Goal: Task Accomplishment & Management: Manage account settings

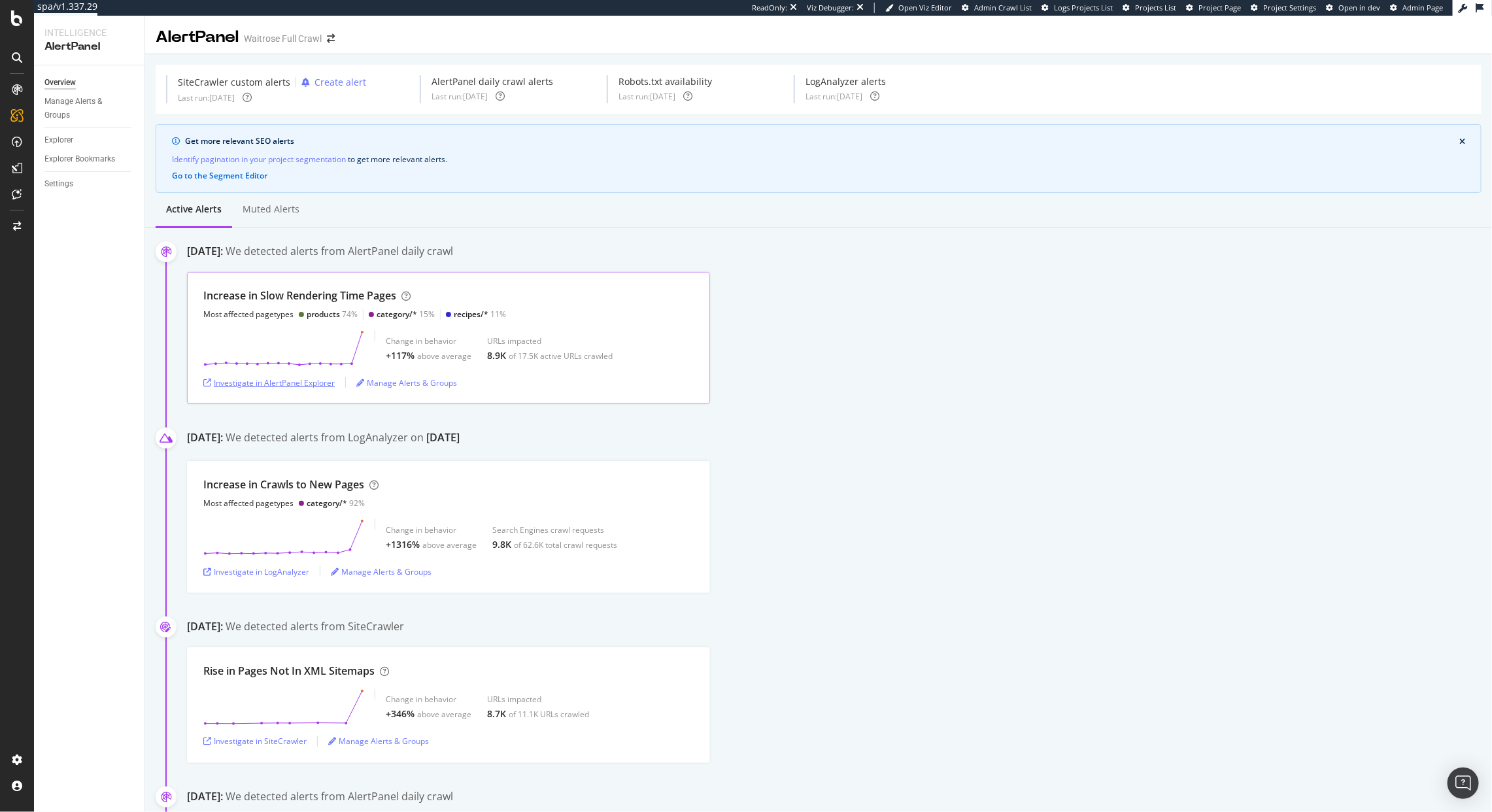
click at [310, 385] on div "Investigate in AlertPanel Explorer" at bounding box center [269, 383] width 131 height 11
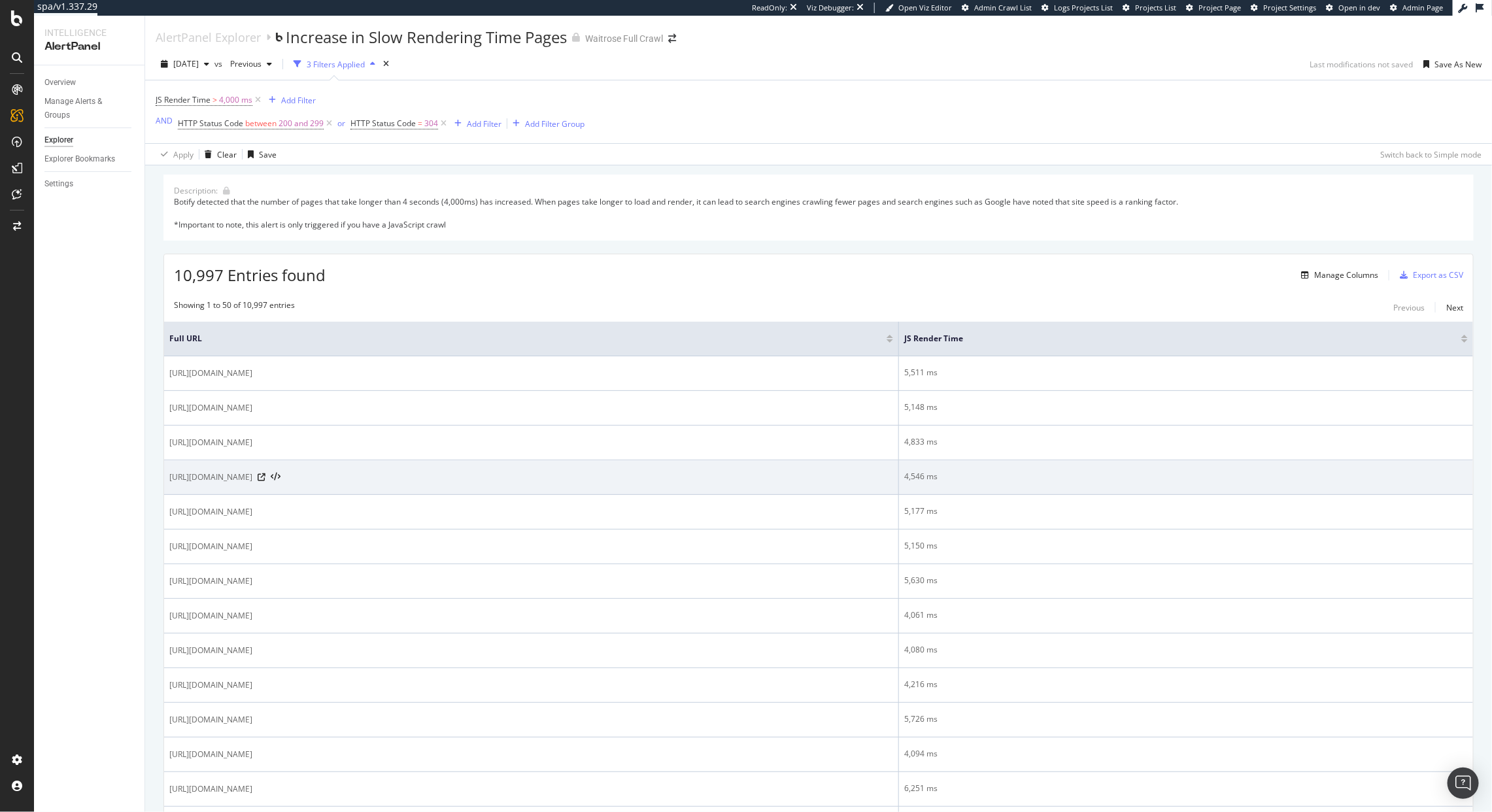
scroll to position [27, 0]
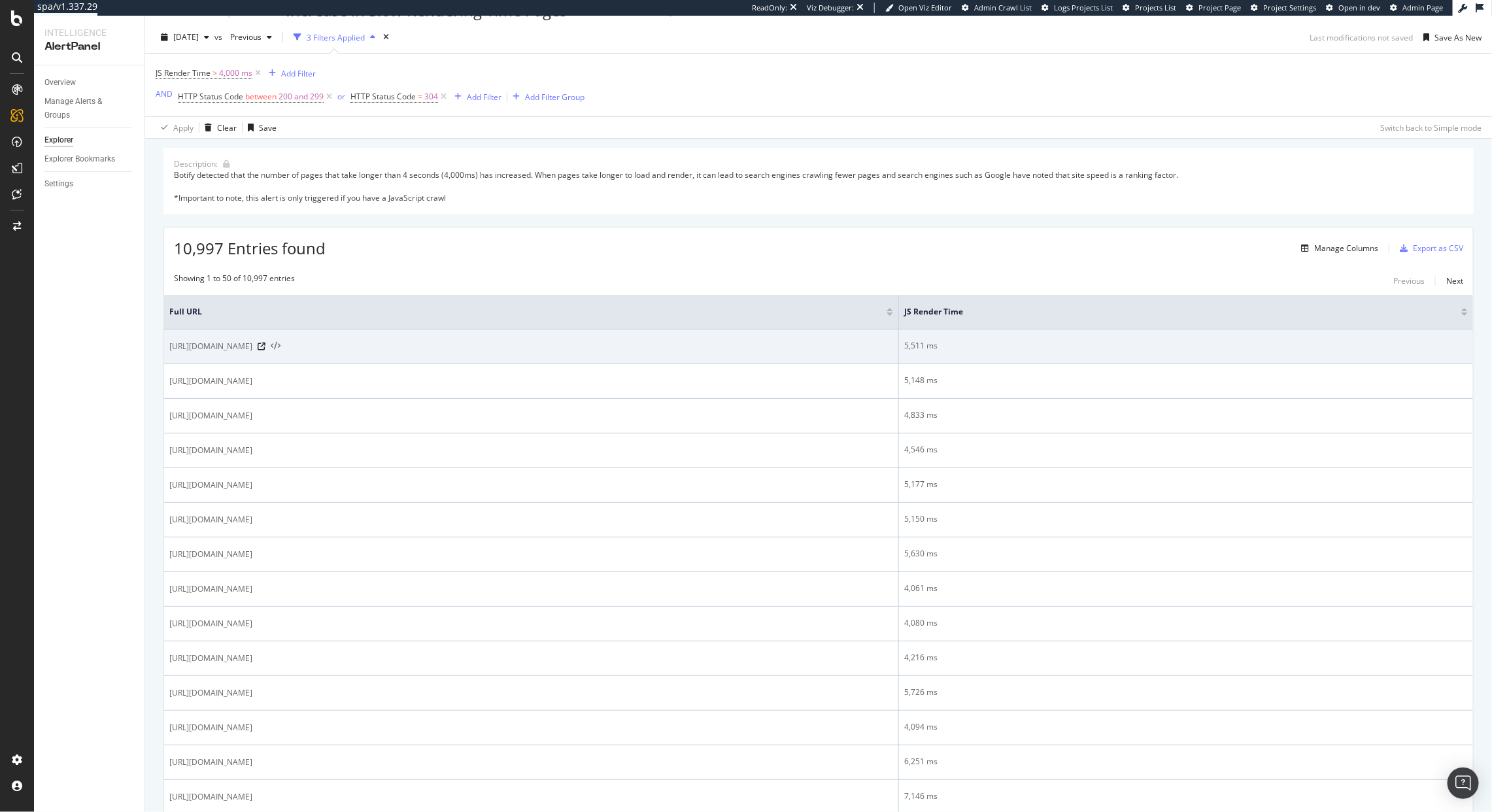
click at [280, 344] on icon at bounding box center [276, 346] width 10 height 9
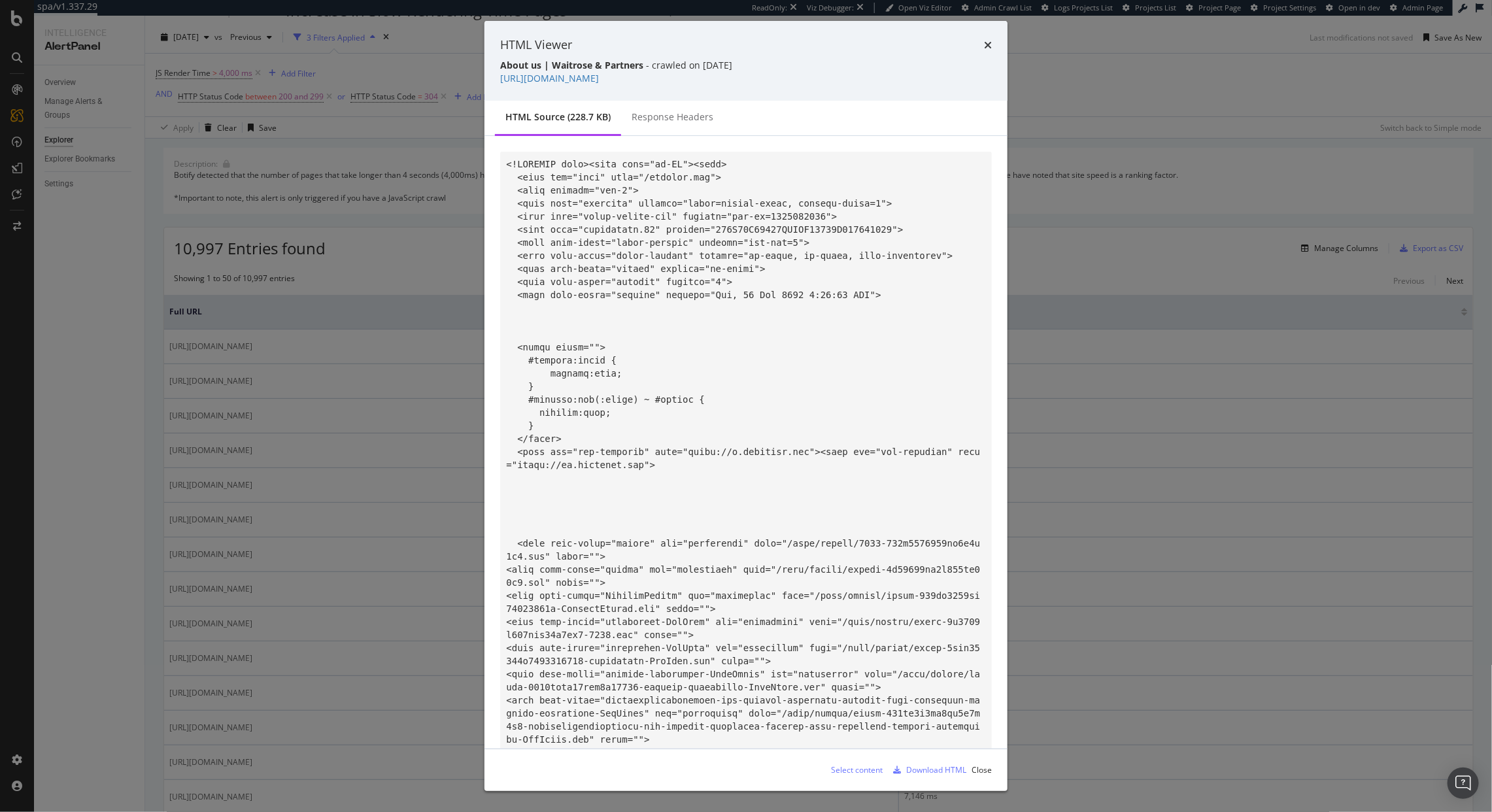
click at [358, 325] on div "HTML Viewer About us | Waitrose & Partners - crawled on 2025-09-17 https://www.…" at bounding box center [746, 406] width 1492 height 812
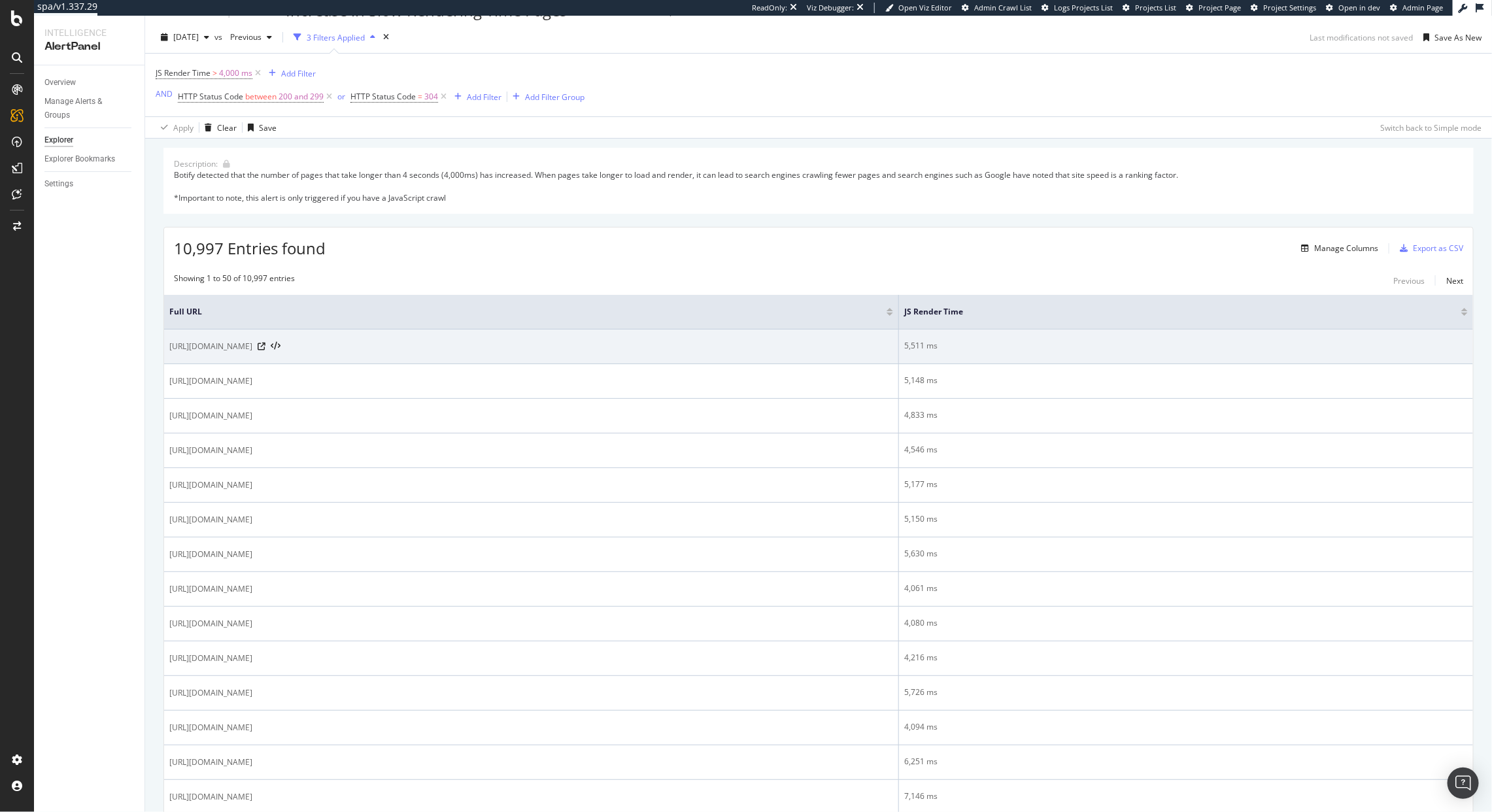
click at [253, 352] on span "https://www.waitrose.com/ecom/content/about-us" at bounding box center [210, 346] width 83 height 13
click at [253, 349] on span "https://www.waitrose.com/ecom/content/about-us" at bounding box center [210, 346] width 83 height 13
click at [280, 348] on icon at bounding box center [276, 346] width 10 height 9
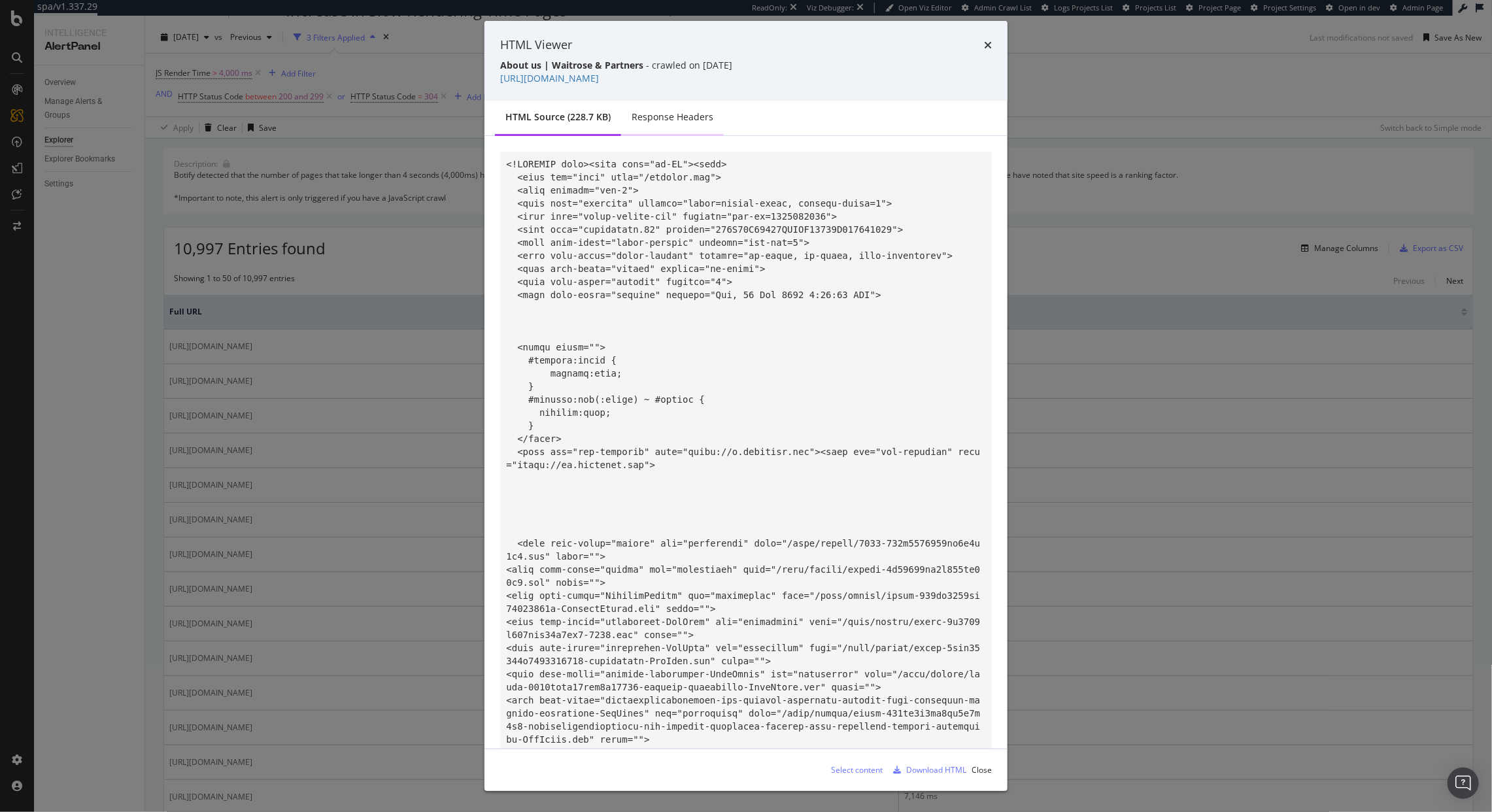
click at [646, 121] on div "Response Headers" at bounding box center [672, 117] width 82 height 13
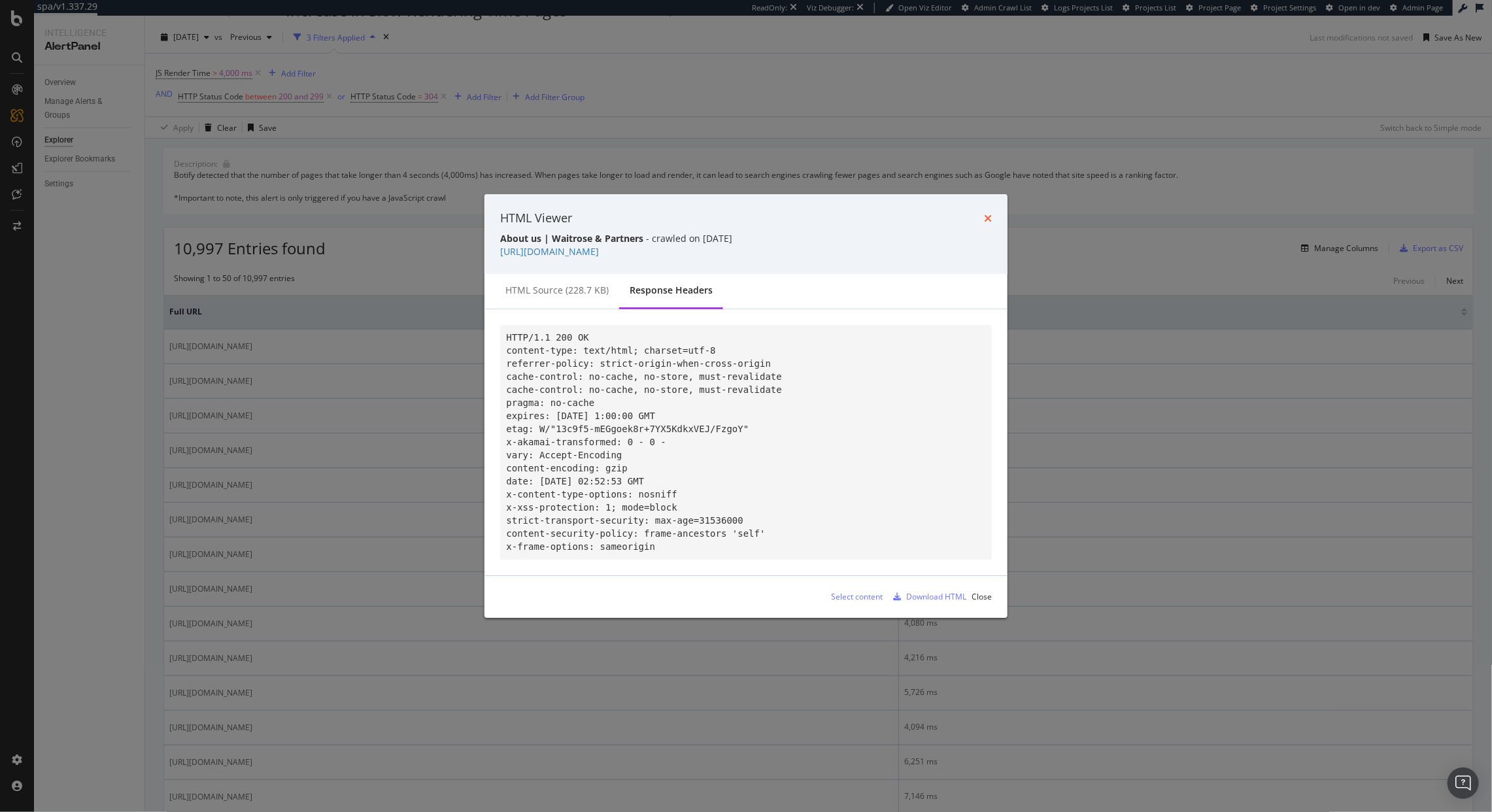
click at [989, 213] on icon "times" at bounding box center [988, 218] width 8 height 11
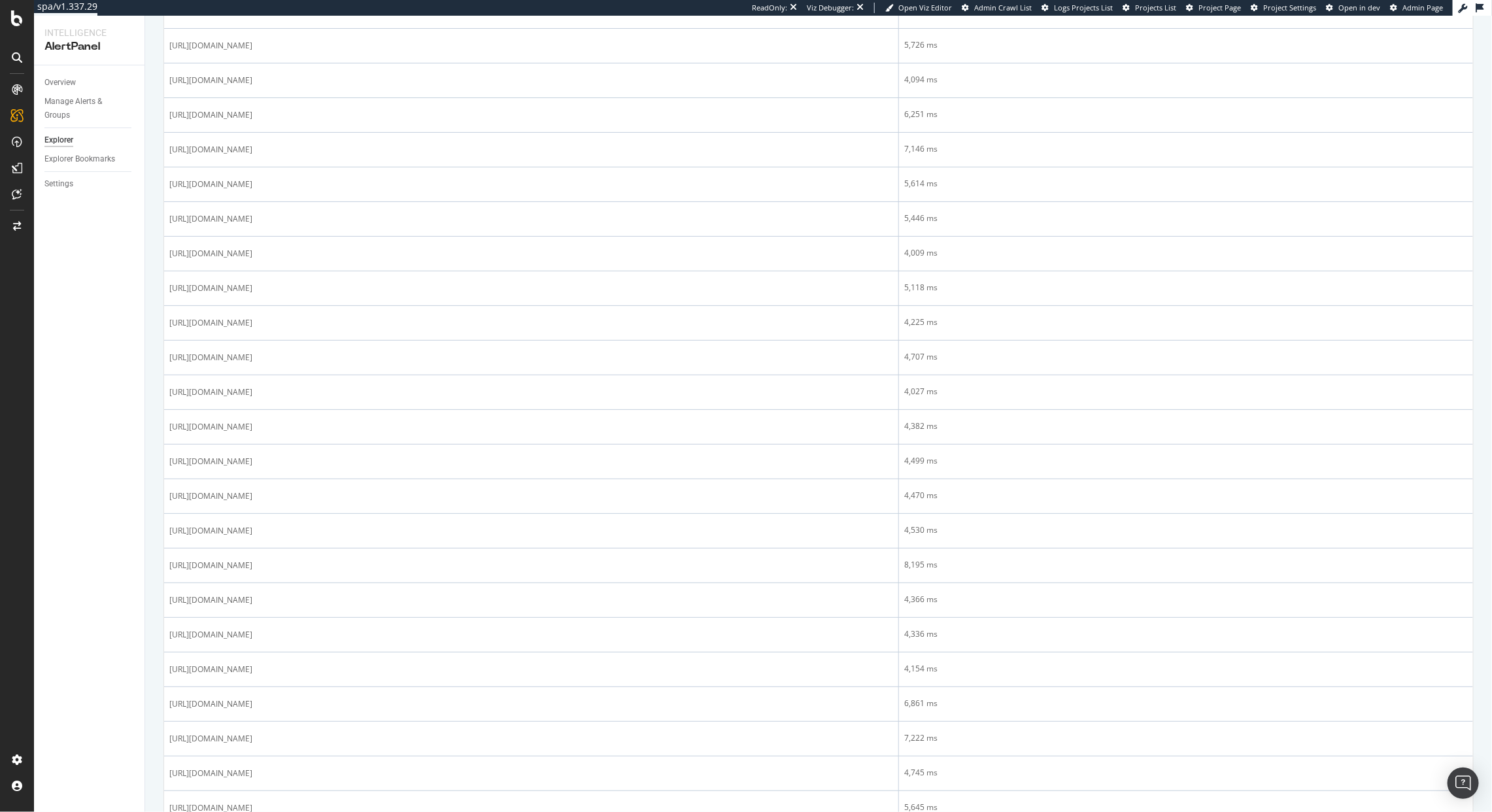
scroll to position [723, 0]
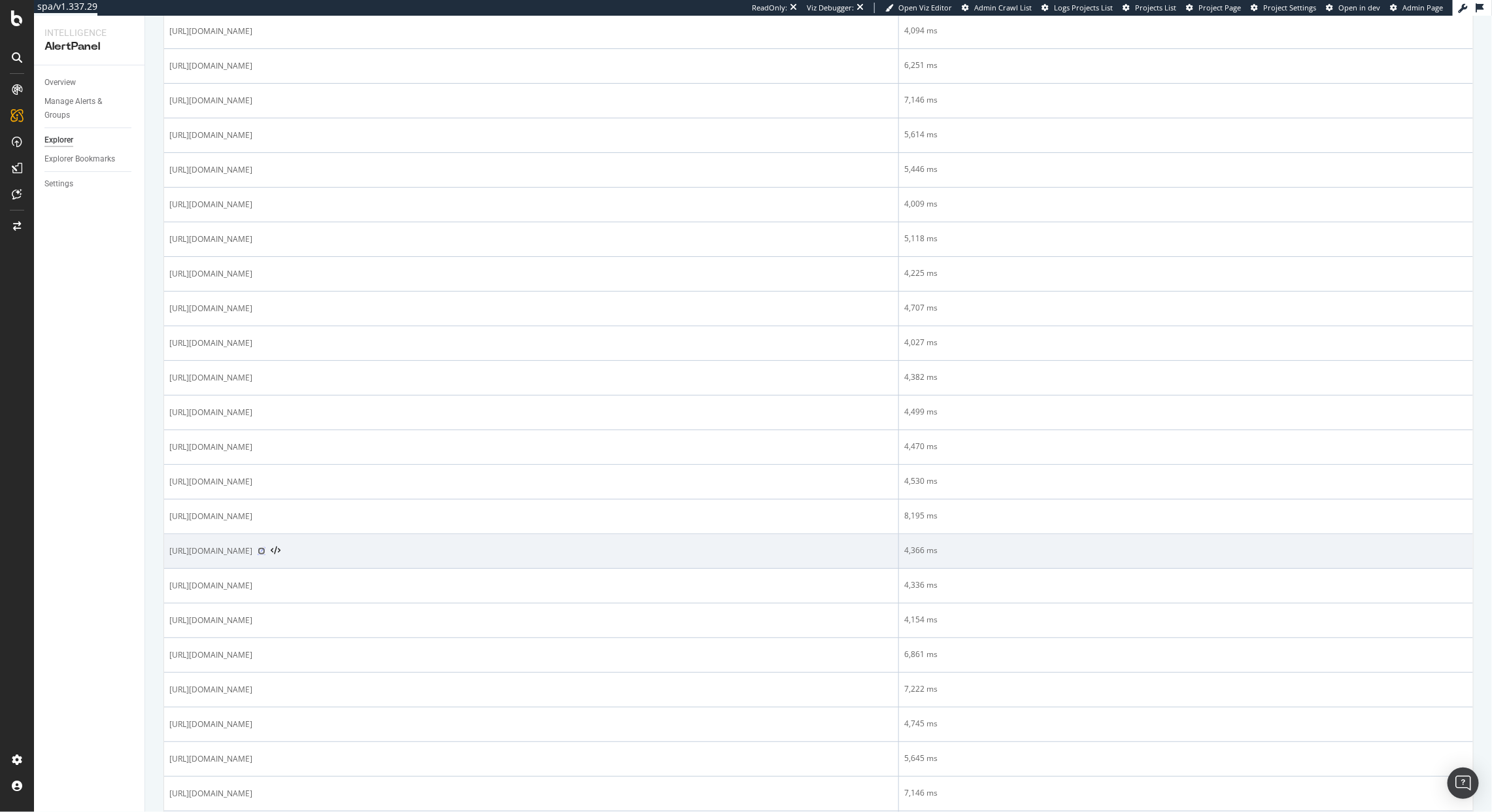
click at [266, 554] on icon at bounding box center [261, 551] width 8 height 8
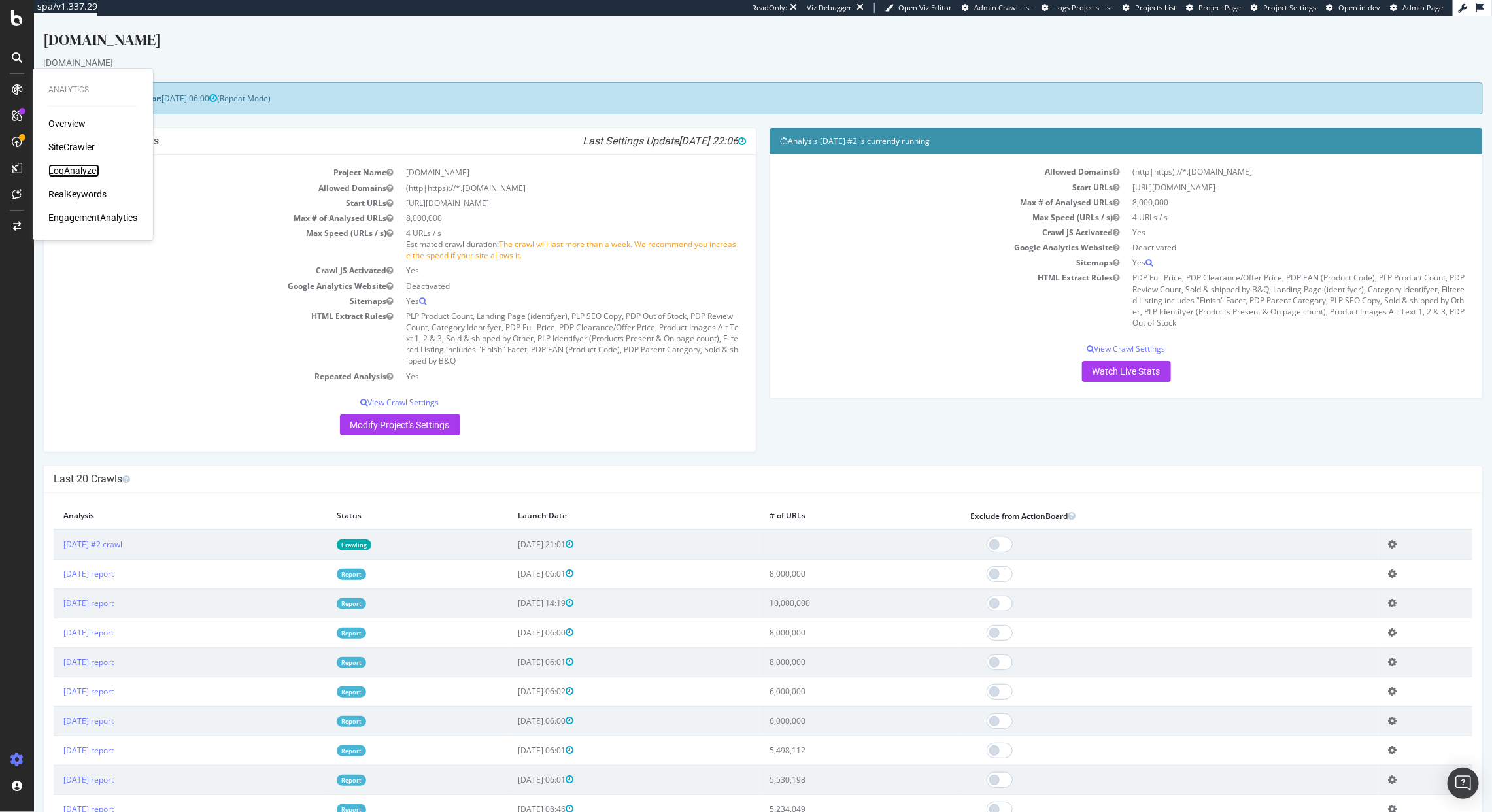
click at [88, 173] on div "LogAnalyzer" at bounding box center [74, 170] width 51 height 13
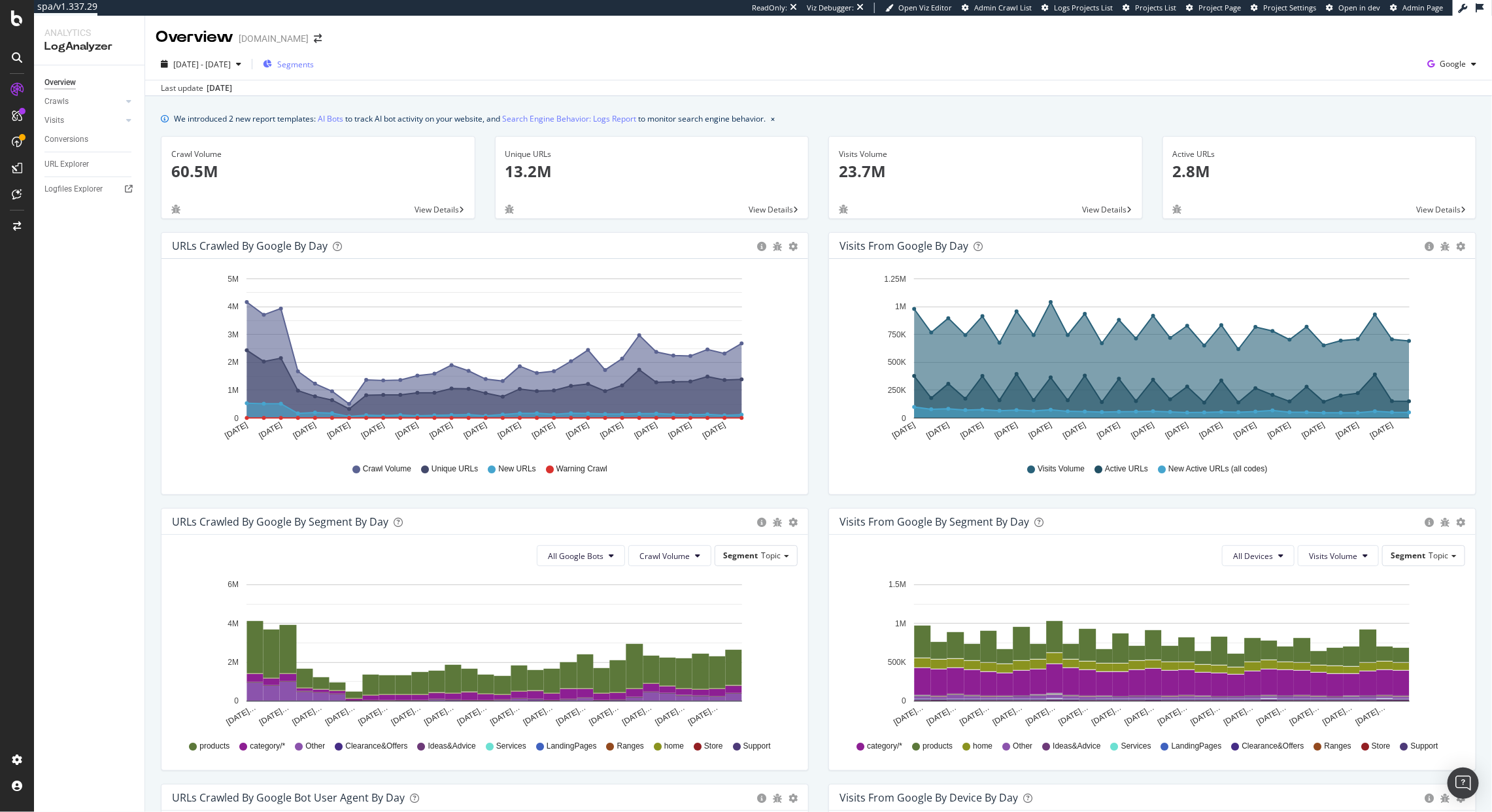
click at [272, 62] on icon "button" at bounding box center [268, 64] width 9 height 8
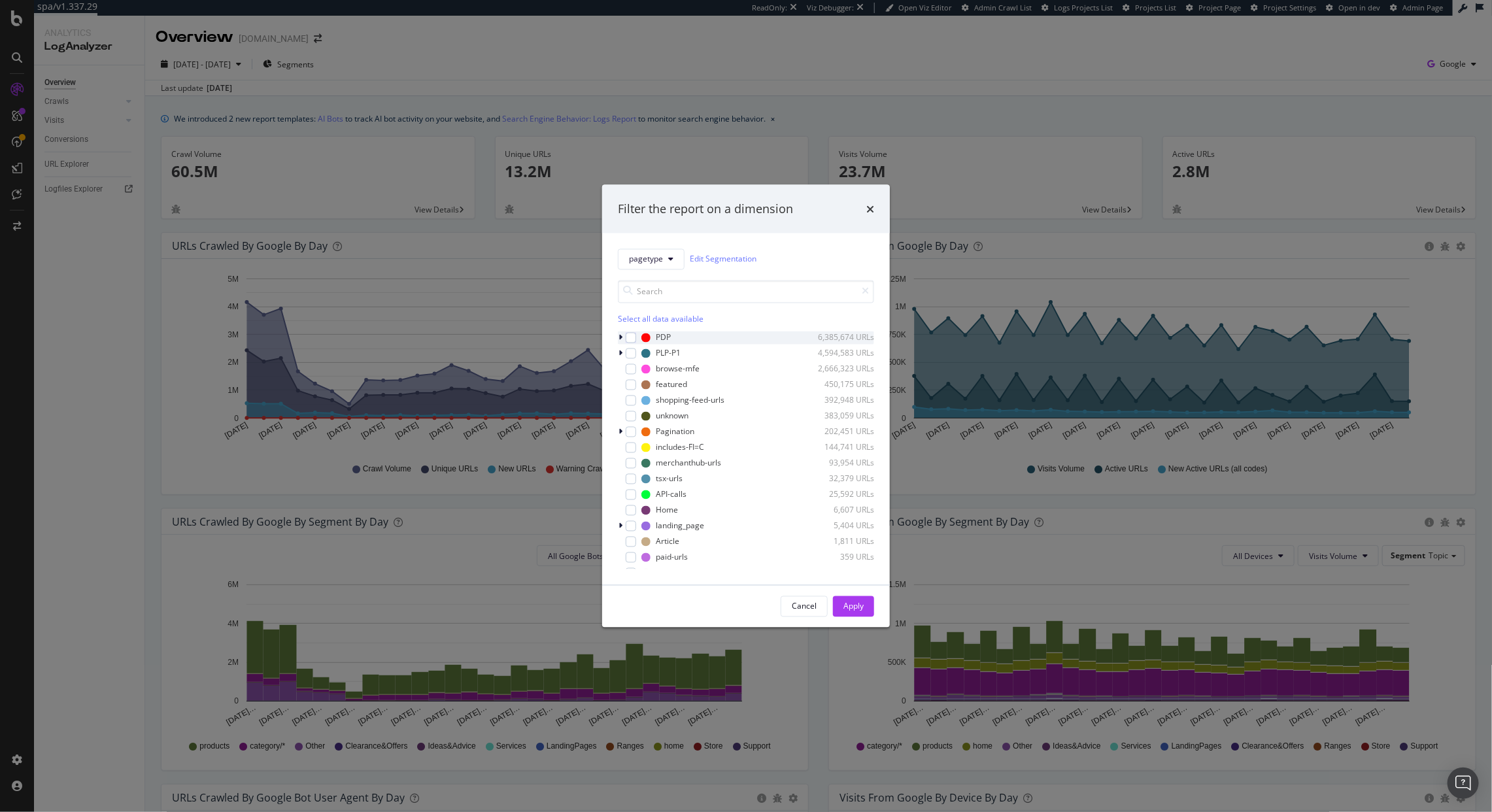
click at [631, 343] on div "PDP 6,385,674 URLs" at bounding box center [746, 337] width 256 height 13
click at [642, 354] on div "modal" at bounding box center [639, 353] width 11 height 11
click at [858, 606] on div "Apply" at bounding box center [854, 606] width 20 height 11
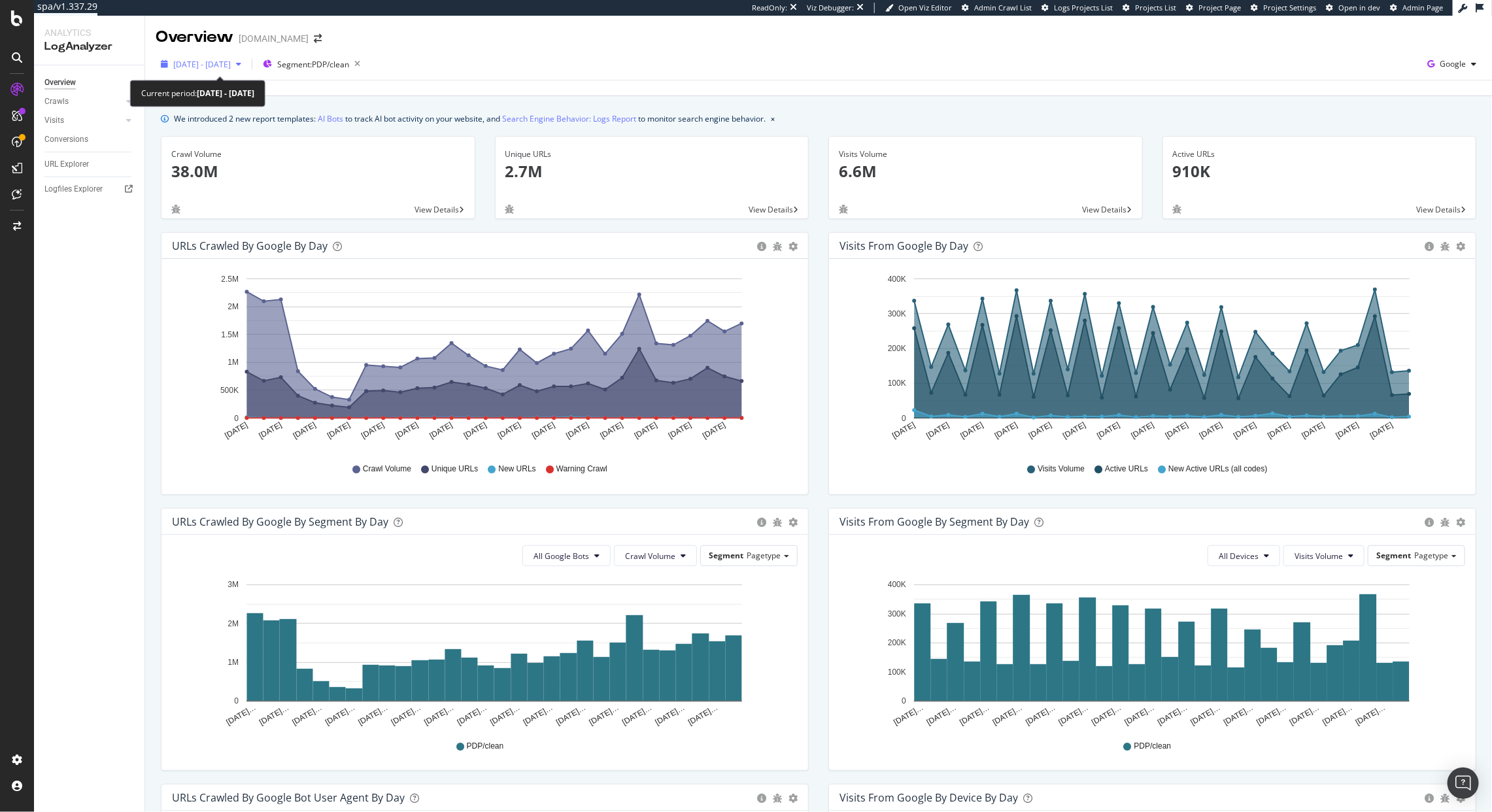
click at [231, 59] on span "2025 Aug. 17th - Sep. 15th" at bounding box center [201, 64] width 57 height 11
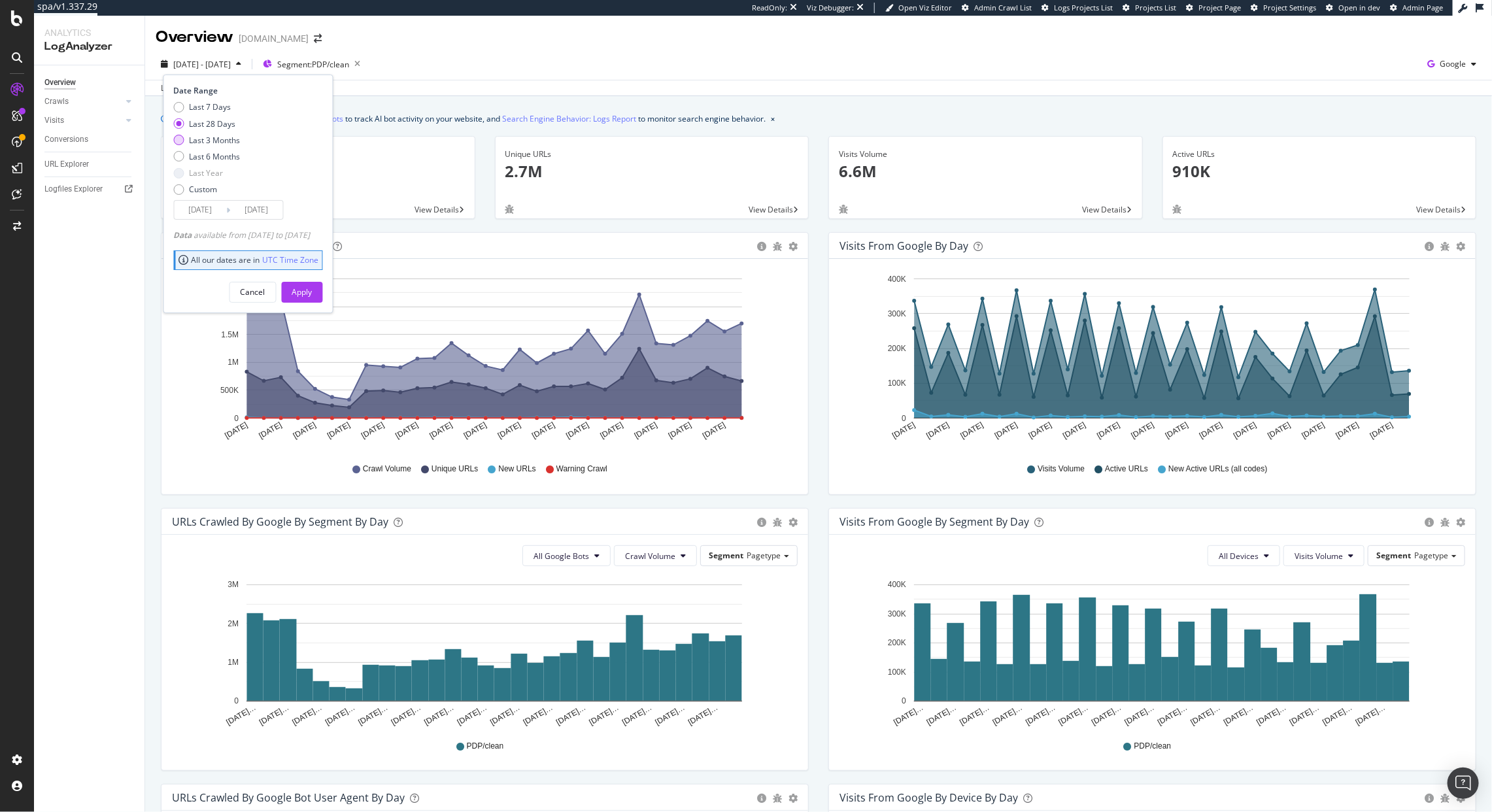
click at [231, 144] on div "Last 3 Months" at bounding box center [215, 140] width 51 height 11
type input "2025/06/16"
click at [323, 293] on button "Apply" at bounding box center [302, 292] width 41 height 21
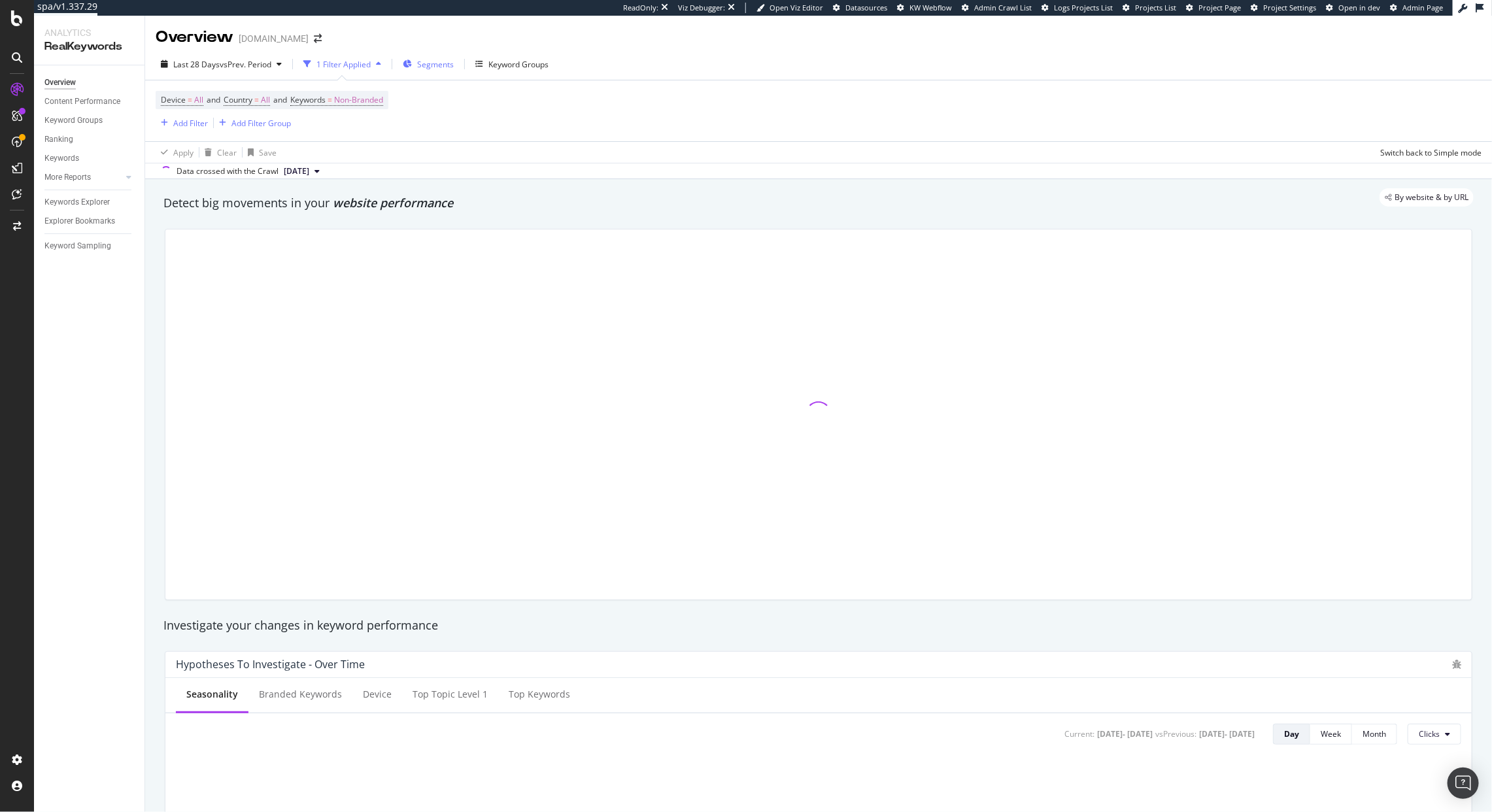
click at [409, 57] on div "Segments" at bounding box center [429, 64] width 51 height 20
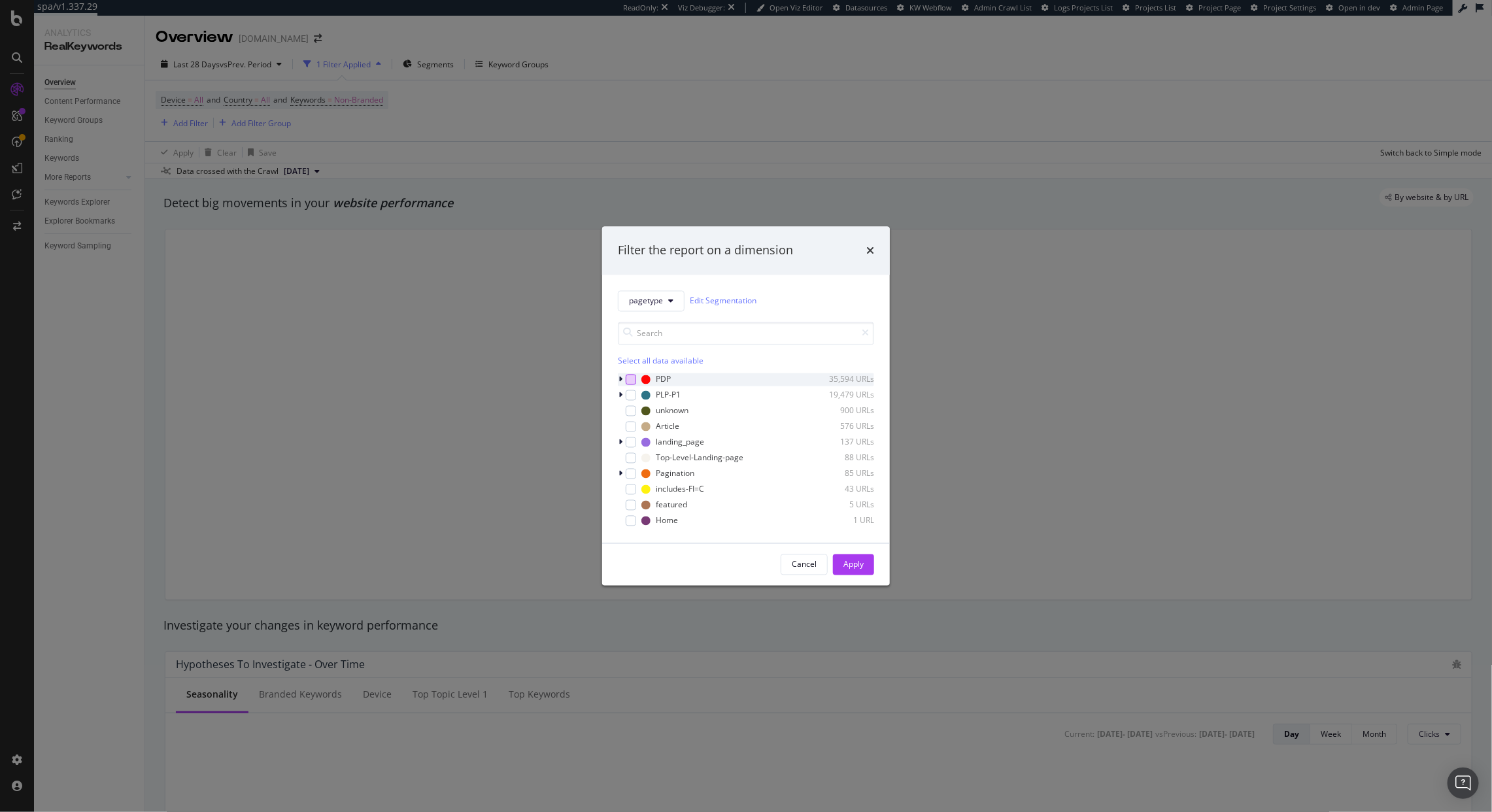
click at [627, 379] on div "modal" at bounding box center [631, 379] width 11 height 11
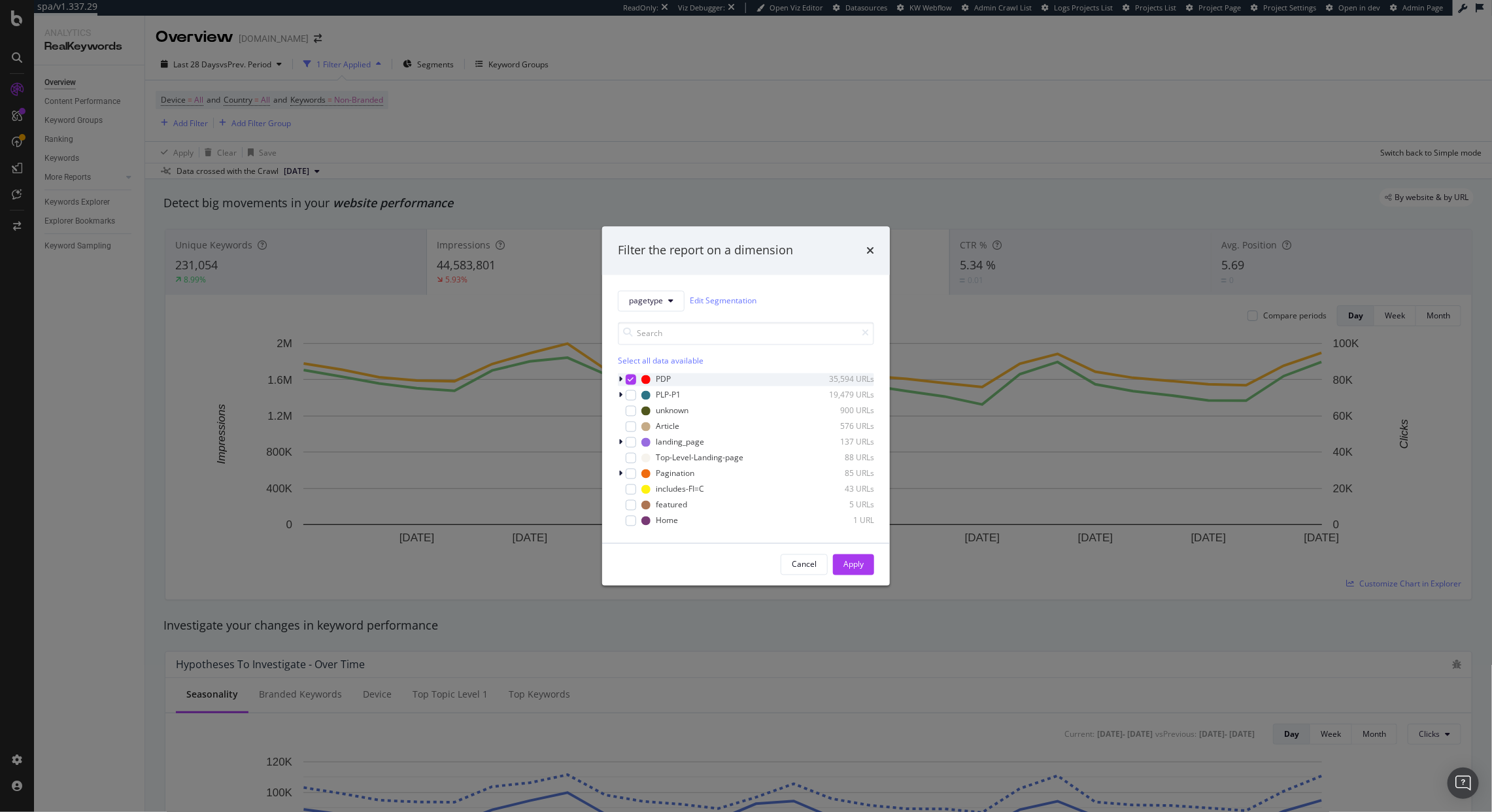
click at [621, 375] on icon "modal" at bounding box center [621, 379] width 4 height 8
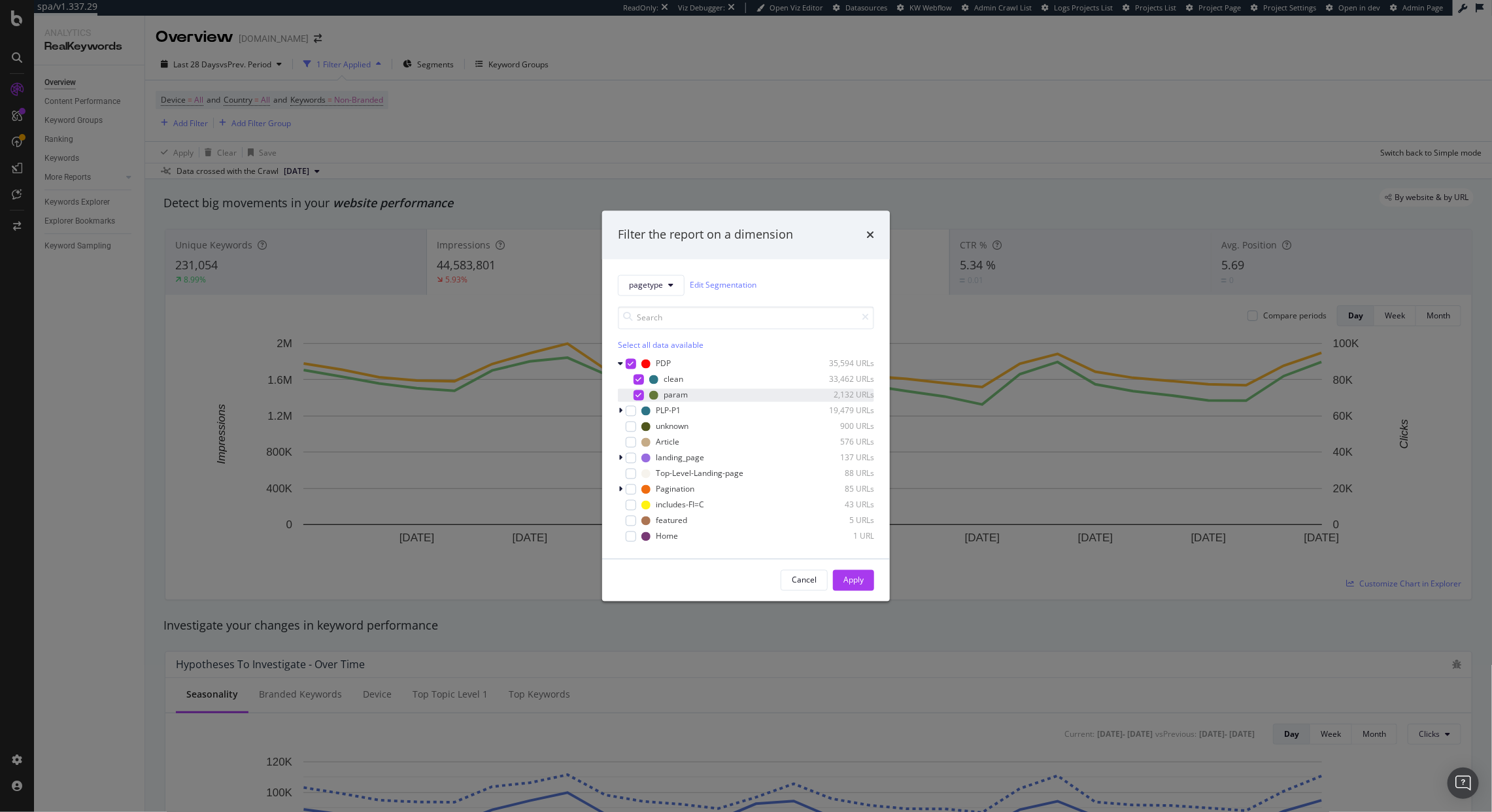
click at [640, 390] on div "modal" at bounding box center [639, 395] width 11 height 11
click at [862, 592] on div "Cancel Apply" at bounding box center [746, 580] width 288 height 42
click at [862, 585] on div "Apply" at bounding box center [854, 580] width 20 height 11
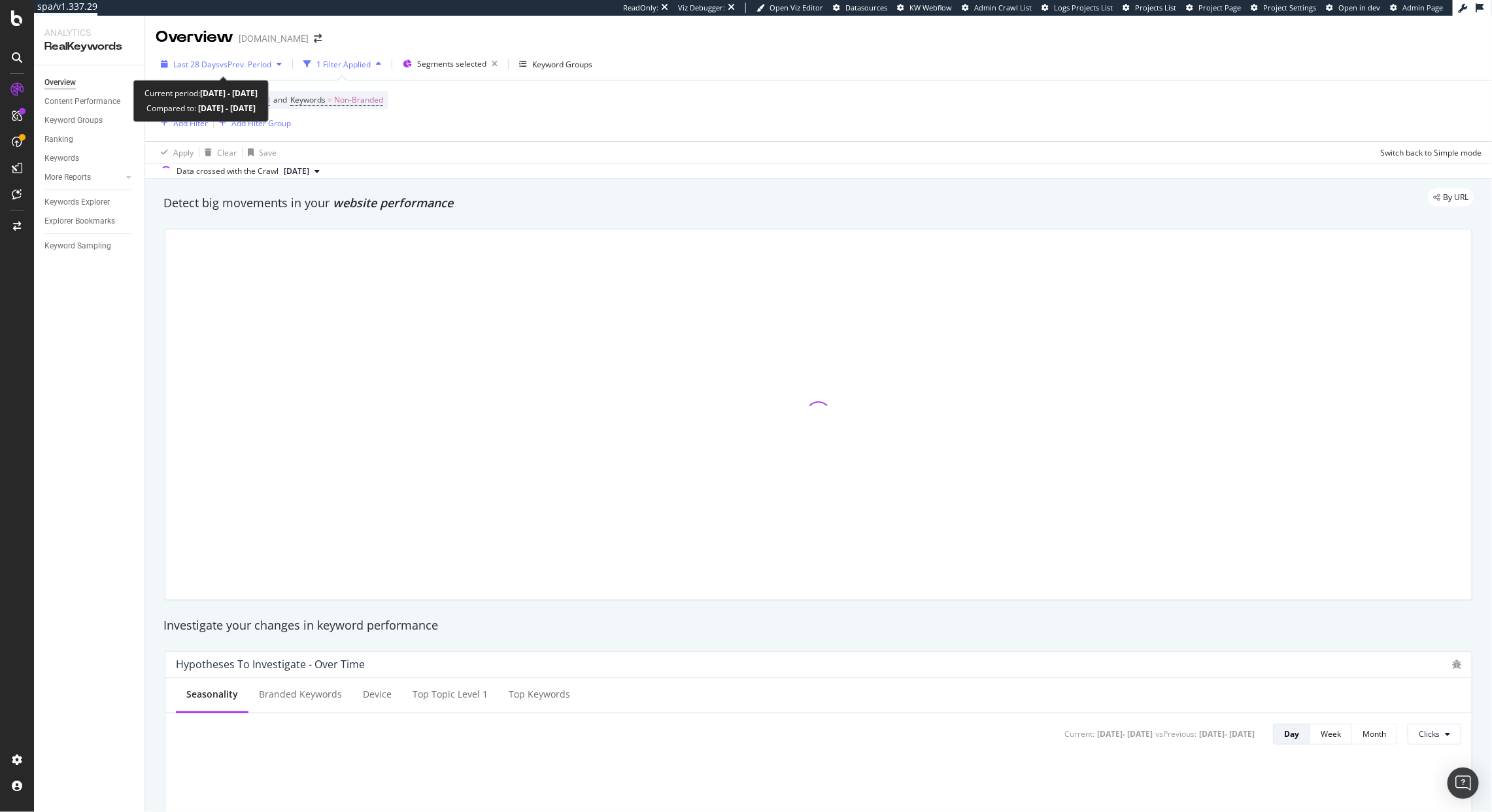
click at [216, 67] on span "Last 28 Days" at bounding box center [196, 64] width 46 height 11
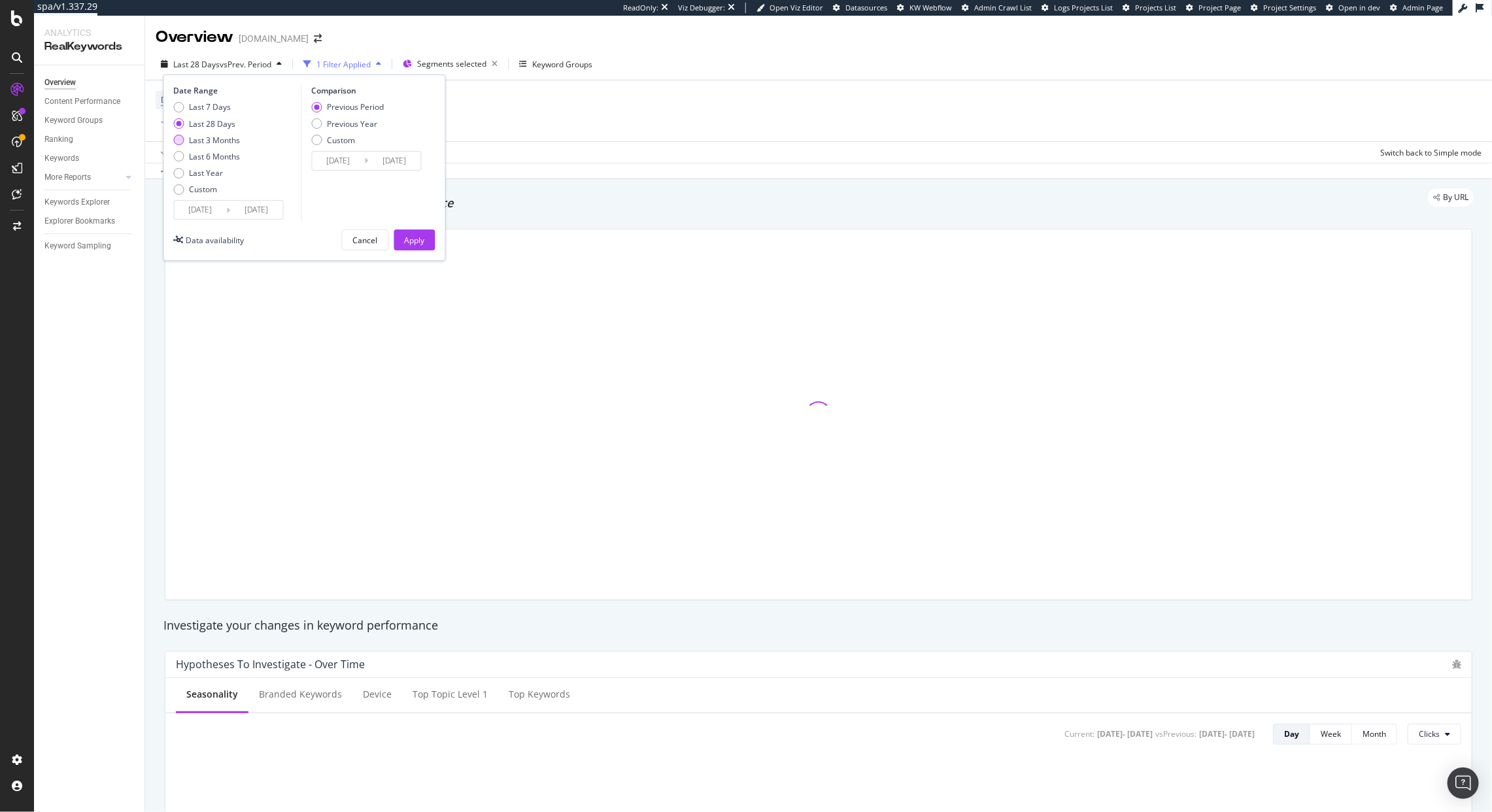
click at [204, 143] on div "Last 3 Months" at bounding box center [215, 140] width 51 height 11
type input "2025/06/15"
type input "2025/03/15"
type input "2025/06/14"
click at [415, 245] on div "Apply" at bounding box center [415, 240] width 20 height 11
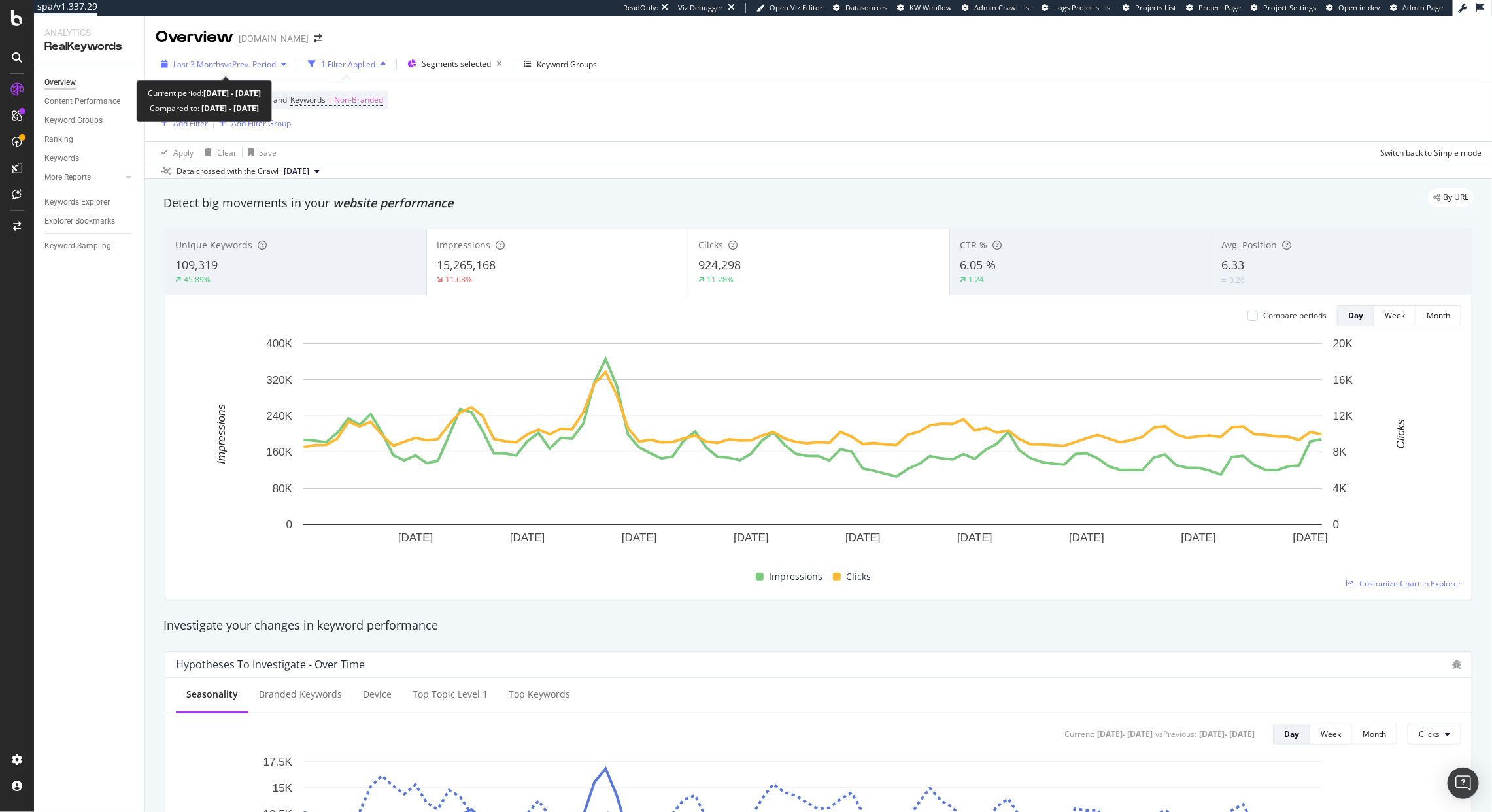
click at [257, 64] on span "vs Prev. Period" at bounding box center [250, 64] width 52 height 11
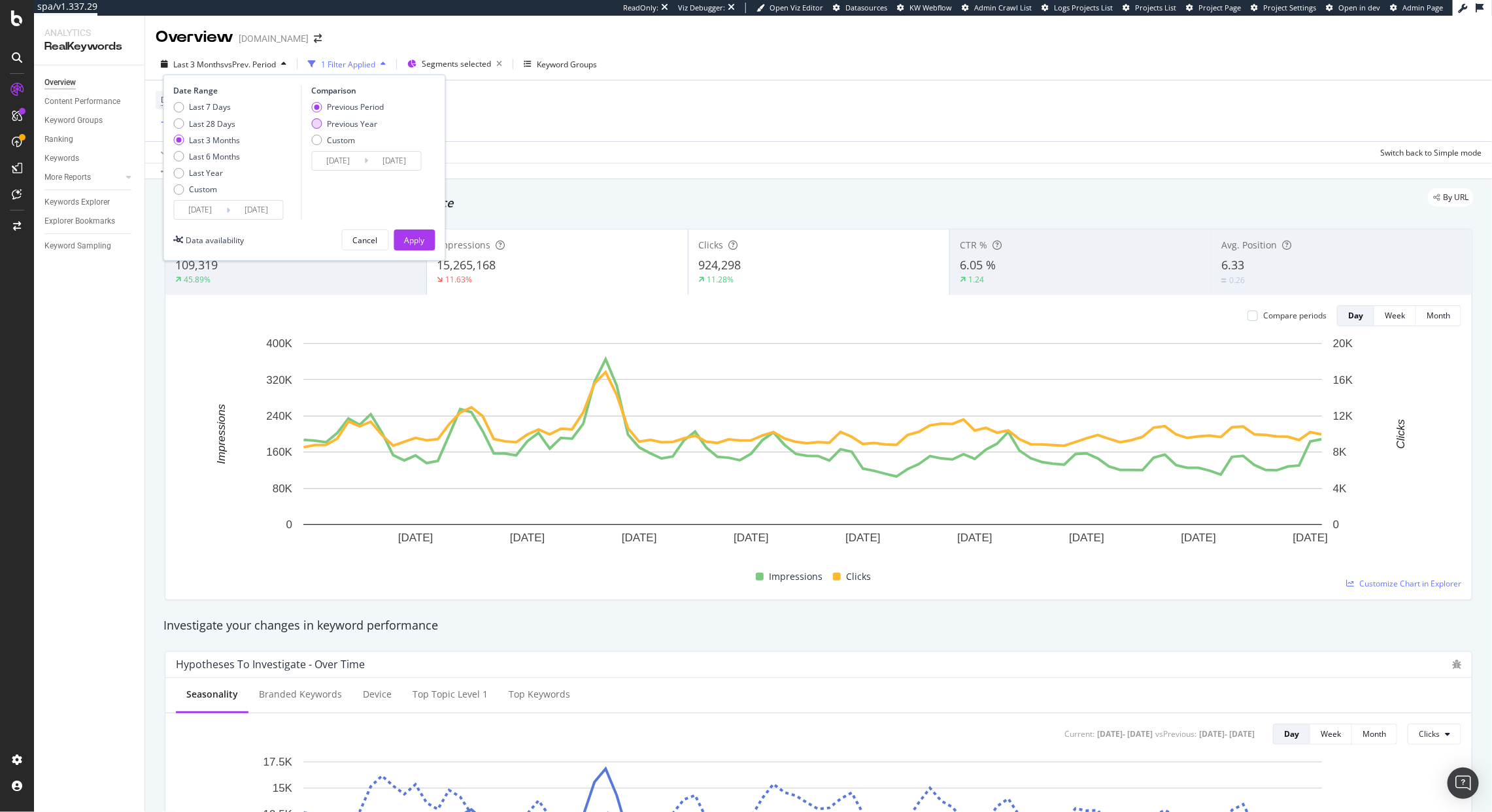
click at [373, 121] on div "Previous Year" at bounding box center [352, 124] width 51 height 11
type input "2024/06/16"
type input "2024/09/15"
click at [410, 243] on div "Apply" at bounding box center [415, 240] width 20 height 11
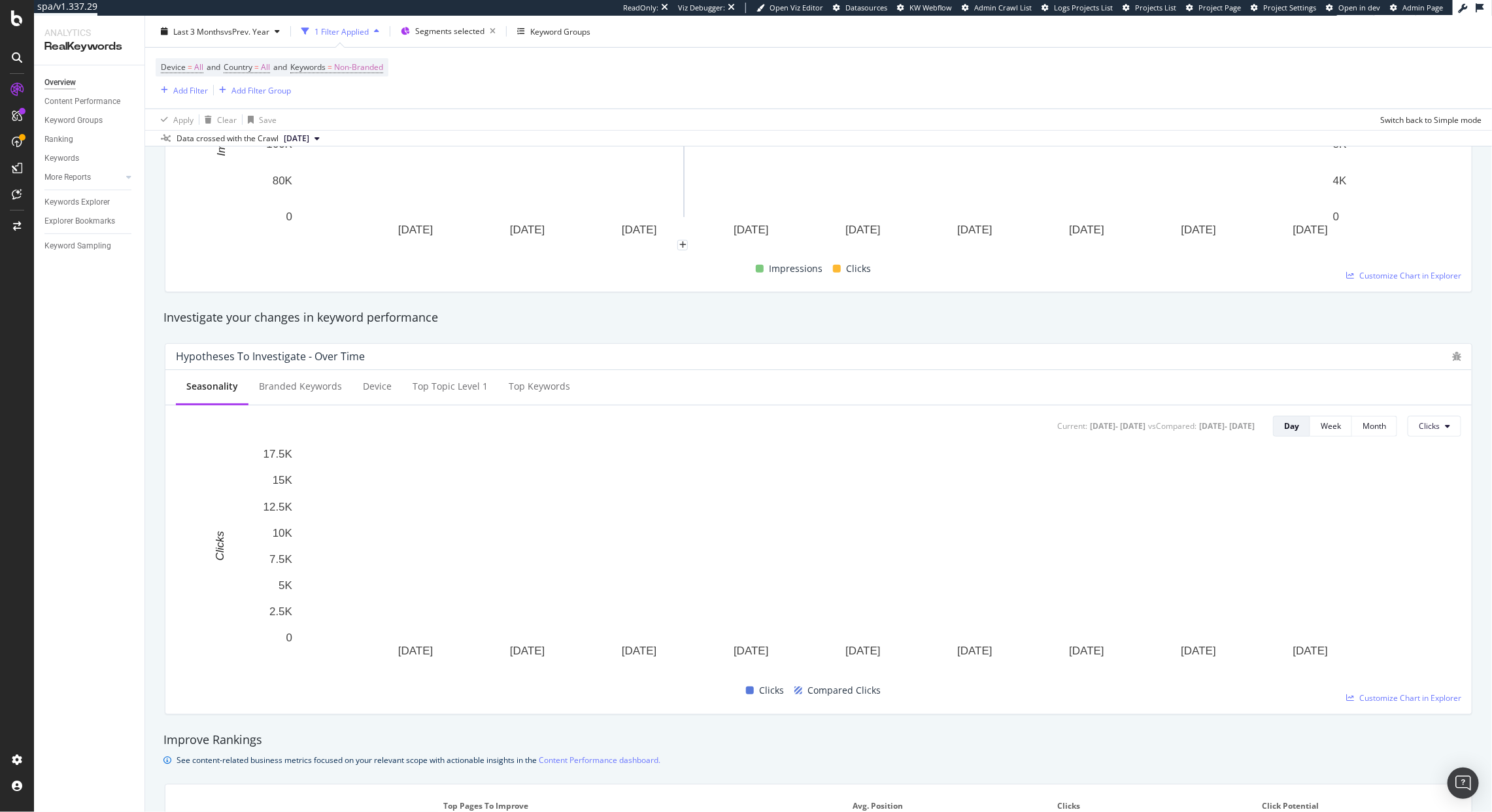
scroll to position [329, 0]
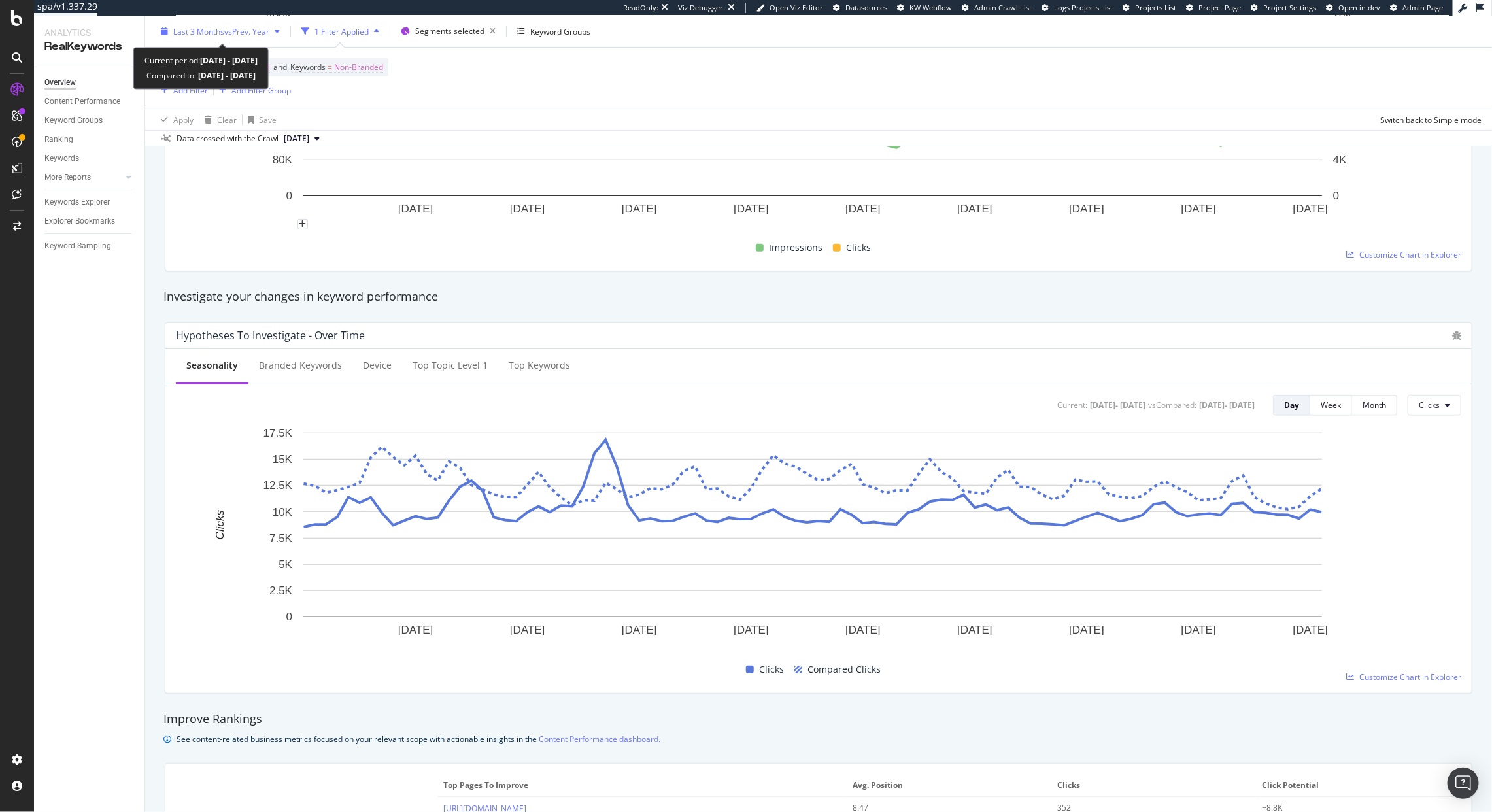
click at [199, 40] on div "Last 3 Months vs Prev. Year" at bounding box center [220, 31] width 129 height 20
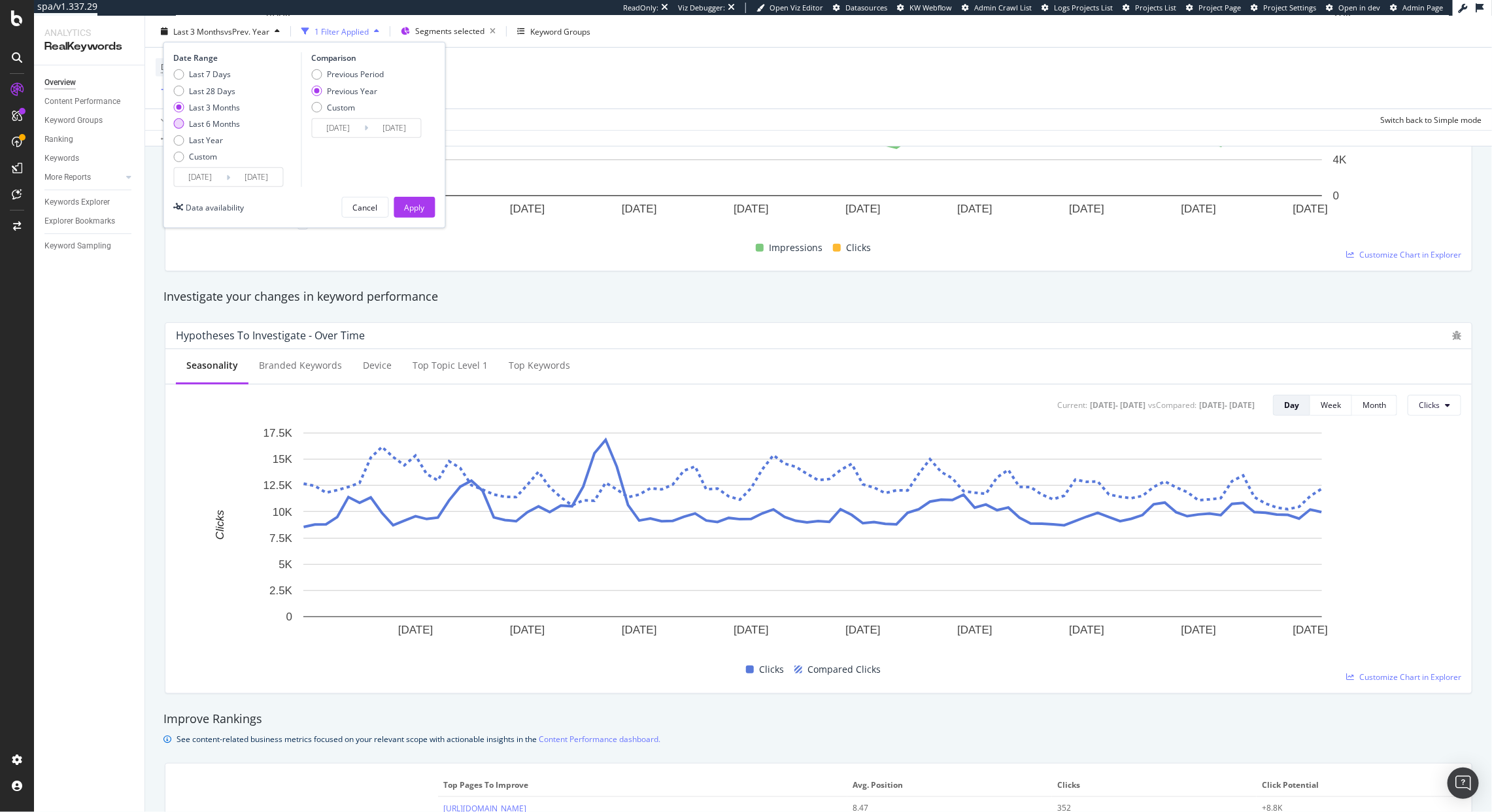
click at [238, 121] on div "Last 6 Months" at bounding box center [215, 124] width 51 height 11
type input "2025/03/15"
type input "2024/03/16"
click at [433, 223] on div "Date Range Last 7 Days Last 28 Days Last 3 Months Last 6 Months Last Year Custo…" at bounding box center [305, 135] width 282 height 187
click at [429, 222] on div "Date Range Last 7 Days Last 28 Days Last 3 Months Last 6 Months Last Year Custo…" at bounding box center [305, 135] width 282 height 187
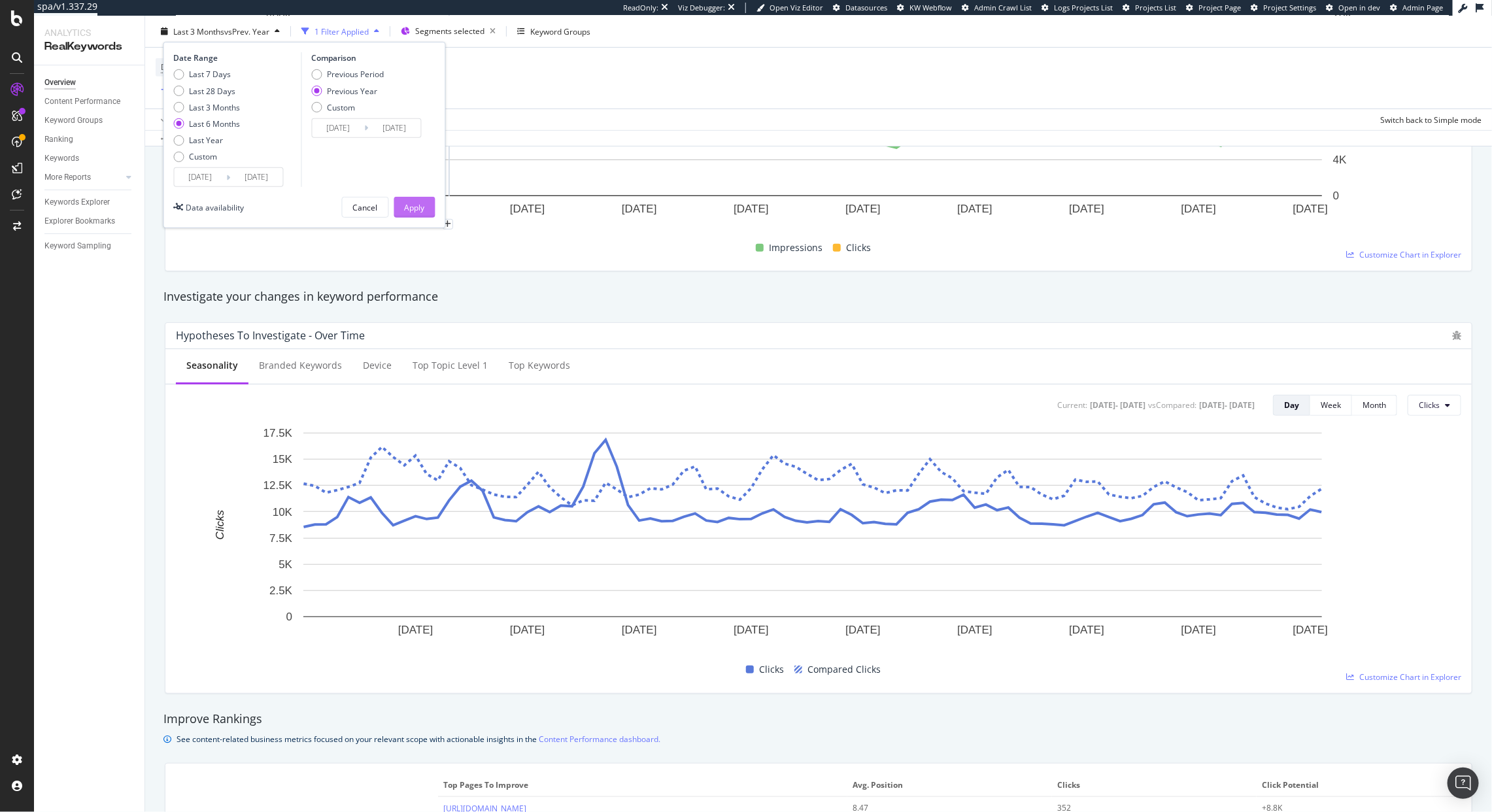
click at [415, 210] on div "Apply" at bounding box center [415, 207] width 20 height 11
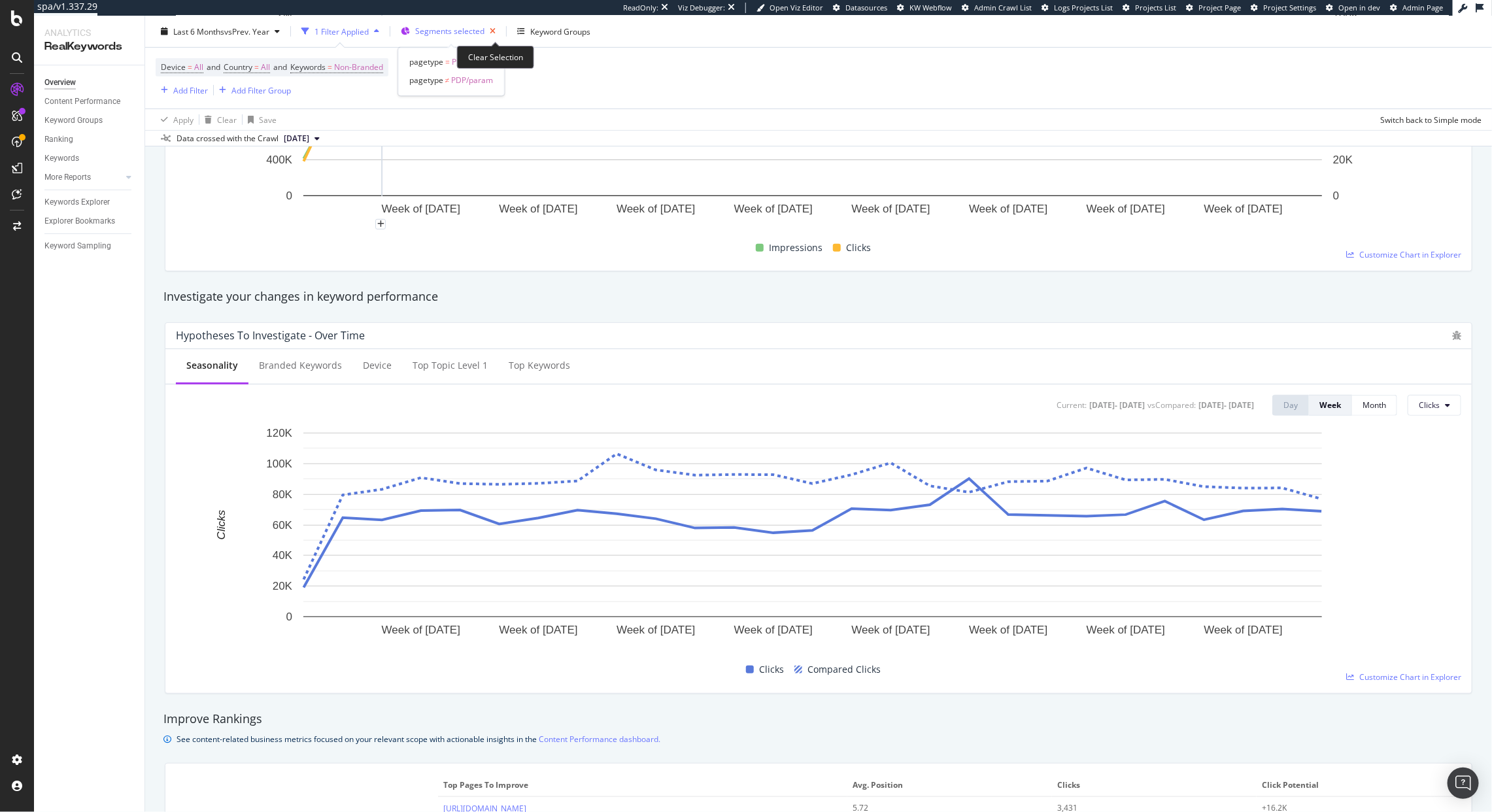
click at [499, 28] on icon "button" at bounding box center [493, 31] width 16 height 18
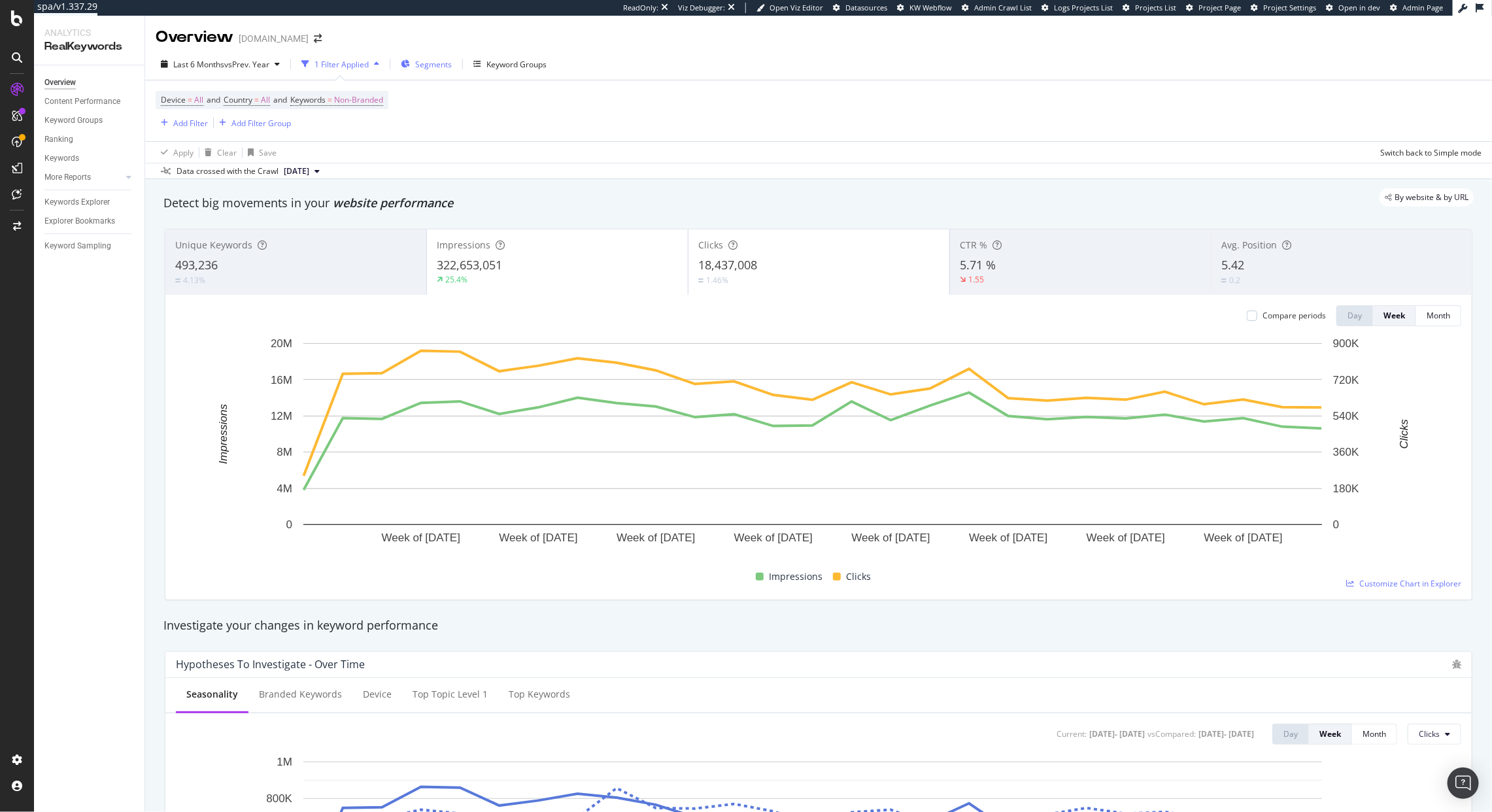
click at [441, 73] on div "Segments" at bounding box center [427, 64] width 51 height 20
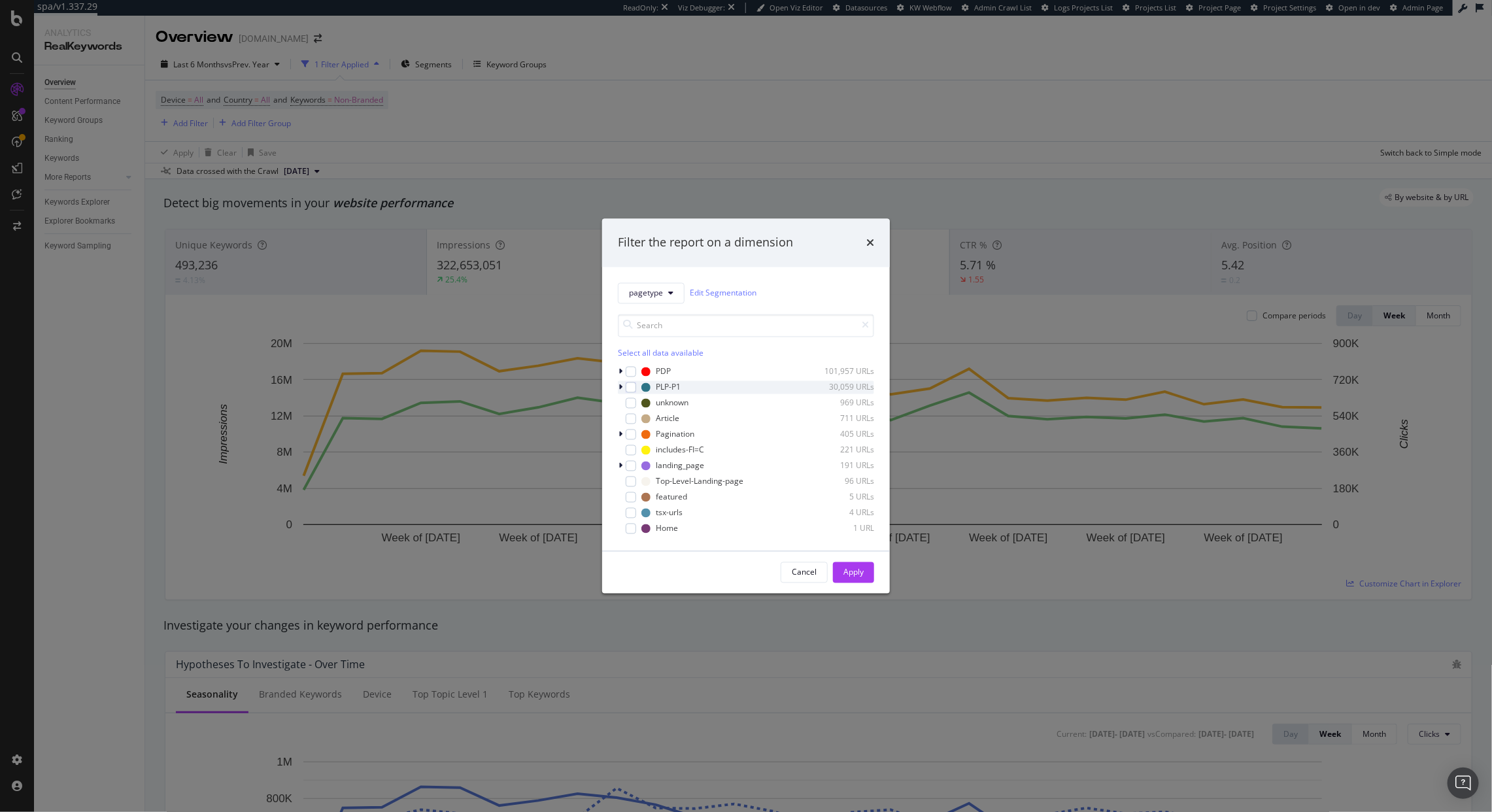
click at [621, 388] on icon "modal" at bounding box center [621, 387] width 4 height 8
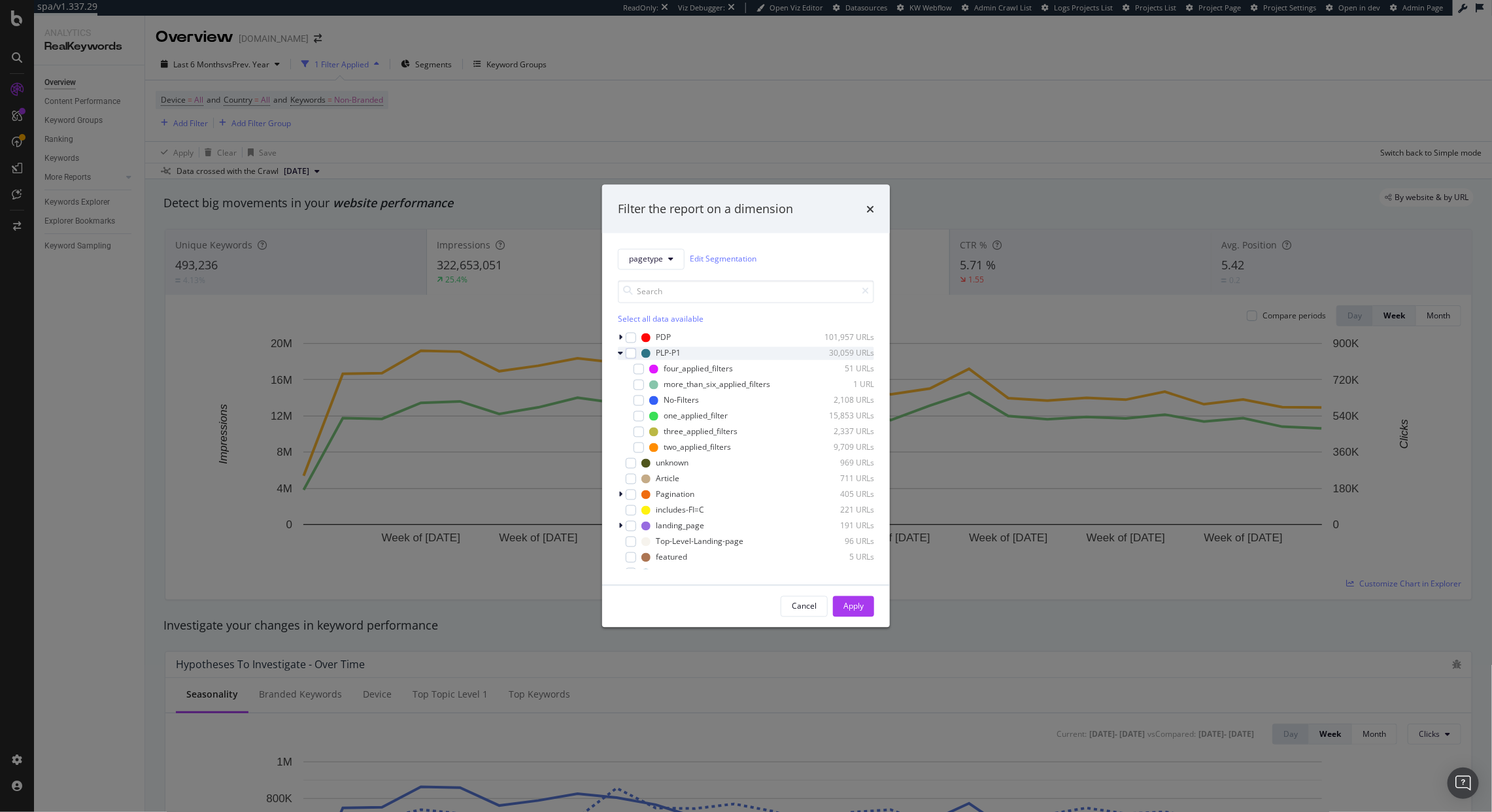
click at [623, 356] on icon "modal" at bounding box center [621, 353] width 5 height 8
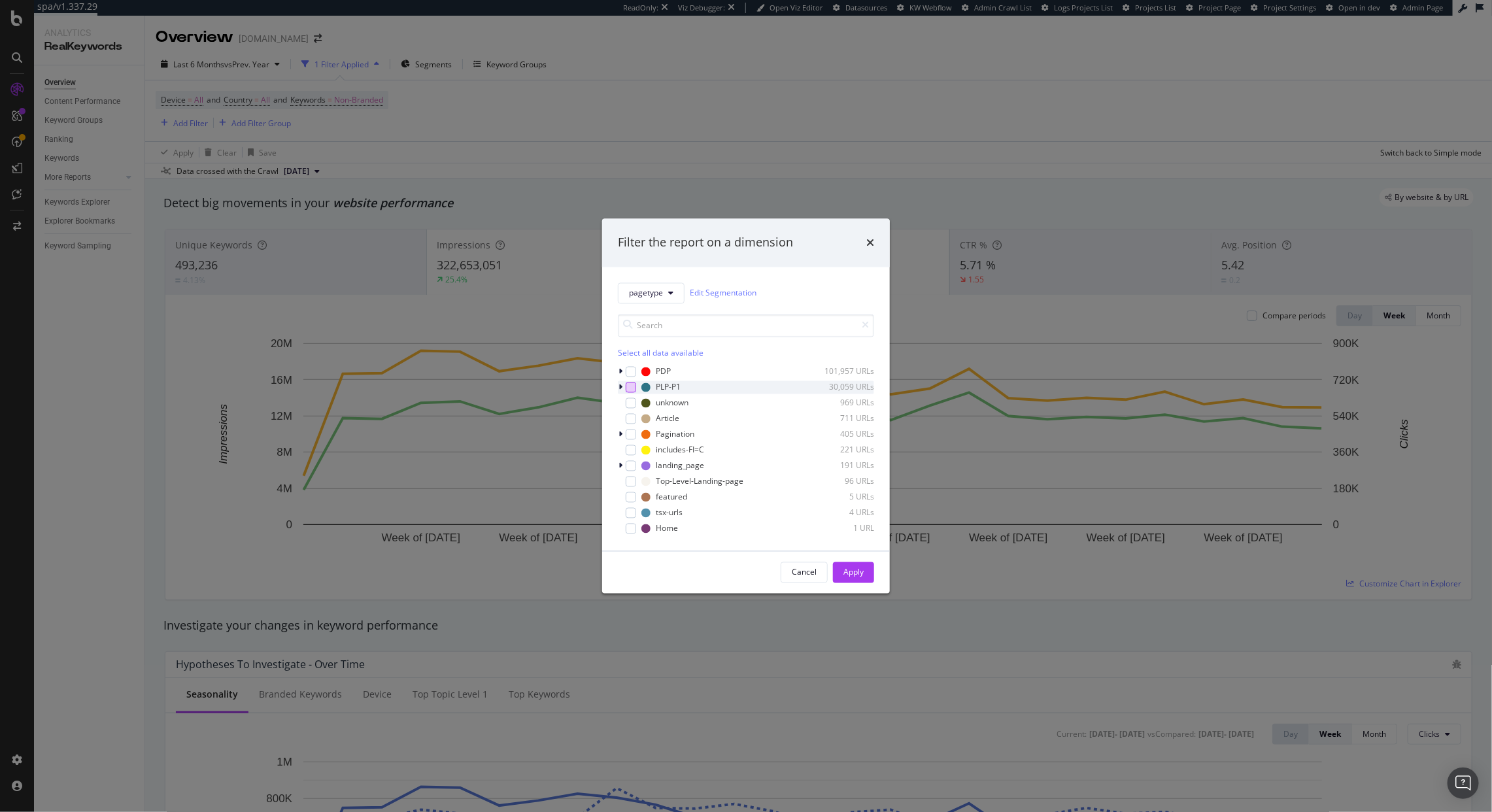
click at [629, 389] on div "modal" at bounding box center [631, 387] width 11 height 11
click at [868, 584] on div "Cancel Apply" at bounding box center [746, 572] width 288 height 42
click at [855, 579] on div "Apply" at bounding box center [854, 571] width 20 height 20
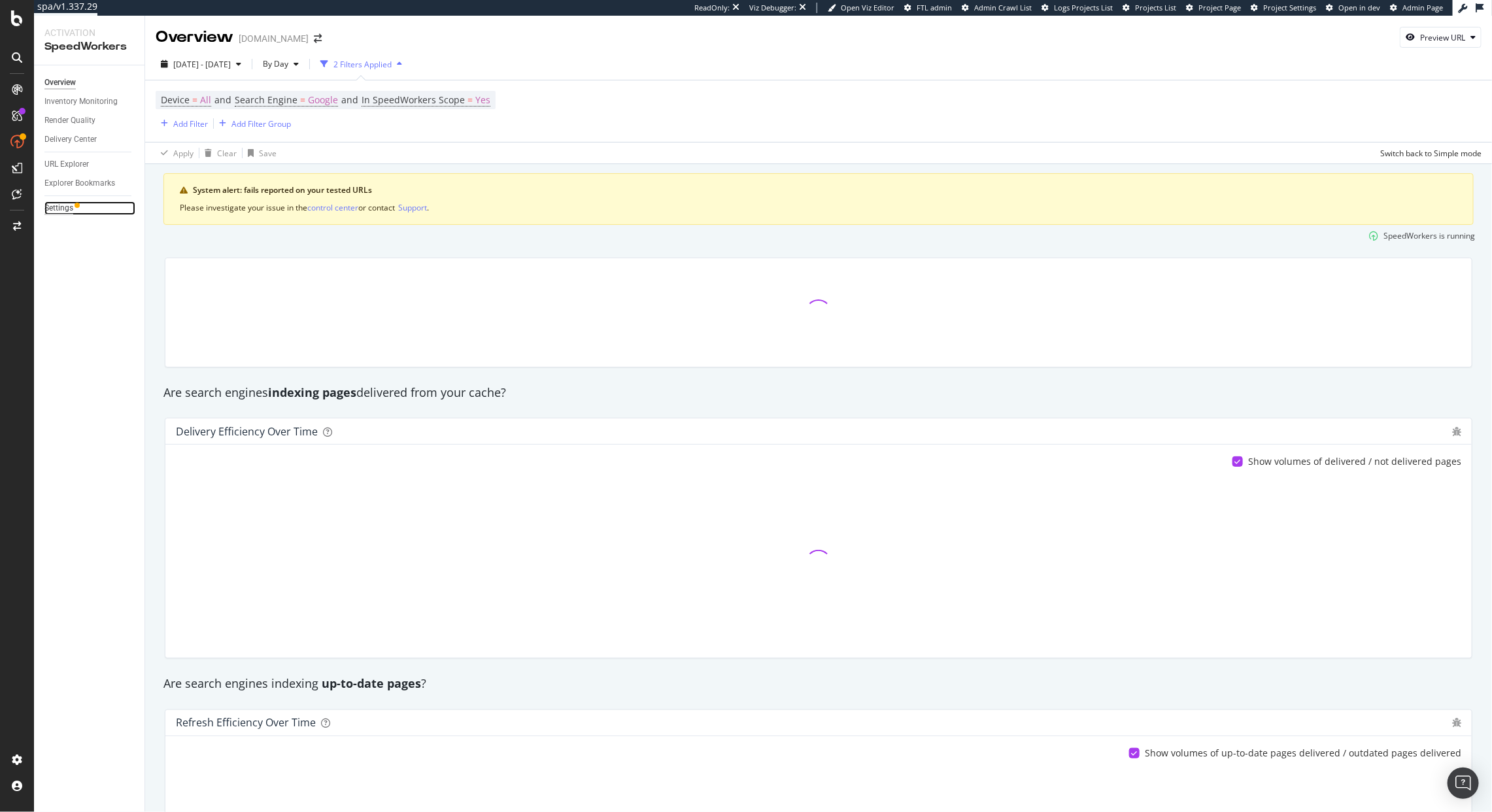
click at [72, 210] on div "Settings" at bounding box center [59, 208] width 29 height 13
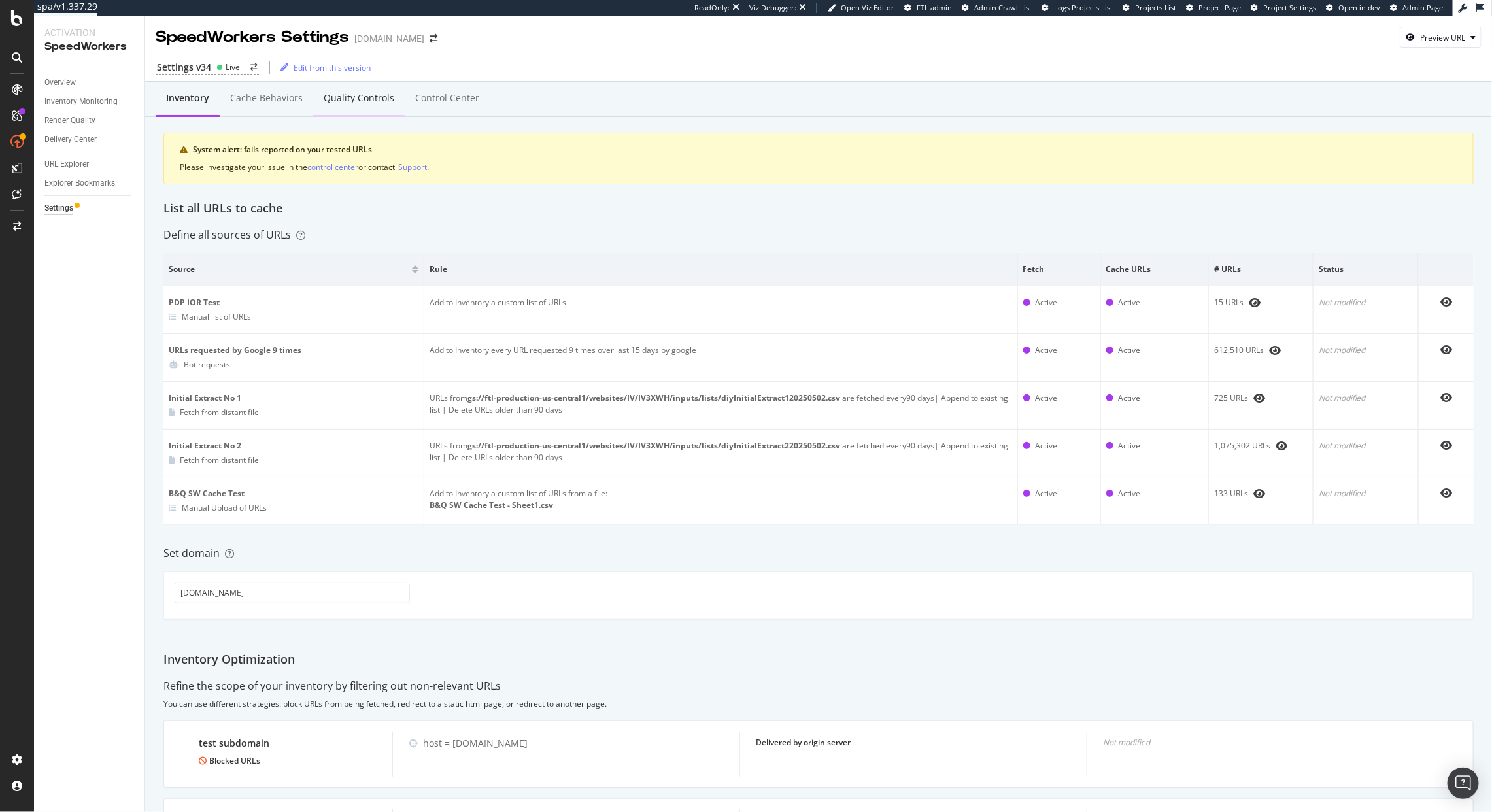
click at [395, 107] on div "Quality Controls" at bounding box center [359, 98] width 92 height 36
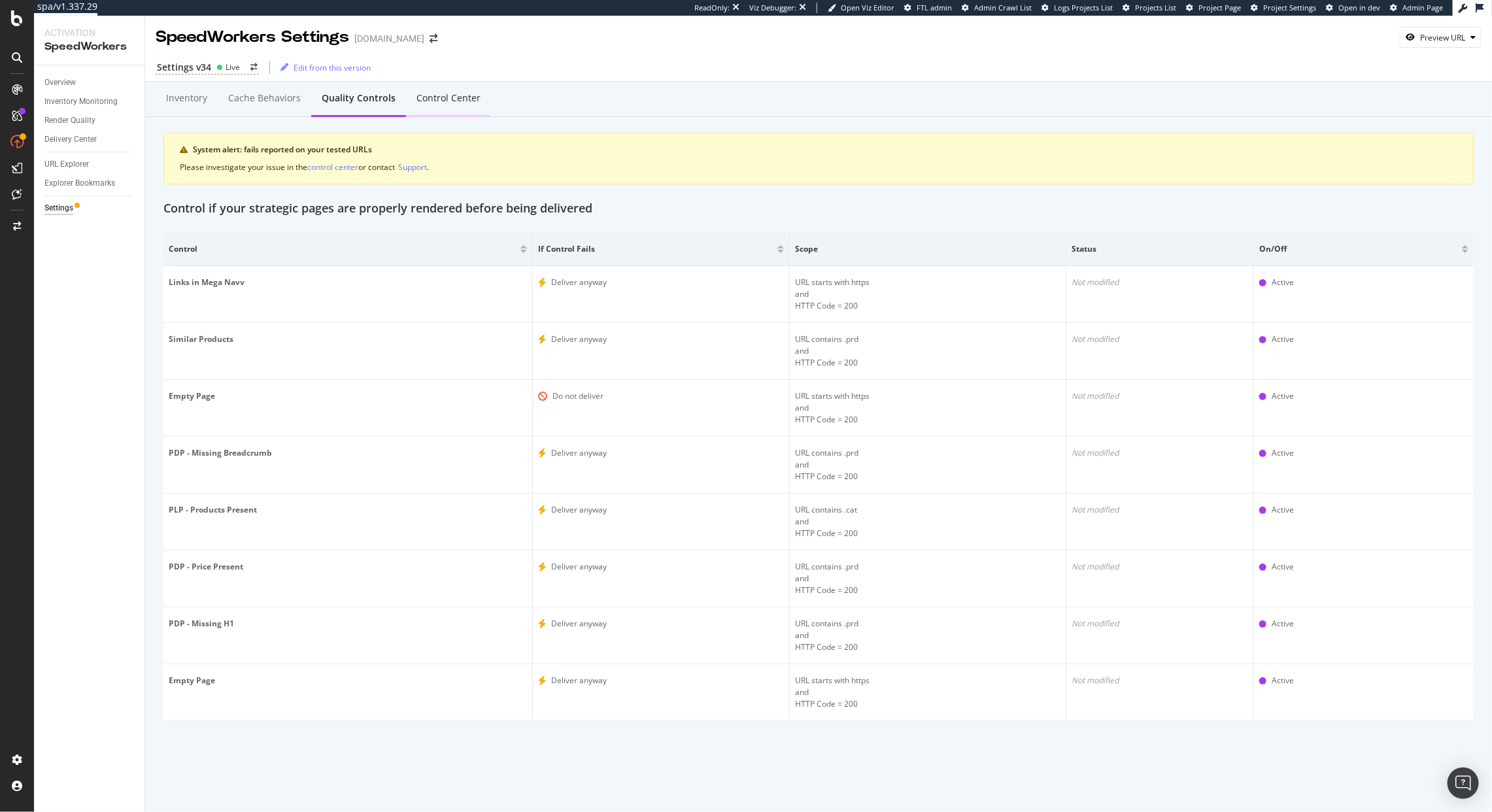
click at [439, 108] on div "Control Center" at bounding box center [449, 98] width 85 height 36
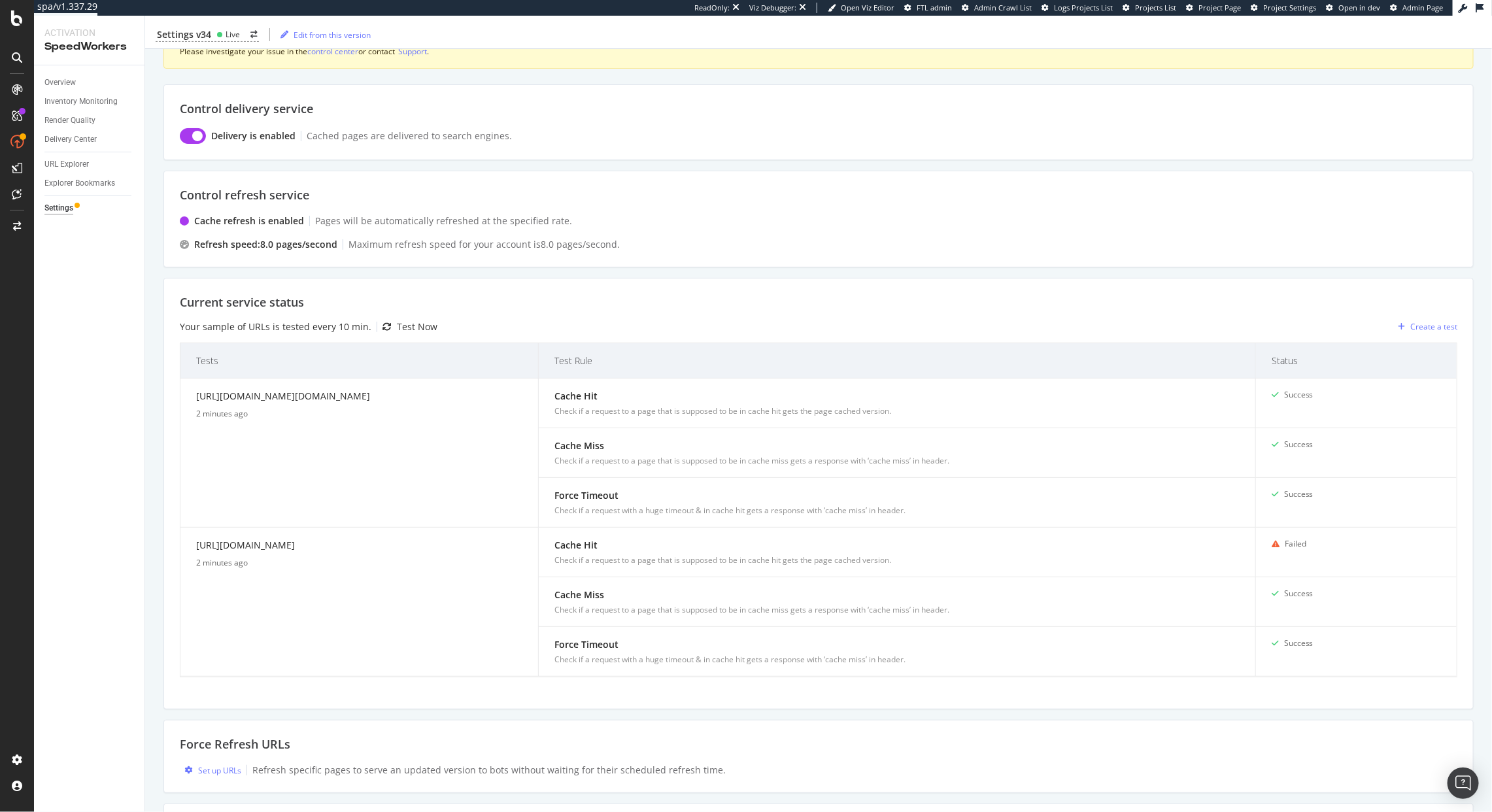
scroll to position [119, 0]
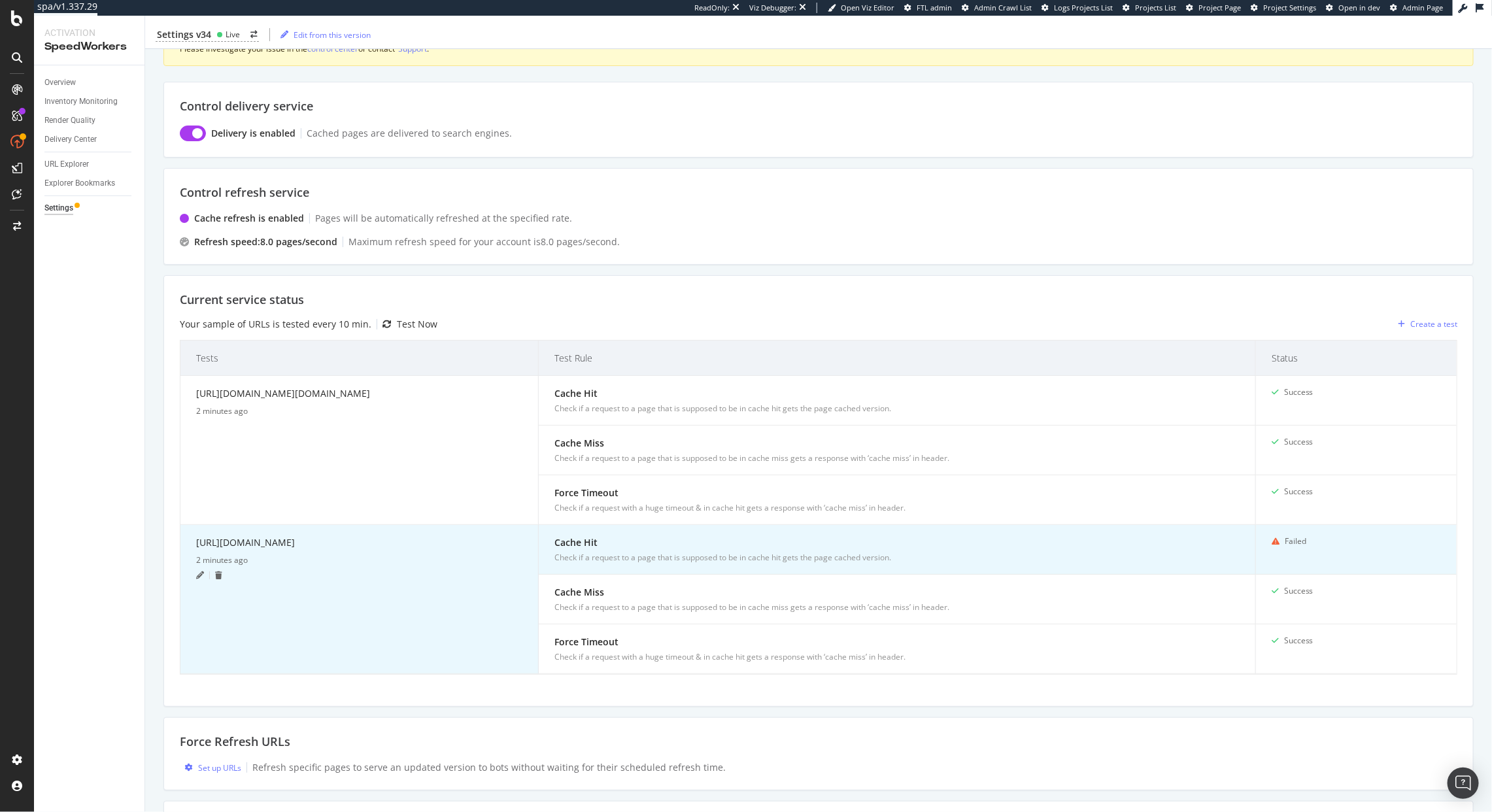
drag, startPoint x: 402, startPoint y: 559, endPoint x: 194, endPoint y: 542, distance: 208.7
click at [194, 542] on td "[URL][DOMAIN_NAME] 2 minutes ago" at bounding box center [360, 599] width 359 height 149
copy div "[URL][DOMAIN_NAME]"
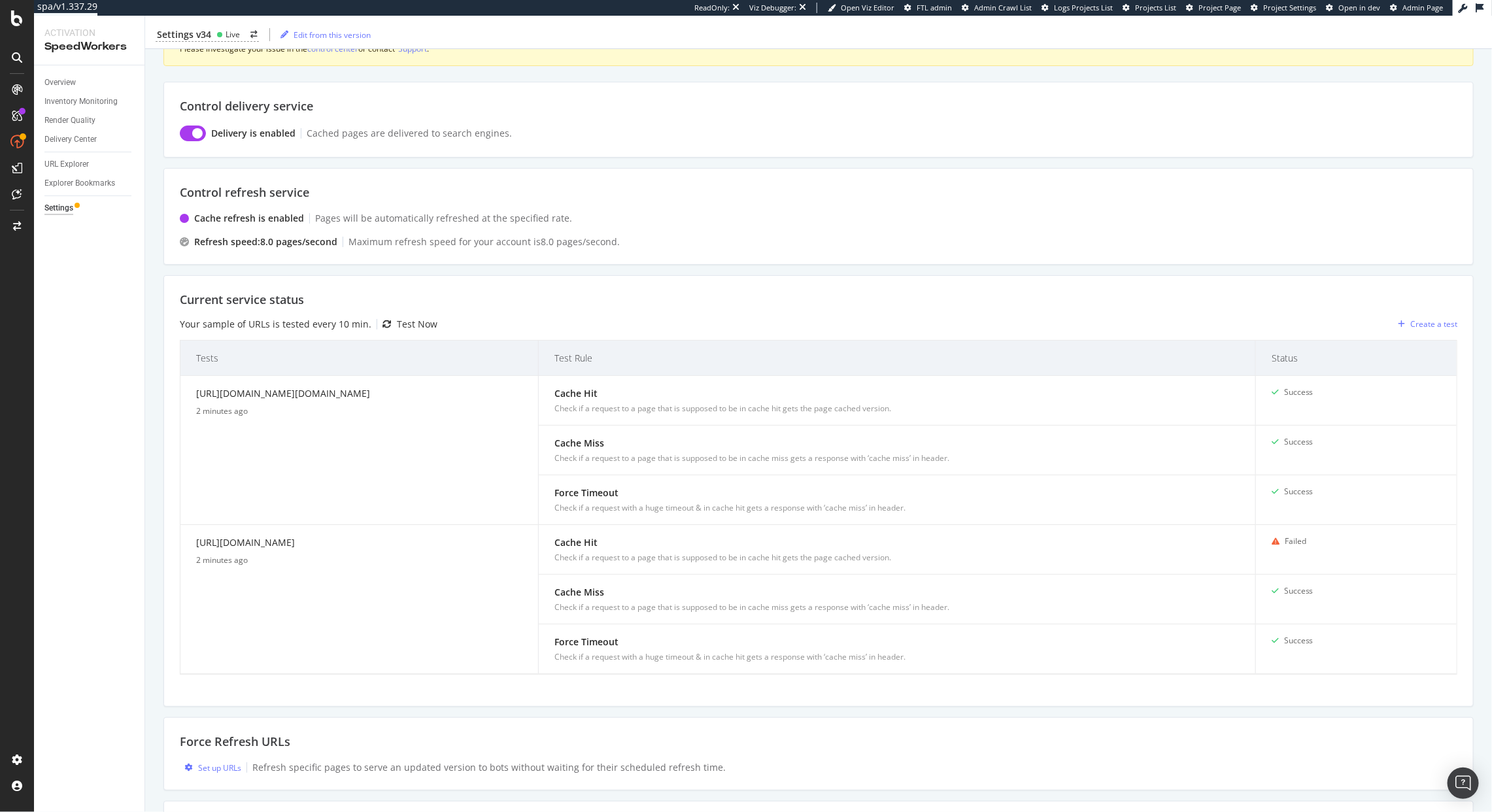
click at [652, 210] on div "Control refresh service Cache refresh is enabled Pages will be automatically re…" at bounding box center [819, 216] width 1311 height 97
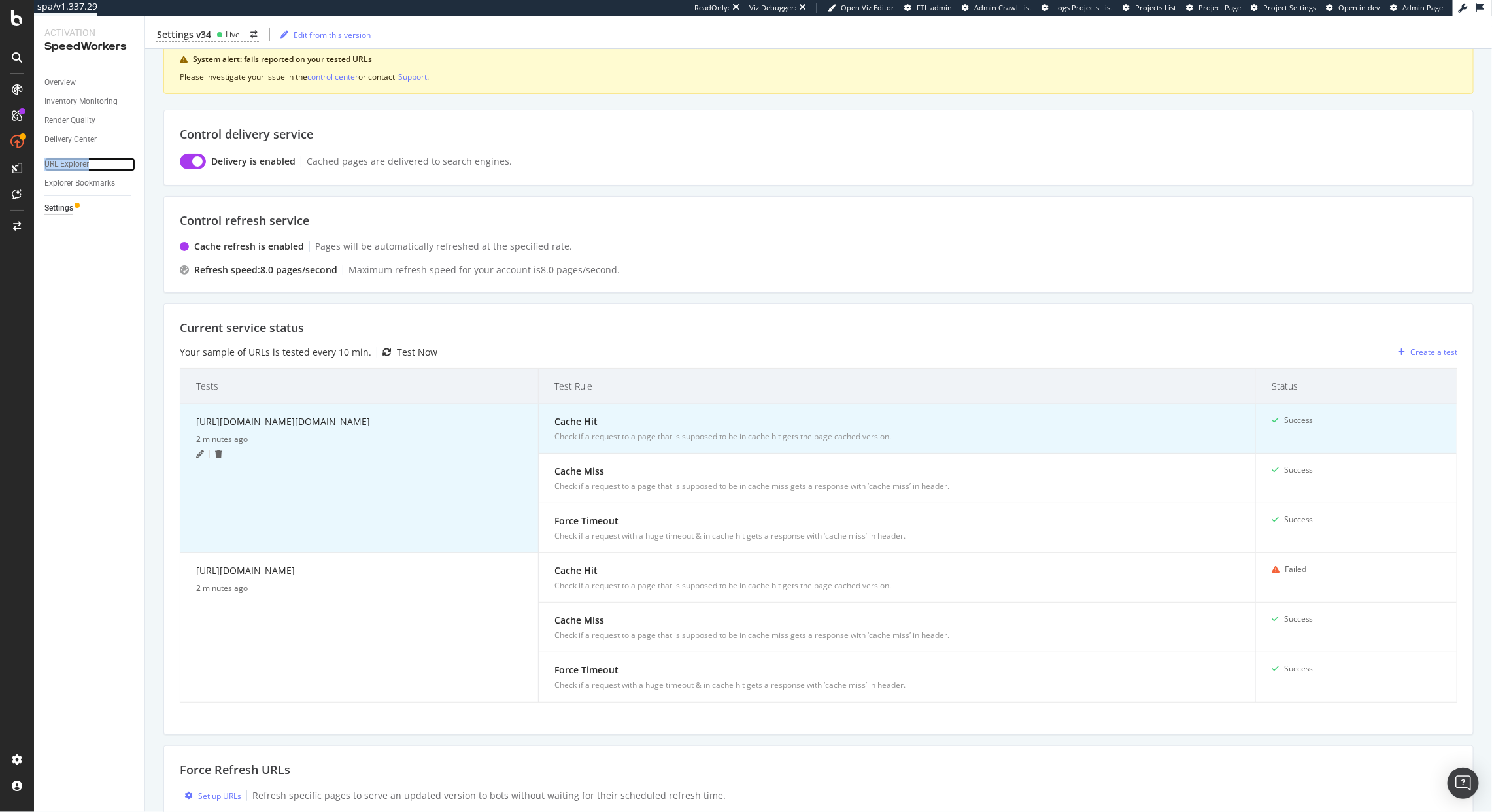
scroll to position [0, 0]
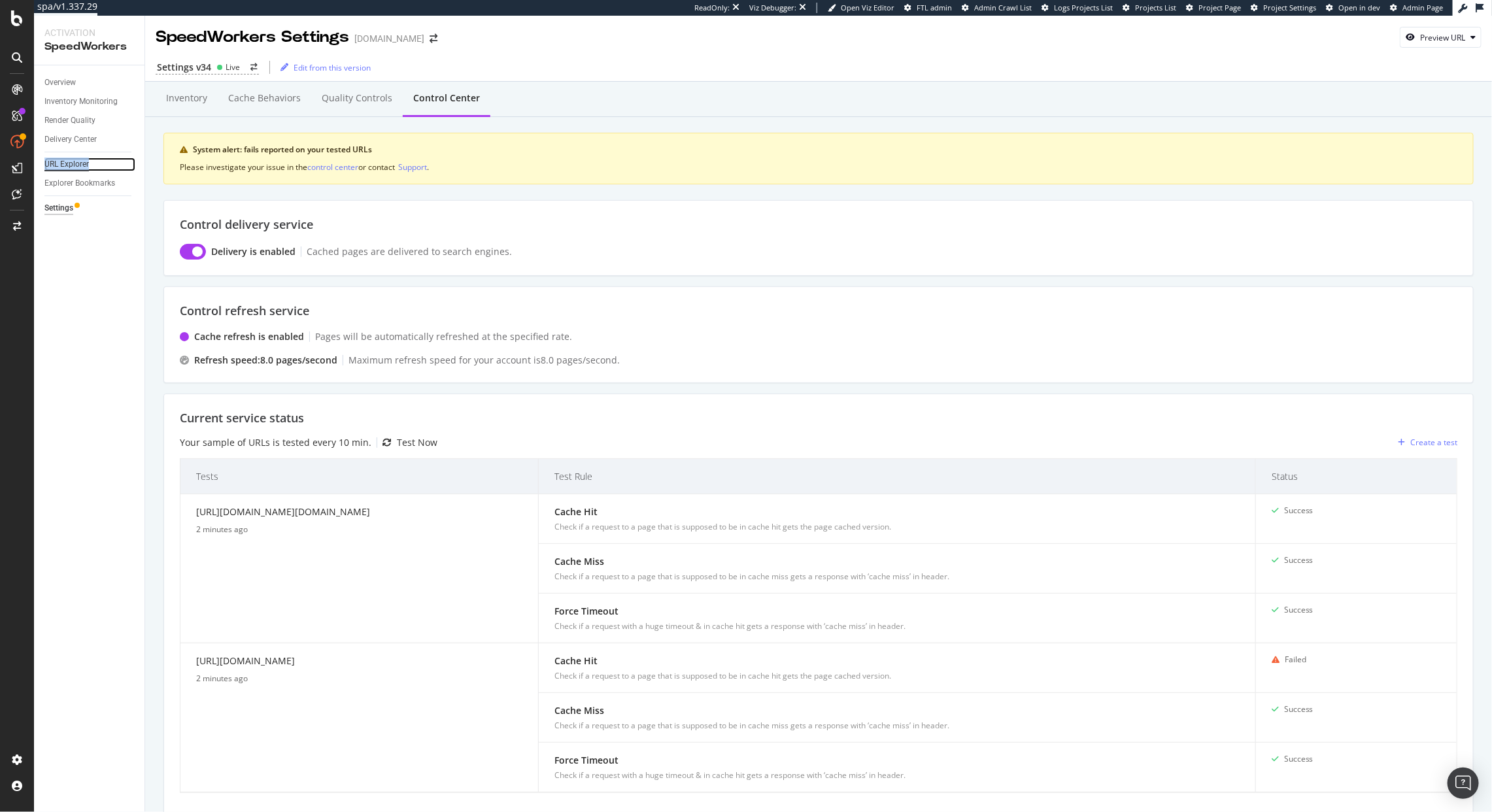
click at [56, 166] on div "URL Explorer" at bounding box center [67, 164] width 44 height 13
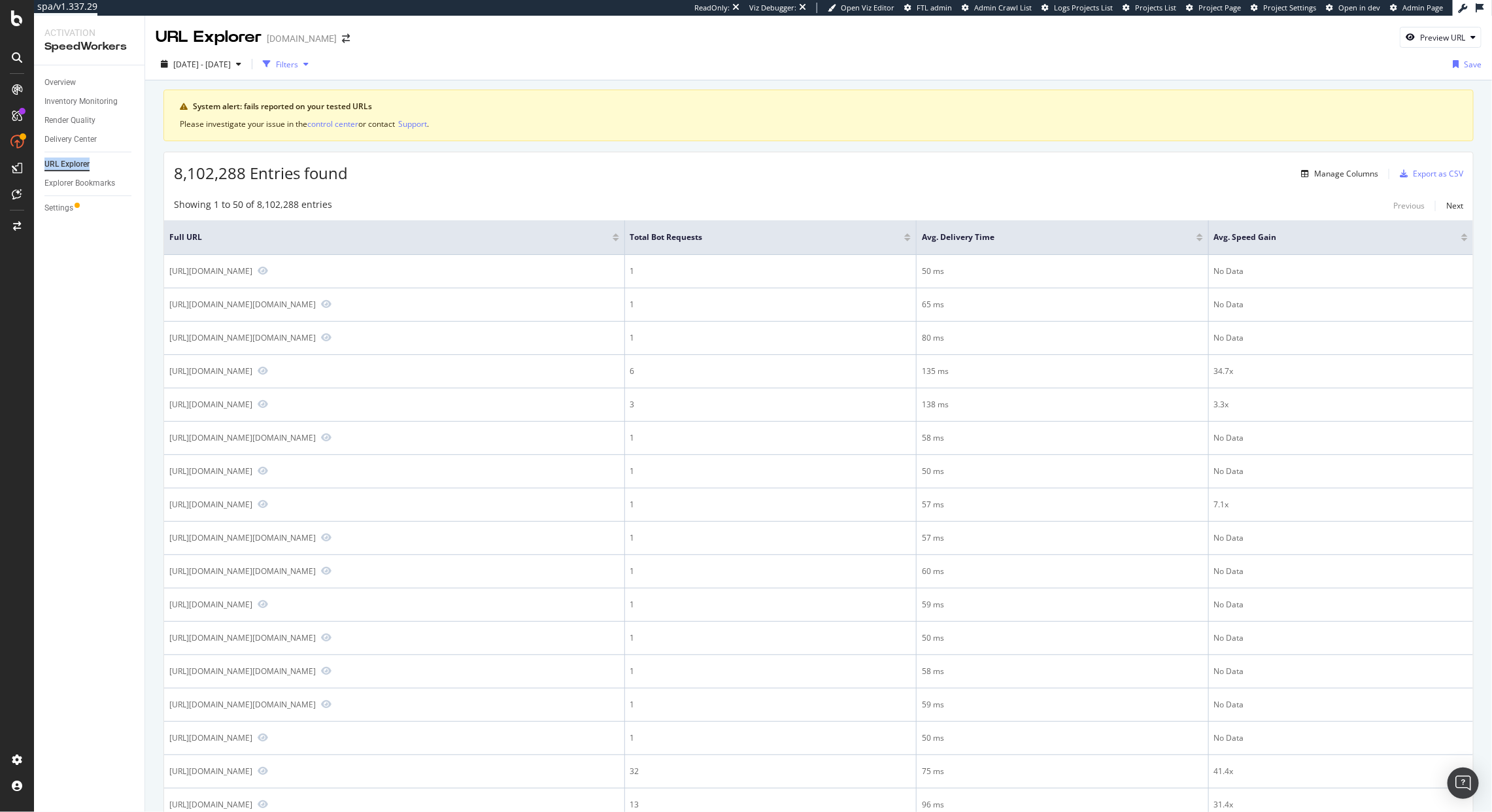
click at [298, 64] on div "Filters" at bounding box center [286, 64] width 22 height 11
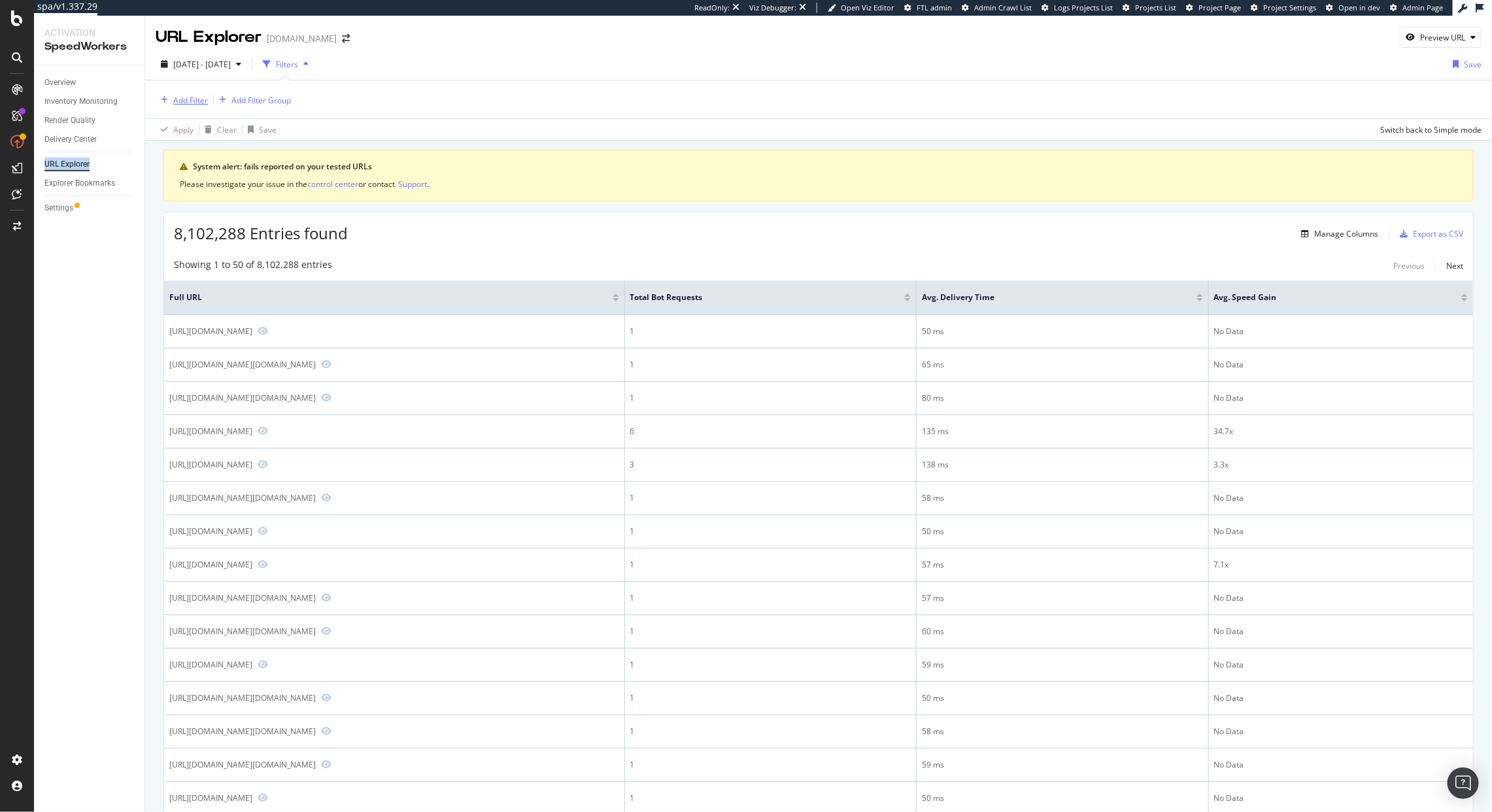
click at [201, 96] on div "Add Filter" at bounding box center [190, 100] width 34 height 11
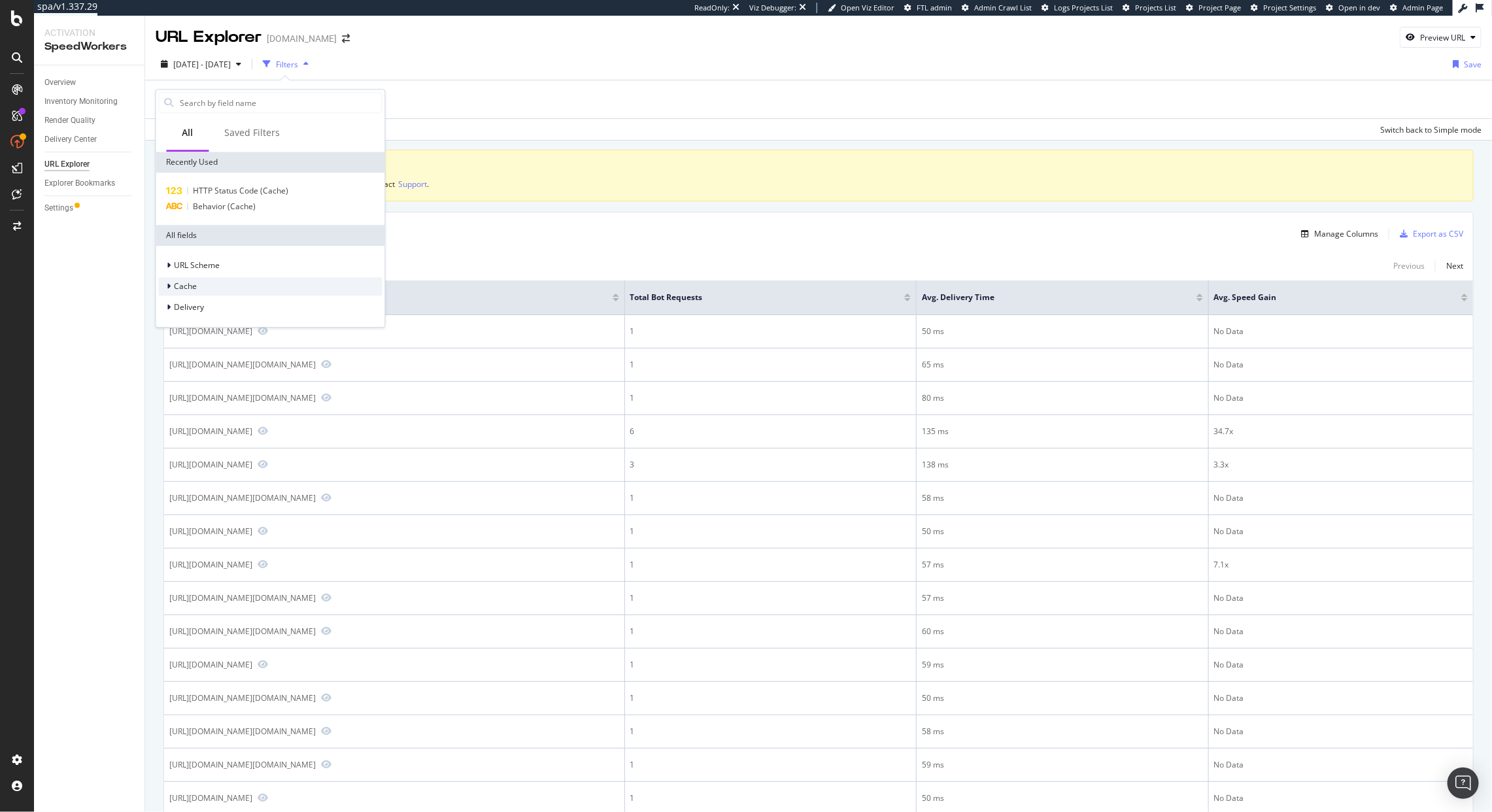
click at [165, 285] on div "Cache" at bounding box center [178, 286] width 38 height 13
click at [166, 286] on icon at bounding box center [169, 286] width 5 height 8
click at [168, 268] on icon at bounding box center [169, 266] width 4 height 8
click at [168, 268] on icon at bounding box center [169, 266] width 5 height 8
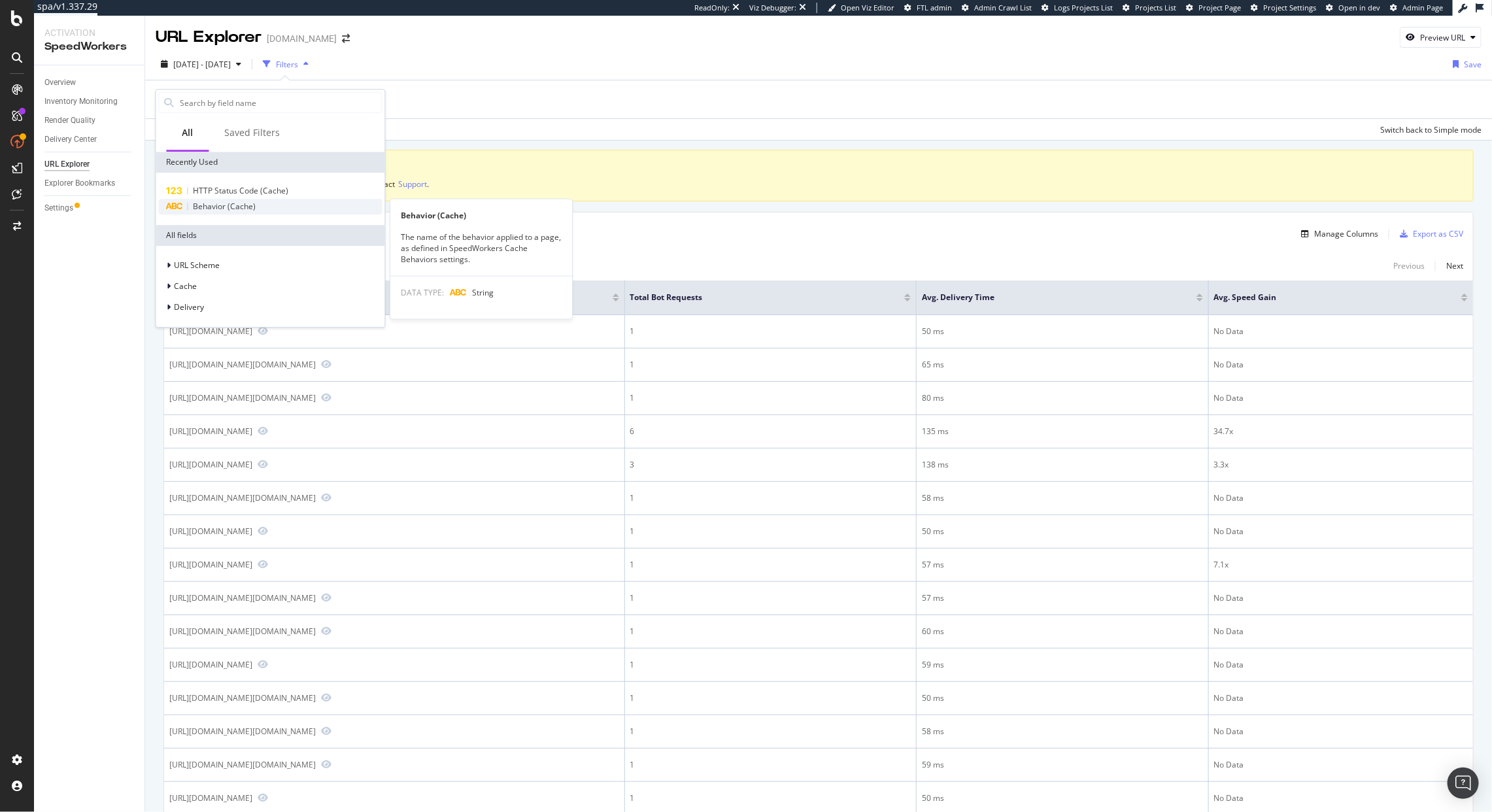
click at [194, 206] on span "Behavior (Cache)" at bounding box center [224, 206] width 63 height 11
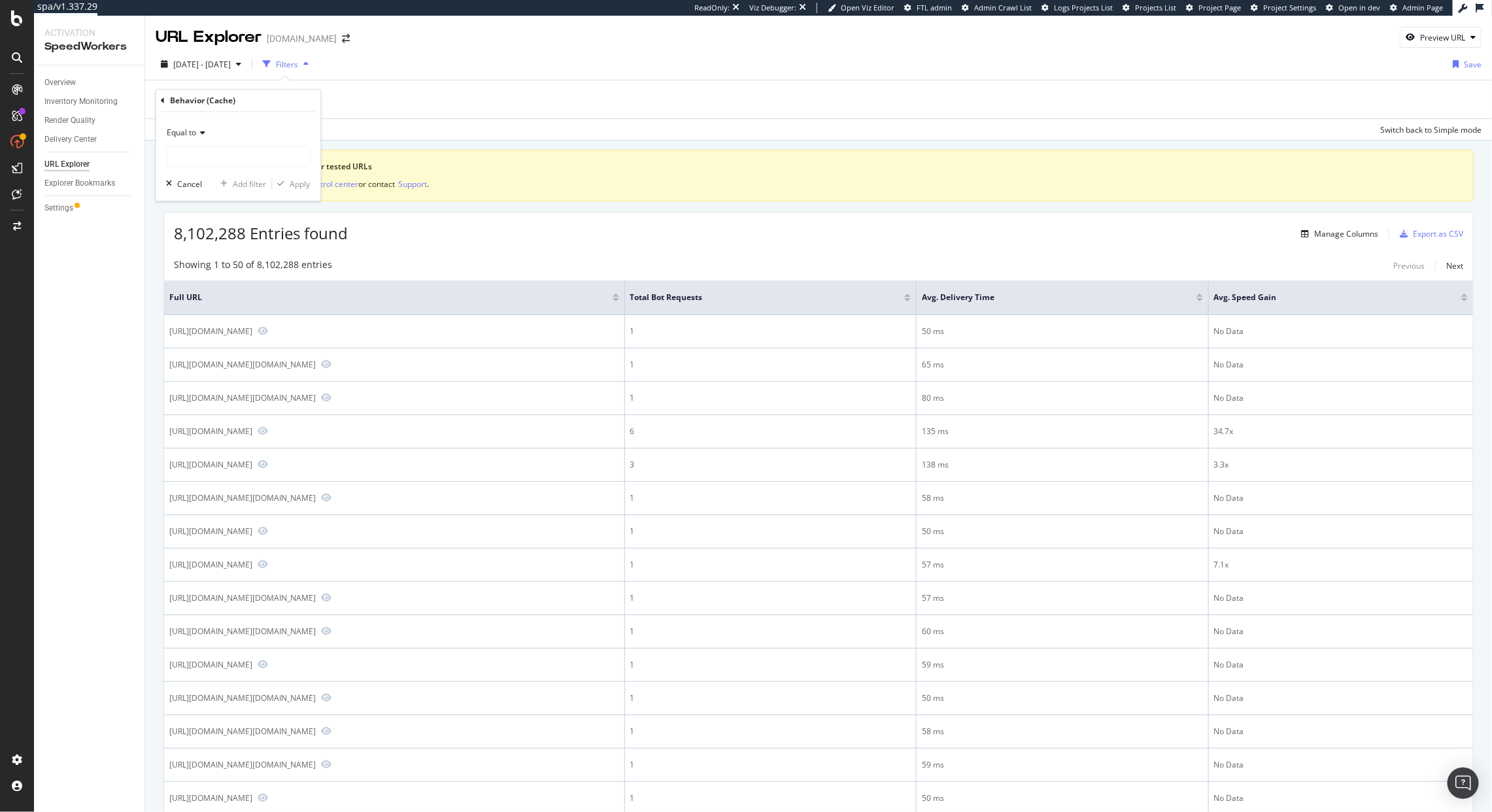
click at [210, 173] on div "Equal to Cancel Add filter Apply" at bounding box center [239, 156] width 165 height 89
click at [216, 163] on input "text" at bounding box center [239, 156] width 143 height 21
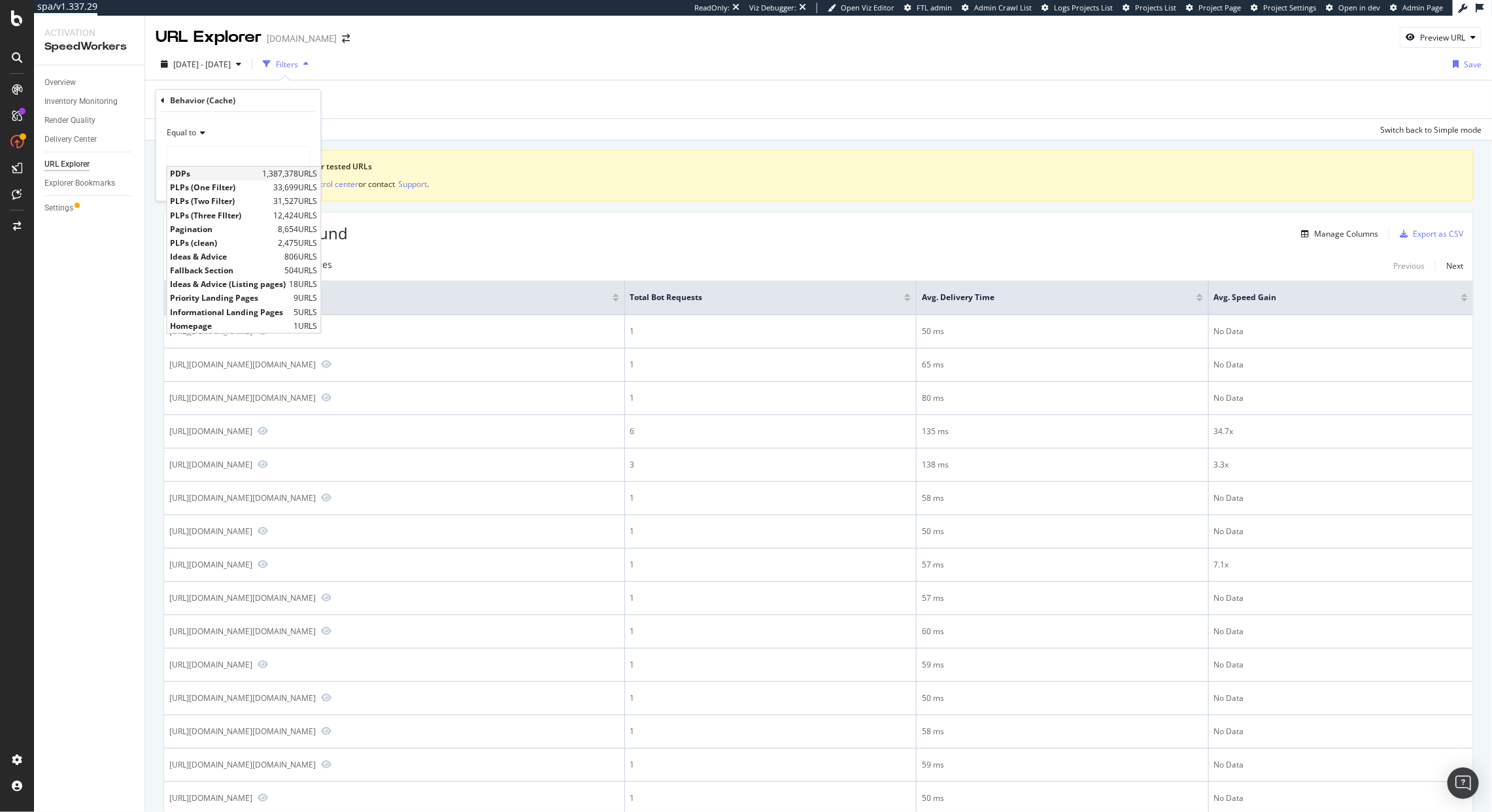
click at [199, 178] on span "PDPs" at bounding box center [215, 173] width 89 height 11
type input "PDPs"
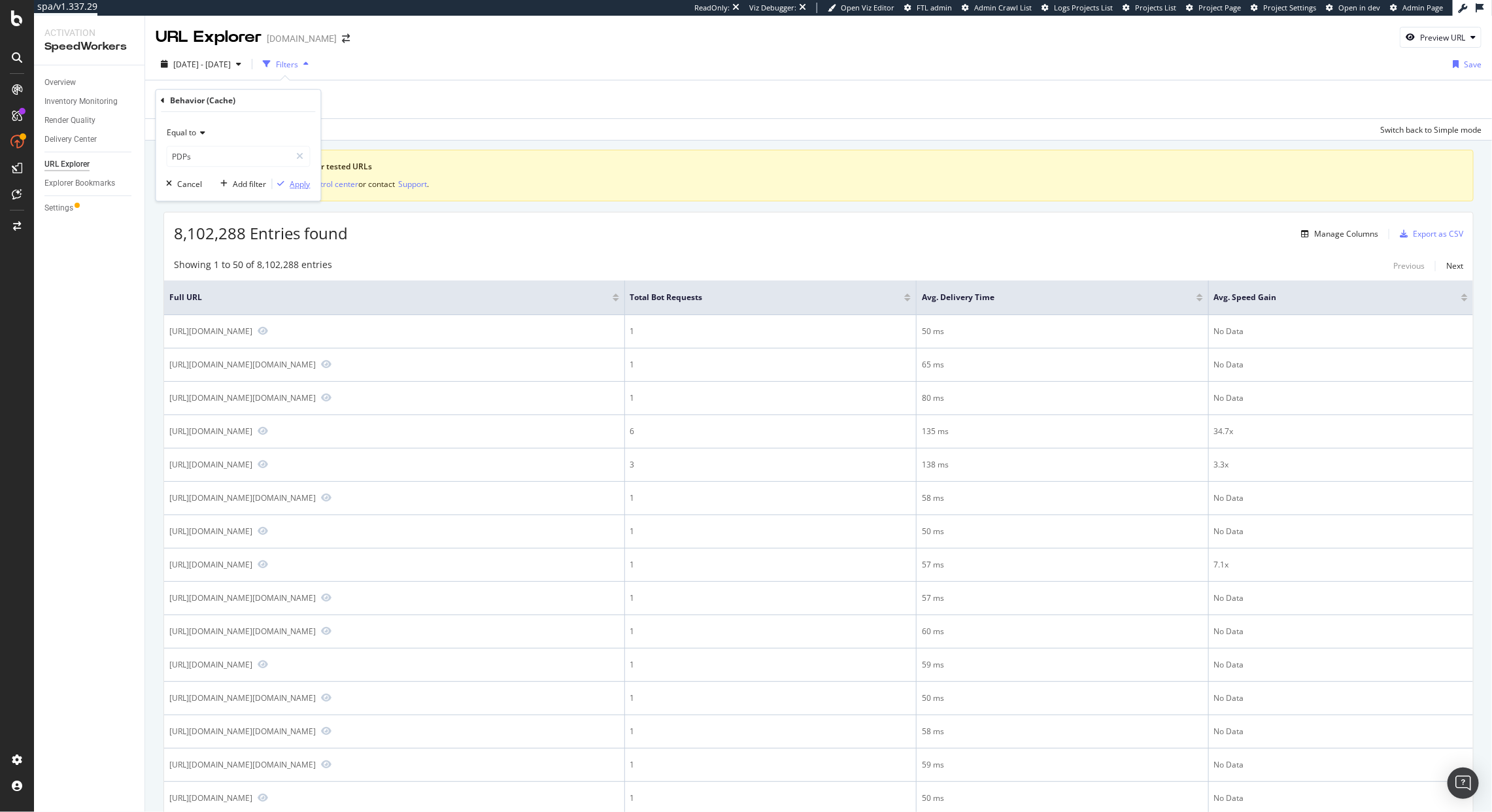
click at [284, 186] on div "button" at bounding box center [282, 184] width 18 height 8
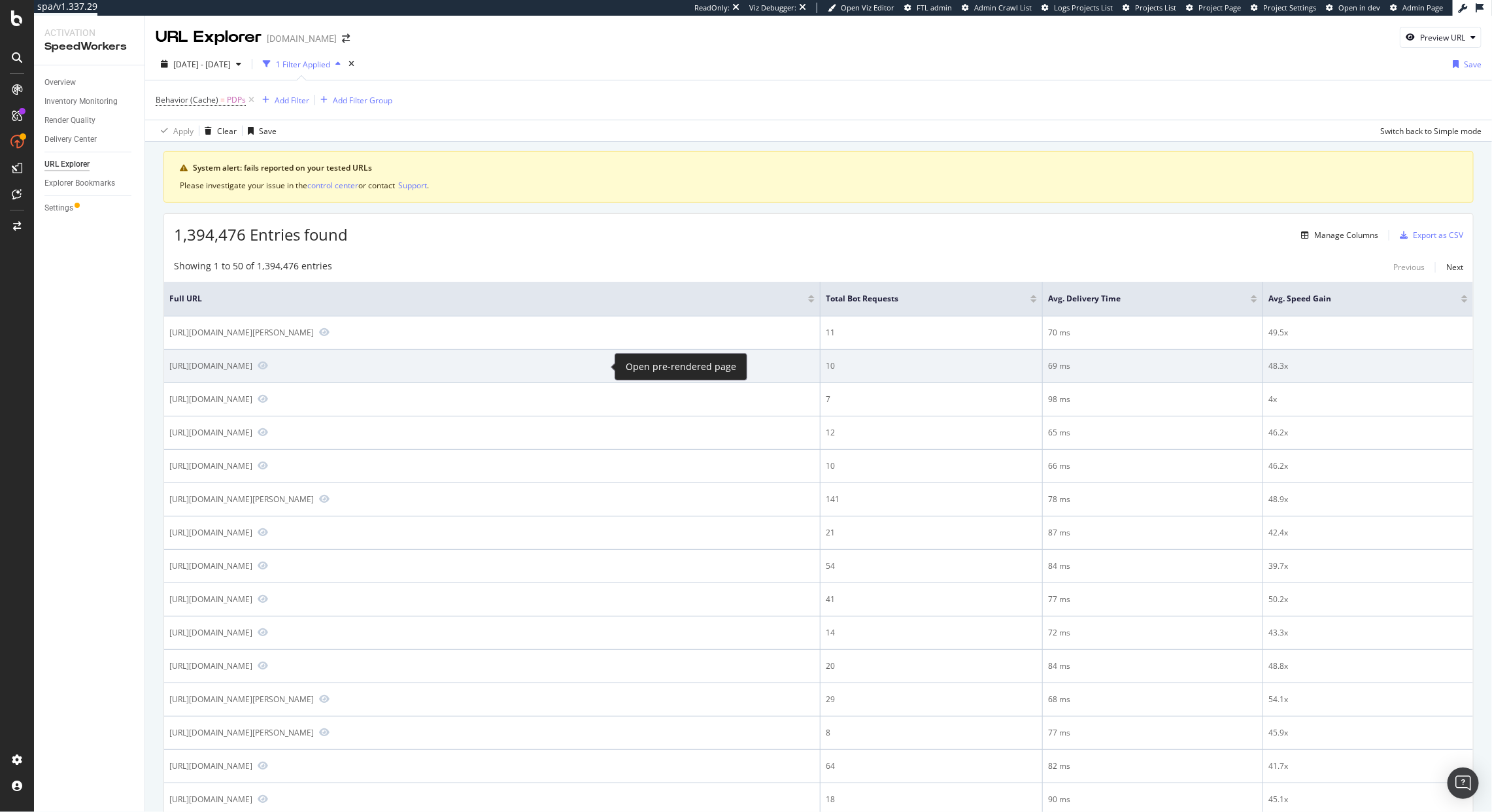
click at [268, 372] on span at bounding box center [260, 366] width 15 height 11
click at [268, 367] on icon "Preview https://www.diy.com/departments/tiny-dining-5pc-bamboo-penguin-baby-wea…" at bounding box center [263, 366] width 11 height 9
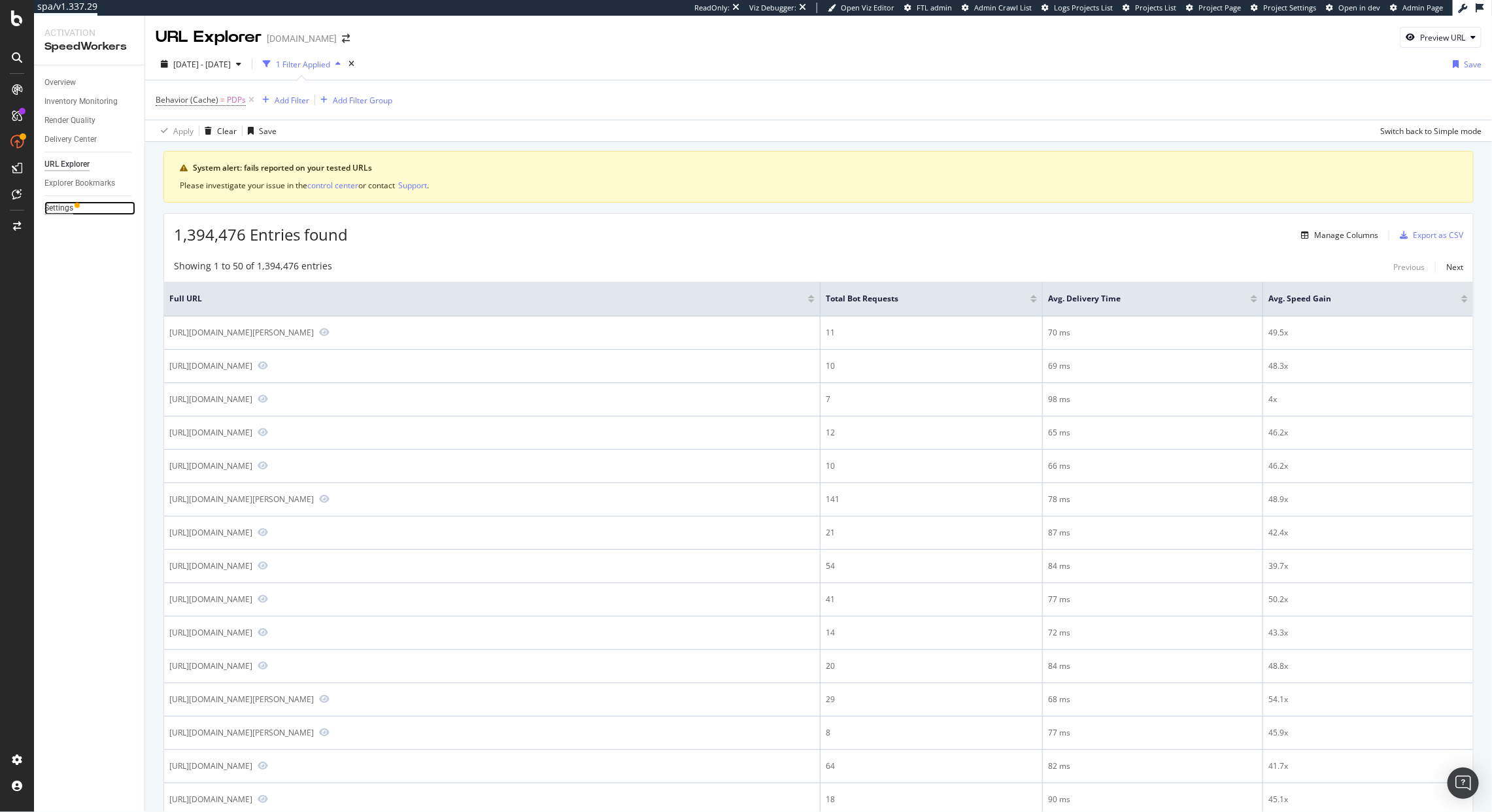
click at [61, 208] on div "Settings" at bounding box center [59, 208] width 29 height 13
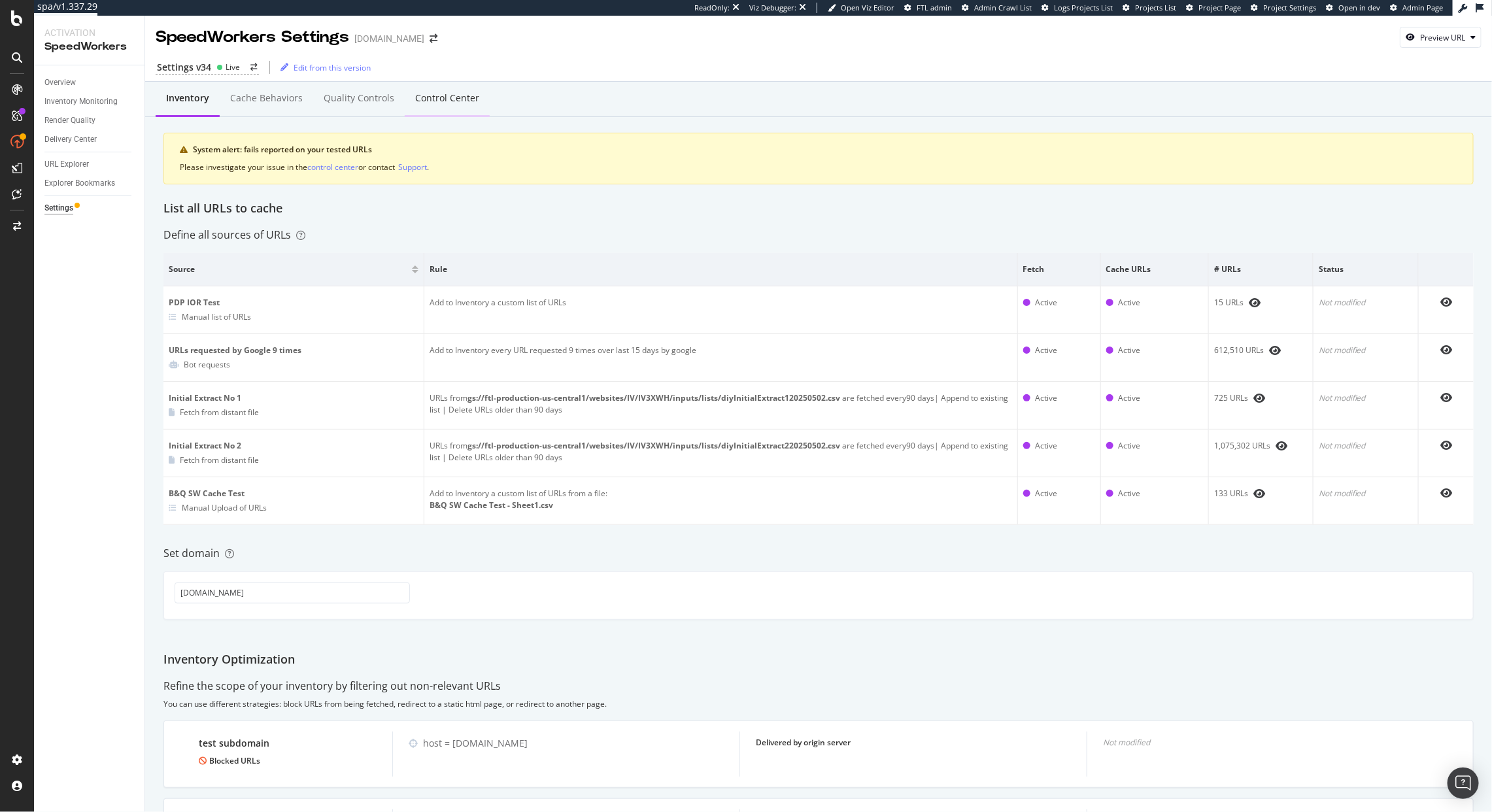
click at [430, 99] on div "Control Center" at bounding box center [447, 98] width 64 height 13
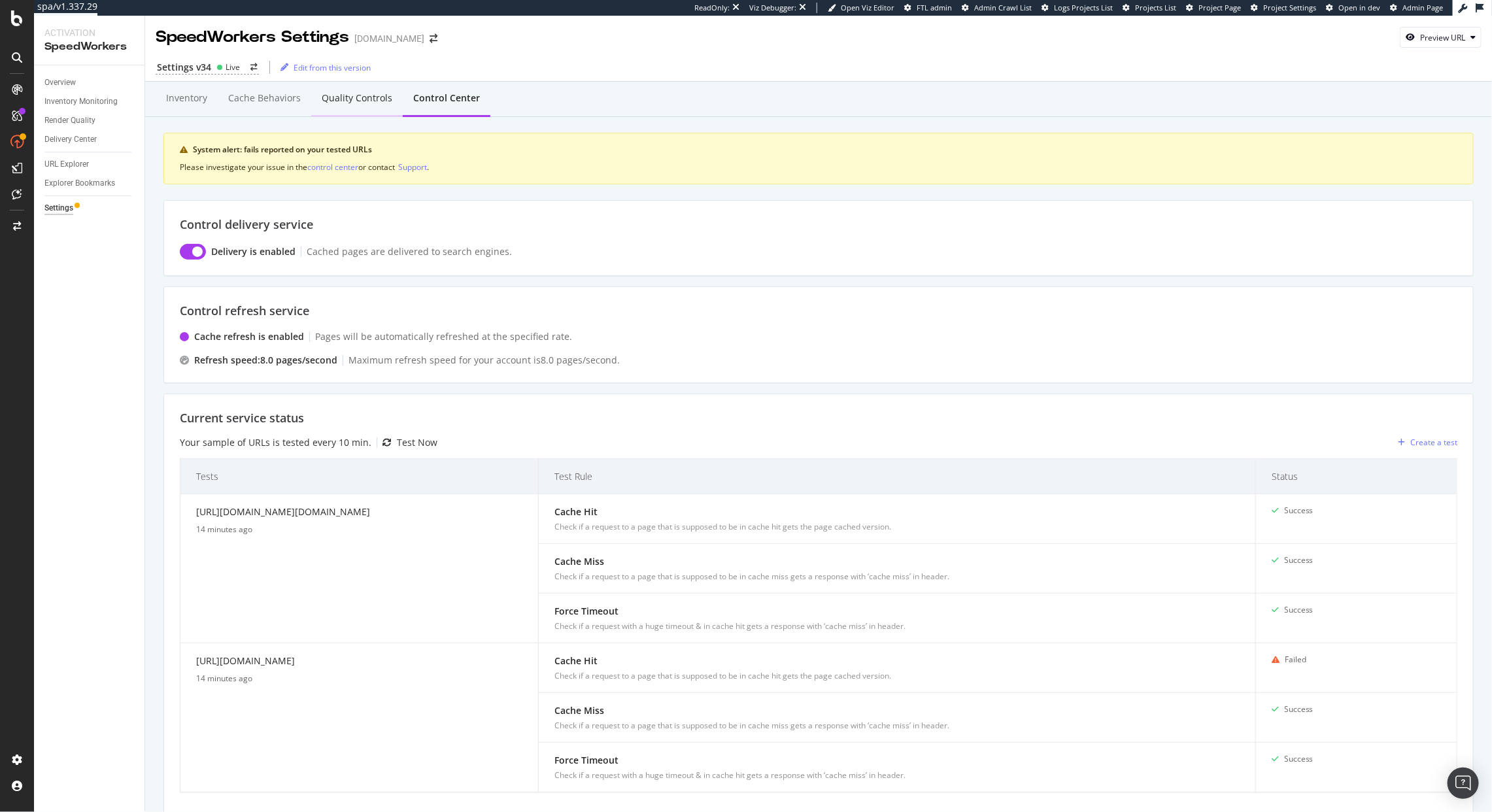
click at [350, 99] on div "Quality Controls" at bounding box center [356, 98] width 71 height 13
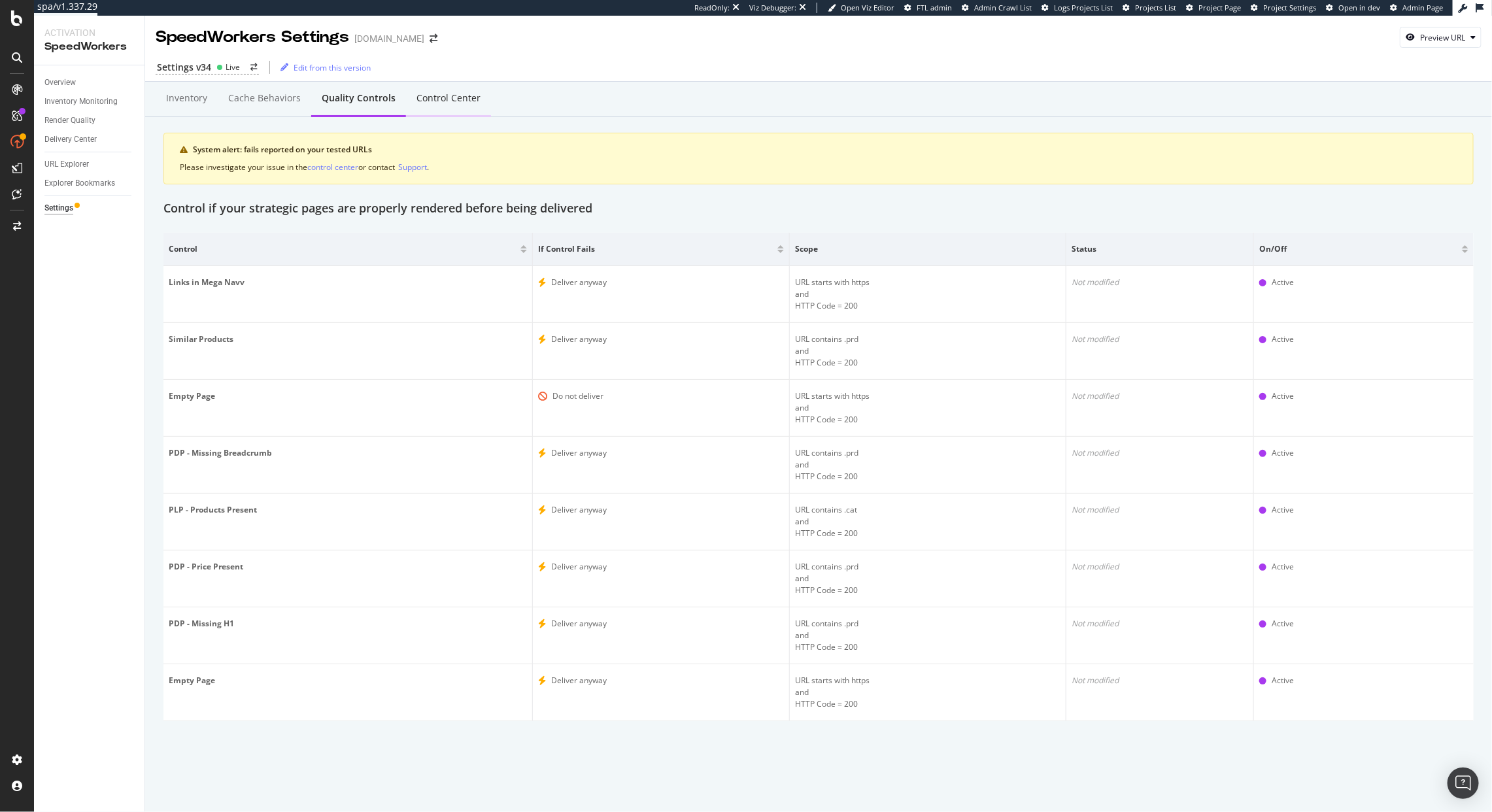
click at [432, 103] on div "Control Center" at bounding box center [448, 98] width 64 height 13
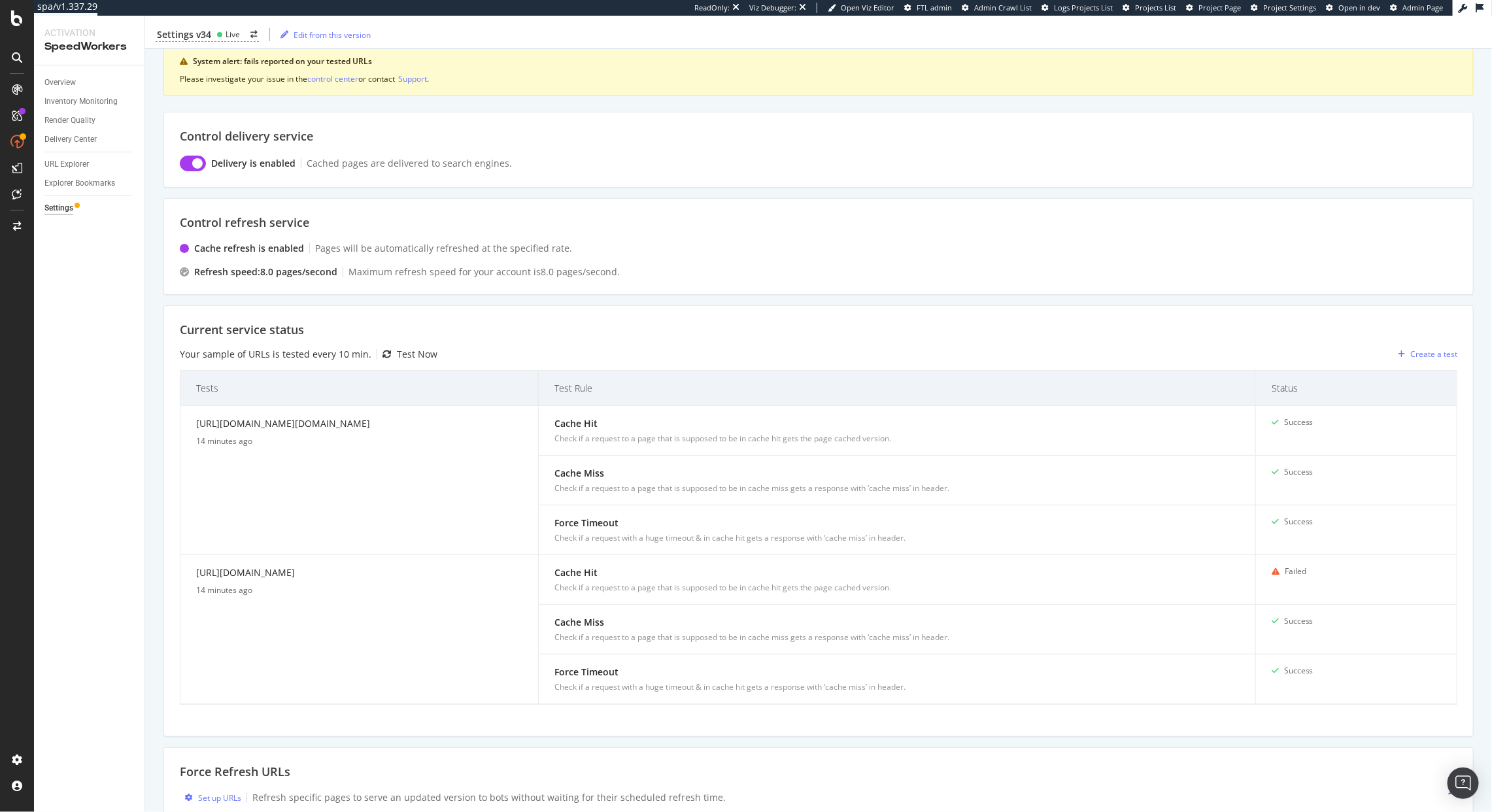
scroll to position [286, 0]
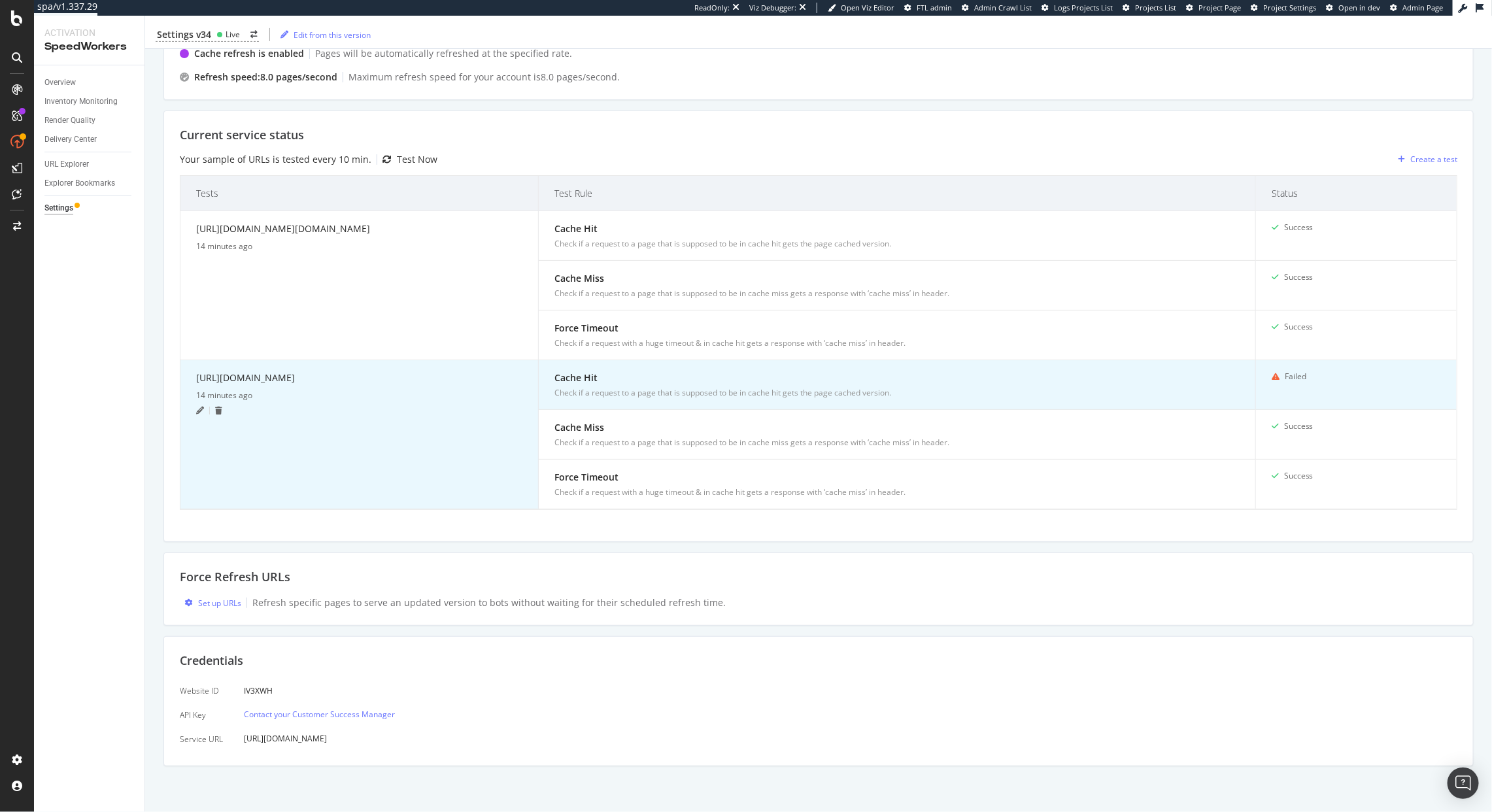
click at [199, 414] on icon at bounding box center [200, 411] width 8 height 8
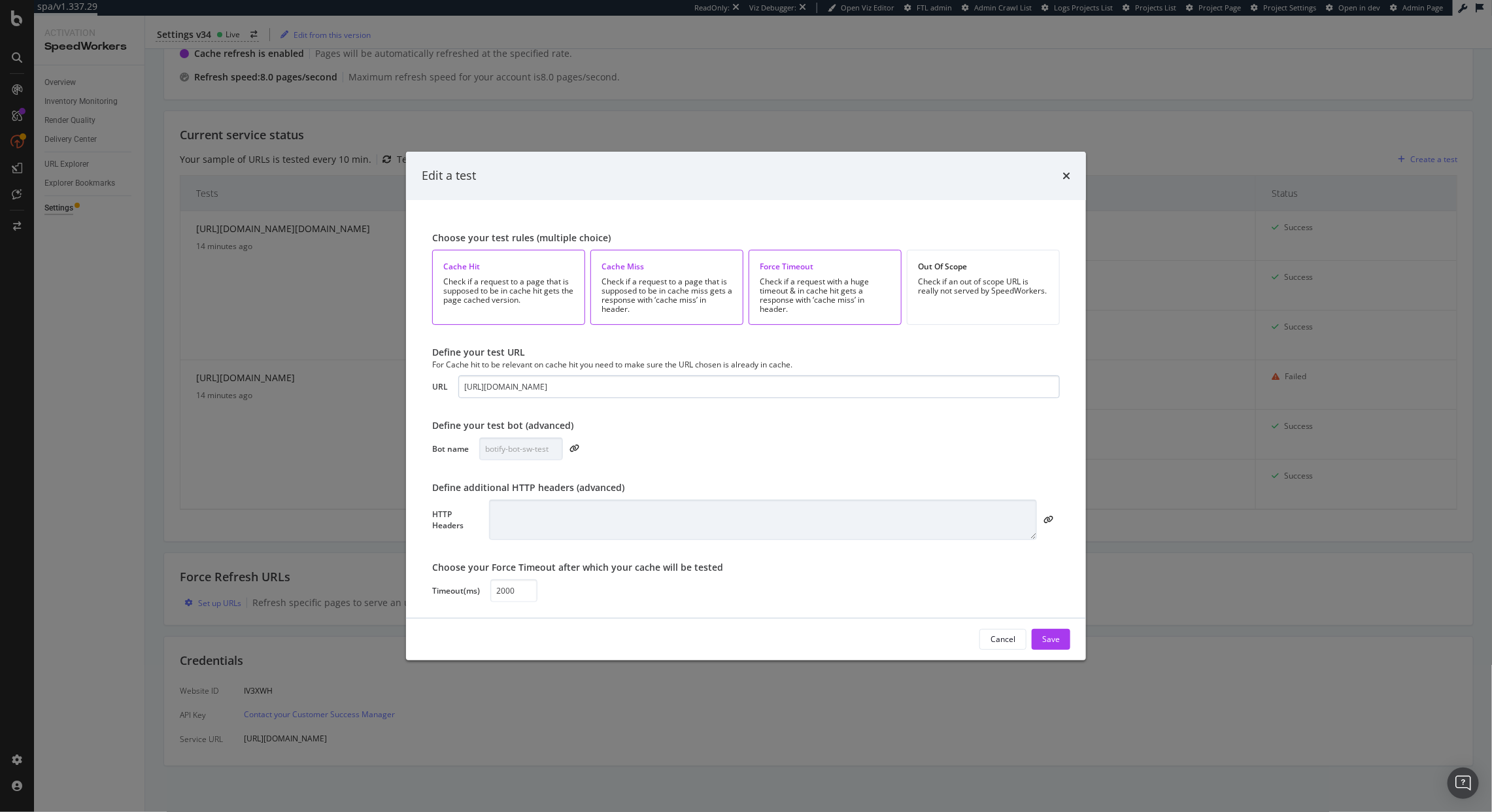
click at [665, 396] on input "[URL][DOMAIN_NAME]" at bounding box center [759, 387] width 602 height 23
click at [665, 396] on input "https://www.diy.com/departments/10pcs-set-garden-fence-panels-small-animal-barr…" at bounding box center [759, 387] width 602 height 23
type input "https://www.diy.com/departments/tiny-dining-5pc-bamboo-penguin-baby-weaning-set…"
click at [1061, 634] on button "Save" at bounding box center [1051, 639] width 38 height 21
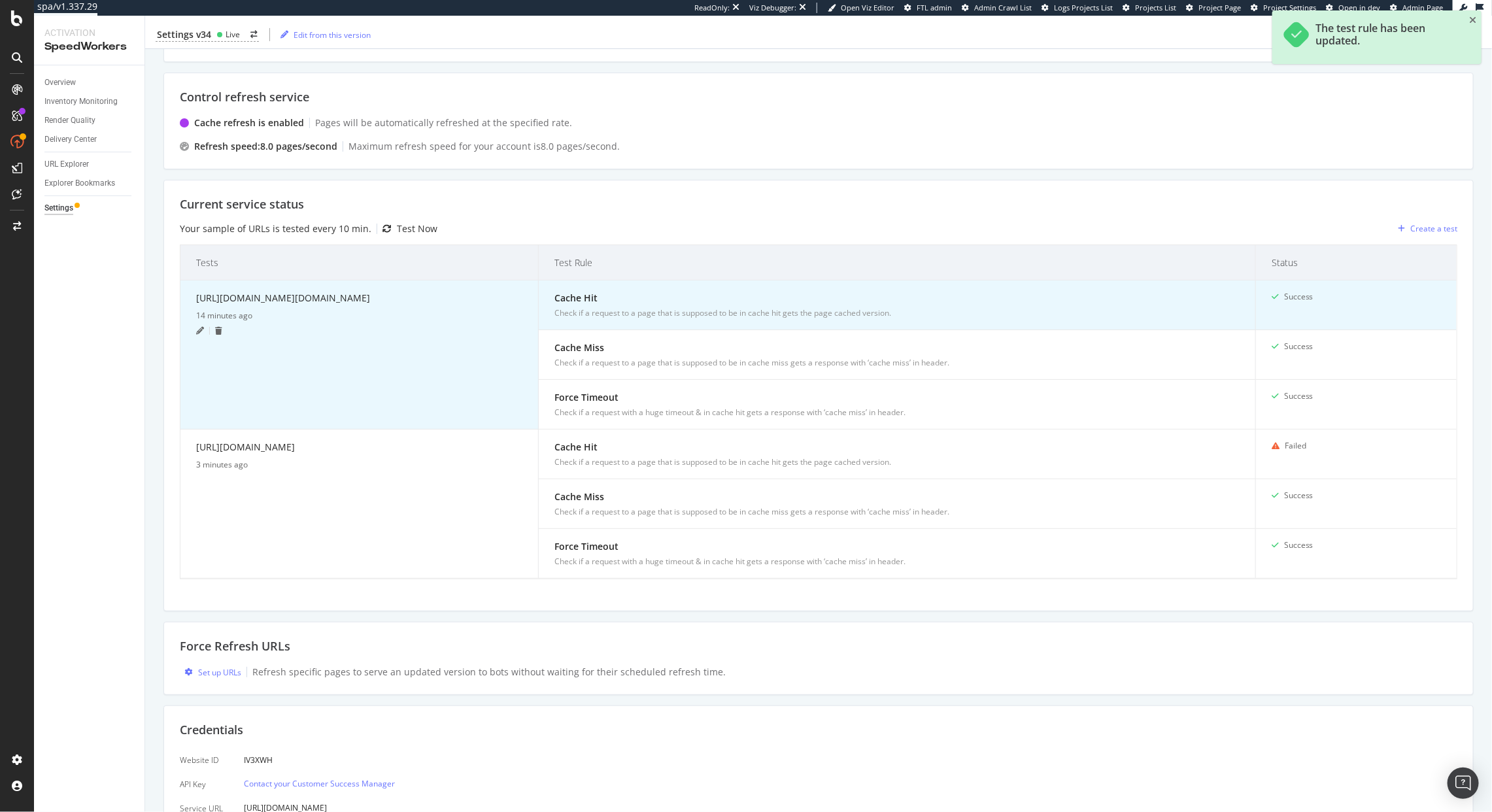
scroll to position [211, 0]
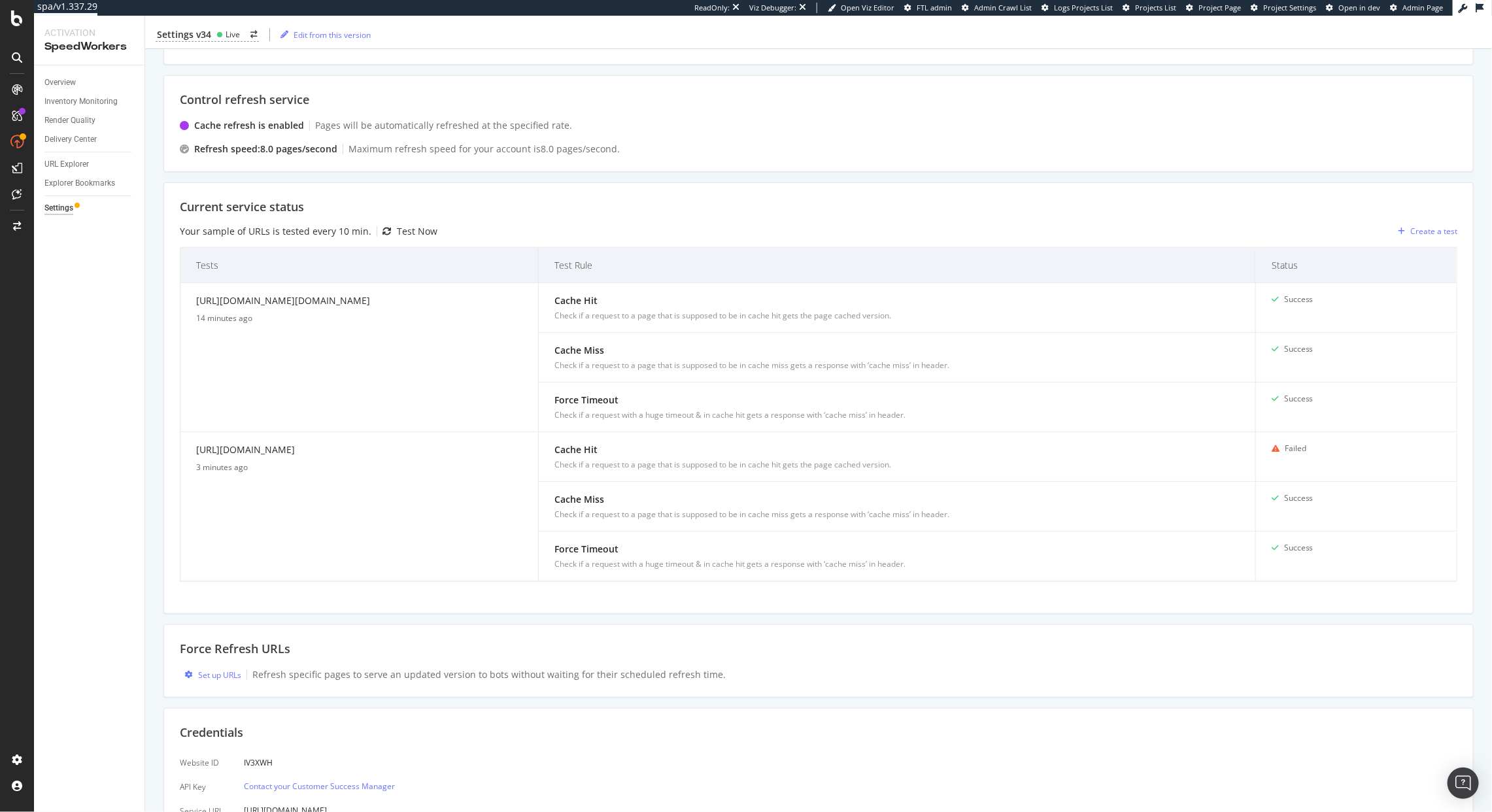
click at [413, 231] on div "Test Now" at bounding box center [417, 231] width 40 height 13
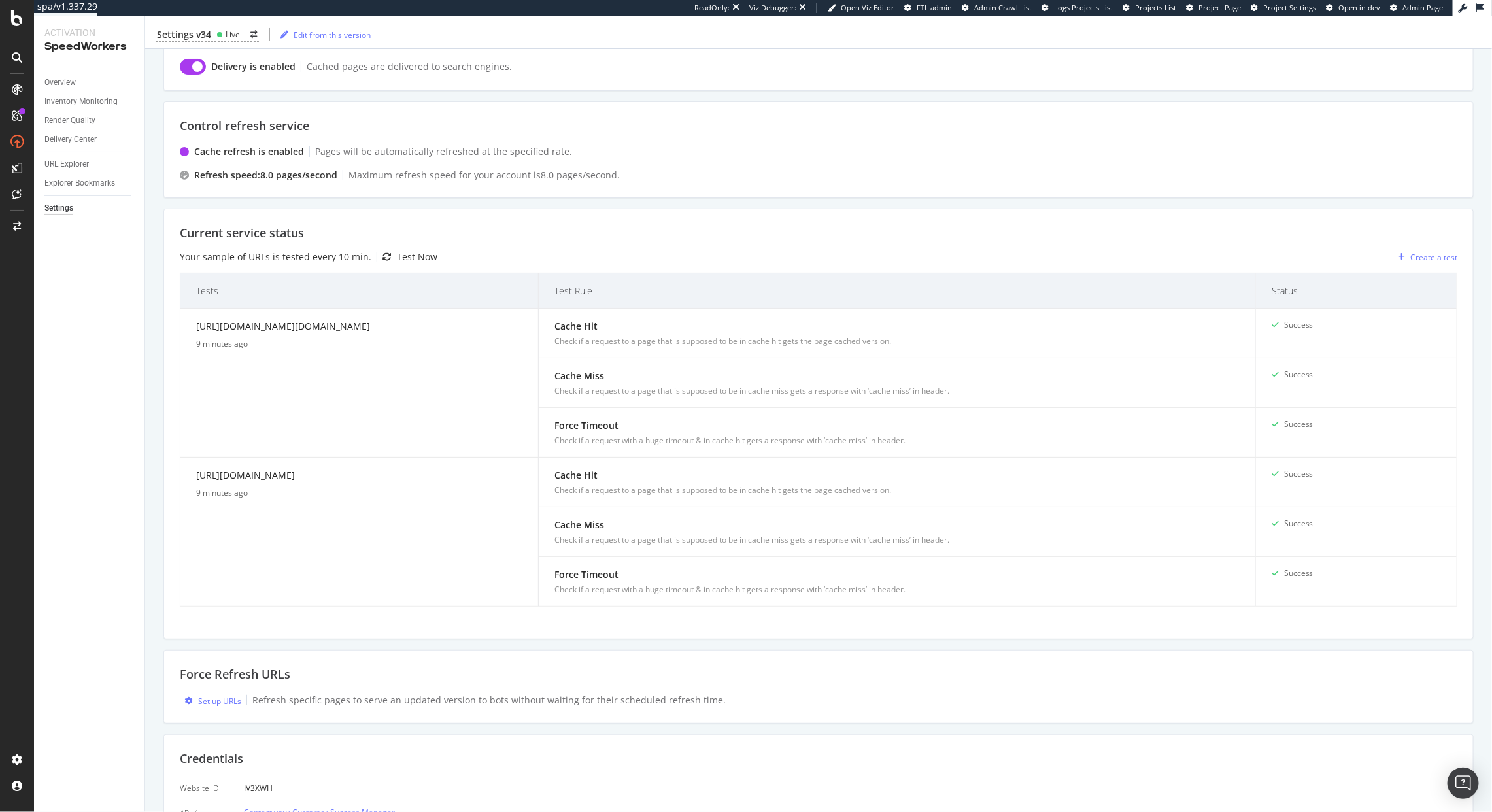
scroll to position [0, 0]
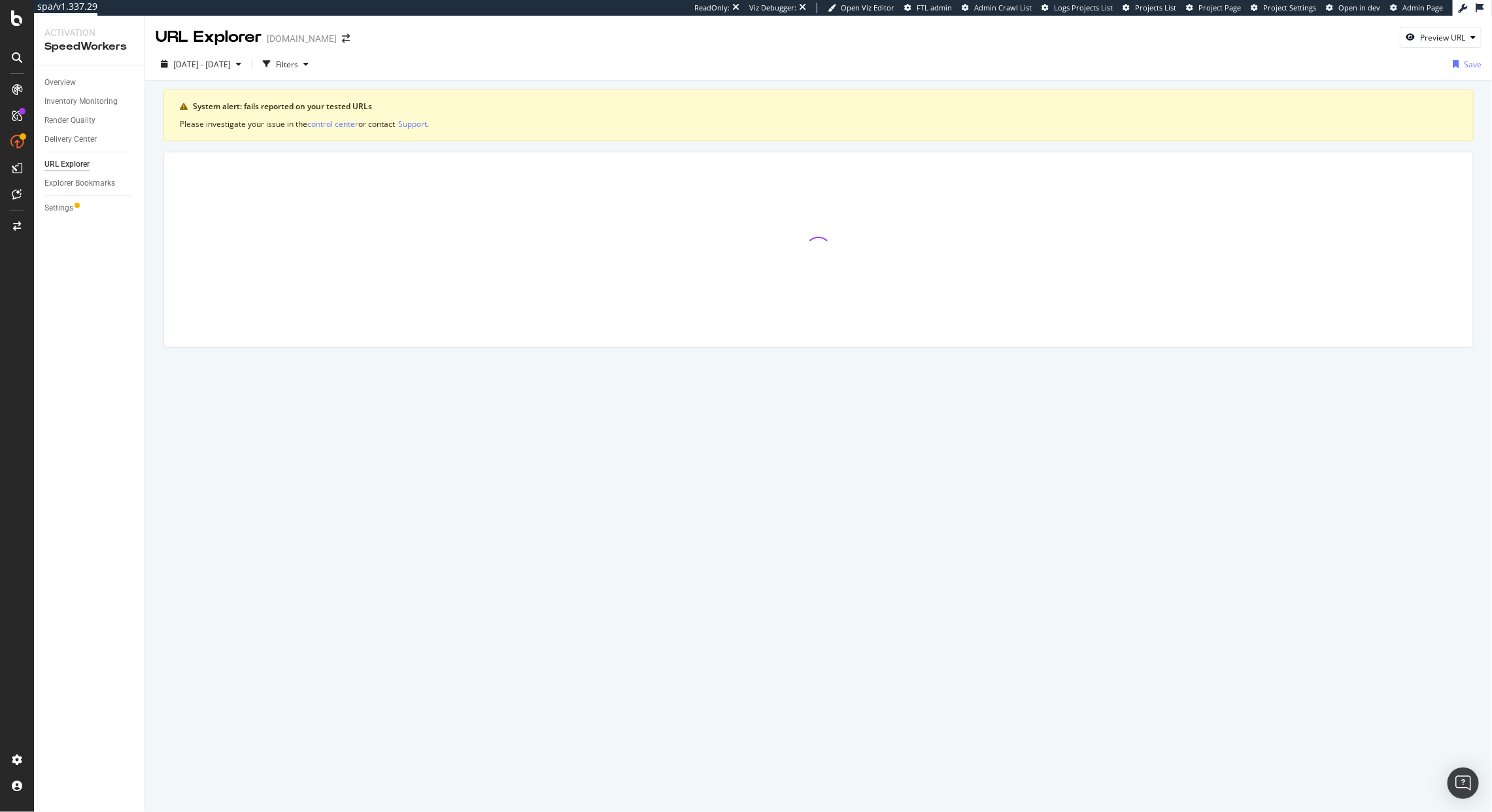
click at [1443, 16] on div "URL Explorer [DOMAIN_NAME] Preview URL" at bounding box center [818, 32] width 1347 height 33
click at [1431, 30] on div "Preview URL" at bounding box center [1440, 37] width 80 height 18
click at [1358, 100] on input "url" at bounding box center [1401, 98] width 143 height 23
paste input "[URL][DOMAIN_NAME]"
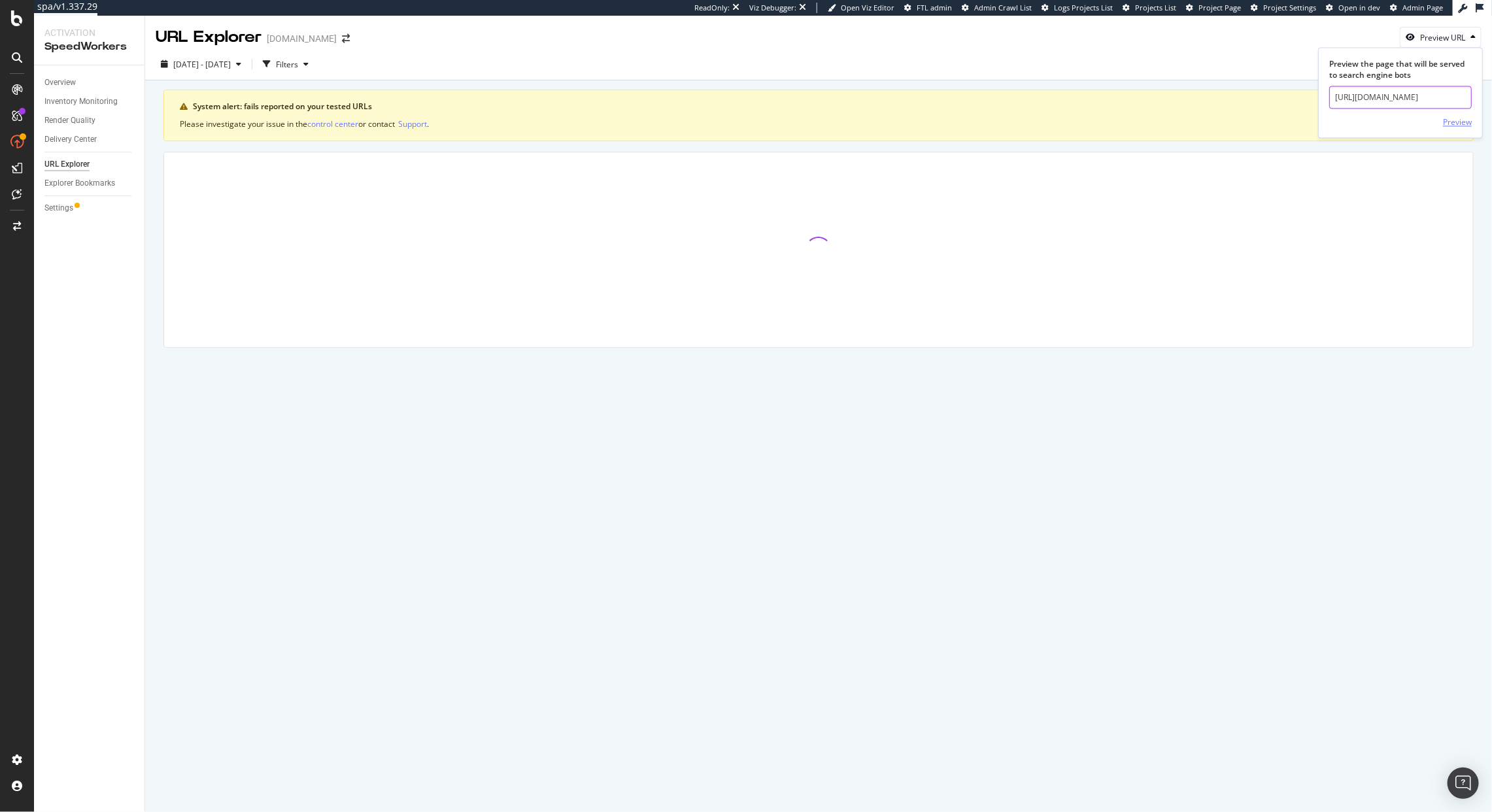
type input "[URL][DOMAIN_NAME]"
click at [1456, 123] on div "Preview" at bounding box center [1458, 122] width 29 height 11
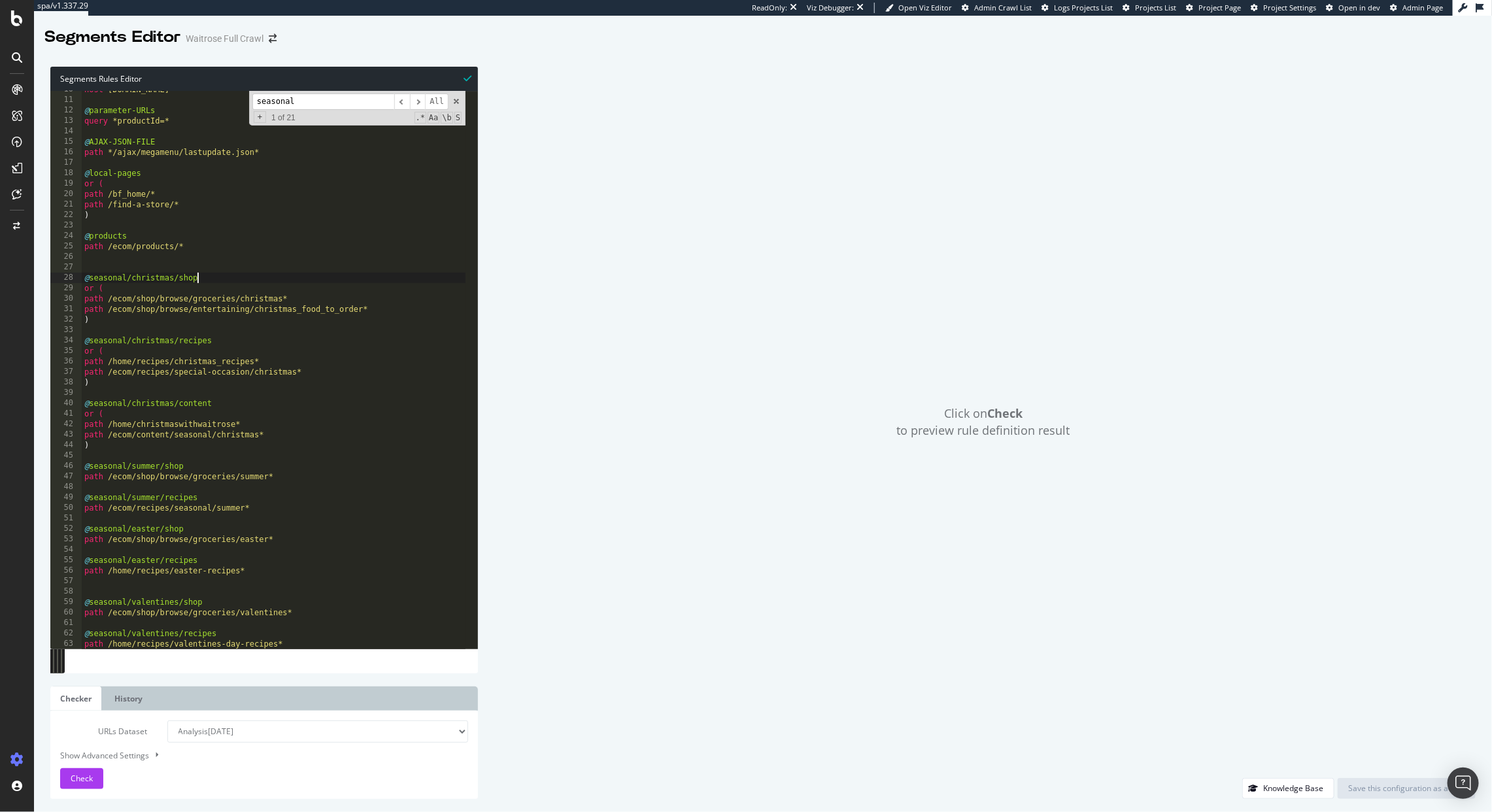
scroll to position [30, 0]
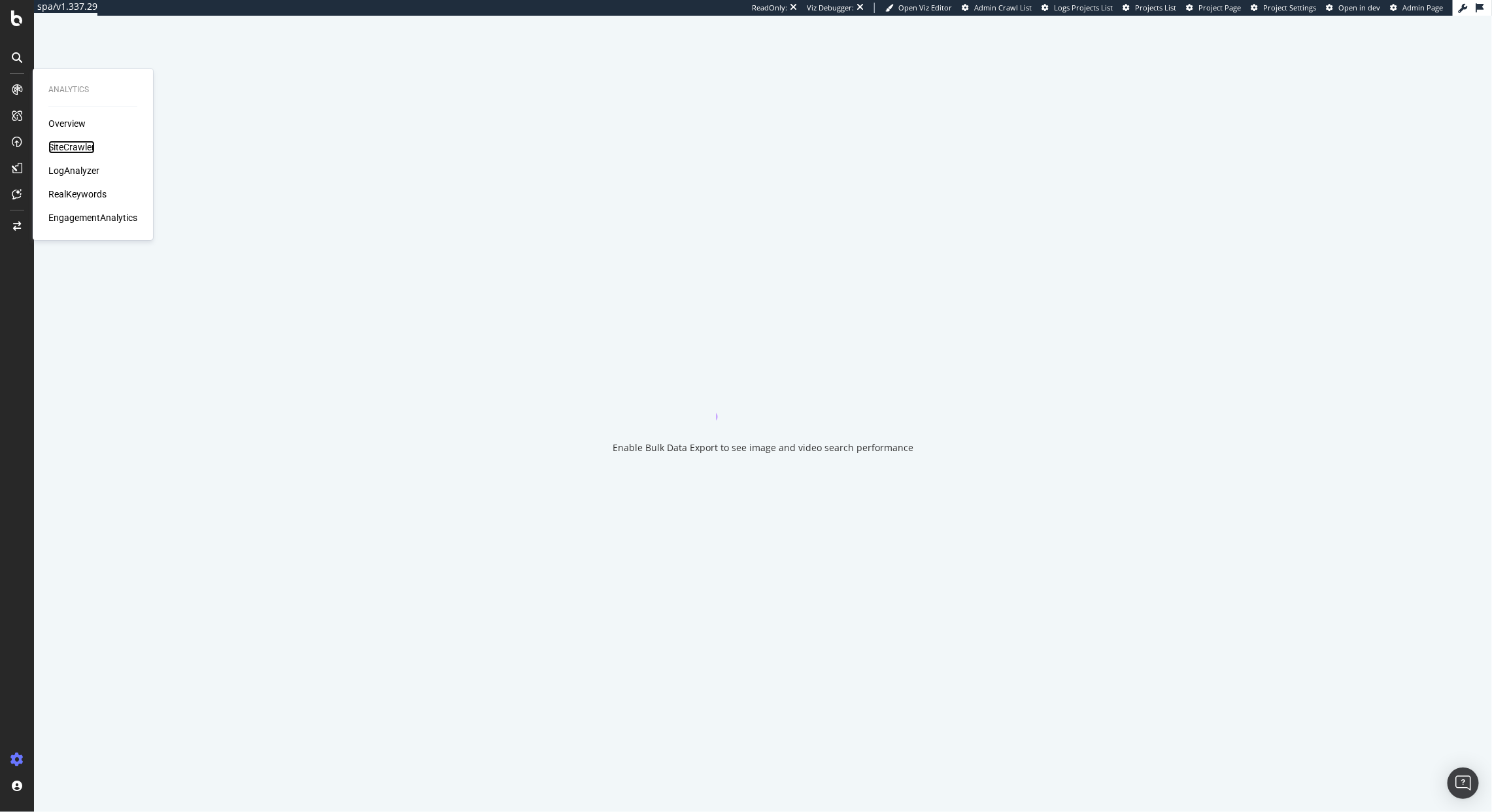
click at [75, 149] on div "SiteCrawler" at bounding box center [71, 147] width 46 height 13
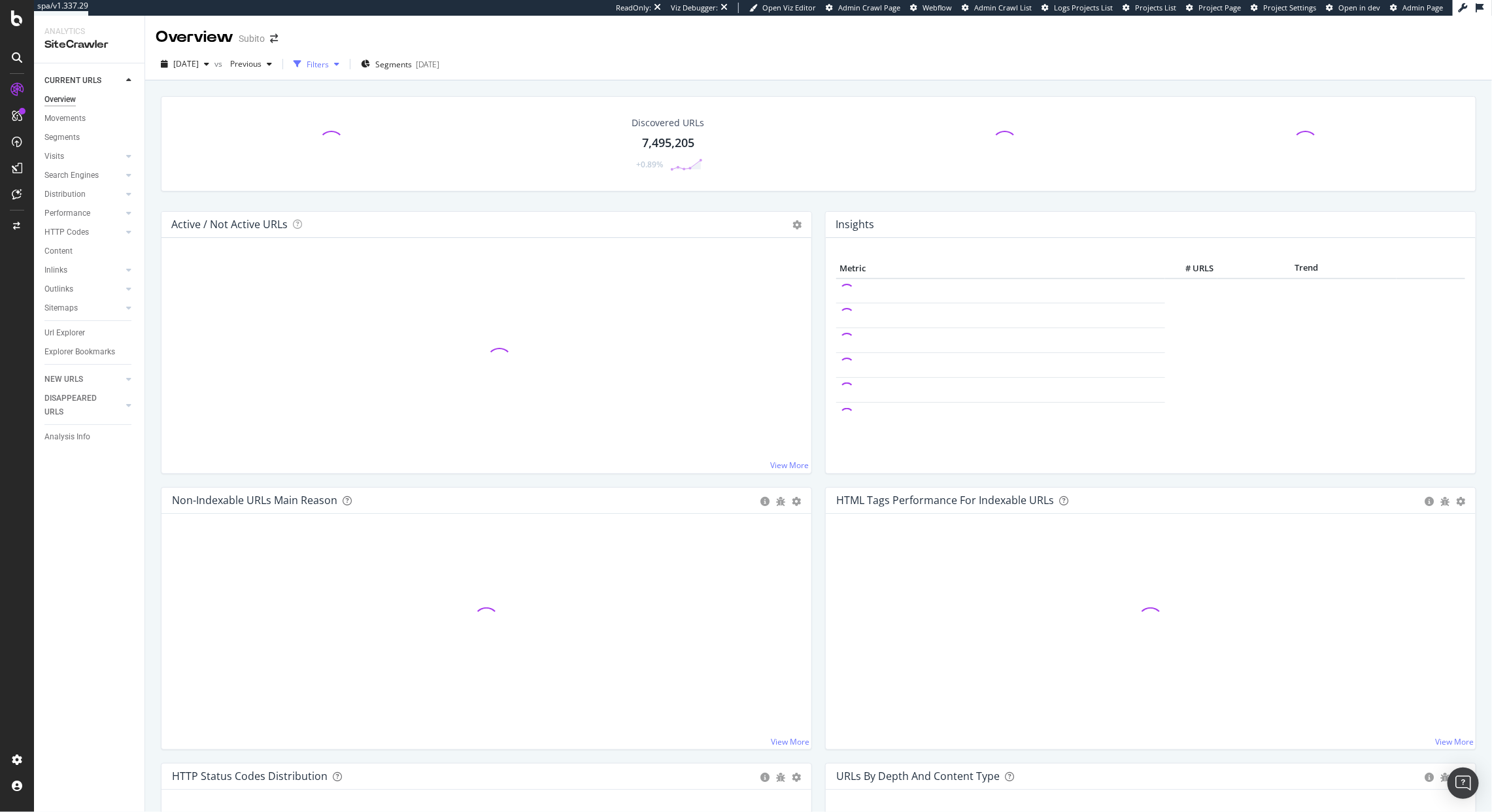
click at [307, 71] on div "button" at bounding box center [297, 64] width 18 height 18
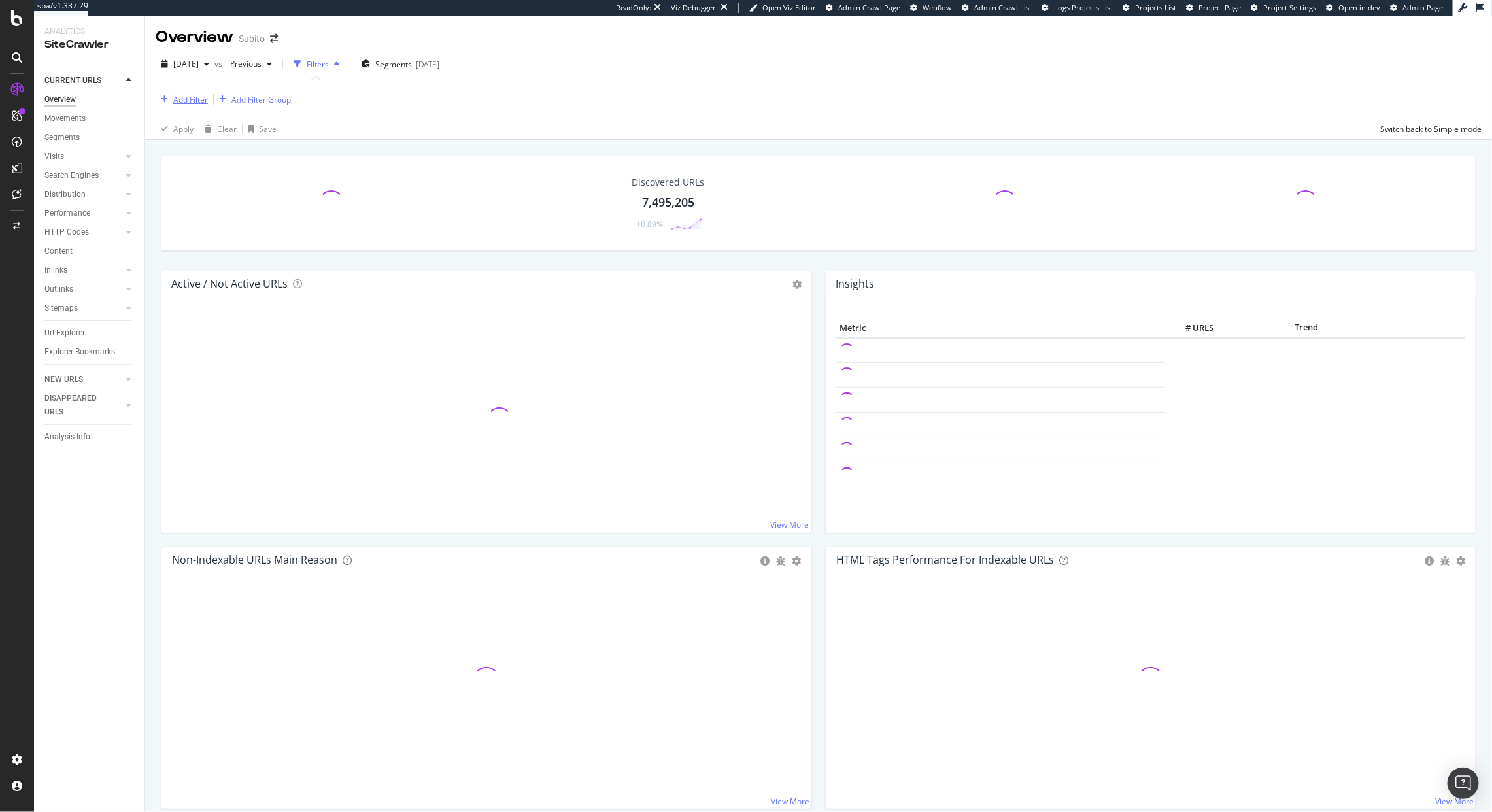
click at [192, 94] on div "Add Filter" at bounding box center [190, 100] width 34 height 11
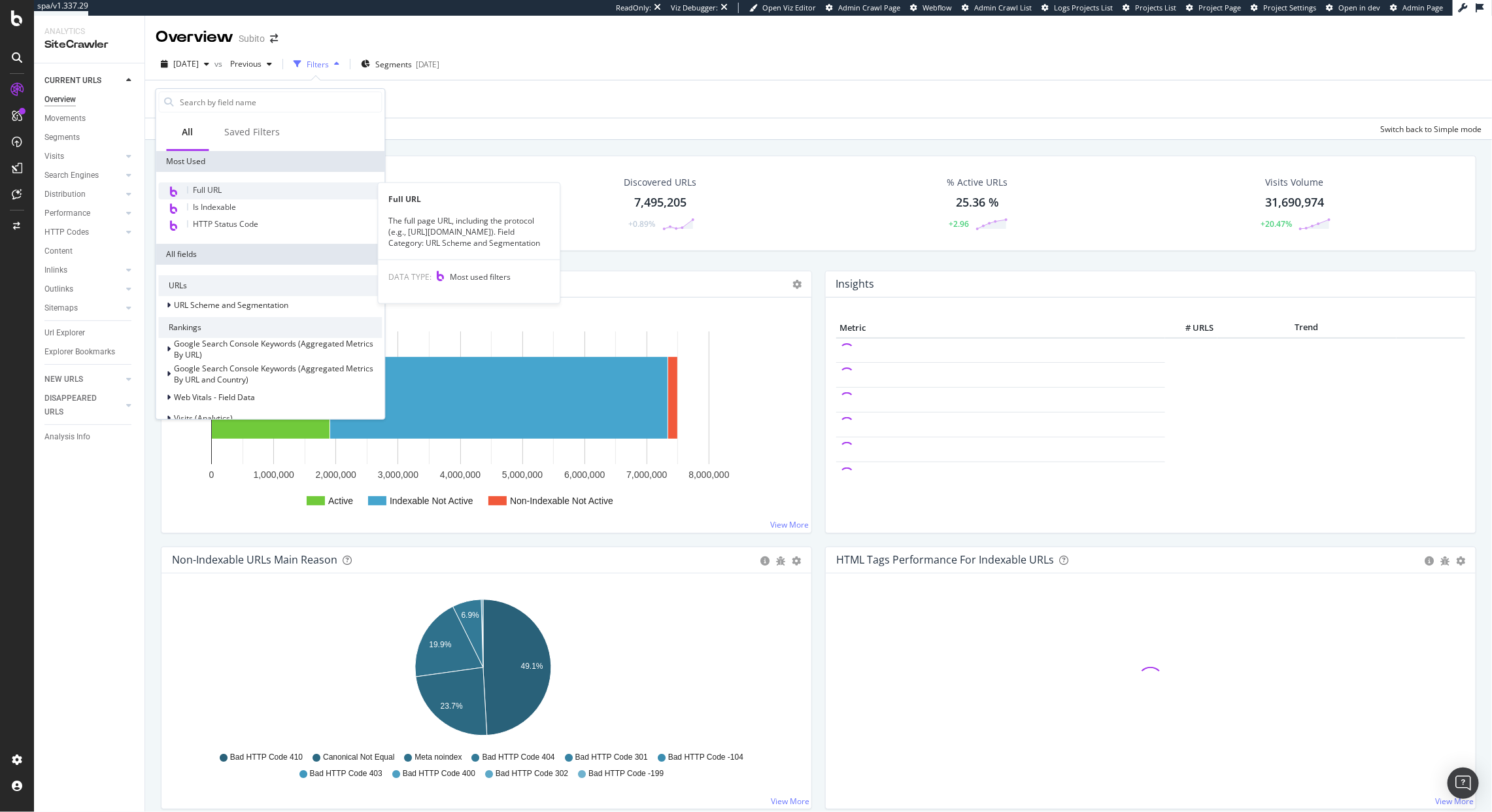
click at [187, 189] on div at bounding box center [187, 190] width 1 height 7
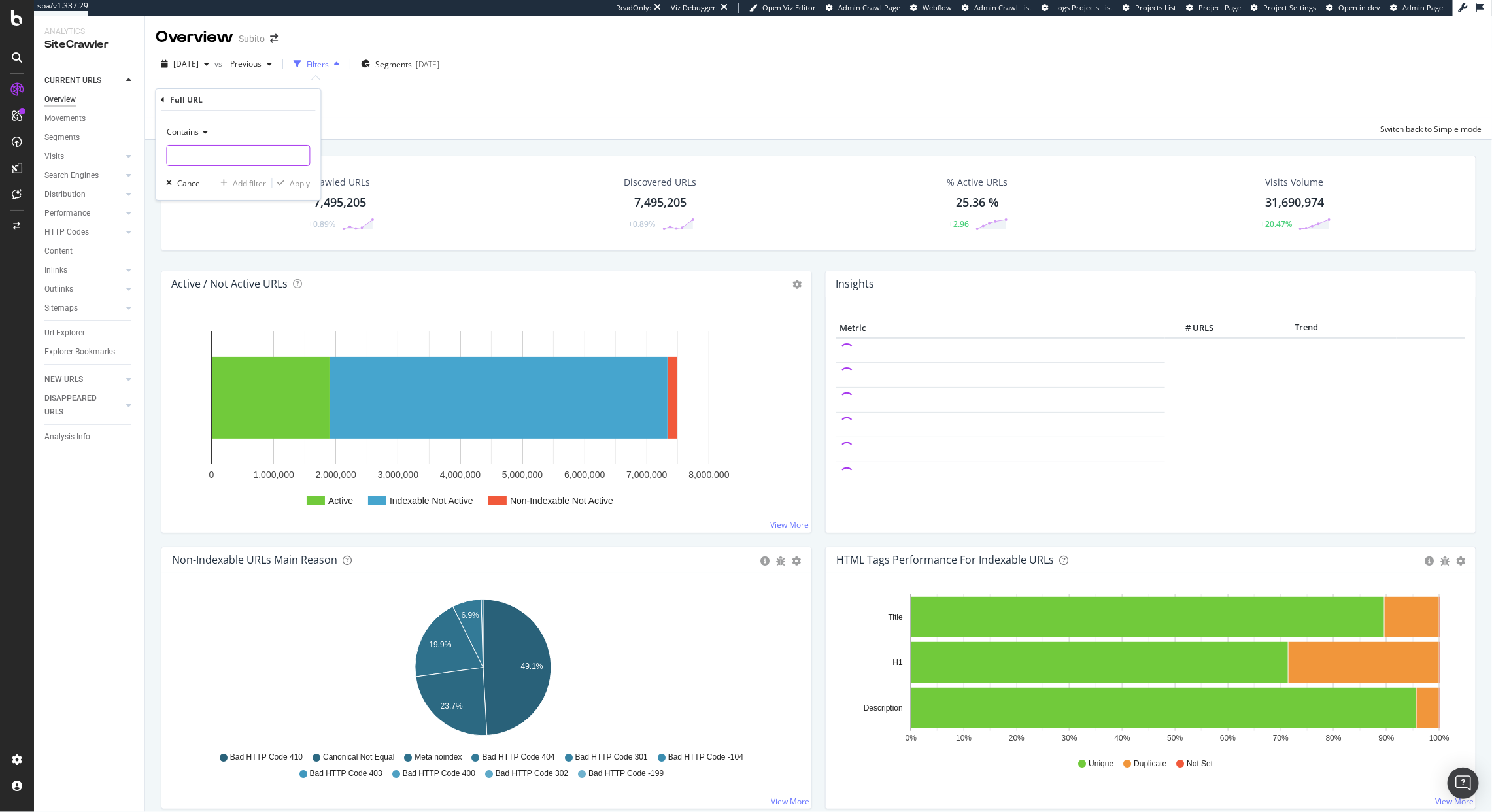
click at [193, 153] on input "text" at bounding box center [239, 155] width 143 height 21
paste input "https://www.subito.it/schede-auto/"
type input "https://www.subito.it/schede-auto/"
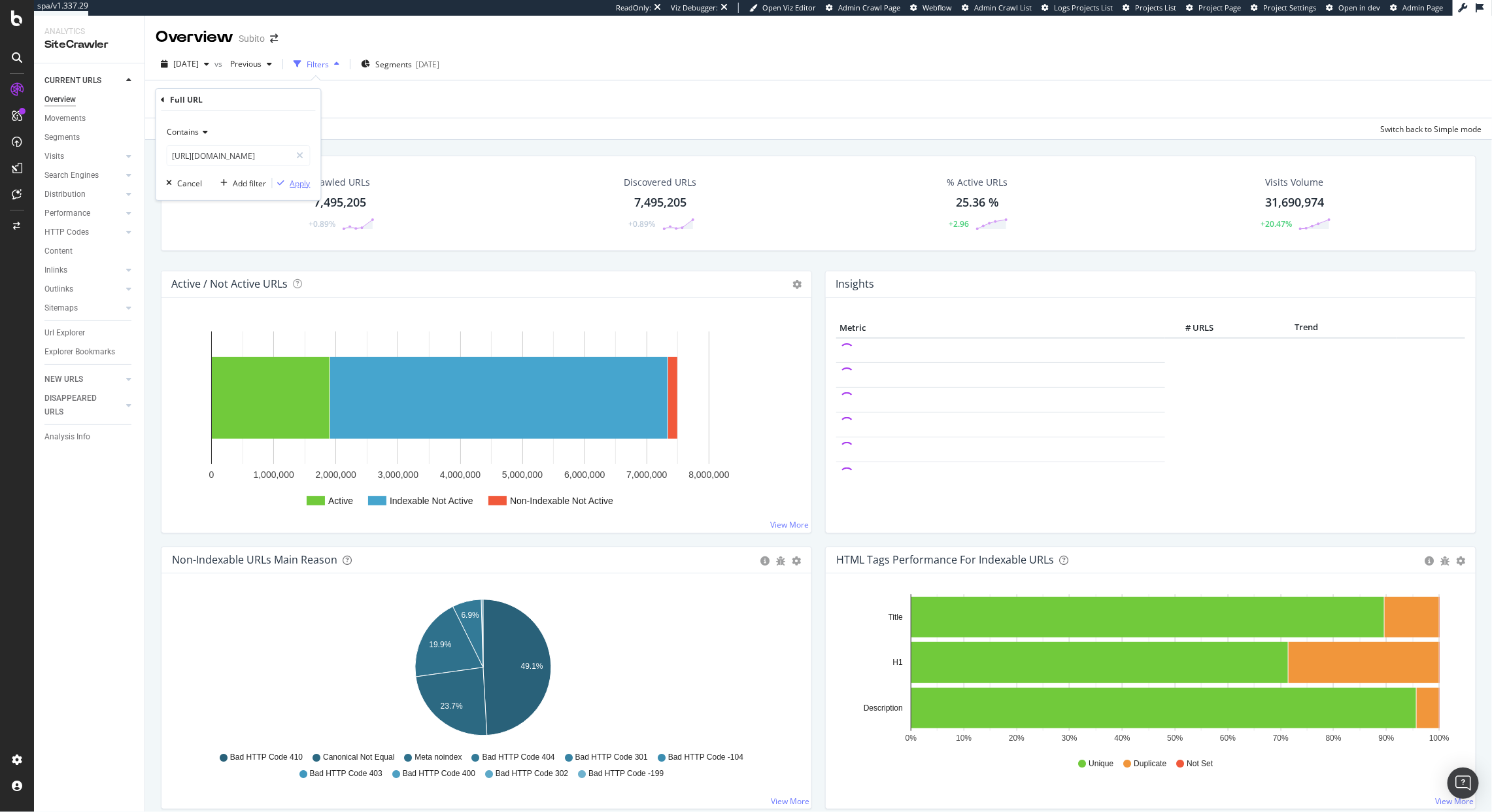
click at [305, 186] on div "Apply" at bounding box center [301, 183] width 20 height 11
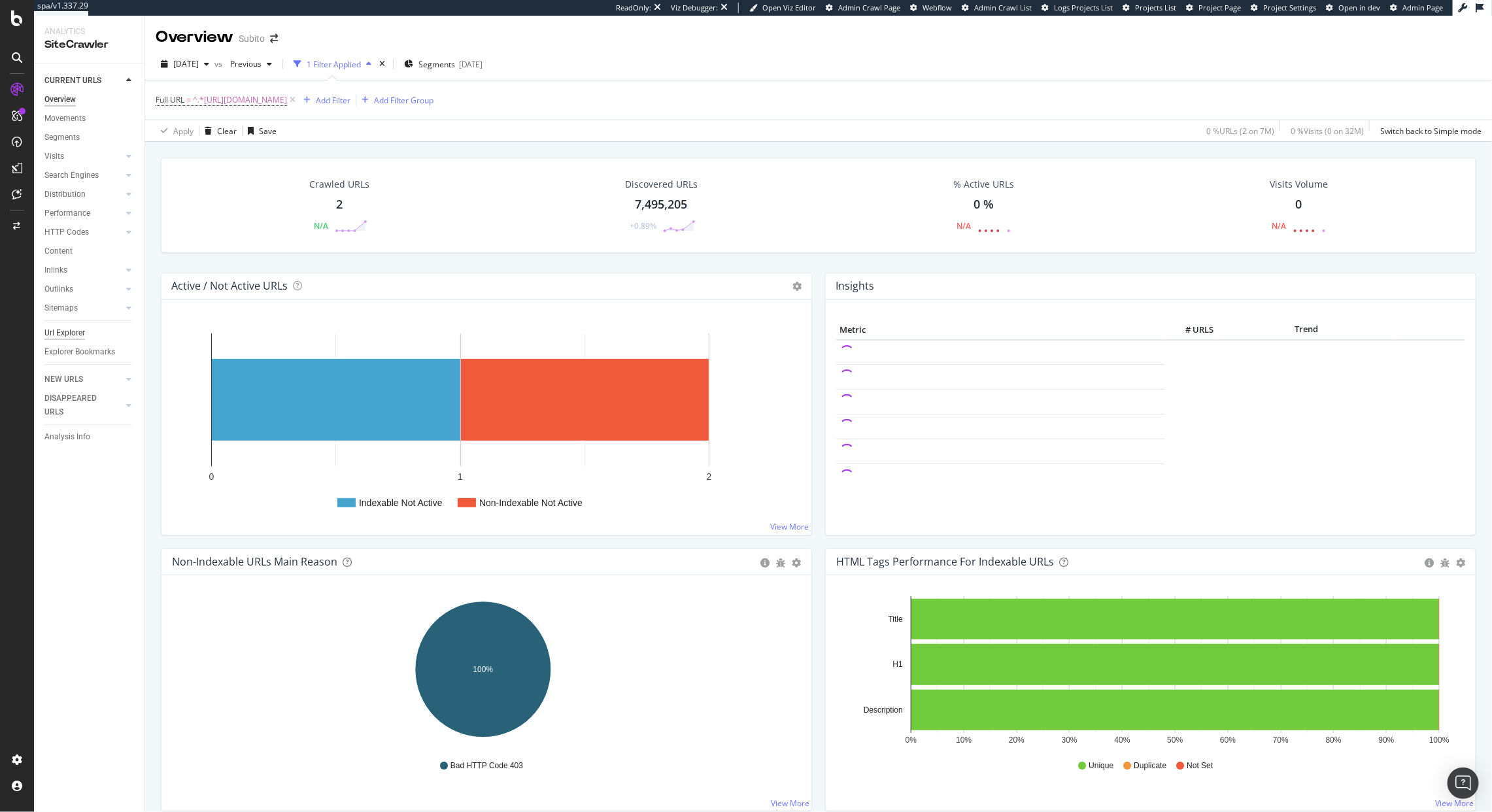
click at [61, 332] on div "Url Explorer" at bounding box center [65, 333] width 40 height 13
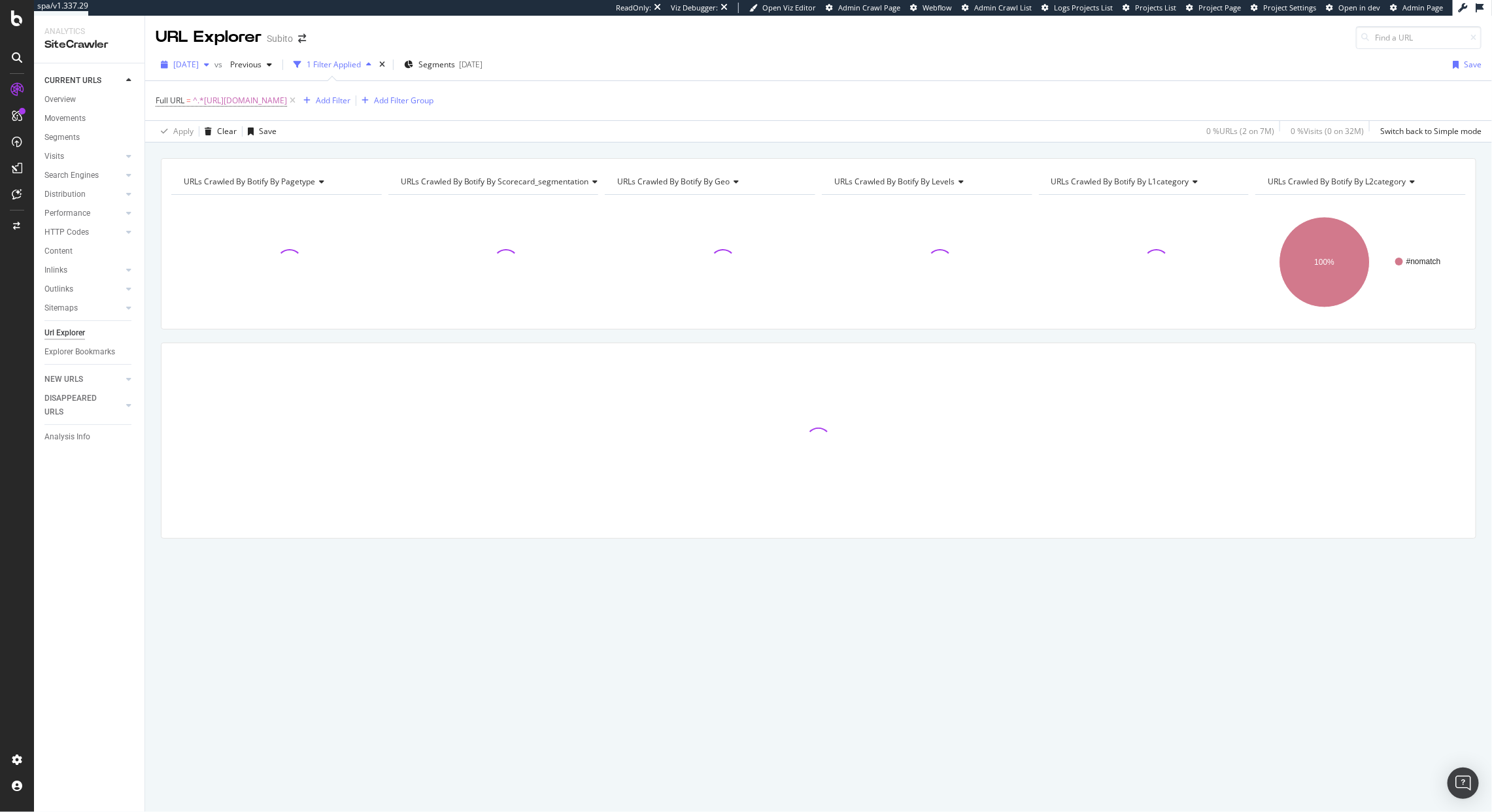
click at [199, 67] on span "2025 Sep. 12th" at bounding box center [186, 64] width 26 height 11
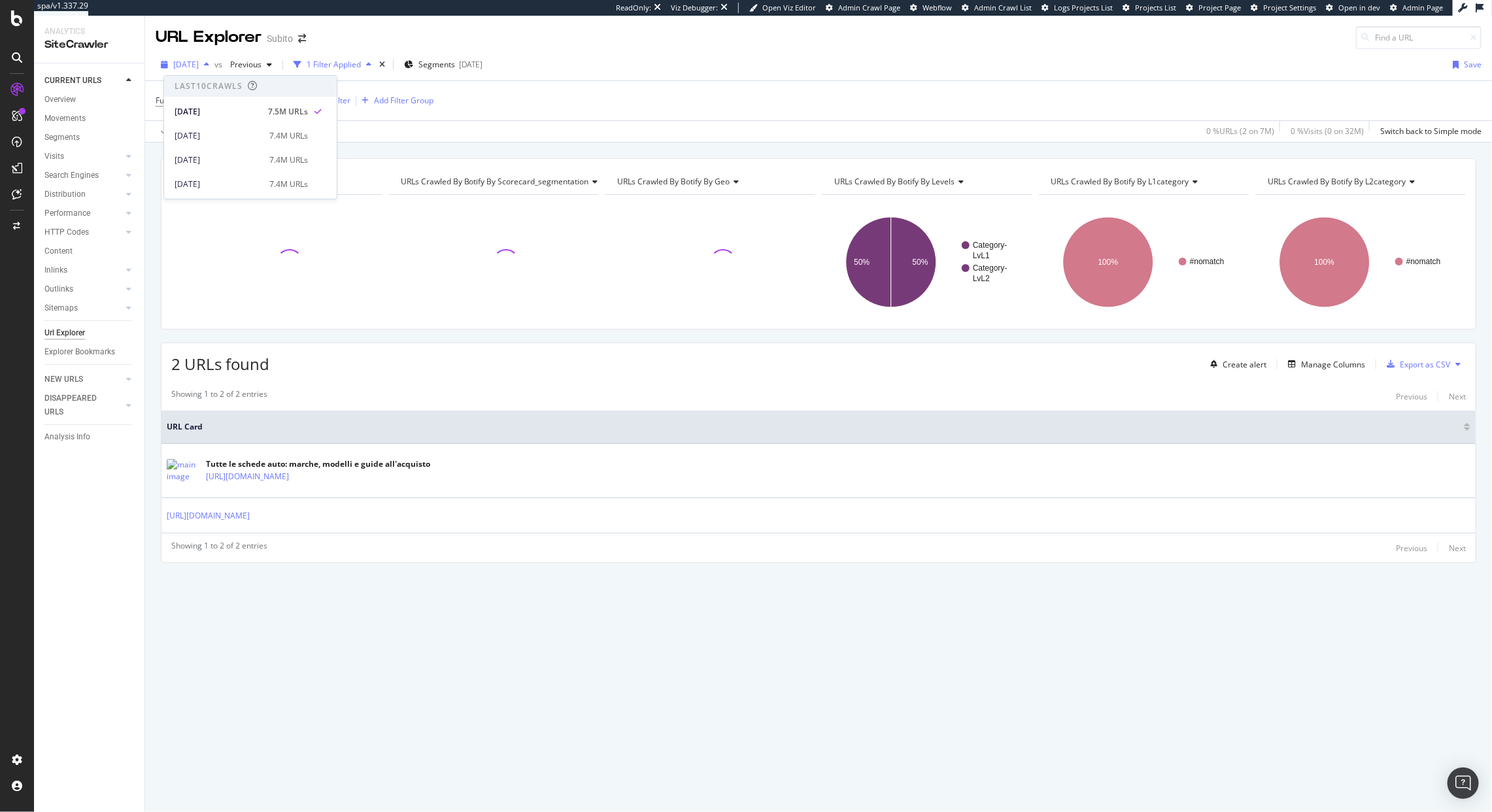
click at [199, 67] on span "2025 Sep. 12th" at bounding box center [186, 64] width 26 height 11
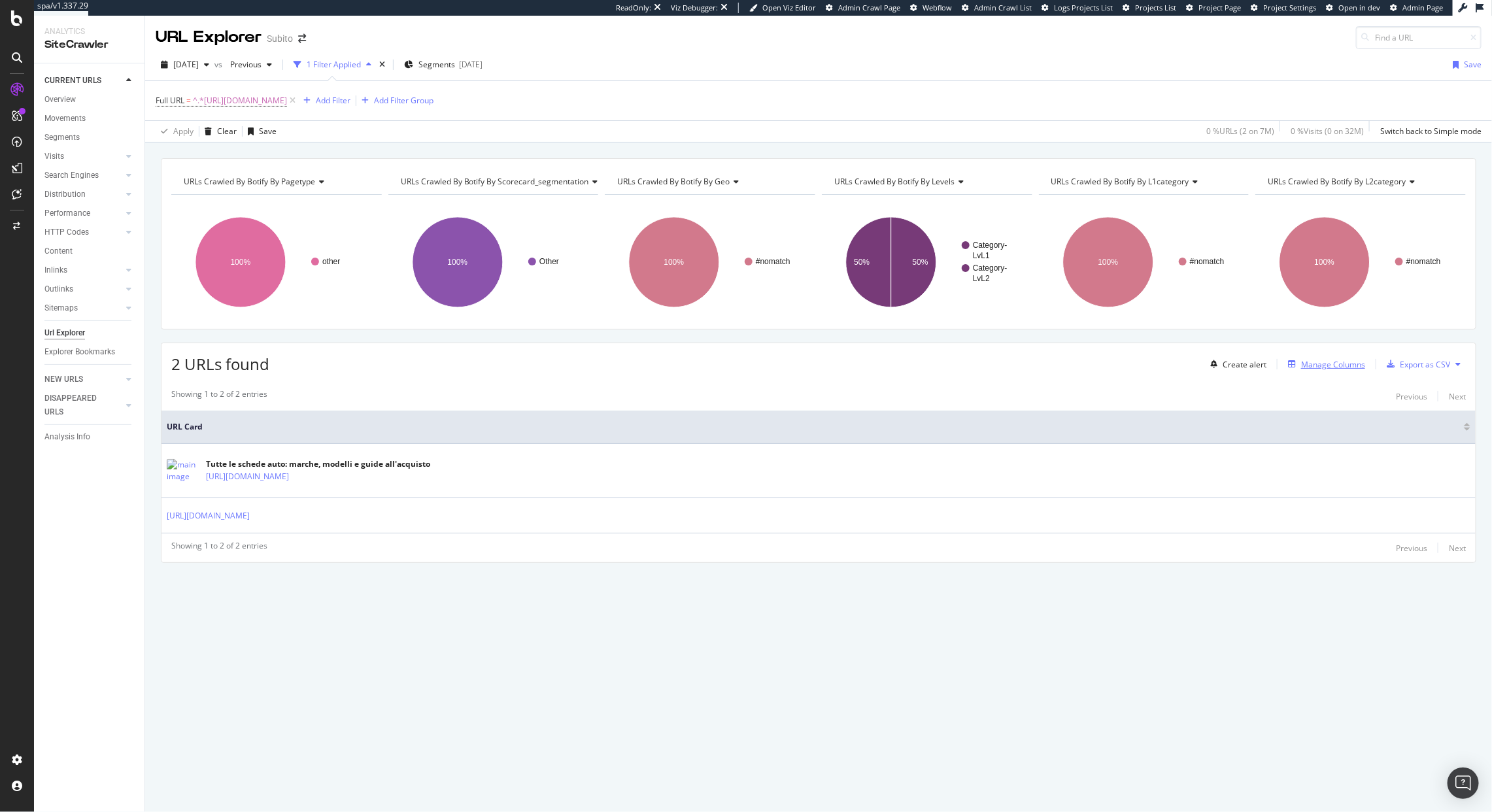
click at [1353, 367] on div "Manage Columns" at bounding box center [1333, 365] width 64 height 11
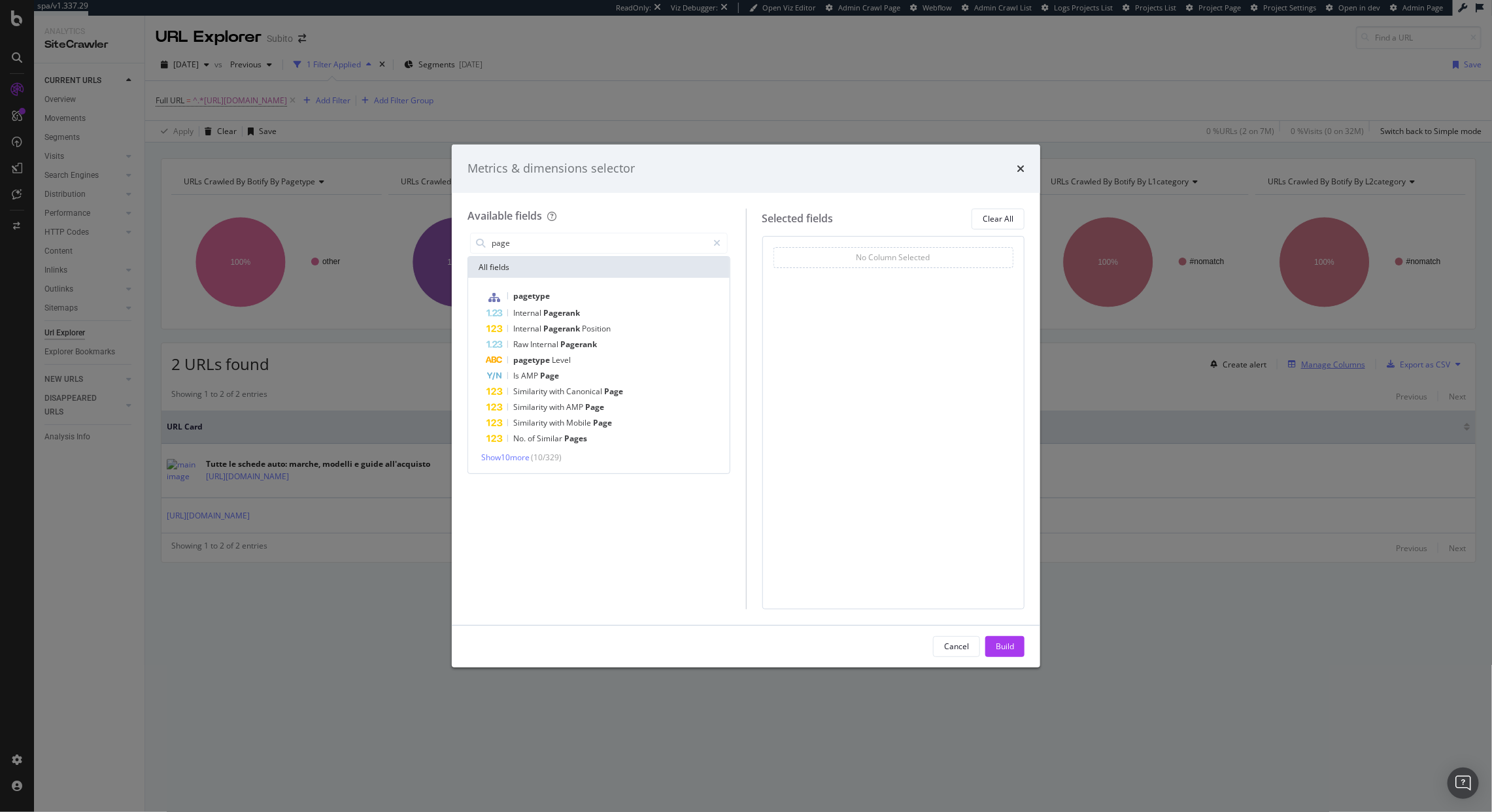
type input "page"
click at [549, 294] on span "pagetype" at bounding box center [532, 296] width 36 height 11
click at [1003, 652] on div "Build" at bounding box center [1005, 646] width 18 height 11
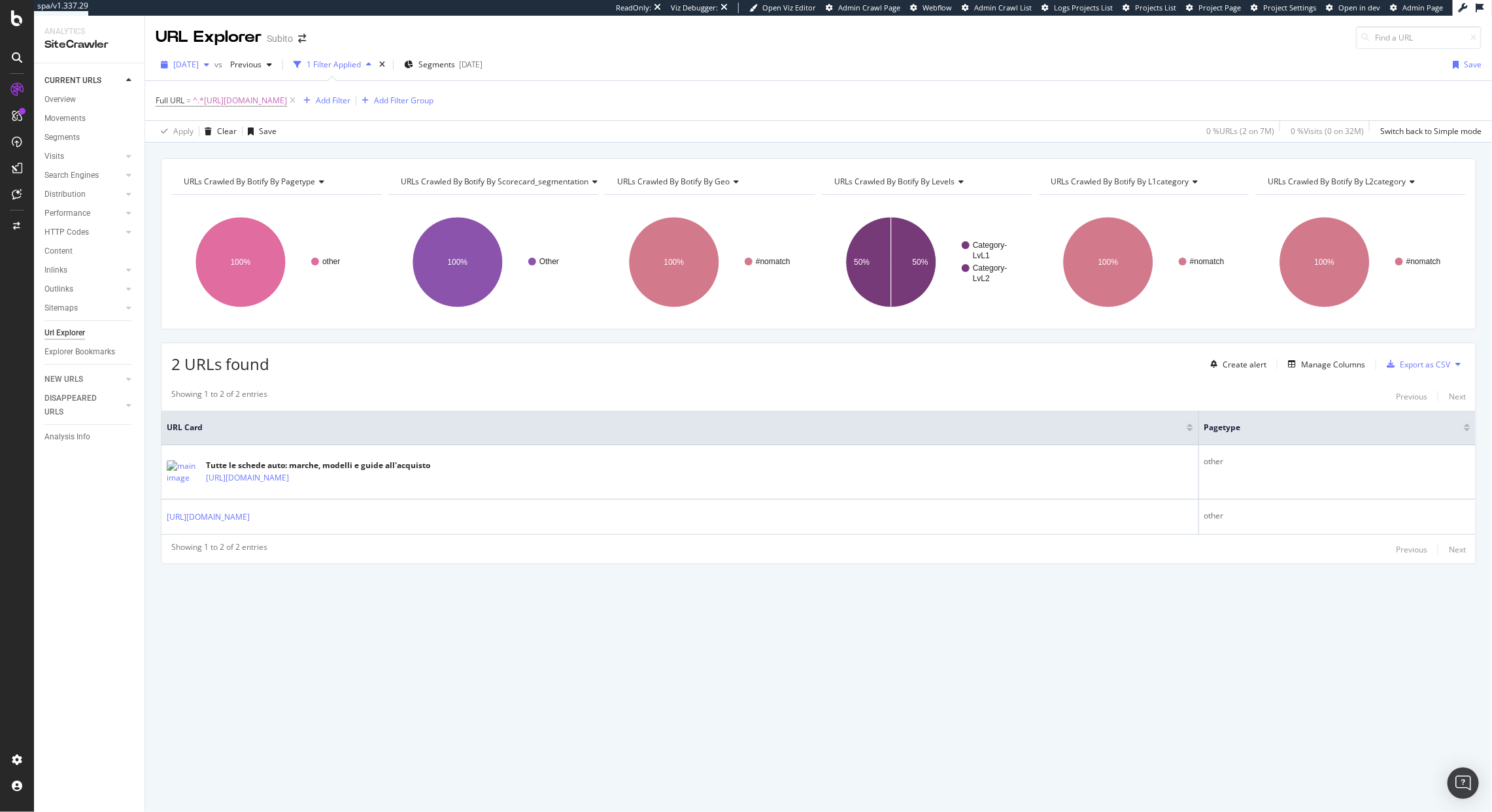
click at [195, 73] on div "2025 Sep. 12th" at bounding box center [185, 65] width 59 height 20
click at [470, 117] on div "Full URL = ^.*https://www.subito.it/schede-auto/.*$ Add Filter Add Filter Group" at bounding box center [819, 100] width 1326 height 39
click at [90, 720] on div "Crawl Manager" at bounding box center [119, 722] width 156 height 11
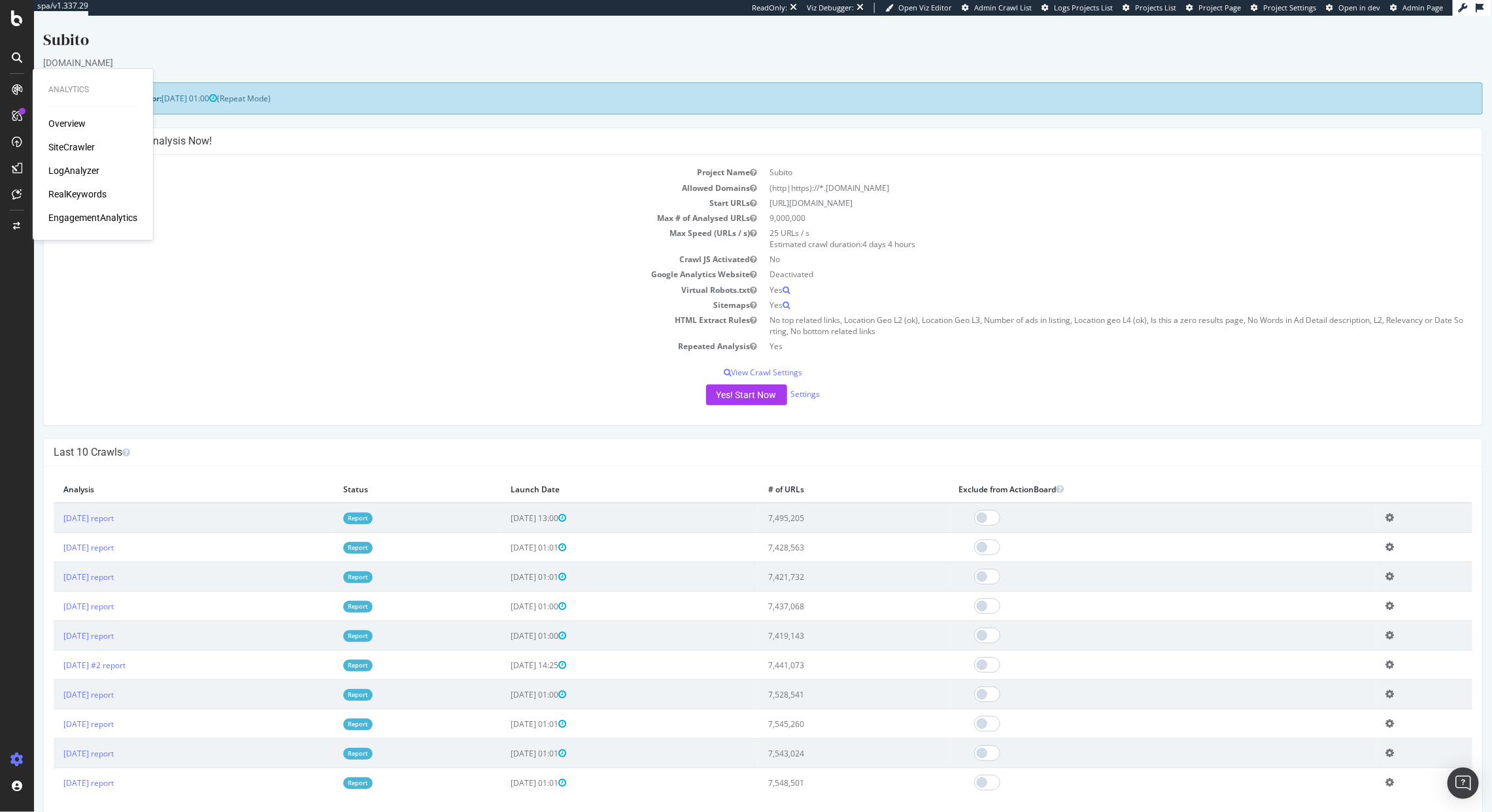
click at [76, 146] on div "SiteCrawler" at bounding box center [71, 147] width 46 height 13
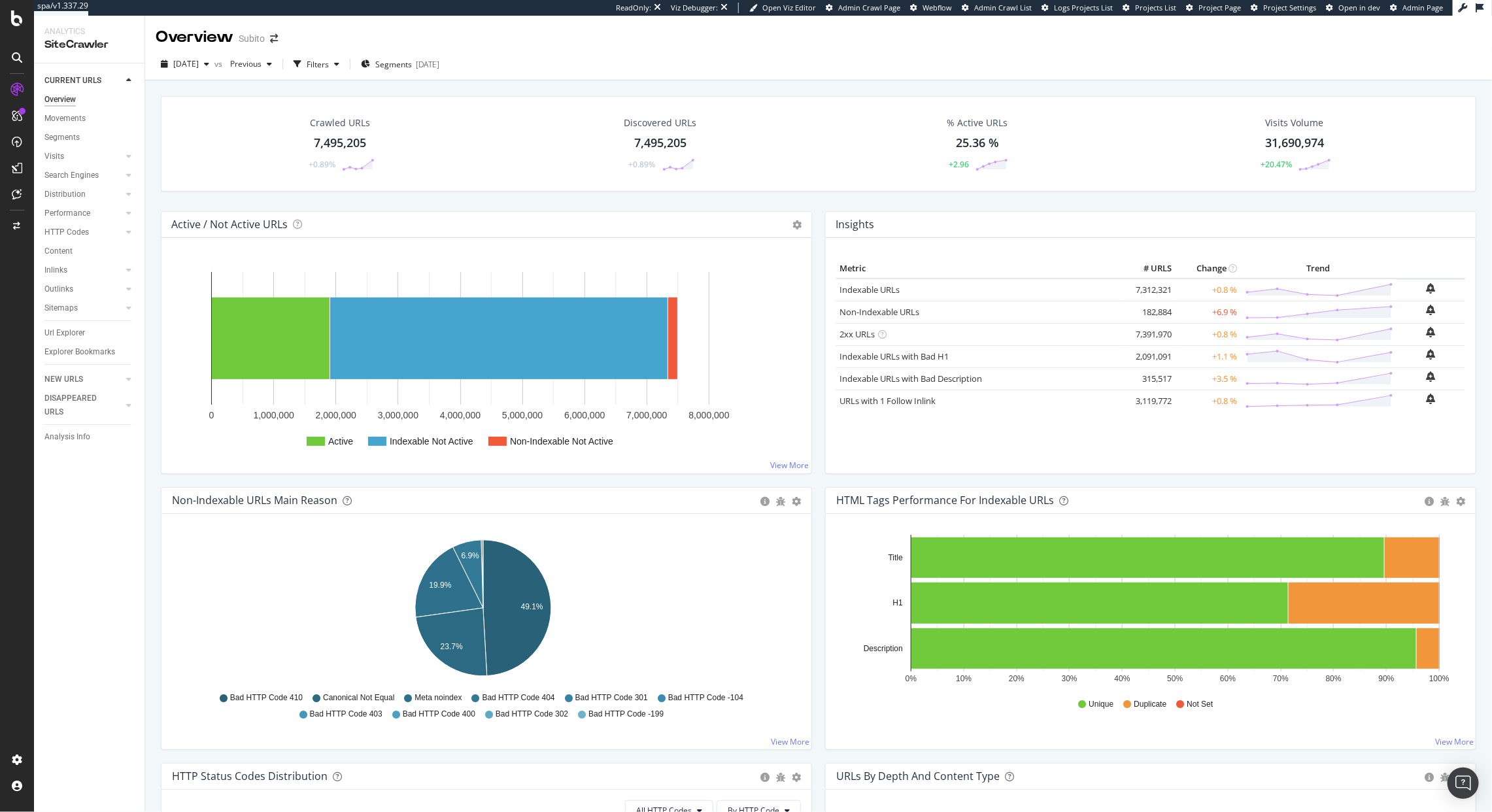
click at [67, 324] on div "Url Explorer" at bounding box center [94, 333] width 100 height 19
click at [69, 327] on div "Url Explorer" at bounding box center [65, 333] width 40 height 13
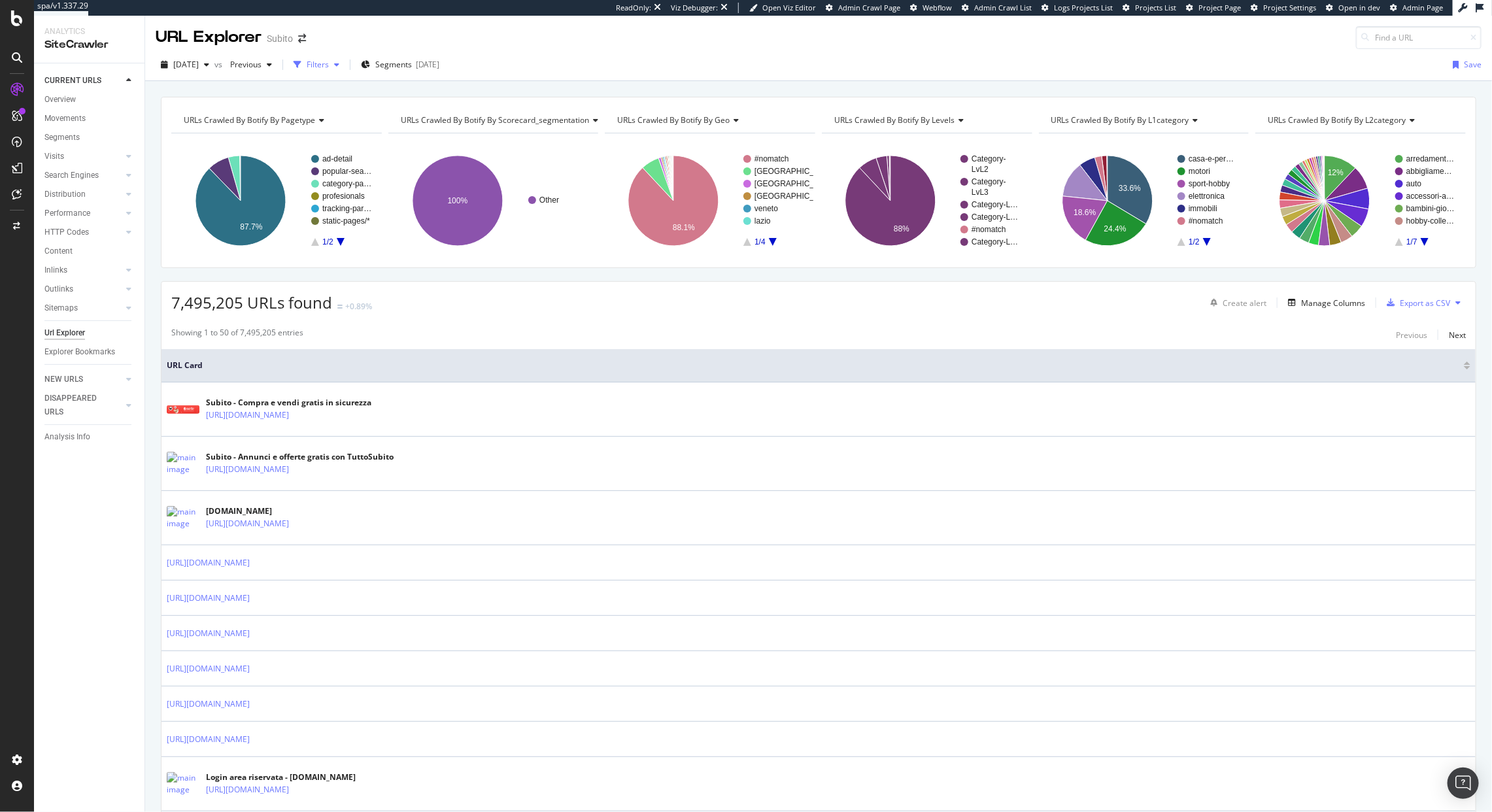
click at [329, 62] on div "Filters" at bounding box center [317, 64] width 22 height 11
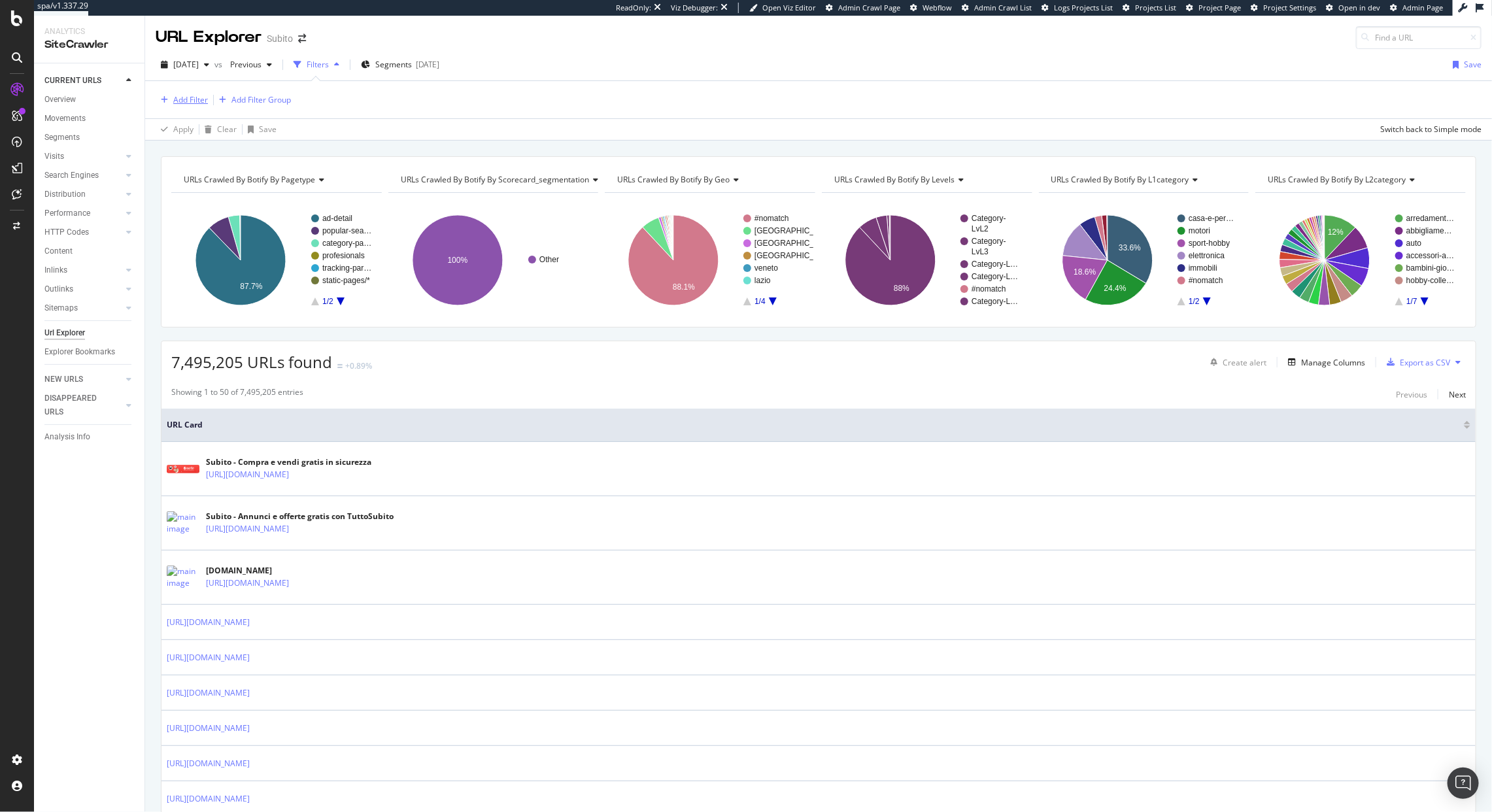
click at [182, 94] on div "Add Filter" at bounding box center [190, 100] width 34 height 11
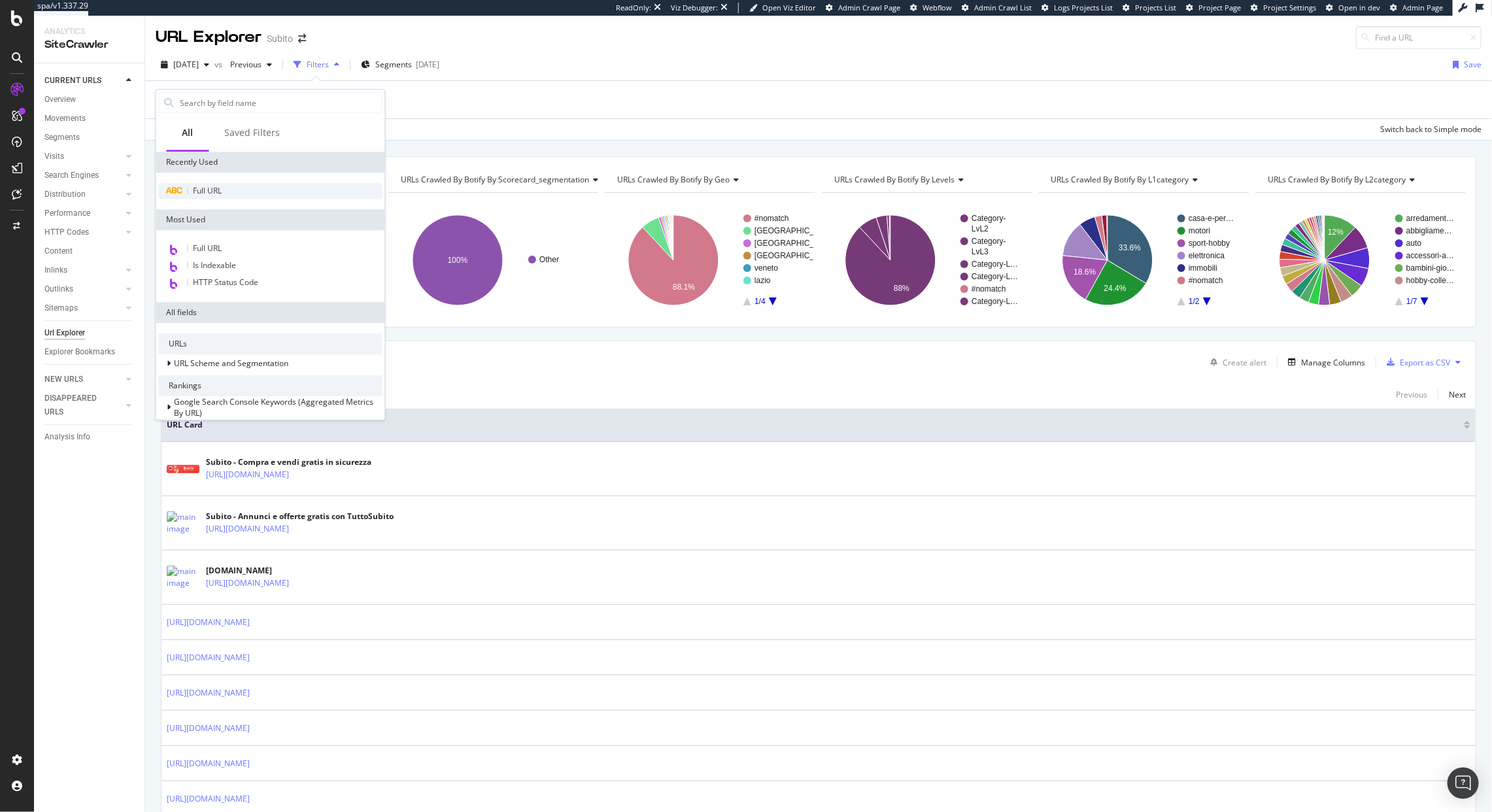
click at [219, 183] on div "Full URL" at bounding box center [271, 191] width 229 height 36
click at [219, 183] on div "Full URL" at bounding box center [271, 191] width 224 height 15
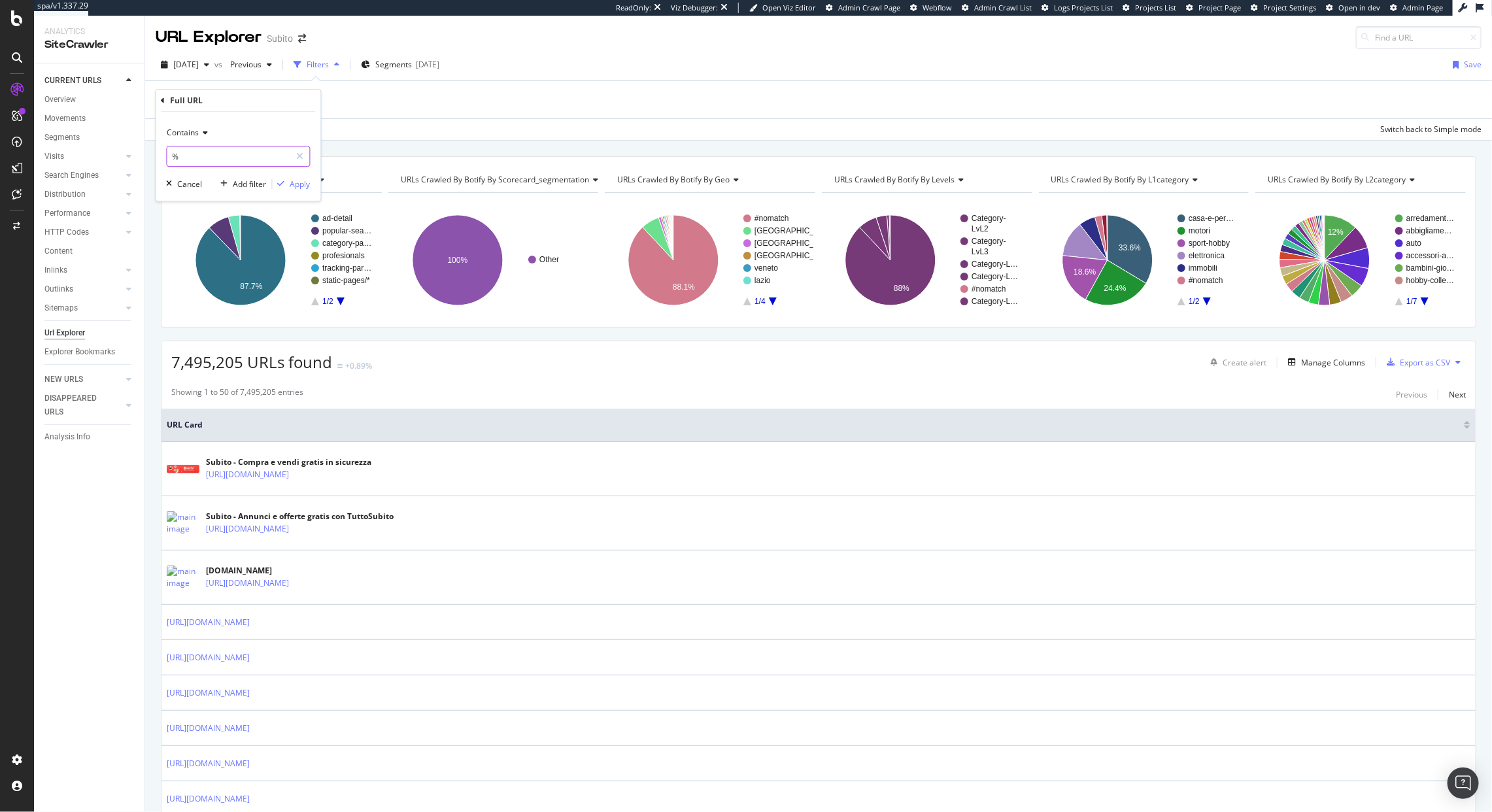
click at [220, 157] on input "%" at bounding box center [228, 156] width 123 height 21
paste input "/schede-auto/"
type input "/schede-auto/"
click at [303, 187] on div "Apply" at bounding box center [301, 184] width 20 height 11
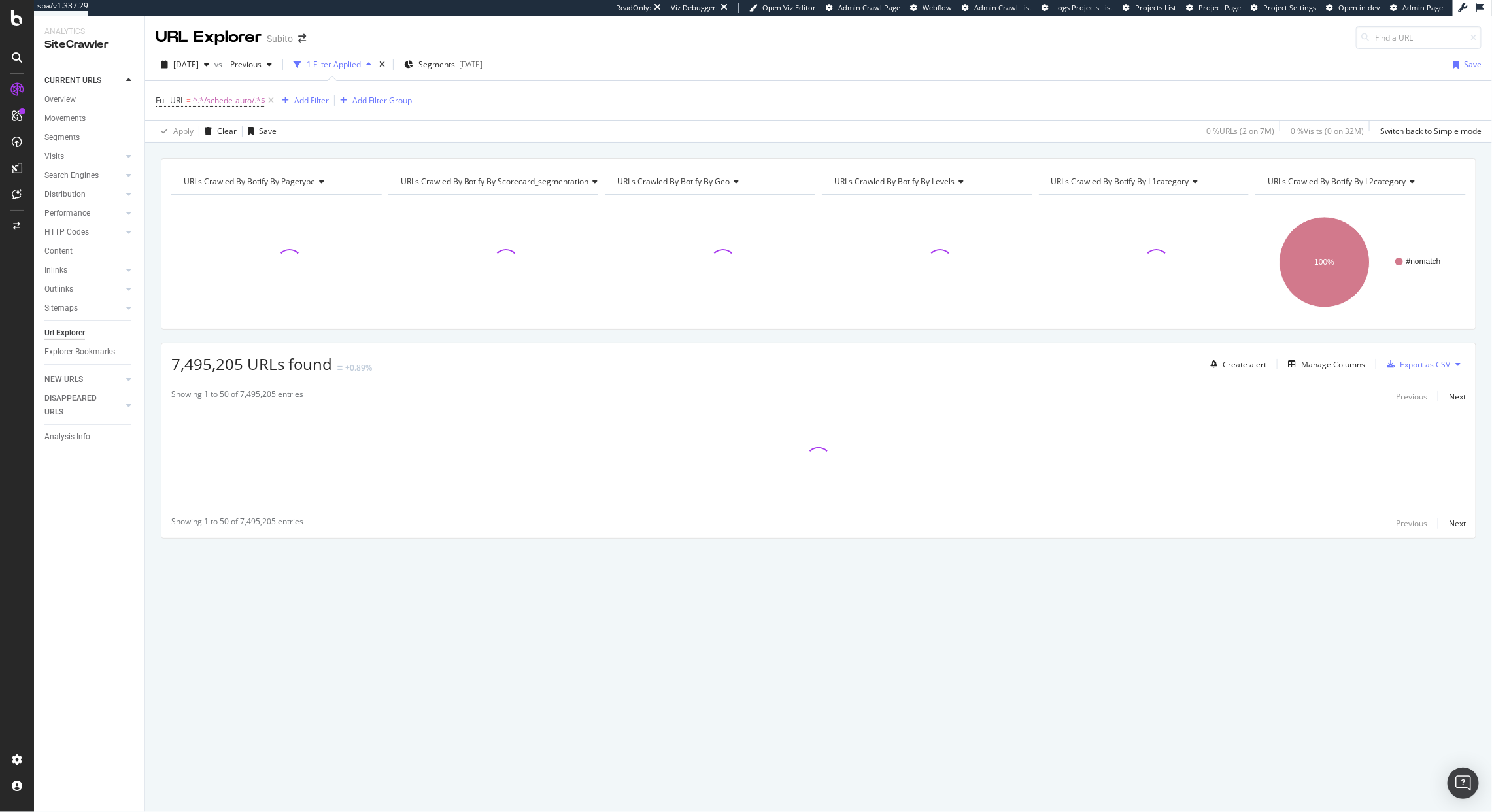
click at [547, 178] on span "URLs Crawled By Botify By scorecard_segmentation" at bounding box center [495, 181] width 188 height 11
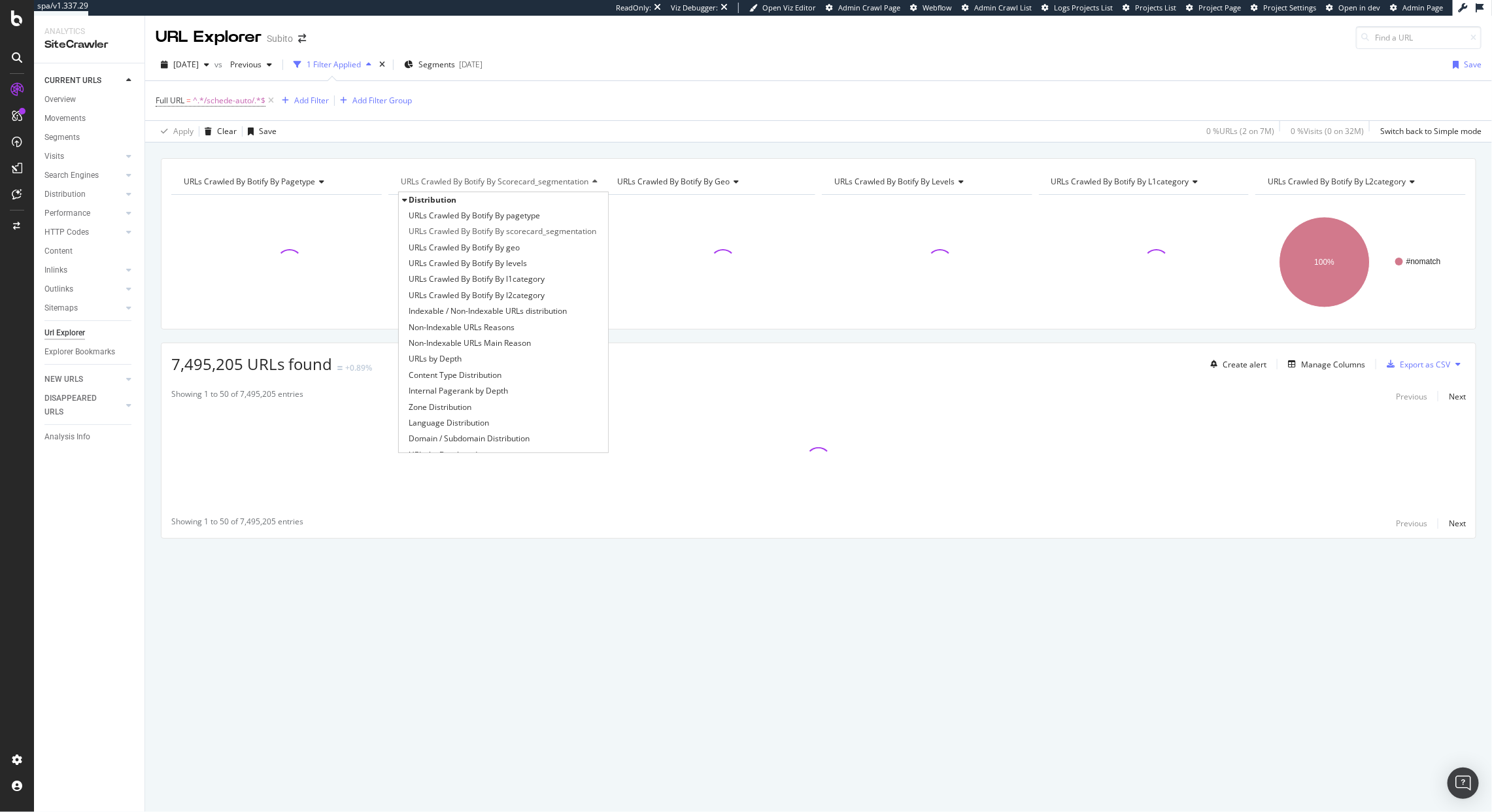
type input "is"
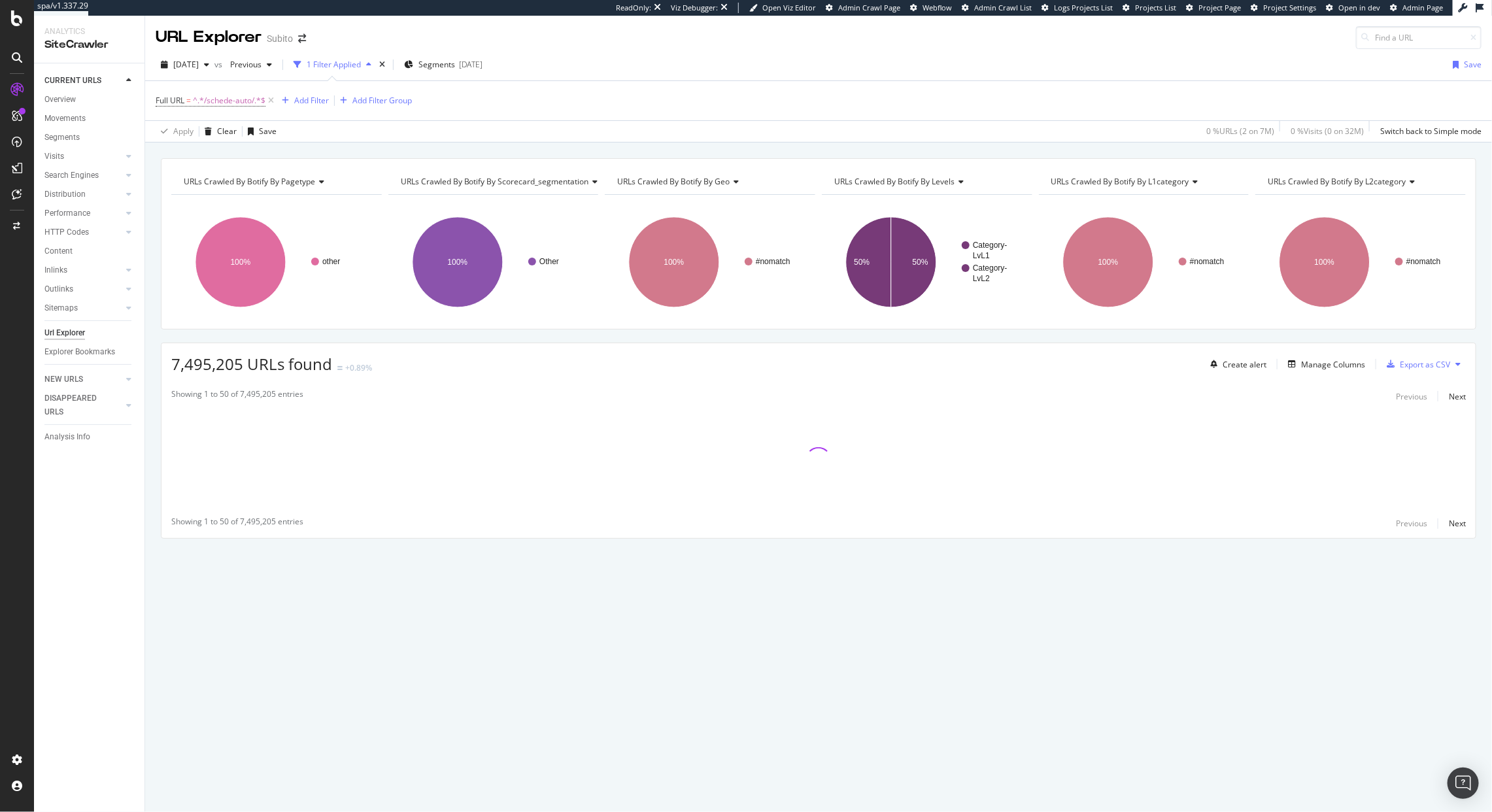
click at [474, 183] on span "URLs Crawled By Botify By scorecard_segmentation" at bounding box center [495, 181] width 188 height 11
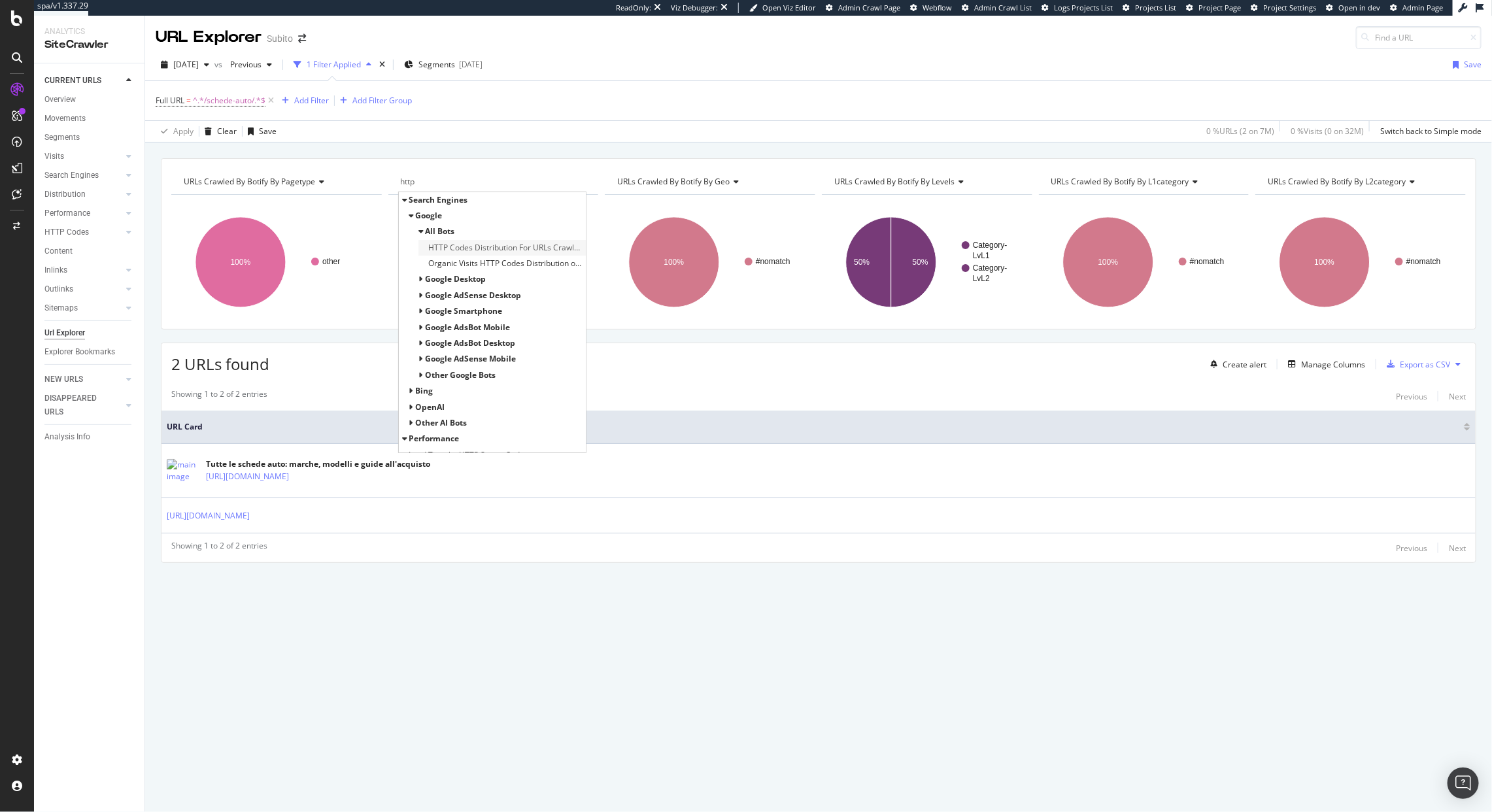
type input "http"
click at [475, 249] on span "HTTP Codes Distribution For URLs Crawled by google and Botify" at bounding box center [506, 247] width 155 height 13
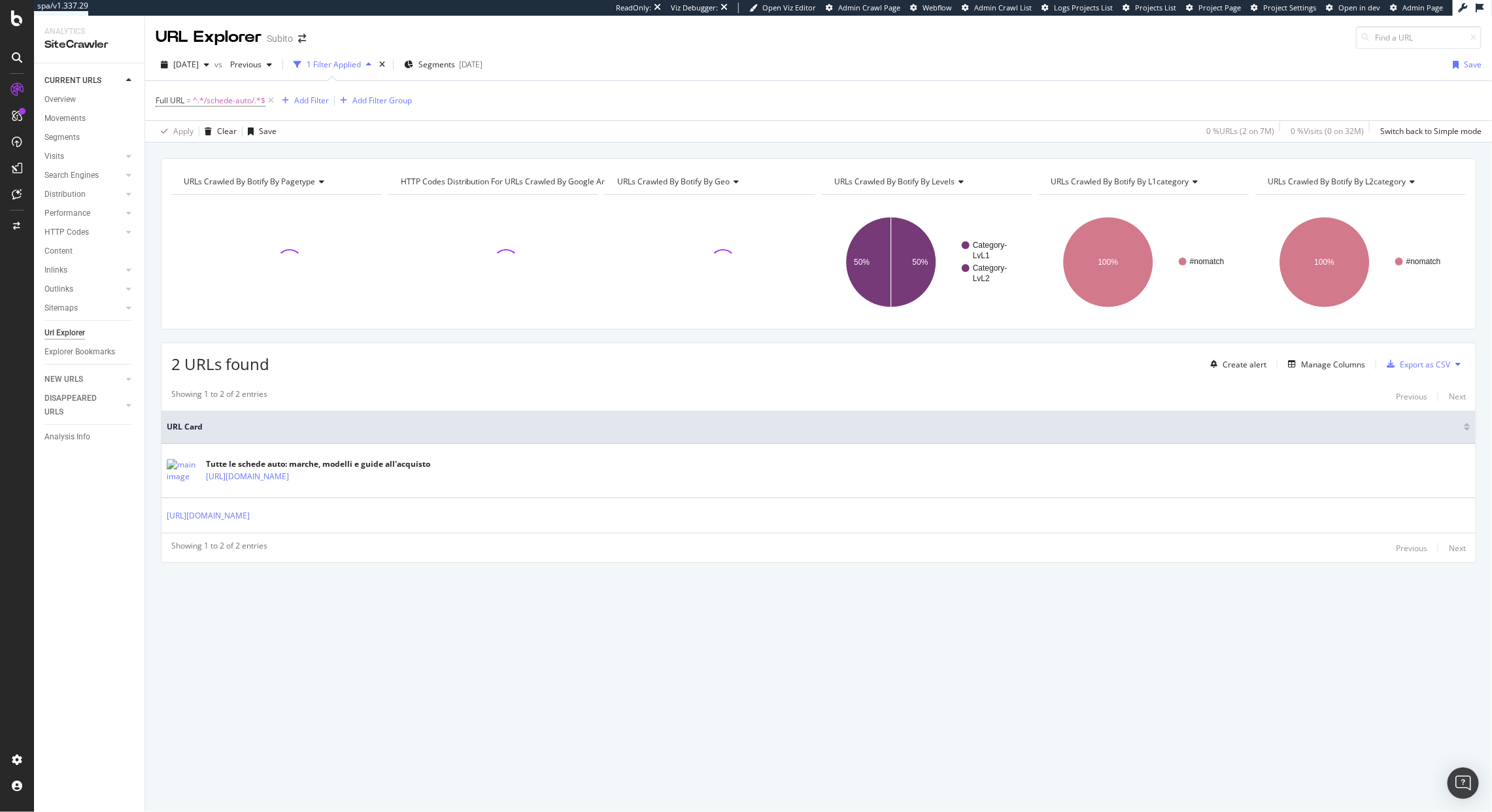
click at [558, 187] on div "HTTP Codes Distribution For URLs Crawled by google and Botify" at bounding box center [526, 181] width 255 height 21
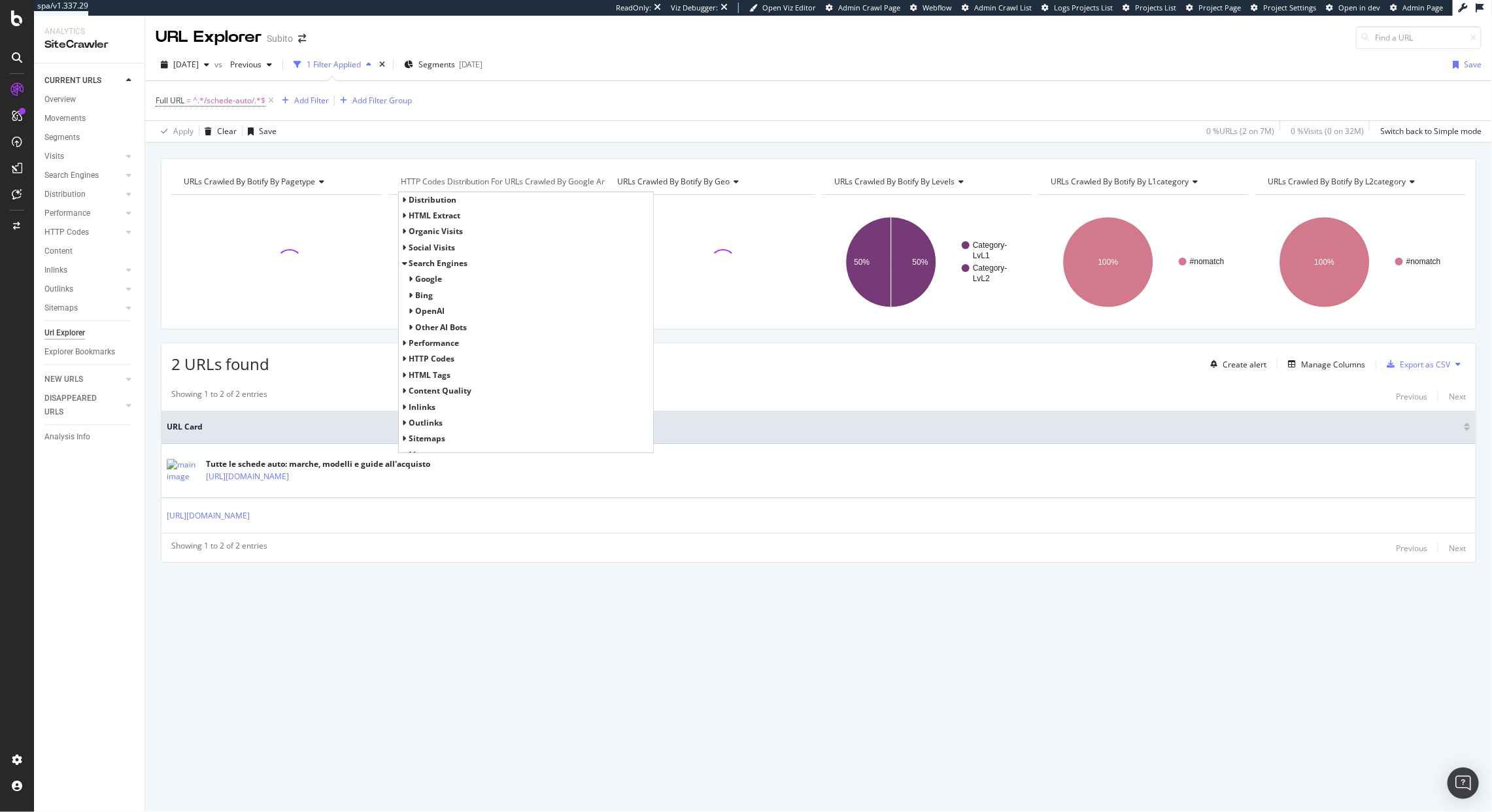
scroll to position [11, 0]
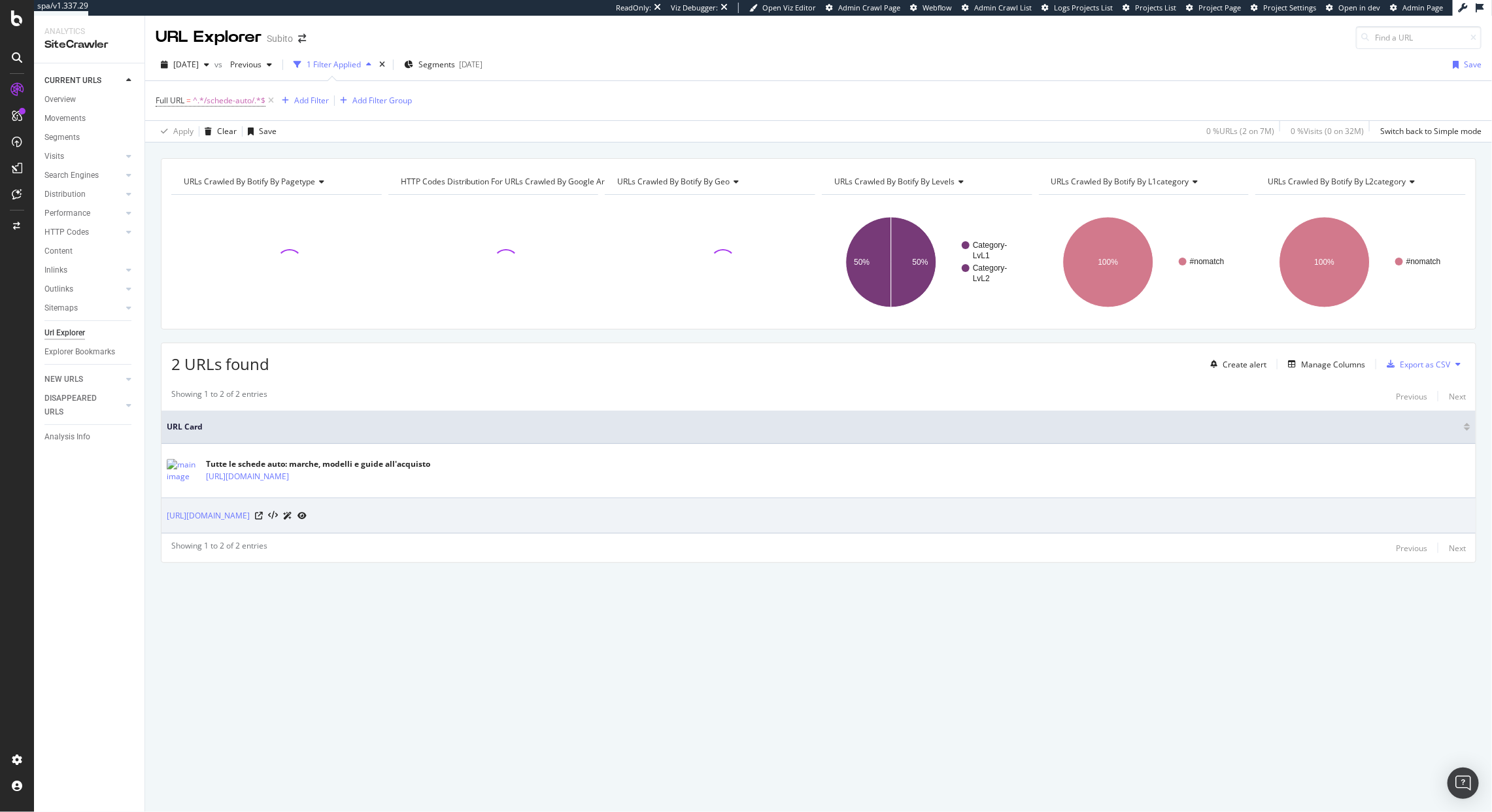
click at [791, 509] on td "https://www.subito.it/schede-auto/undefined" at bounding box center [819, 516] width 1314 height 35
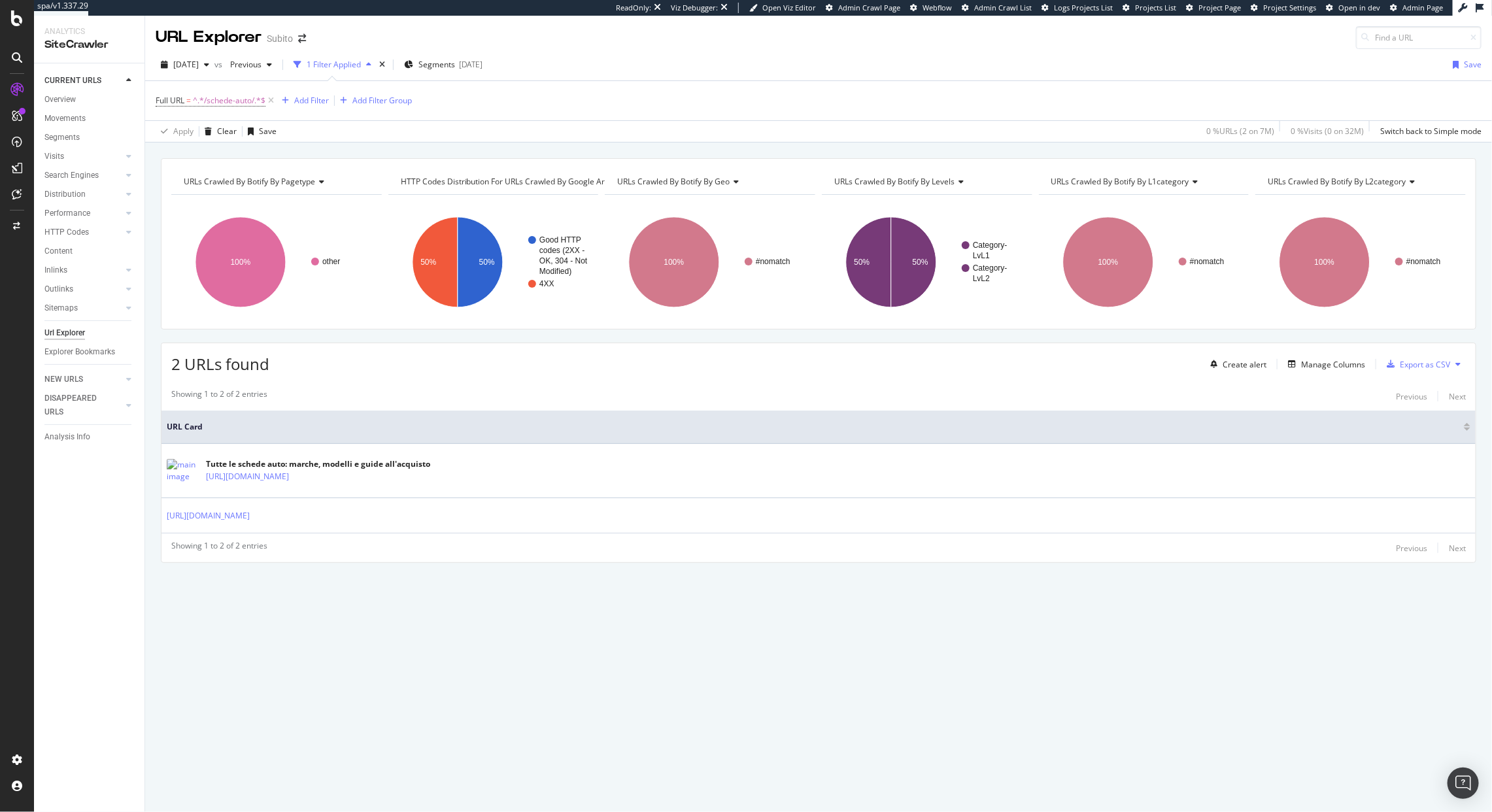
click at [1289, 377] on div "2 URLs found Create alert Manage Columns Export as CSV Showing 1 to 2 of 2 entr…" at bounding box center [819, 452] width 1315 height 220
click at [1317, 369] on div "Manage Columns" at bounding box center [1333, 365] width 64 height 11
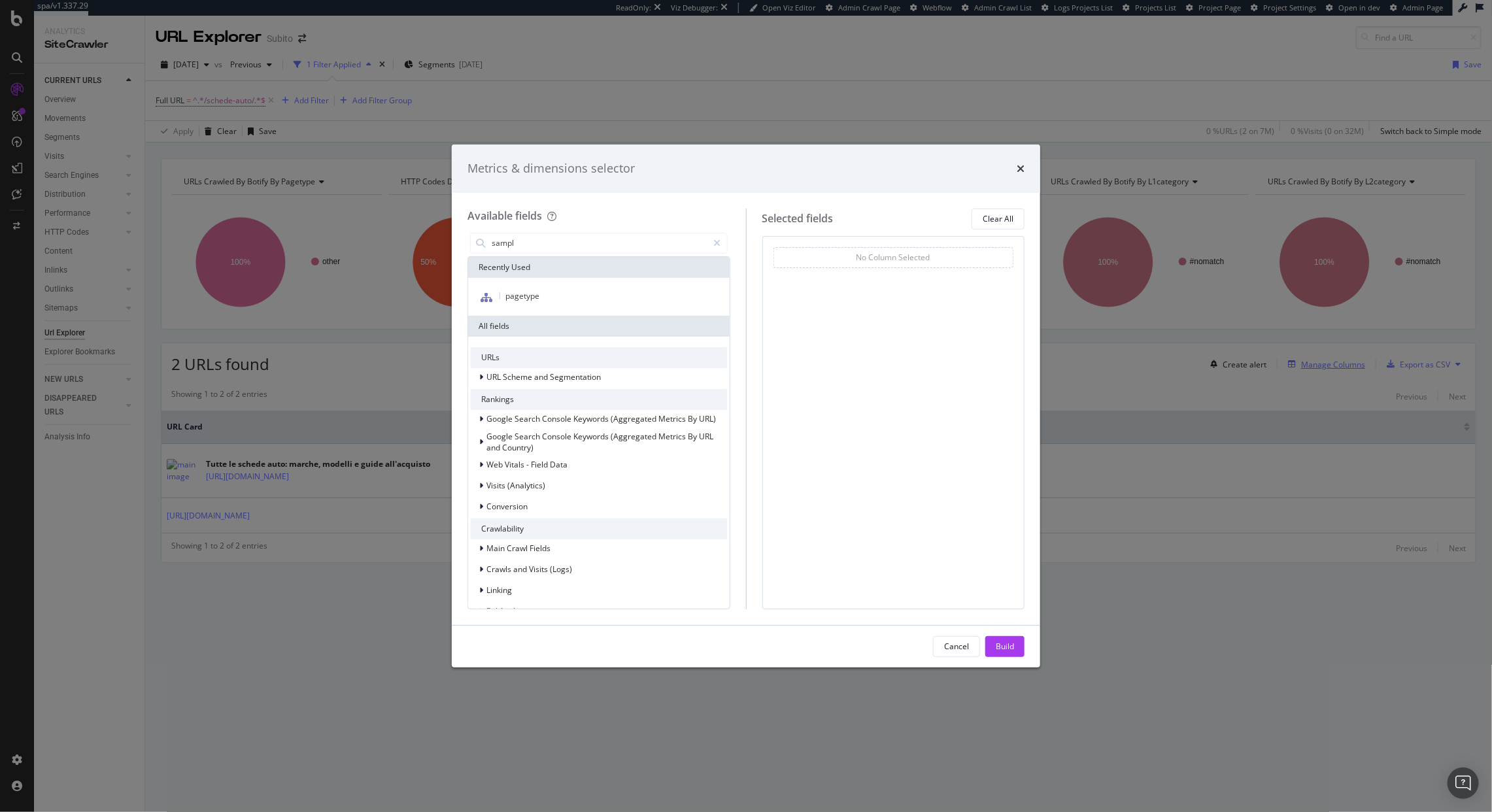
type input "sample"
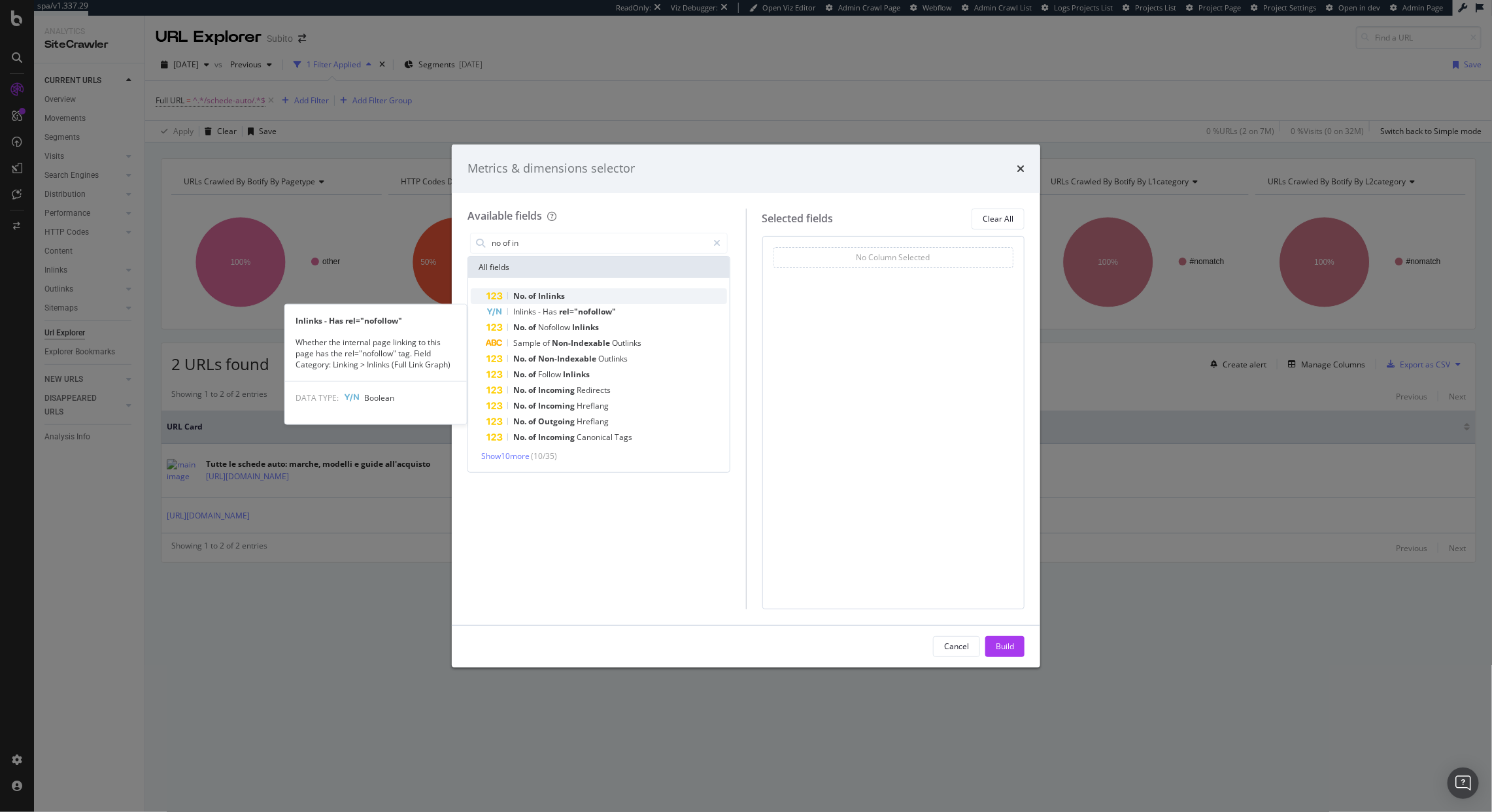
type input "no of in"
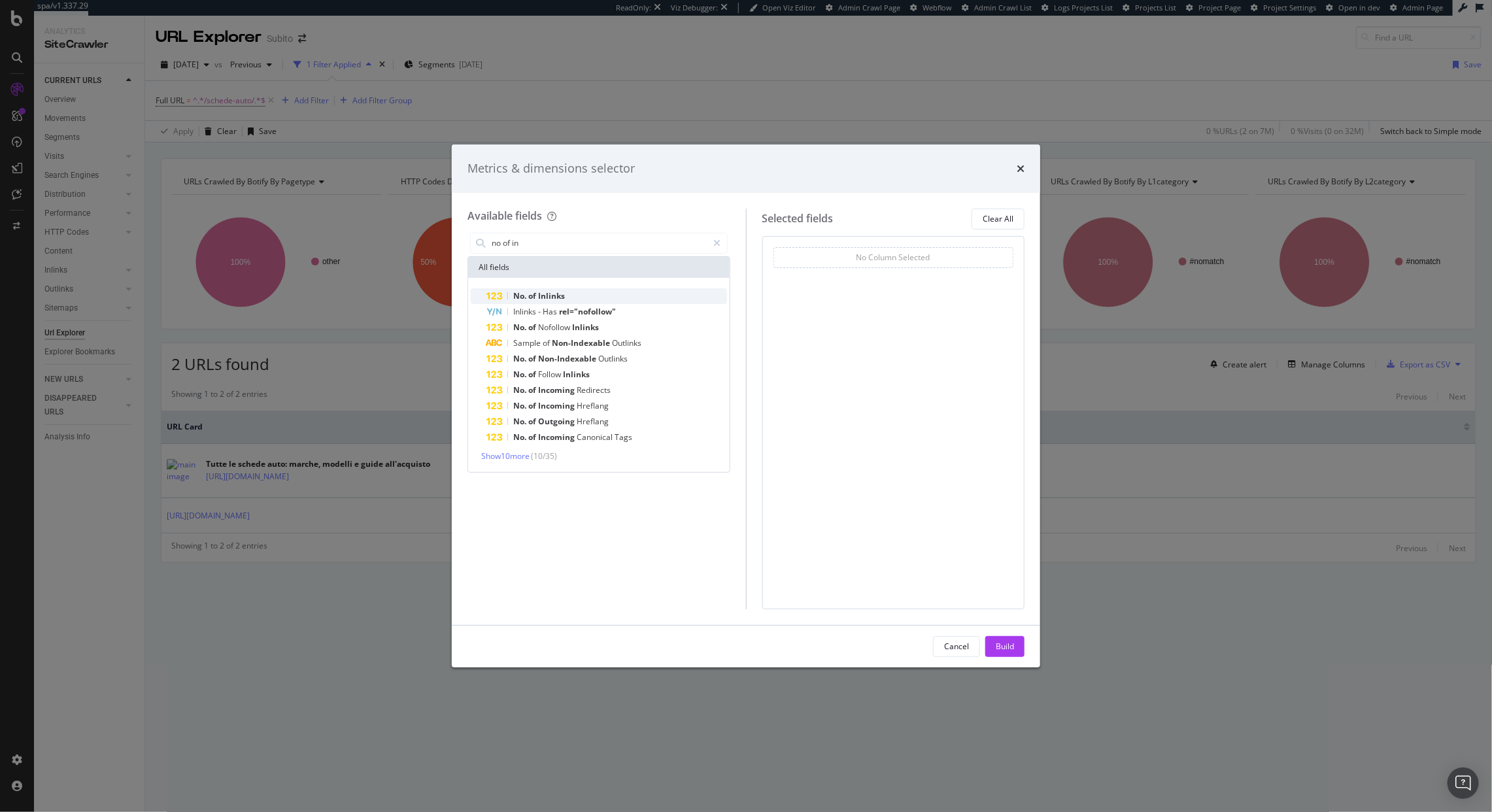
click at [543, 299] on span "Inlinks" at bounding box center [552, 296] width 27 height 11
click at [1016, 650] on button "Build" at bounding box center [1005, 646] width 39 height 21
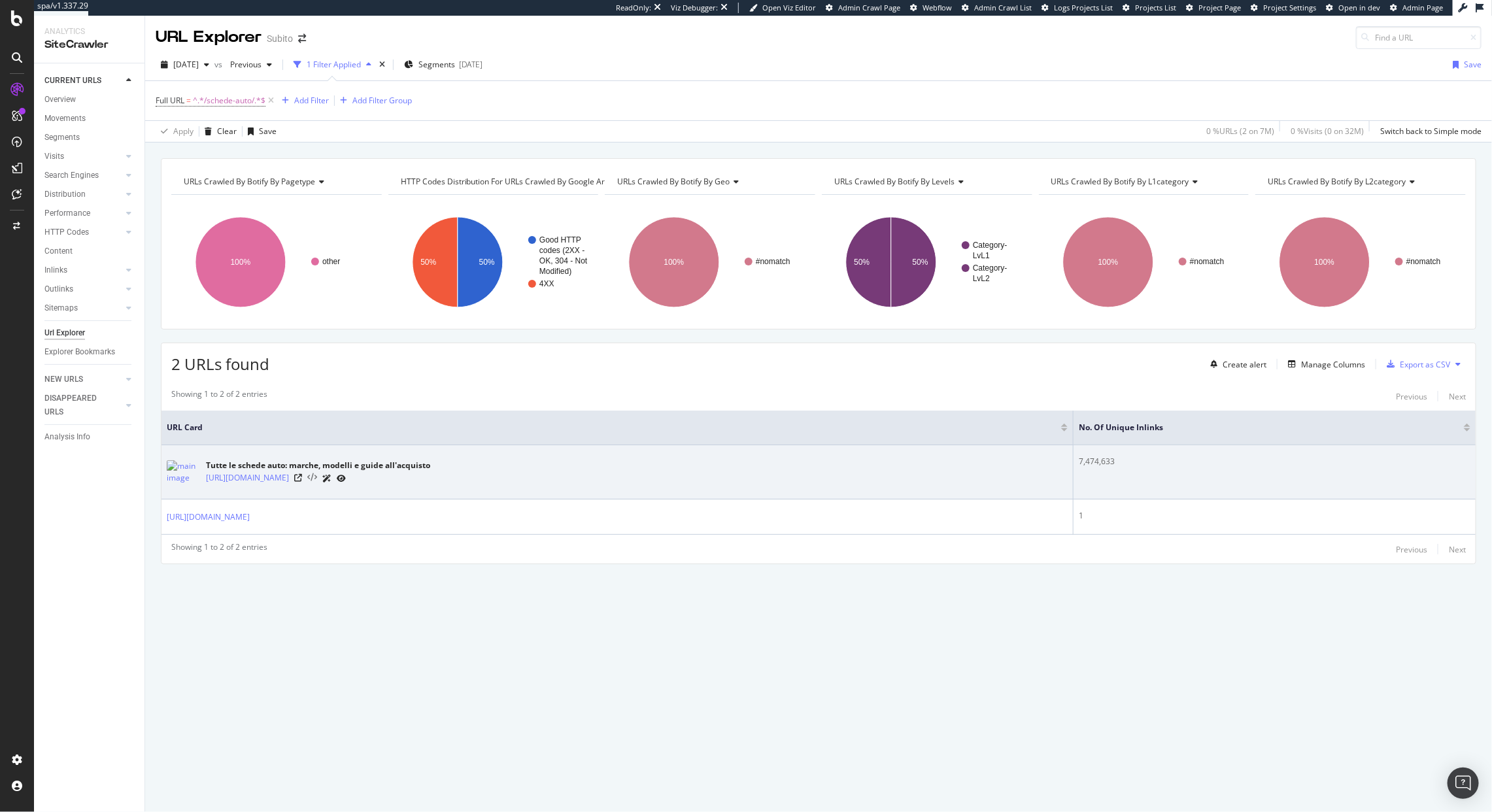
click at [317, 476] on icon at bounding box center [312, 478] width 10 height 9
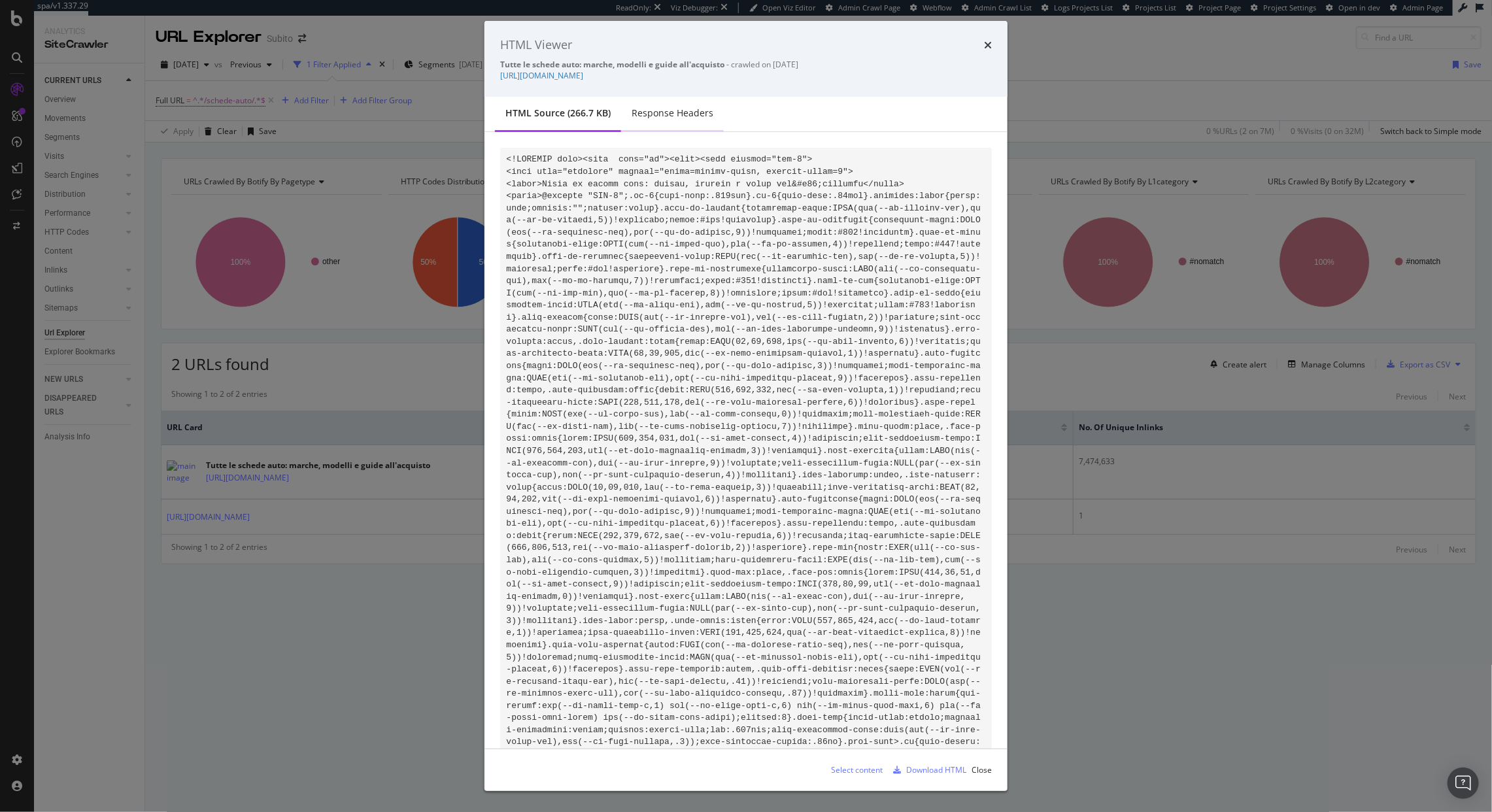
click at [687, 117] on div "Response Headers" at bounding box center [672, 113] width 82 height 13
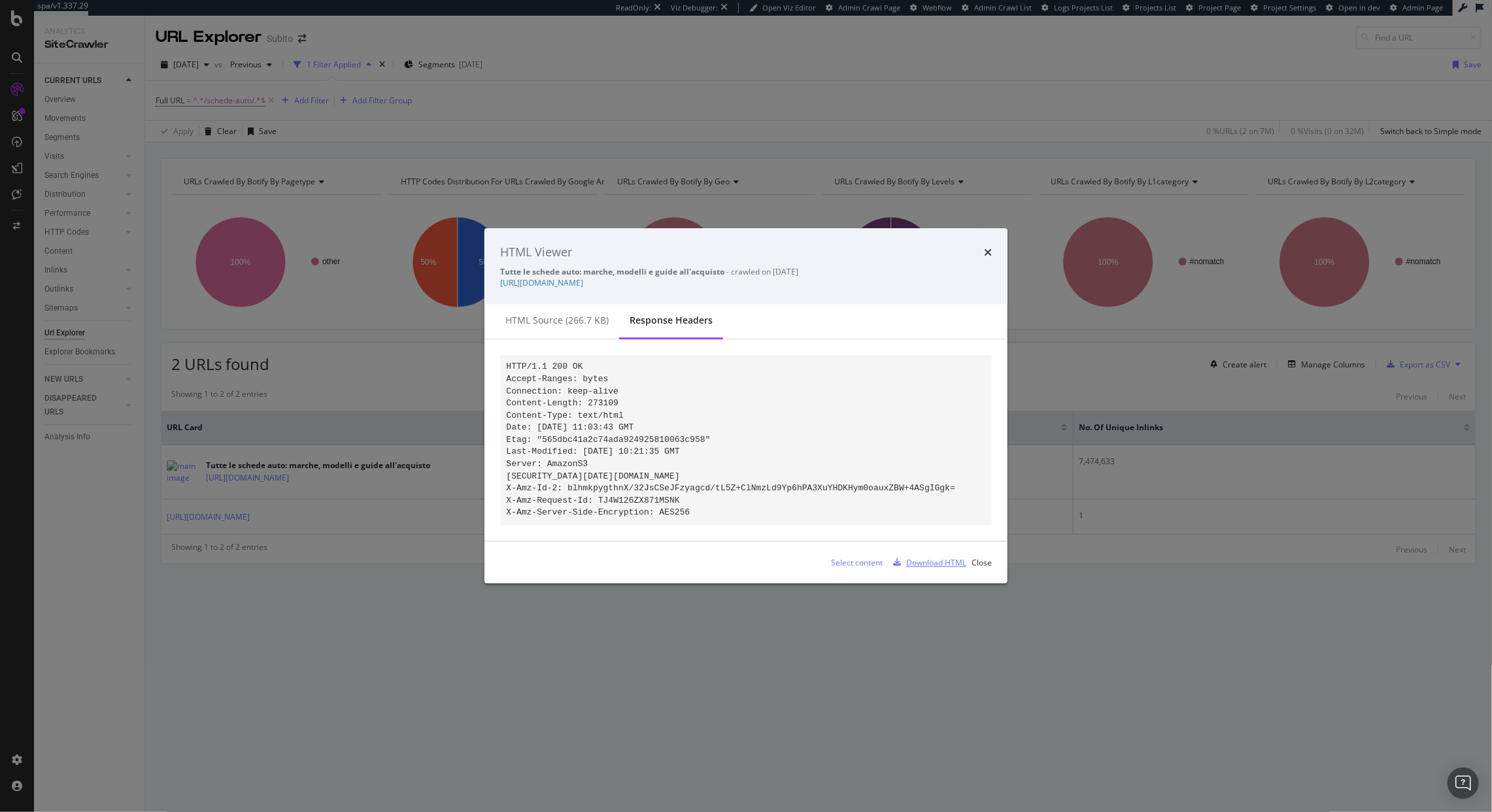
click at [948, 568] on div "Download HTML" at bounding box center [936, 563] width 60 height 11
click at [485, 788] on div "HTML Viewer Tutte le schede auto: marche, modelli e guide all'acquisto - crawle…" at bounding box center [746, 406] width 1492 height 812
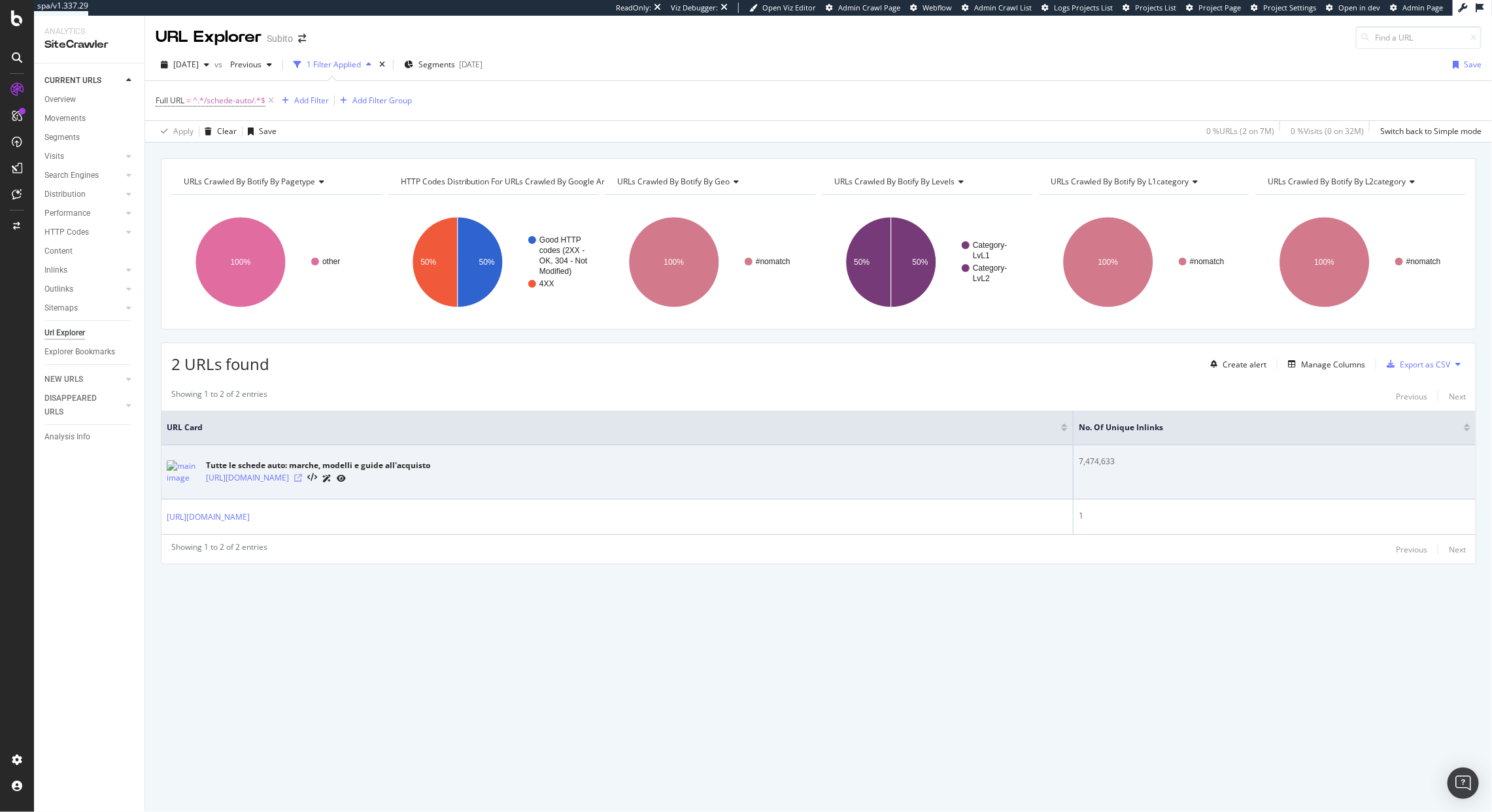
click at [302, 480] on icon at bounding box center [299, 478] width 8 height 8
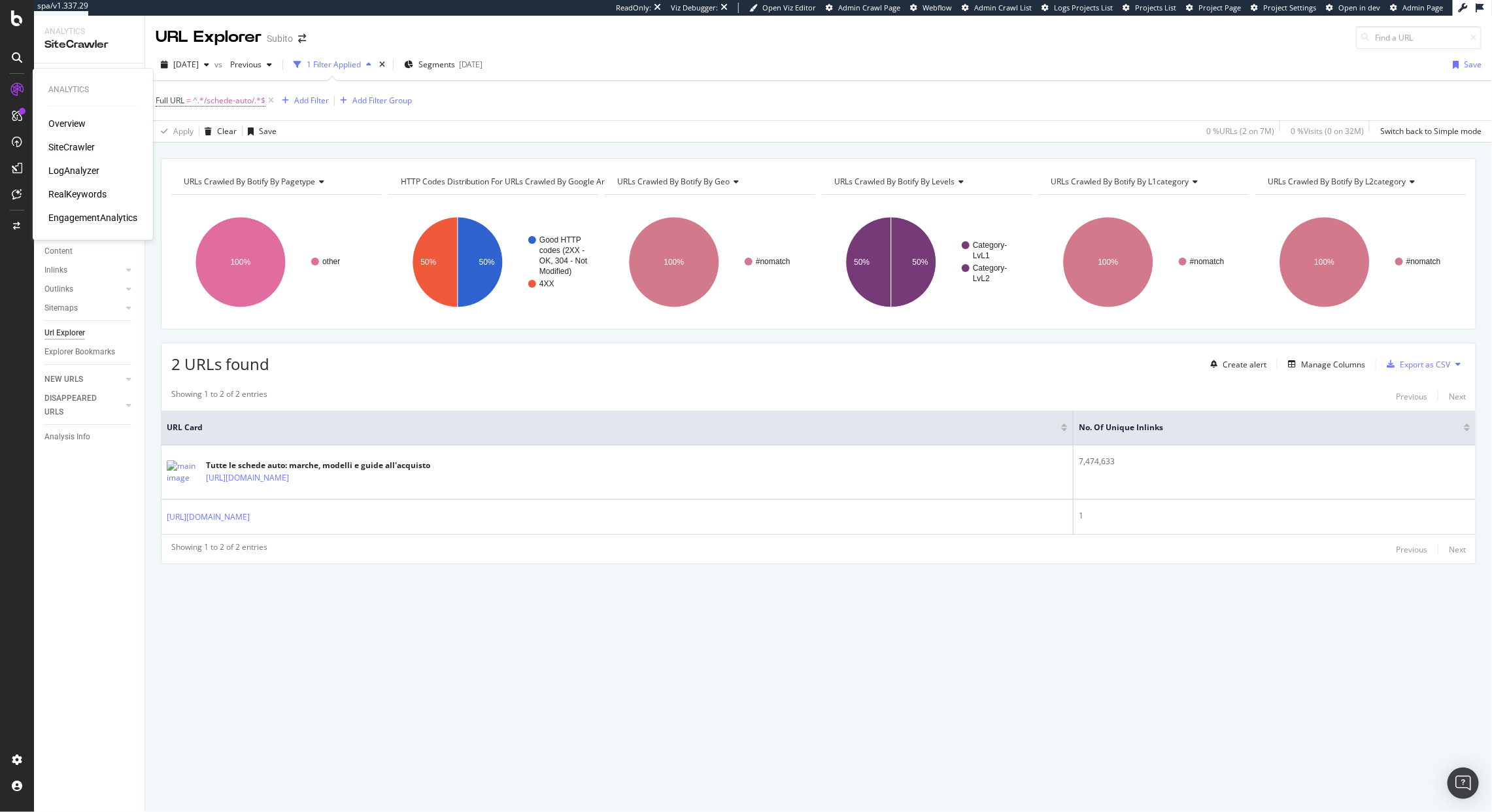
click at [85, 172] on div "LogAnalyzer" at bounding box center [74, 170] width 51 height 13
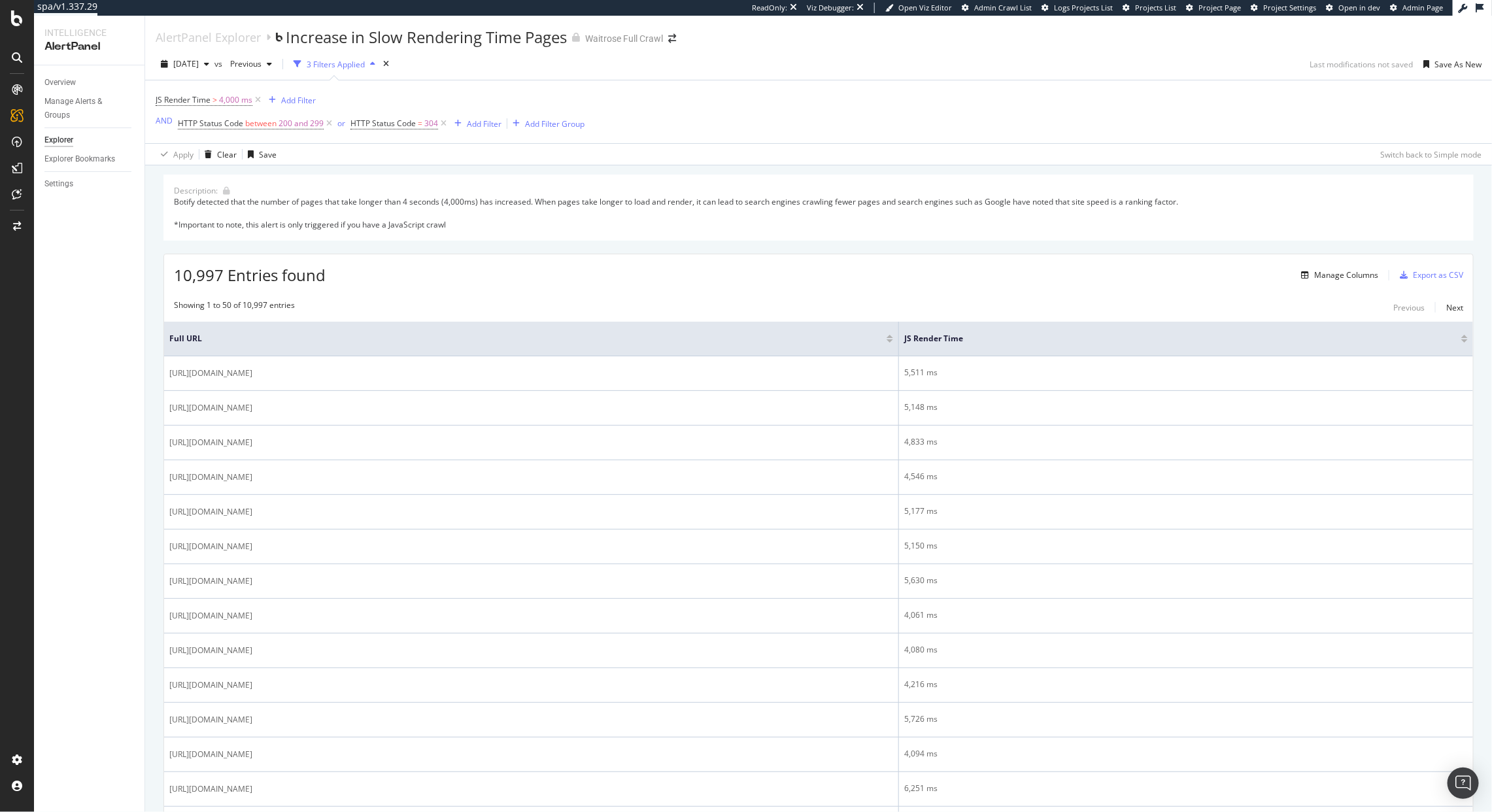
scroll to position [723, 0]
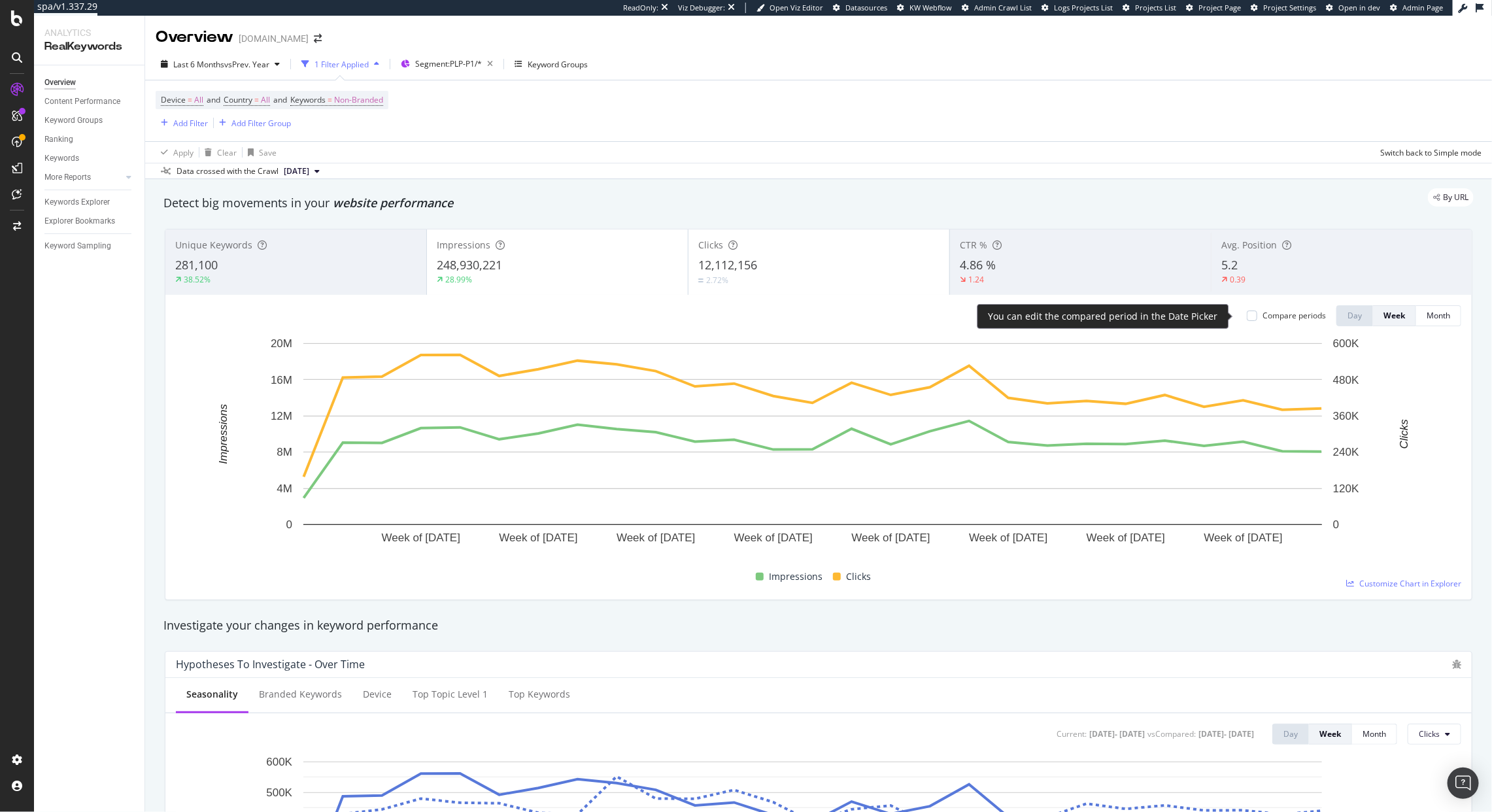
click at [1247, 317] on div "Compare periods" at bounding box center [1286, 315] width 79 height 11
click at [1247, 315] on div at bounding box center [1252, 316] width 11 height 11
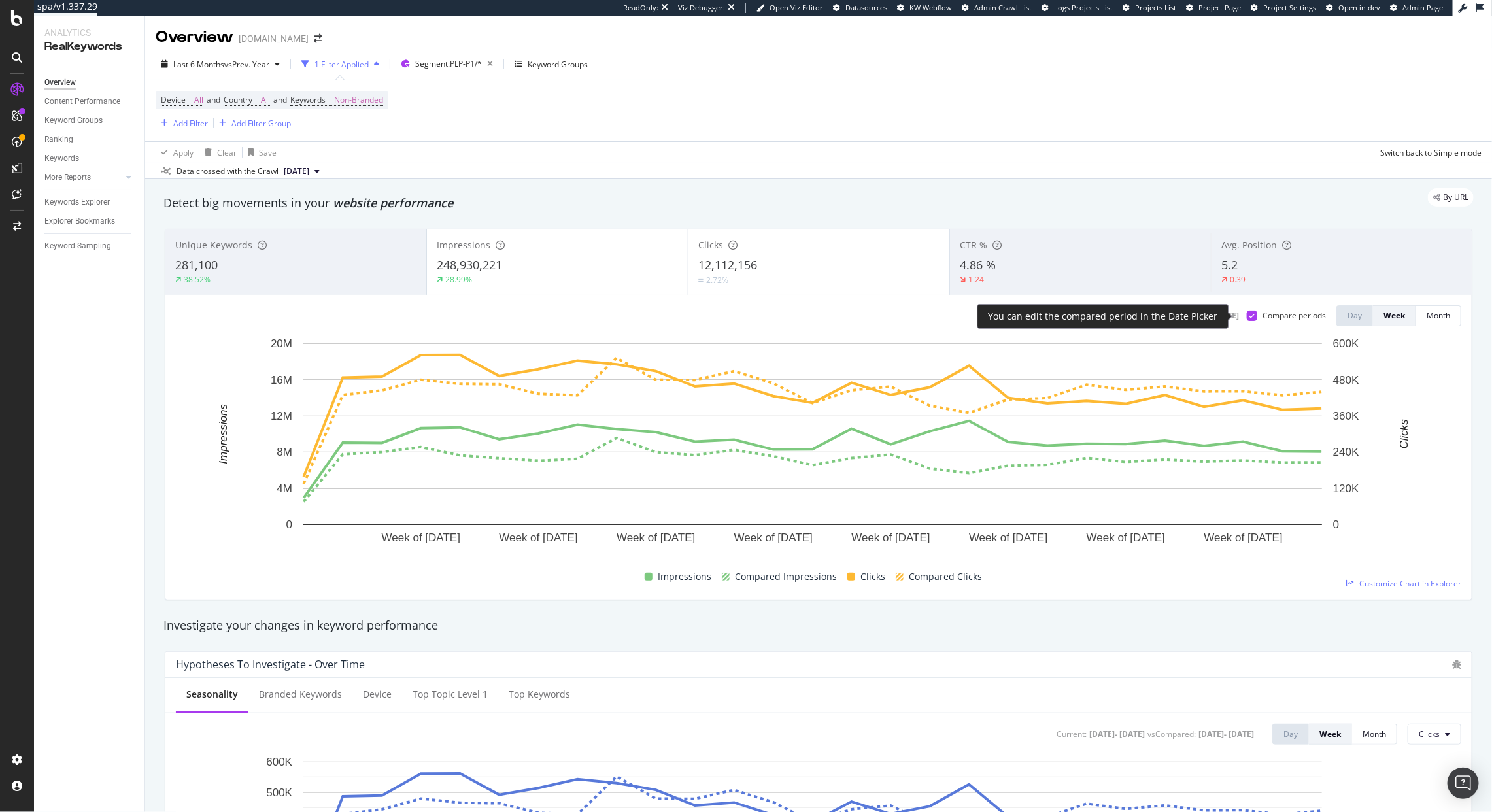
click at [1249, 316] on icon at bounding box center [1252, 316] width 6 height 7
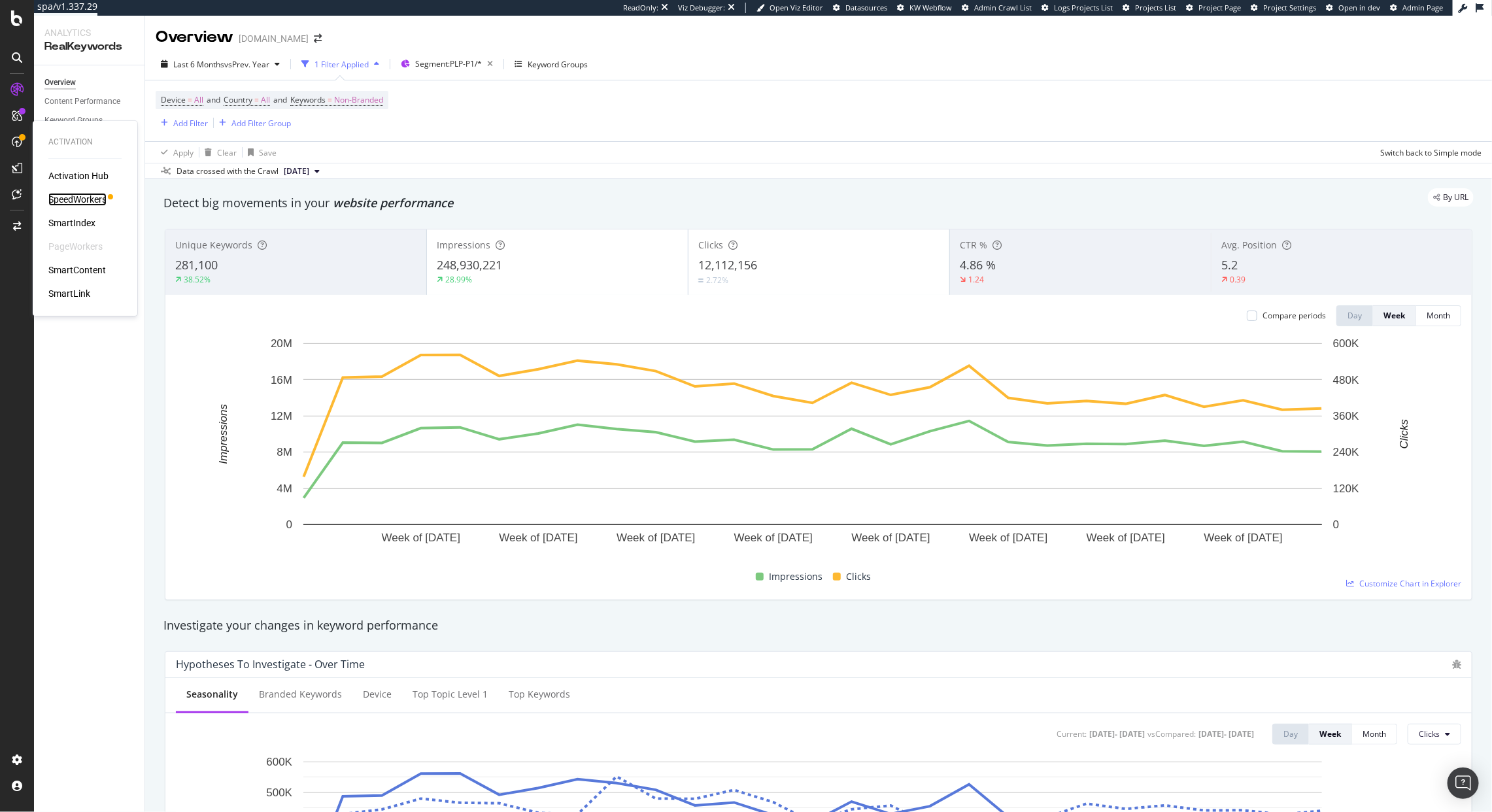
click at [79, 204] on div "SpeedWorkers" at bounding box center [77, 199] width 58 height 13
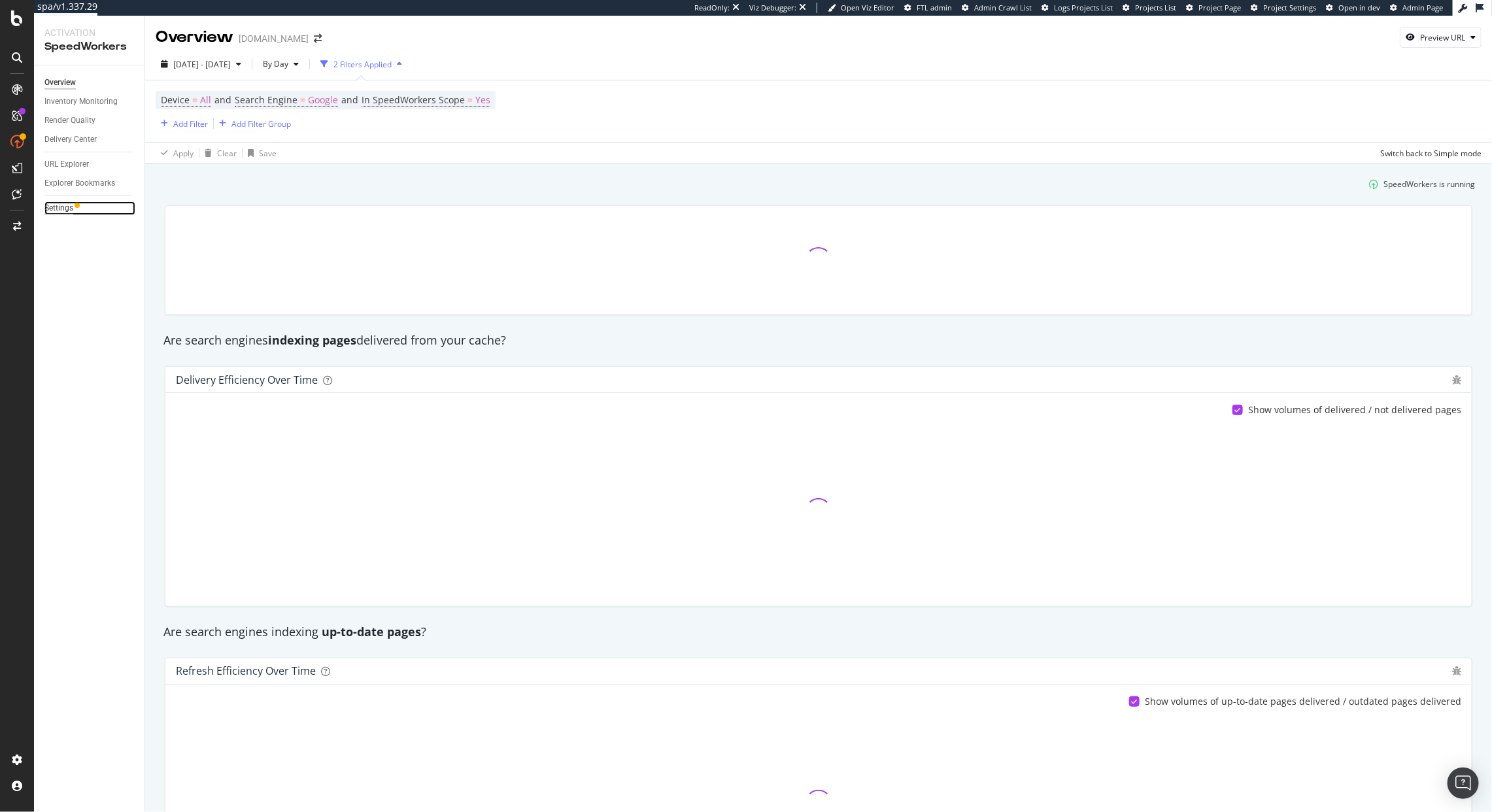
click at [57, 212] on div "Settings" at bounding box center [59, 208] width 29 height 13
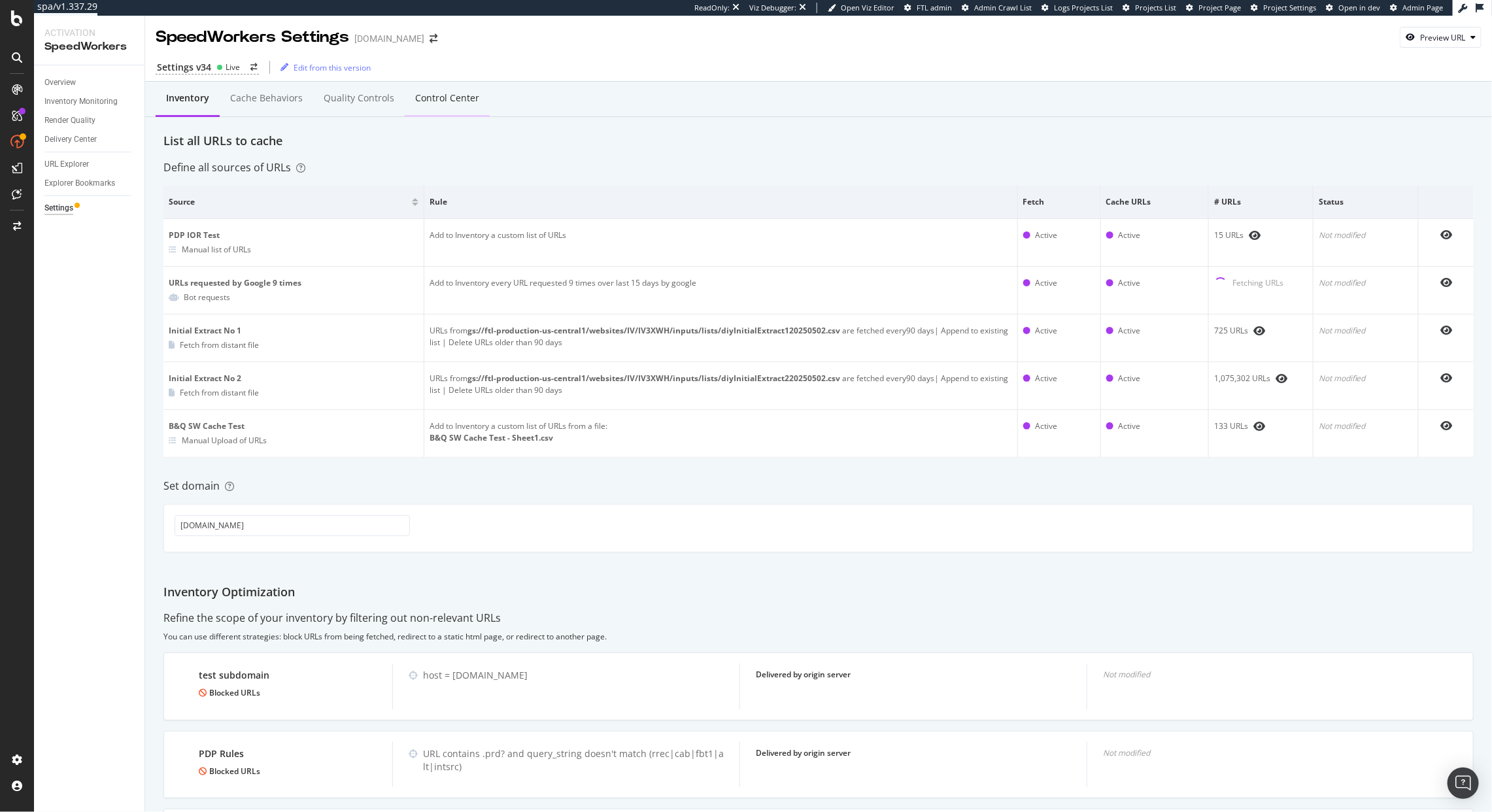
click at [430, 103] on div "Control Center" at bounding box center [447, 98] width 64 height 13
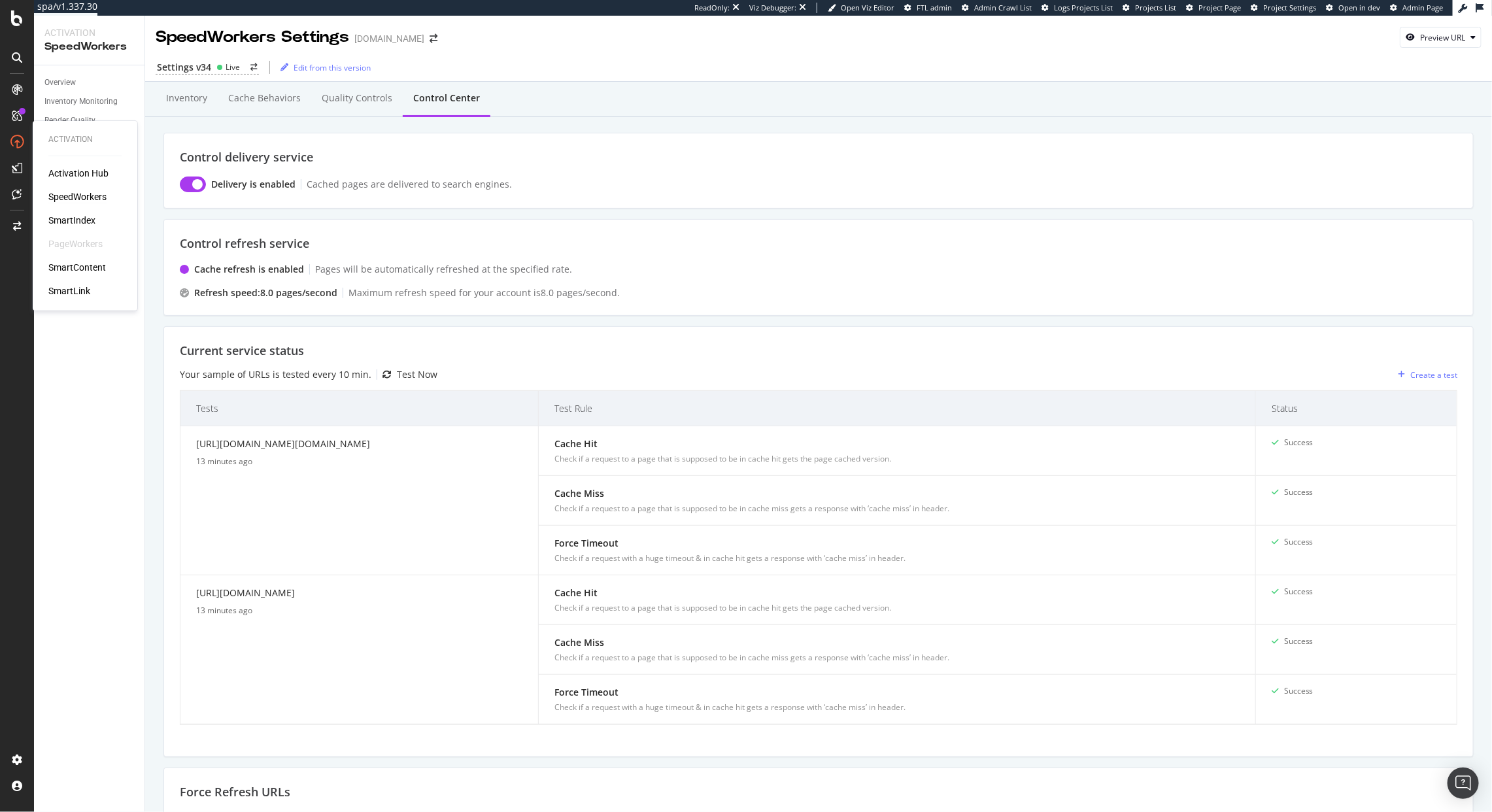
click at [68, 189] on div "Activation Hub SpeedWorkers SmartIndex PageWorkers SmartContent SmartLink" at bounding box center [85, 232] width 73 height 131
click at [66, 194] on div "SpeedWorkers" at bounding box center [77, 196] width 58 height 13
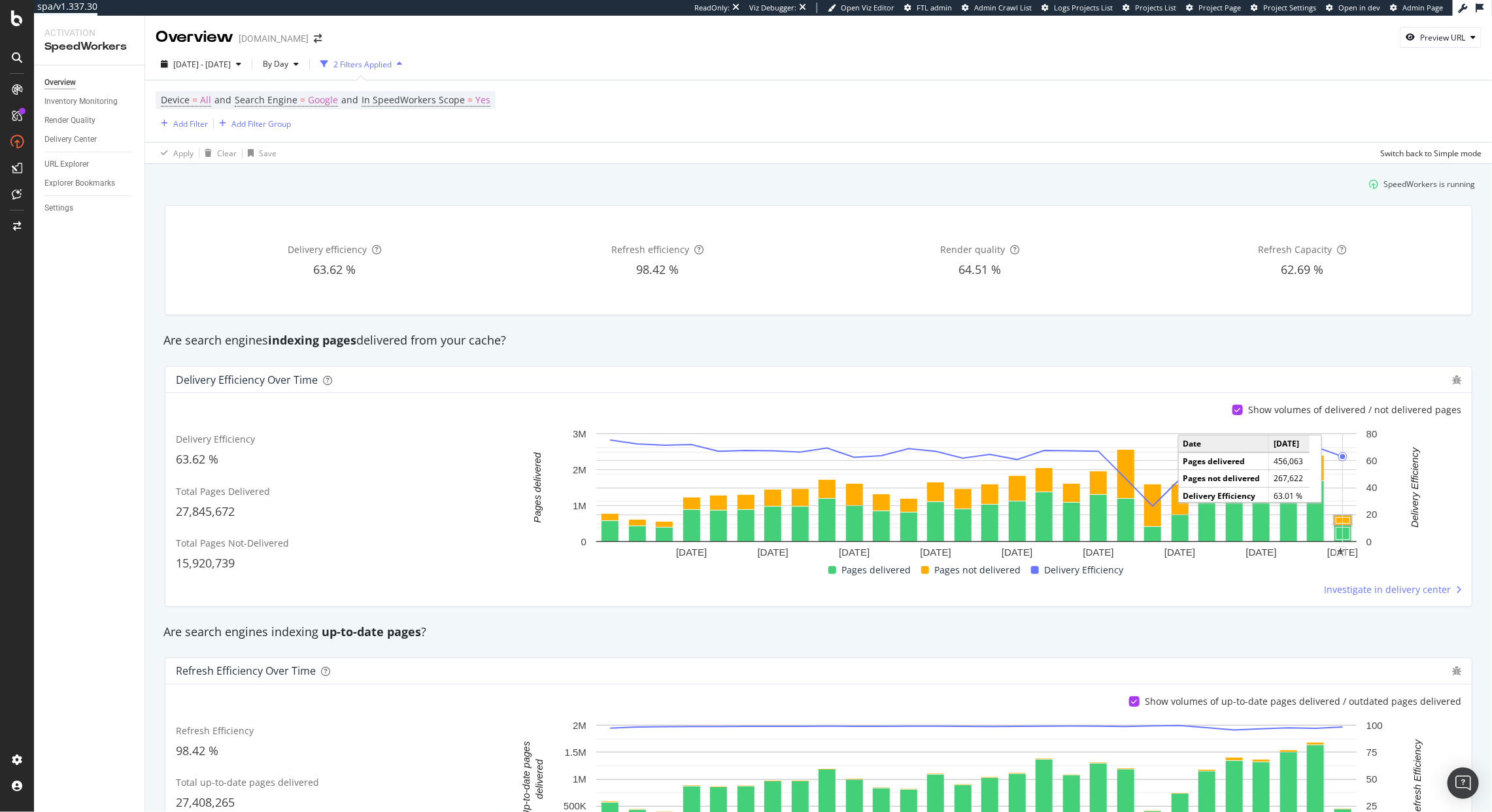
click at [1341, 521] on rect "A chart." at bounding box center [1342, 520] width 13 height 6
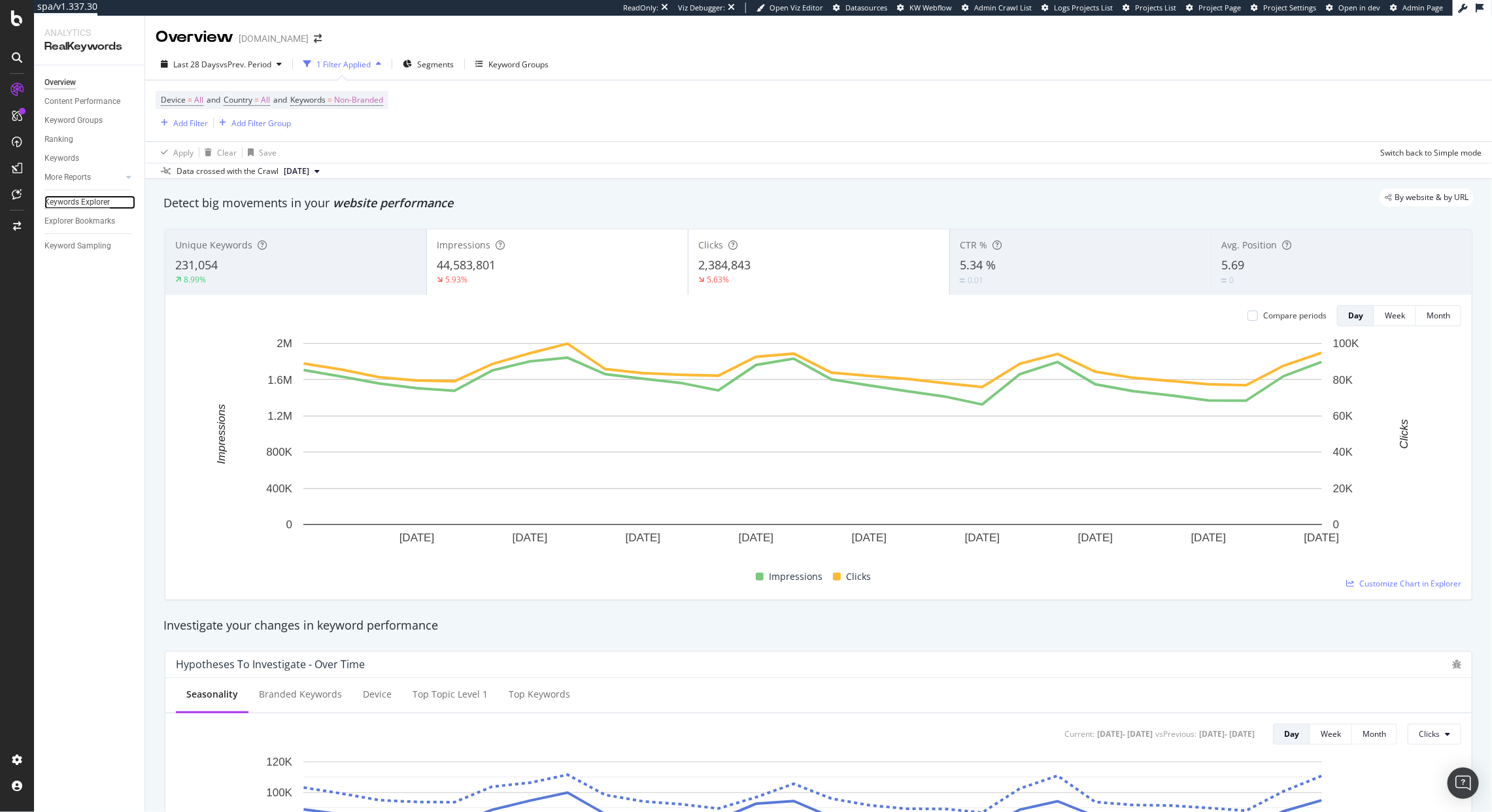
click at [67, 198] on div "Keywords Explorer" at bounding box center [77, 202] width 65 height 13
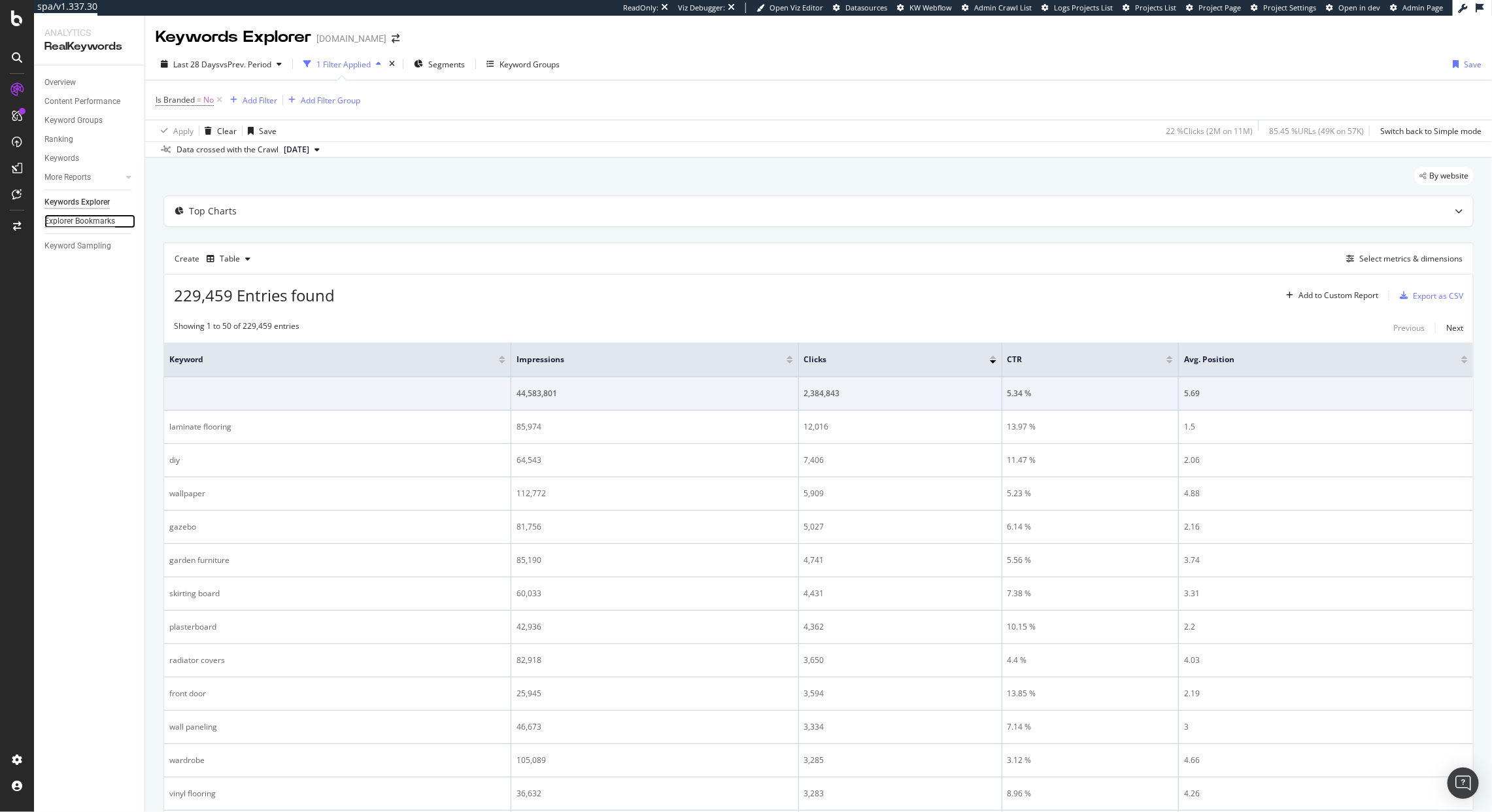
click at [76, 224] on div "Explorer Bookmarks" at bounding box center [80, 221] width 71 height 13
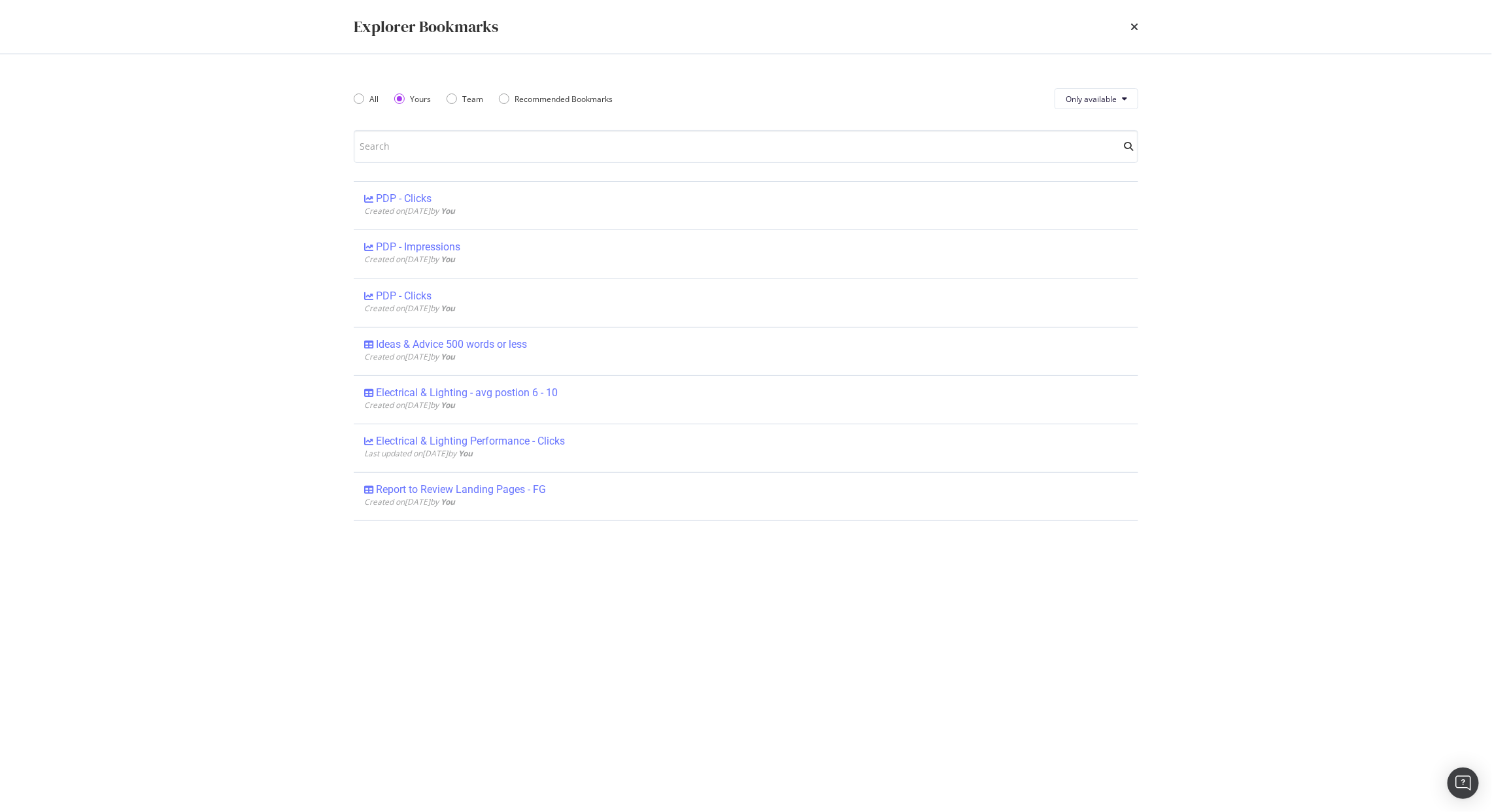
click at [1123, 11] on div "Explorer Bookmarks" at bounding box center [746, 27] width 837 height 54
click at [1129, 19] on div "Explorer Bookmarks" at bounding box center [746, 26] width 784 height 22
click at [1135, 23] on icon "times" at bounding box center [1135, 27] width 8 height 11
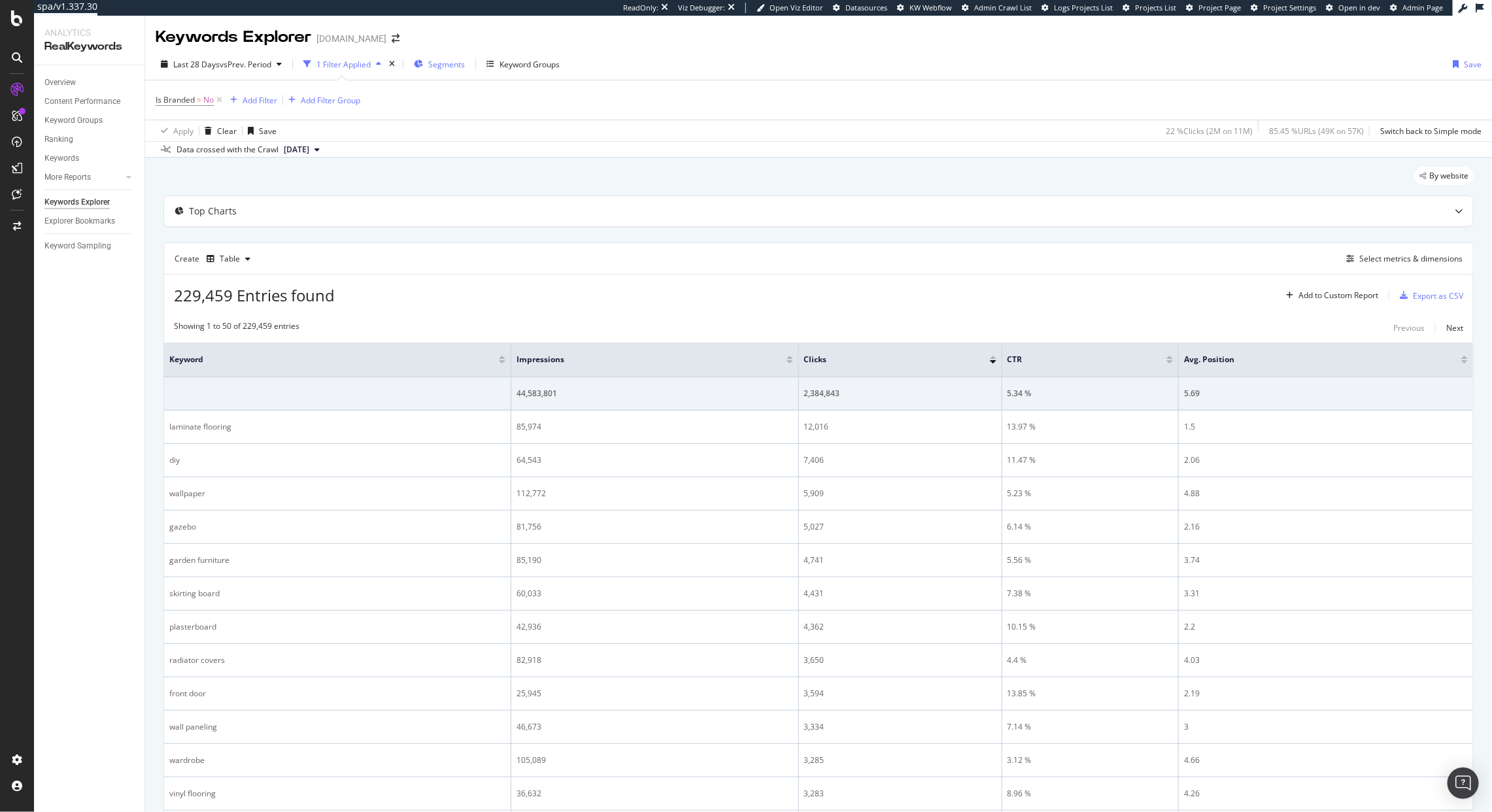
click at [447, 61] on span "Segments" at bounding box center [447, 64] width 36 height 11
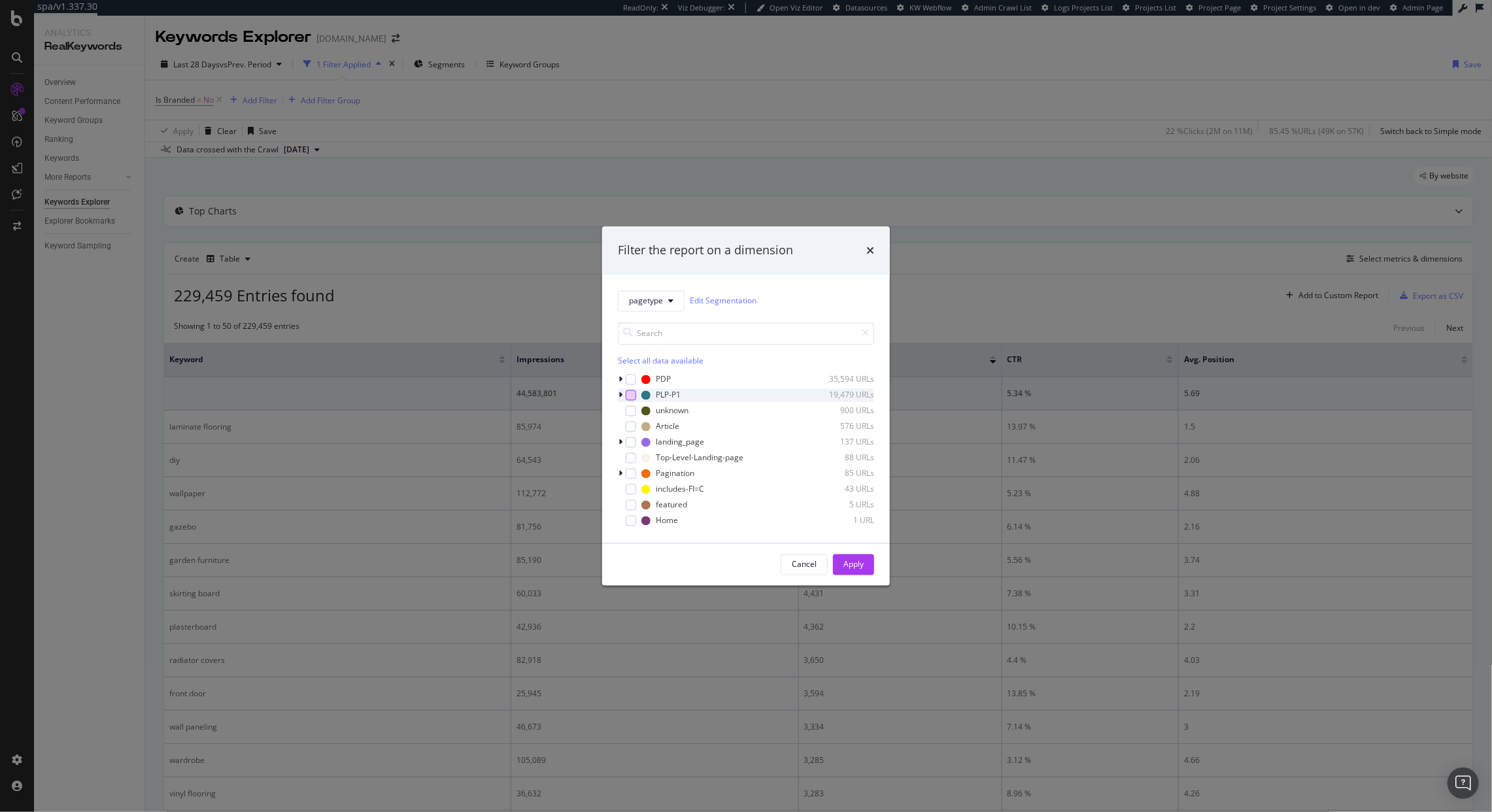
click at [626, 395] on div "modal" at bounding box center [631, 395] width 11 height 11
click at [621, 394] on icon "modal" at bounding box center [621, 395] width 4 height 8
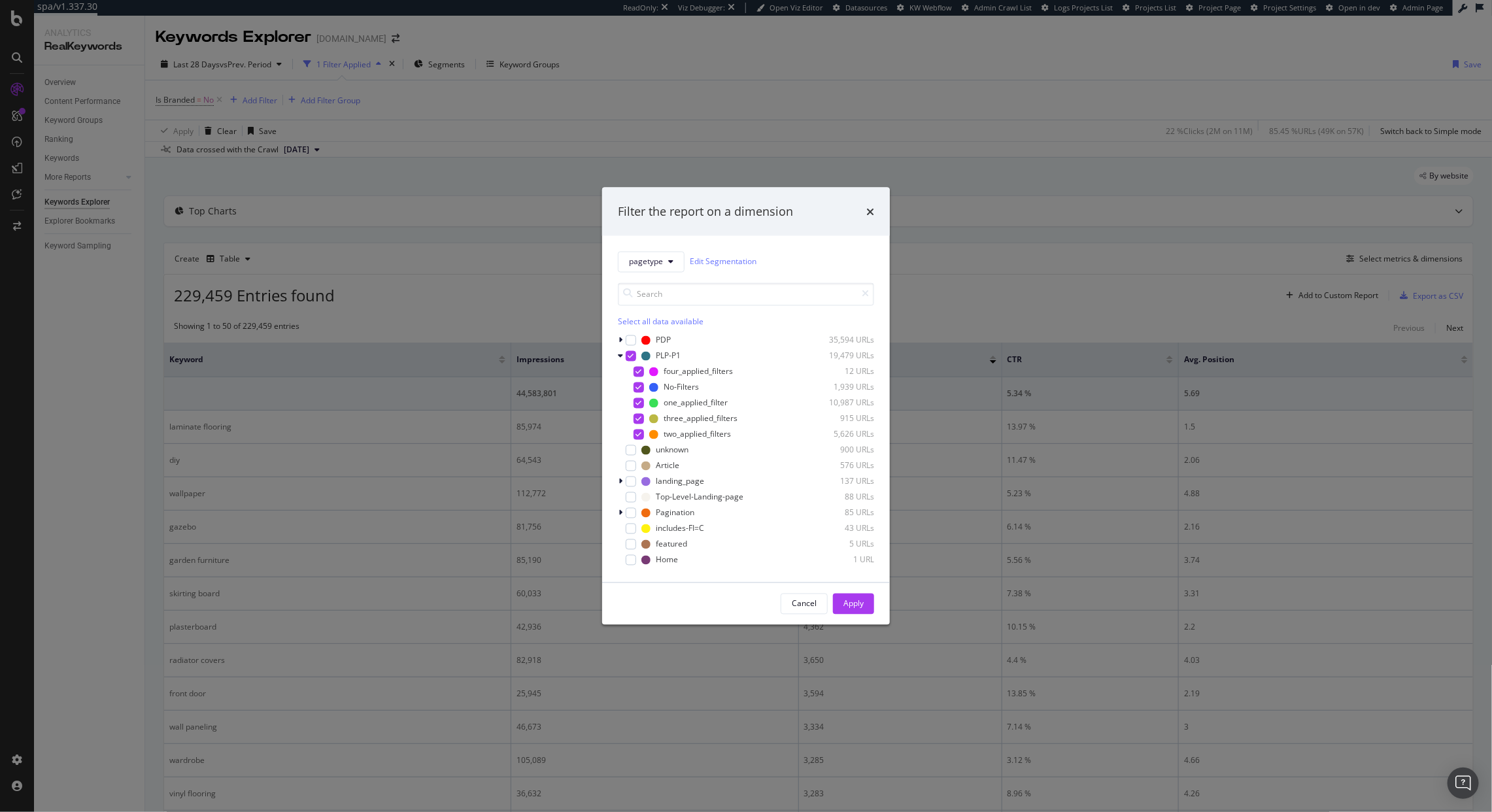
drag, startPoint x: 854, startPoint y: 599, endPoint x: 794, endPoint y: 566, distance: 68.5
click at [854, 600] on div "Apply" at bounding box center [854, 604] width 20 height 11
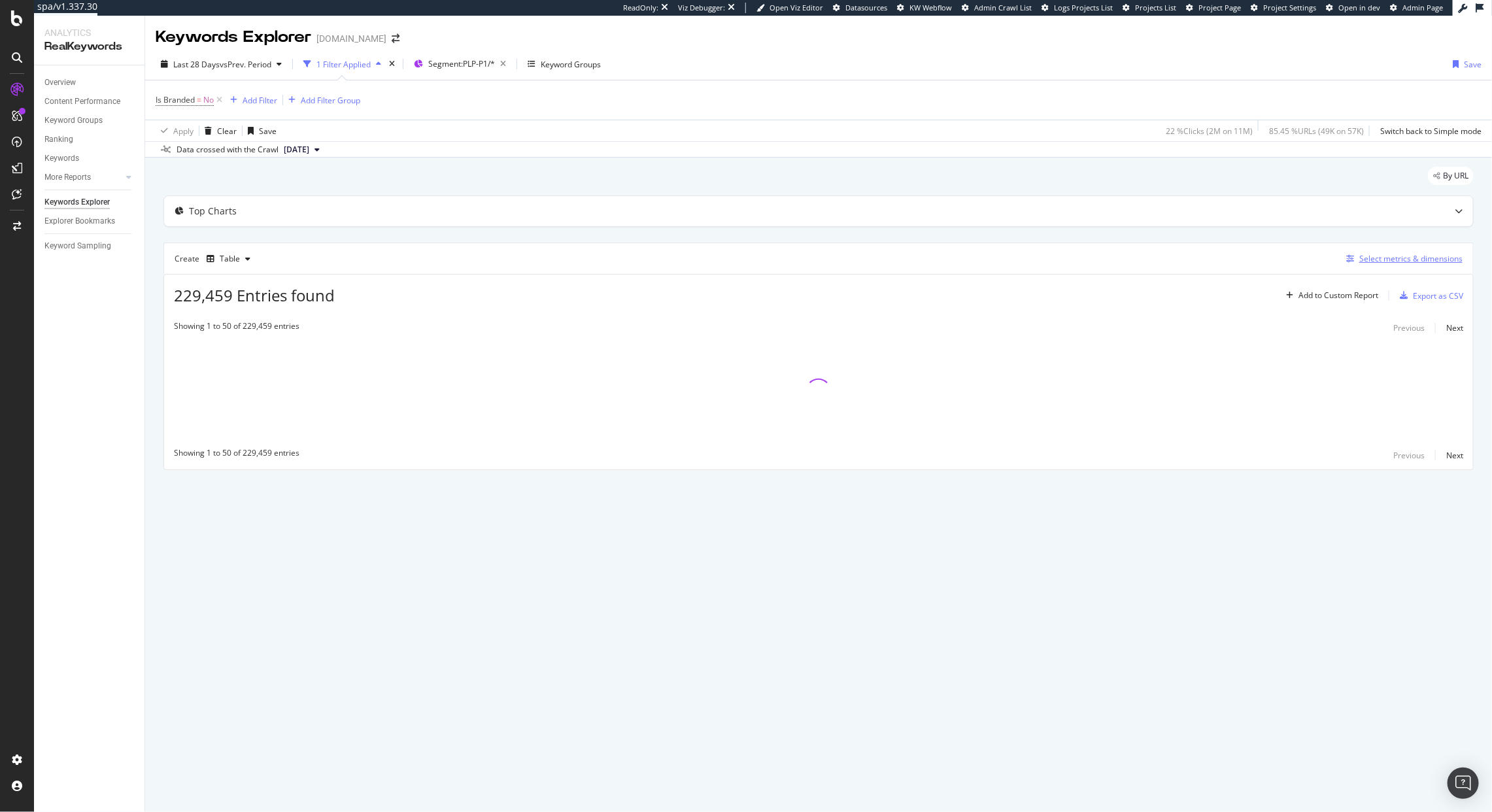
click at [1447, 262] on div "Select metrics & dimensions" at bounding box center [1410, 259] width 103 height 11
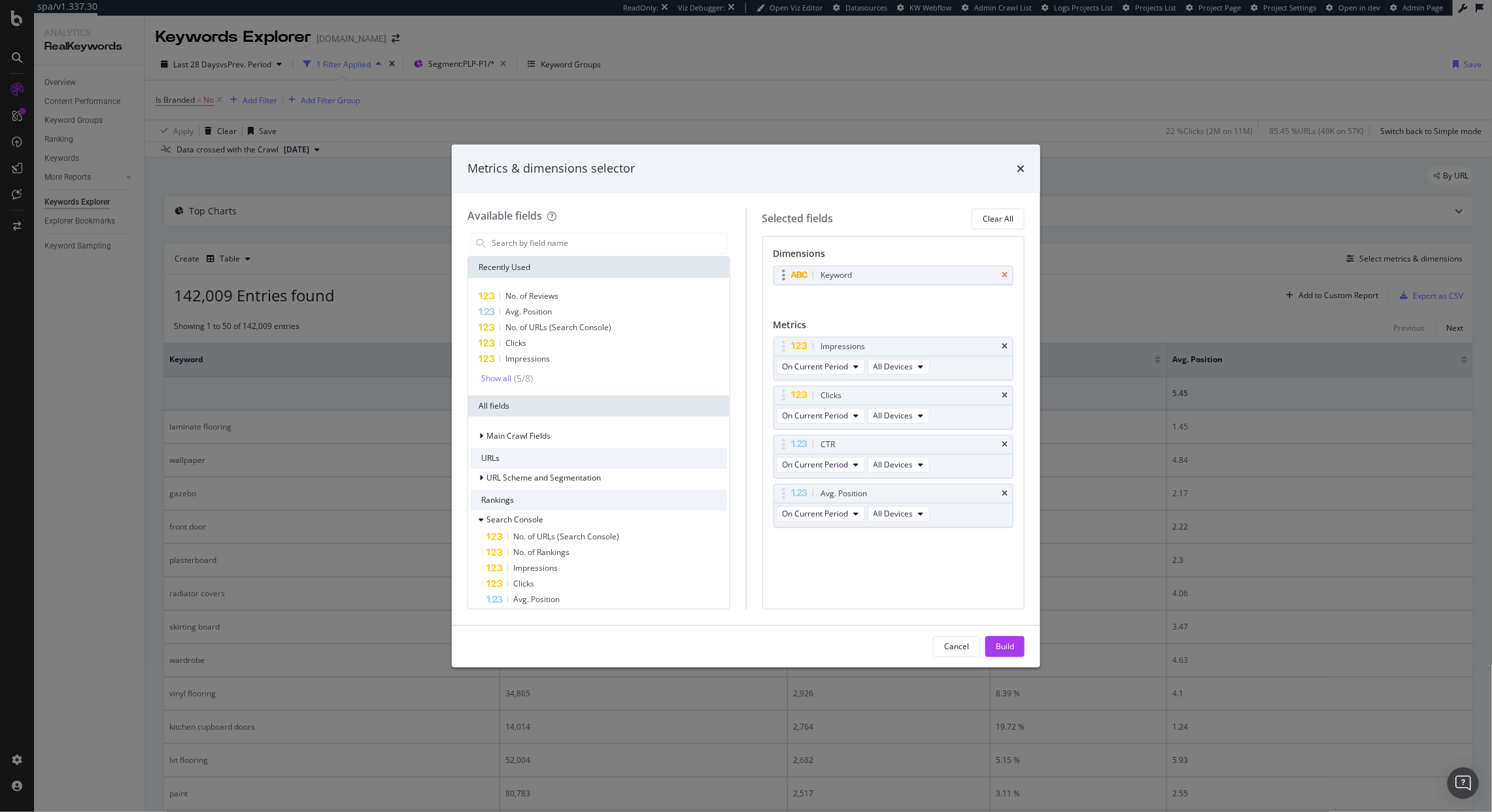
click at [1005, 276] on icon "times" at bounding box center [1005, 276] width 6 height 8
click at [557, 243] on input "modal" at bounding box center [609, 243] width 237 height 20
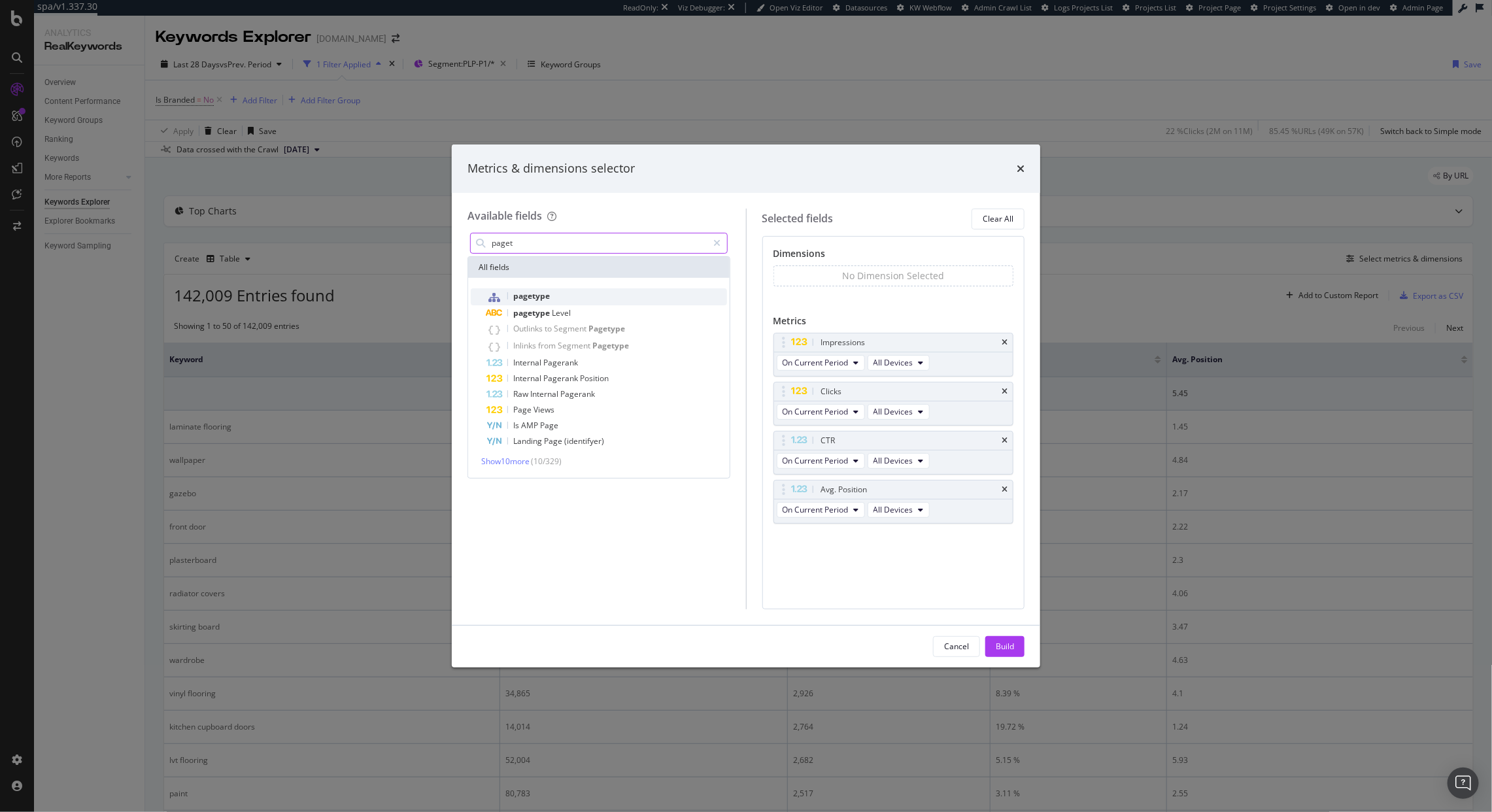
type input "paget"
click at [545, 299] on span "pagetype" at bounding box center [532, 296] width 36 height 11
click at [992, 645] on button "Build" at bounding box center [1005, 646] width 39 height 21
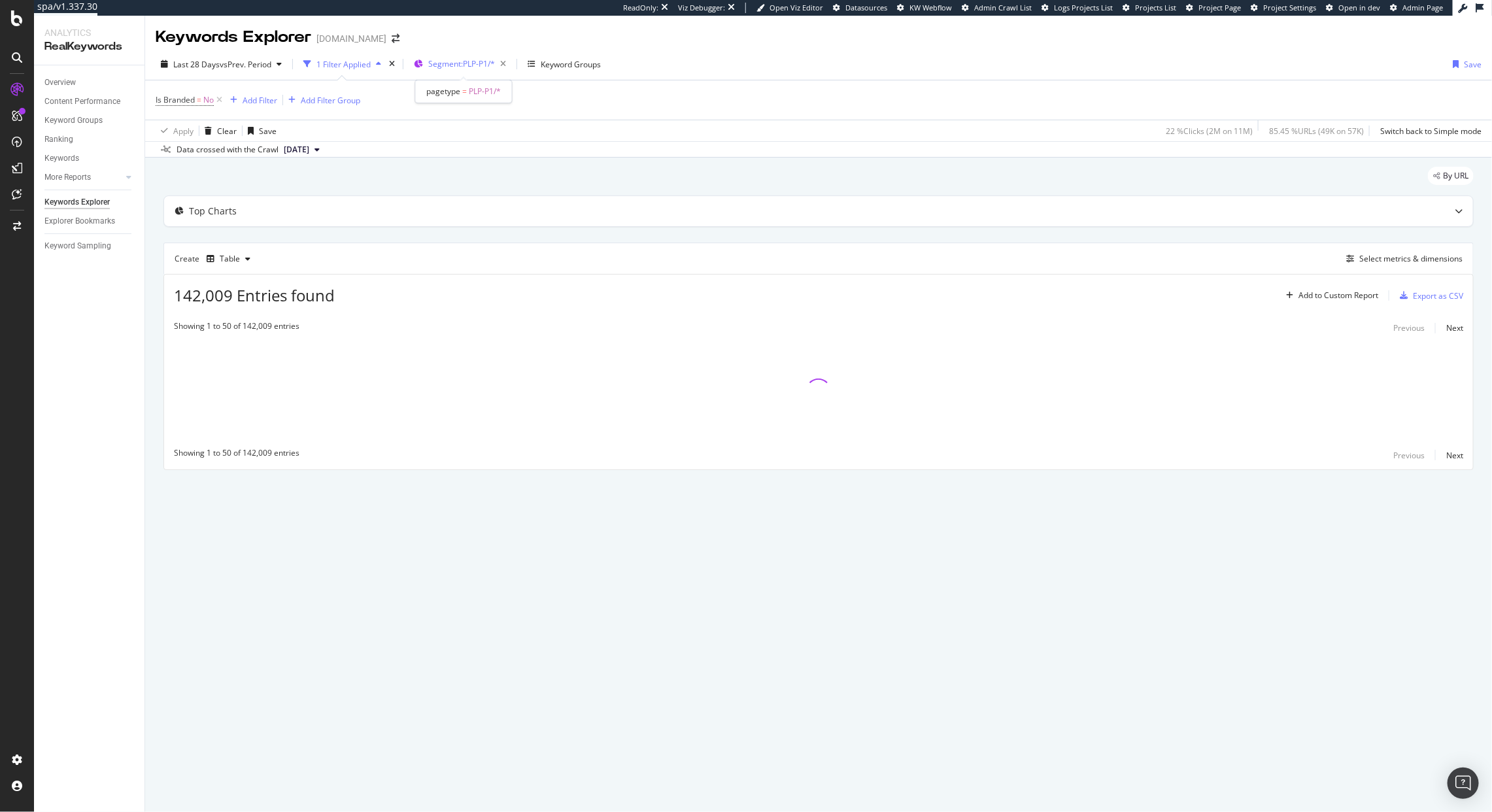
click at [479, 64] on span "Segment: PLP-P1/*" at bounding box center [462, 63] width 67 height 11
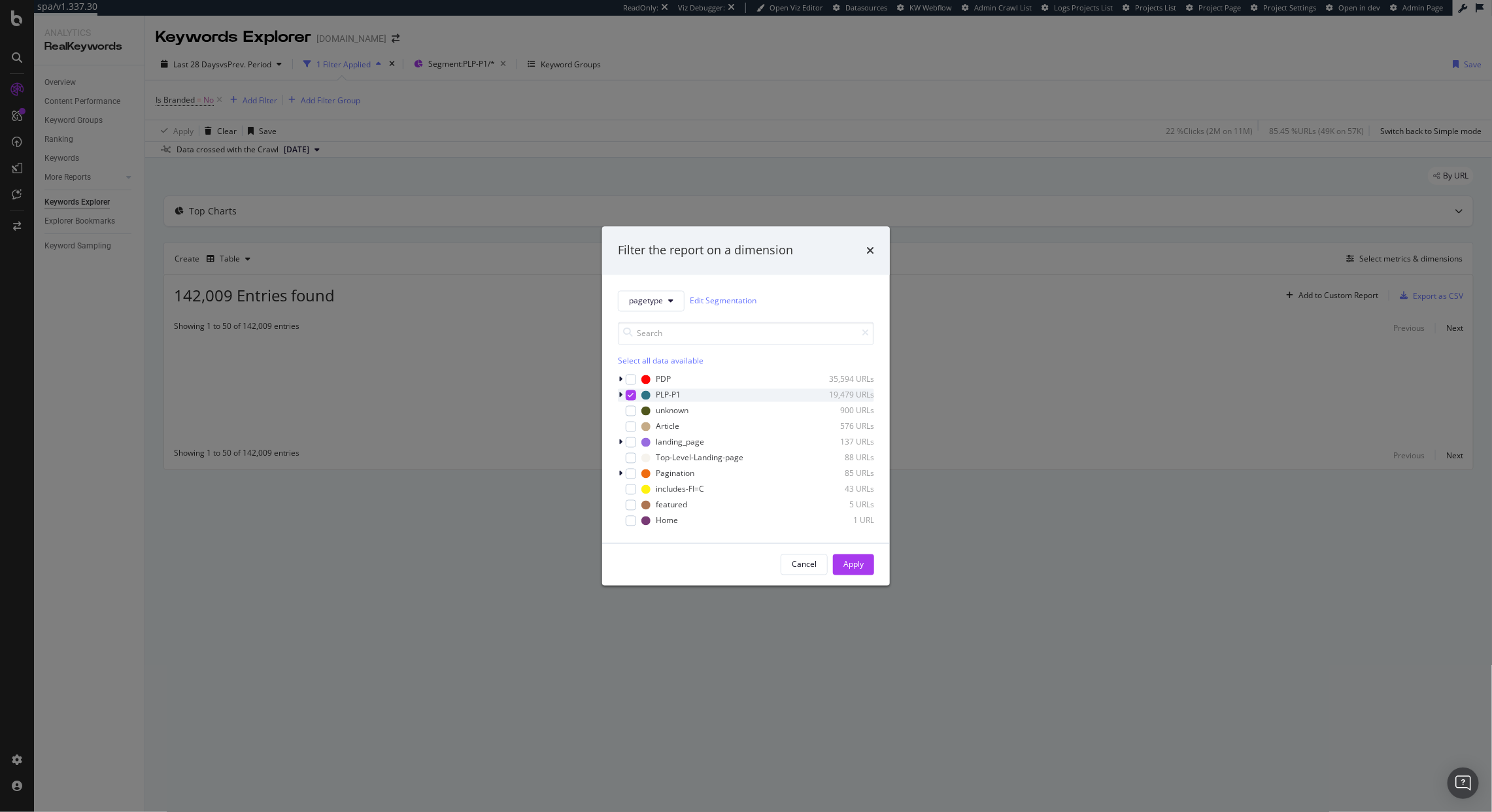
click at [626, 394] on div "modal" at bounding box center [631, 395] width 11 height 11
click at [622, 394] on icon "modal" at bounding box center [621, 395] width 4 height 8
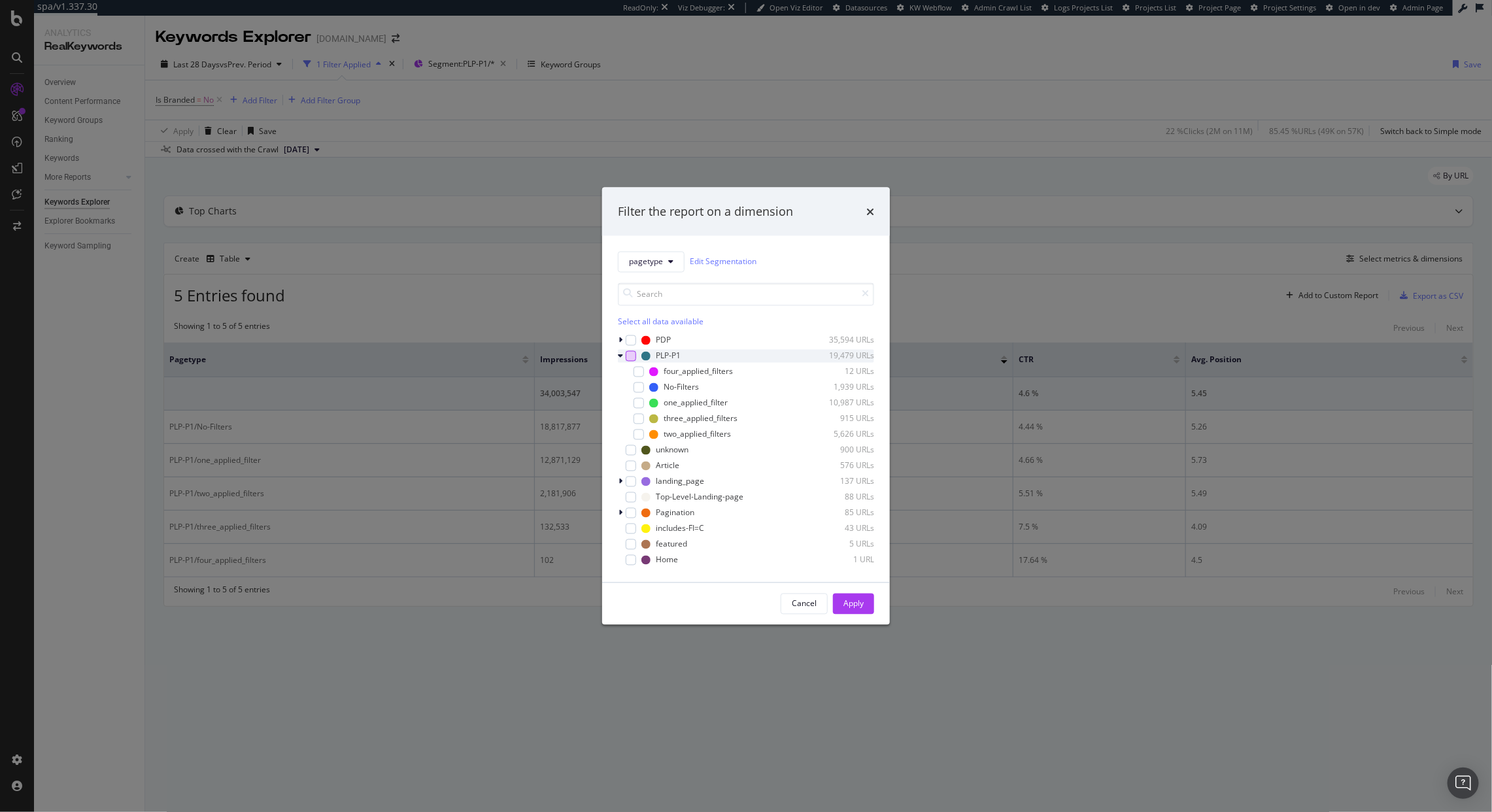
click at [631, 356] on div "modal" at bounding box center [631, 356] width 11 height 11
click at [838, 607] on button "Apply" at bounding box center [853, 603] width 41 height 21
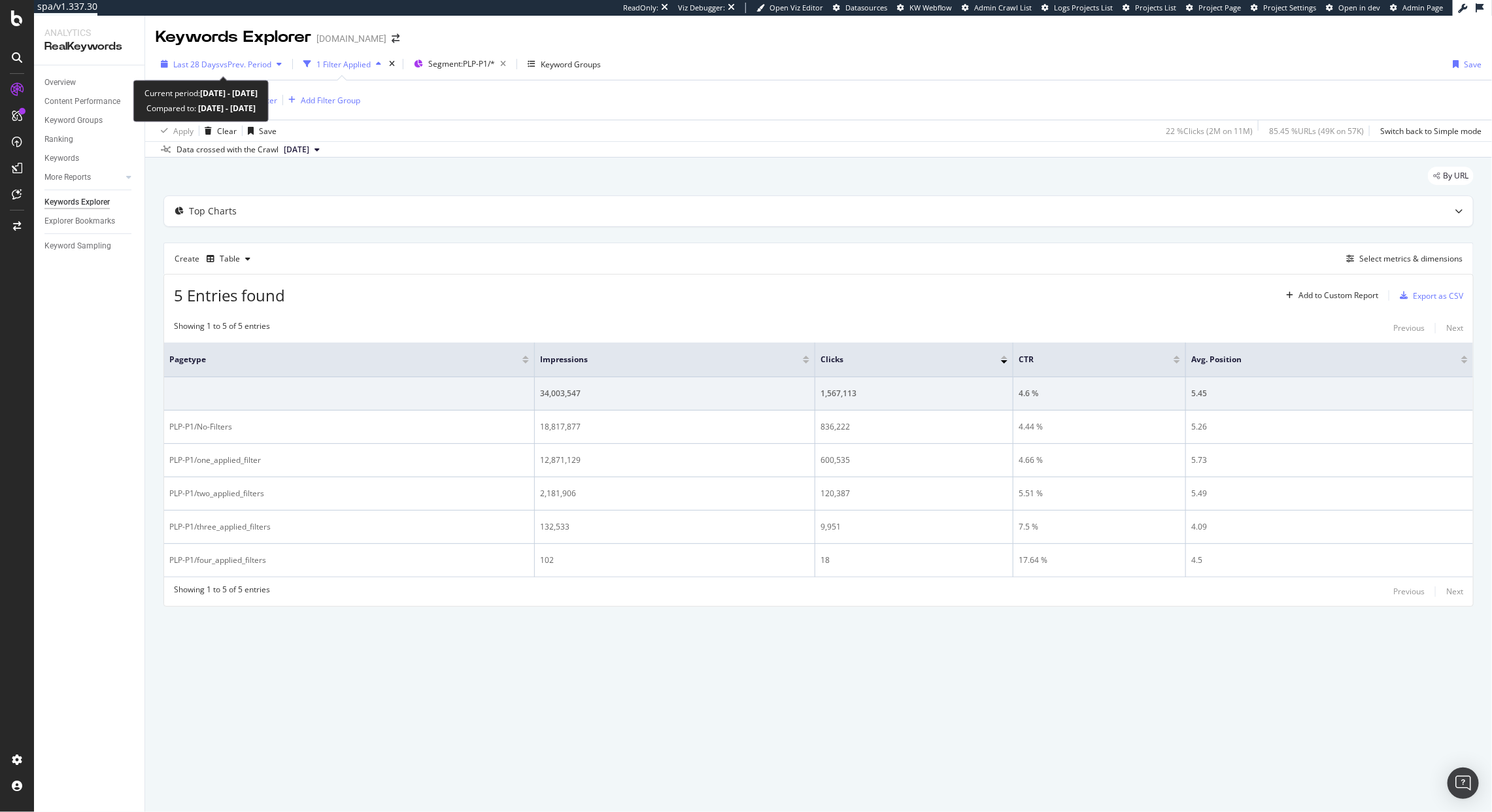
click at [186, 59] on span "Last 28 Days" at bounding box center [196, 64] width 46 height 11
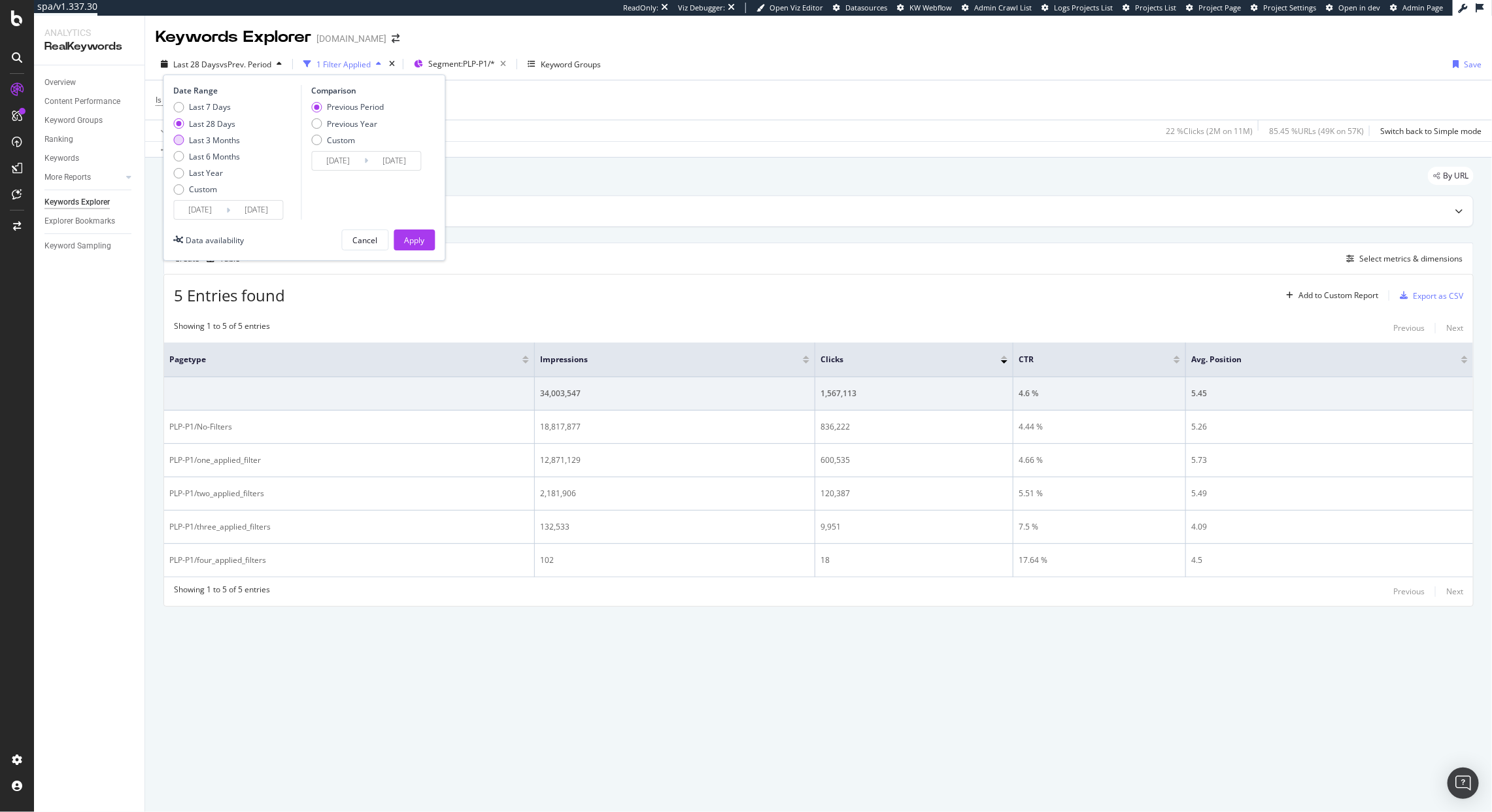
click at [212, 144] on div "Last 3 Months" at bounding box center [215, 140] width 51 height 11
type input "2025/06/15"
type input "2025/03/15"
type input "2025/06/14"
click at [437, 233] on div "Date Range Last 7 Days Last 28 Days Last 3 Months Last 6 Months Last Year Custo…" at bounding box center [305, 168] width 282 height 187
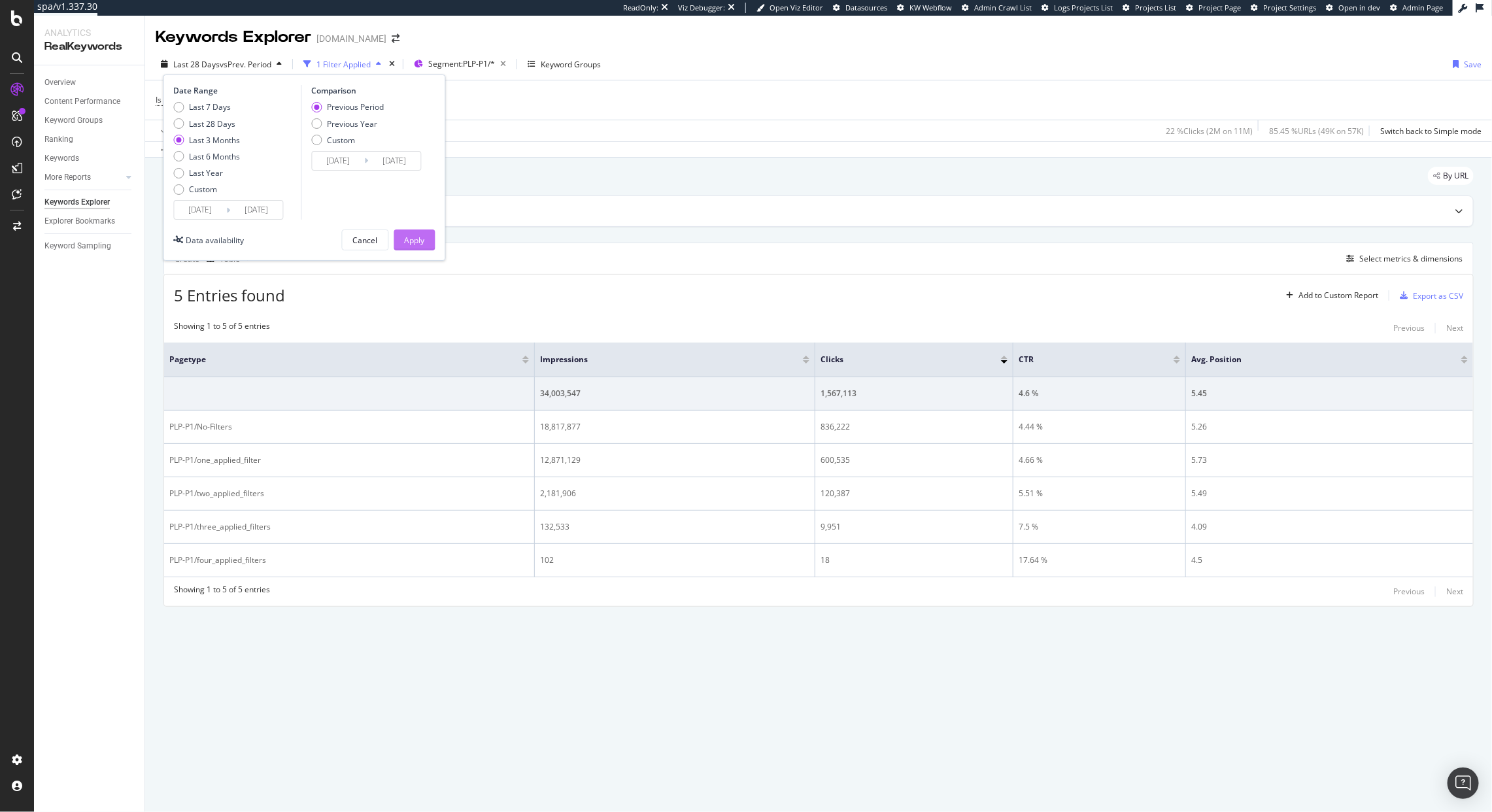
click at [423, 239] on div "Apply" at bounding box center [415, 240] width 20 height 11
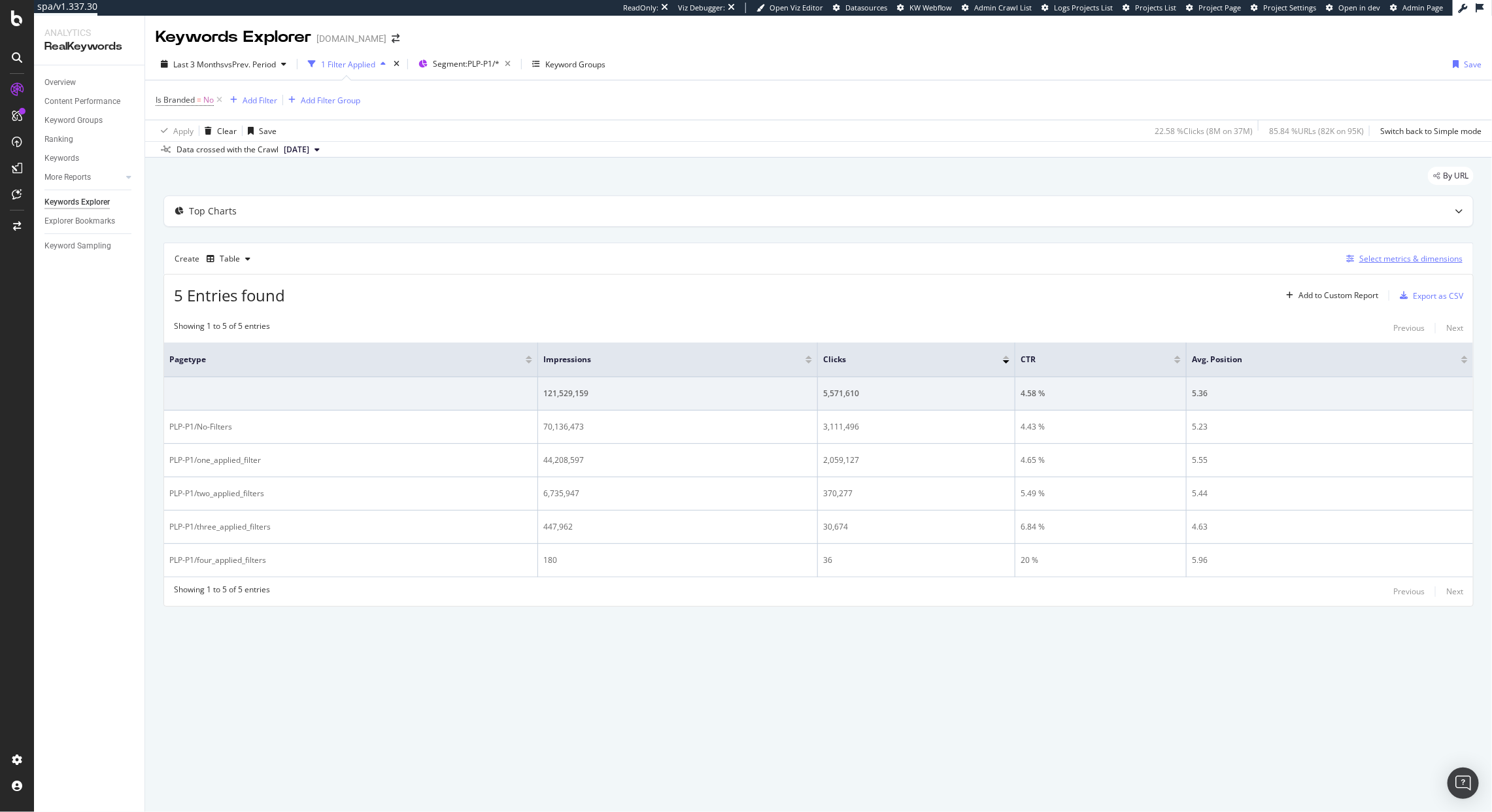
click at [1408, 255] on div "Select metrics & dimensions" at bounding box center [1410, 259] width 103 height 11
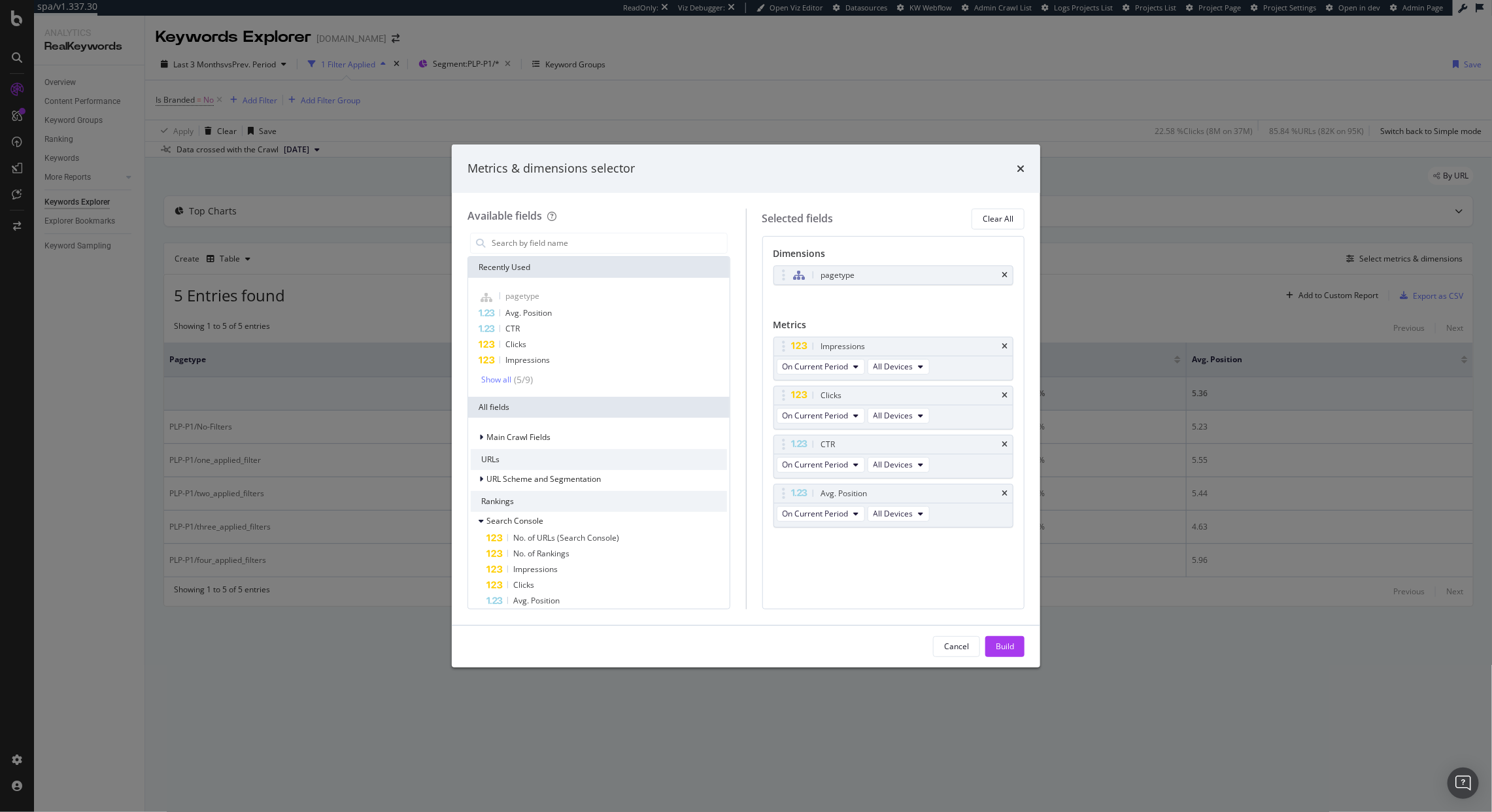
click at [1116, 185] on div "Metrics & dimensions selector Available fields Recently Used pagetype Avg. Posi…" at bounding box center [746, 406] width 1492 height 812
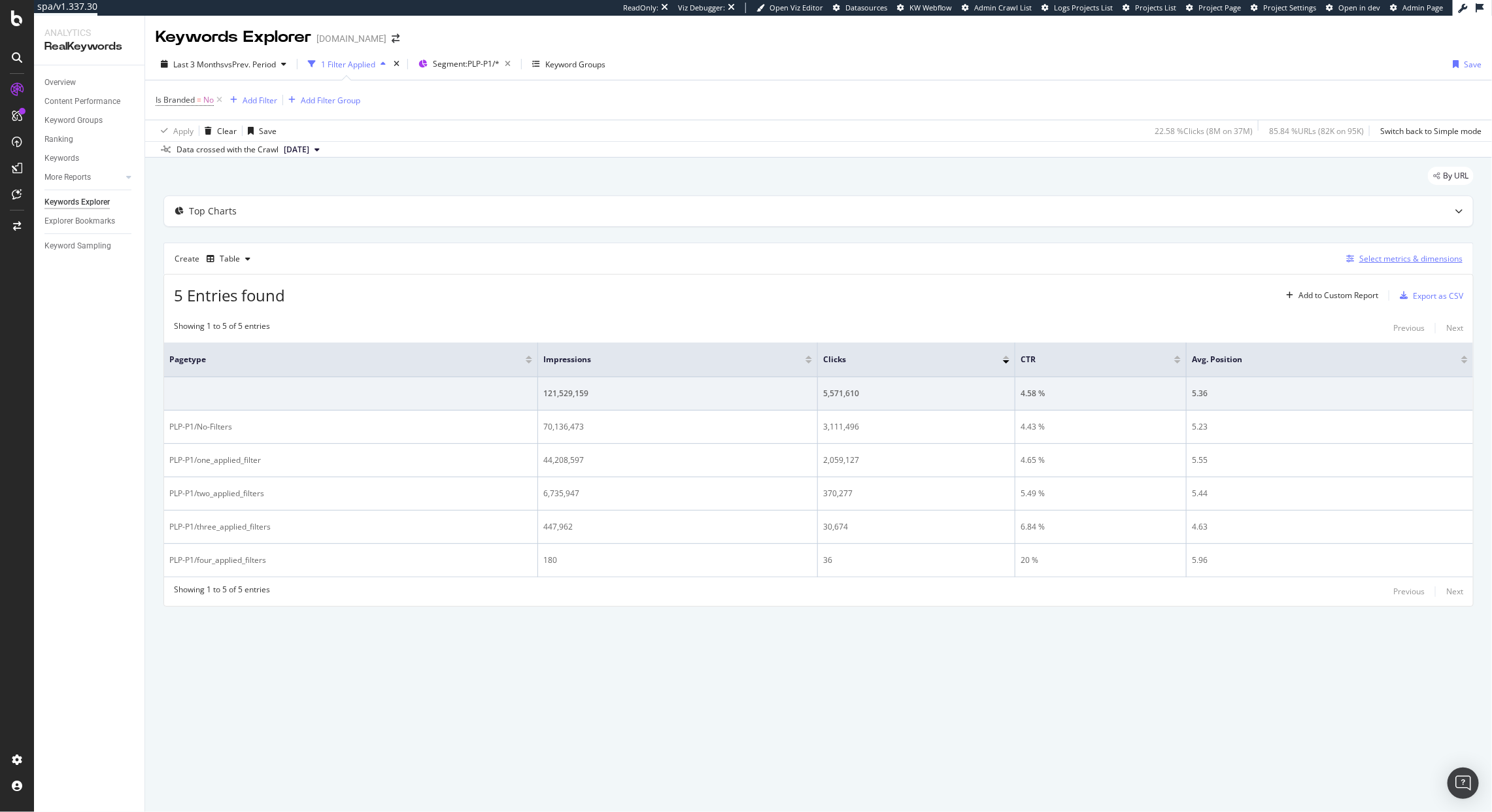
click at [1421, 266] on div "Select metrics & dimensions" at bounding box center [1402, 259] width 121 height 14
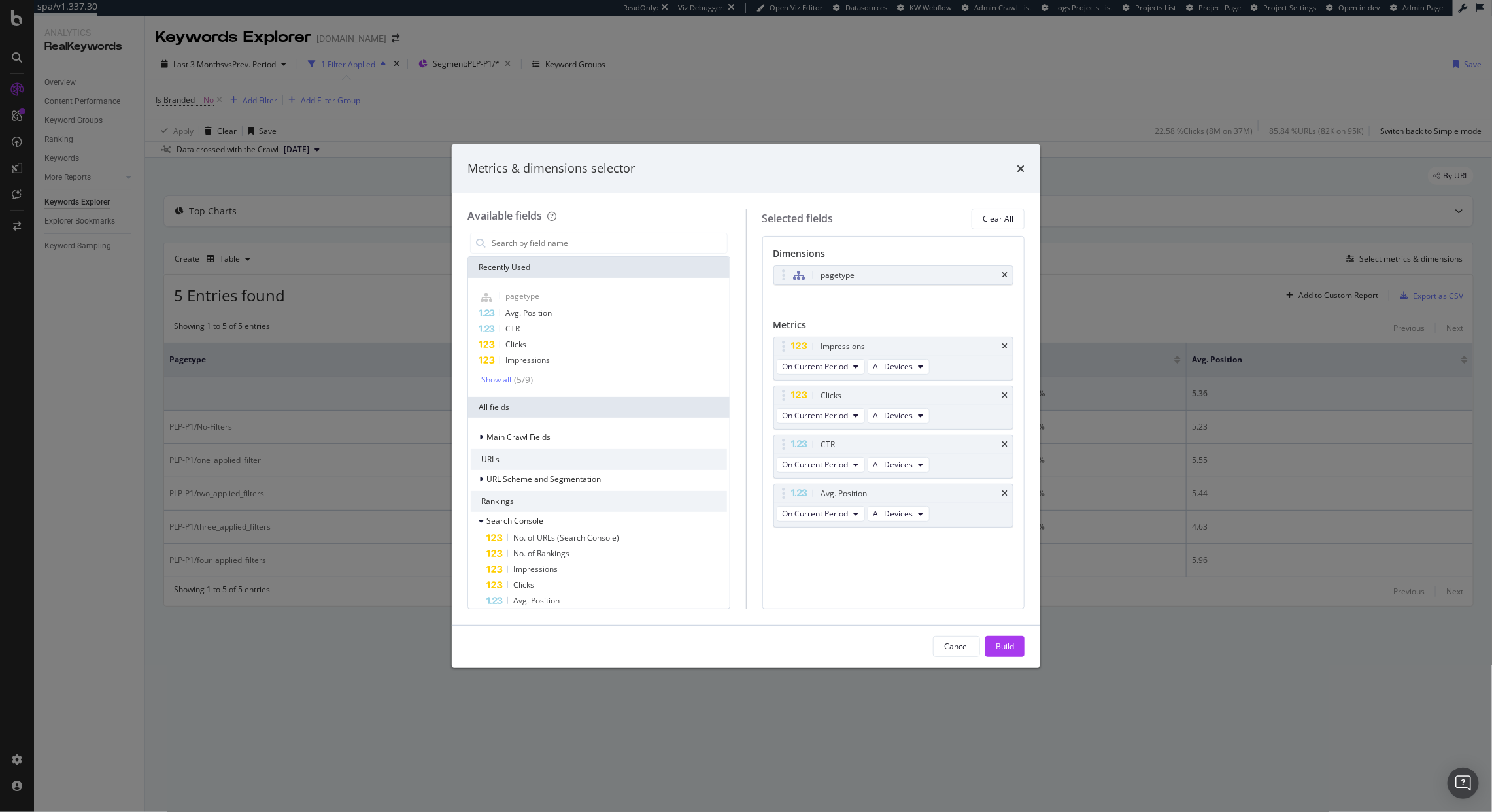
click at [1189, 230] on div "Metrics & dimensions selector Available fields Recently Used pagetype Avg. Posi…" at bounding box center [746, 406] width 1492 height 812
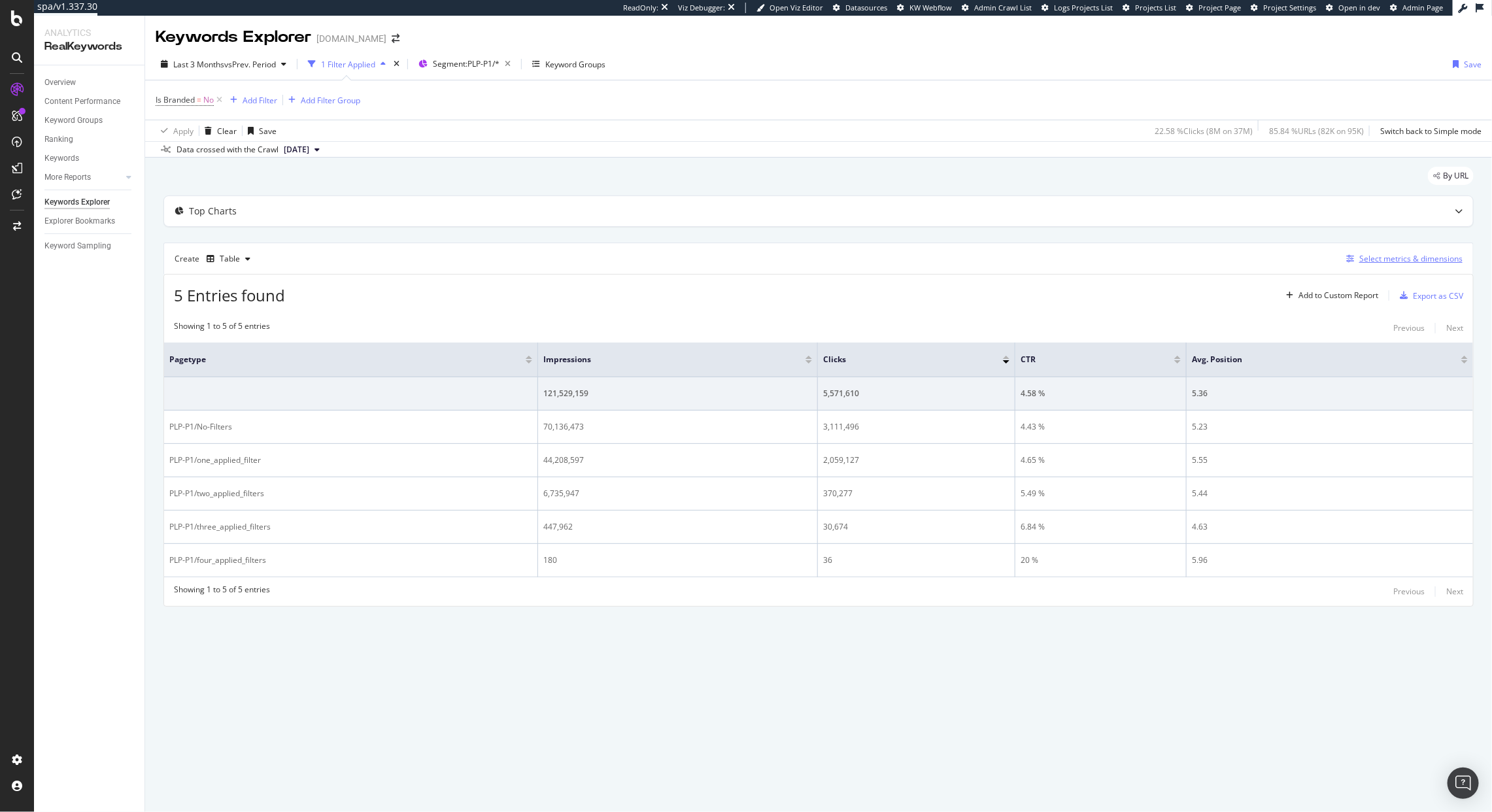
click at [1416, 262] on div "Select metrics & dimensions" at bounding box center [1410, 259] width 103 height 11
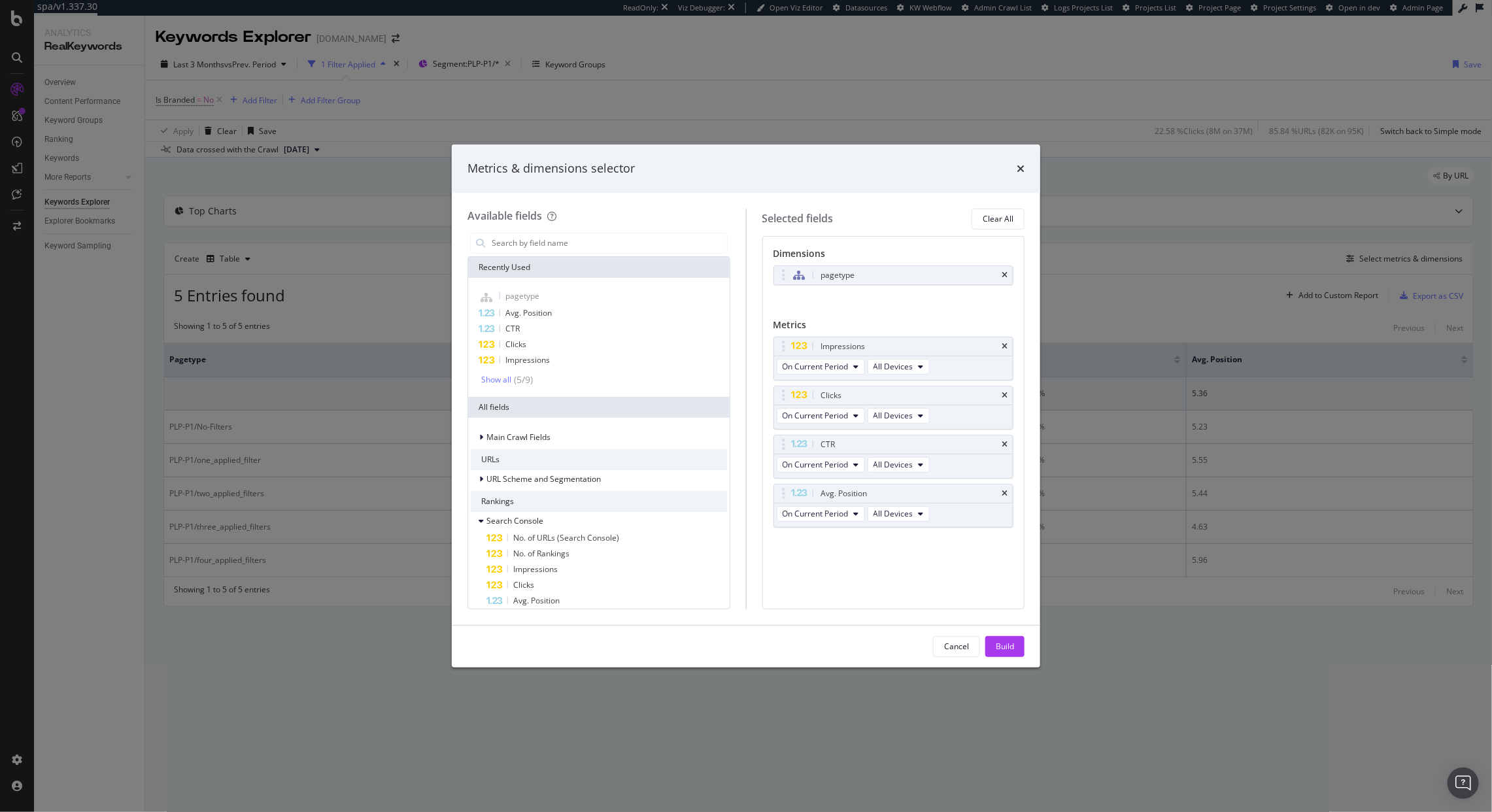
click at [1122, 206] on div "Metrics & dimensions selector Available fields Recently Used pagetype Avg. Posi…" at bounding box center [746, 406] width 1492 height 812
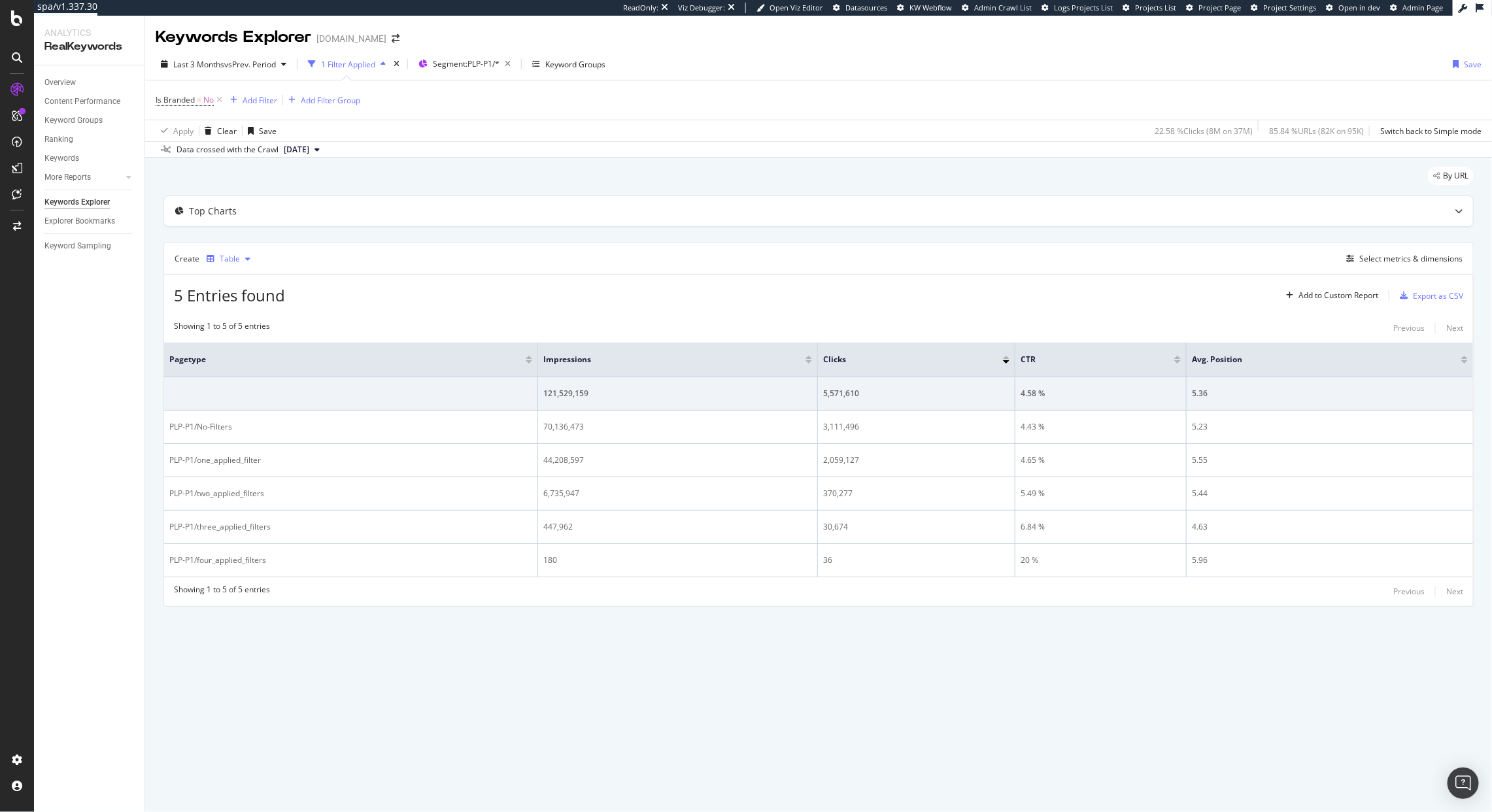
click at [220, 260] on div "Table" at bounding box center [230, 259] width 20 height 8
click at [243, 308] on div "Trend" at bounding box center [244, 303] width 22 height 11
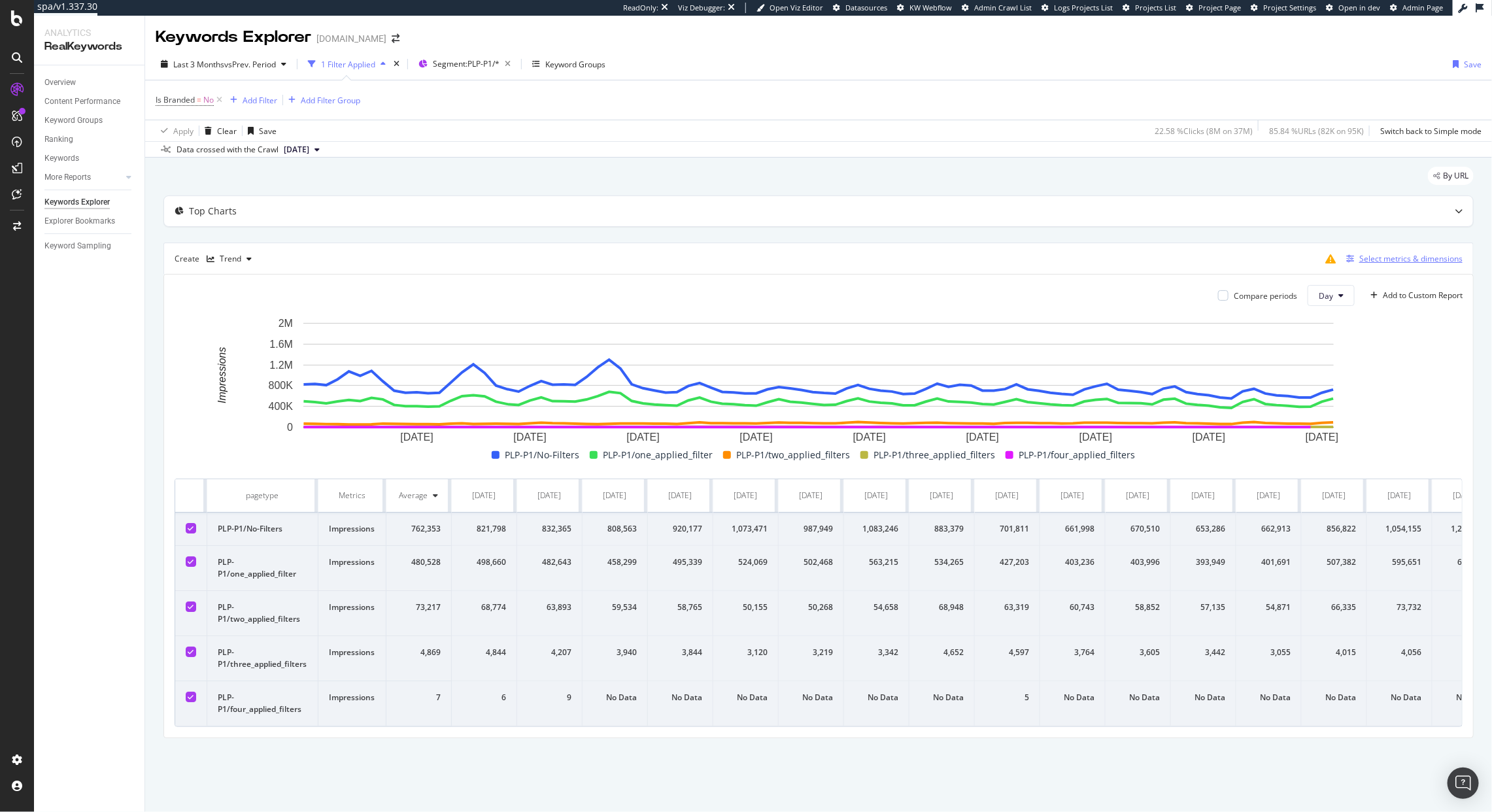
click at [1405, 258] on div "Select metrics & dimensions" at bounding box center [1410, 259] width 103 height 11
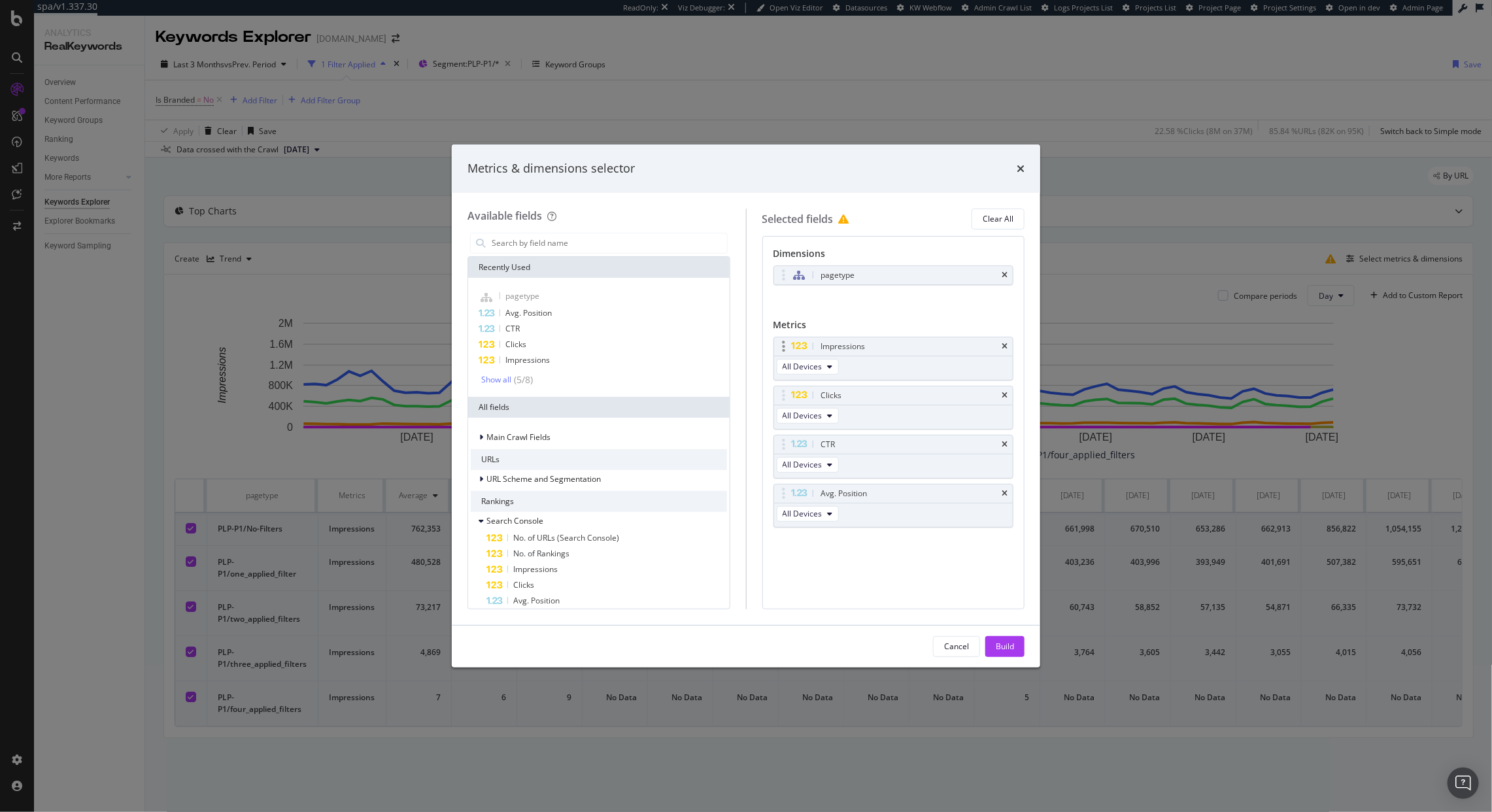
click at [1007, 344] on div "Impressions" at bounding box center [894, 346] width 239 height 18
click at [1006, 347] on icon "times" at bounding box center [1005, 346] width 6 height 8
click at [1011, 643] on div "Build" at bounding box center [1005, 646] width 18 height 11
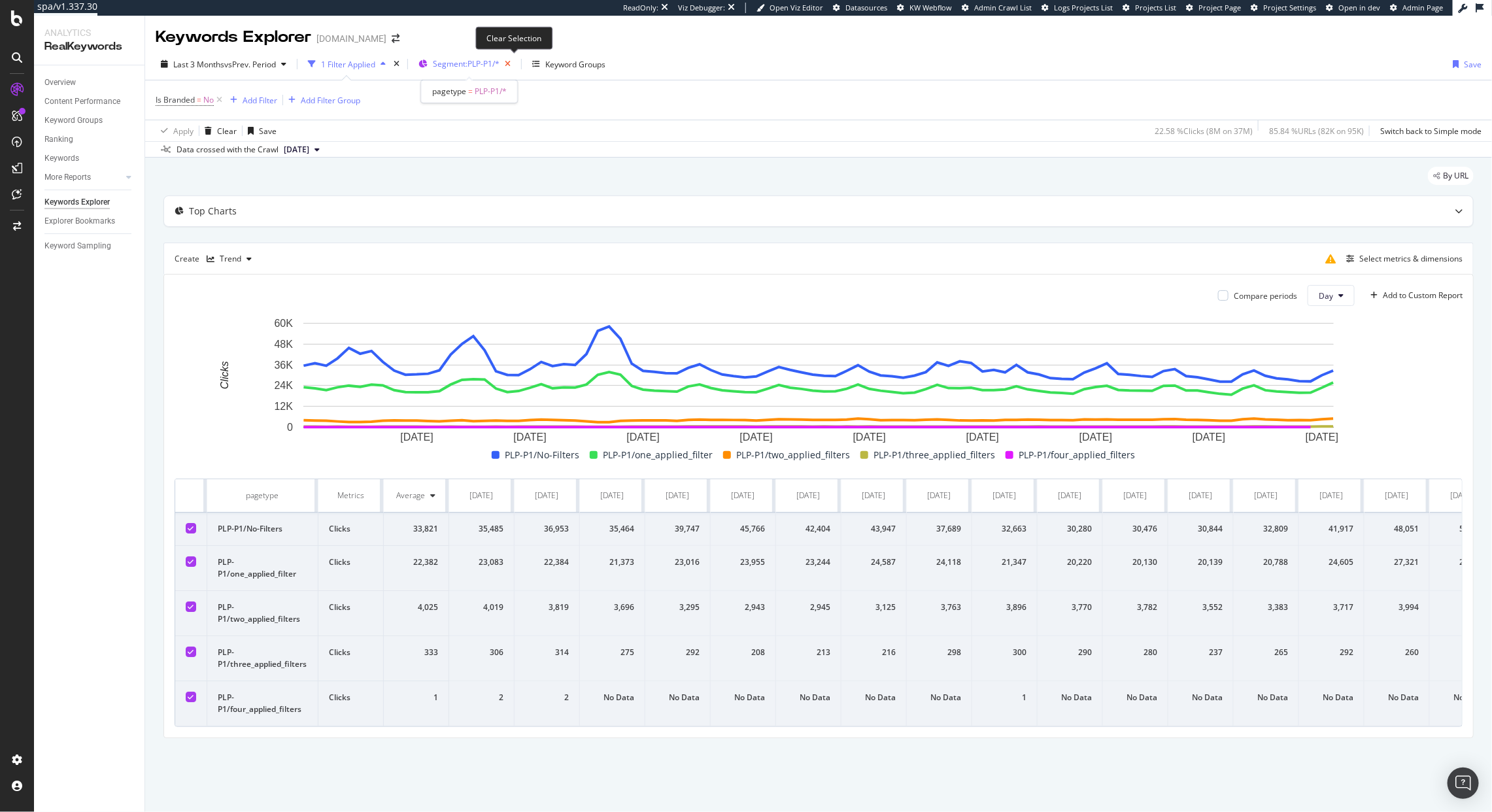
click at [516, 66] on icon "button" at bounding box center [507, 64] width 16 height 18
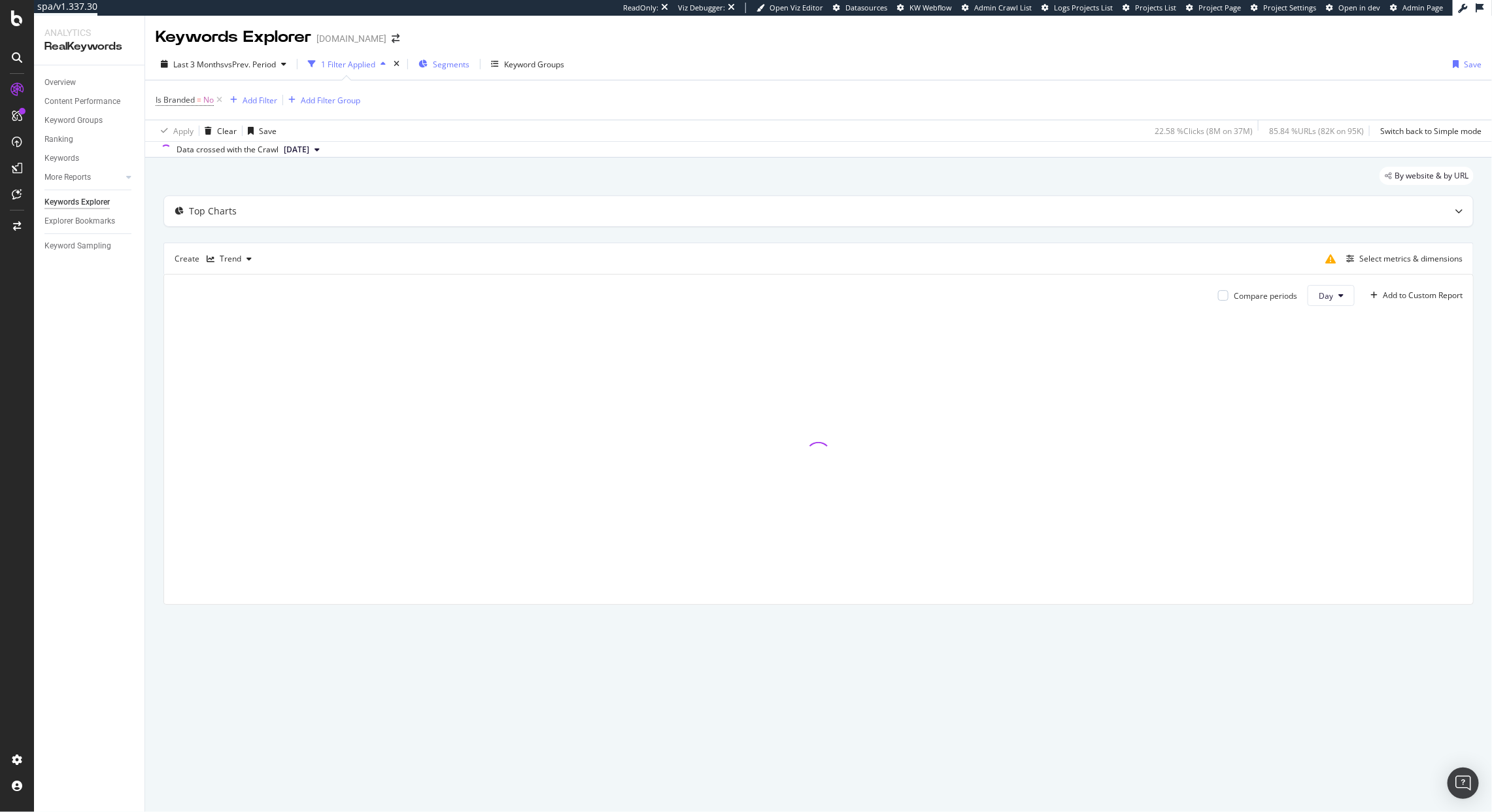
click at [464, 66] on span "Segments" at bounding box center [451, 64] width 36 height 11
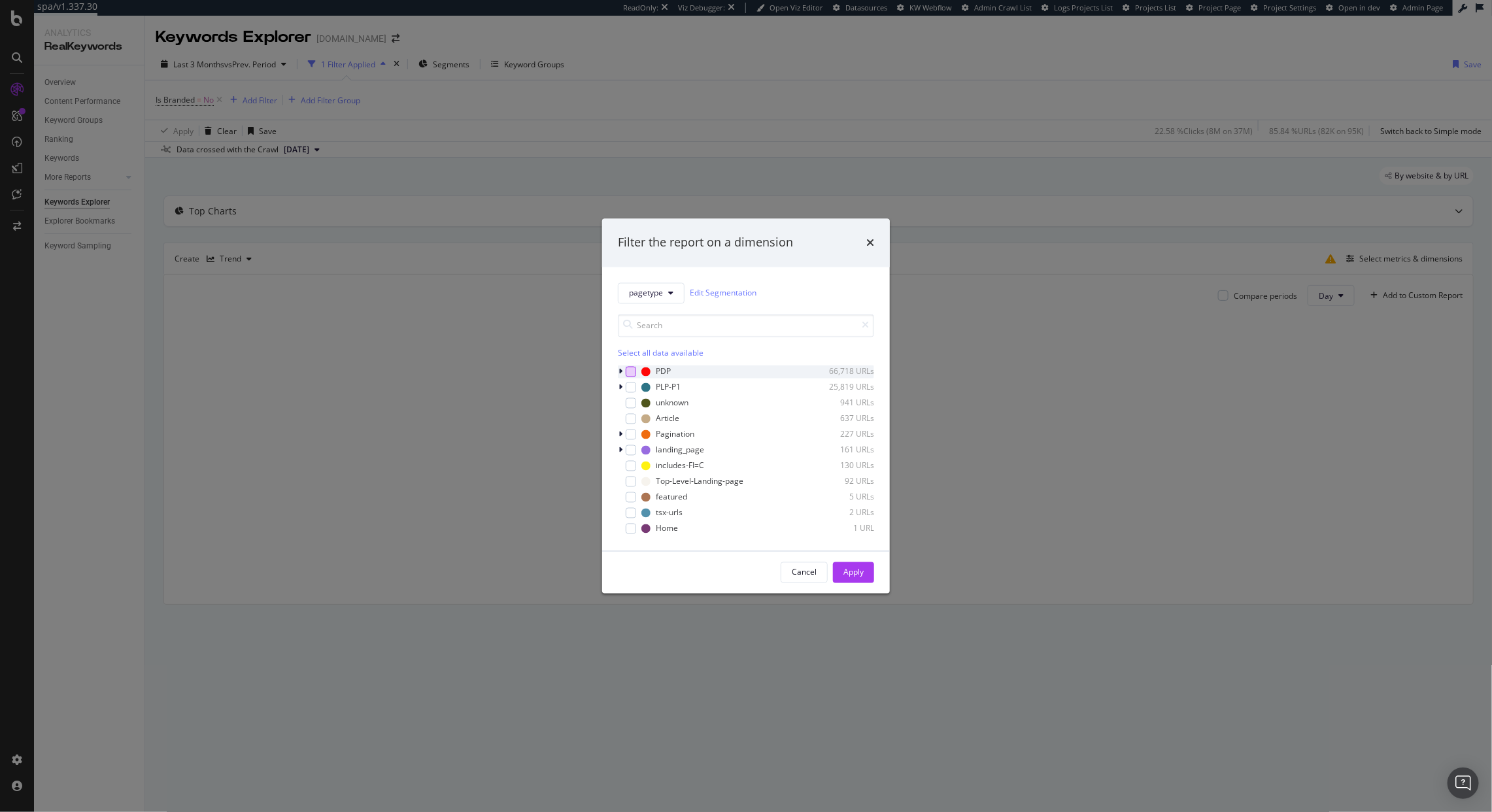
click at [629, 376] on div "modal" at bounding box center [631, 371] width 11 height 11
click at [857, 575] on div "Apply" at bounding box center [854, 572] width 20 height 11
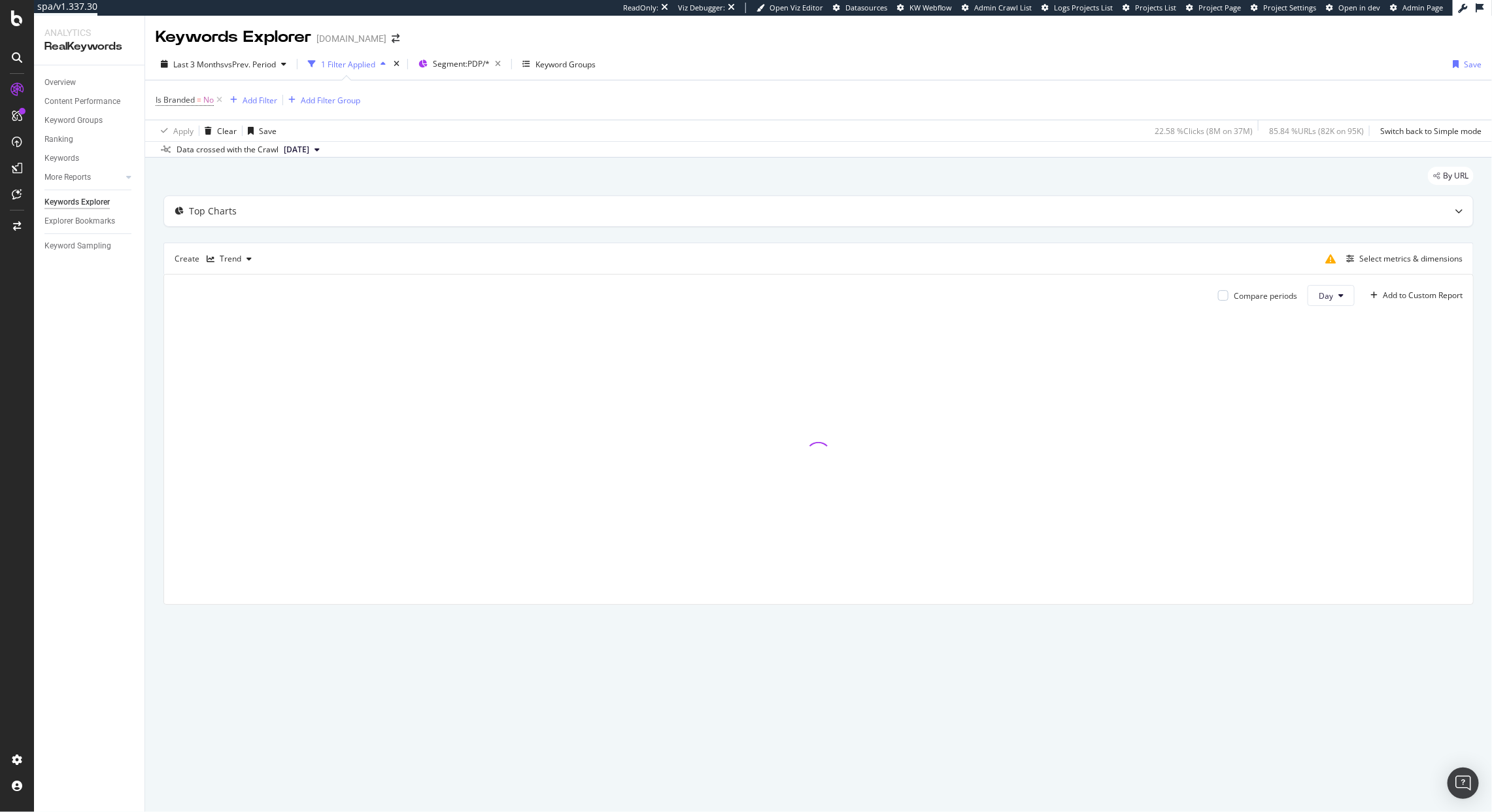
click at [51, 73] on div "Overview" at bounding box center [94, 83] width 100 height 19
click at [51, 77] on div "Overview" at bounding box center [60, 83] width 32 height 13
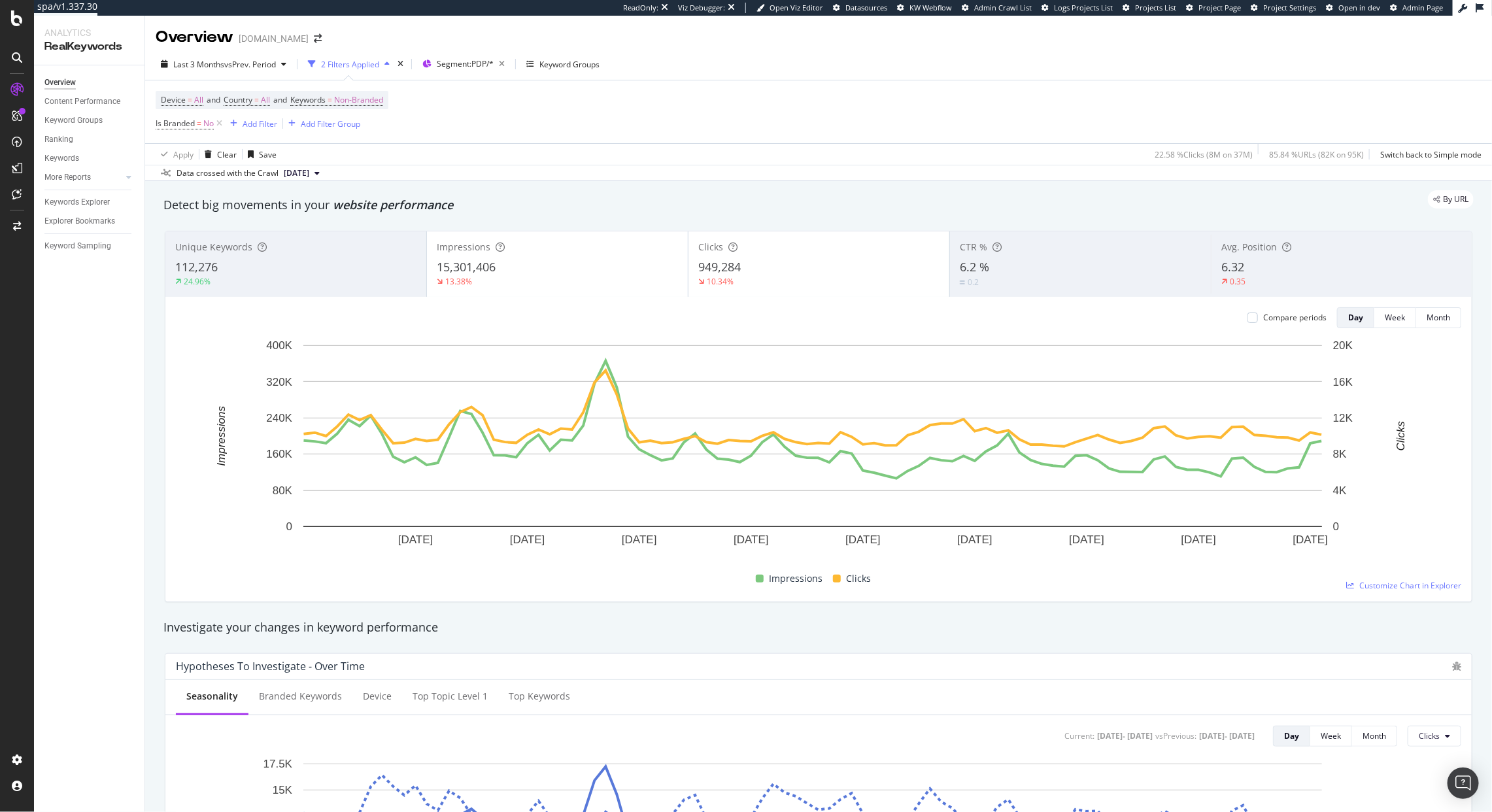
click at [708, 292] on div "Clicks 949,284 10.34%" at bounding box center [819, 263] width 261 height 59
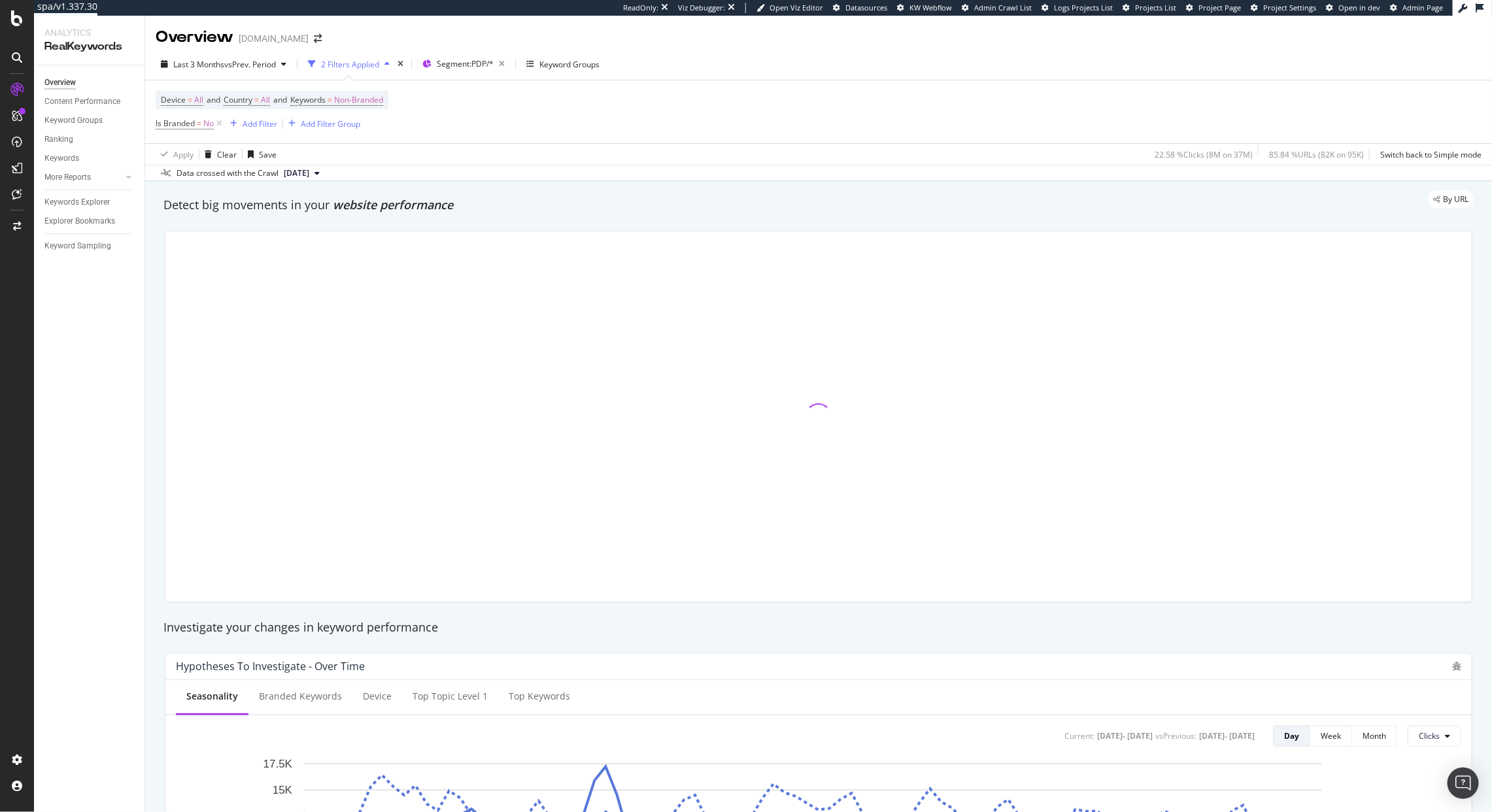
click at [565, 292] on div at bounding box center [818, 416] width 1307 height 370
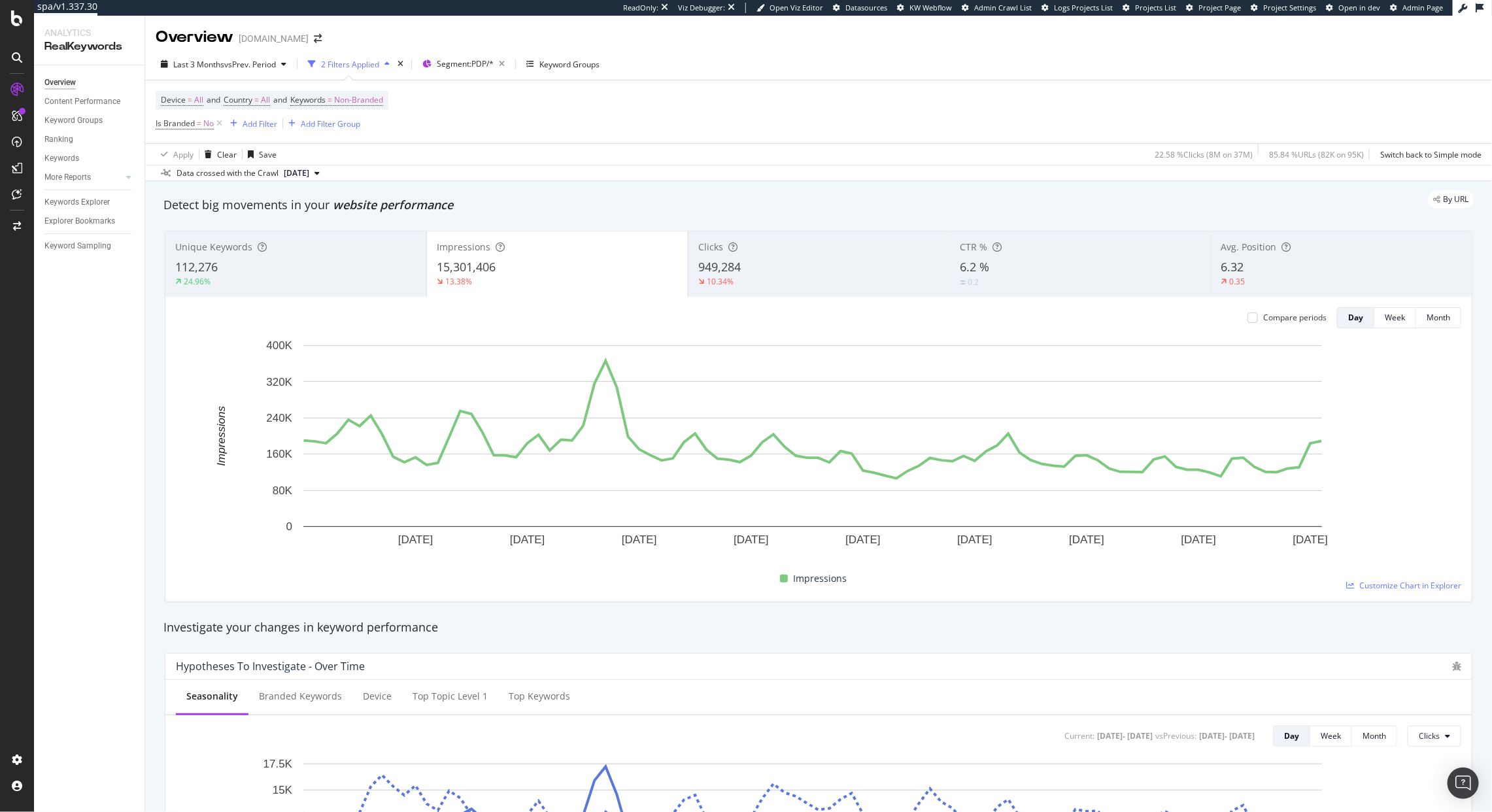
click at [555, 287] on div "13.38%" at bounding box center [557, 281] width 241 height 11
click at [1309, 292] on div "Avg. Position 6.32 0.35" at bounding box center [1341, 263] width 261 height 59
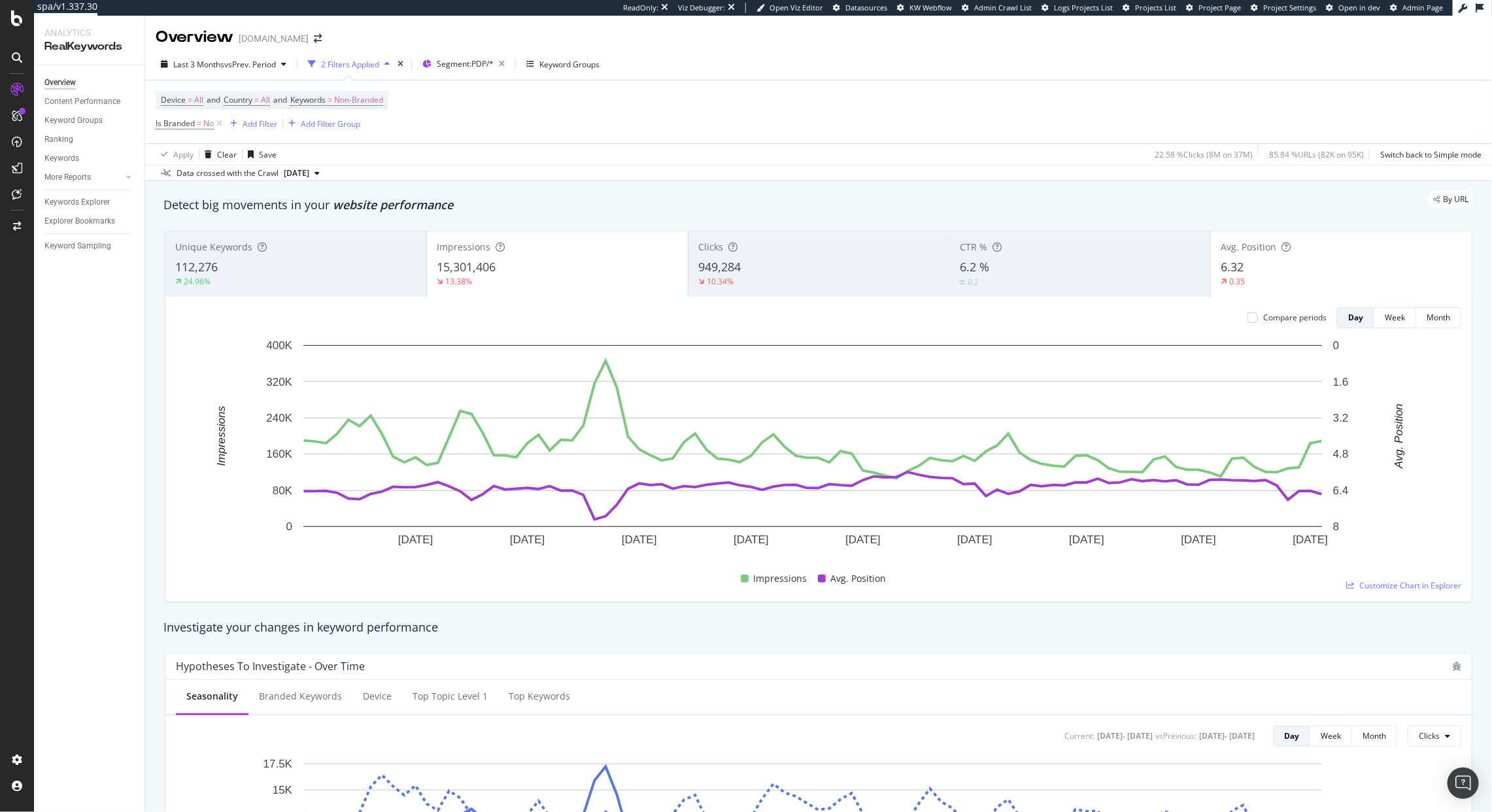
click at [458, 297] on div "Compare periods Day Week Month 25 Jun. 2025 5 Jul. 2025 15 Jul. 2025 25 Jul. 20…" at bounding box center [818, 449] width 1307 height 305
click at [495, 276] on div "15,301,406" at bounding box center [557, 267] width 241 height 17
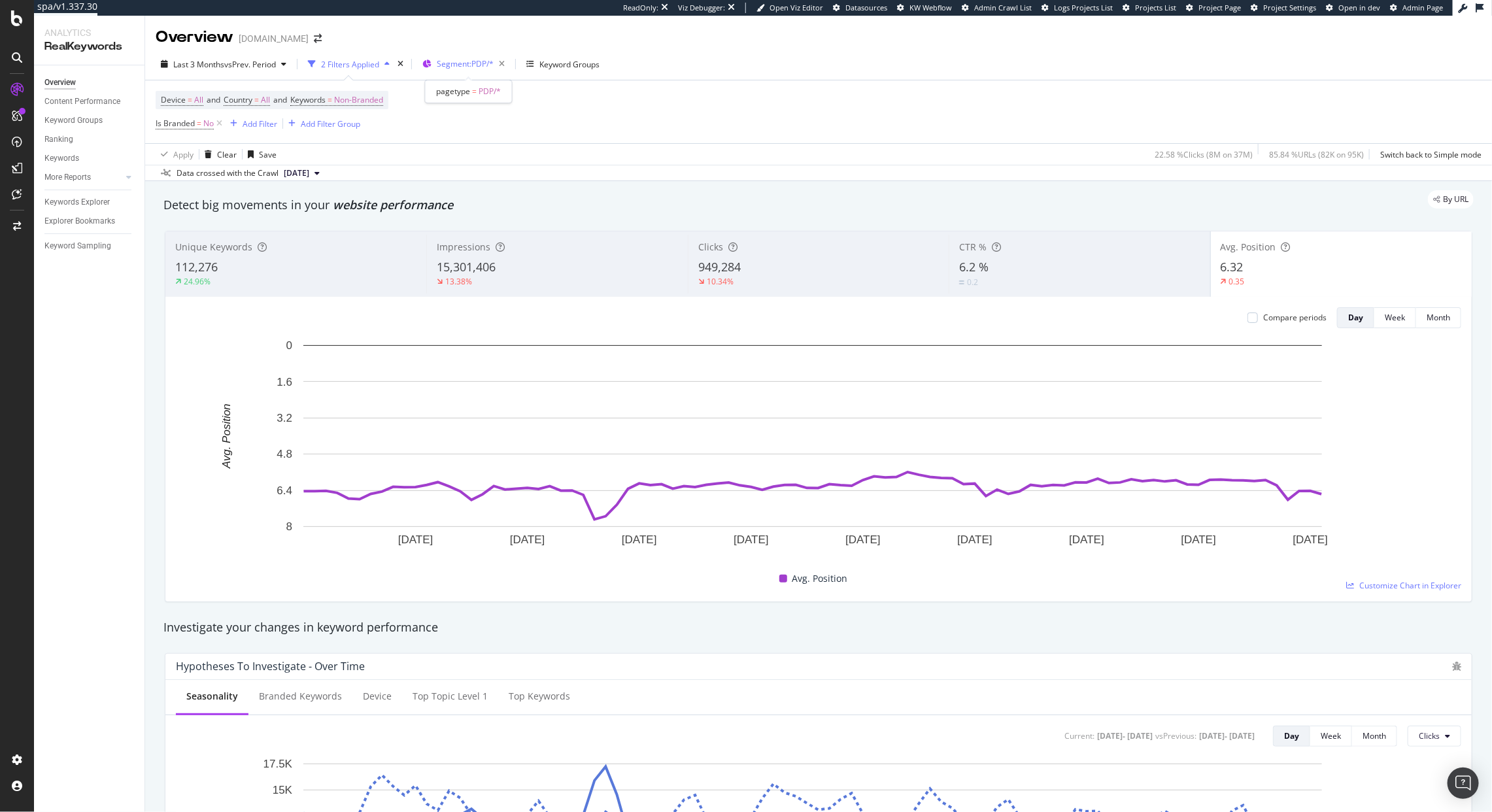
click at [472, 68] on span "Segment: PDP/*" at bounding box center [465, 63] width 57 height 11
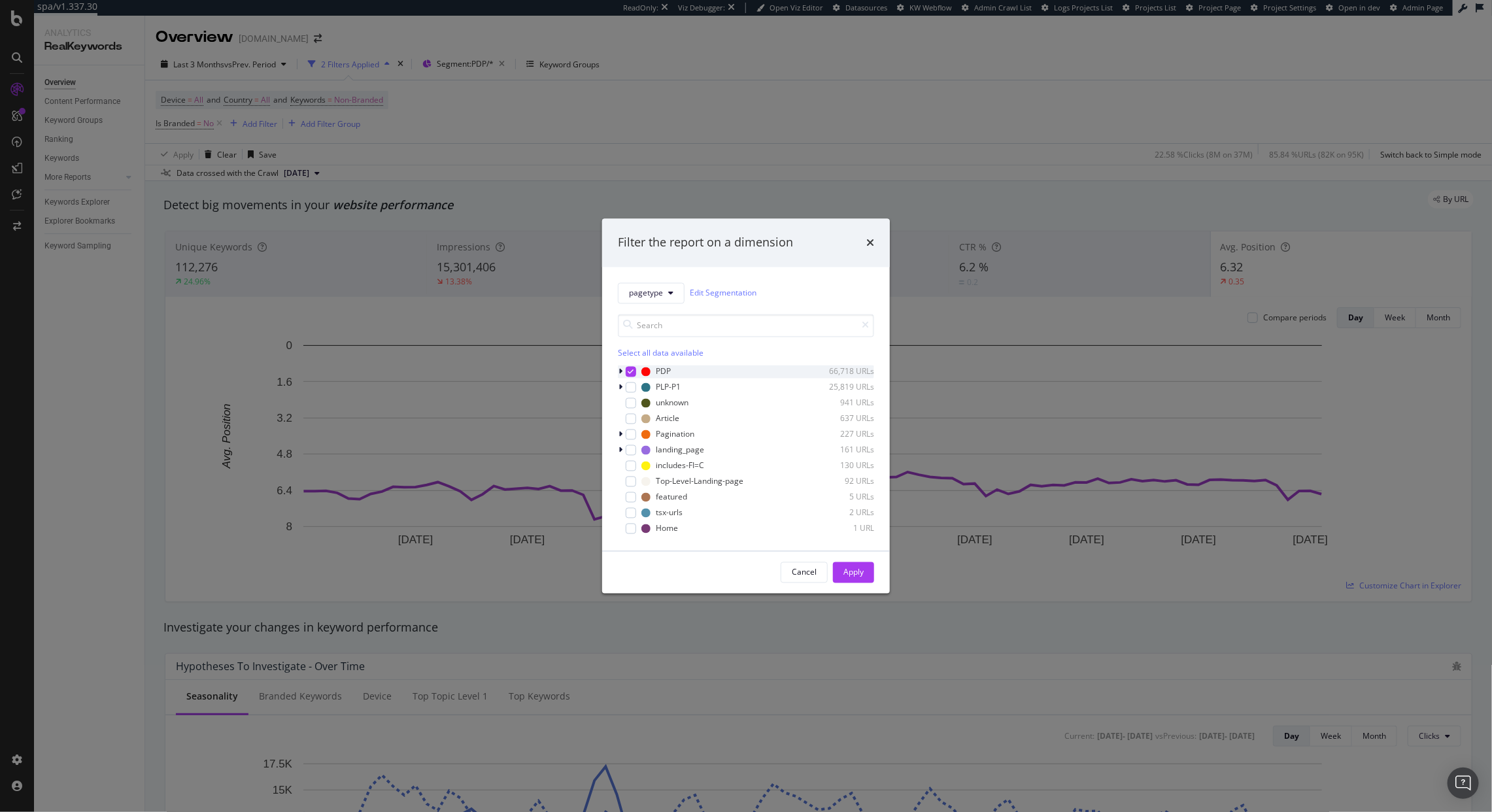
click at [622, 374] on icon "modal" at bounding box center [621, 371] width 4 height 8
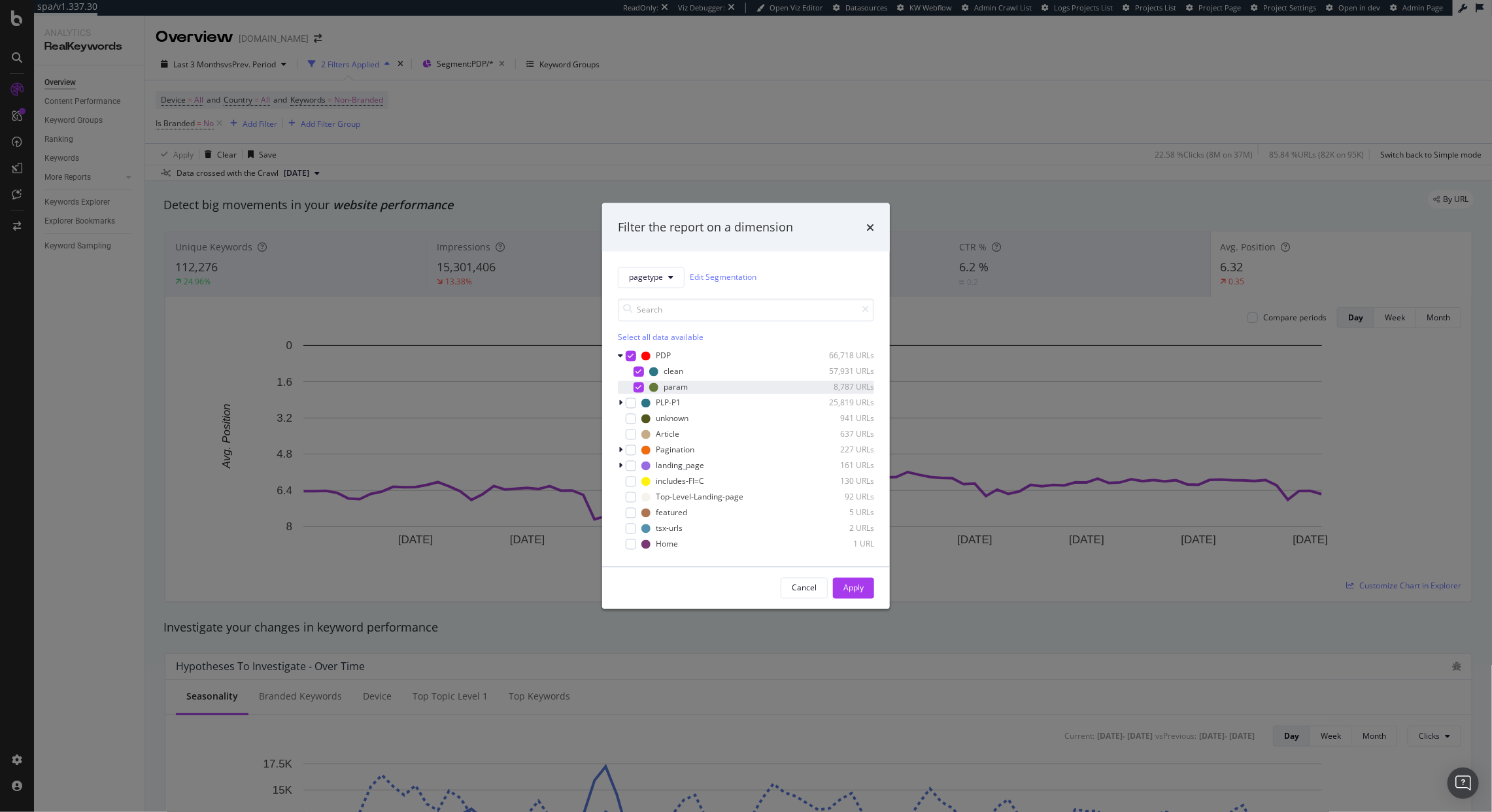
click at [638, 390] on icon "modal" at bounding box center [639, 387] width 6 height 7
click at [846, 596] on div "Apply" at bounding box center [854, 588] width 20 height 20
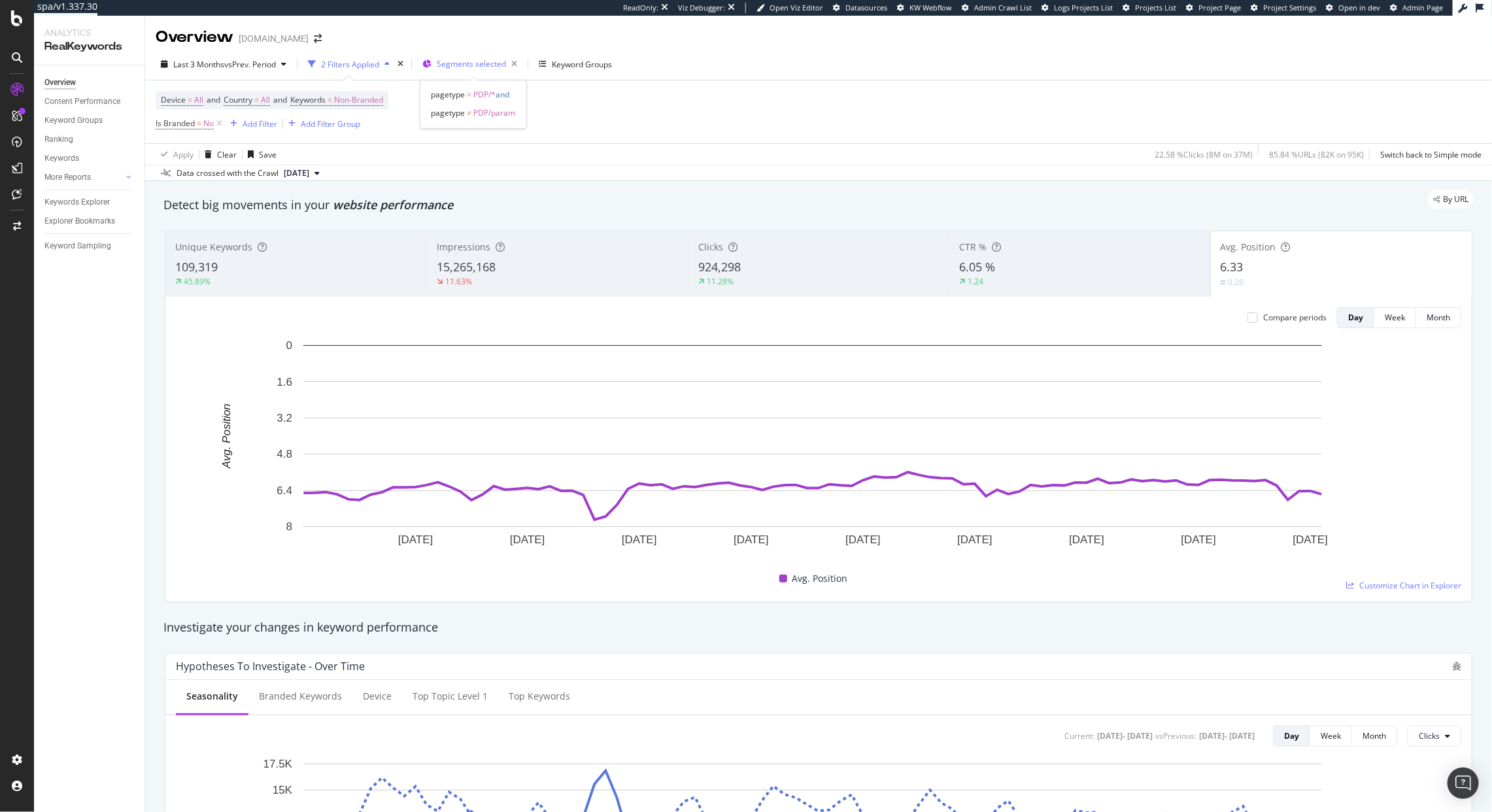
click at [483, 69] on div "Segments selected" at bounding box center [479, 64] width 86 height 18
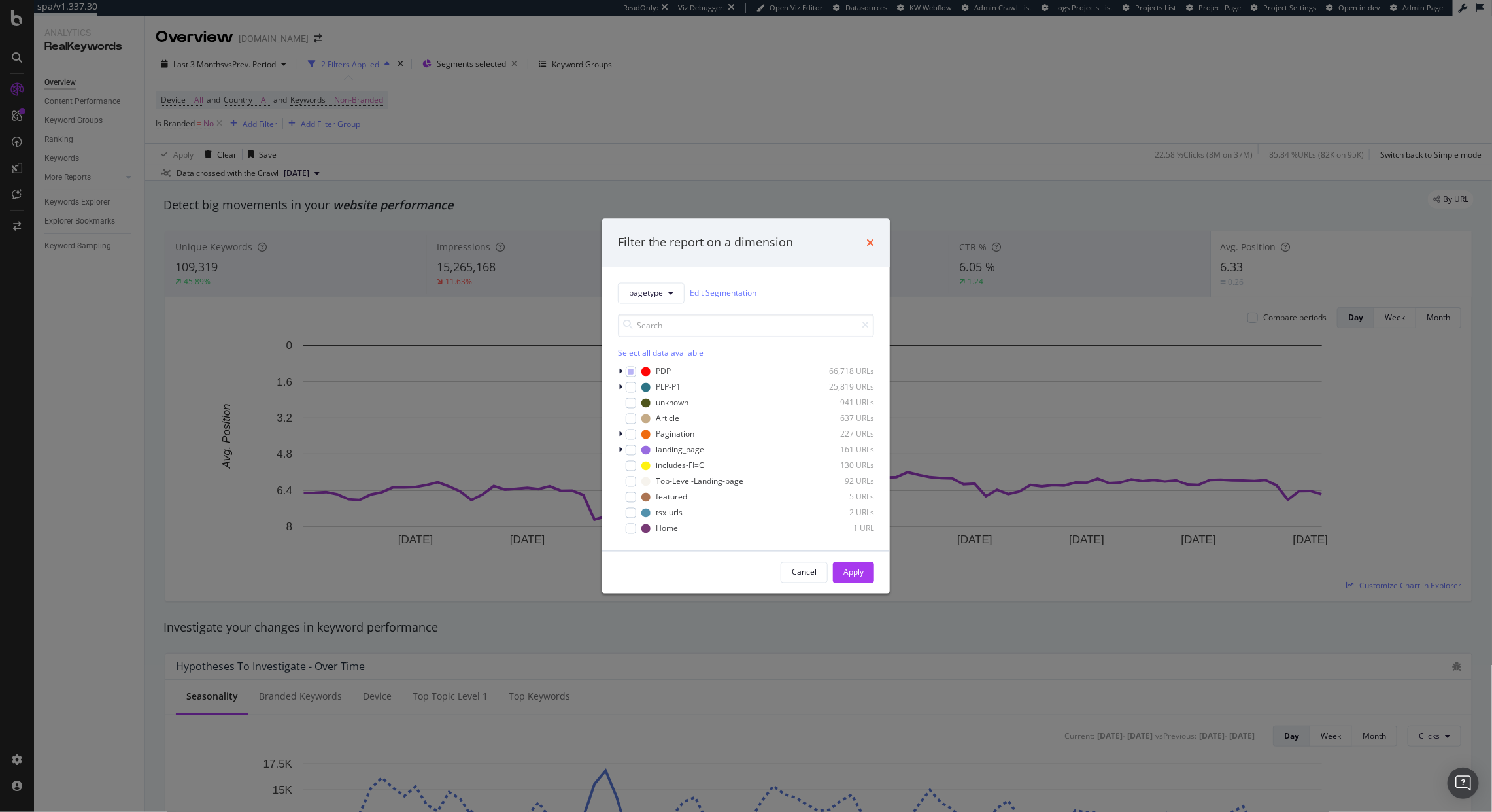
click at [870, 246] on icon "times" at bounding box center [871, 243] width 8 height 11
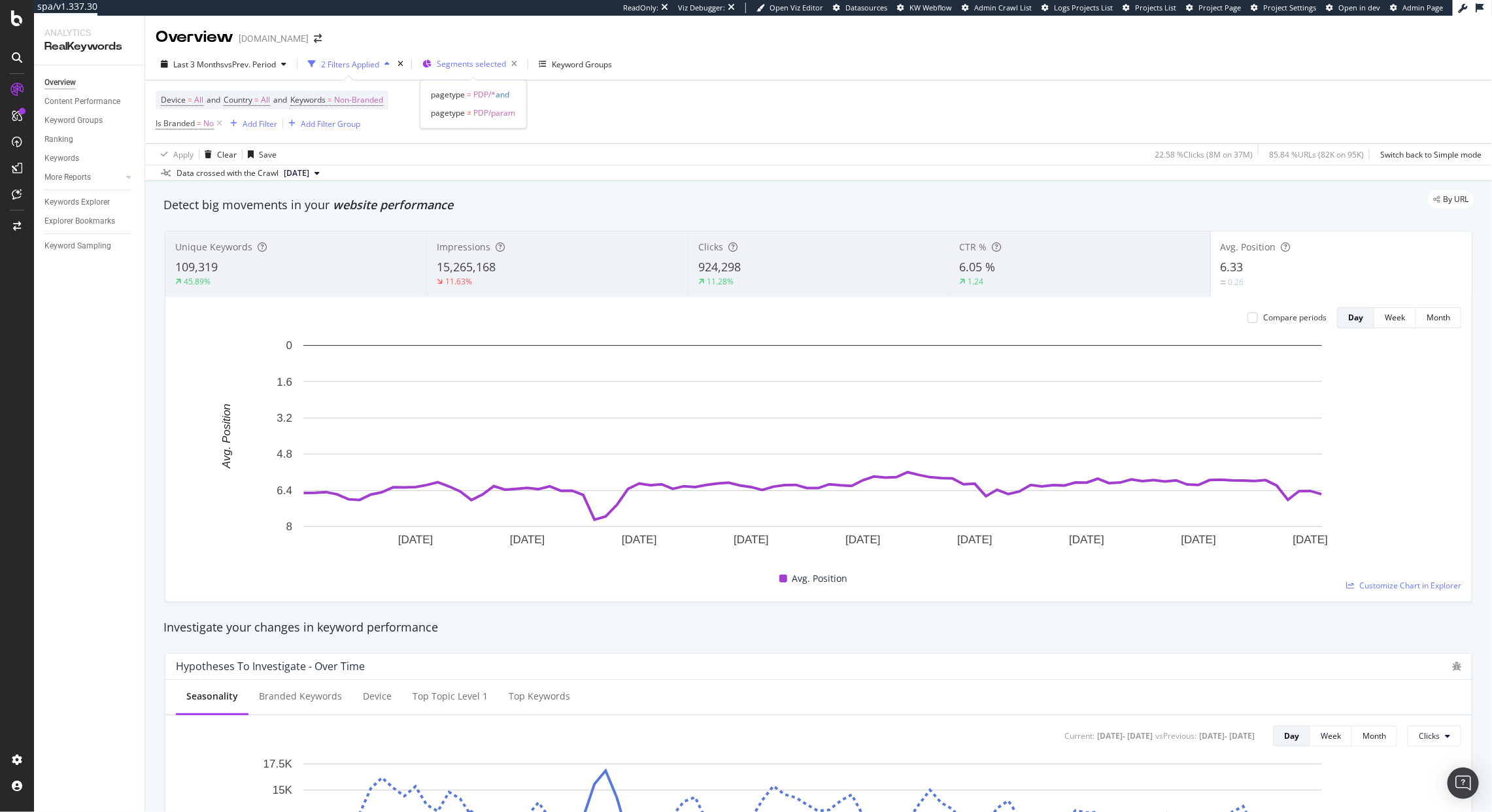
click at [454, 61] on span "Segments selected" at bounding box center [471, 63] width 69 height 11
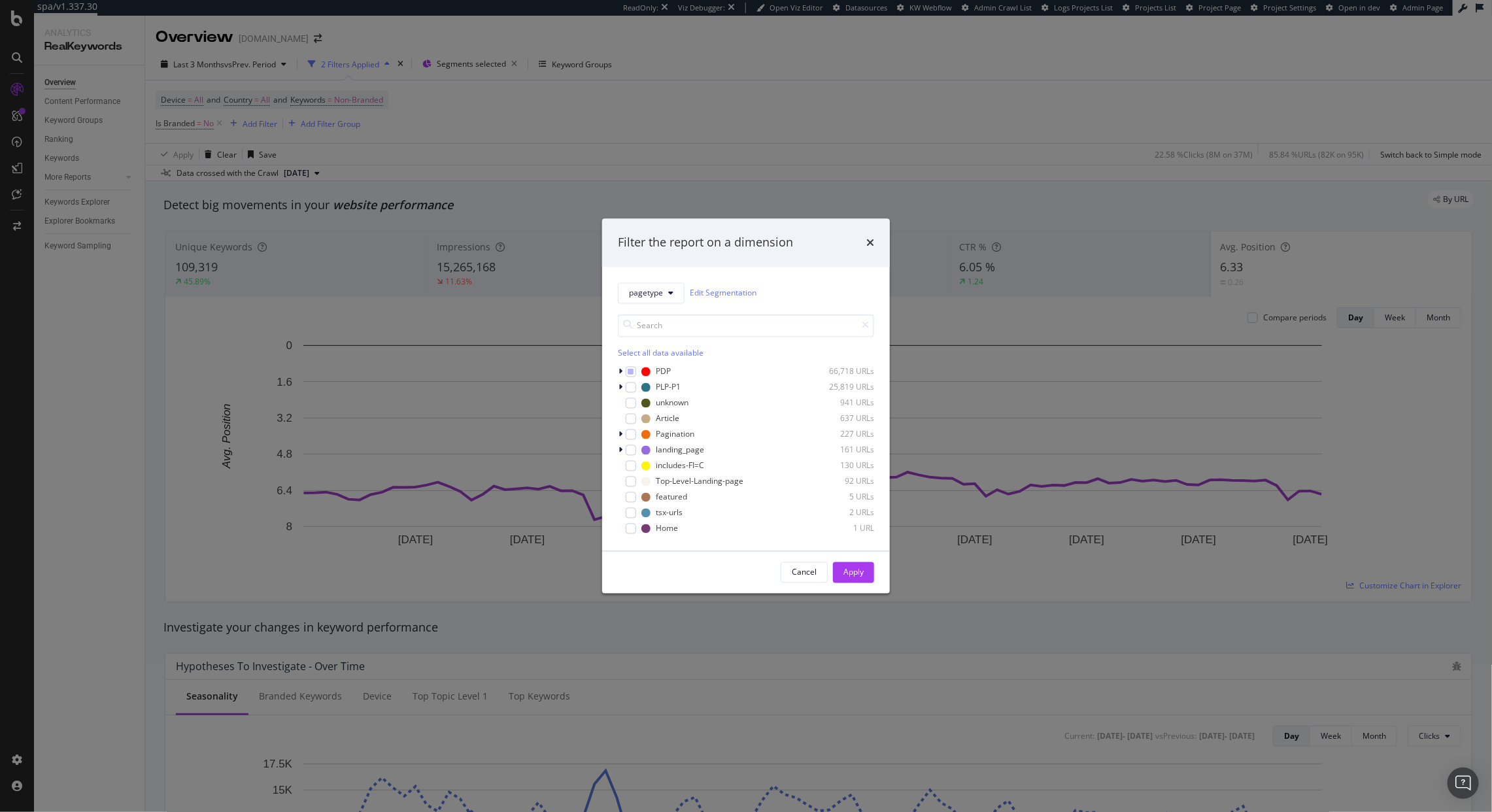
click at [650, 181] on div "Filter the report on a dimension pagetype Edit Segmentation Select all data ava…" at bounding box center [746, 406] width 1492 height 812
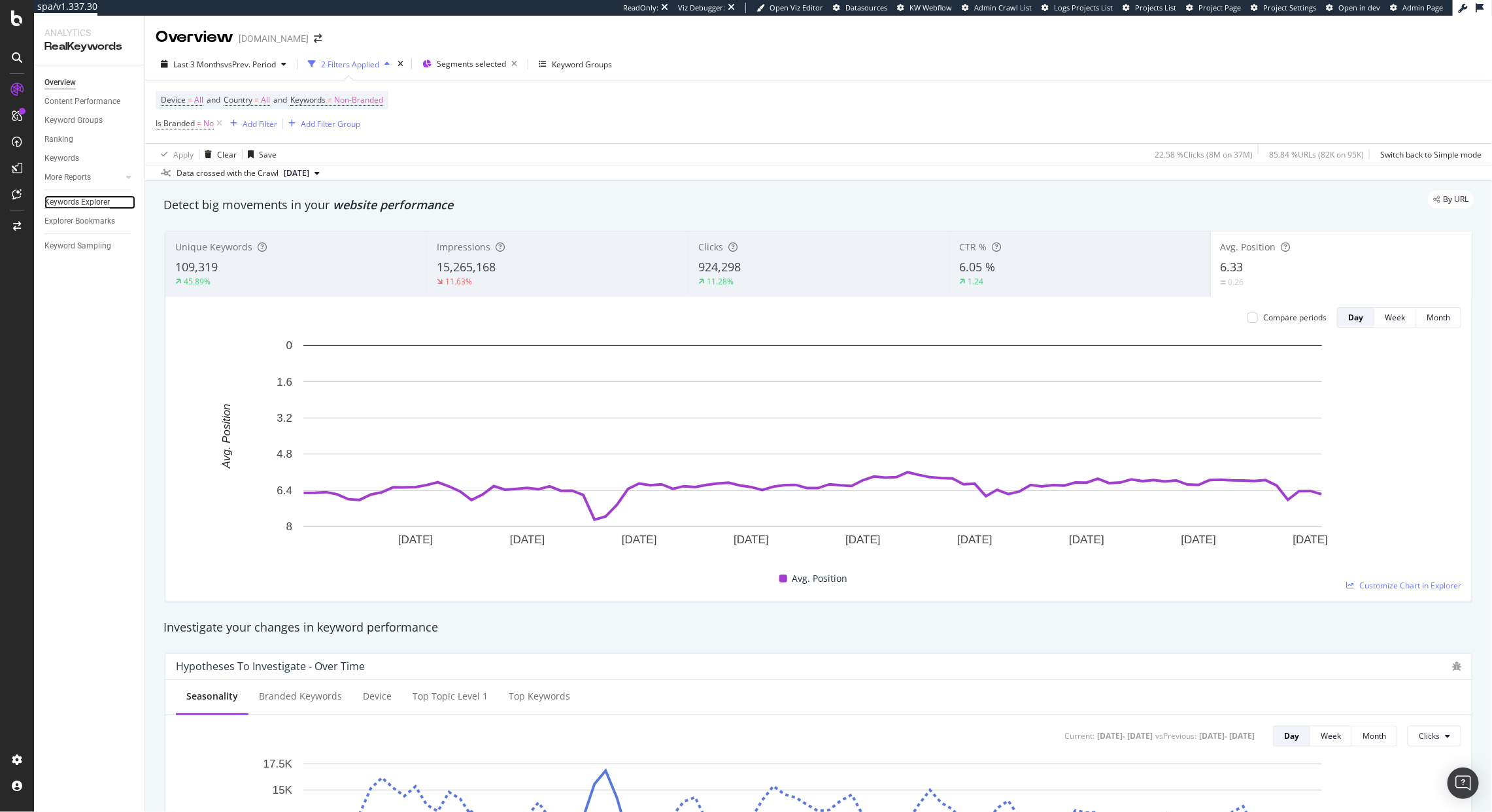
click at [100, 206] on div "Keywords Explorer" at bounding box center [77, 202] width 65 height 13
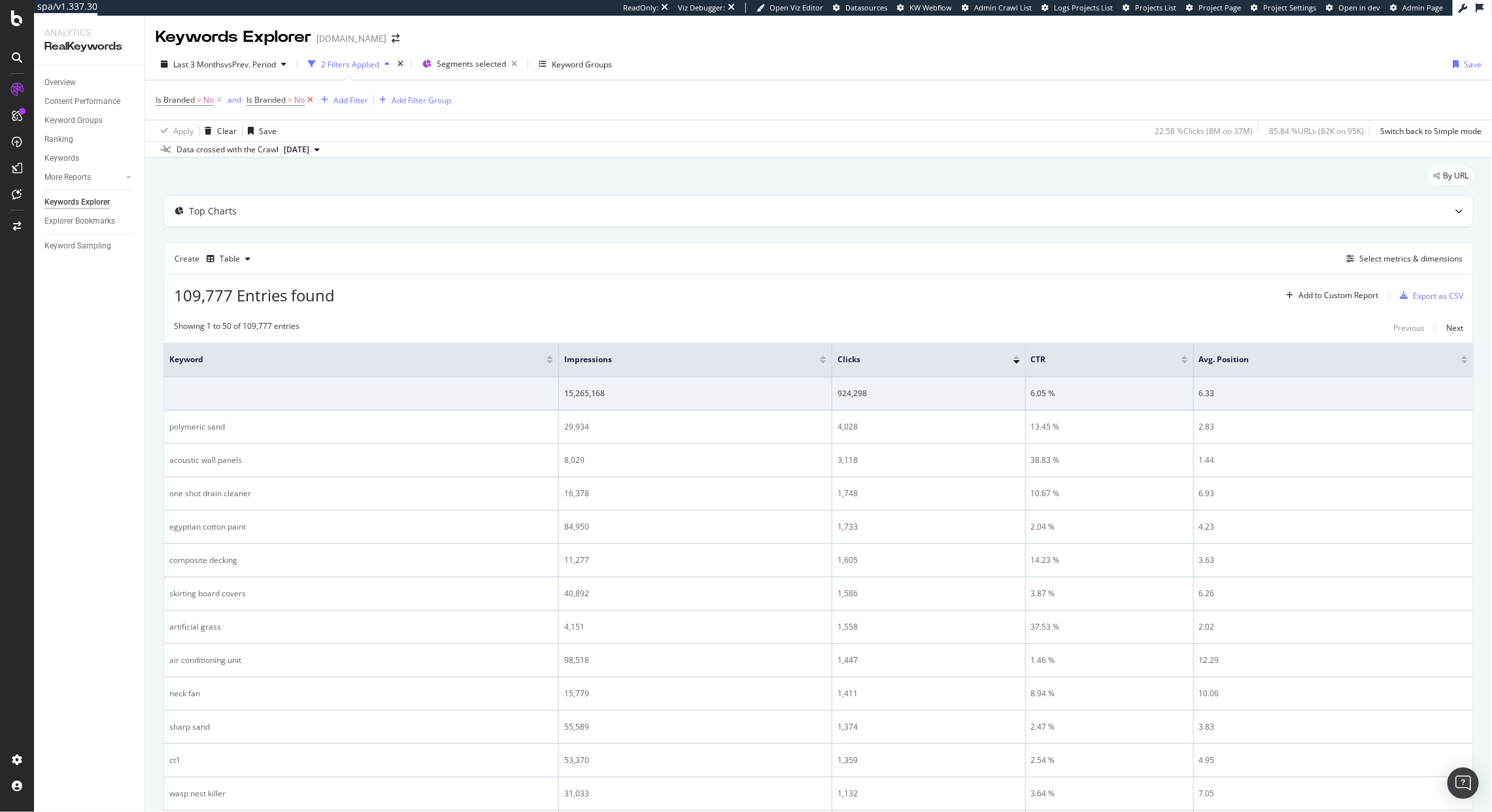
click at [307, 103] on icon at bounding box center [310, 100] width 11 height 13
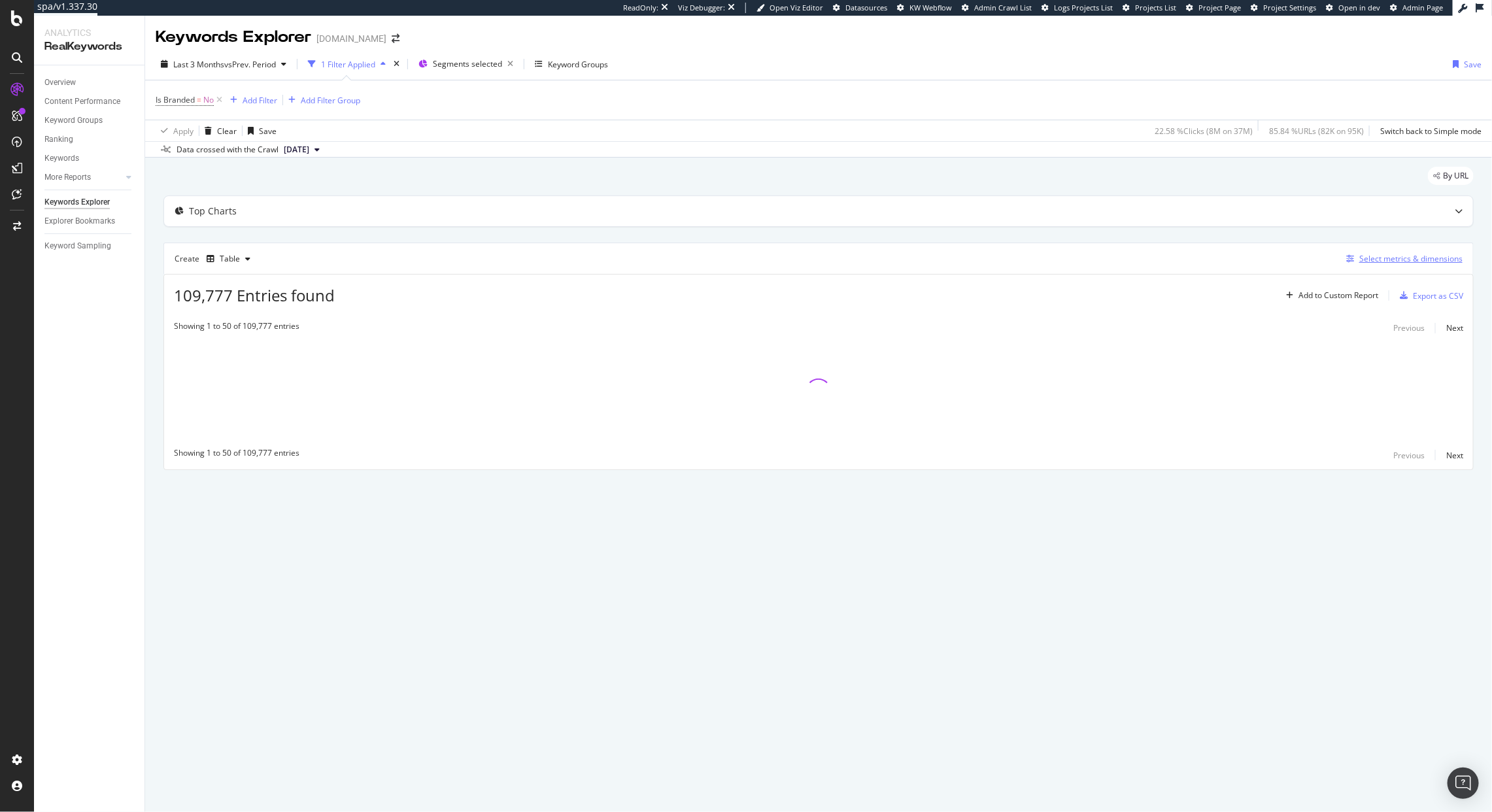
click at [1394, 266] on div "Select metrics & dimensions" at bounding box center [1402, 259] width 121 height 14
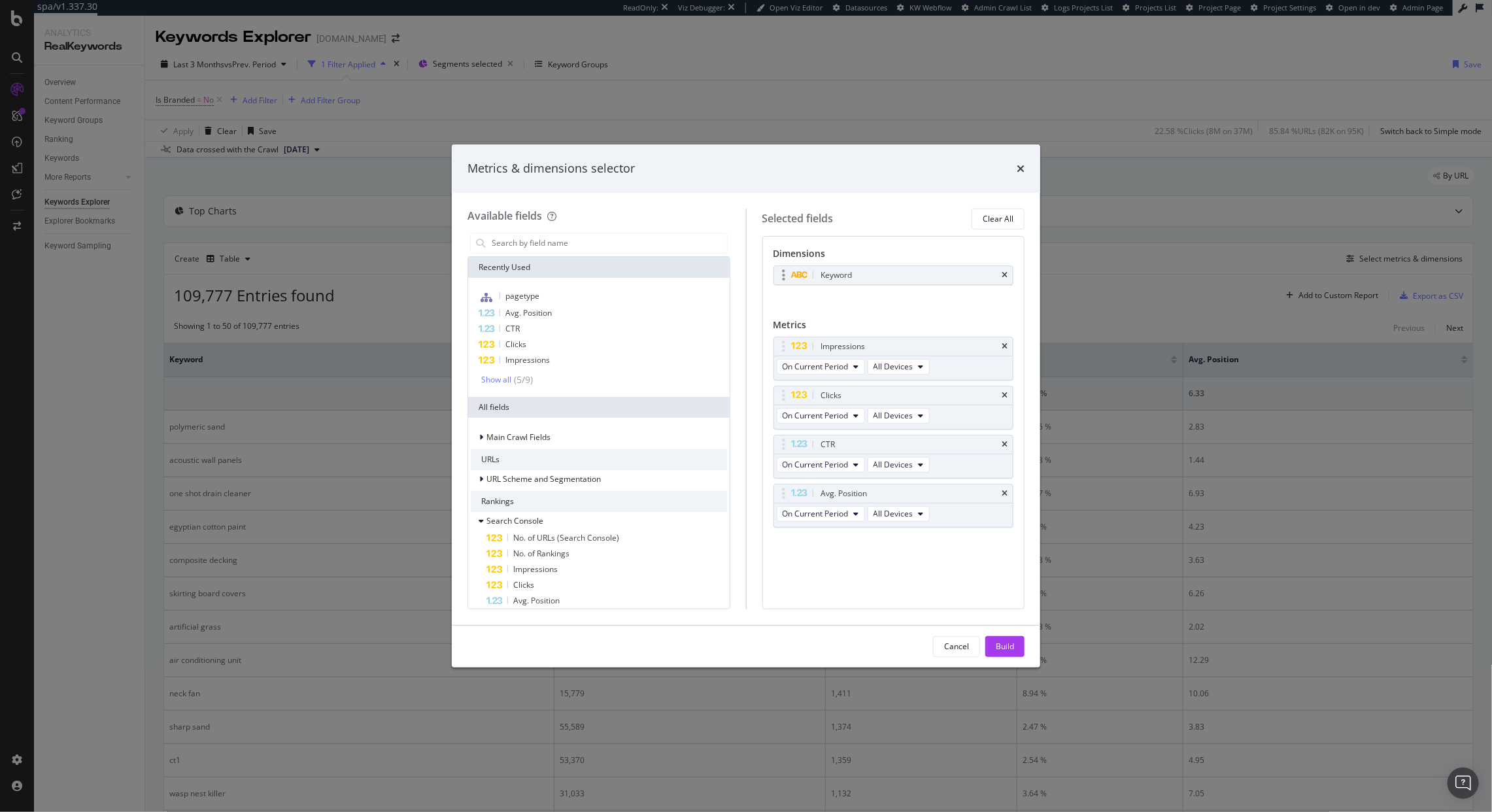
click at [1007, 268] on div "Keyword" at bounding box center [894, 275] width 239 height 18
click at [998, 279] on div "Keyword" at bounding box center [909, 275] width 181 height 13
click at [1005, 275] on icon "times" at bounding box center [1005, 276] width 6 height 8
click at [564, 251] on input "modal" at bounding box center [609, 243] width 237 height 20
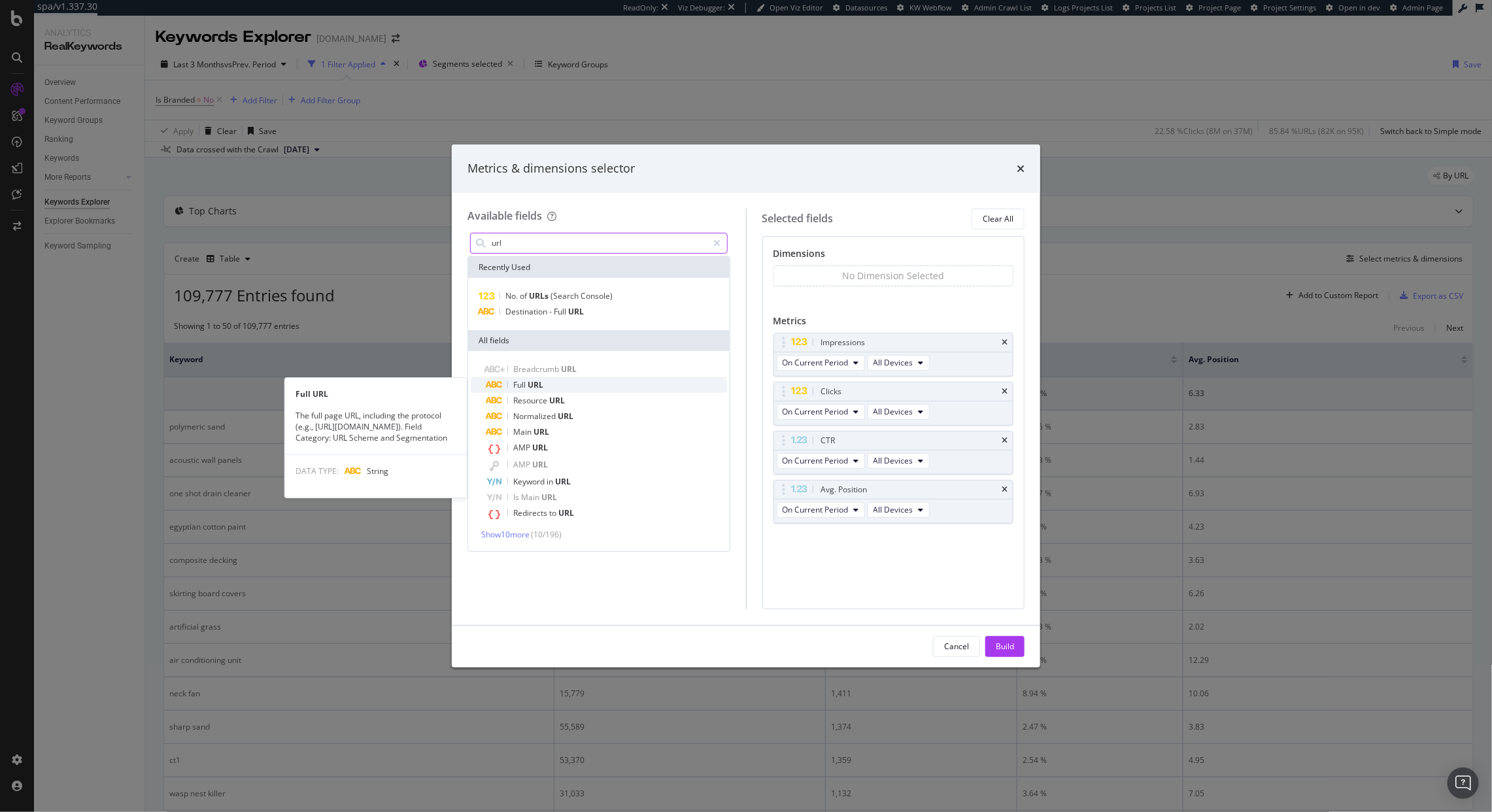
type input "url"
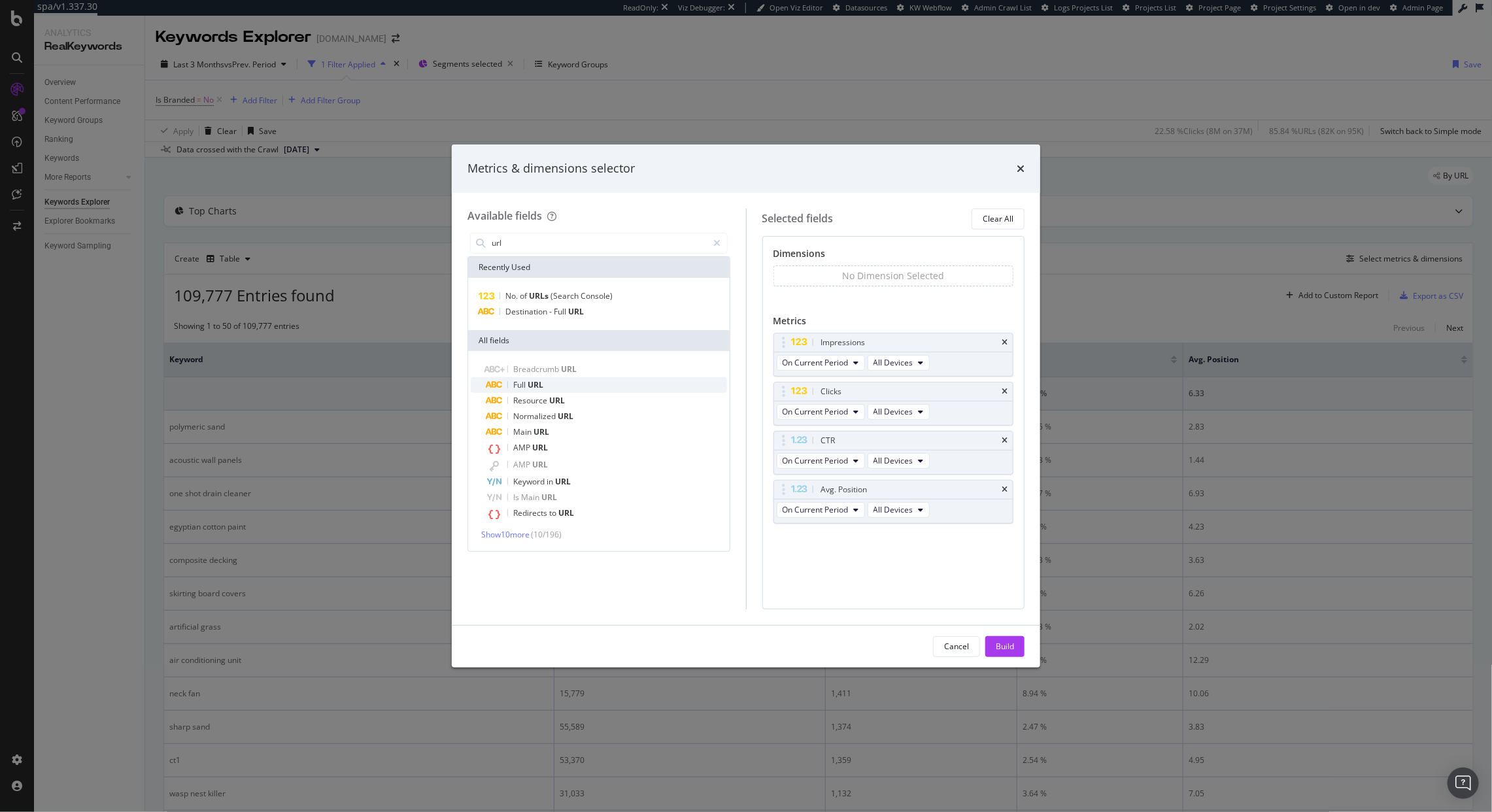
click at [580, 385] on div "Full URL" at bounding box center [607, 385] width 241 height 15
click at [1013, 645] on div "Build" at bounding box center [1005, 646] width 18 height 11
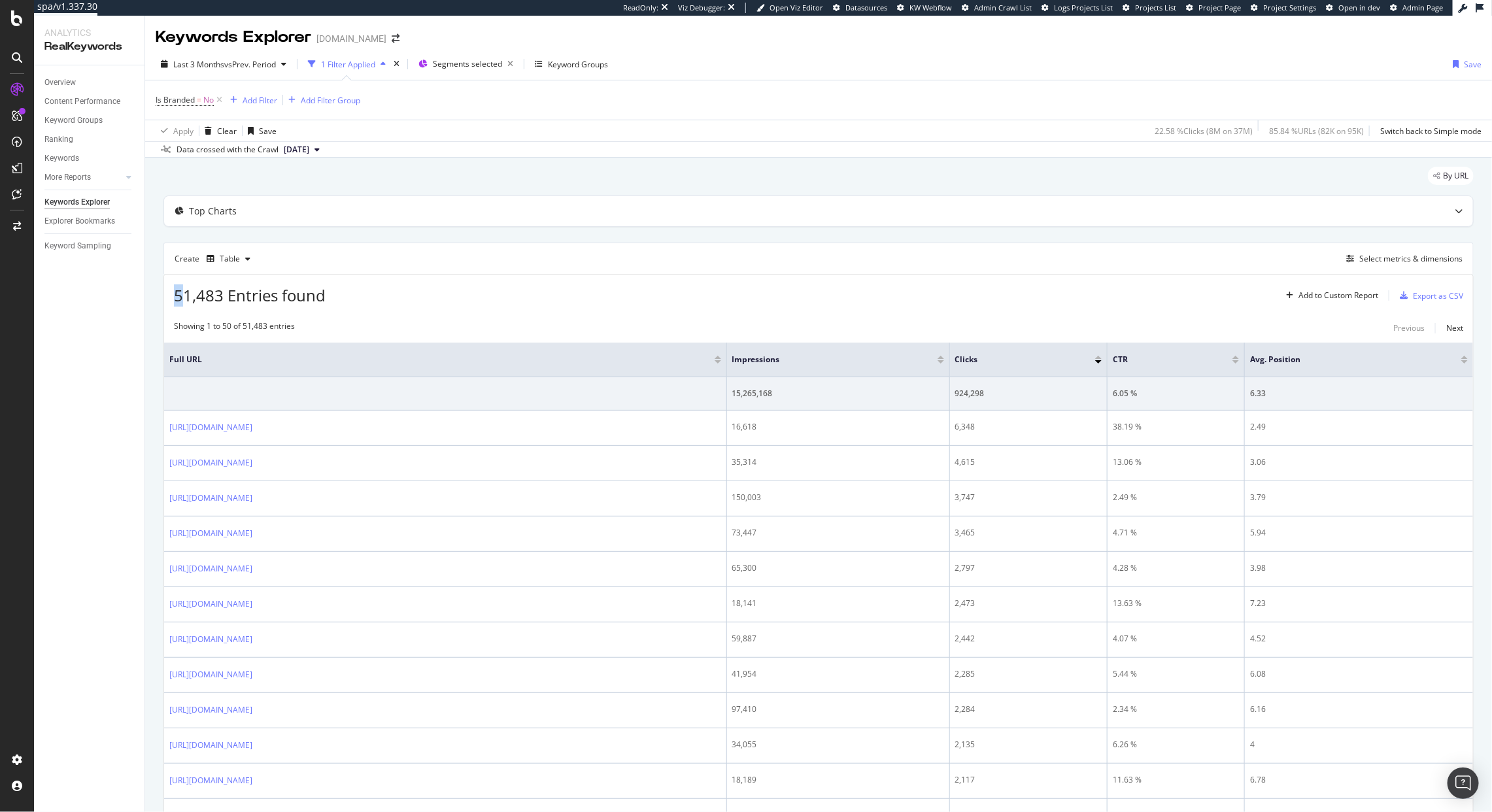
drag, startPoint x: 187, startPoint y: 301, endPoint x: 149, endPoint y: 284, distance: 41.6
click at [177, 297] on span "51,483 Entries found" at bounding box center [249, 295] width 152 height 22
drag, startPoint x: 191, startPoint y: 299, endPoint x: 158, endPoint y: 299, distance: 33.0
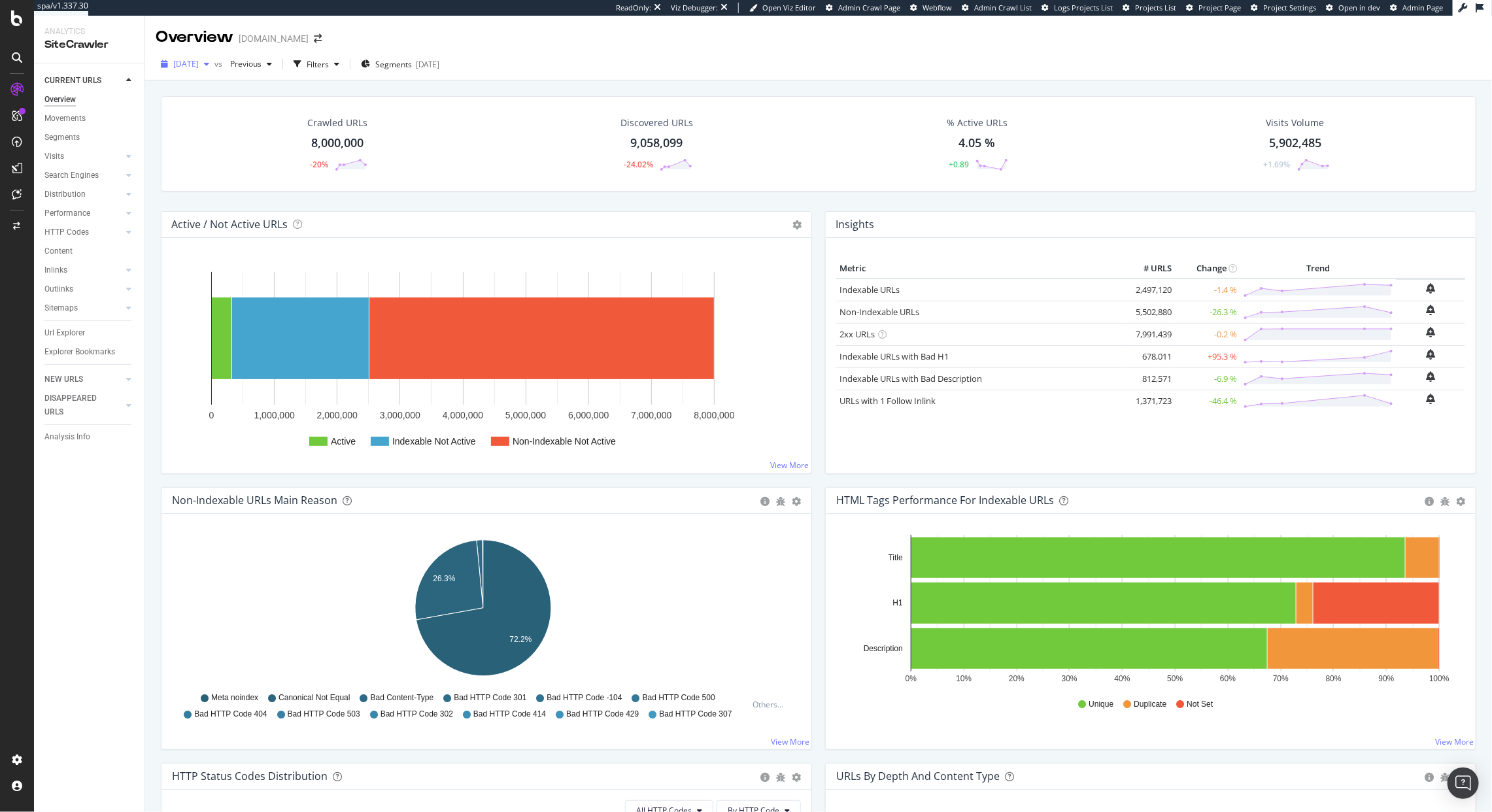
click at [199, 62] on span "[DATE]" at bounding box center [186, 63] width 26 height 11
click at [558, 145] on div "Discovered URLs 9,058,099 -24.02%" at bounding box center [657, 144] width 325 height 68
click at [112, 728] on div "Configure and access your website analyses" at bounding box center [119, 733] width 156 height 11
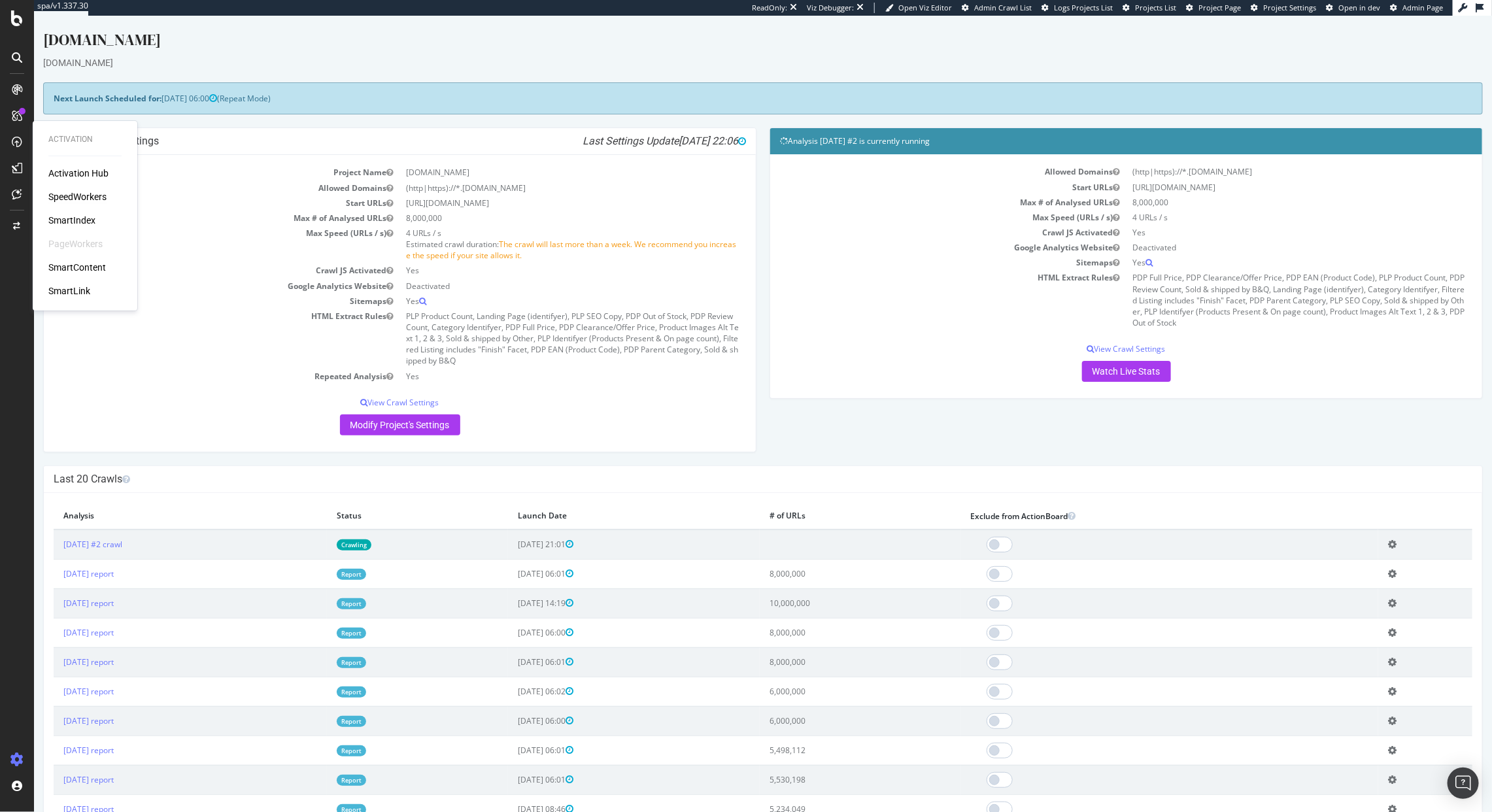
click at [96, 197] on div "SpeedWorkers" at bounding box center [77, 196] width 58 height 13
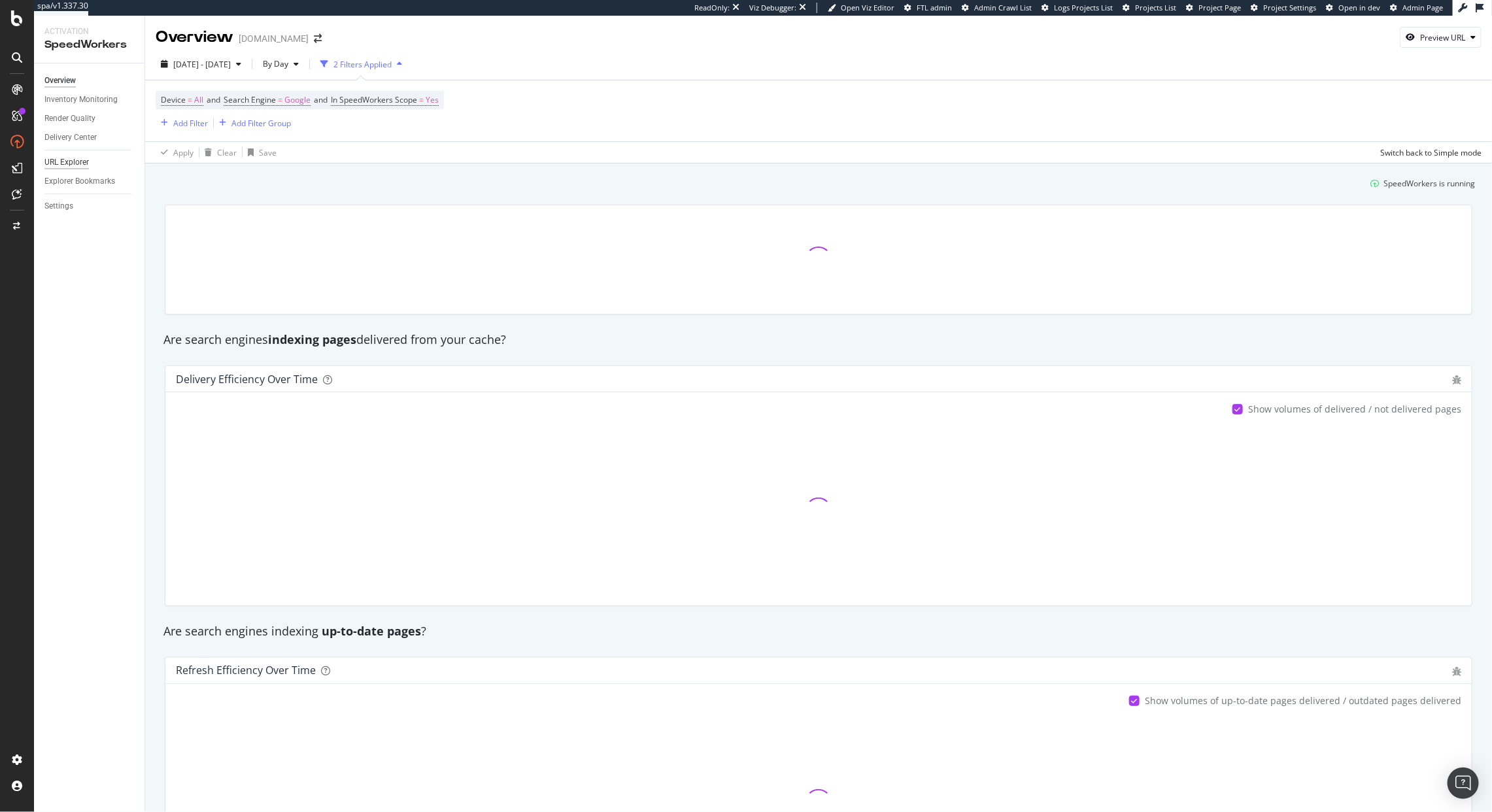
click at [67, 160] on div "URL Explorer" at bounding box center [67, 162] width 44 height 13
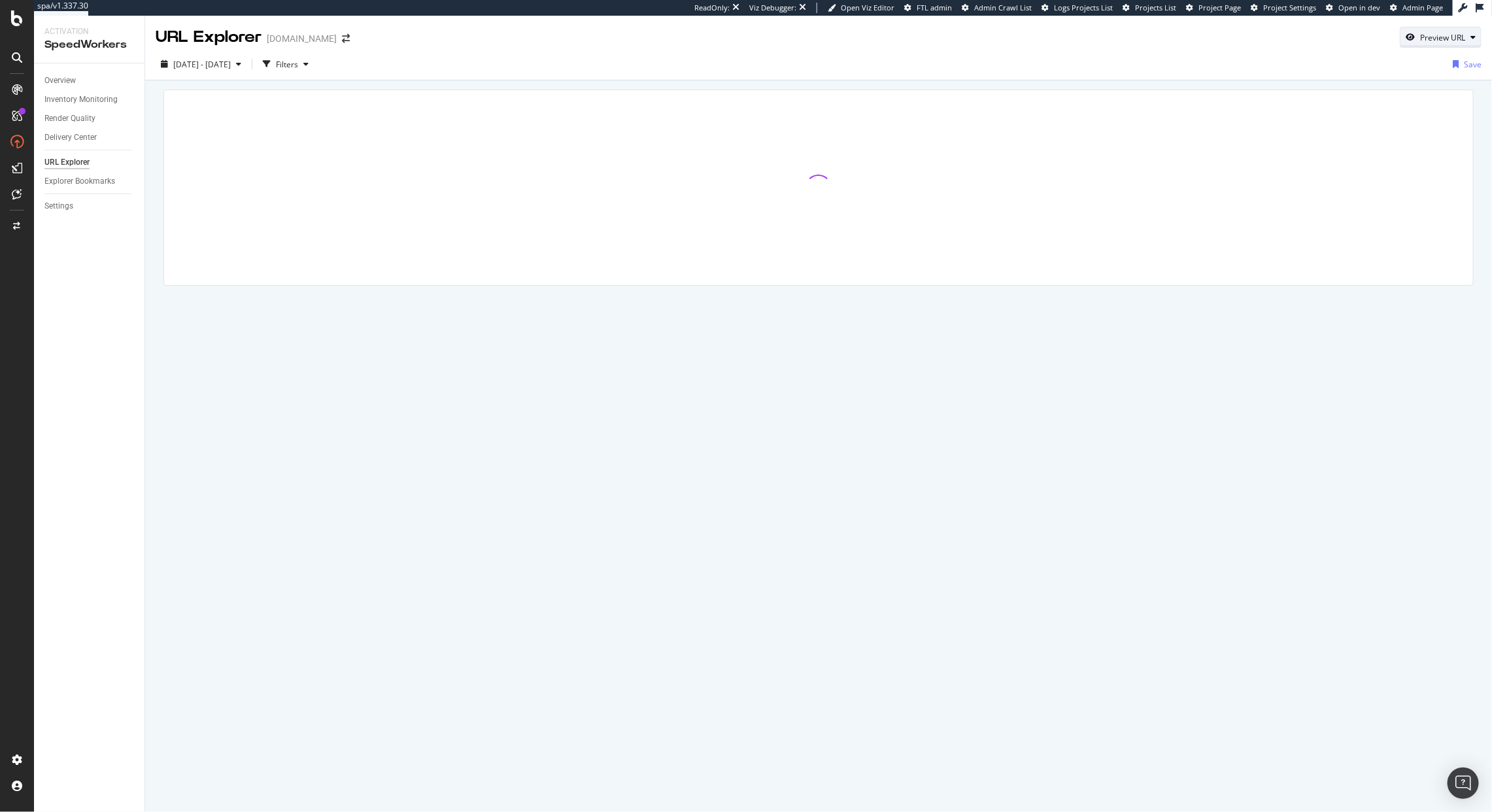
click at [1425, 32] on div "Preview URL" at bounding box center [1443, 38] width 45 height 11
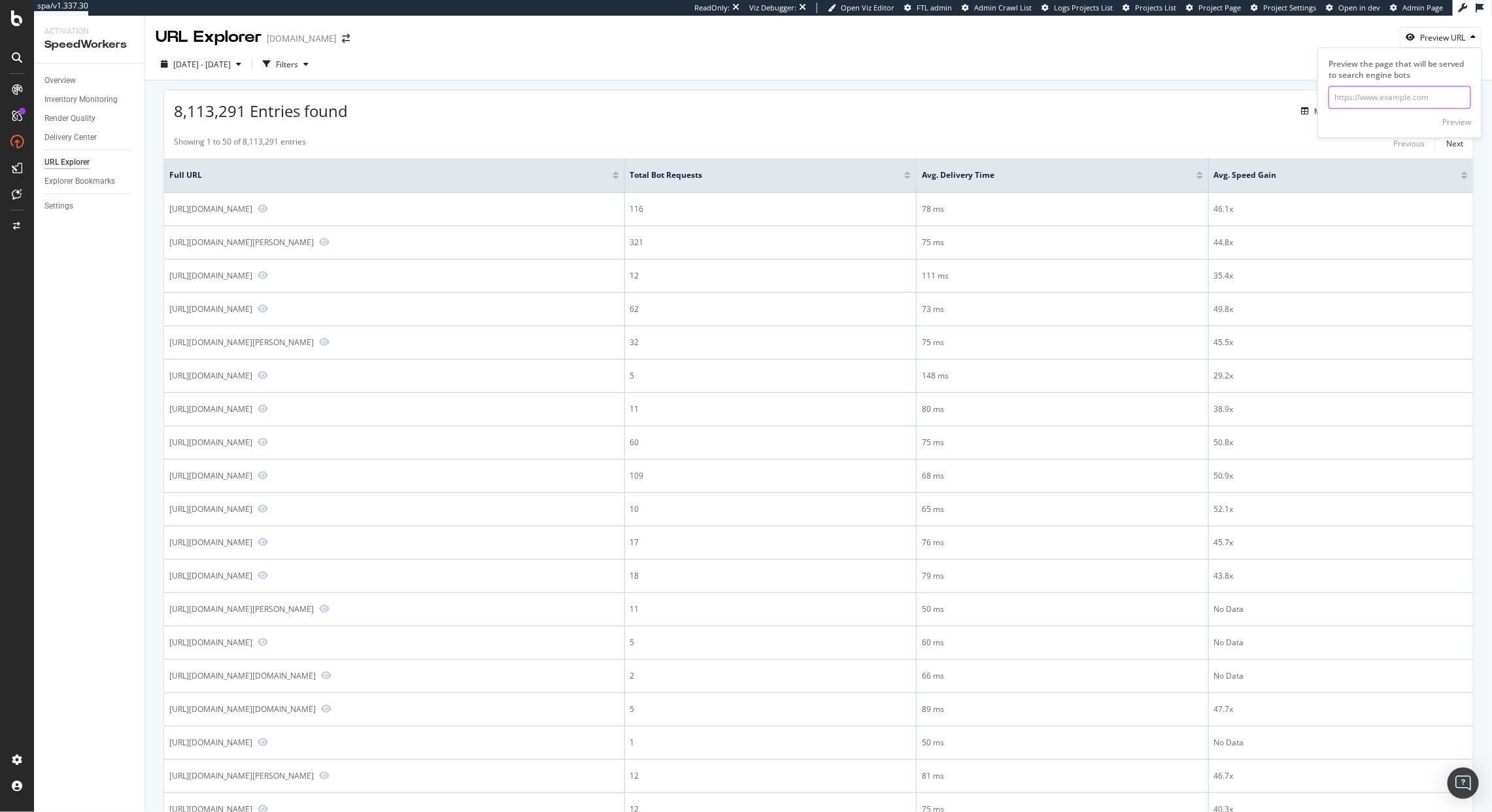
click at [1369, 98] on input "url" at bounding box center [1400, 98] width 143 height 23
paste input "[URL][DOMAIN_NAME][DOMAIN_NAME]"
type input "[URL][DOMAIN_NAME][DOMAIN_NAME]"
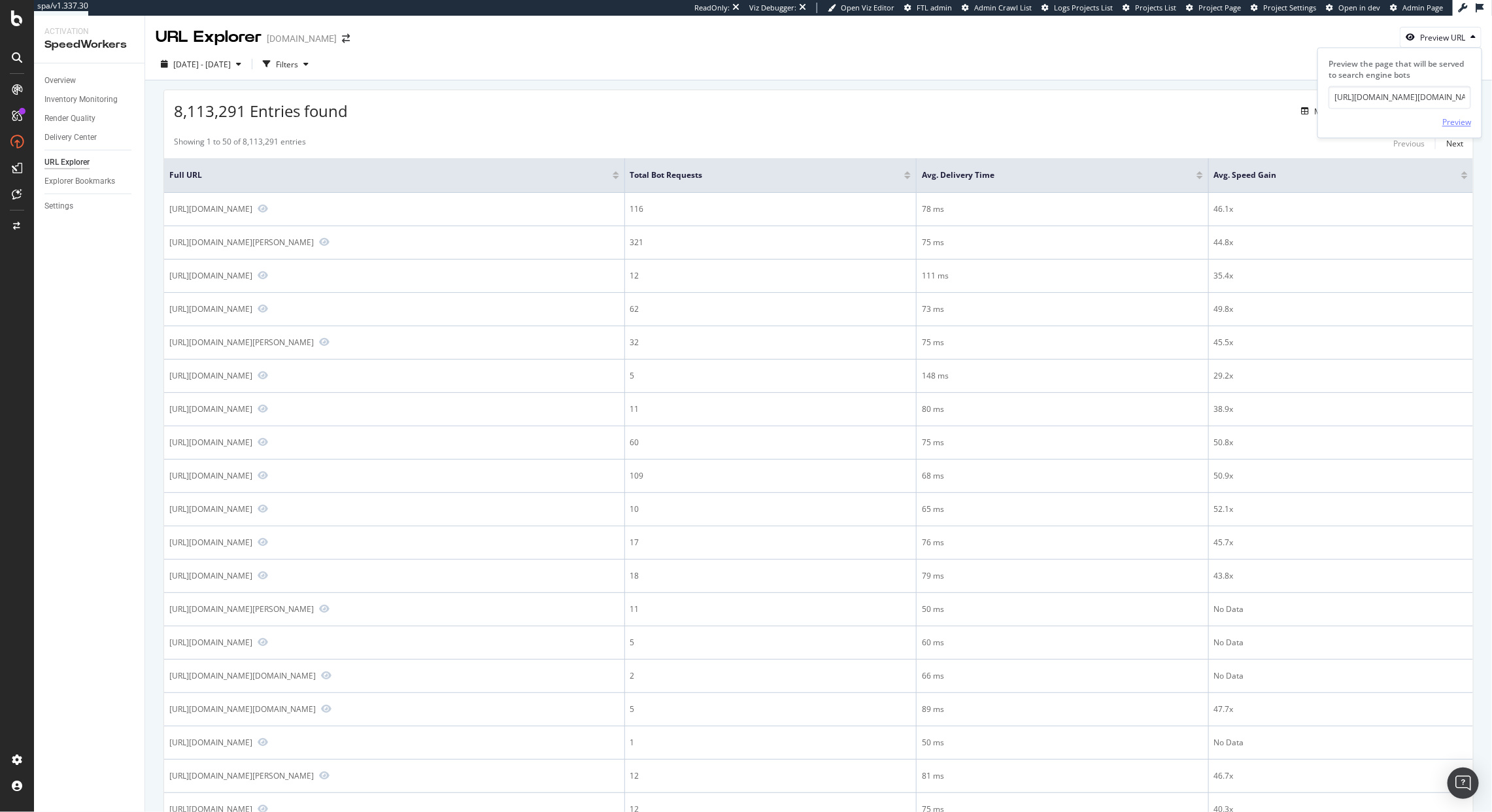
click at [1453, 125] on div "Preview" at bounding box center [1457, 122] width 29 height 11
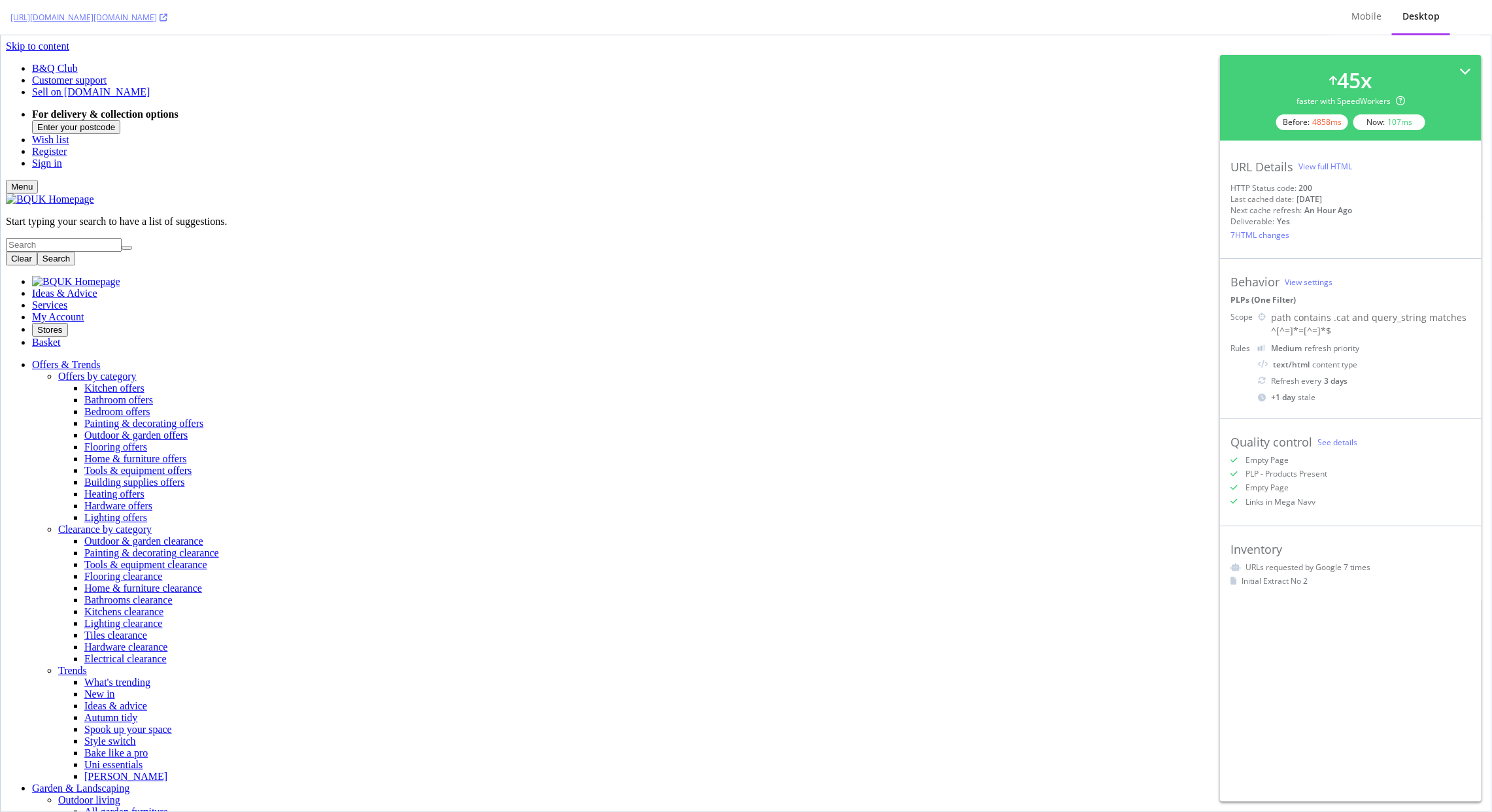
click at [1460, 61] on div "45 x faster with SpeedWorkers Before: 4858 ms Now: 107 ms" at bounding box center [1351, 98] width 261 height 86
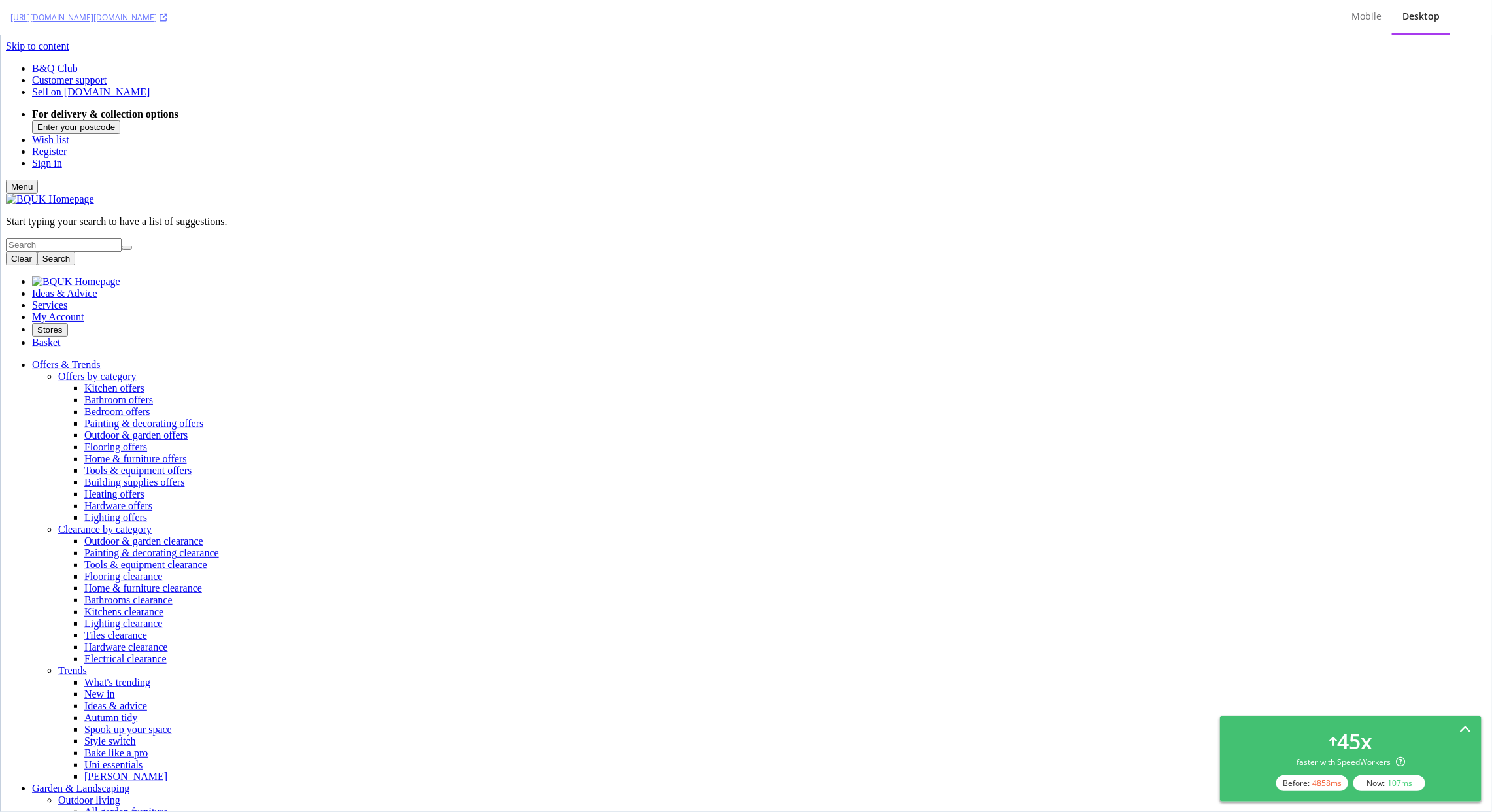
click at [1473, 722] on div "45 x faster with SpeedWorkers Before: 4858 ms Now: 107 ms" at bounding box center [1351, 759] width 261 height 86
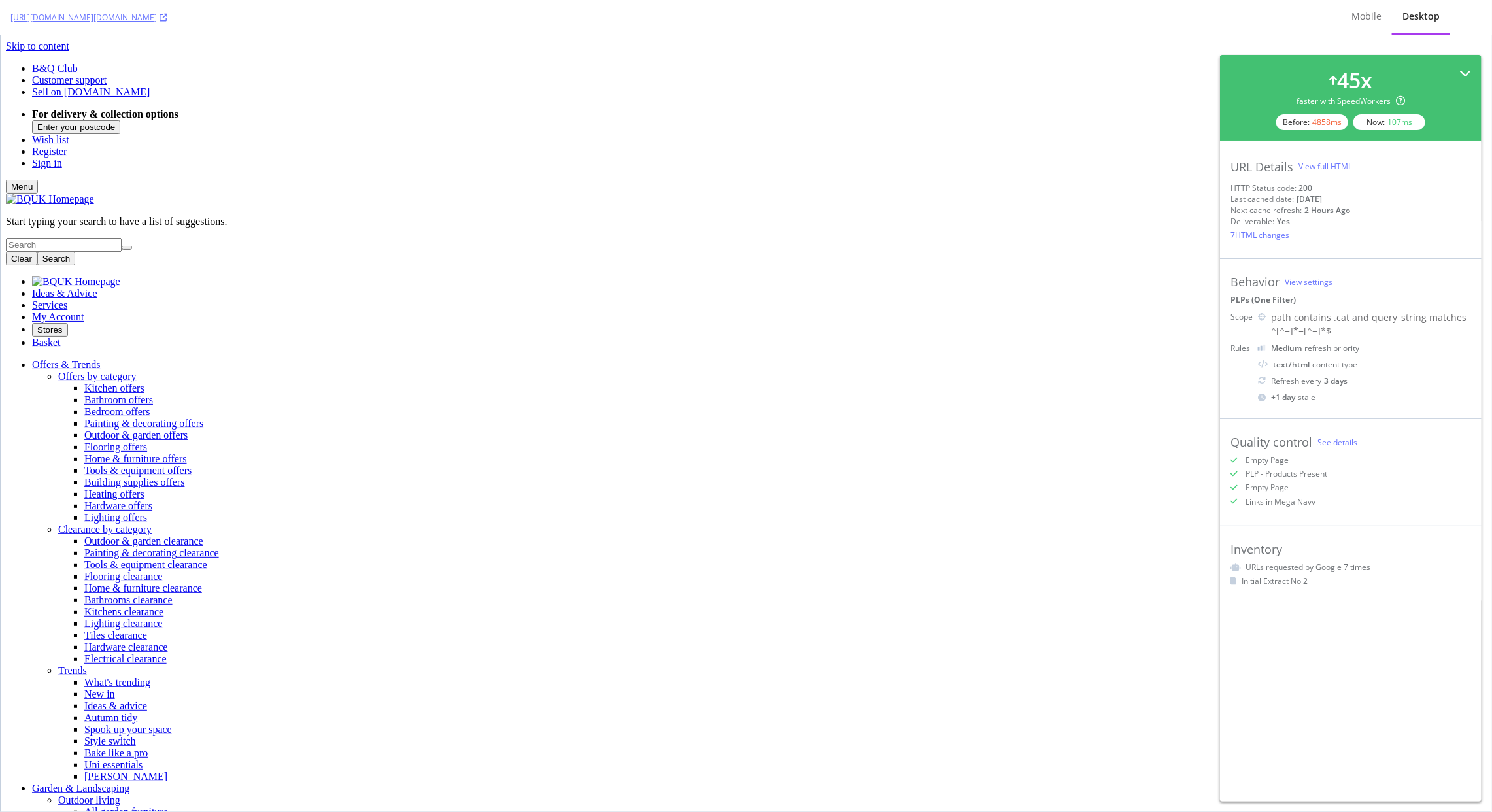
drag, startPoint x: 1465, startPoint y: 75, endPoint x: 1426, endPoint y: 32, distance: 58.1
click at [1465, 75] on icon at bounding box center [1465, 73] width 11 height 11
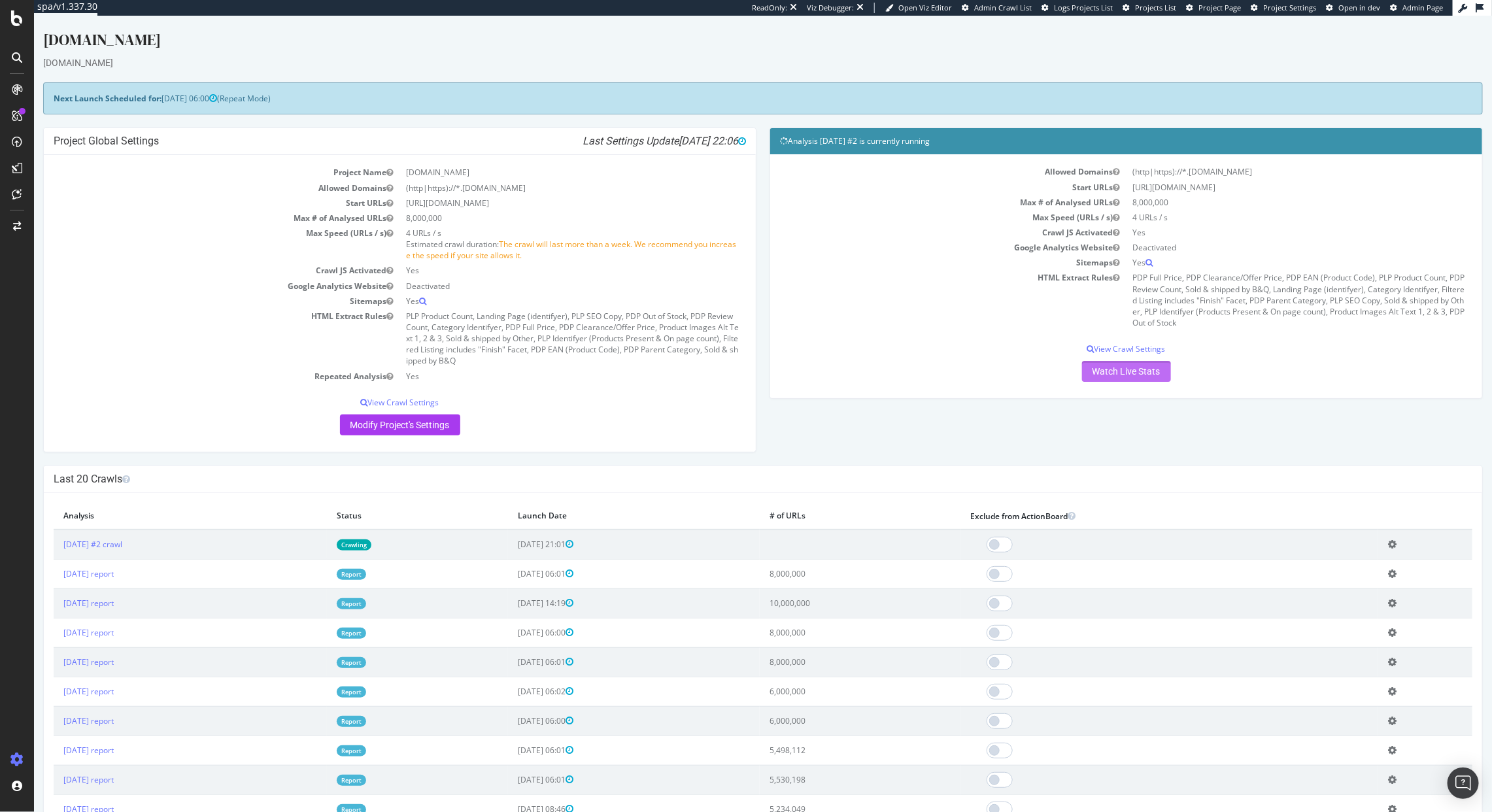
click at [1146, 369] on link "Watch Live Stats" at bounding box center [1126, 371] width 89 height 21
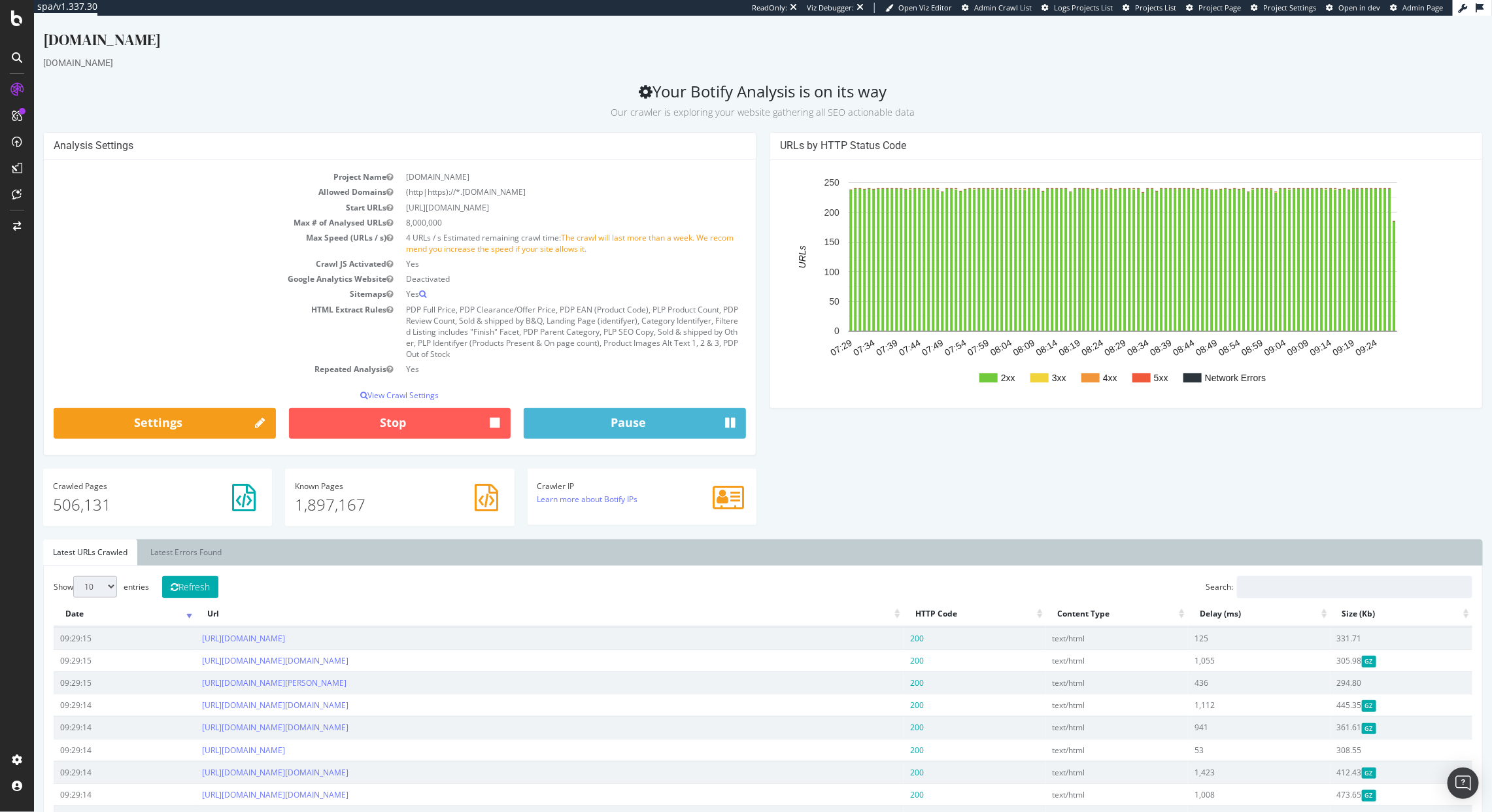
scroll to position [25, 0]
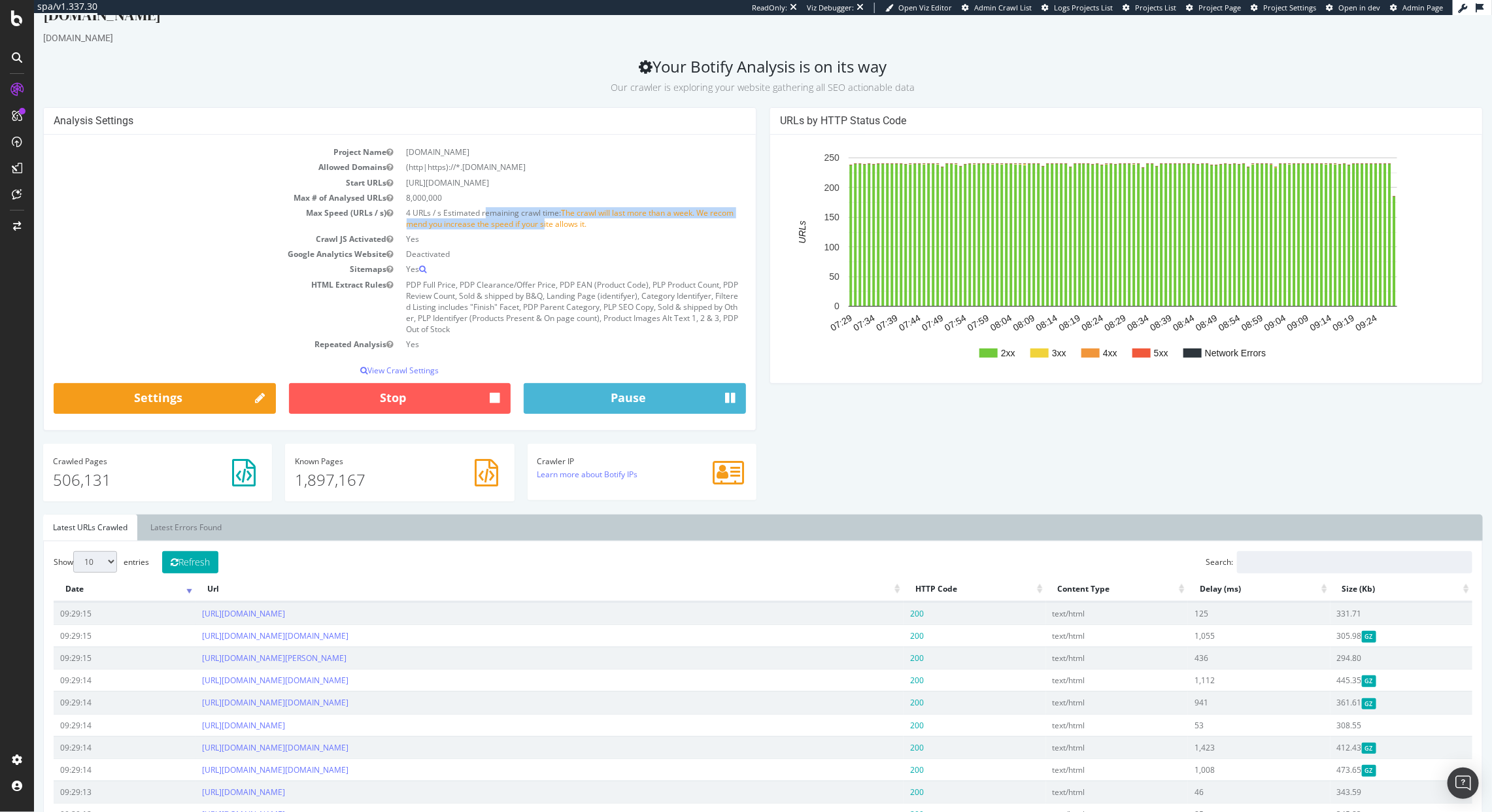
drag, startPoint x: 406, startPoint y: 210, endPoint x: 547, endPoint y: 218, distance: 141.2
click at [547, 218] on td "4 URLs / s Estimated remaining crawl time: The crawl will last more than a week…" at bounding box center [573, 218] width 346 height 26
click at [630, 309] on td "PDP Full Price, PDP Clearance/Offer Price, PDP EAN (Product Code), PLP Product …" at bounding box center [573, 307] width 346 height 60
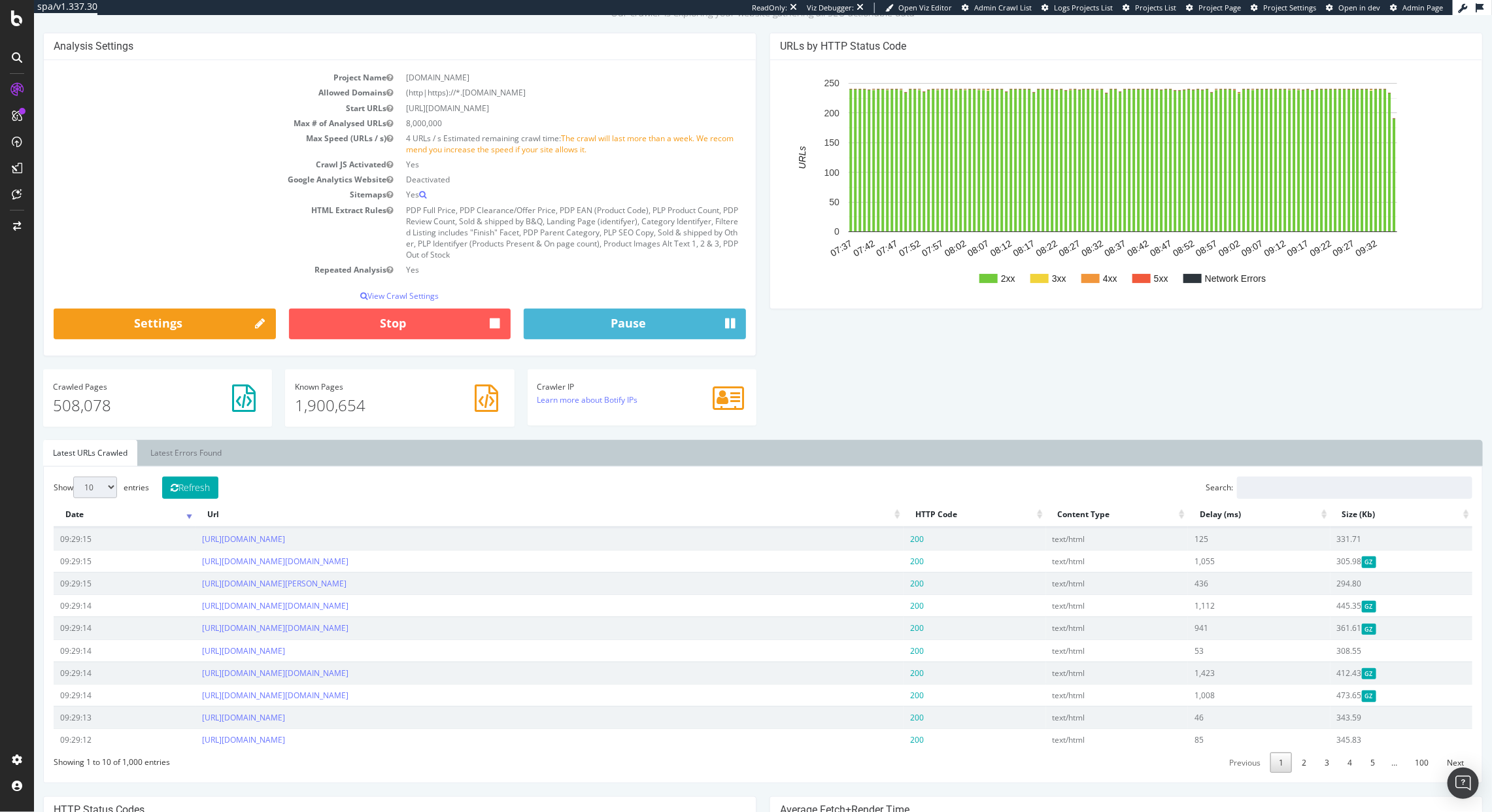
scroll to position [0, 0]
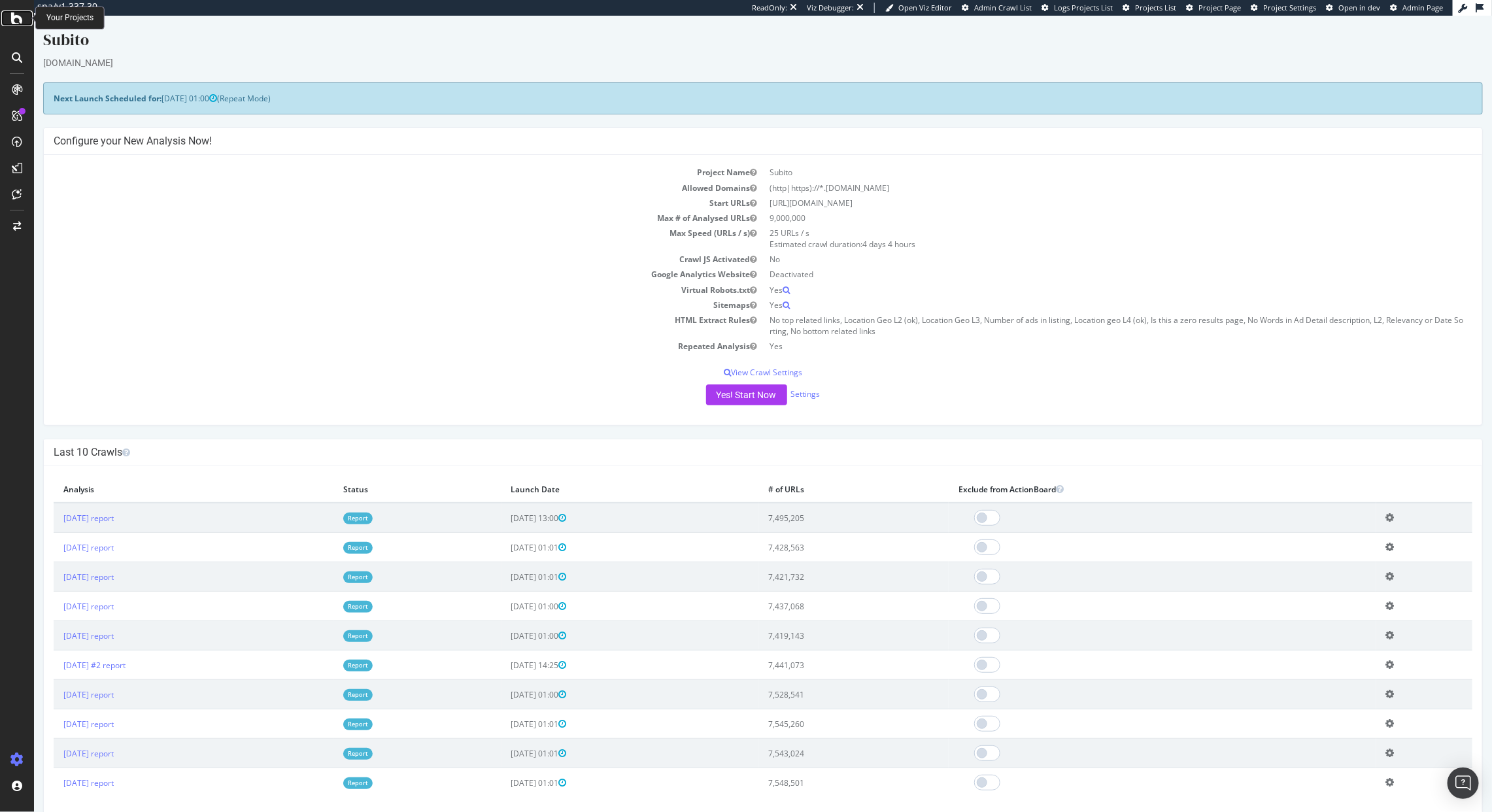
click at [11, 17] on div at bounding box center [17, 18] width 32 height 15
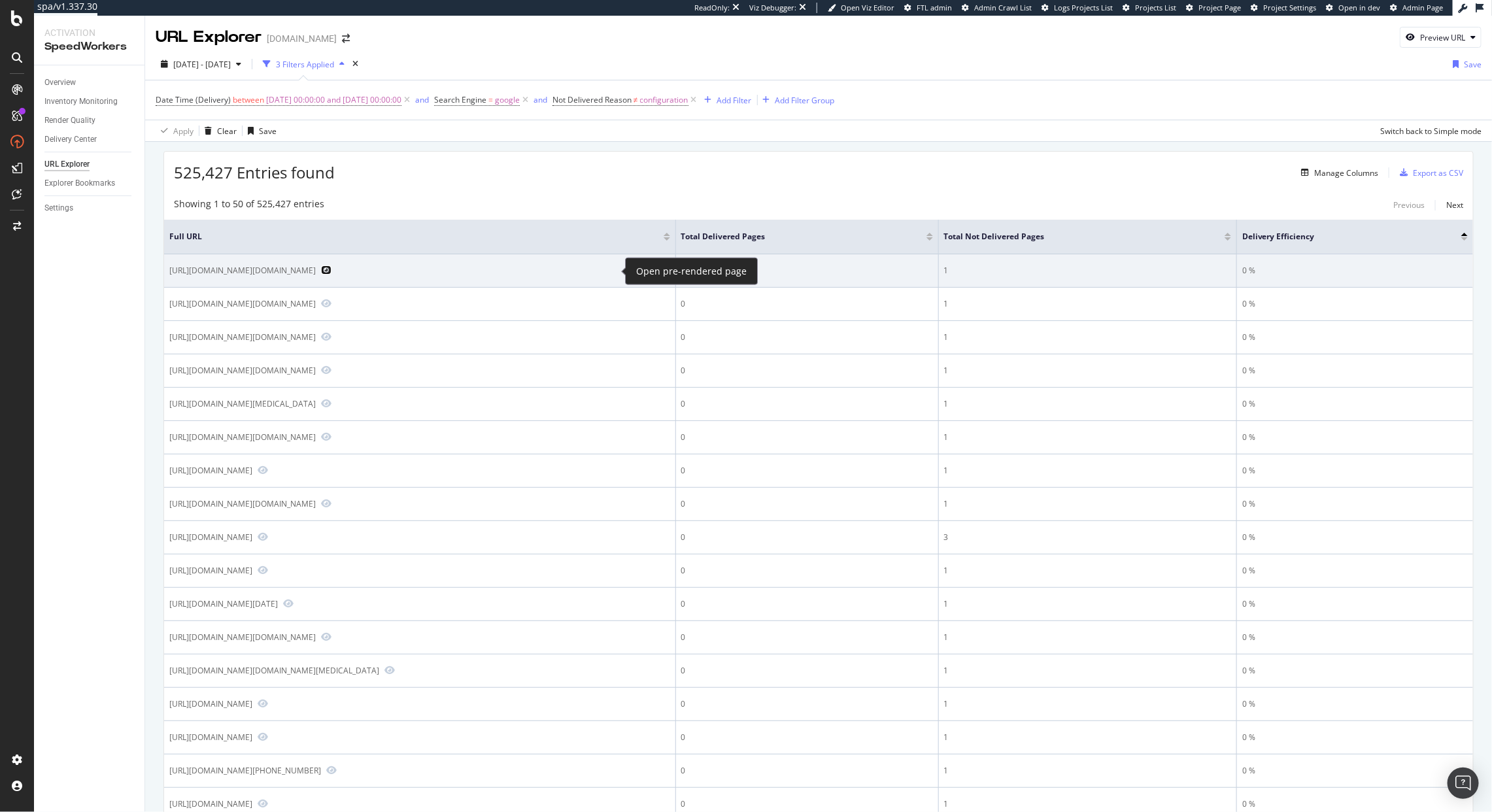
click at [332, 273] on icon "Preview https://www.diy.com/outdoor-garden/watering.cat?Brand=Outdoor+Living+UK…" at bounding box center [326, 270] width 11 height 9
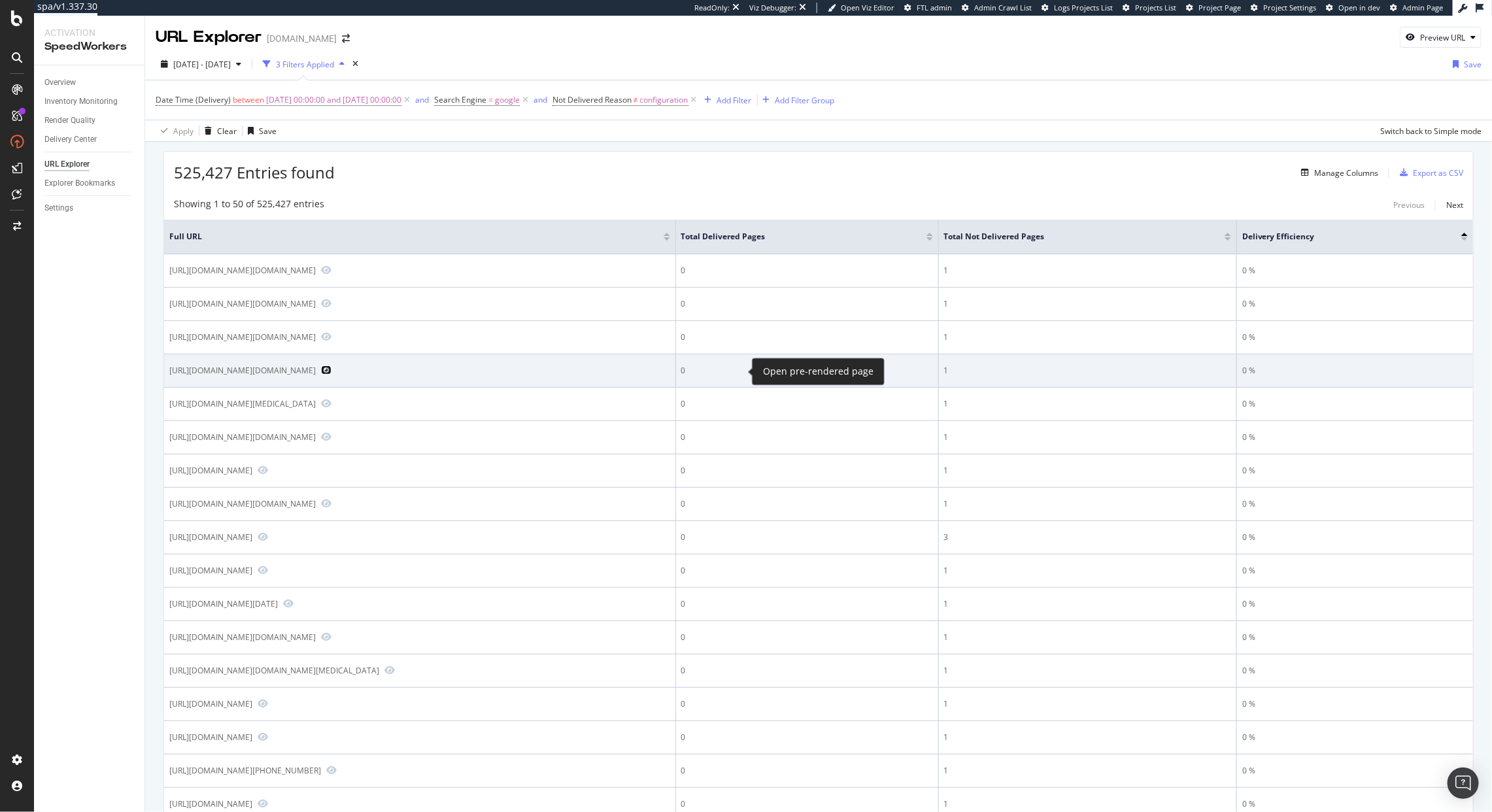
click at [332, 375] on icon "Preview https://www.diy.com/home-furniture-storage/storage-shelving/shelves.cat…" at bounding box center [326, 370] width 11 height 9
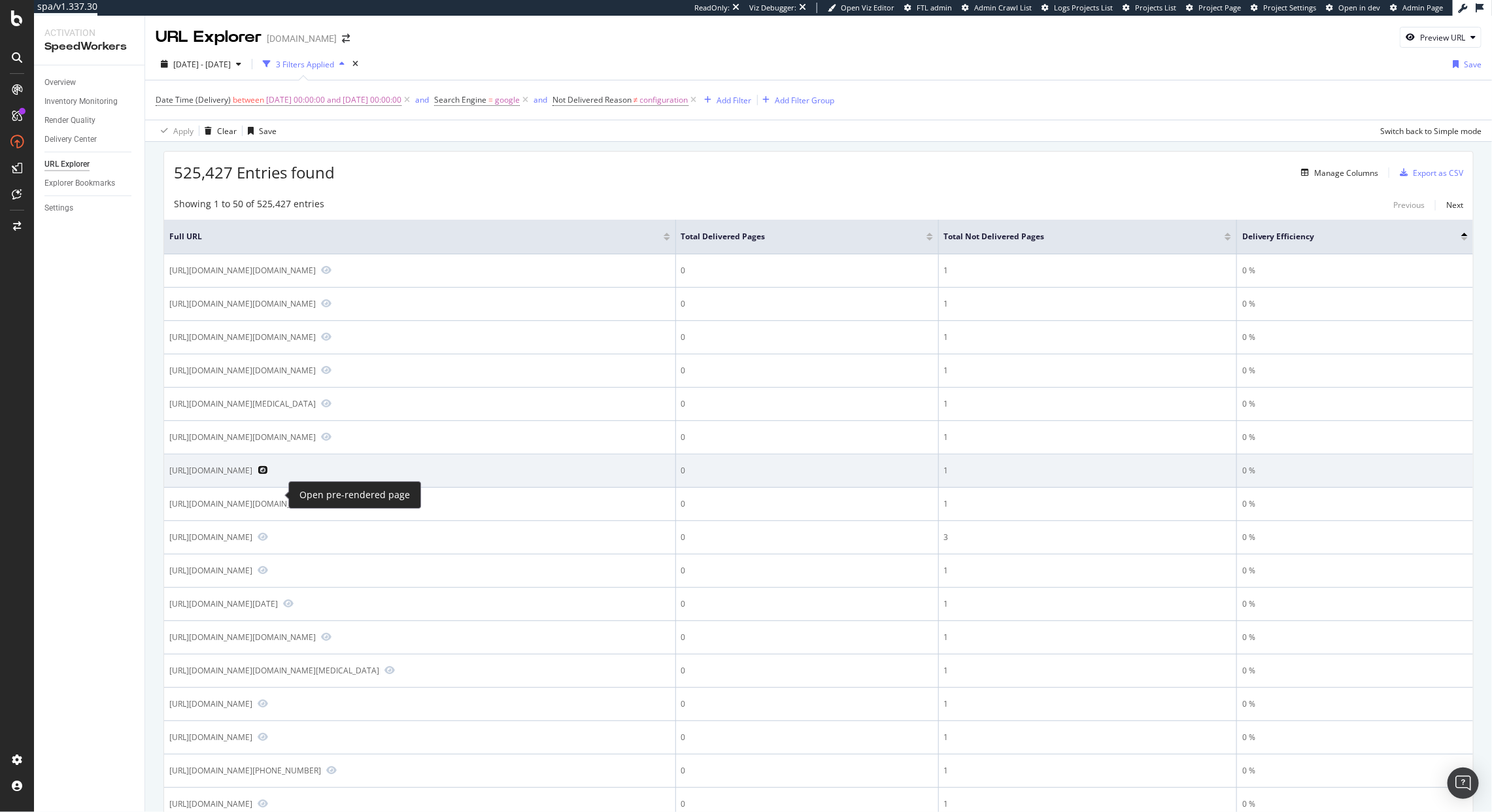
click at [268, 474] on icon "Preview https://www.diy.com/departments/ivory-green-modern-shaggy-washable-rug-…" at bounding box center [263, 470] width 11 height 9
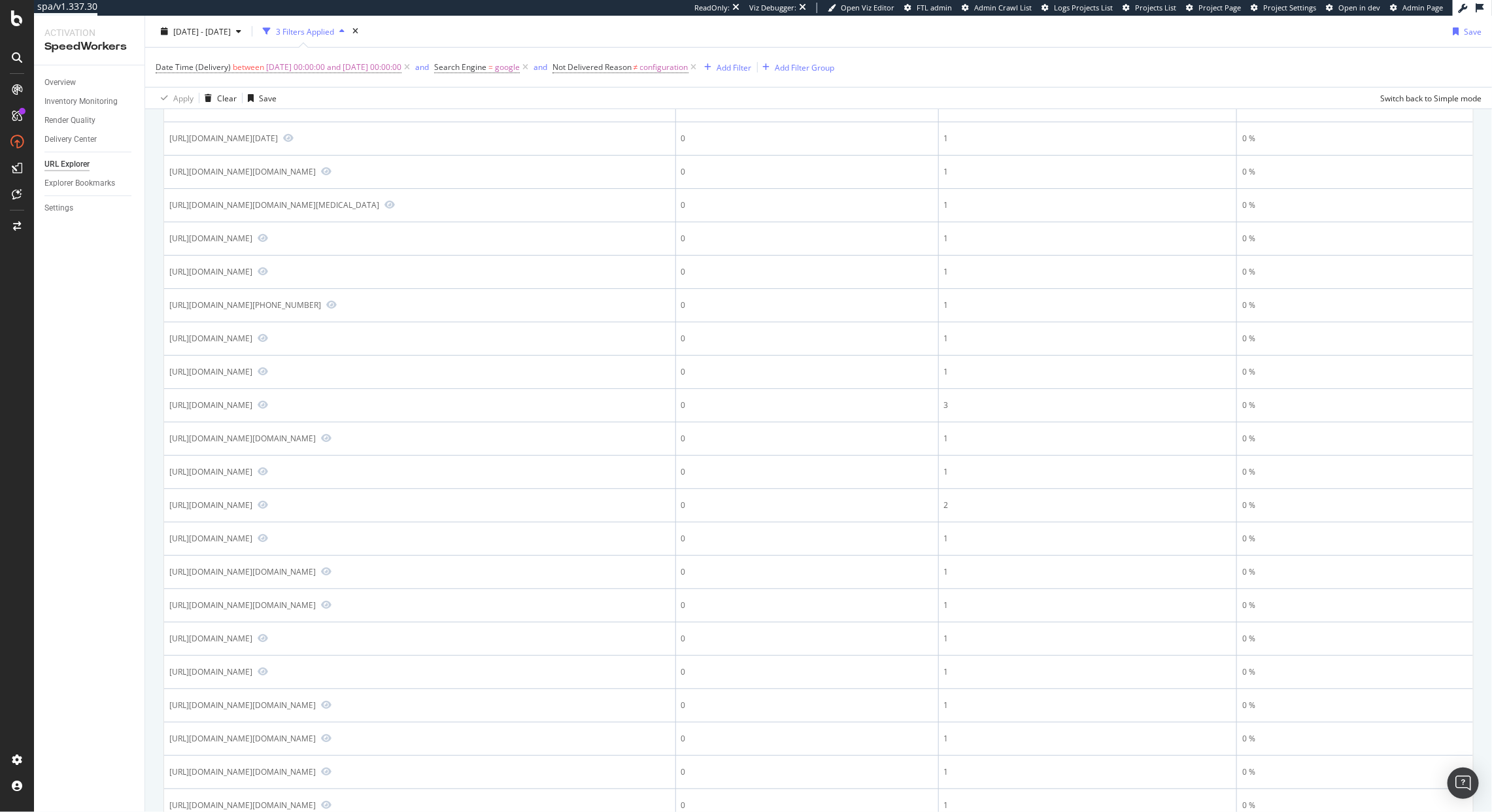
scroll to position [520, 0]
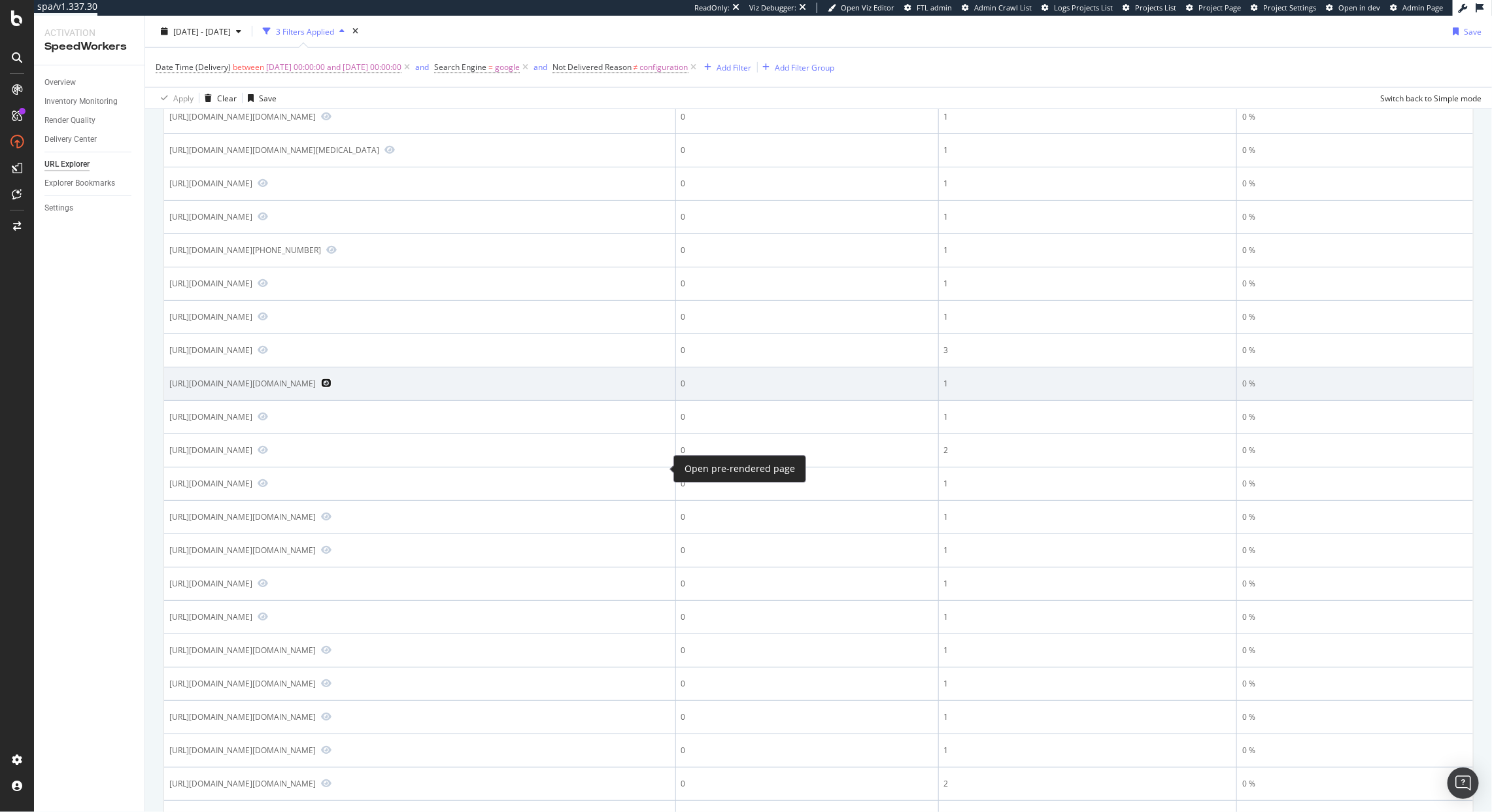
click at [332, 387] on icon "Preview https://www.diy.com/departments/outdoor-garden/garden-power-tools/lawnm…" at bounding box center [326, 383] width 11 height 9
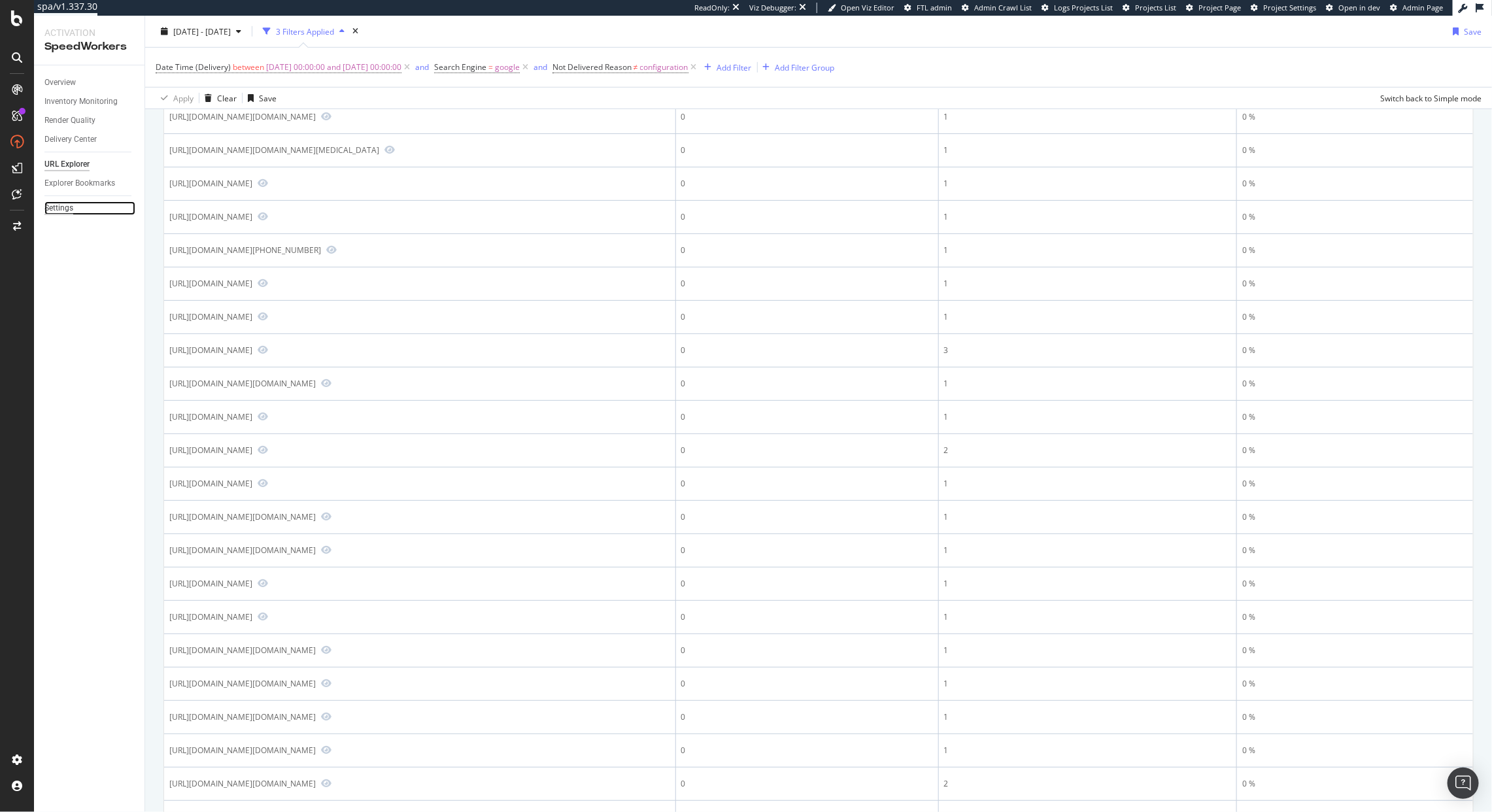
click at [49, 211] on div "Settings" at bounding box center [59, 208] width 29 height 13
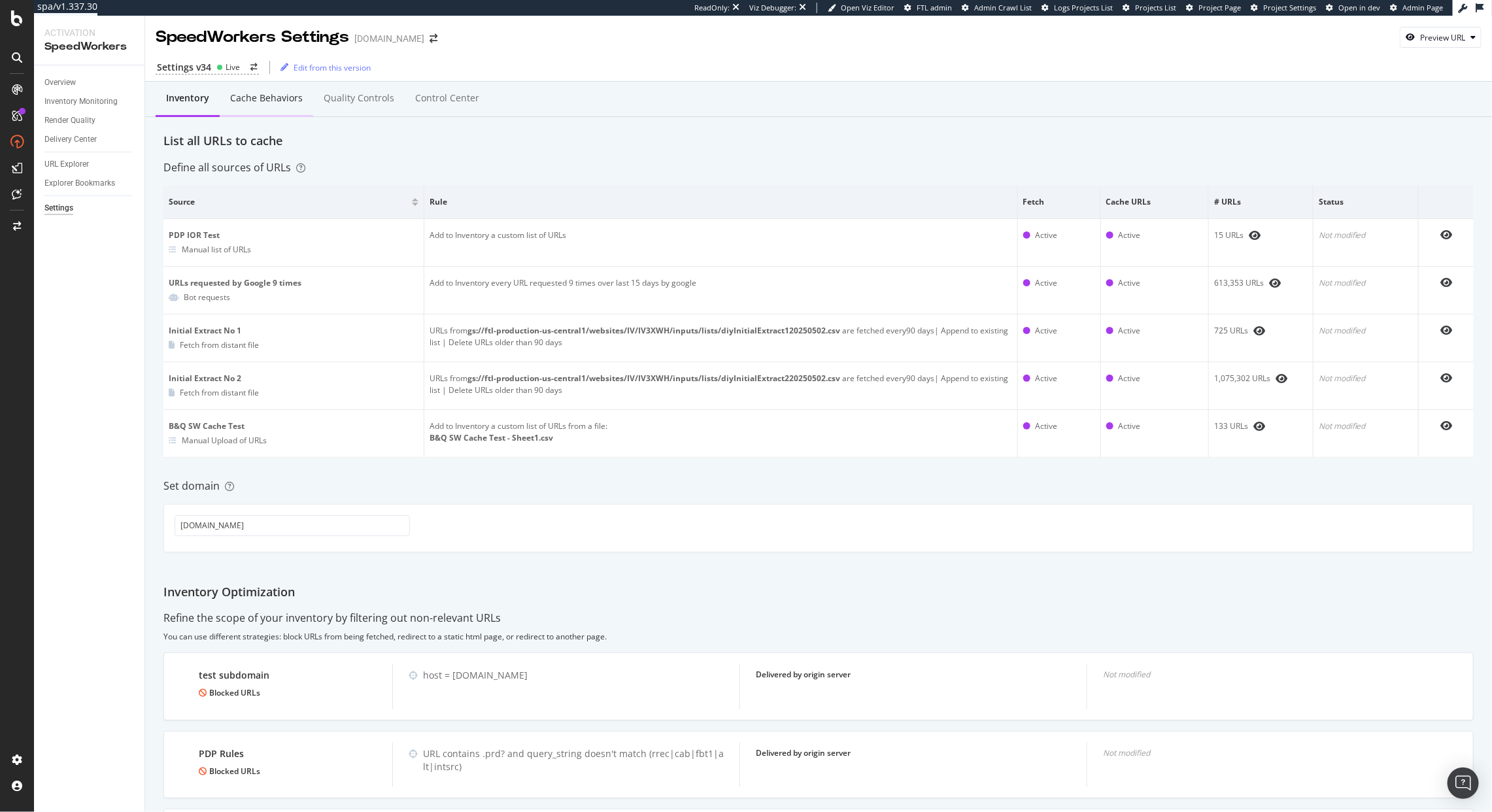
click at [245, 106] on div "Cache behaviors" at bounding box center [266, 98] width 94 height 36
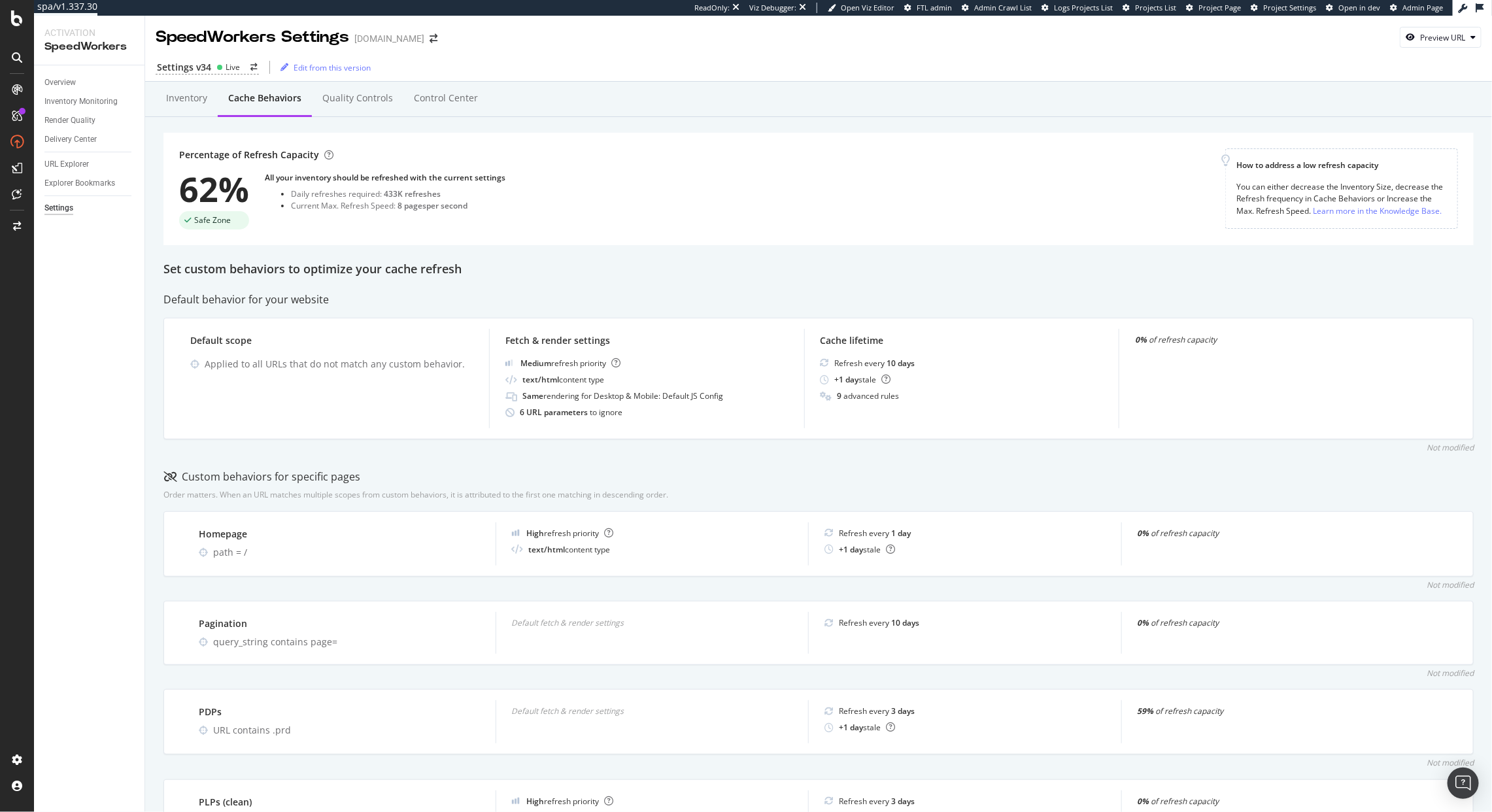
drag, startPoint x: 385, startPoint y: 198, endPoint x: 503, endPoint y: 212, distance: 118.8
click at [502, 211] on div "All your inventory should be refreshed with the current settings Daily refreshe…" at bounding box center [385, 200] width 241 height 57
click at [534, 224] on div "Percentage of Refresh Capacity 62% Safe Zone All your inventory should be refre…" at bounding box center [702, 189] width 1047 height 81
click at [177, 98] on div "Inventory" at bounding box center [186, 98] width 41 height 13
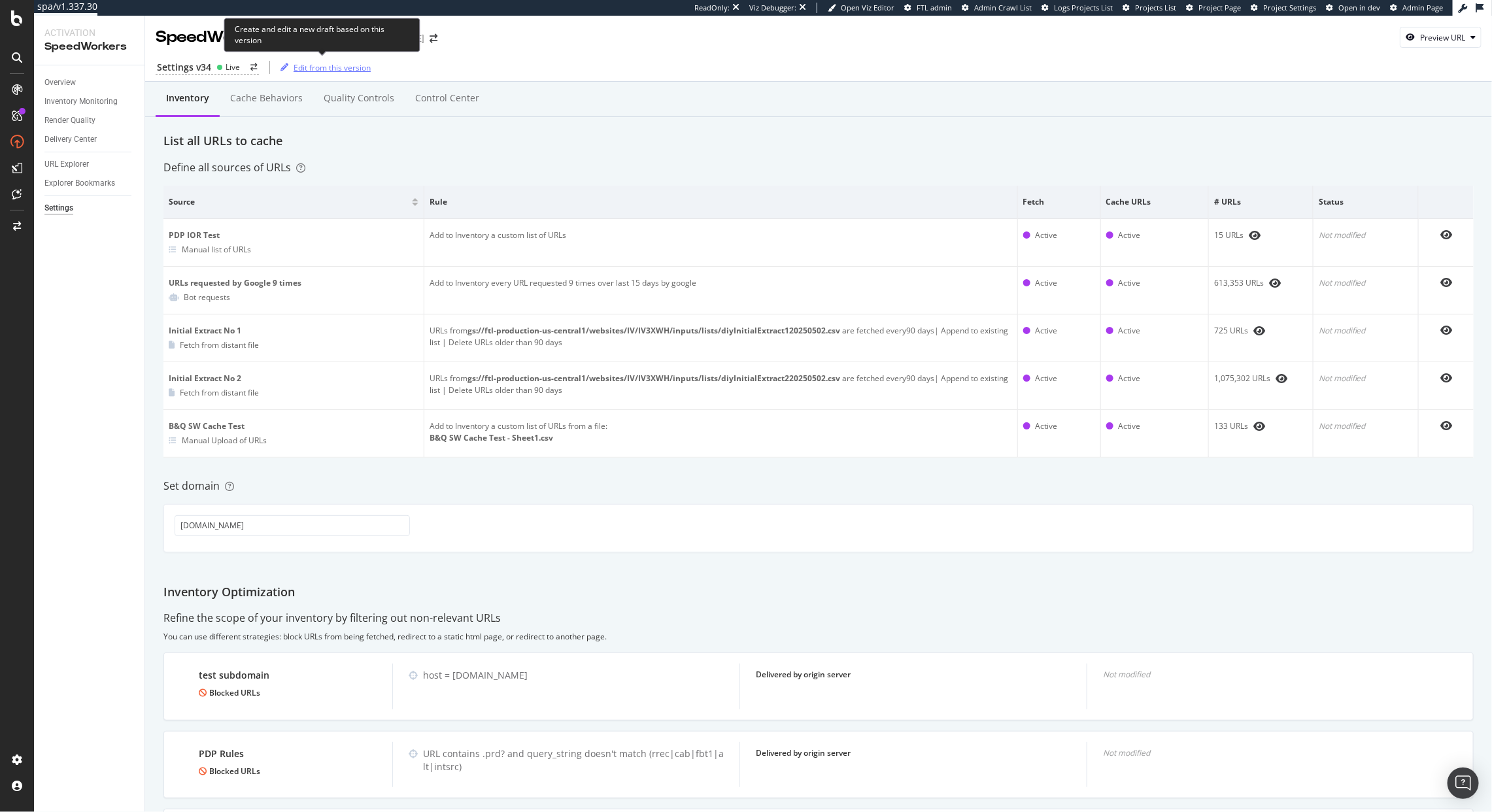
click at [328, 66] on div "Edit from this version" at bounding box center [332, 67] width 77 height 11
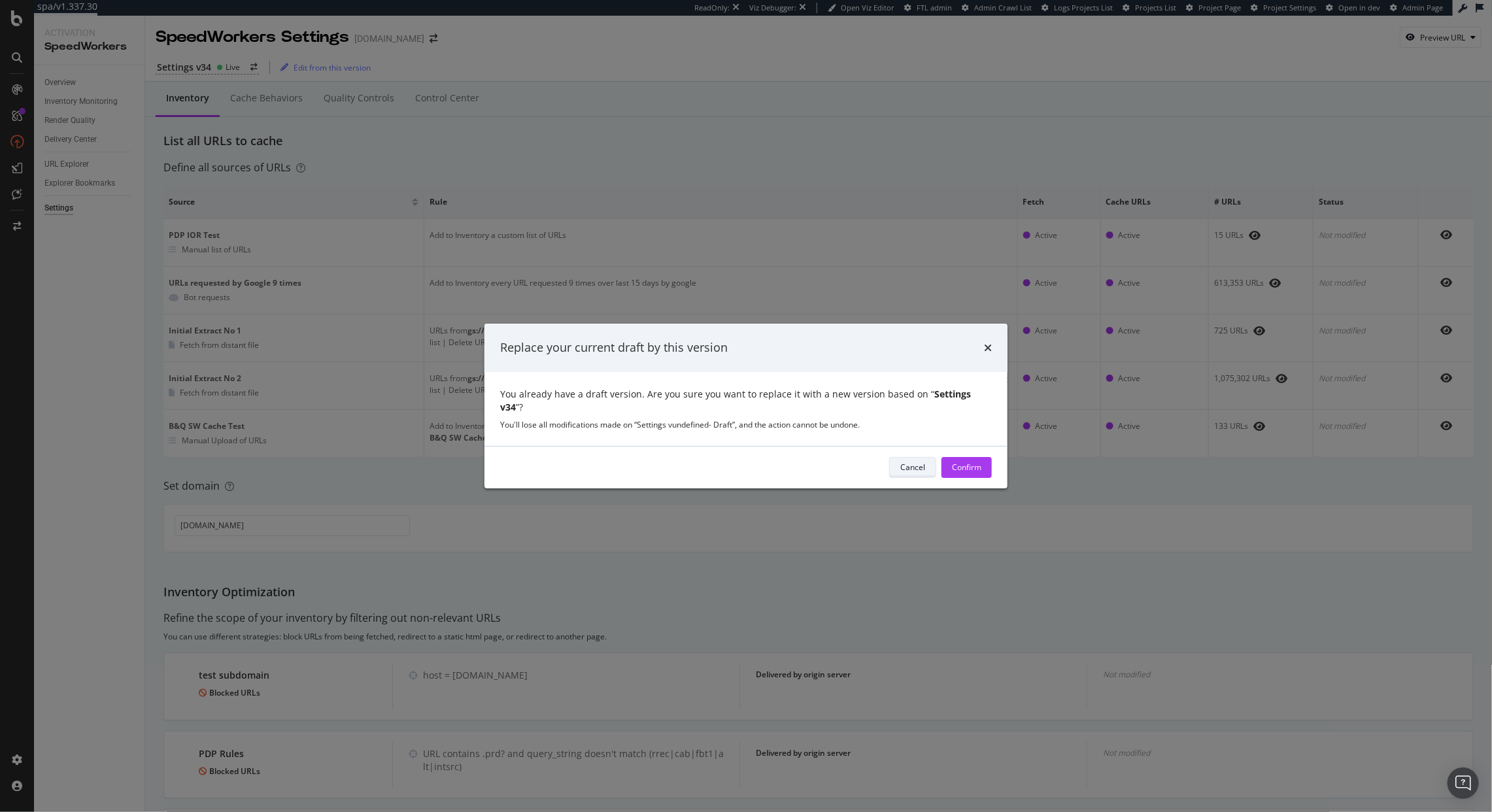
click at [907, 467] on div "Cancel" at bounding box center [912, 467] width 25 height 18
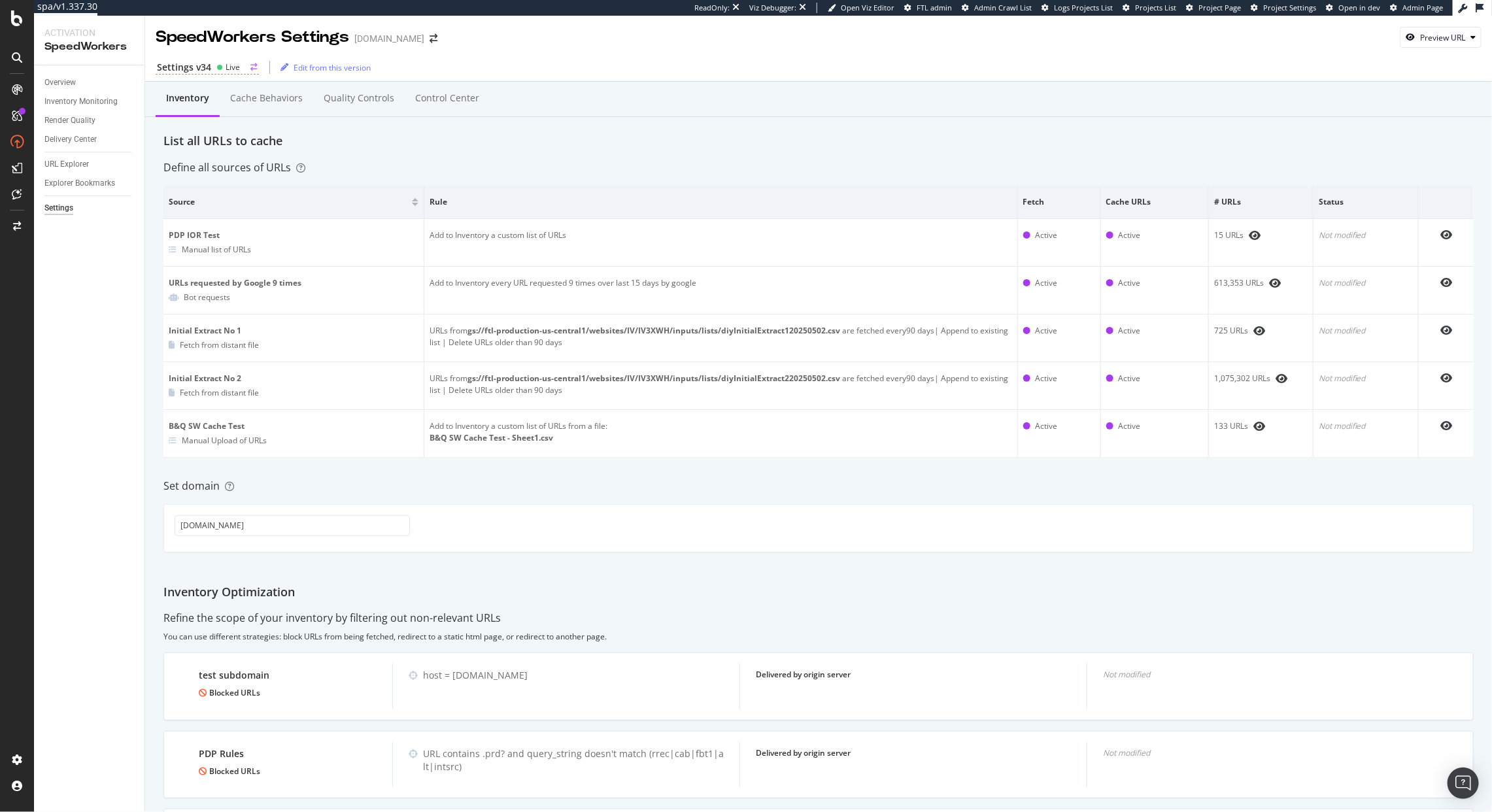
click at [187, 67] on div "Settings v34" at bounding box center [184, 67] width 55 height 13
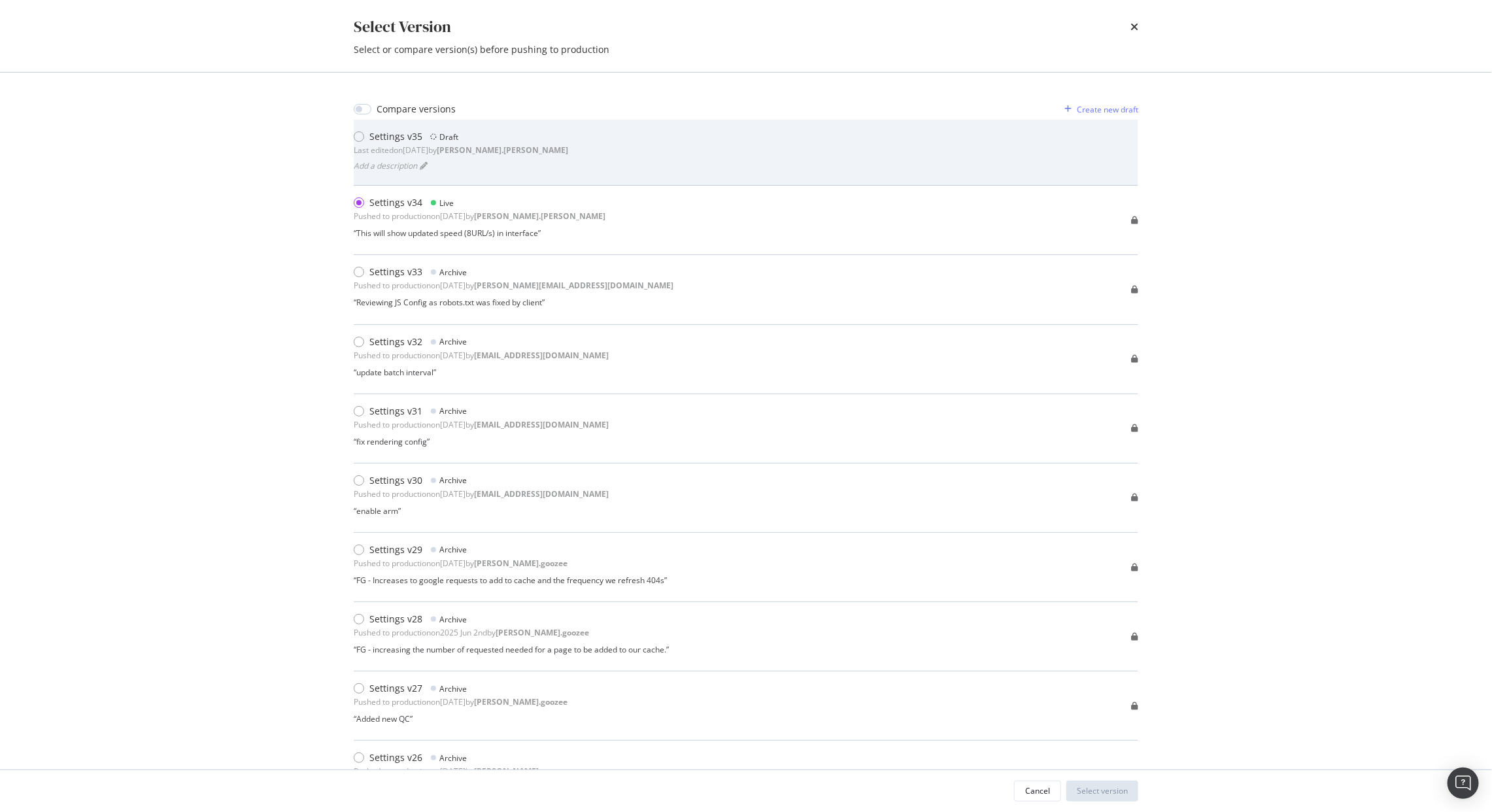
click at [457, 153] on div "Last edited on 2025 Sep 16th by jason.weddle" at bounding box center [461, 150] width 214 height 11
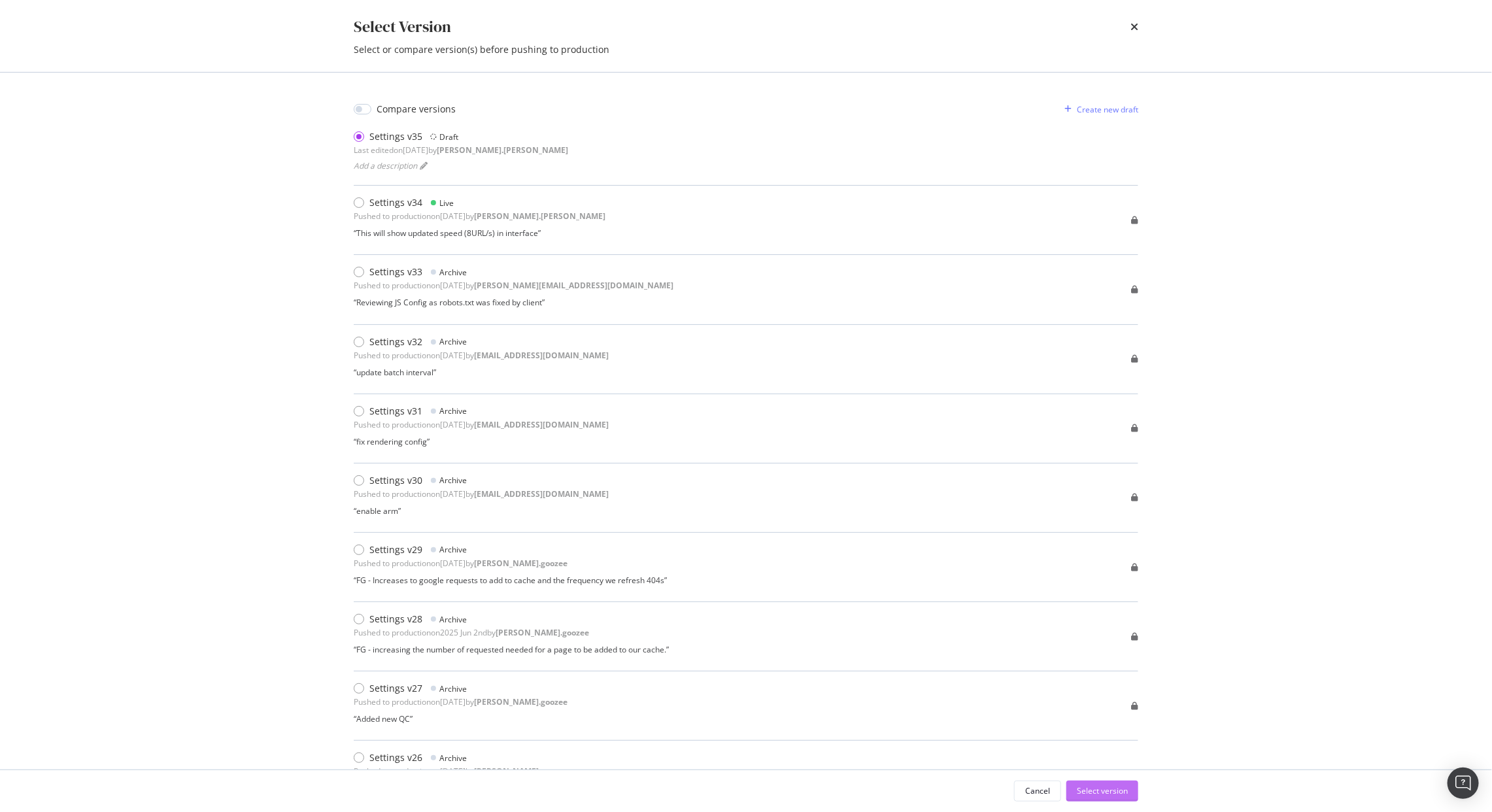
click at [1112, 792] on div "Select version" at bounding box center [1102, 790] width 51 height 11
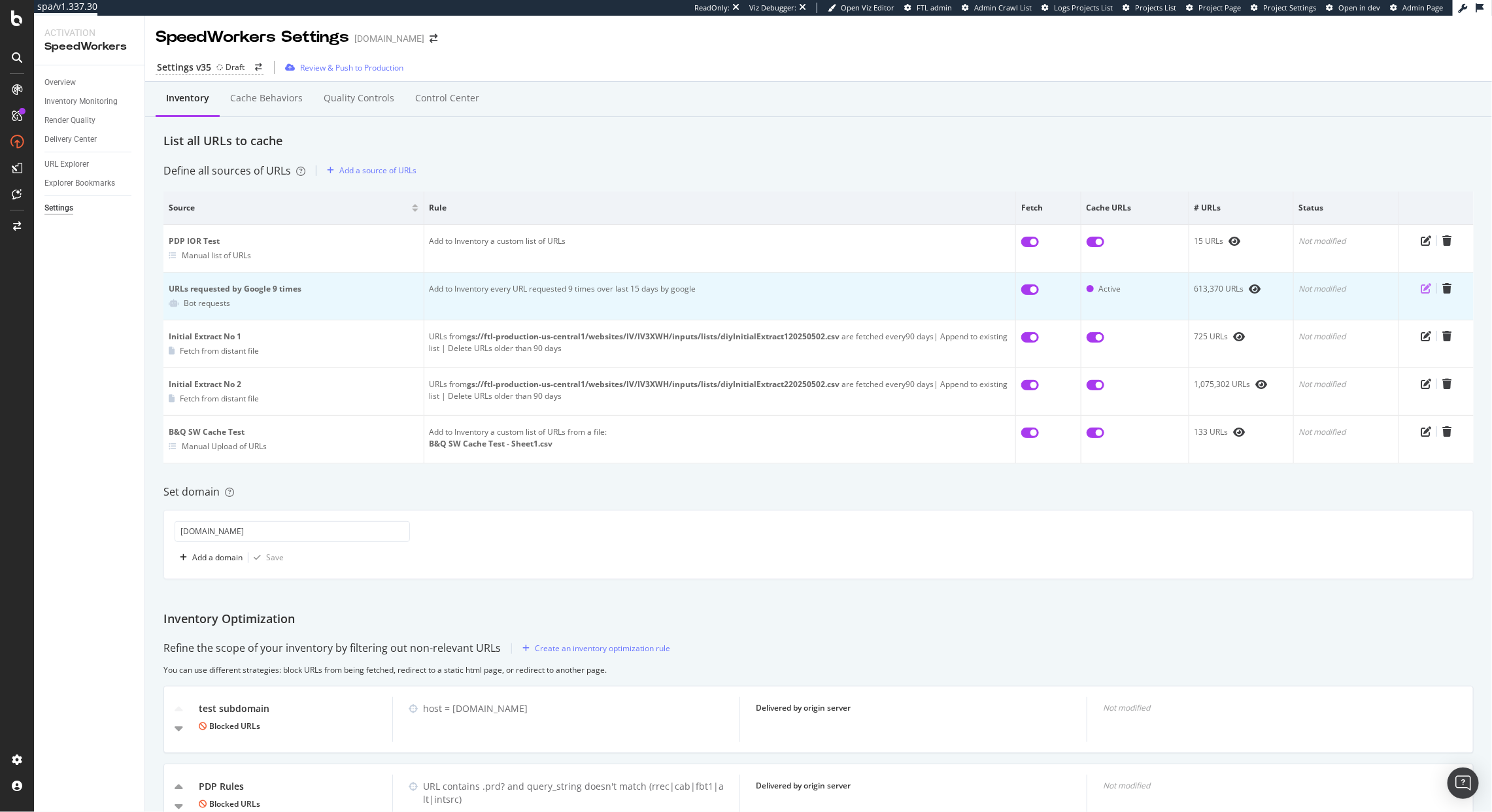
click at [1421, 288] on icon "pen-to-square" at bounding box center [1427, 288] width 11 height 11
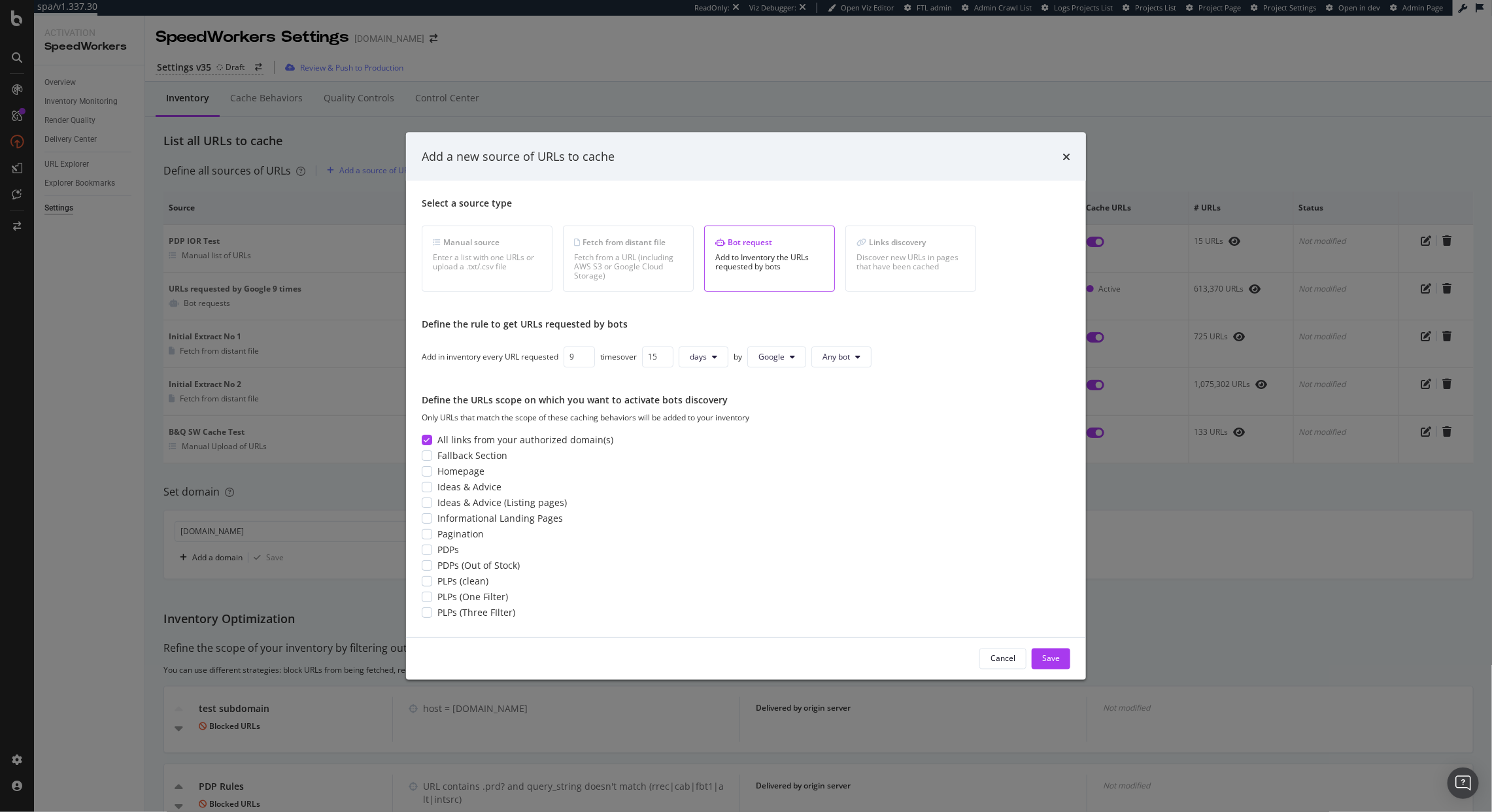
click at [586, 363] on input "9" at bounding box center [579, 356] width 32 height 21
click at [586, 361] on input "8" at bounding box center [579, 356] width 32 height 21
type input "7"
click at [586, 361] on input "7" at bounding box center [579, 356] width 32 height 21
click at [1053, 662] on div "Save" at bounding box center [1051, 658] width 18 height 11
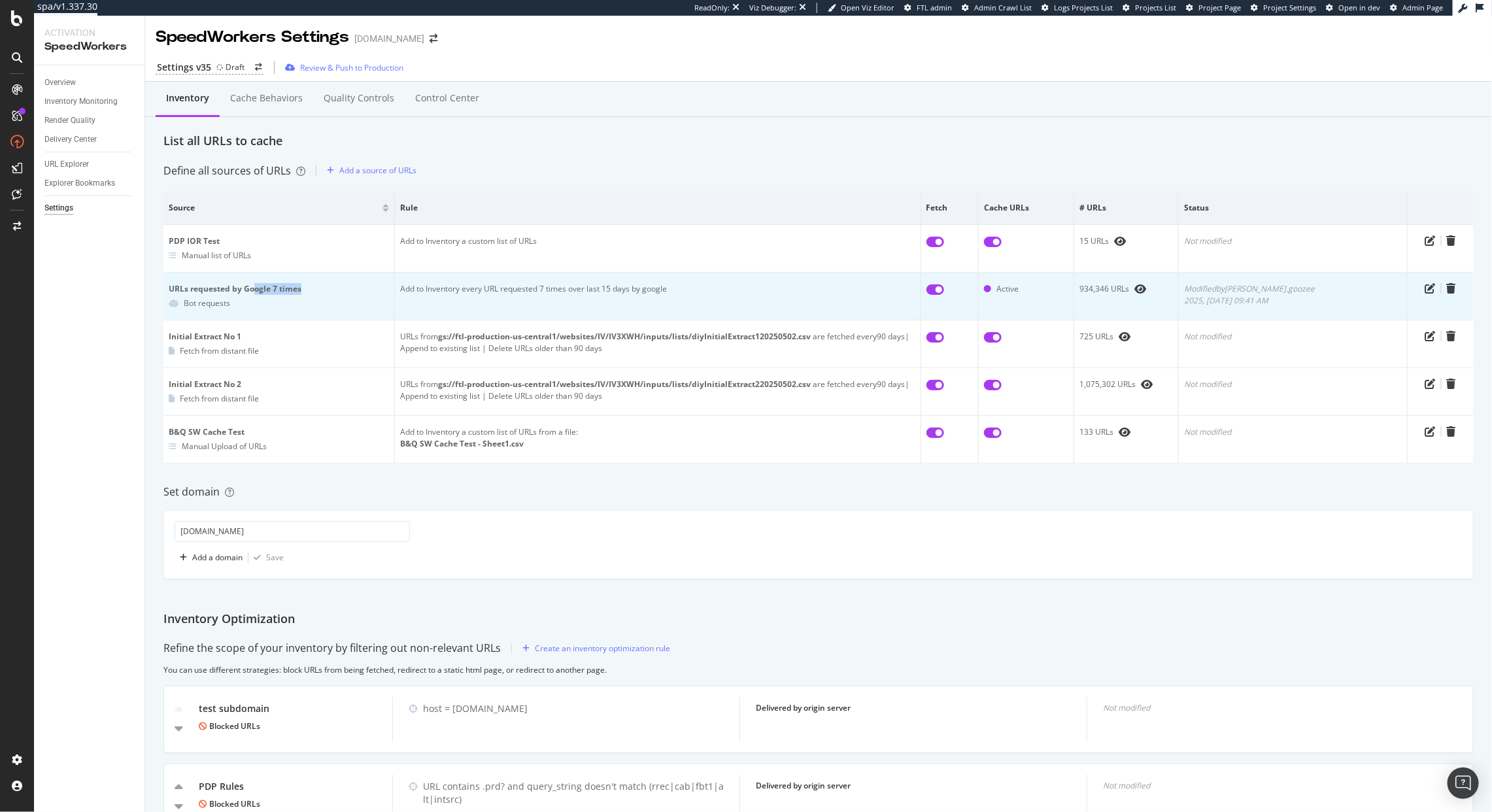
drag, startPoint x: 253, startPoint y: 288, endPoint x: 303, endPoint y: 293, distance: 50.2
click at [303, 292] on div "URLs requested by Google 7 times" at bounding box center [278, 288] width 220 height 11
click at [303, 293] on div "URLs requested by Google 7 times" at bounding box center [278, 288] width 220 height 11
drag, startPoint x: 296, startPoint y: 291, endPoint x: 305, endPoint y: 294, distance: 9.5
click at [305, 294] on div "URLs requested by Google 7 times" at bounding box center [278, 288] width 220 height 11
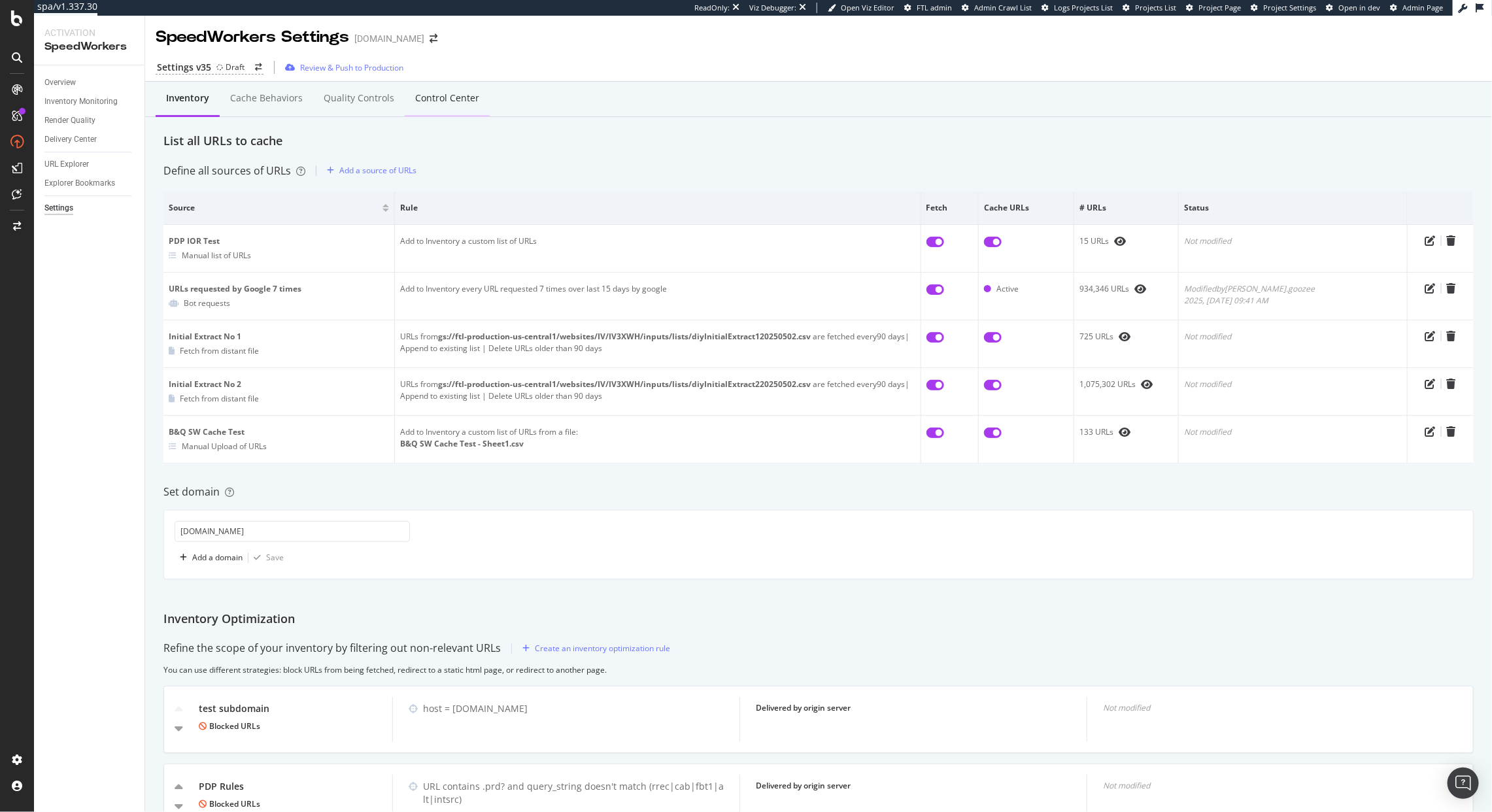
click at [445, 103] on div "Control Center" at bounding box center [447, 98] width 64 height 13
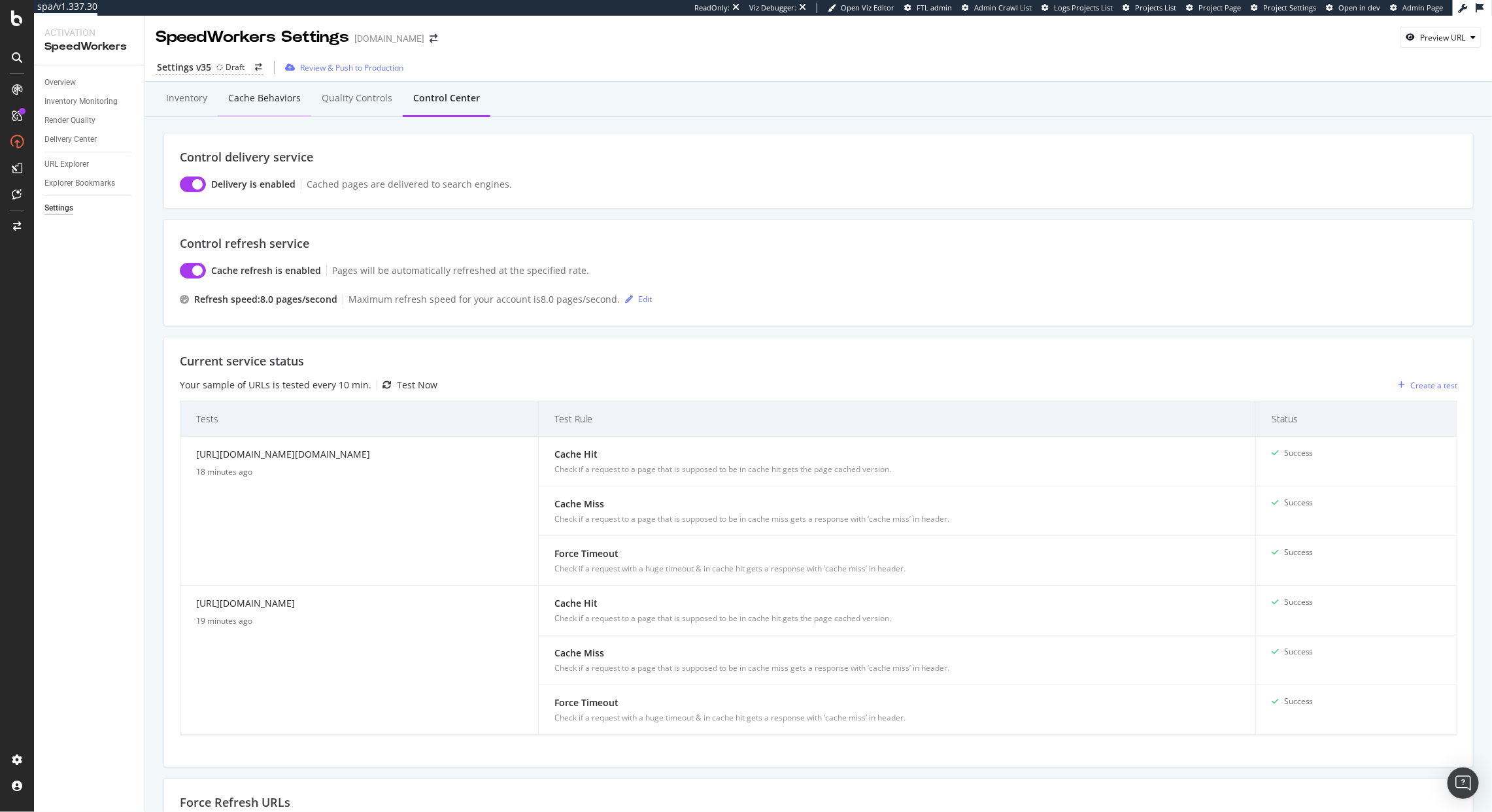
click at [257, 94] on div "Cache behaviors" at bounding box center [265, 98] width 73 height 13
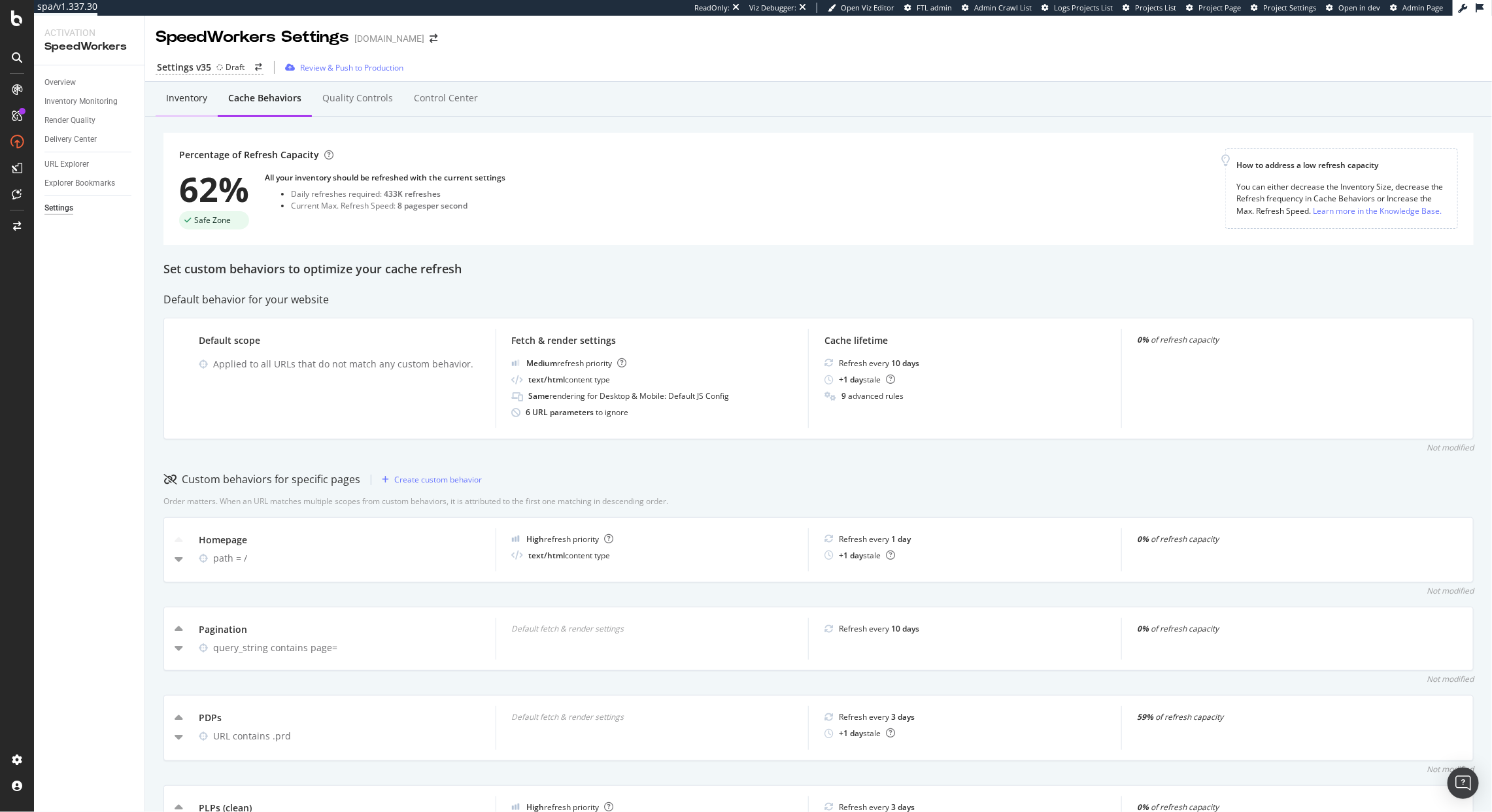
click at [179, 95] on div "Inventory" at bounding box center [186, 98] width 41 height 13
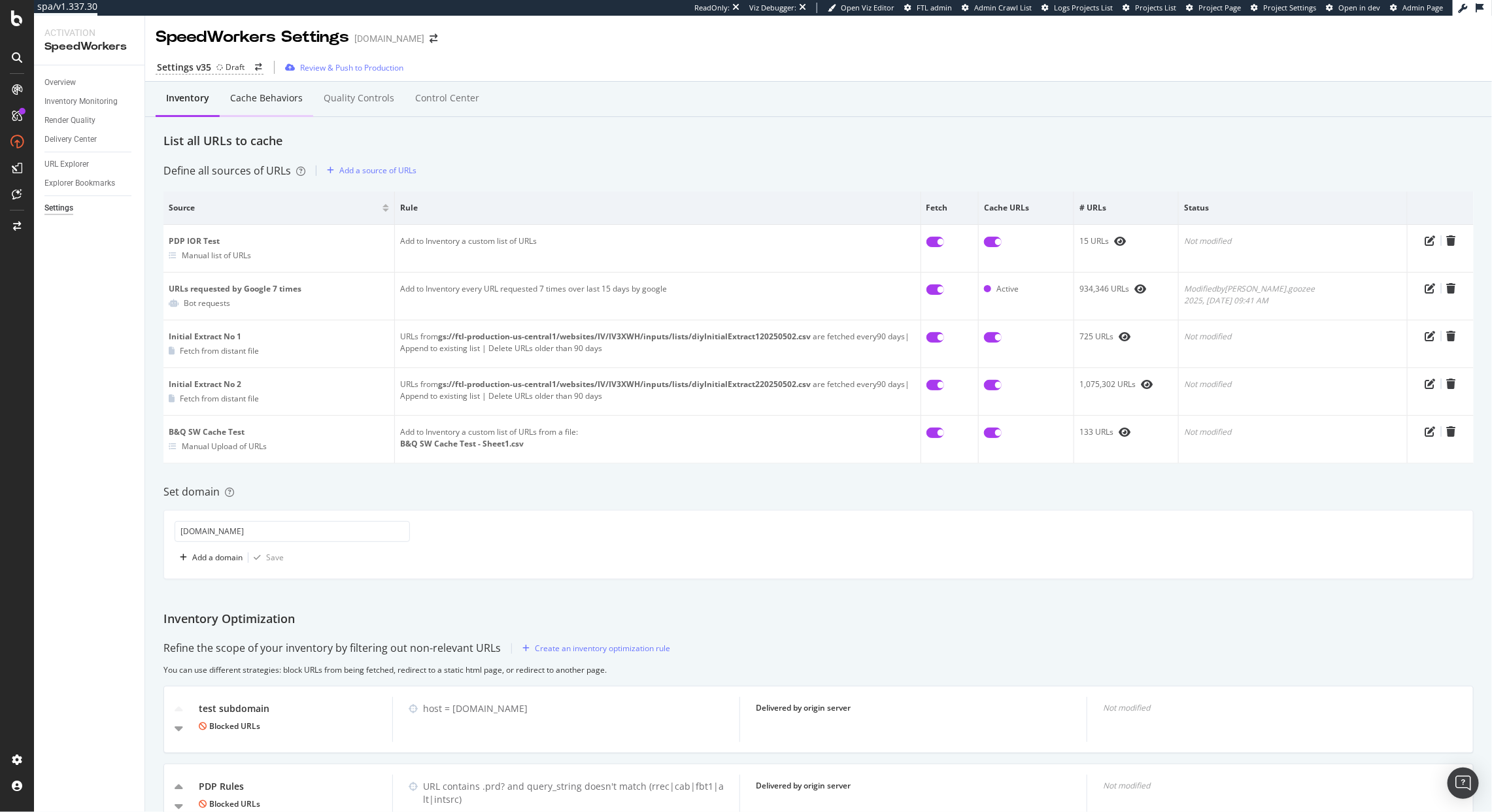
click at [276, 97] on div "Cache behaviors" at bounding box center [267, 98] width 73 height 13
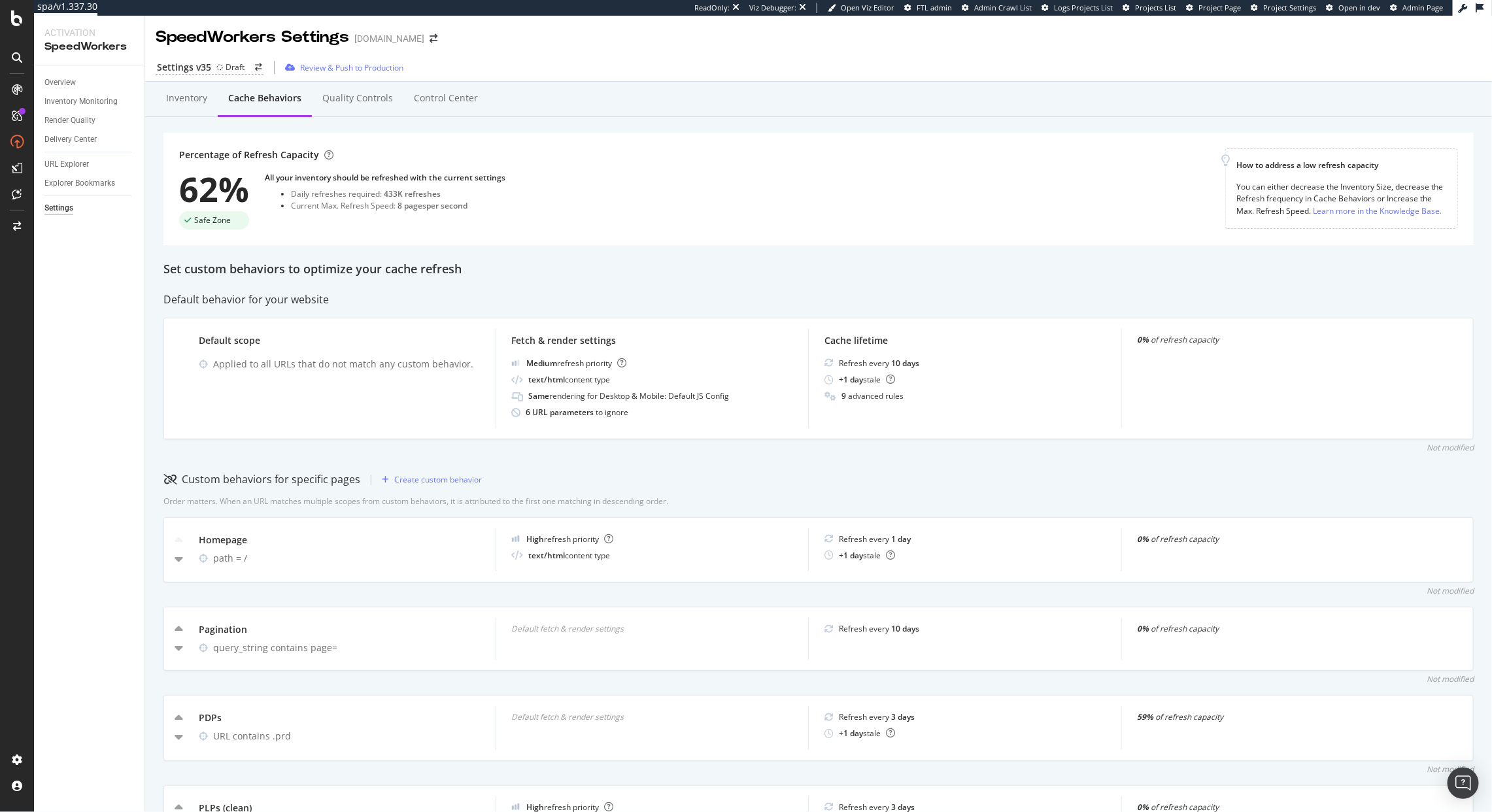
drag, startPoint x: 399, startPoint y: 208, endPoint x: 464, endPoint y: 211, distance: 65.1
click at [501, 211] on div "All your inventory should be refreshed with the current settings Daily refreshe…" at bounding box center [385, 200] width 241 height 57
click at [197, 113] on div "Inventory" at bounding box center [187, 98] width 62 height 36
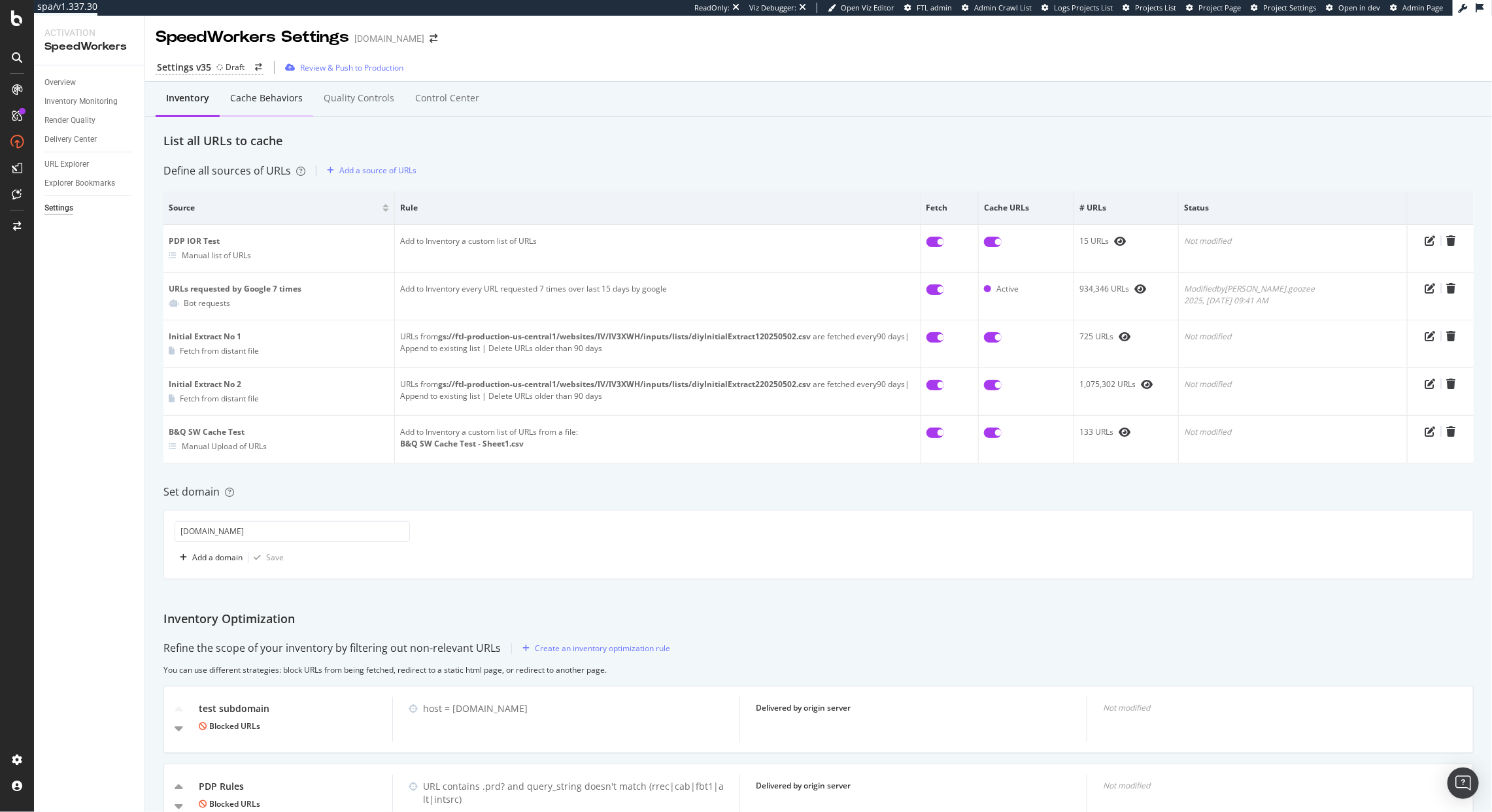
click at [263, 99] on div "Cache behaviors" at bounding box center [267, 98] width 73 height 13
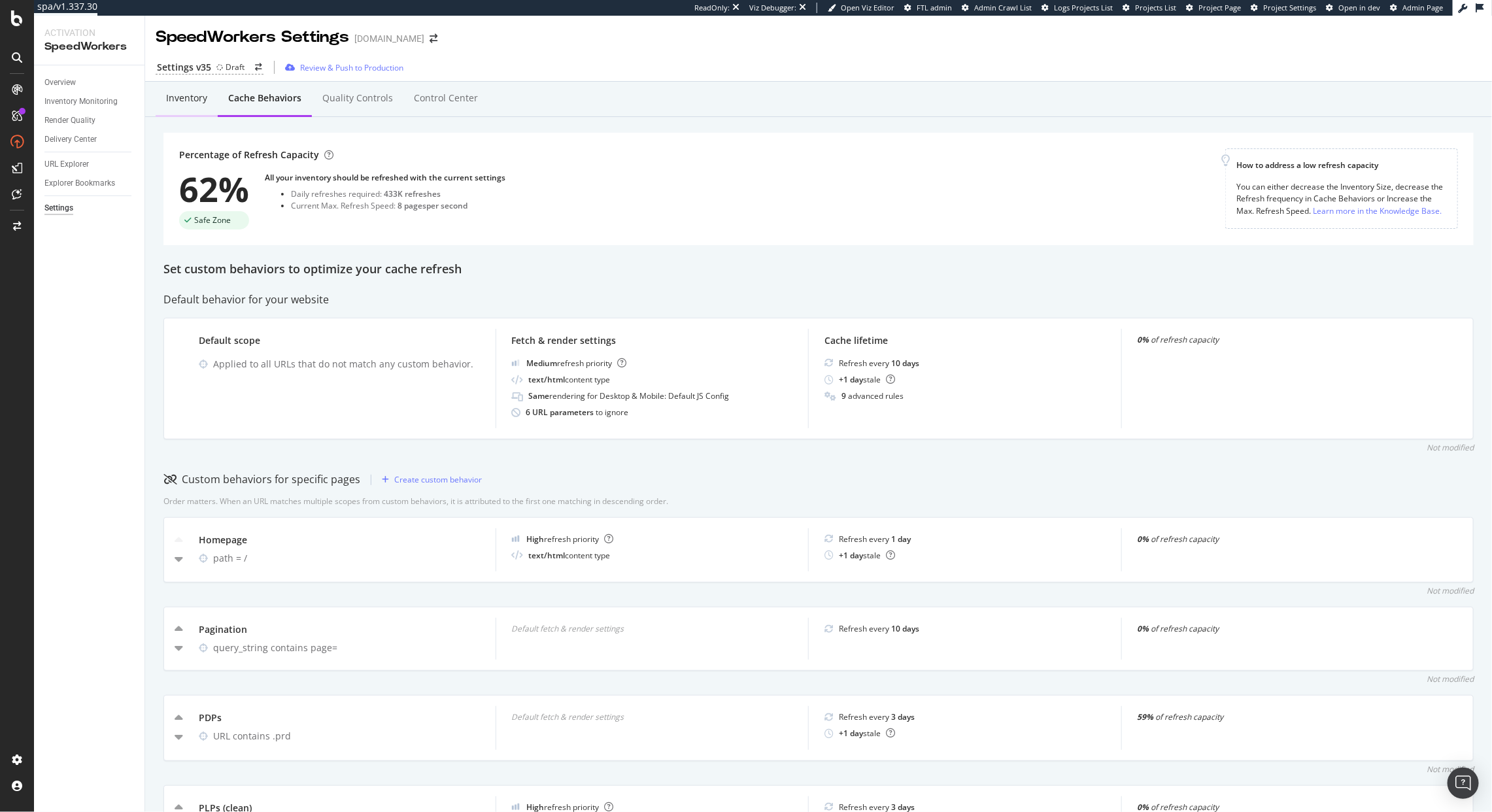
click at [196, 105] on div "Inventory" at bounding box center [187, 98] width 62 height 36
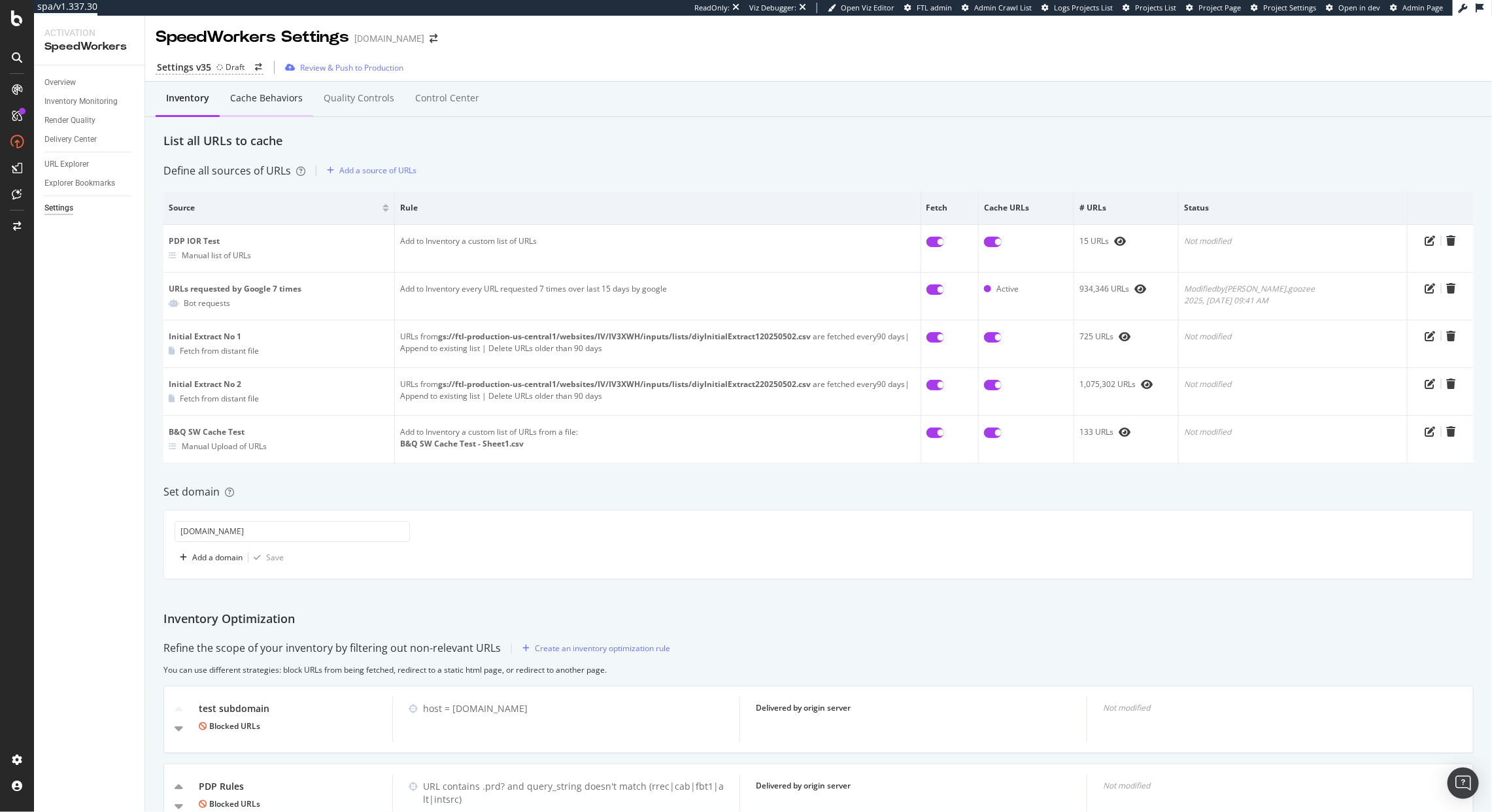
click at [240, 101] on div "Cache behaviors" at bounding box center [267, 98] width 73 height 13
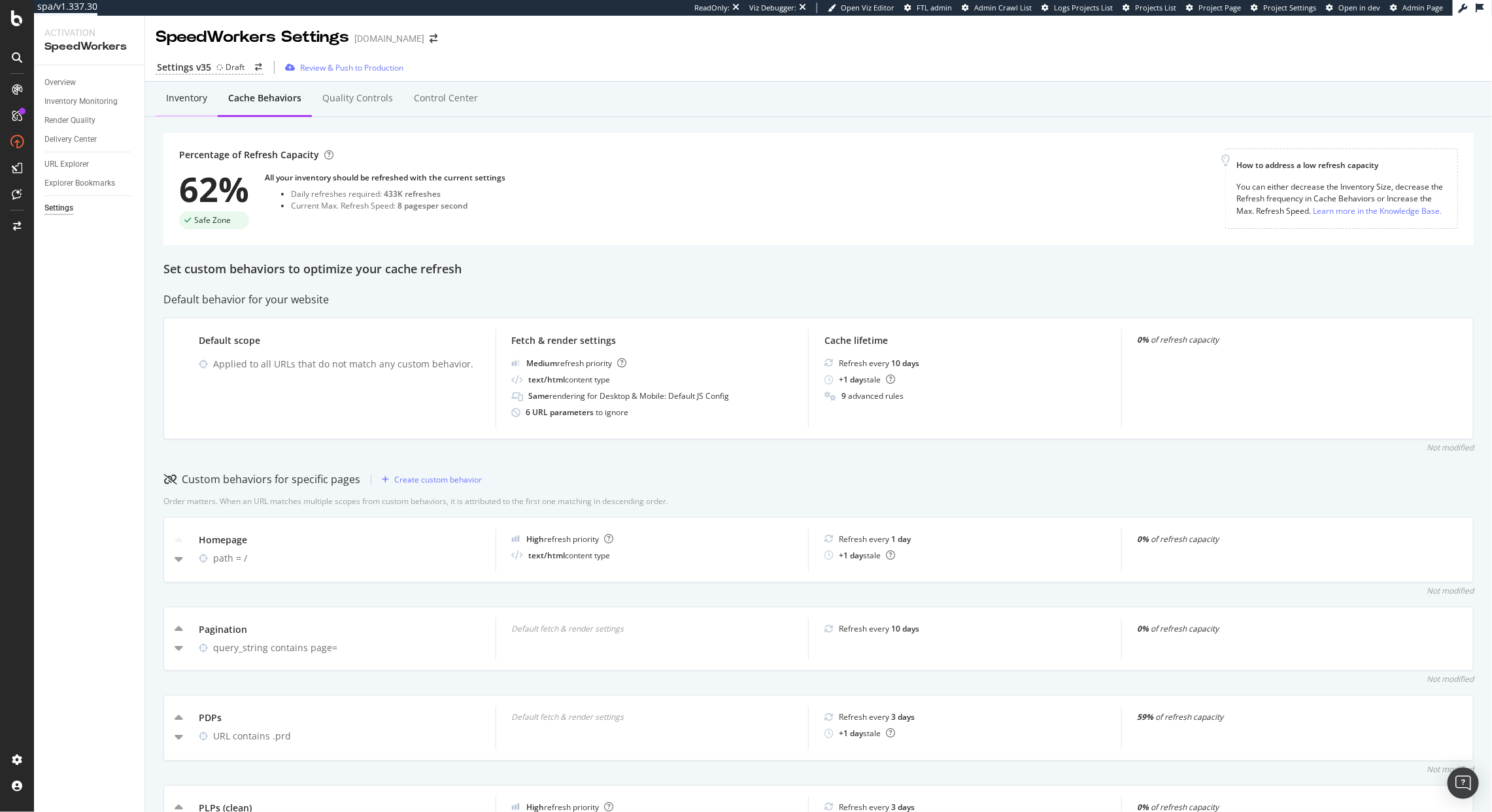
click at [192, 98] on div "Inventory" at bounding box center [186, 98] width 41 height 13
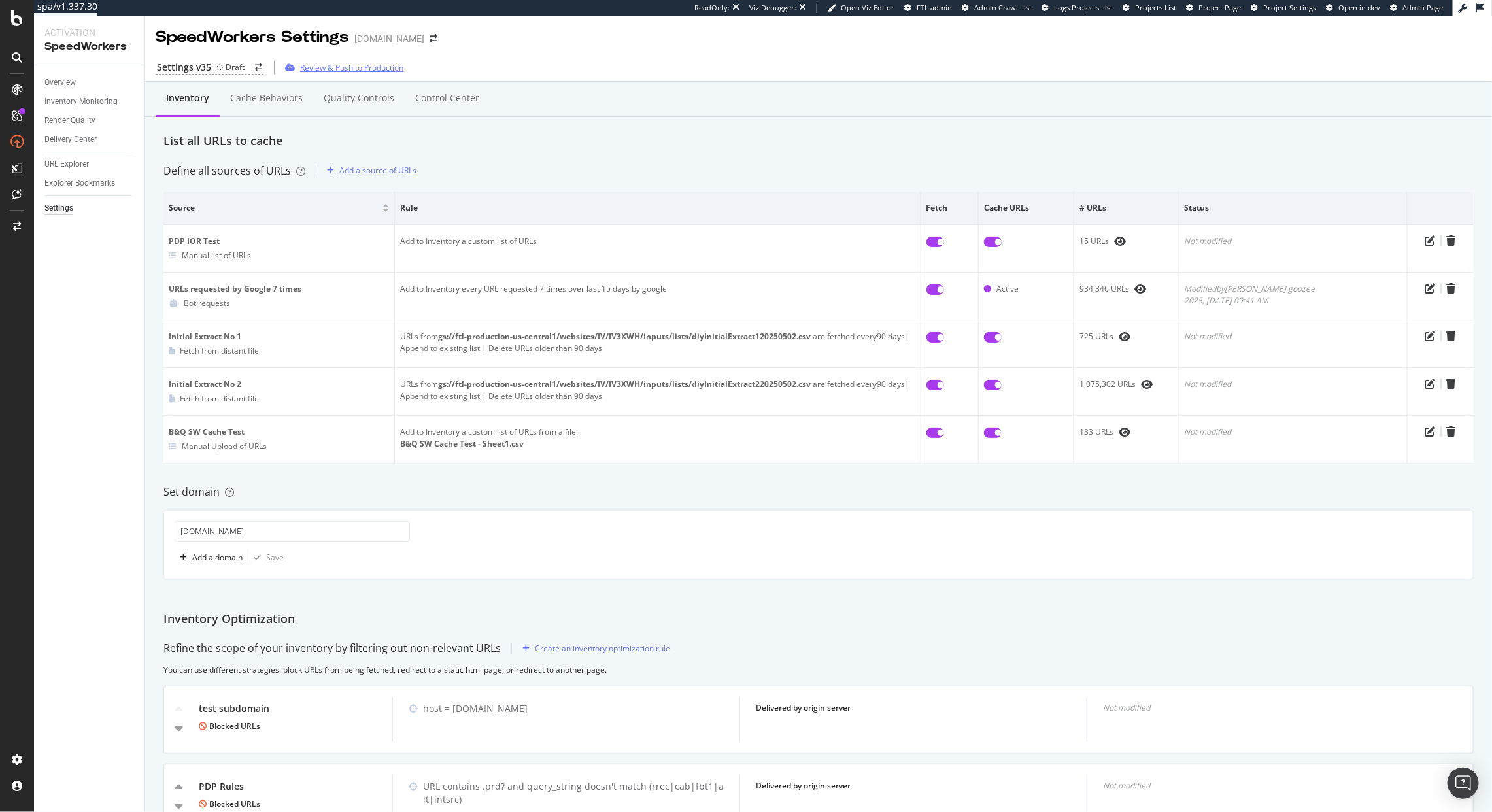
click at [306, 68] on div "Review & Push to Production" at bounding box center [351, 67] width 103 height 11
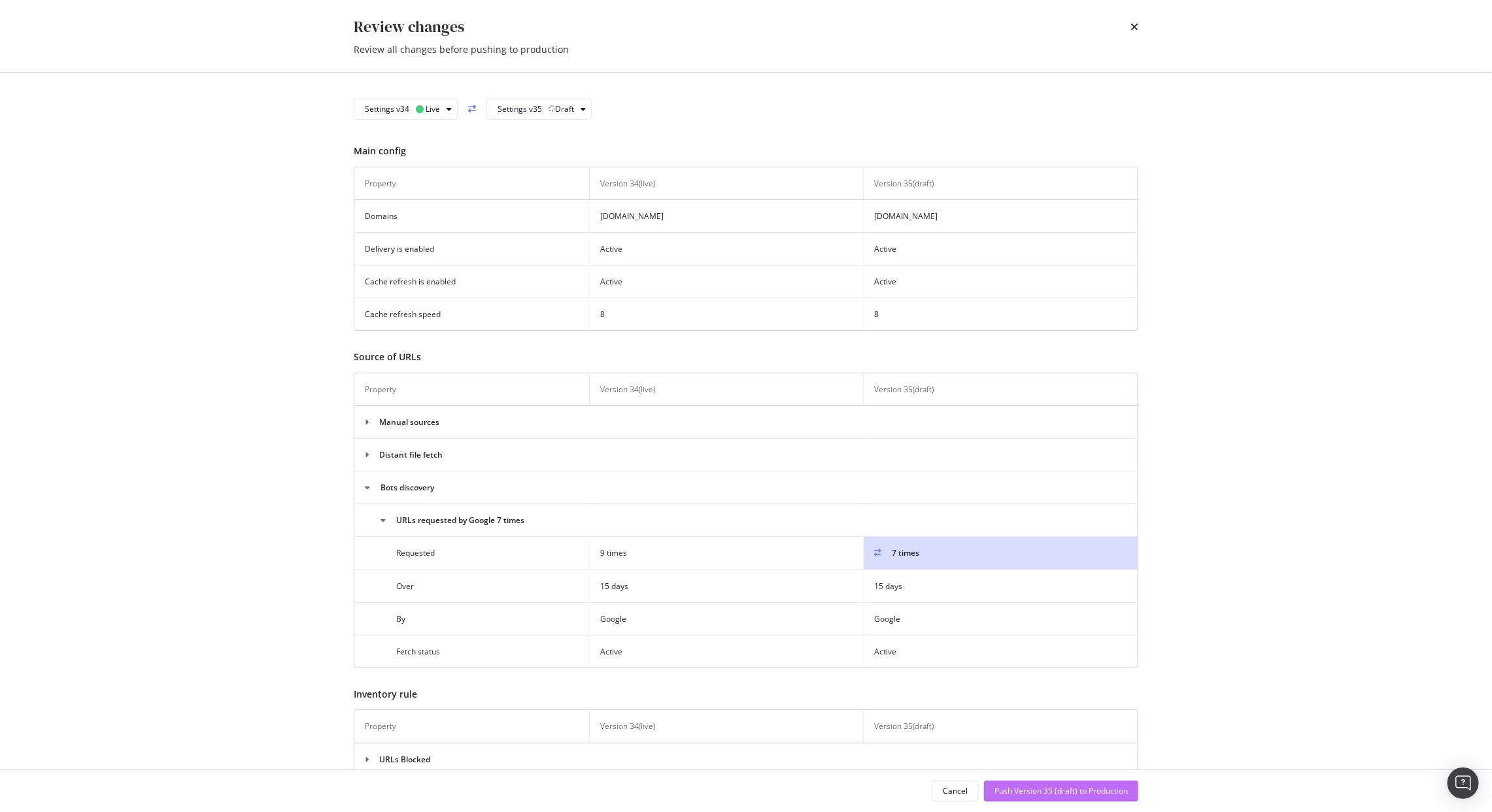
click at [1010, 794] on div "Push Version 35 (draft) to Production" at bounding box center [1061, 790] width 133 height 11
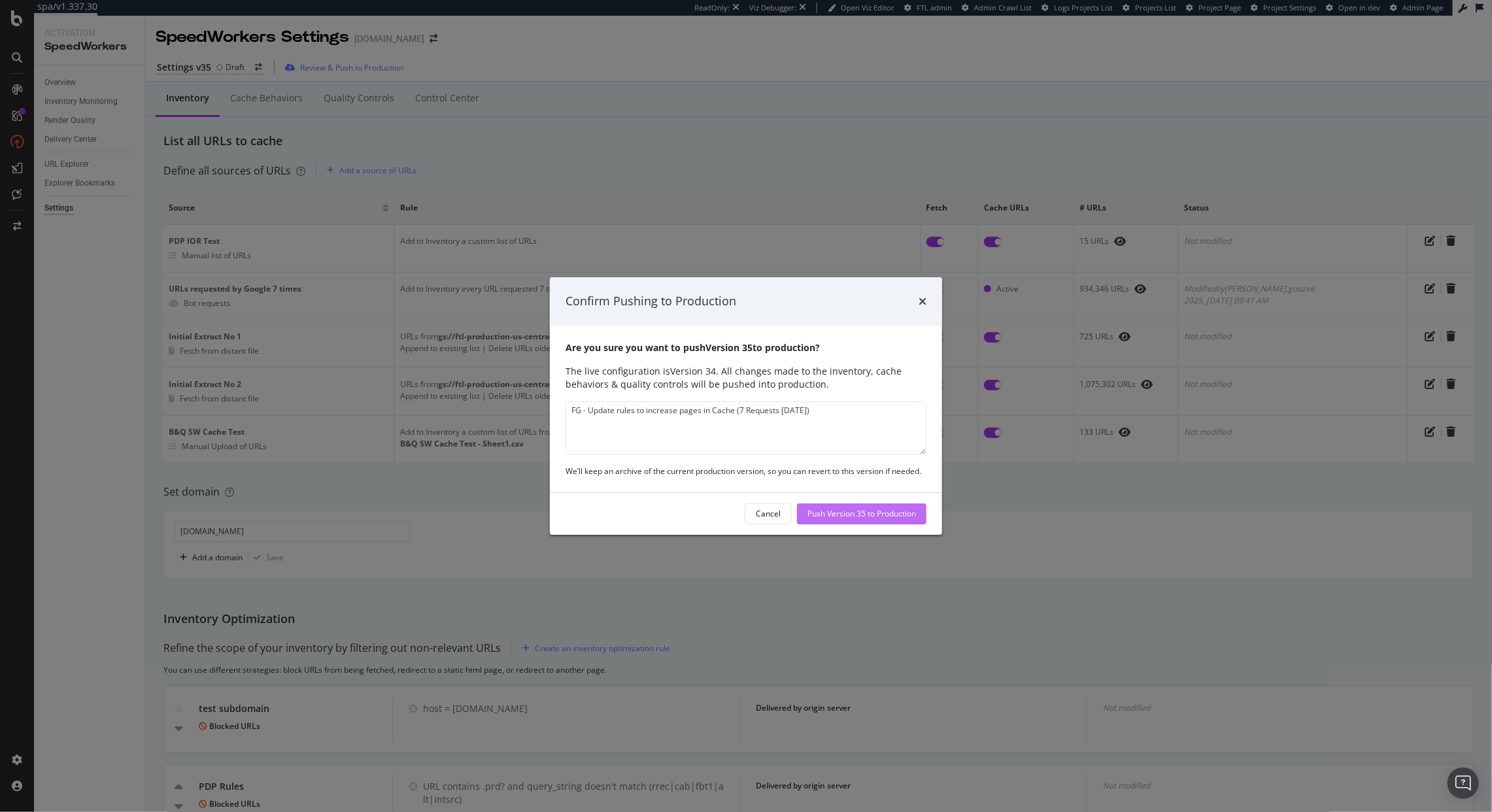
type textarea "FG - Update rules to increase pages in Cache (7 Requests in 15 days)"
click at [865, 508] on div "Push Version 35 to Production" at bounding box center [861, 513] width 108 height 11
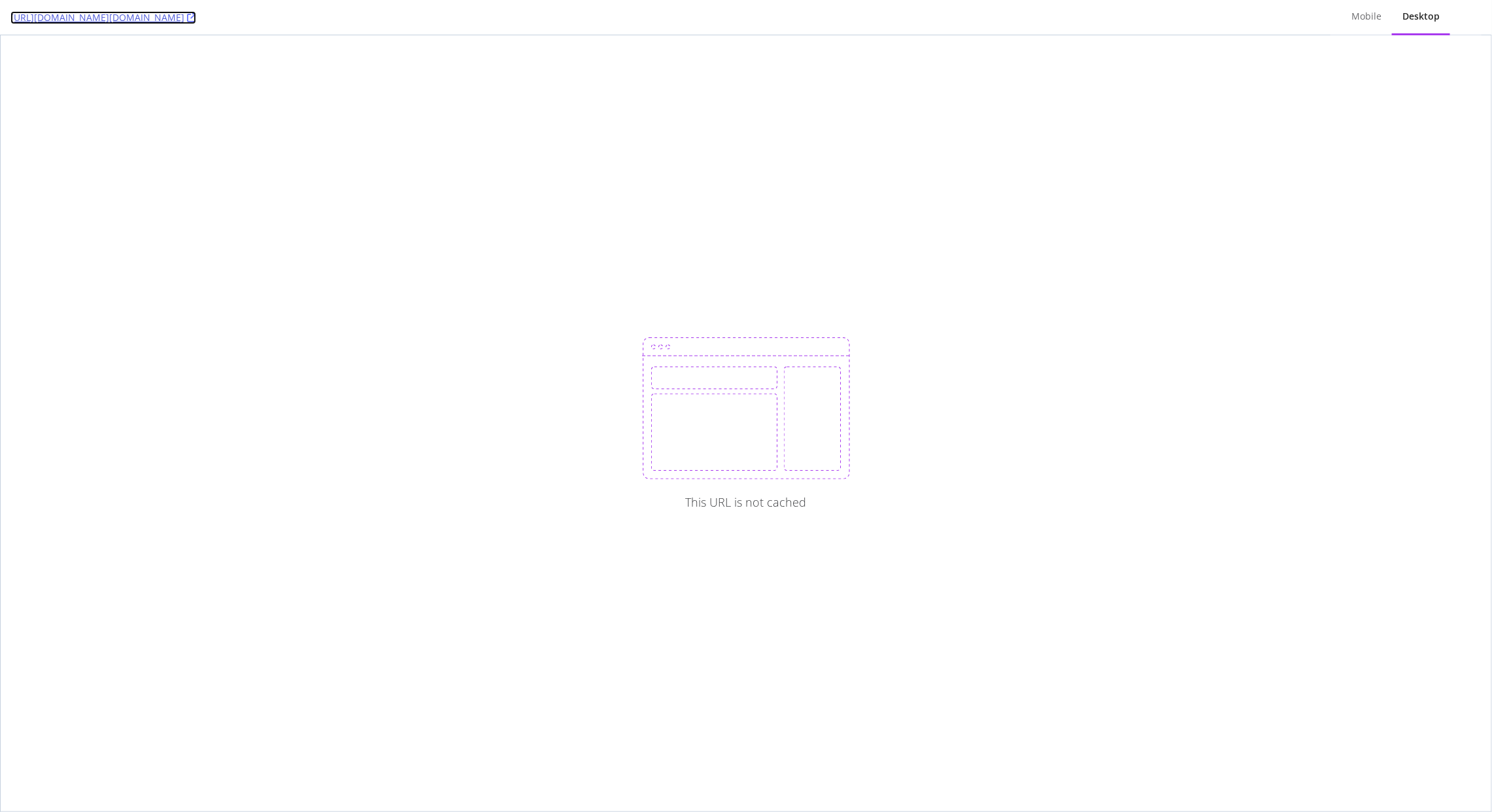
click at [196, 15] on icon at bounding box center [192, 18] width 9 height 9
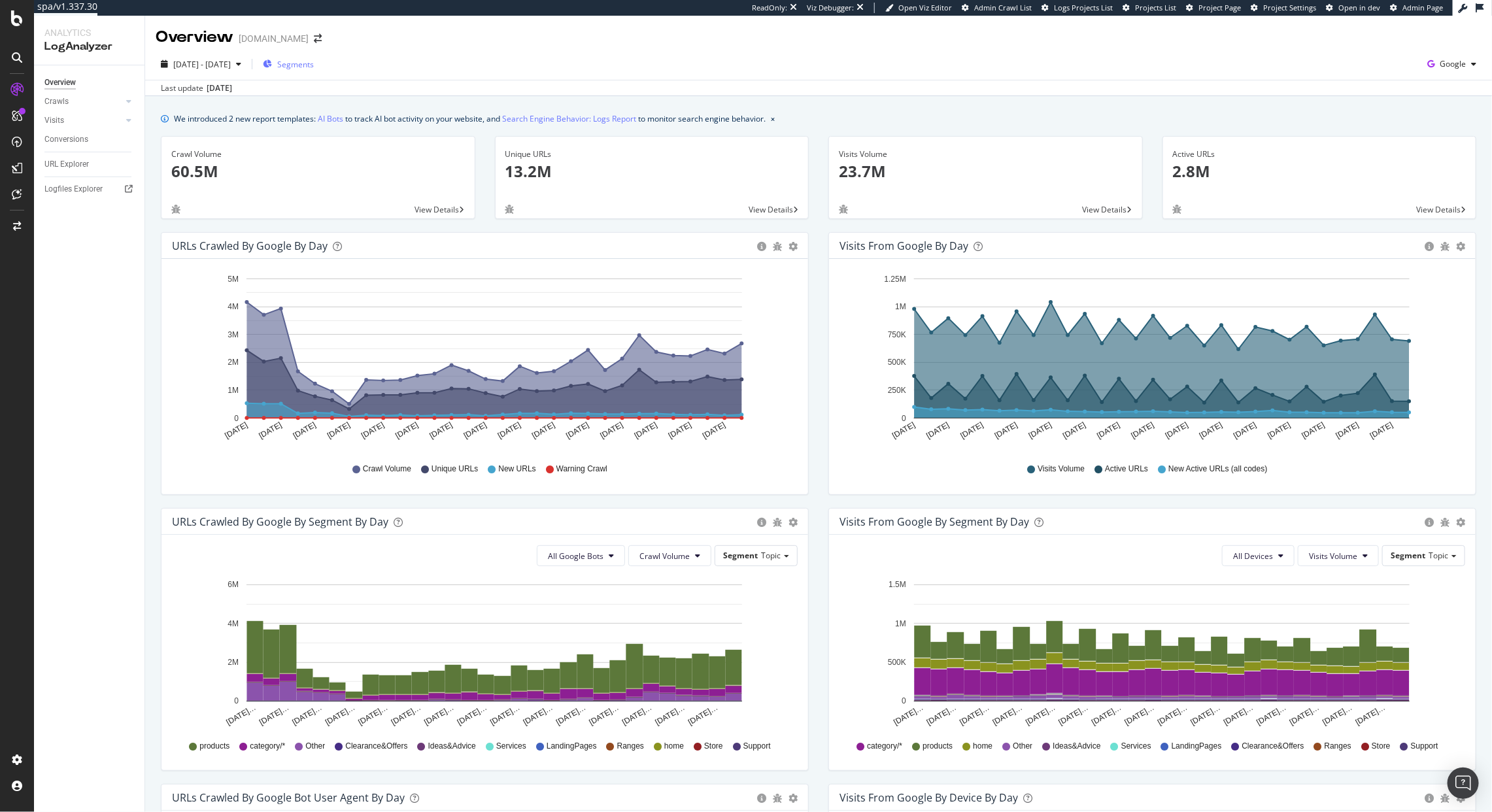
click at [314, 67] on span "Segments" at bounding box center [295, 64] width 36 height 11
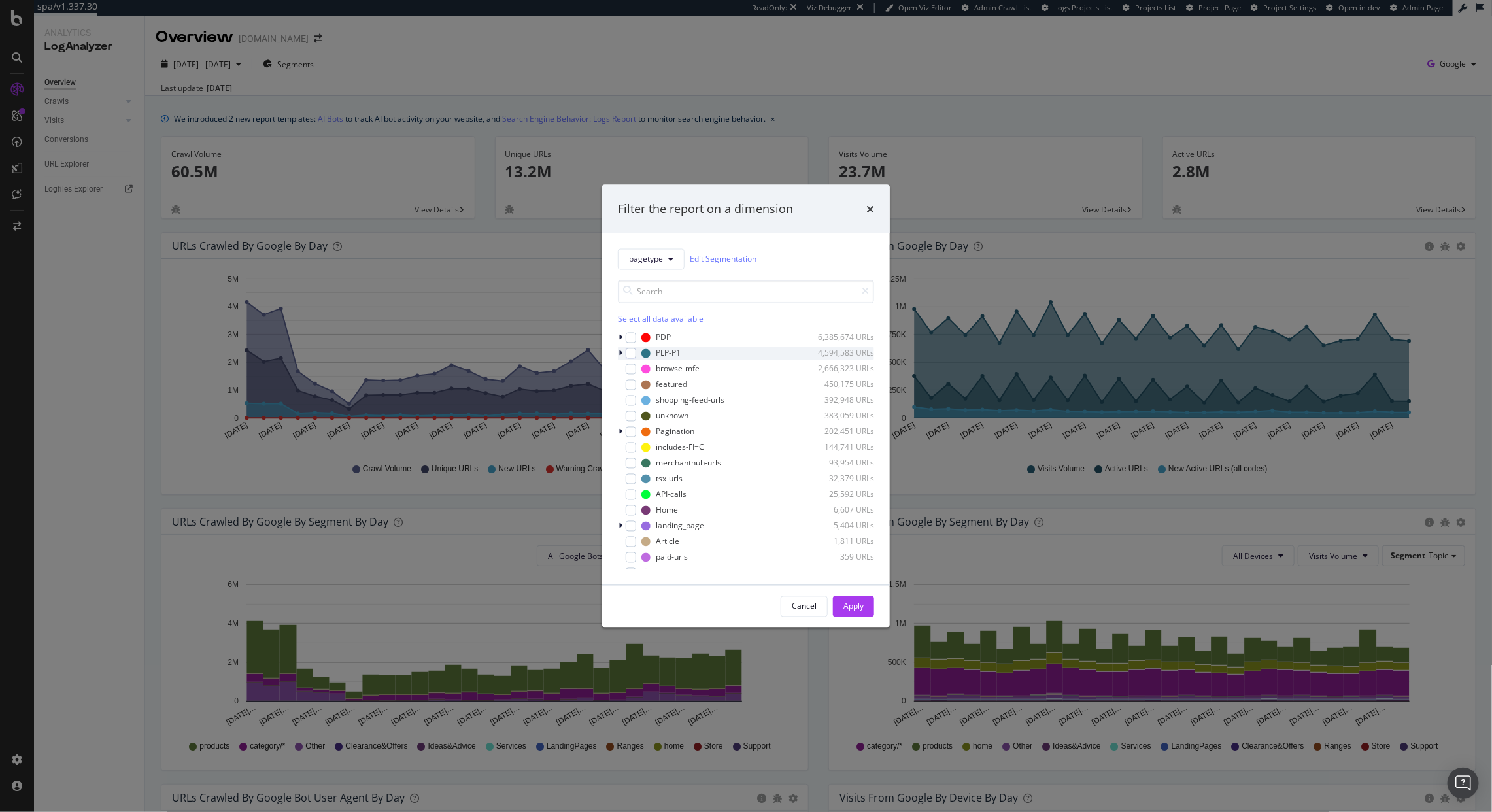
click at [620, 354] on icon "modal" at bounding box center [621, 353] width 4 height 8
click at [627, 354] on div "modal" at bounding box center [631, 353] width 11 height 11
click at [859, 604] on div "Apply" at bounding box center [854, 606] width 20 height 11
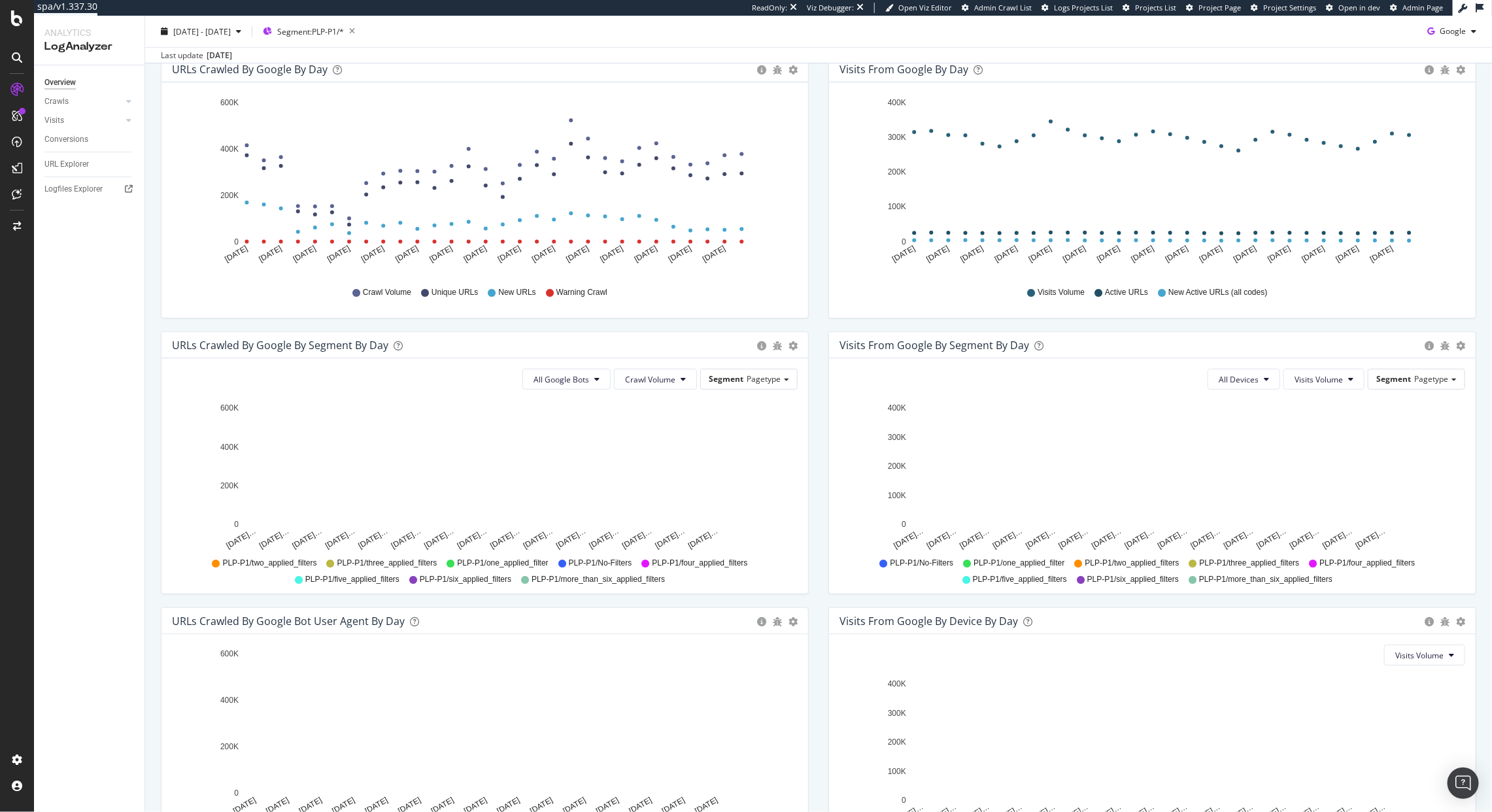
scroll to position [141, 0]
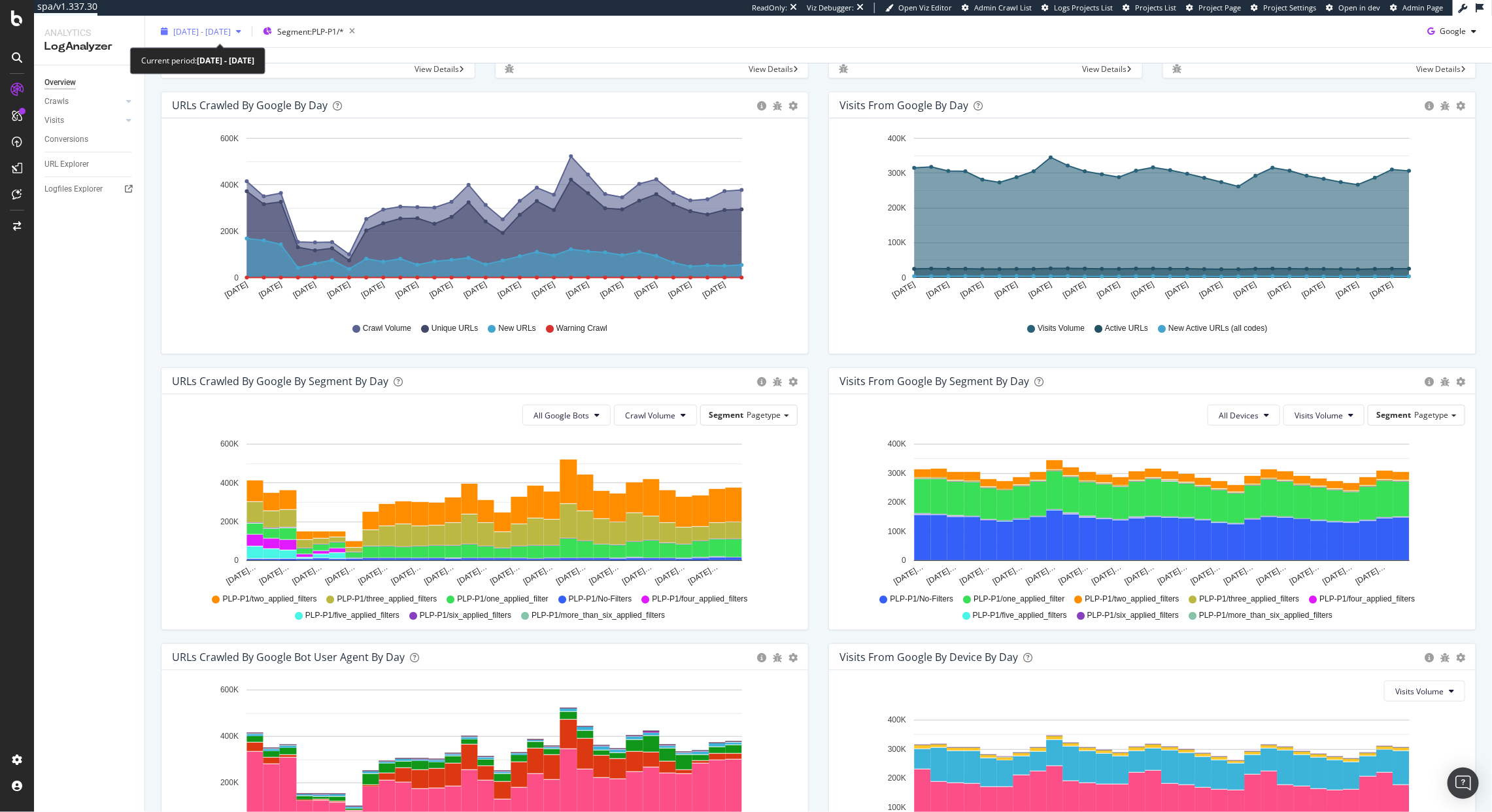
click at [217, 37] on div "2025 Aug. 17th - Sep. 15th" at bounding box center [201, 31] width 91 height 20
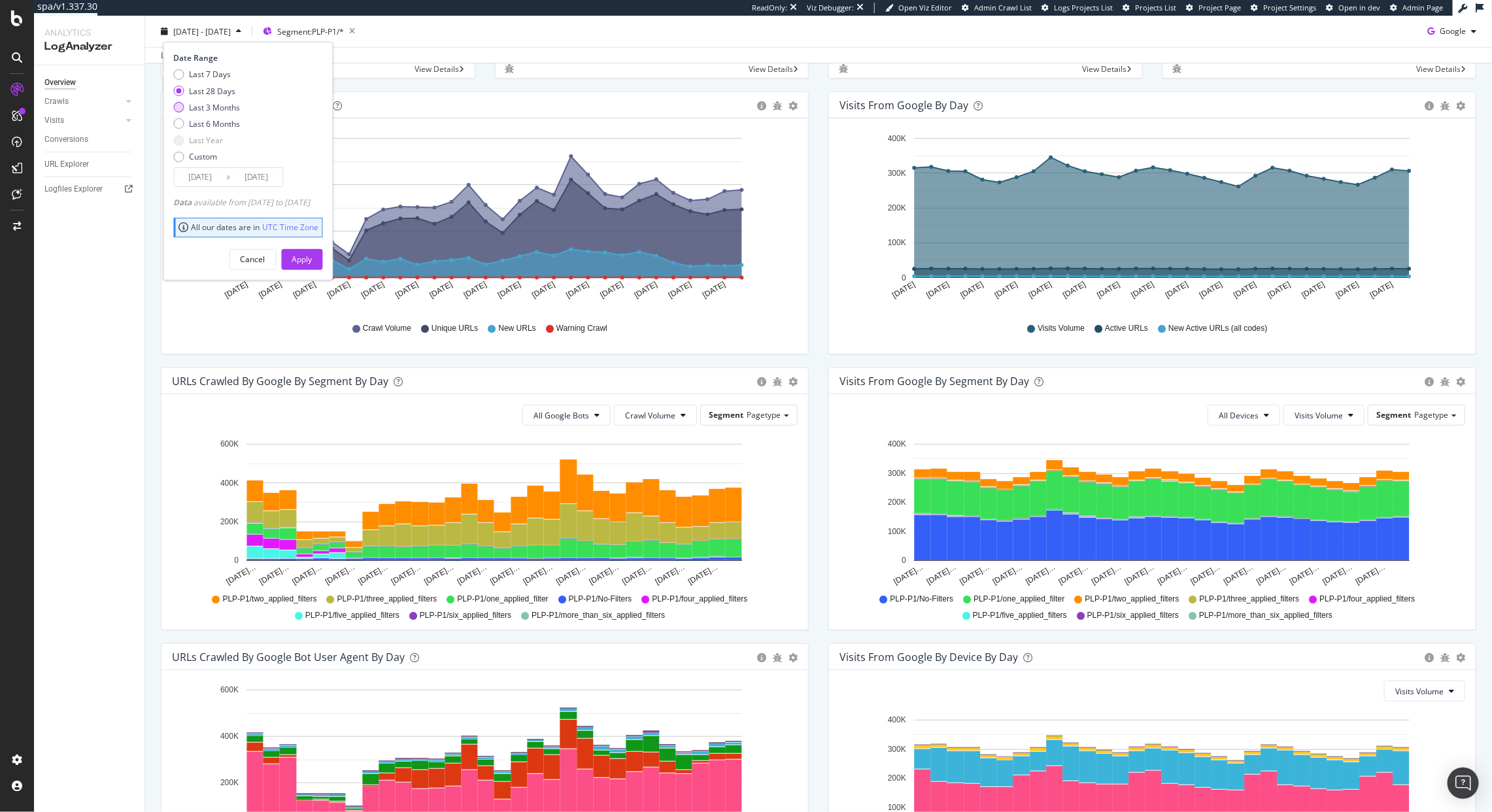
click at [214, 108] on div "Last 3 Months" at bounding box center [215, 106] width 51 height 11
type input "2025/06/16"
click at [313, 259] on div "Apply" at bounding box center [303, 259] width 20 height 11
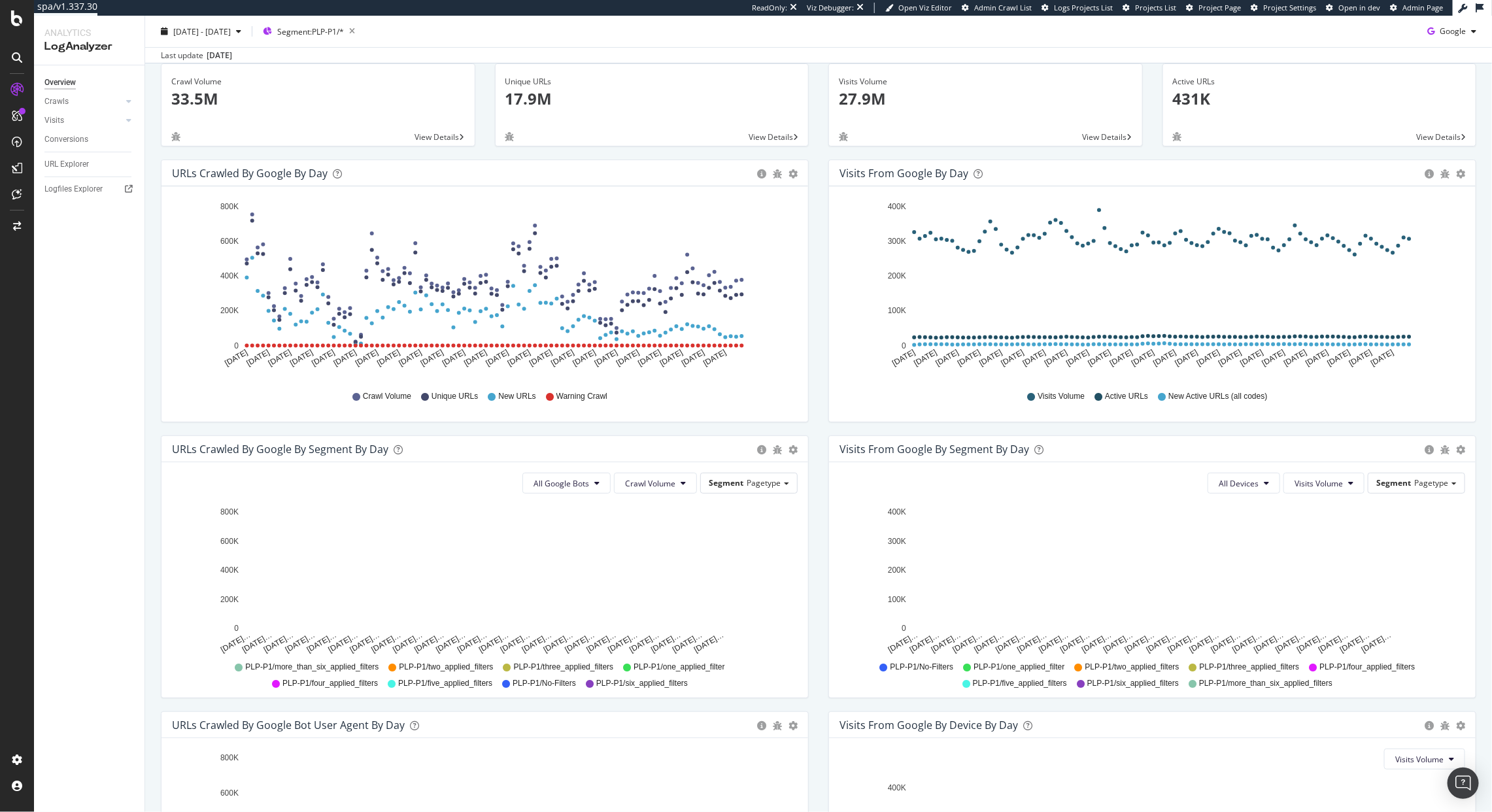
scroll to position [74, 0]
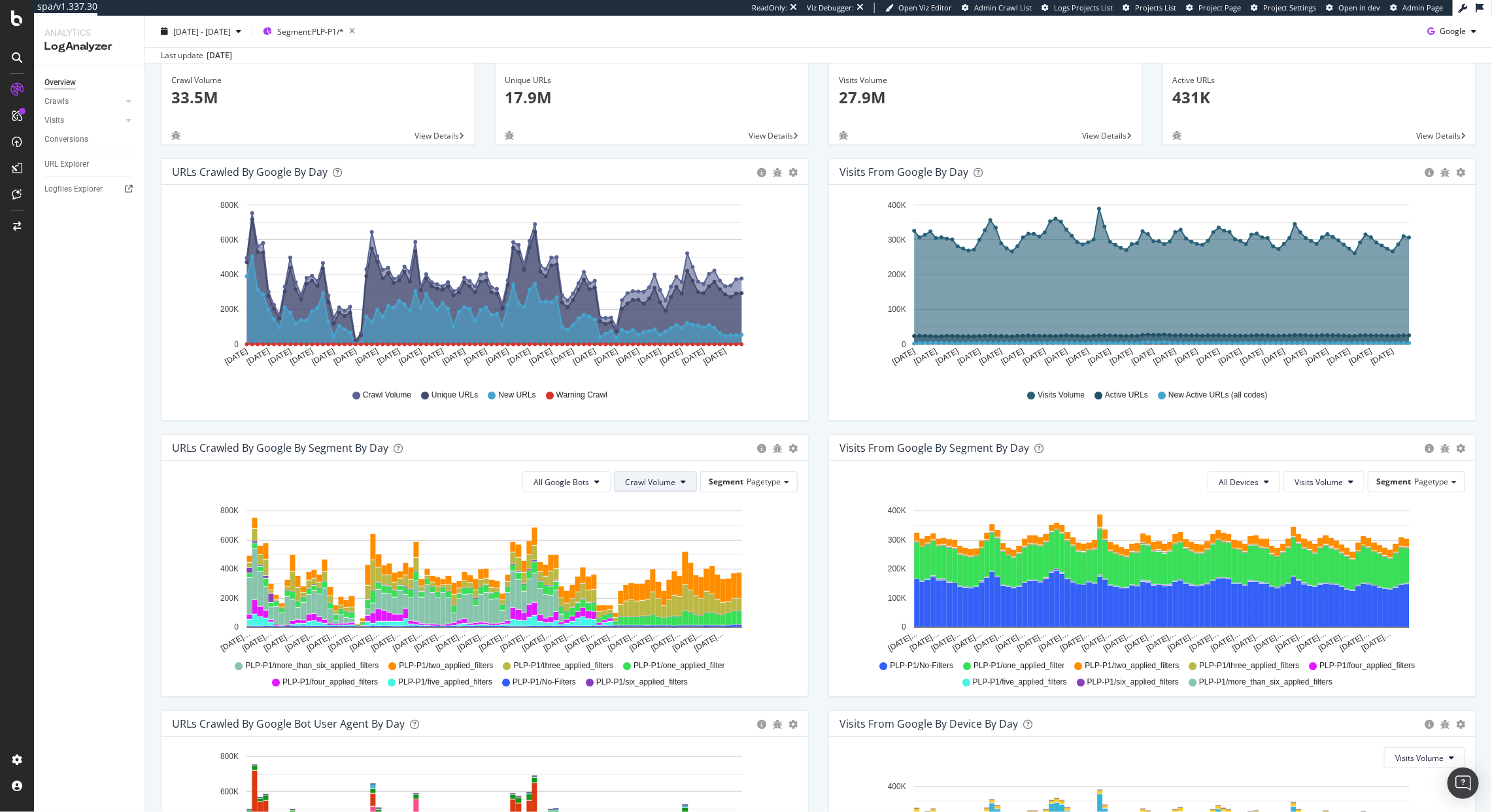
click at [656, 487] on span "Crawl Volume" at bounding box center [650, 482] width 51 height 11
click at [643, 533] on span "Unique URLs" at bounding box center [645, 532] width 52 height 11
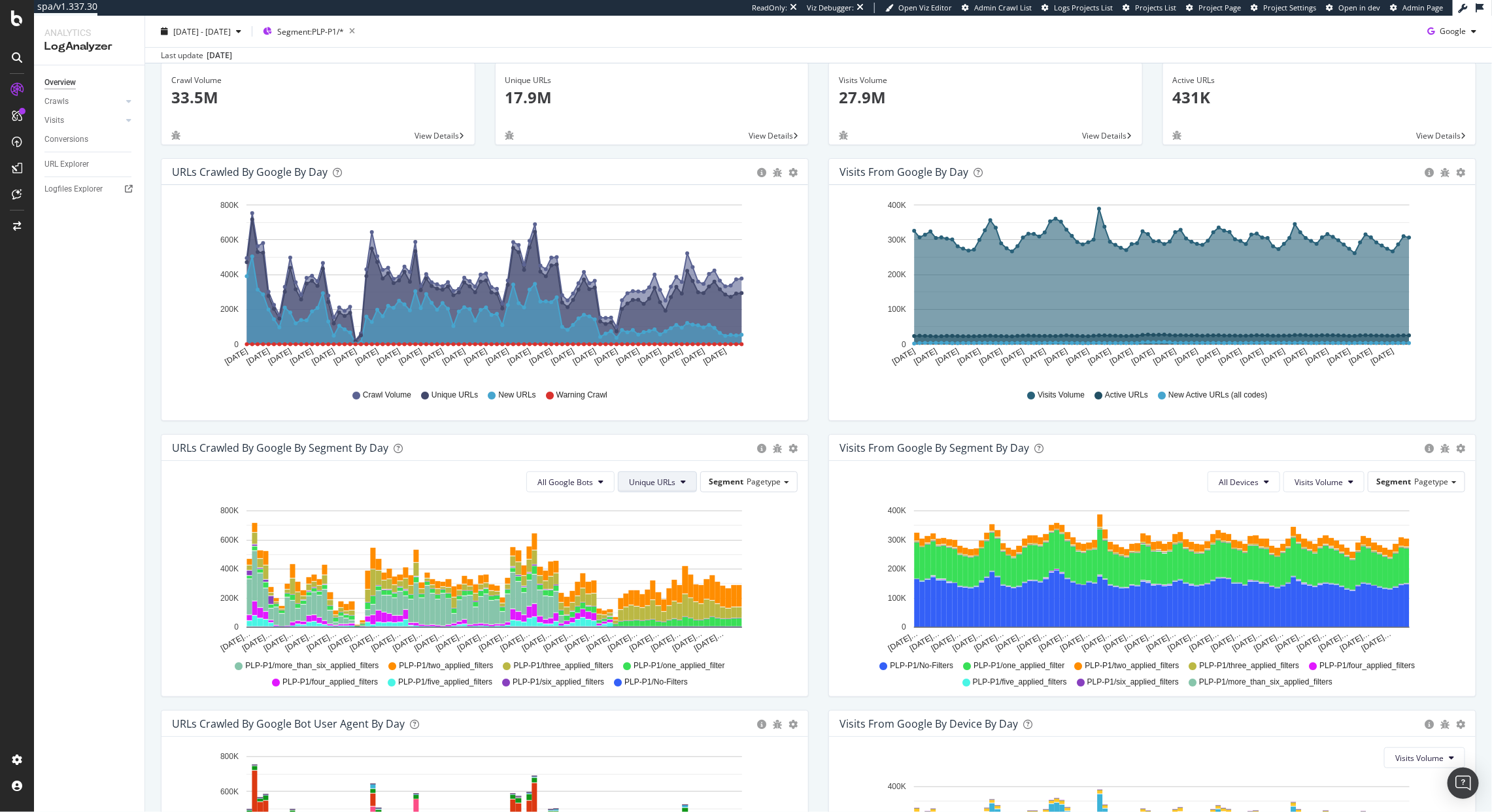
click at [643, 478] on span "Unique URLs" at bounding box center [652, 482] width 46 height 11
click at [634, 503] on span "Crawl Volume" at bounding box center [648, 507] width 51 height 11
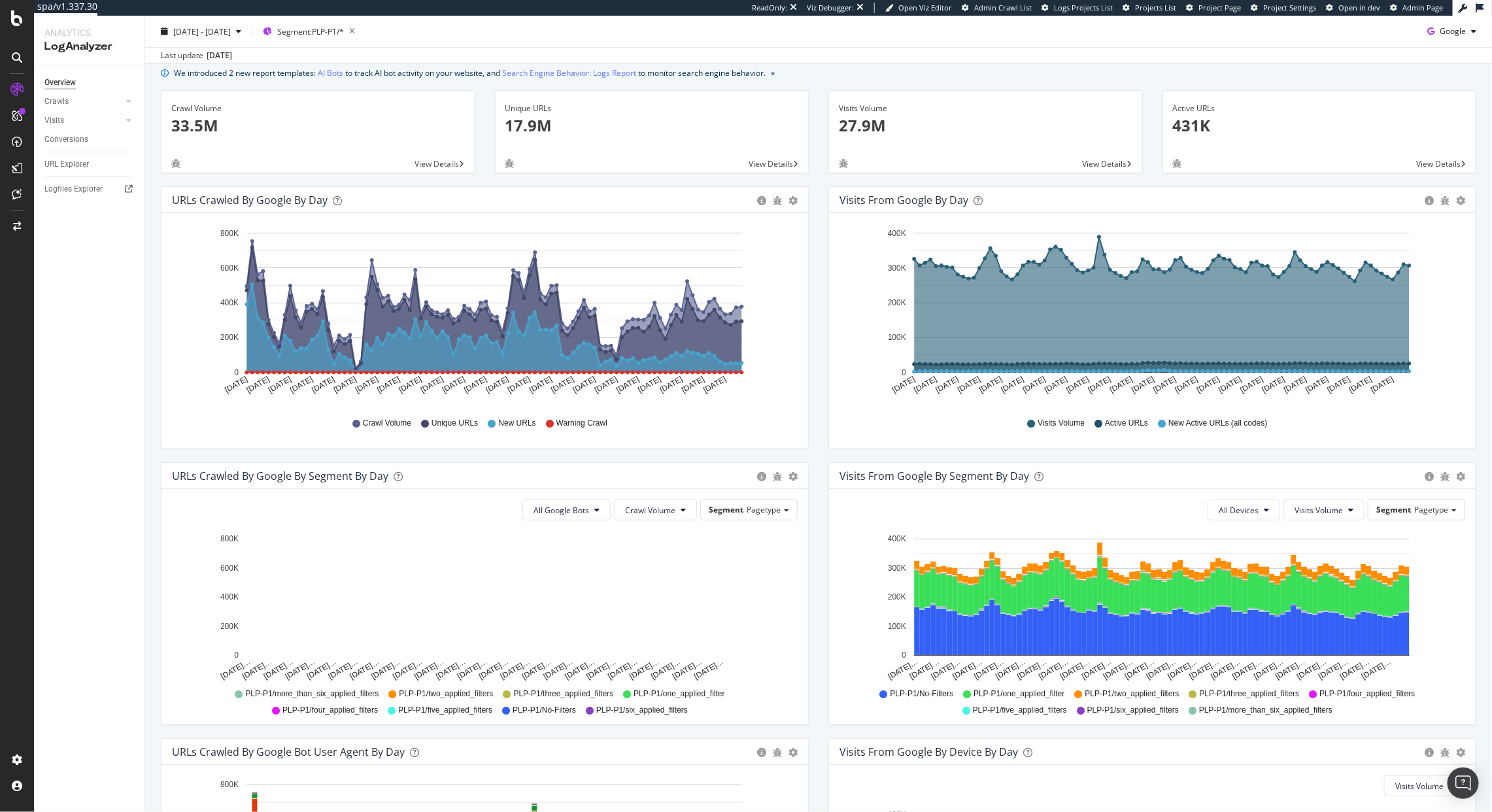
scroll to position [55, 0]
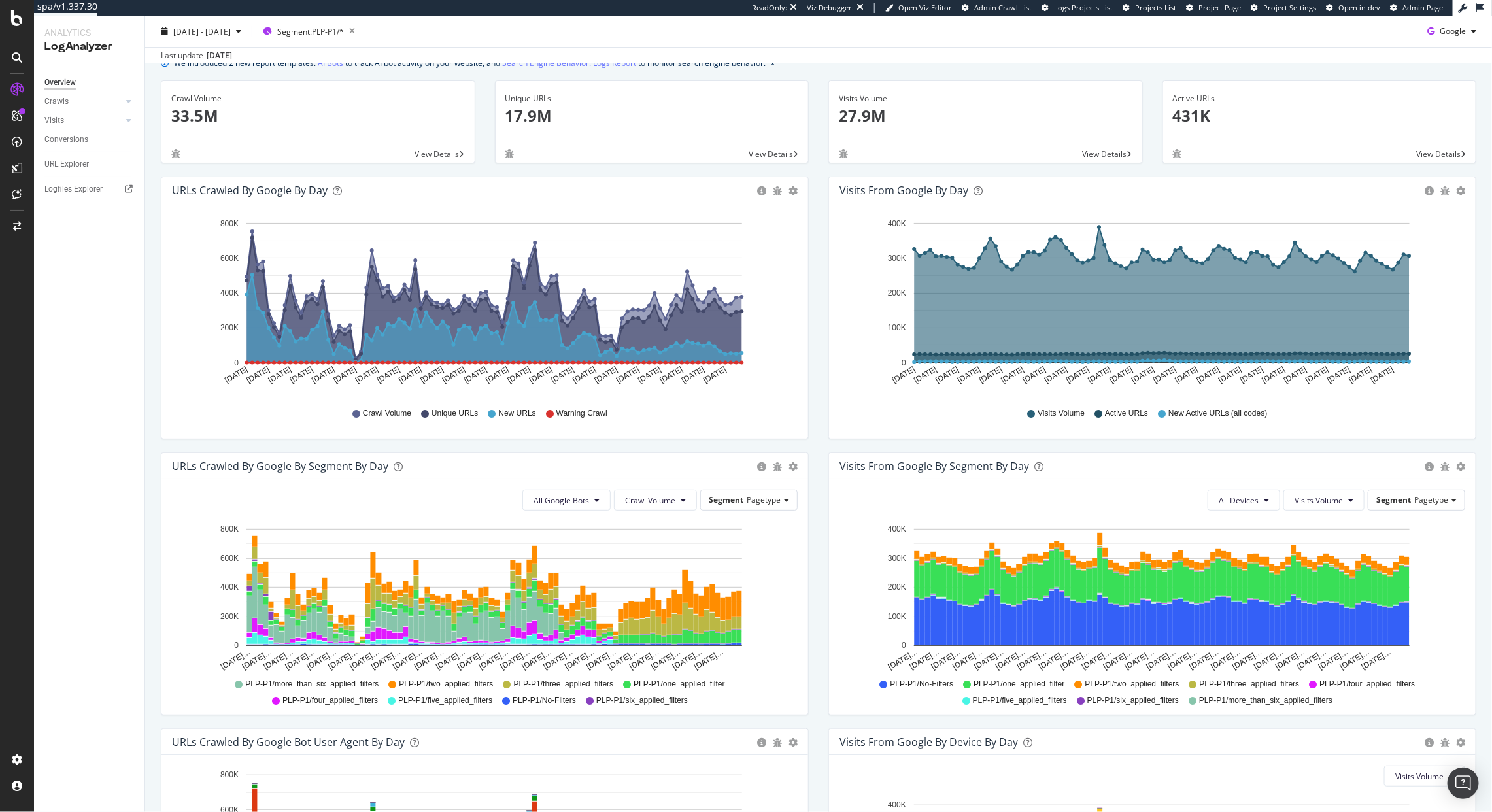
click at [614, 557] on rect "A chart." at bounding box center [495, 588] width 496 height 117
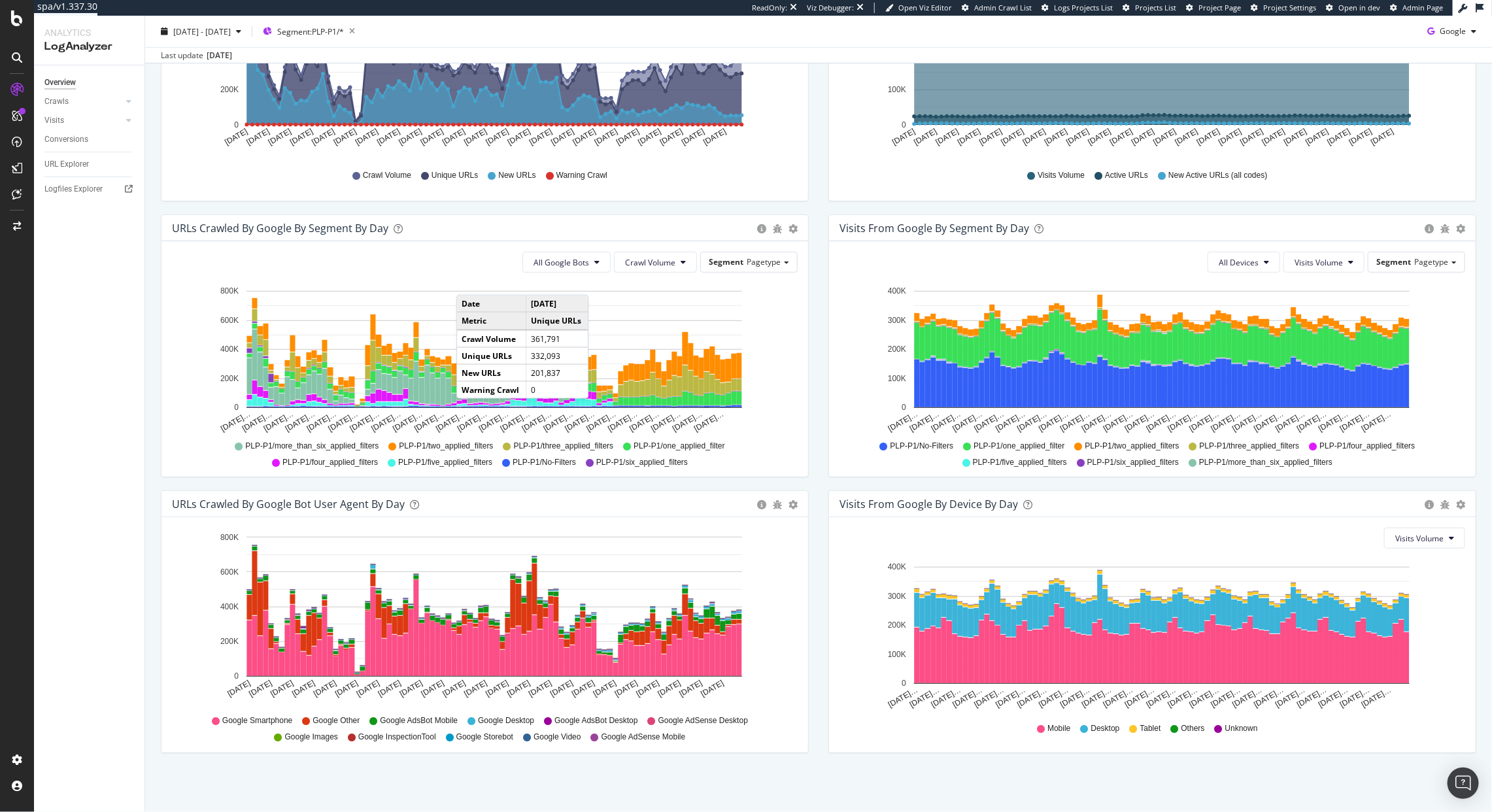
scroll to position [0, 0]
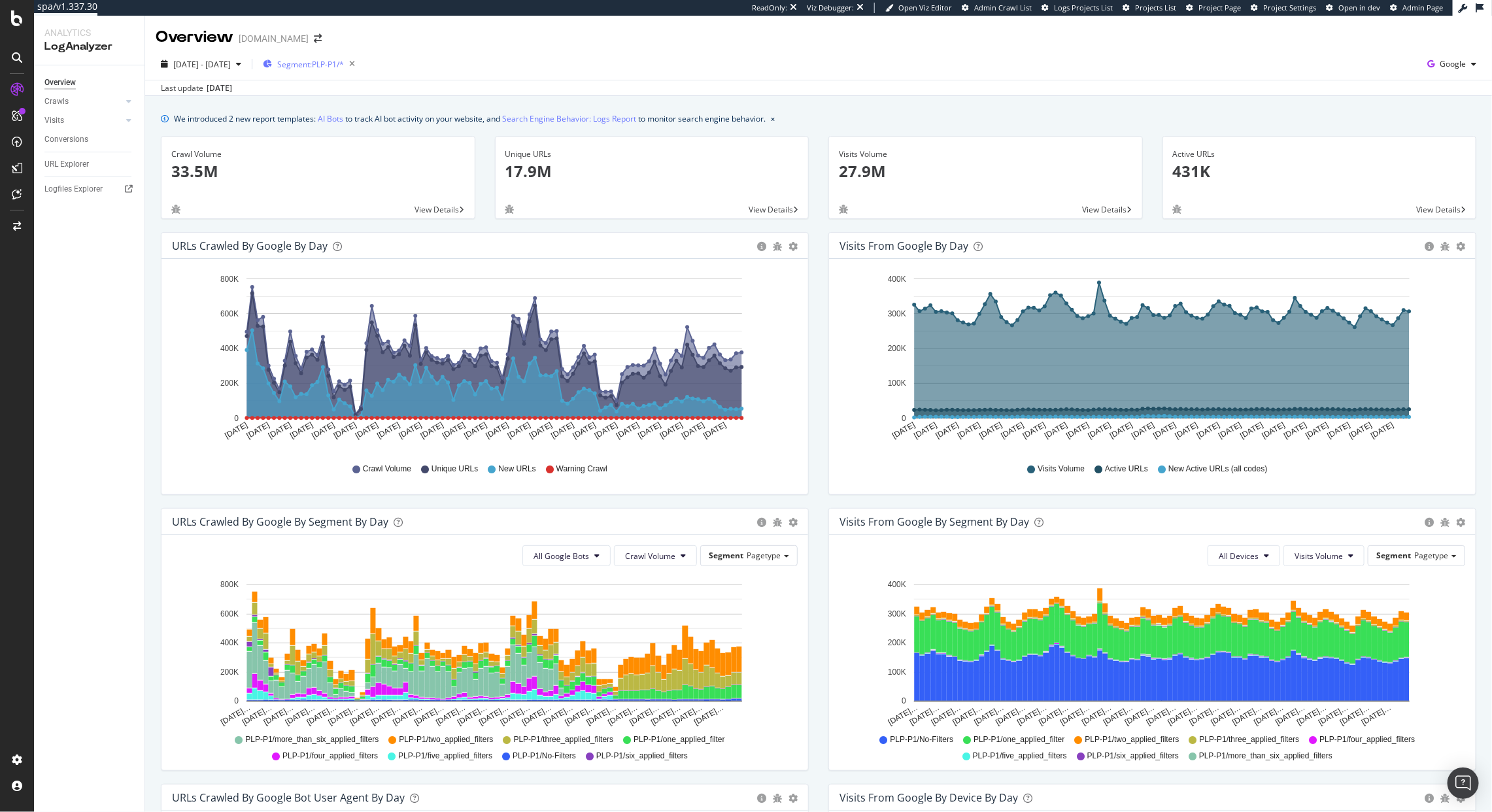
click at [352, 57] on div "Segment: PLP-P1/*" at bounding box center [311, 64] width 98 height 18
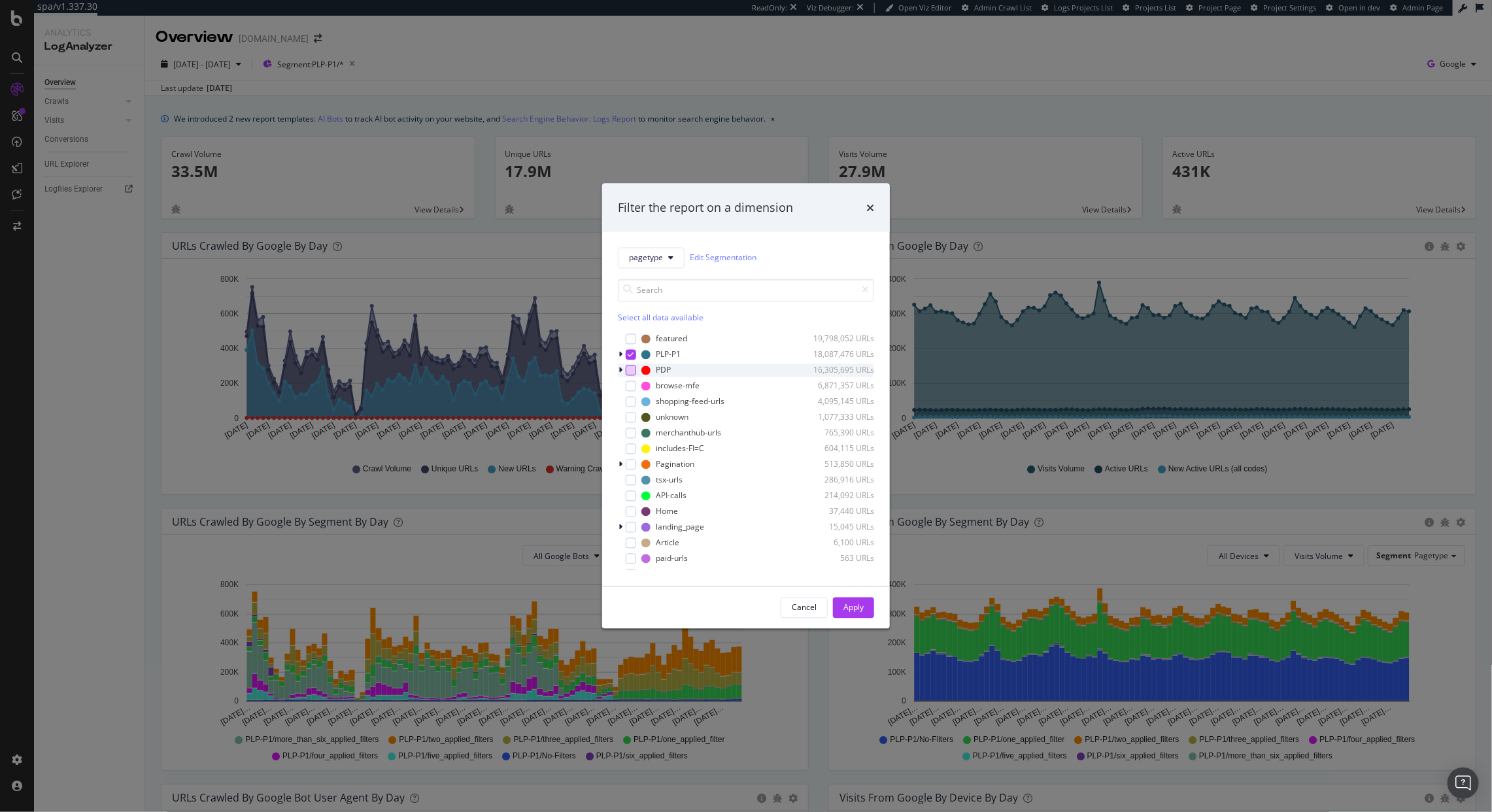
click at [633, 369] on div "modal" at bounding box center [631, 370] width 11 height 11
click at [633, 354] on div "modal" at bounding box center [631, 354] width 11 height 11
click at [616, 364] on div "pagetype Edit Segmentation Select all data available featured 19,798,052 URLs P…" at bounding box center [746, 408] width 288 height 354
click at [618, 368] on div "modal" at bounding box center [622, 369] width 8 height 13
click at [639, 403] on icon "modal" at bounding box center [639, 402] width 6 height 7
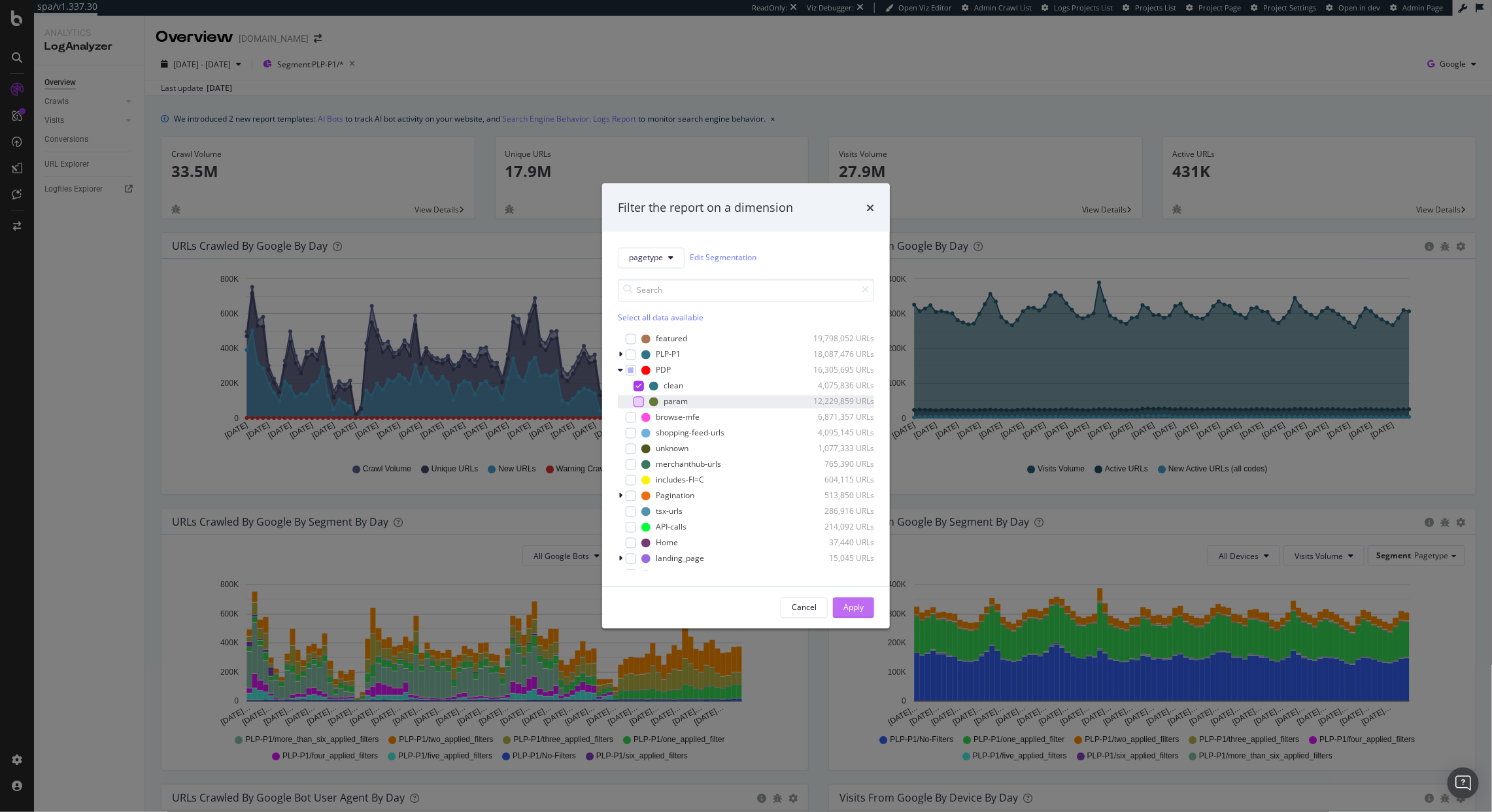
click at [869, 611] on button "Apply" at bounding box center [853, 607] width 41 height 21
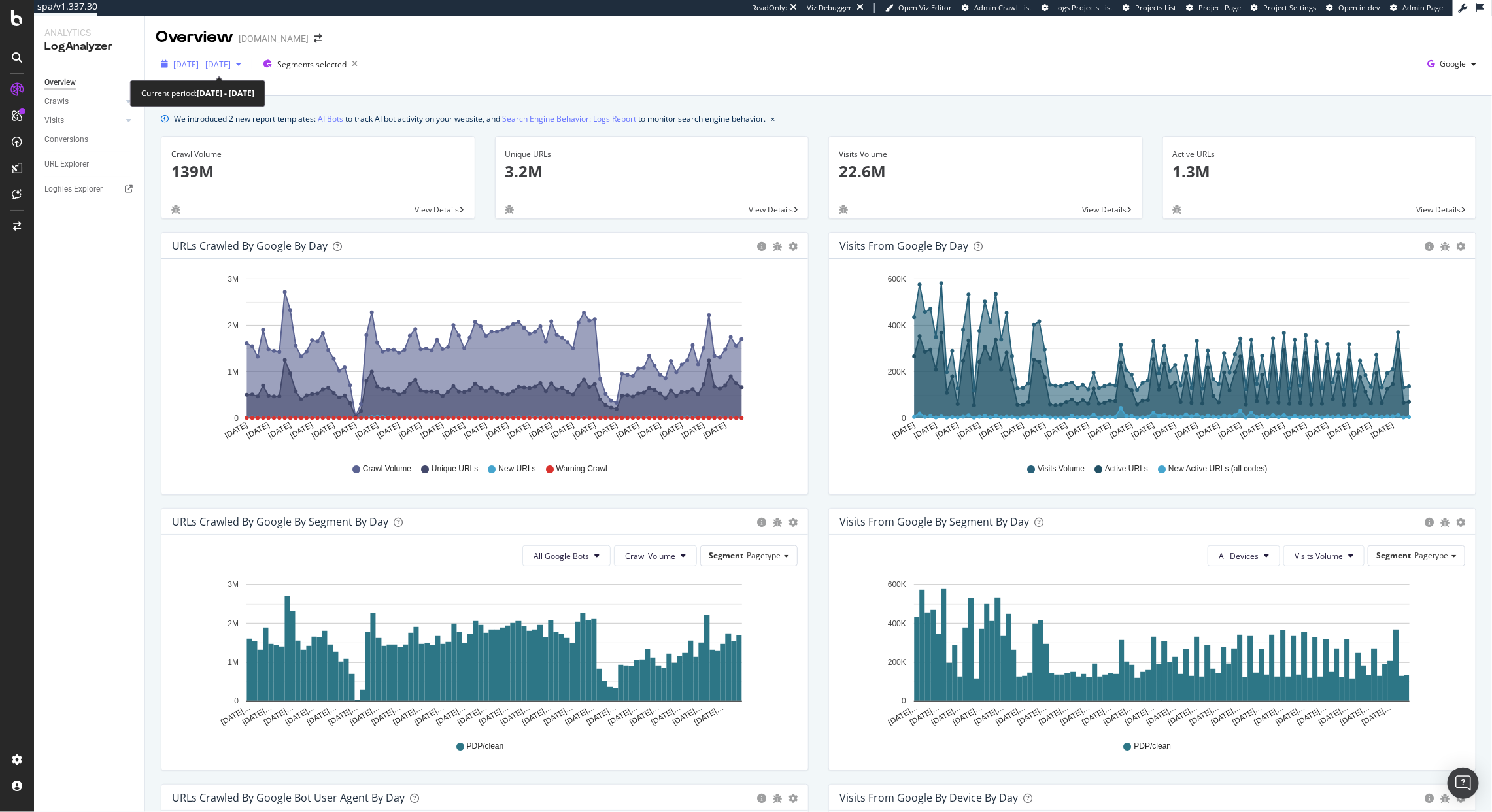
click at [192, 66] on span "2025 Jun. 16th - Sep. 15th" at bounding box center [201, 64] width 57 height 11
click at [185, 382] on icon "Jun 16 2025 Jun 20 2025 Jun 24 2025 Jun 28 2025 Jul 02 2025 Jul 06 2025 Jul 10 …" at bounding box center [481, 361] width 619 height 182
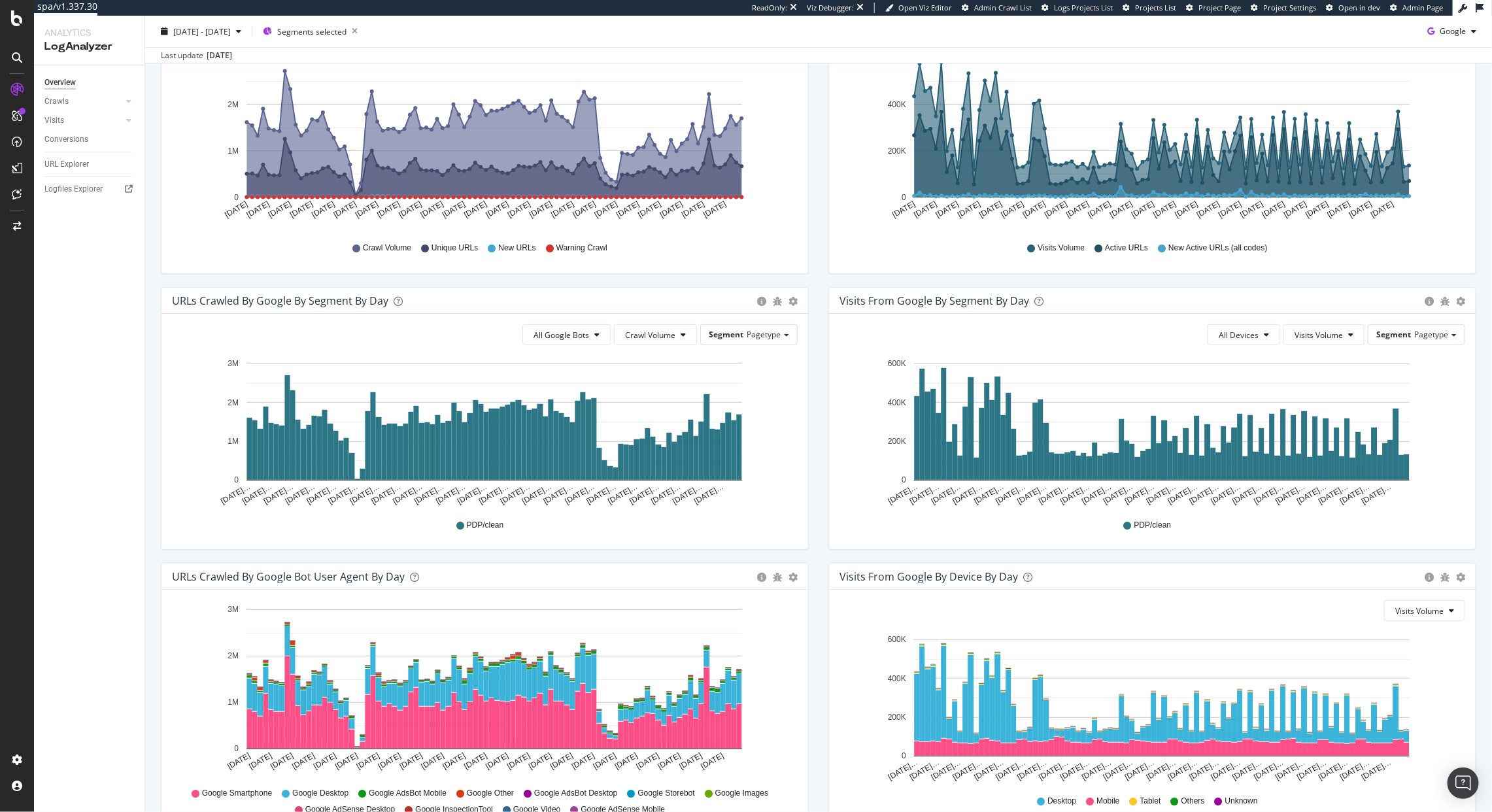
scroll to position [263, 0]
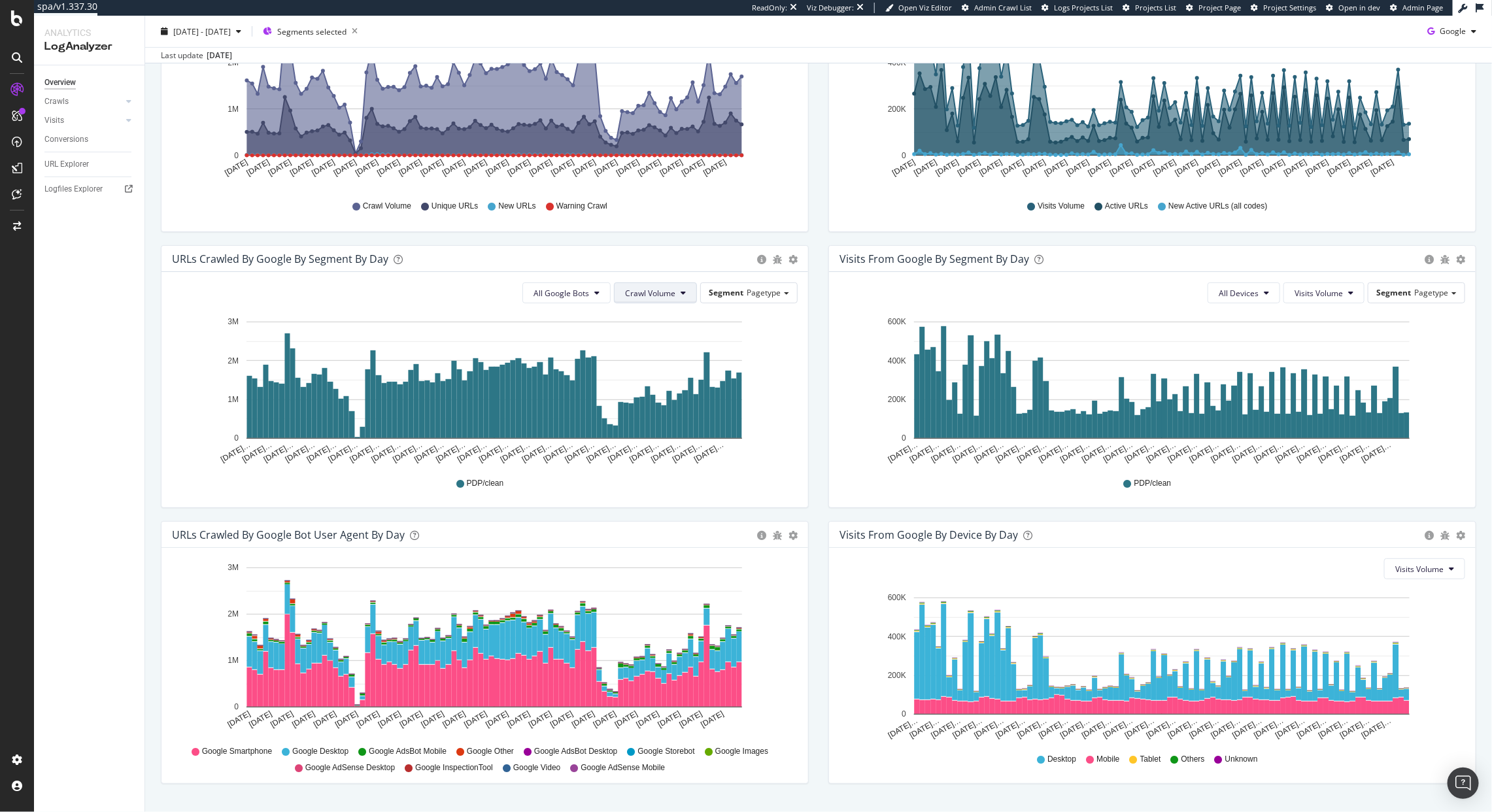
click at [664, 285] on button "Crawl Volume" at bounding box center [655, 292] width 83 height 21
click at [652, 373] on span "New URLs" at bounding box center [645, 368] width 52 height 11
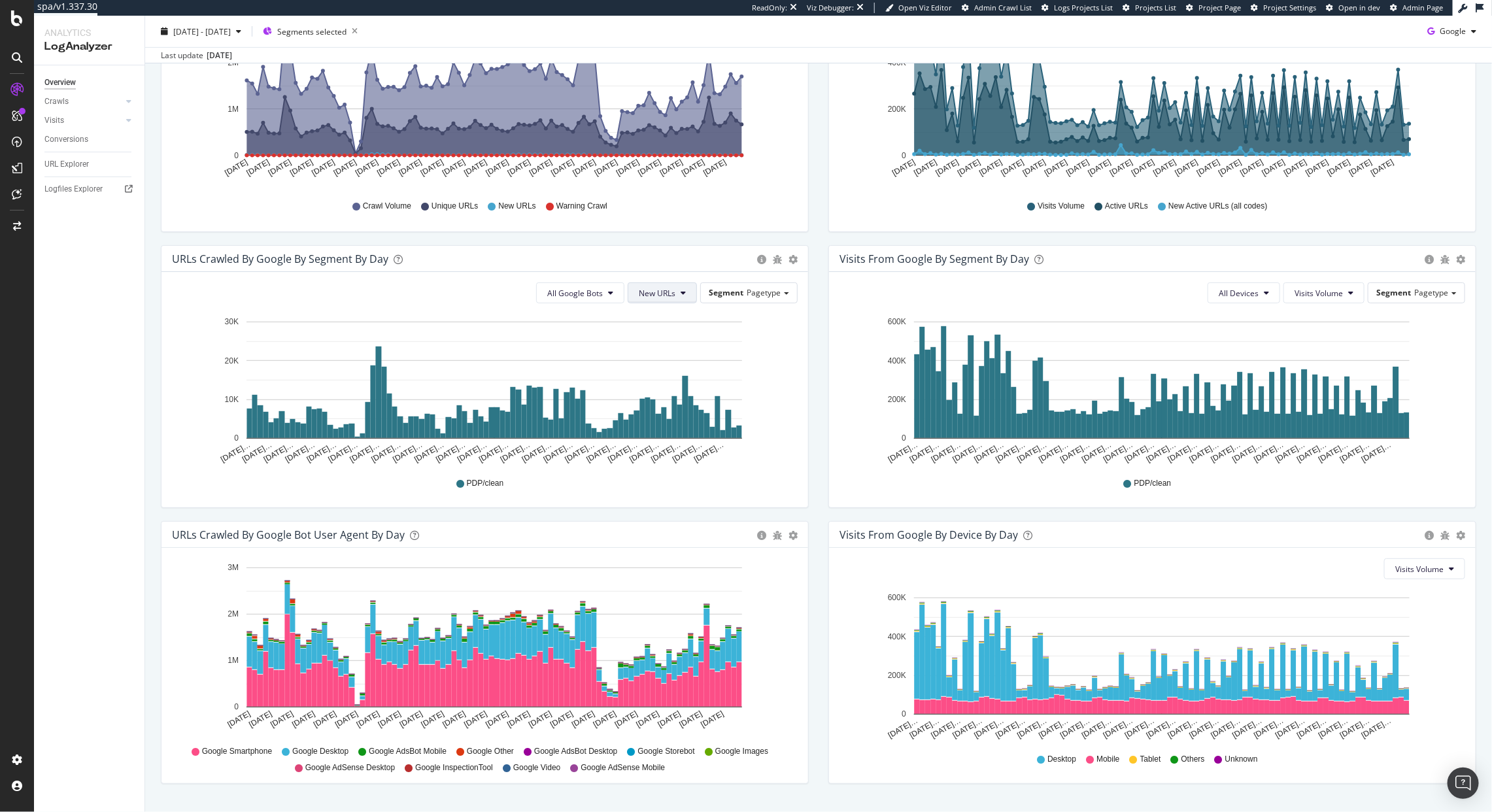
click at [644, 286] on button "New URLs" at bounding box center [662, 292] width 69 height 21
click at [642, 342] on span "Unique URLs" at bounding box center [658, 344] width 51 height 11
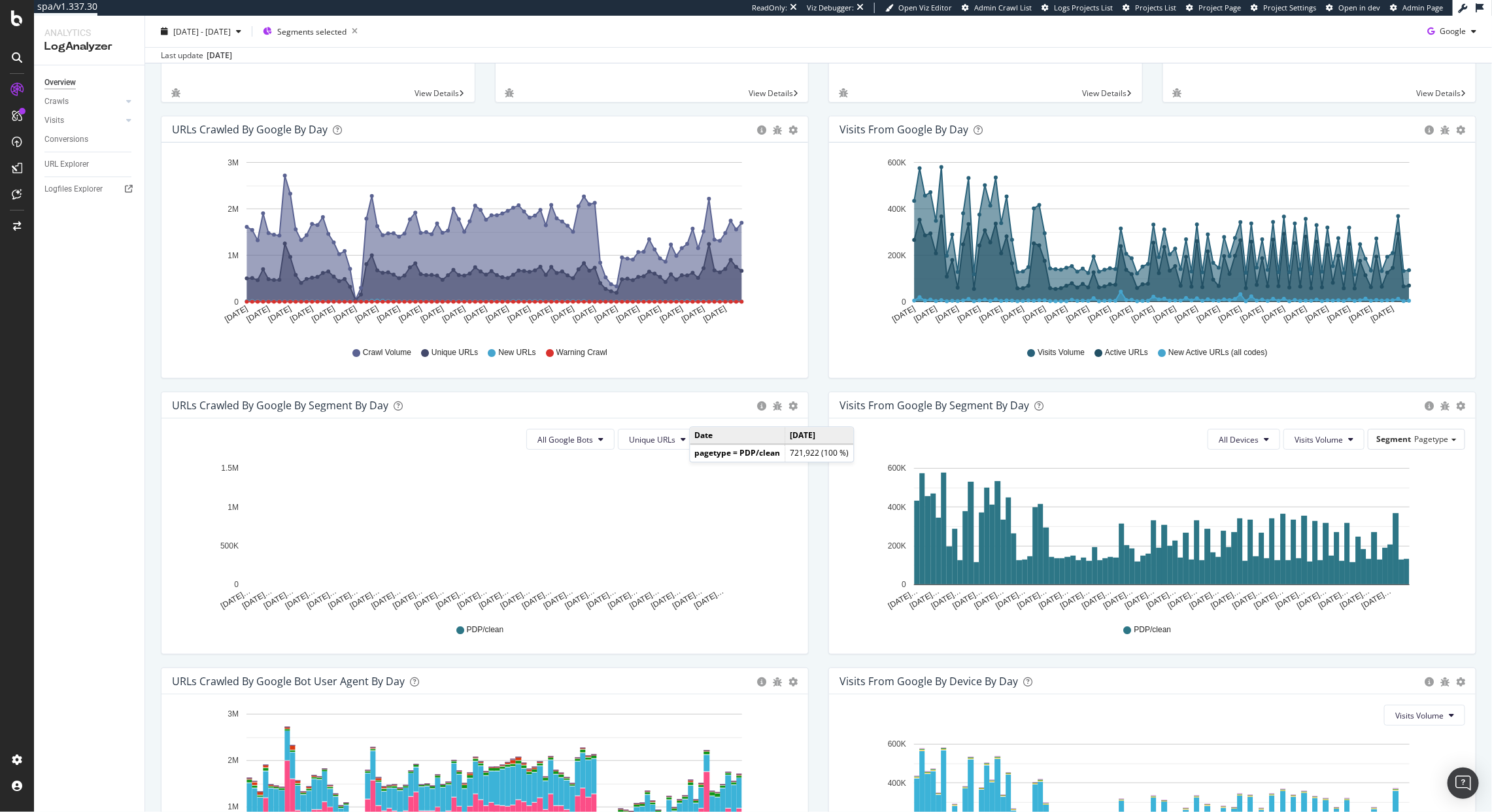
scroll to position [0, 0]
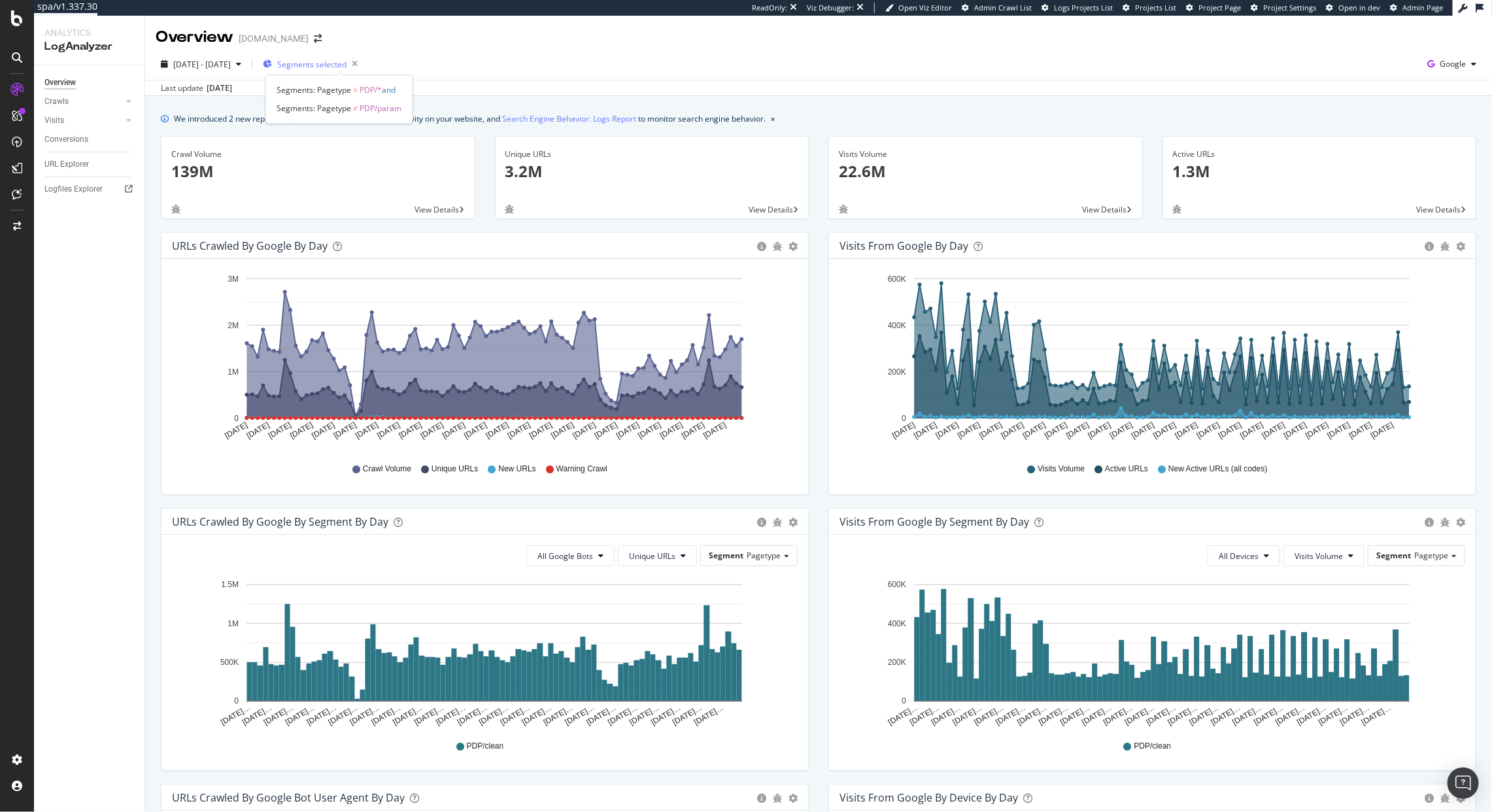
click at [346, 66] on span "Segments selected" at bounding box center [311, 64] width 69 height 11
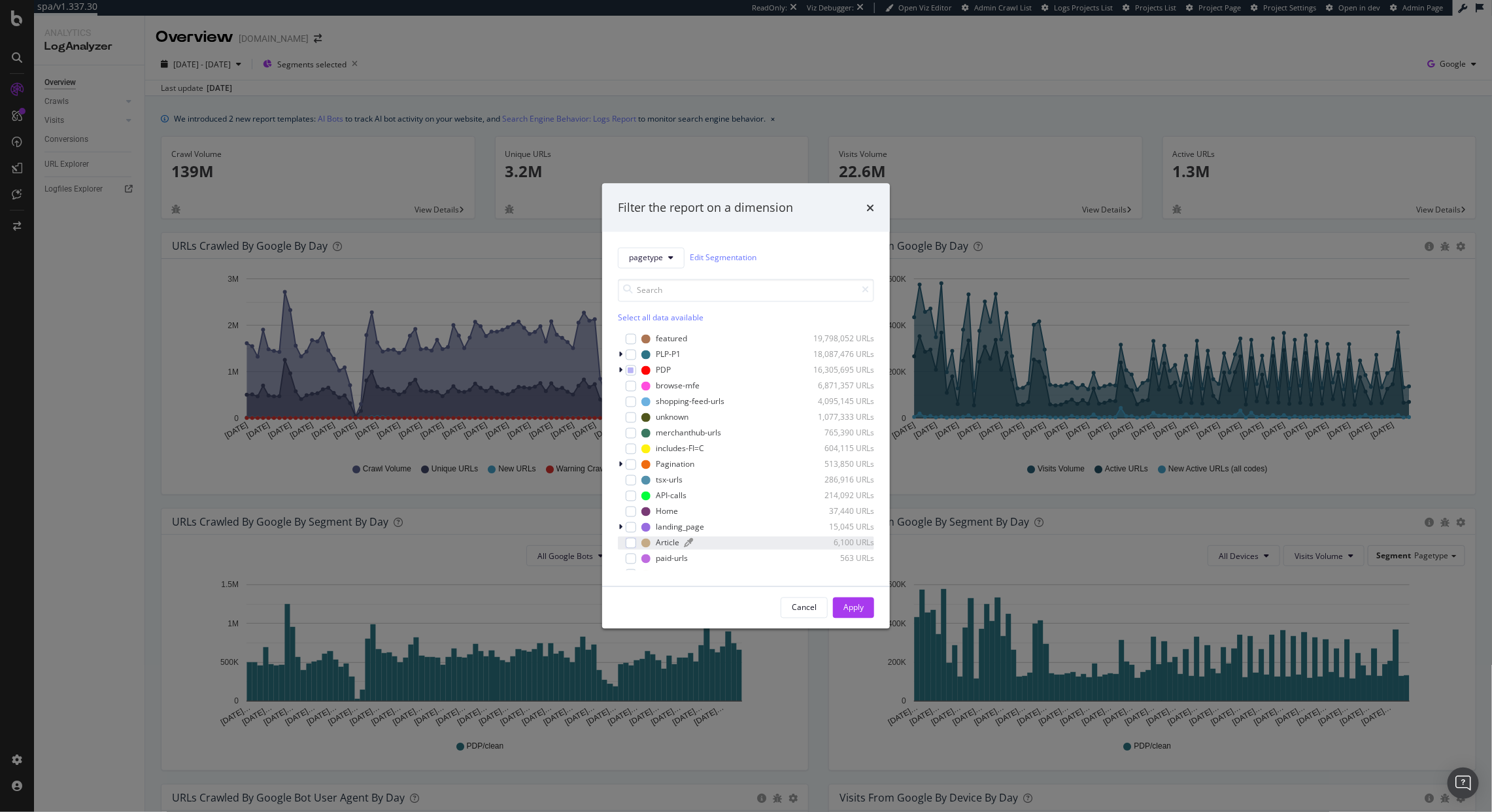
scroll to position [10, 0]
click at [628, 361] on icon "modal" at bounding box center [631, 361] width 6 height 7
click at [629, 362] on icon "modal" at bounding box center [631, 361] width 6 height 7
click at [633, 443] on div "modal" at bounding box center [631, 439] width 11 height 11
click at [857, 603] on div "Apply" at bounding box center [854, 608] width 20 height 11
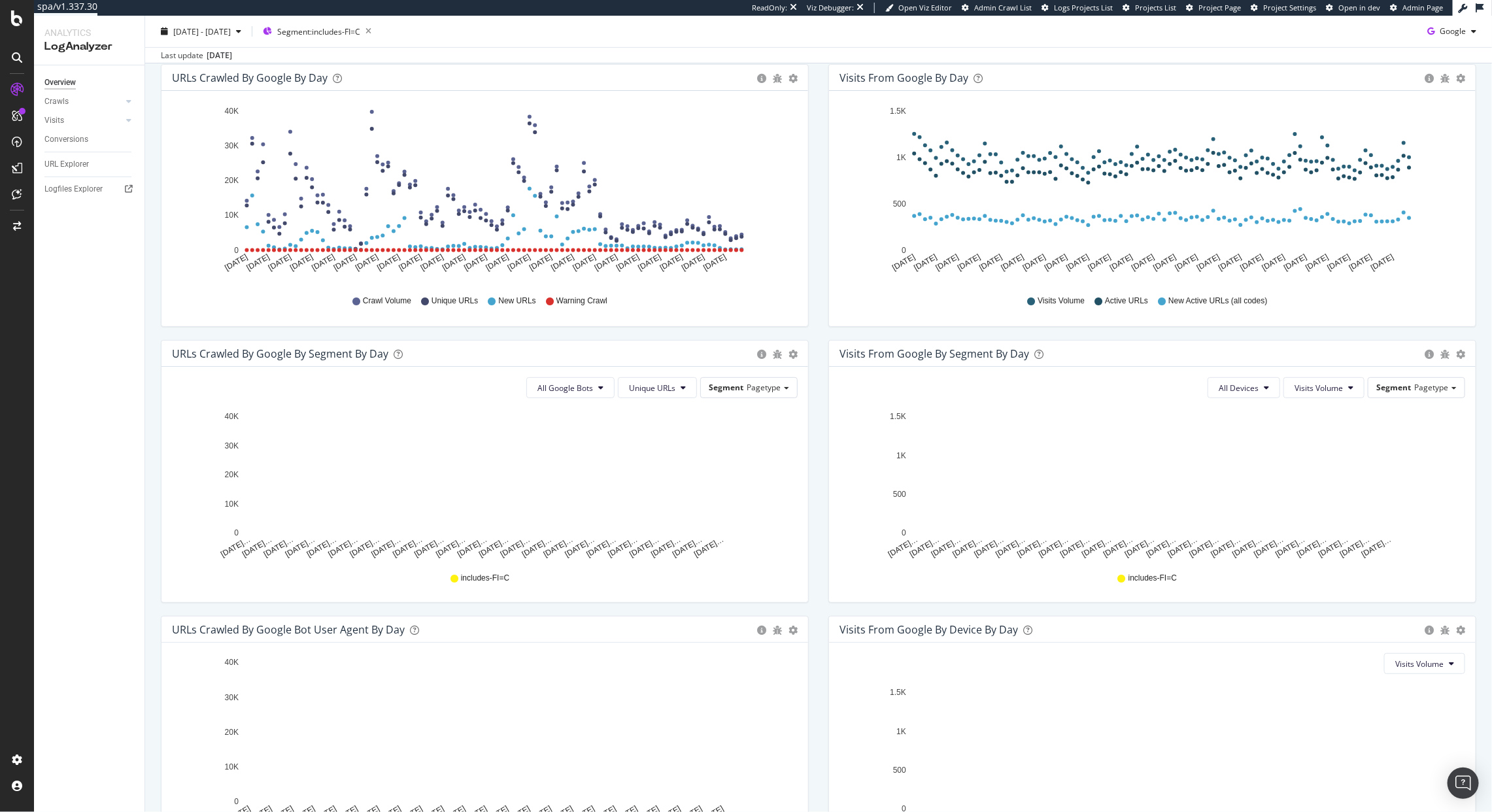
scroll to position [141, 0]
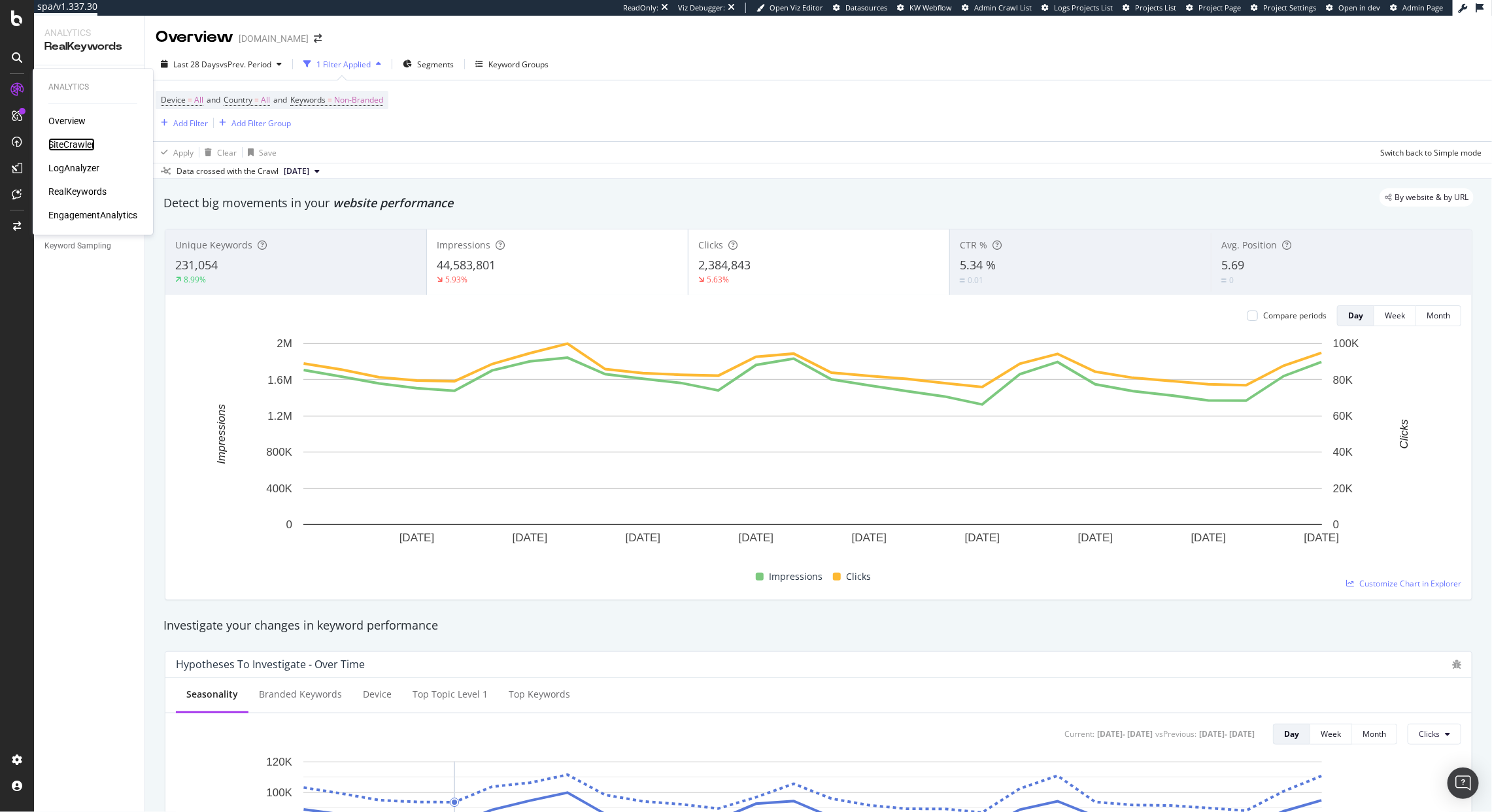
click at [73, 148] on div "SiteCrawler" at bounding box center [71, 144] width 46 height 13
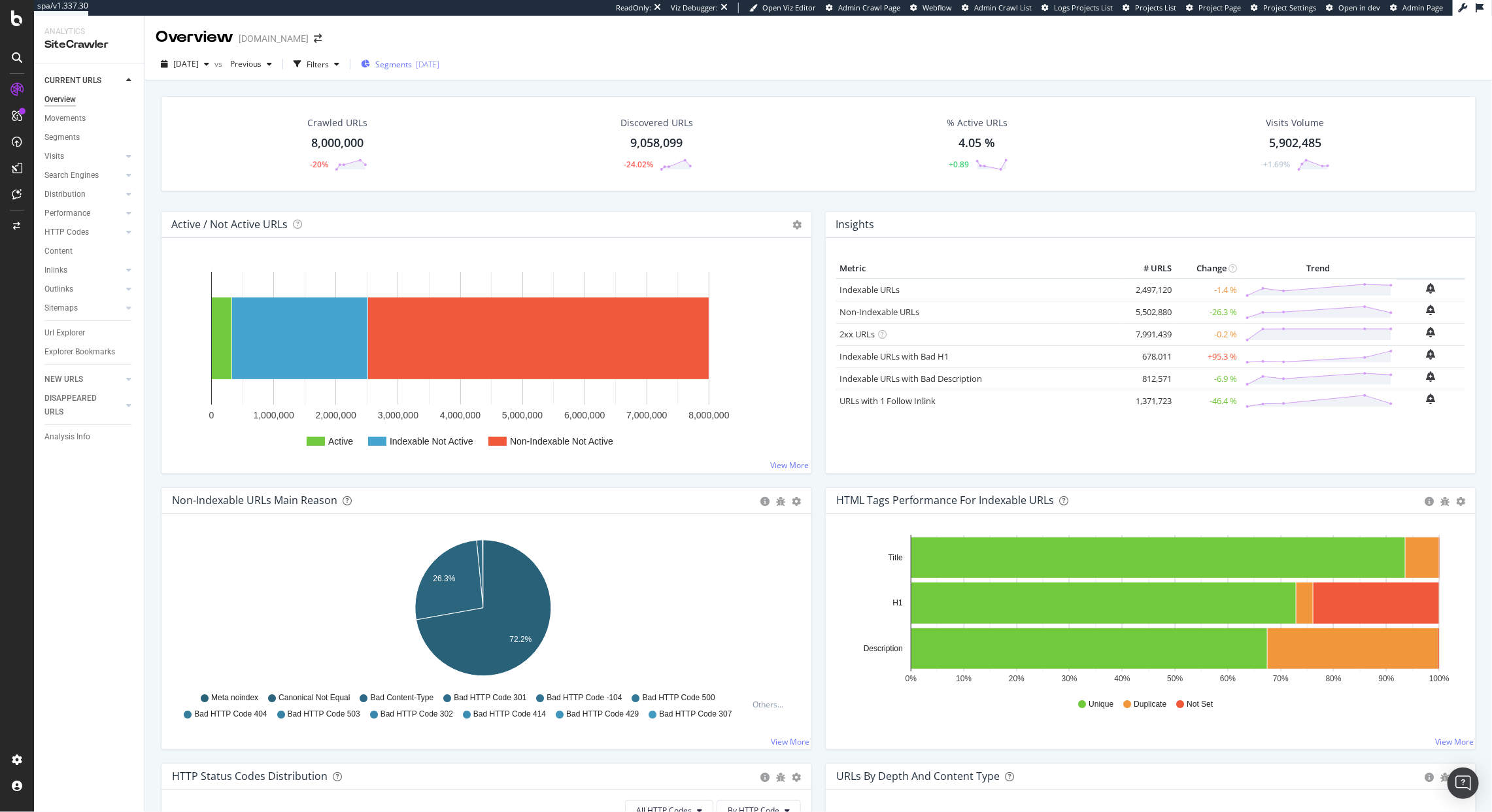
click at [412, 68] on span "Segments" at bounding box center [394, 64] width 36 height 11
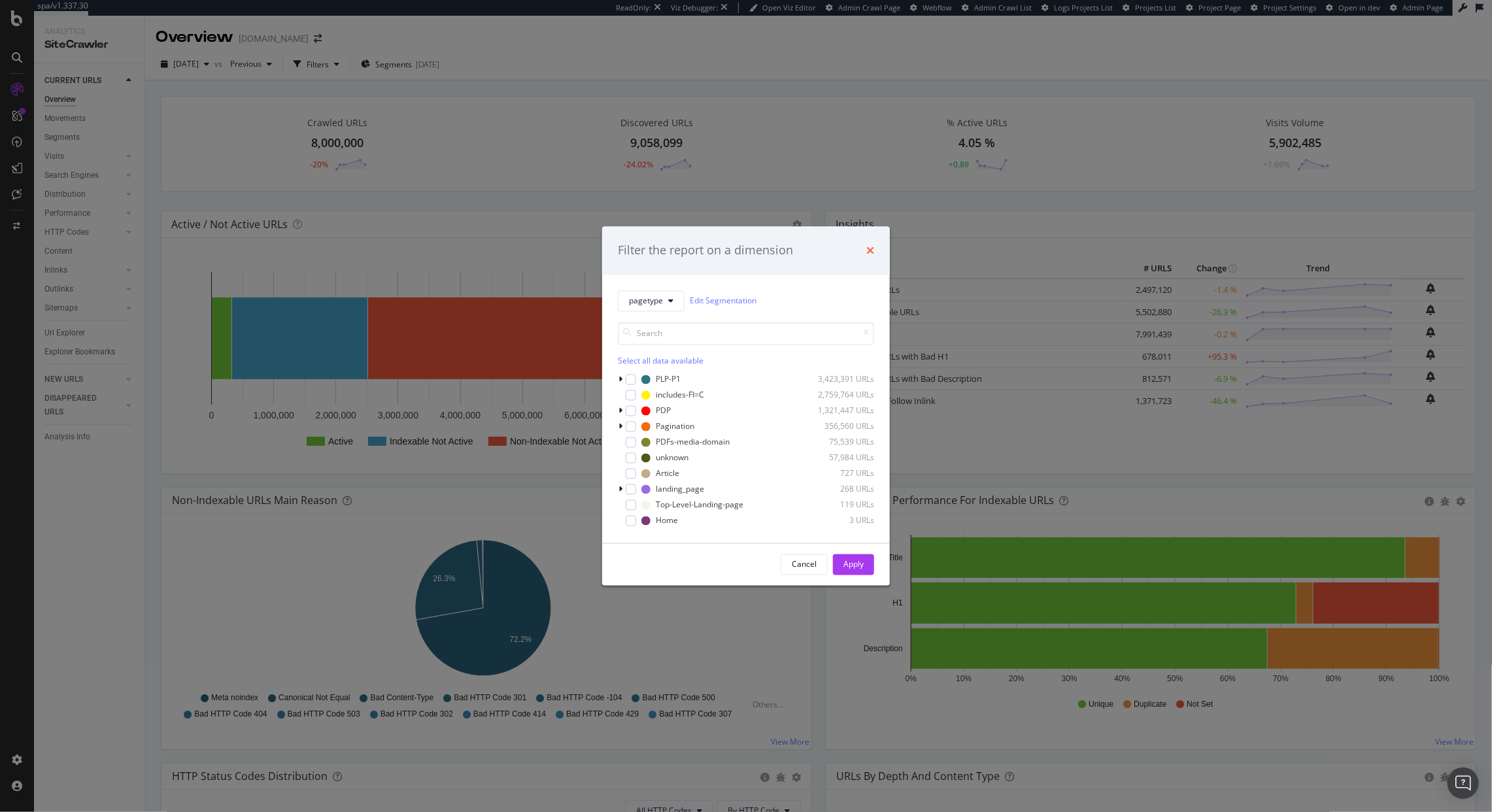
click at [871, 252] on icon "times" at bounding box center [871, 251] width 8 height 11
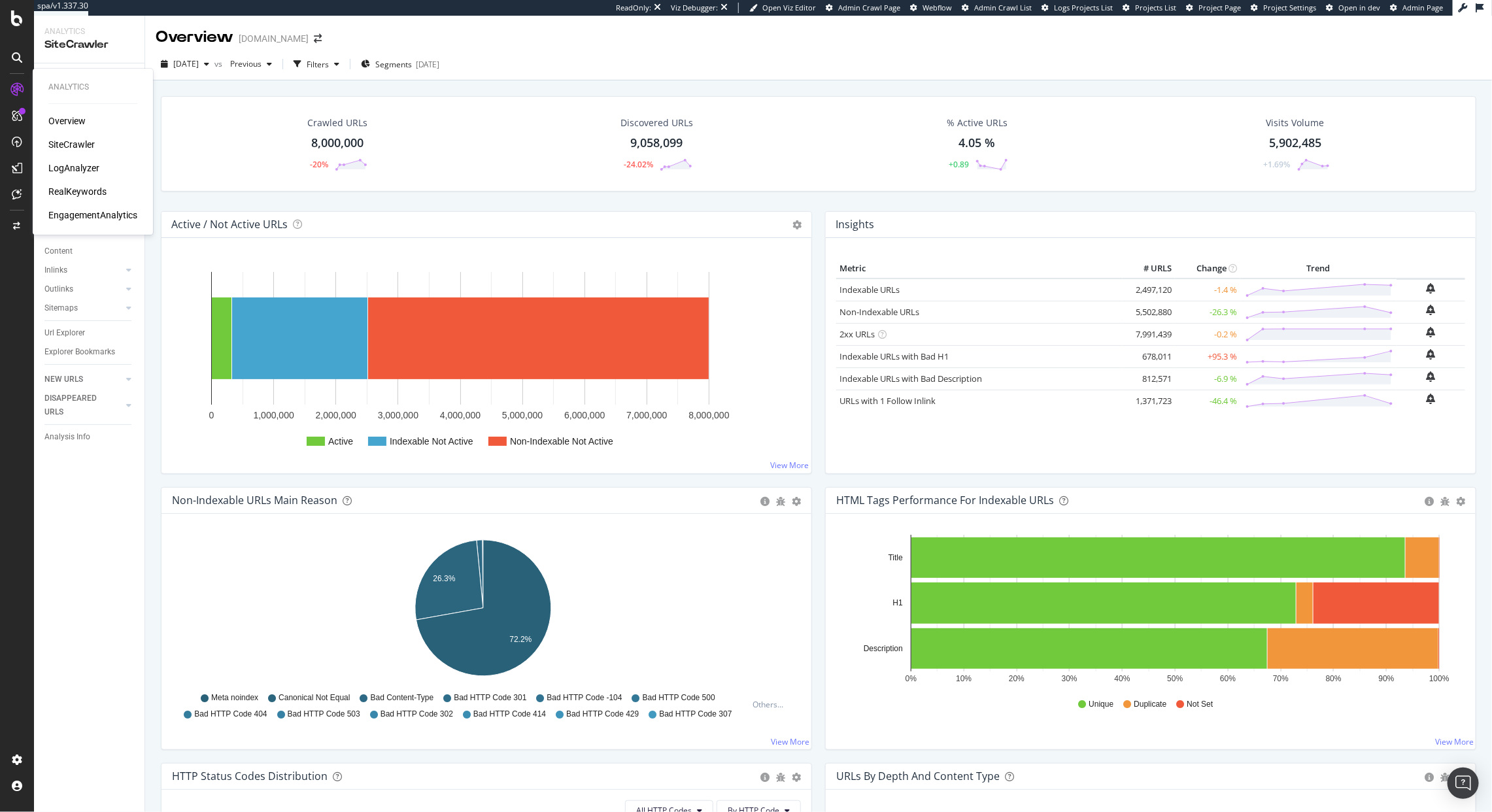
click at [85, 191] on div "RealKeywords" at bounding box center [77, 191] width 58 height 13
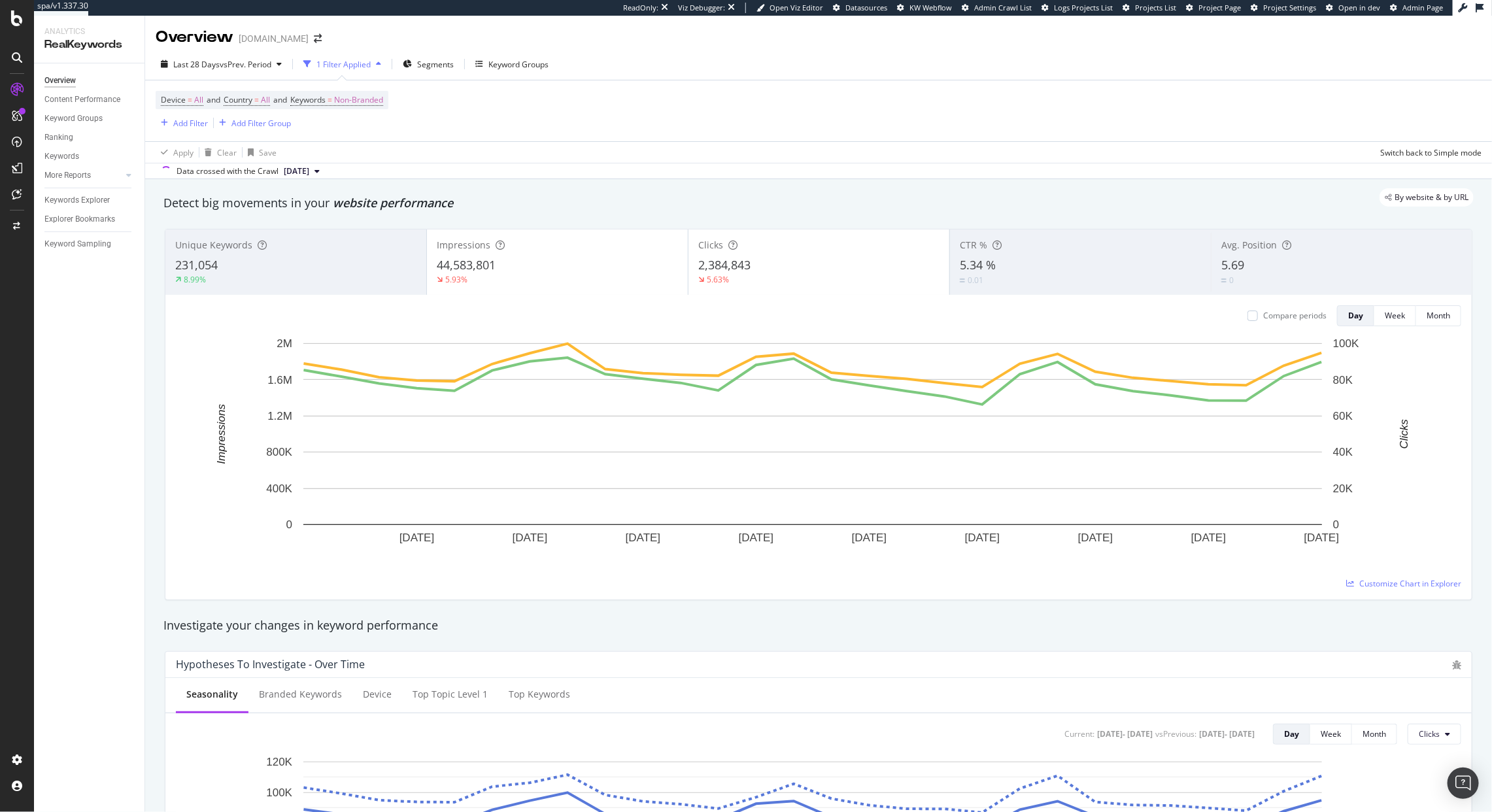
click at [445, 76] on div "Last 28 Days vs Prev. Period 1 Filter Applied Segments Keyword Groups" at bounding box center [818, 67] width 1347 height 26
click at [445, 69] on span "Segments" at bounding box center [435, 64] width 36 height 11
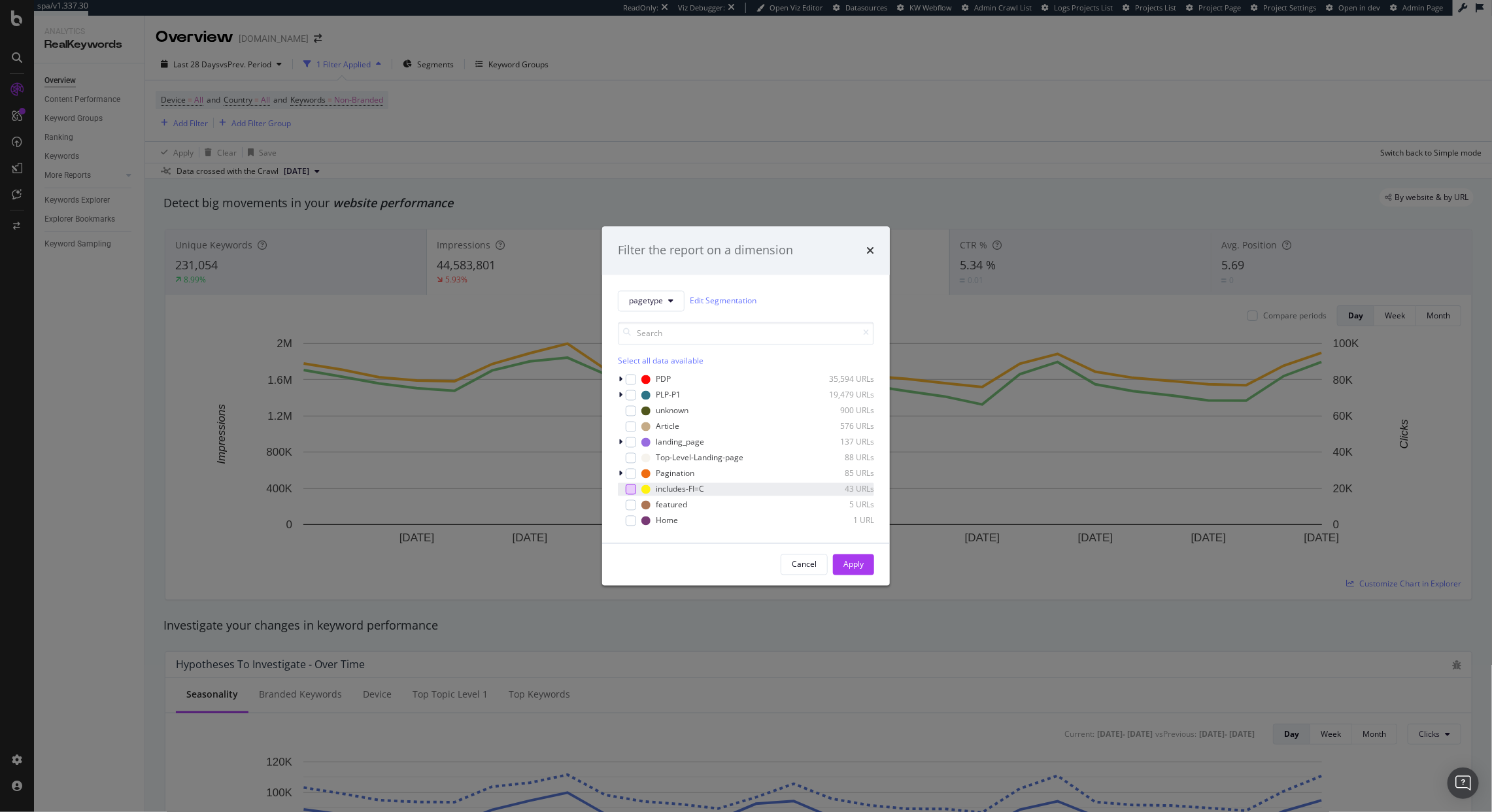
click at [634, 486] on div "modal" at bounding box center [631, 489] width 11 height 11
click at [852, 563] on div "Apply" at bounding box center [854, 565] width 20 height 11
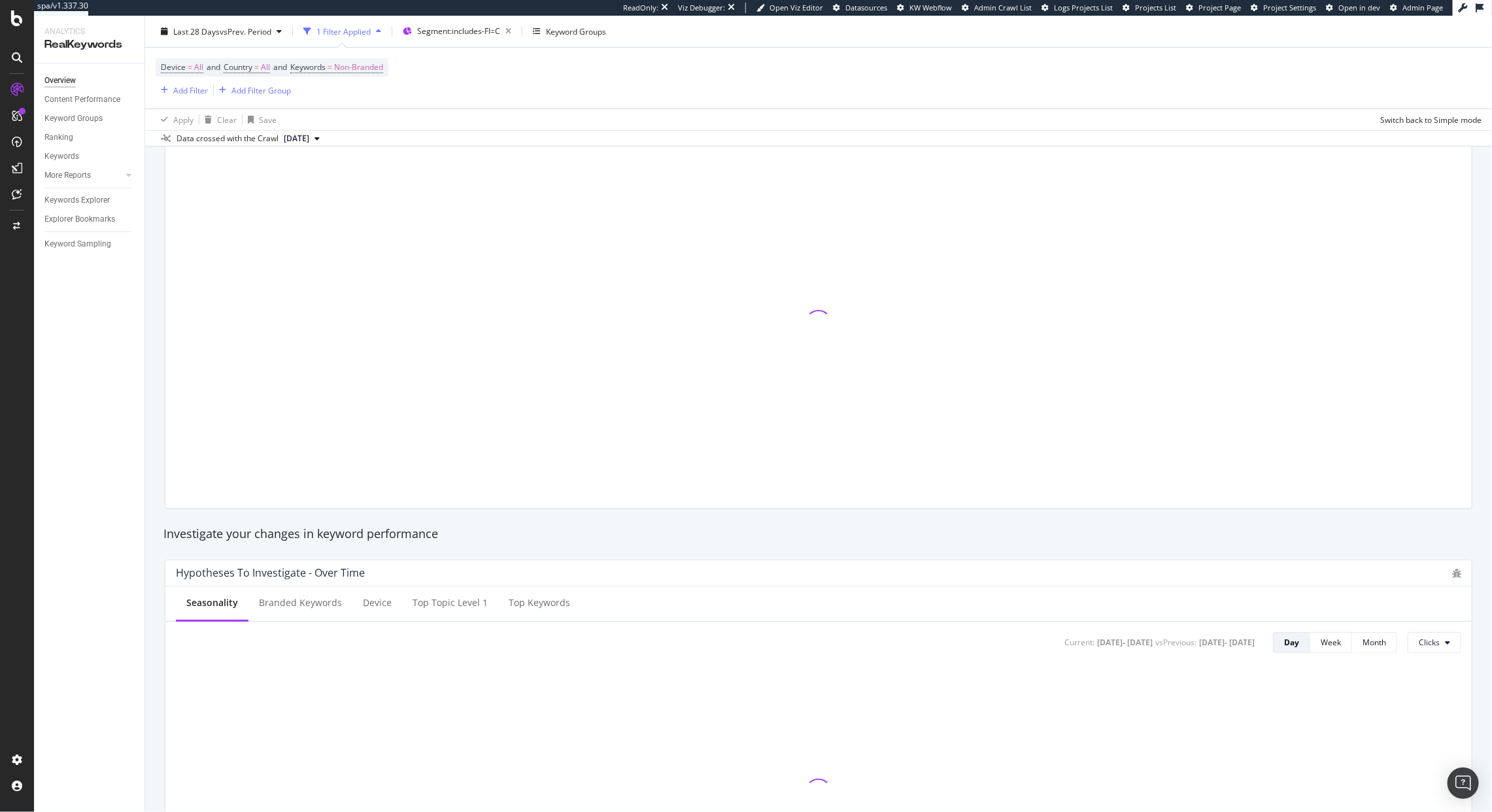
scroll to position [70, 0]
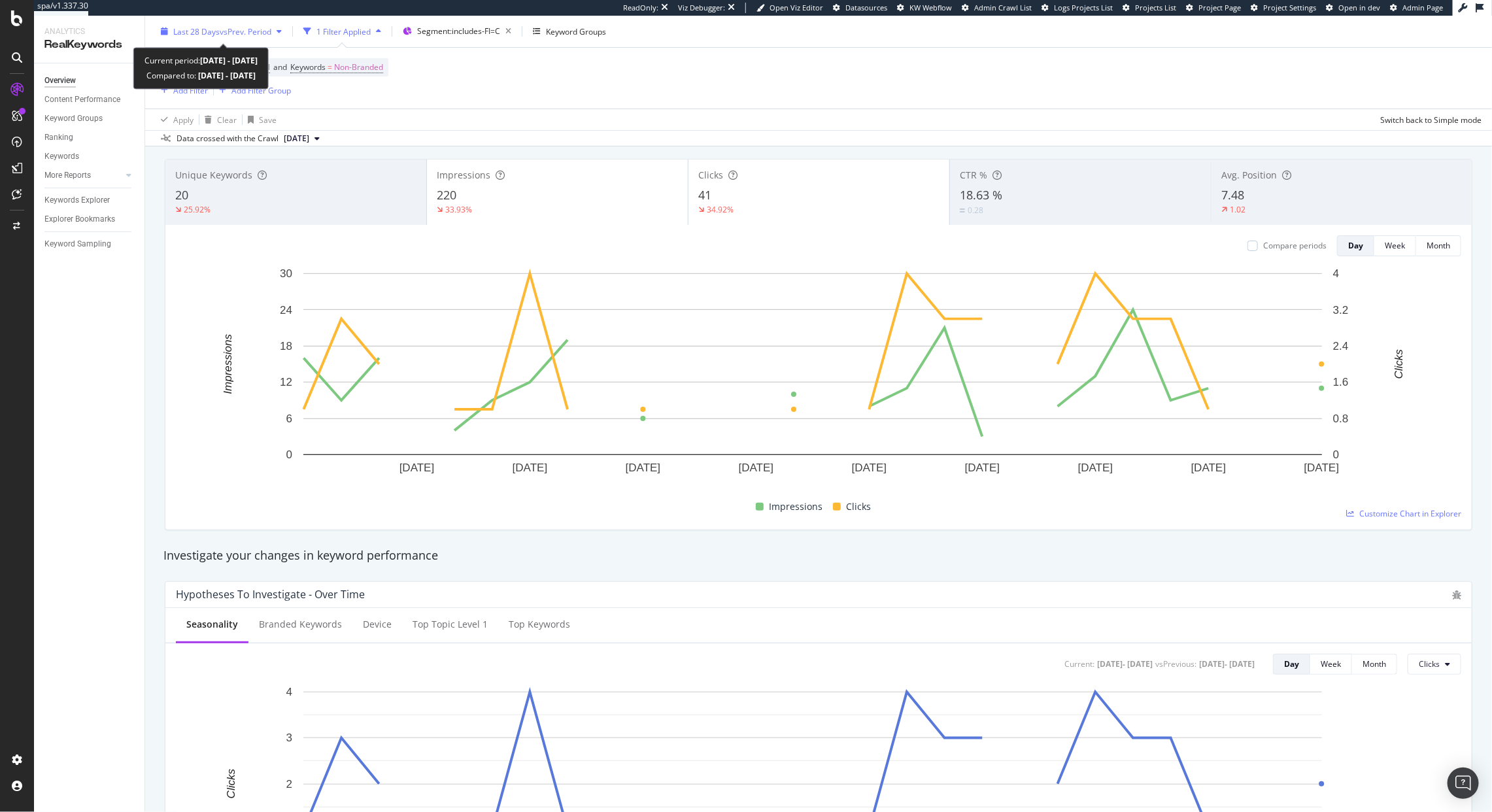
click at [205, 38] on div "Last 28 Days vs Prev. Period" at bounding box center [221, 31] width 131 height 20
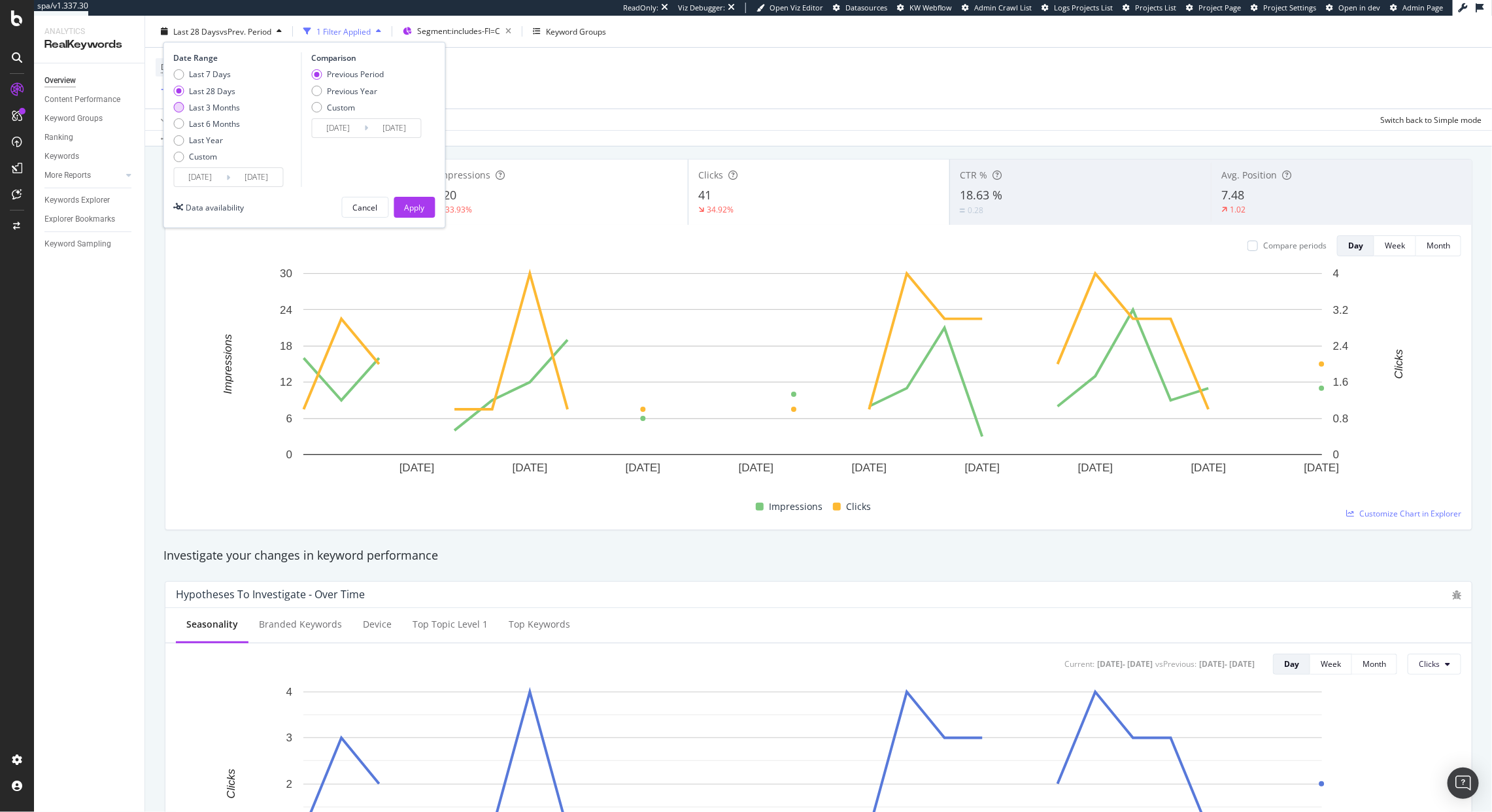
click at [213, 108] on div "Last 3 Months" at bounding box center [215, 106] width 51 height 11
type input "[DATE]"
click at [427, 208] on button "Apply" at bounding box center [414, 207] width 41 height 21
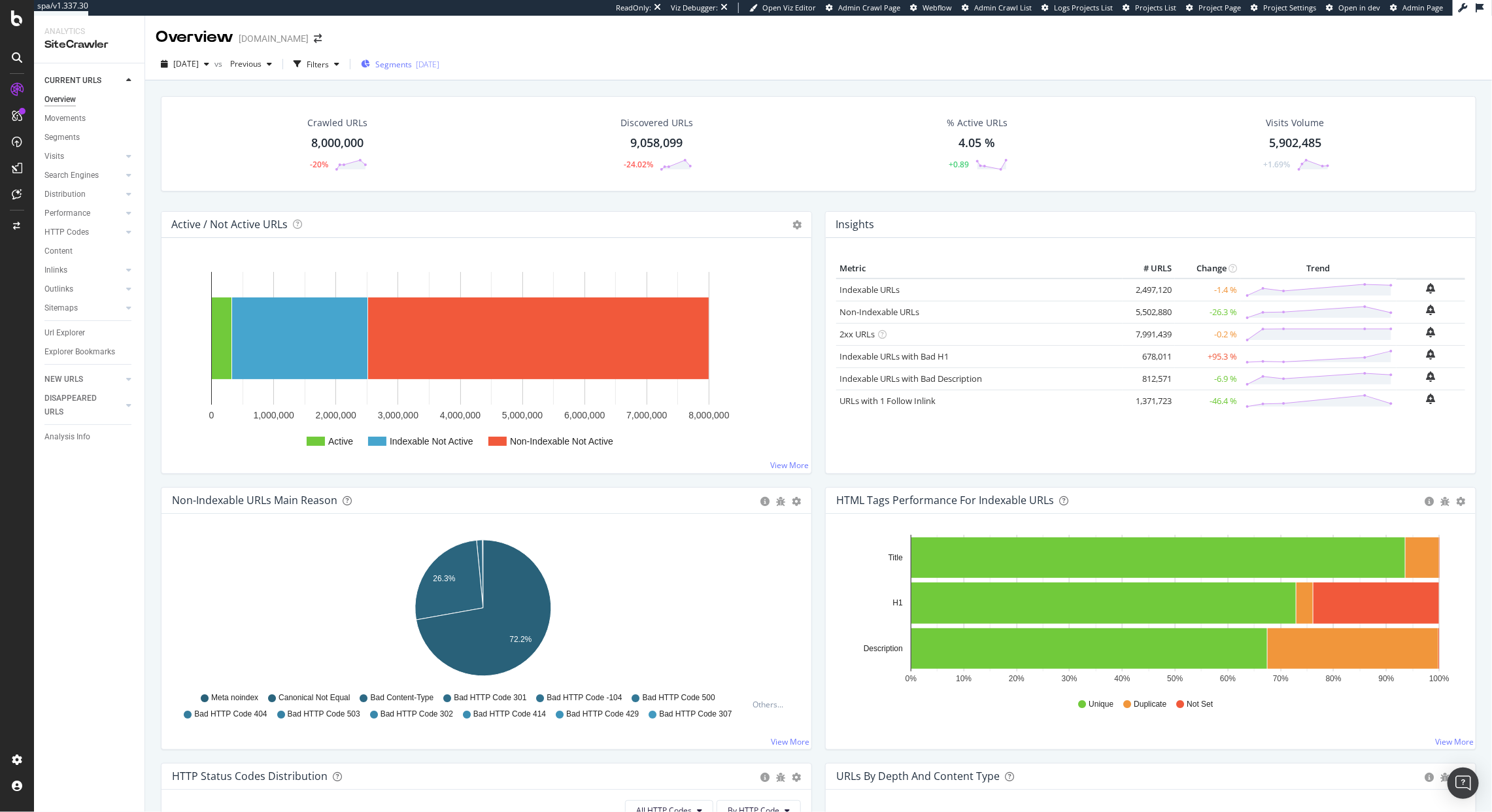
click at [412, 59] on span "Segments" at bounding box center [394, 64] width 36 height 11
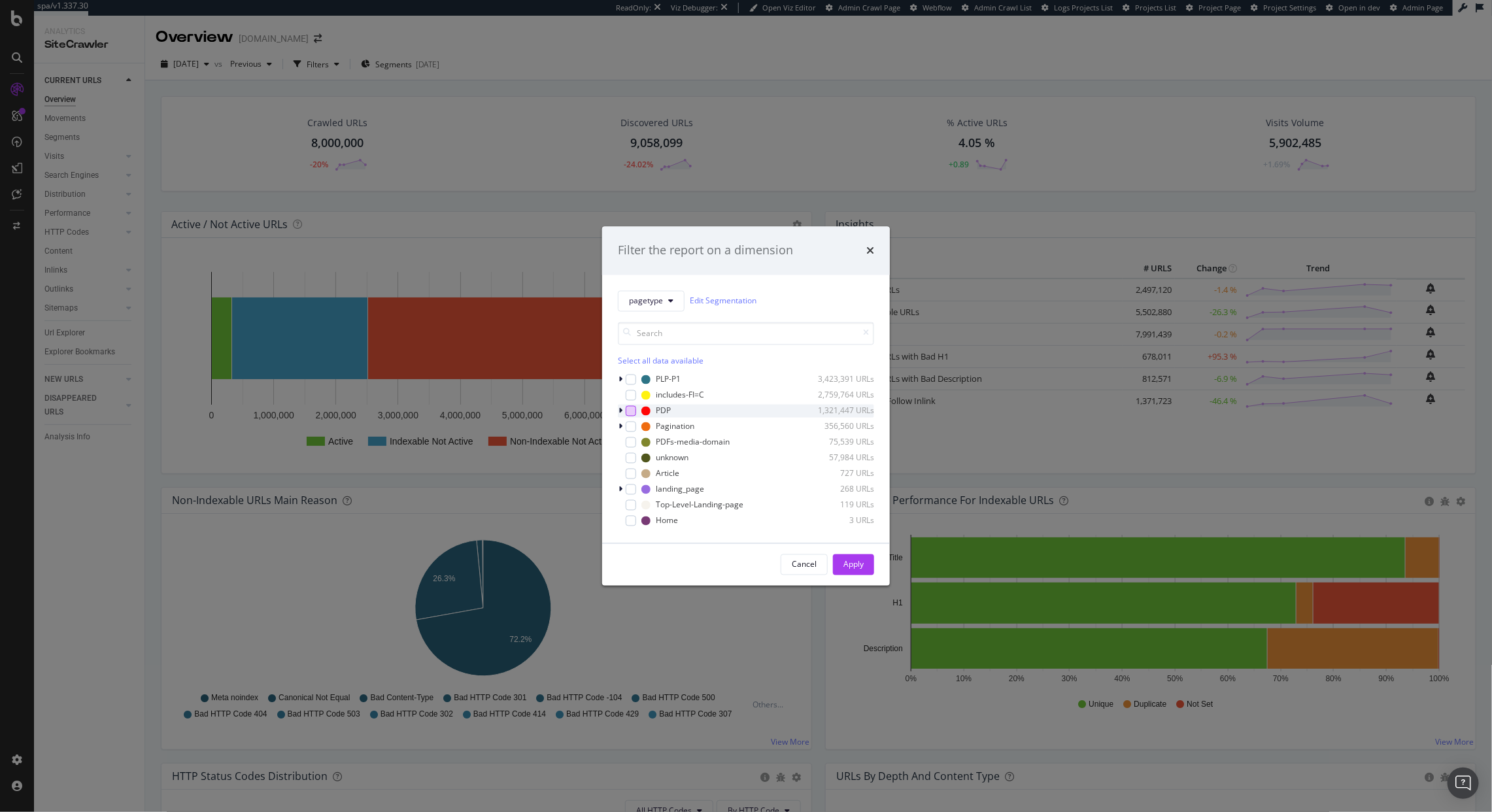
click at [633, 410] on div "modal" at bounding box center [631, 411] width 11 height 11
click at [863, 566] on div "Apply" at bounding box center [854, 565] width 20 height 11
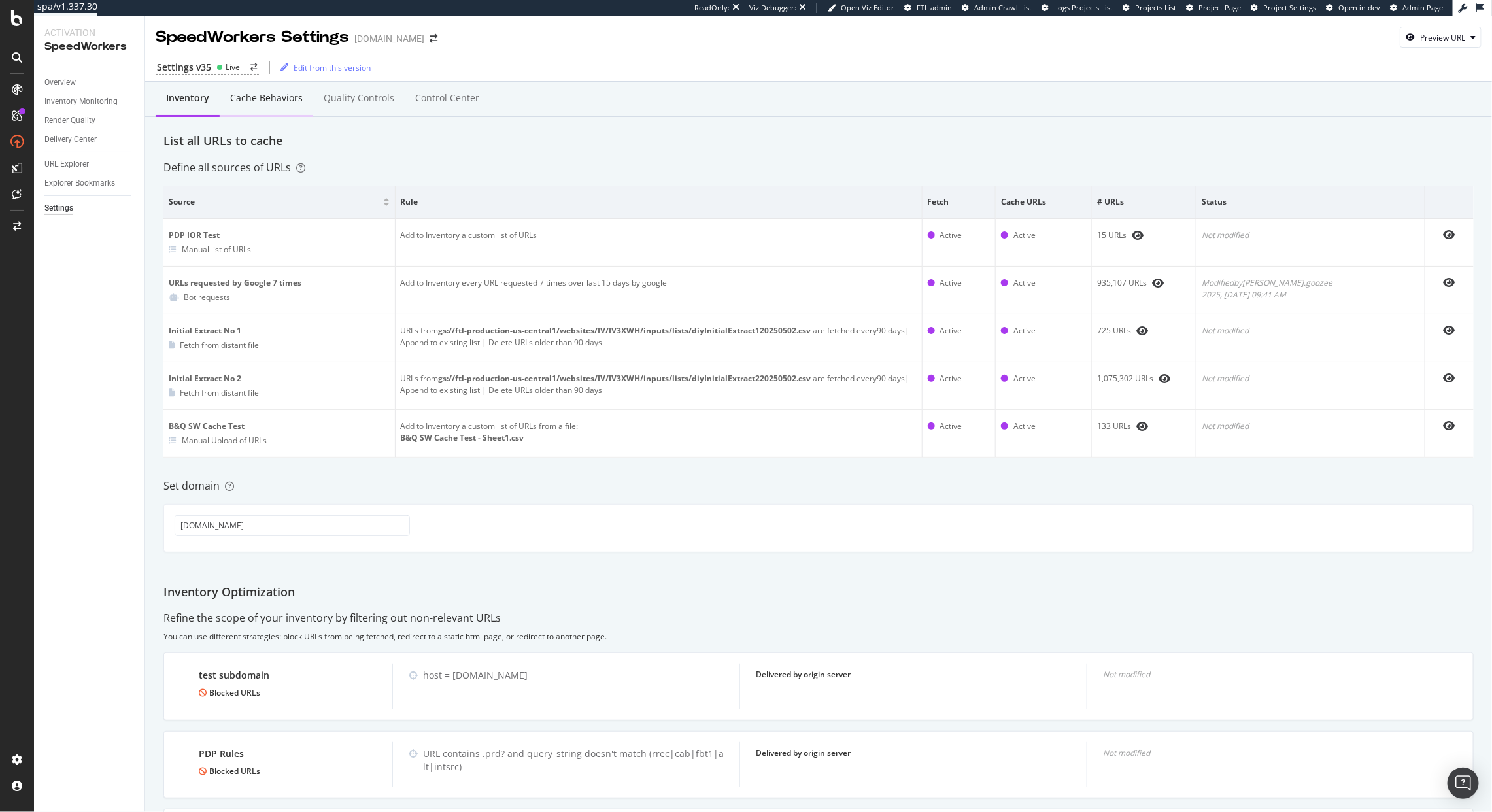
click at [297, 98] on div "Cache behaviors" at bounding box center [267, 98] width 73 height 13
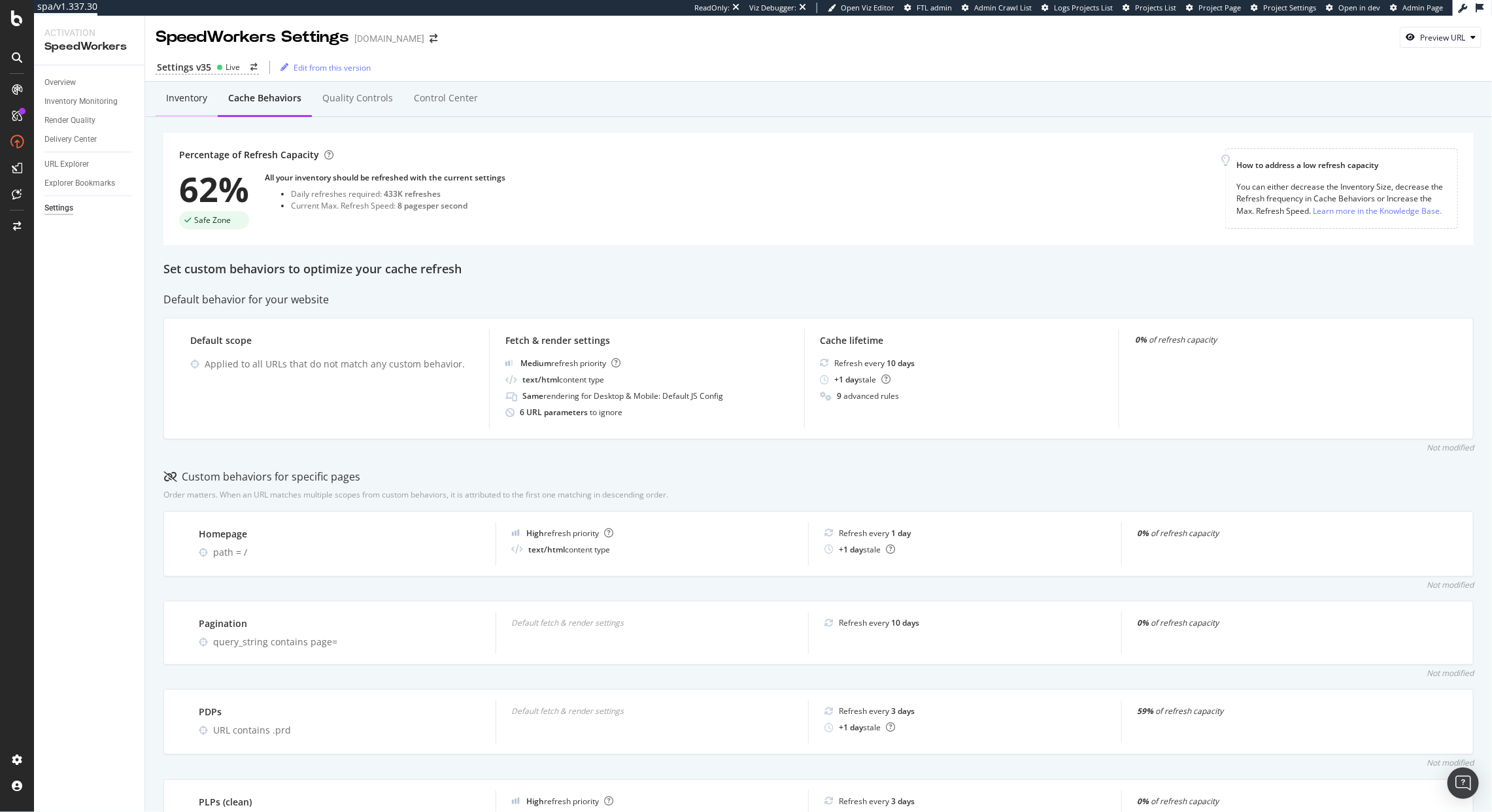
click at [183, 95] on div "Inventory" at bounding box center [186, 98] width 41 height 13
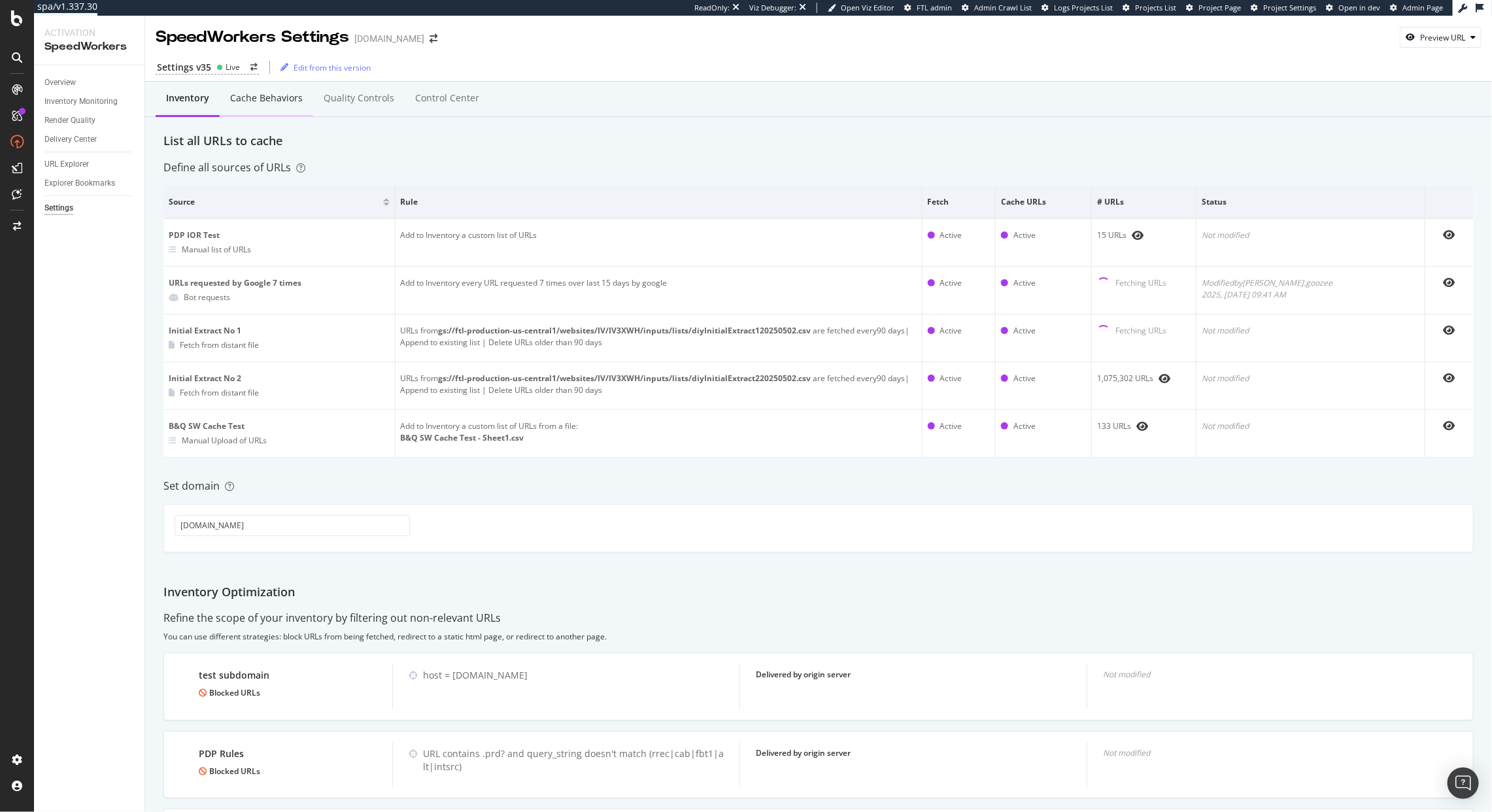
click at [284, 96] on div "Cache behaviors" at bounding box center [267, 98] width 73 height 13
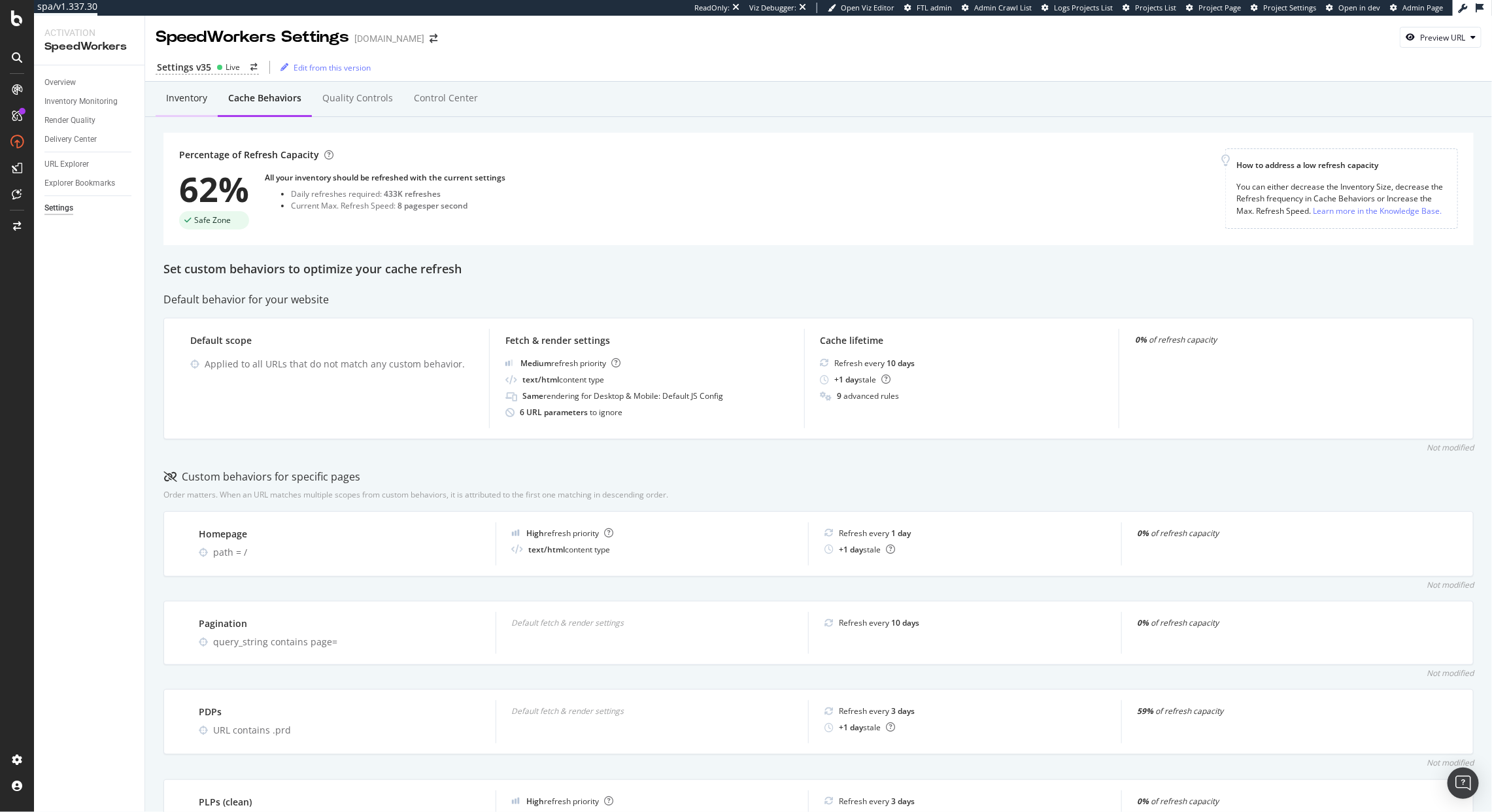
click at [181, 106] on div "Inventory" at bounding box center [187, 98] width 62 height 36
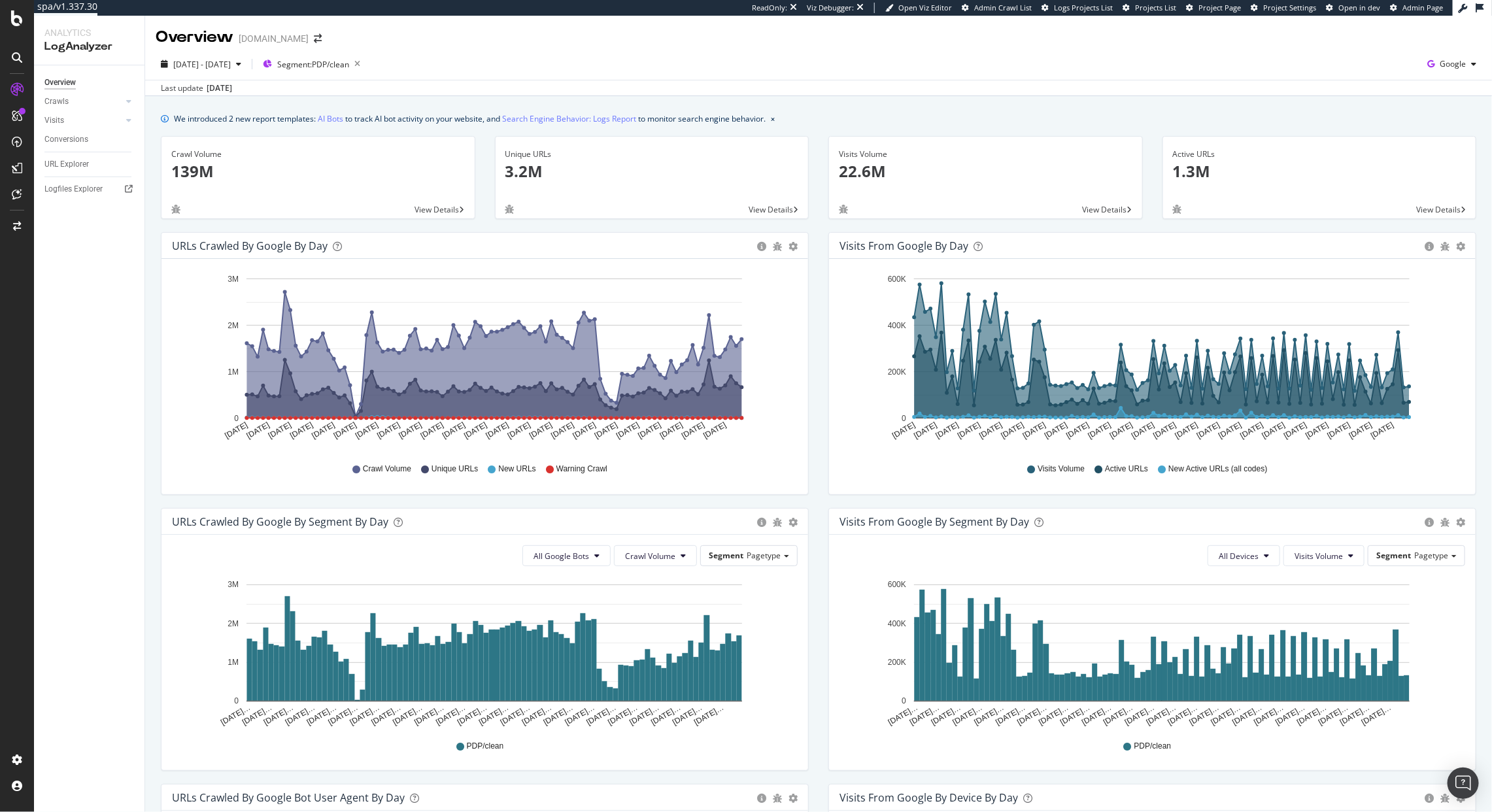
click at [364, 75] on div "Segment: PDP/clean" at bounding box center [311, 64] width 108 height 21
click at [358, 71] on div "Segment: PDP/clean" at bounding box center [314, 64] width 102 height 18
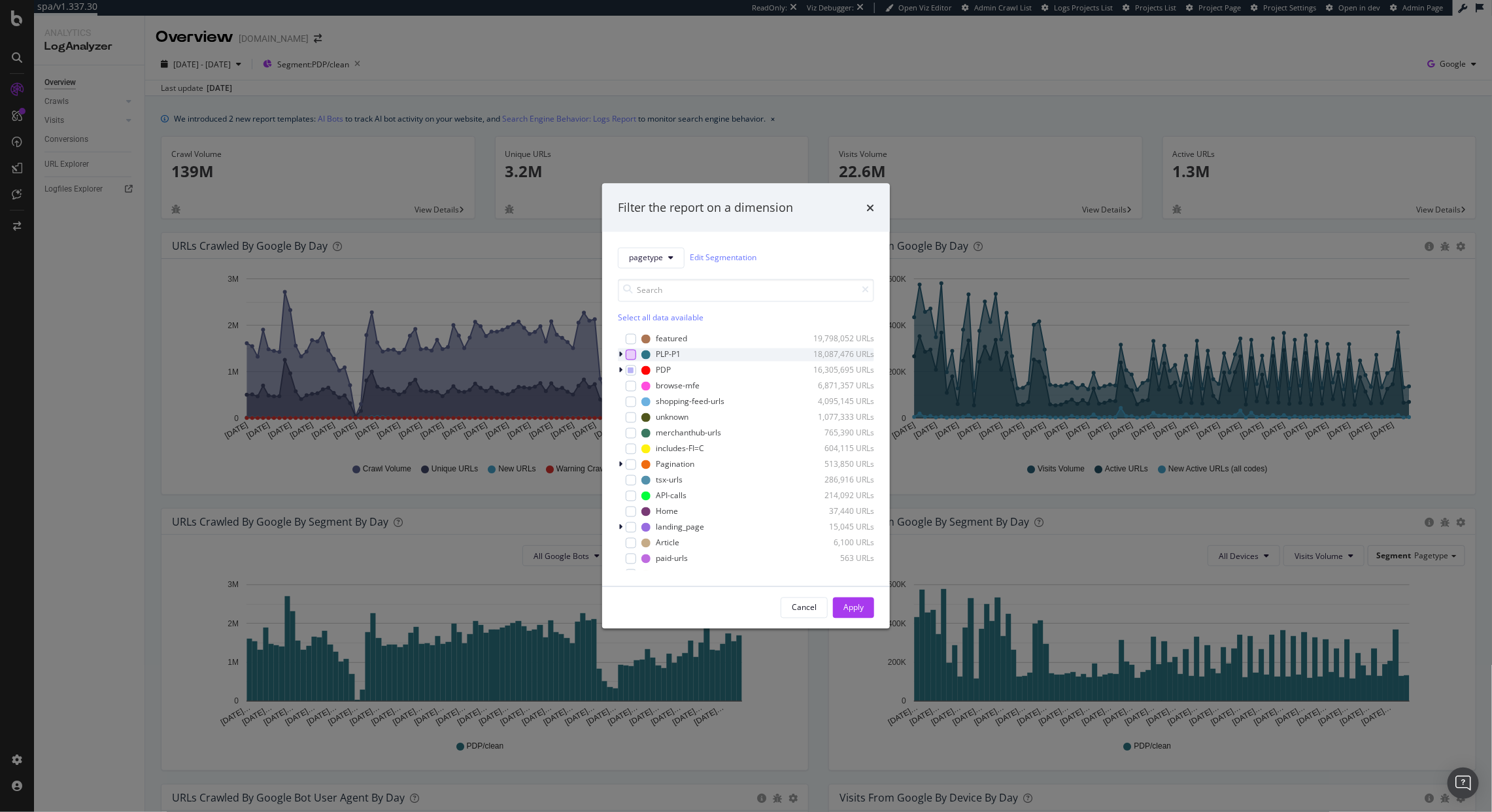
click at [631, 360] on div "modal" at bounding box center [631, 354] width 11 height 11
click at [631, 375] on div "modal" at bounding box center [631, 370] width 11 height 11
click at [630, 372] on icon "modal" at bounding box center [631, 370] width 6 height 7
click at [870, 613] on button "Apply" at bounding box center [853, 607] width 41 height 21
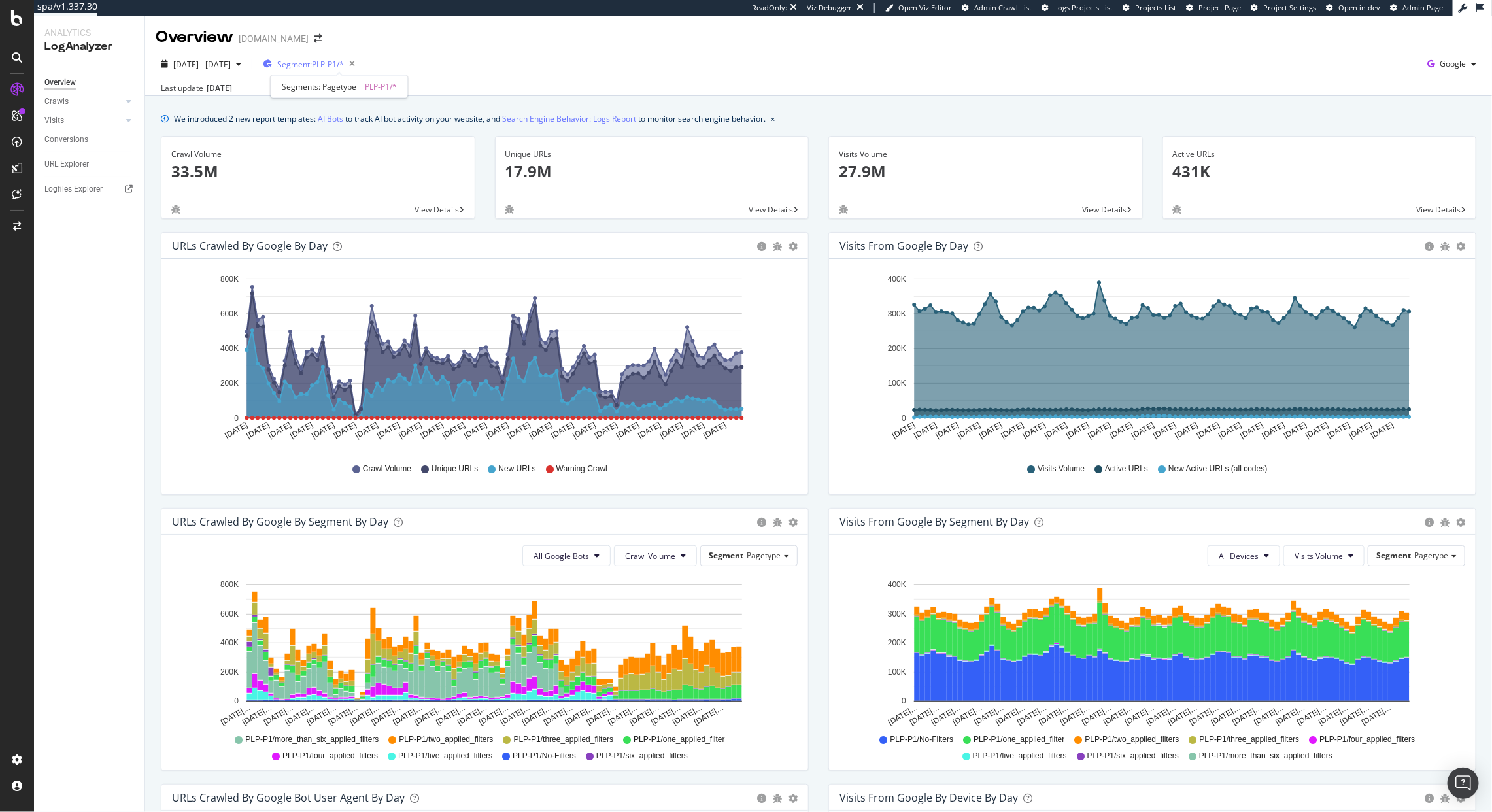
click at [334, 63] on span "Segment: PLP-P1/*" at bounding box center [310, 64] width 67 height 11
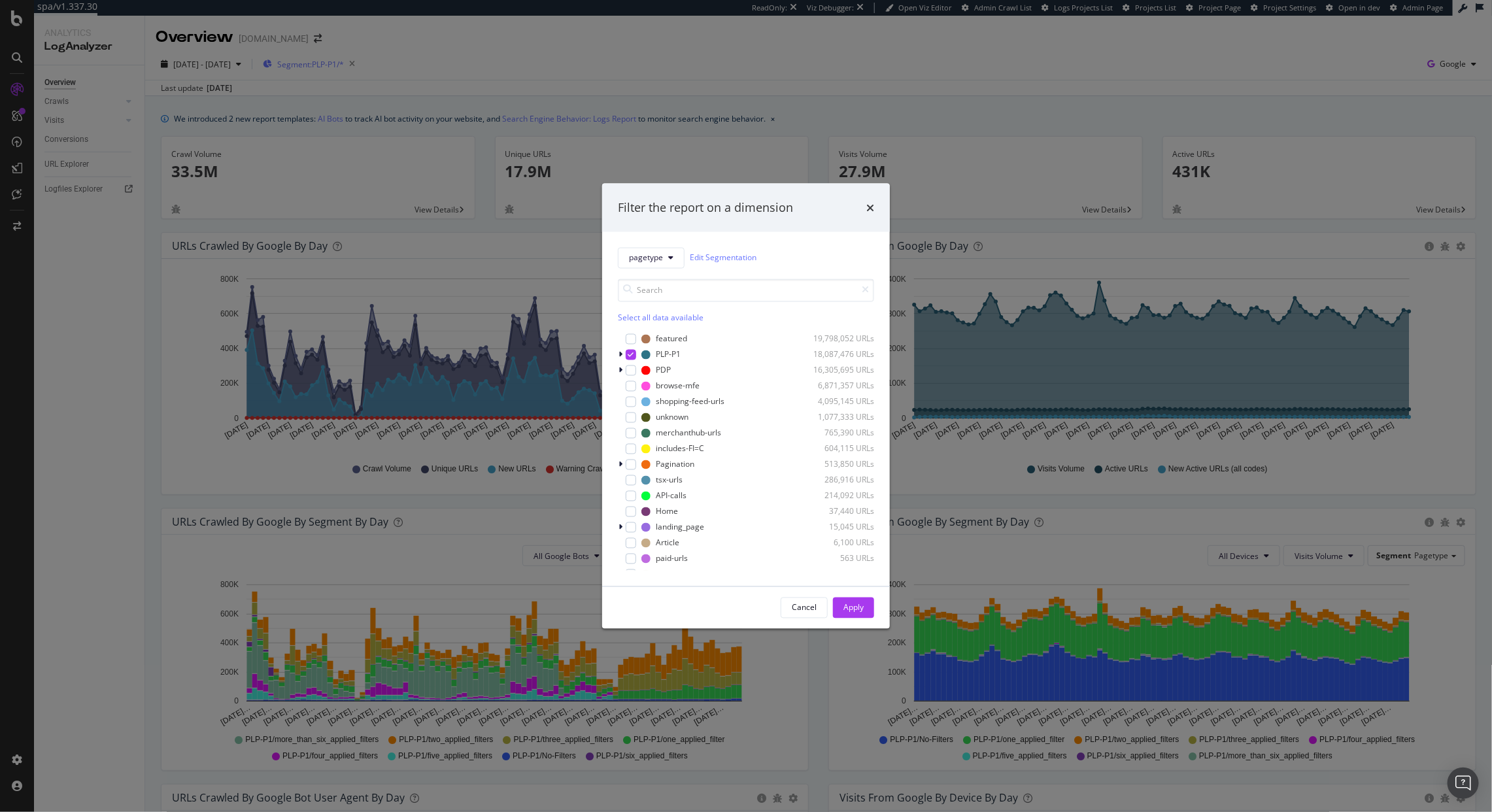
click at [334, 63] on div "Filter the report on a dimension pagetype Edit Segmentation Select all data ava…" at bounding box center [746, 406] width 1492 height 812
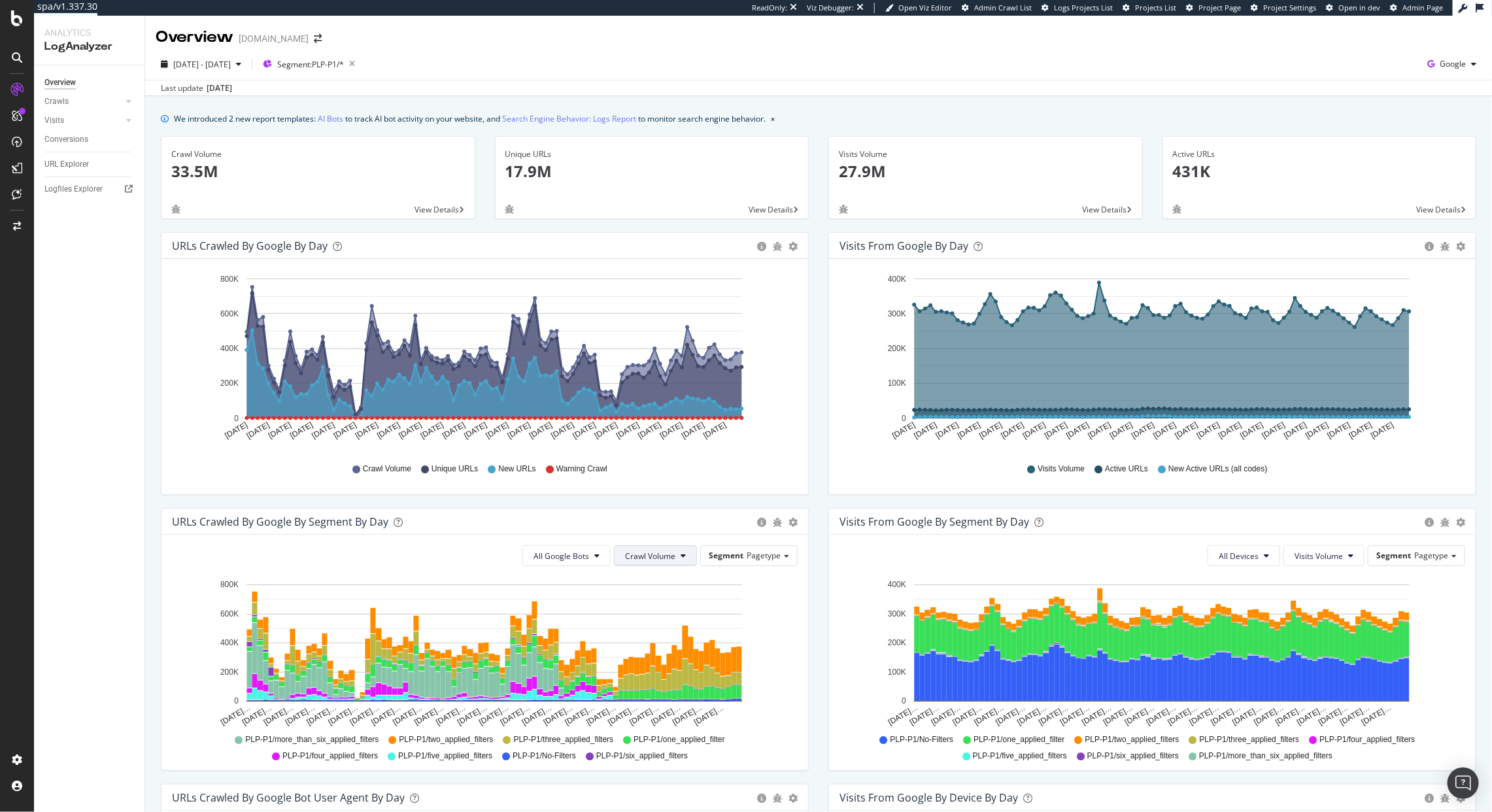
click at [660, 563] on button "Crawl Volume" at bounding box center [655, 555] width 83 height 21
click at [650, 598] on div "Unique URLs" at bounding box center [645, 607] width 73 height 19
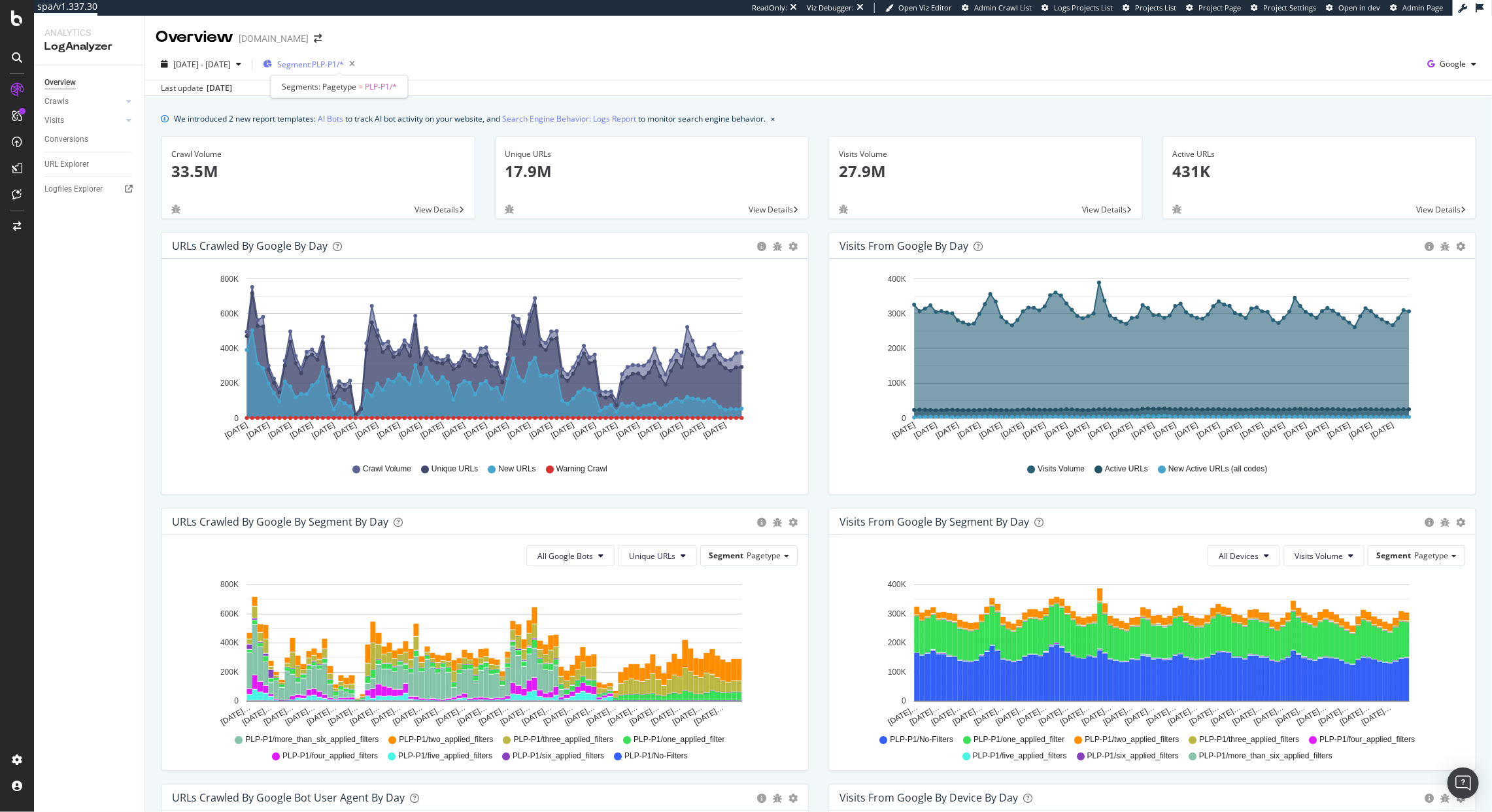
click at [331, 62] on span "Segment: PLP-P1/*" at bounding box center [310, 64] width 67 height 11
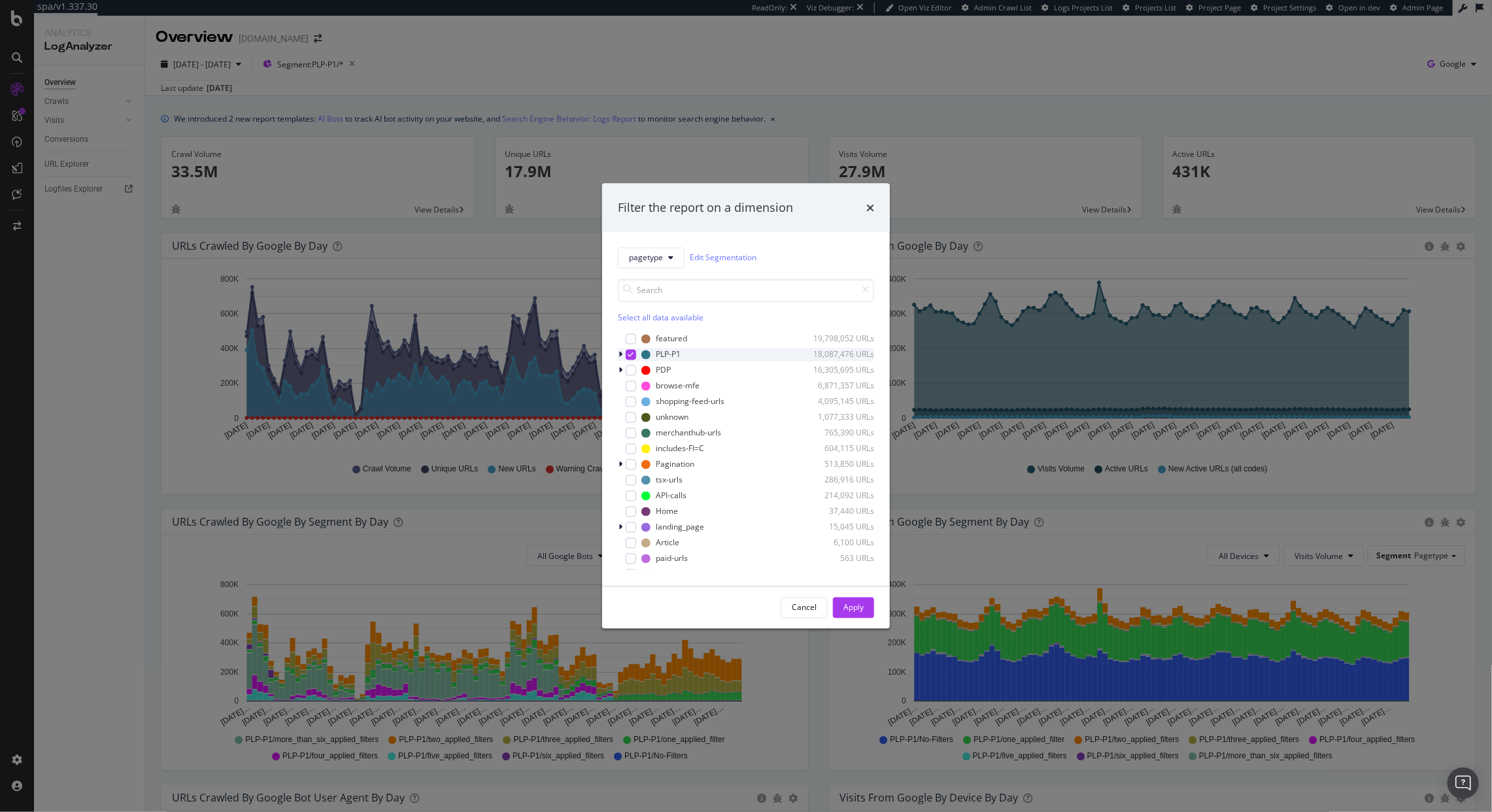
click at [620, 357] on icon "modal" at bounding box center [621, 354] width 4 height 8
click at [638, 421] on div "modal" at bounding box center [639, 417] width 11 height 11
click at [636, 370] on icon "modal" at bounding box center [639, 370] width 6 height 7
click at [636, 381] on div "modal" at bounding box center [639, 386] width 11 height 11
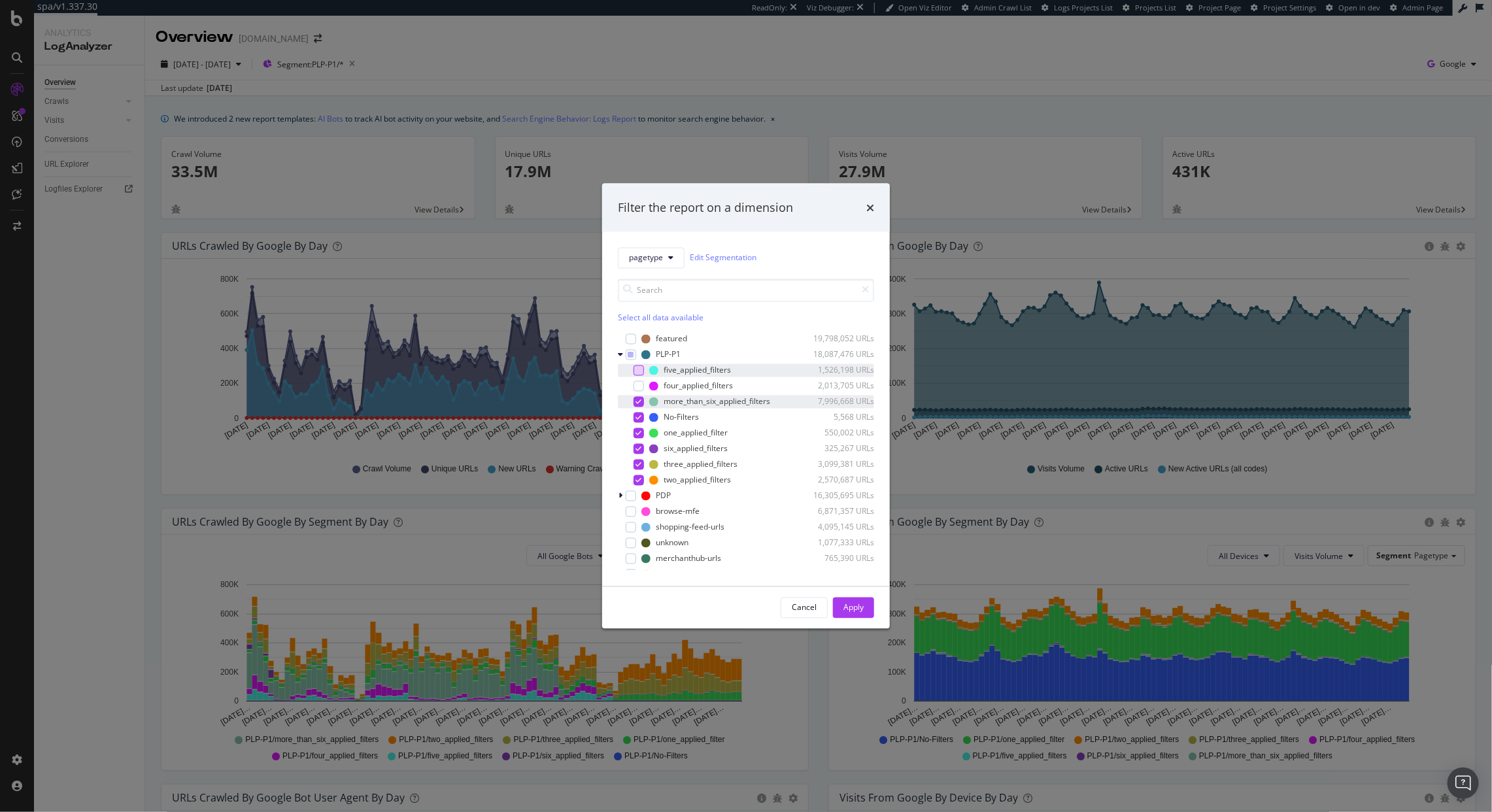
click at [638, 402] on icon "modal" at bounding box center [639, 402] width 6 height 7
click at [638, 449] on icon "modal" at bounding box center [639, 449] width 6 height 7
click at [848, 608] on div "Apply" at bounding box center [854, 608] width 20 height 11
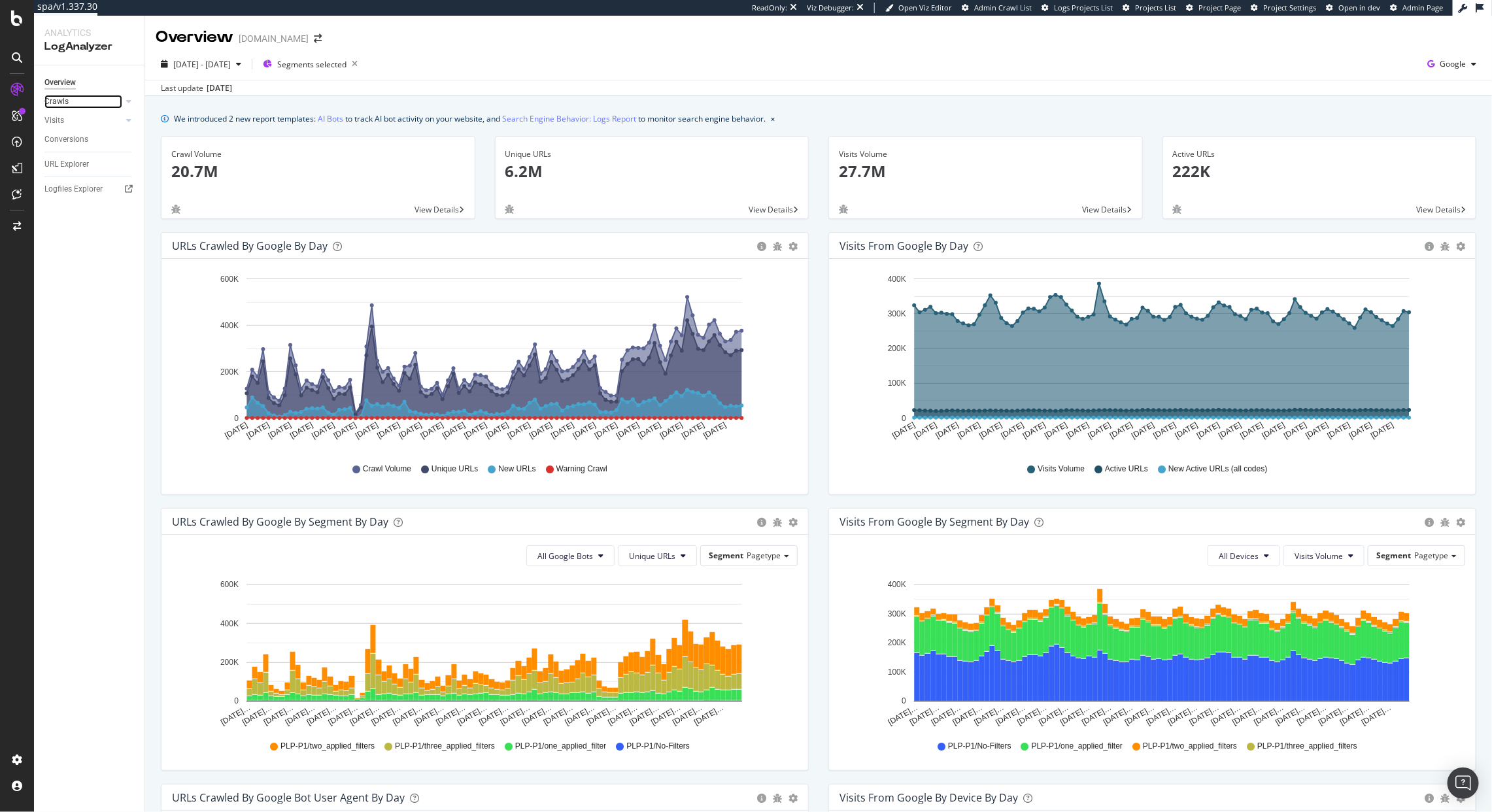
click at [88, 102] on link "Crawls" at bounding box center [83, 102] width 77 height 13
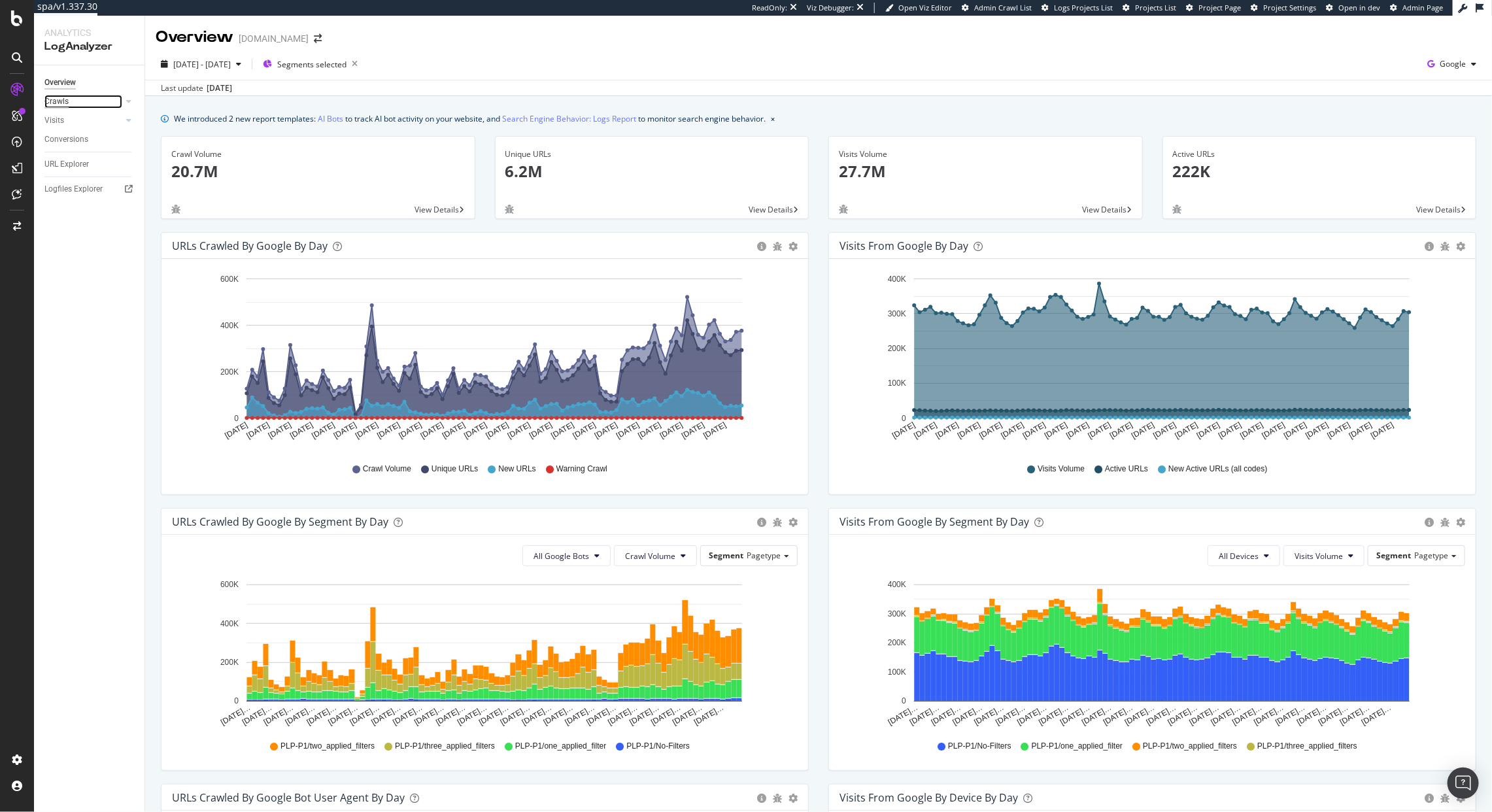
click at [60, 103] on div "Crawls" at bounding box center [57, 102] width 24 height 13
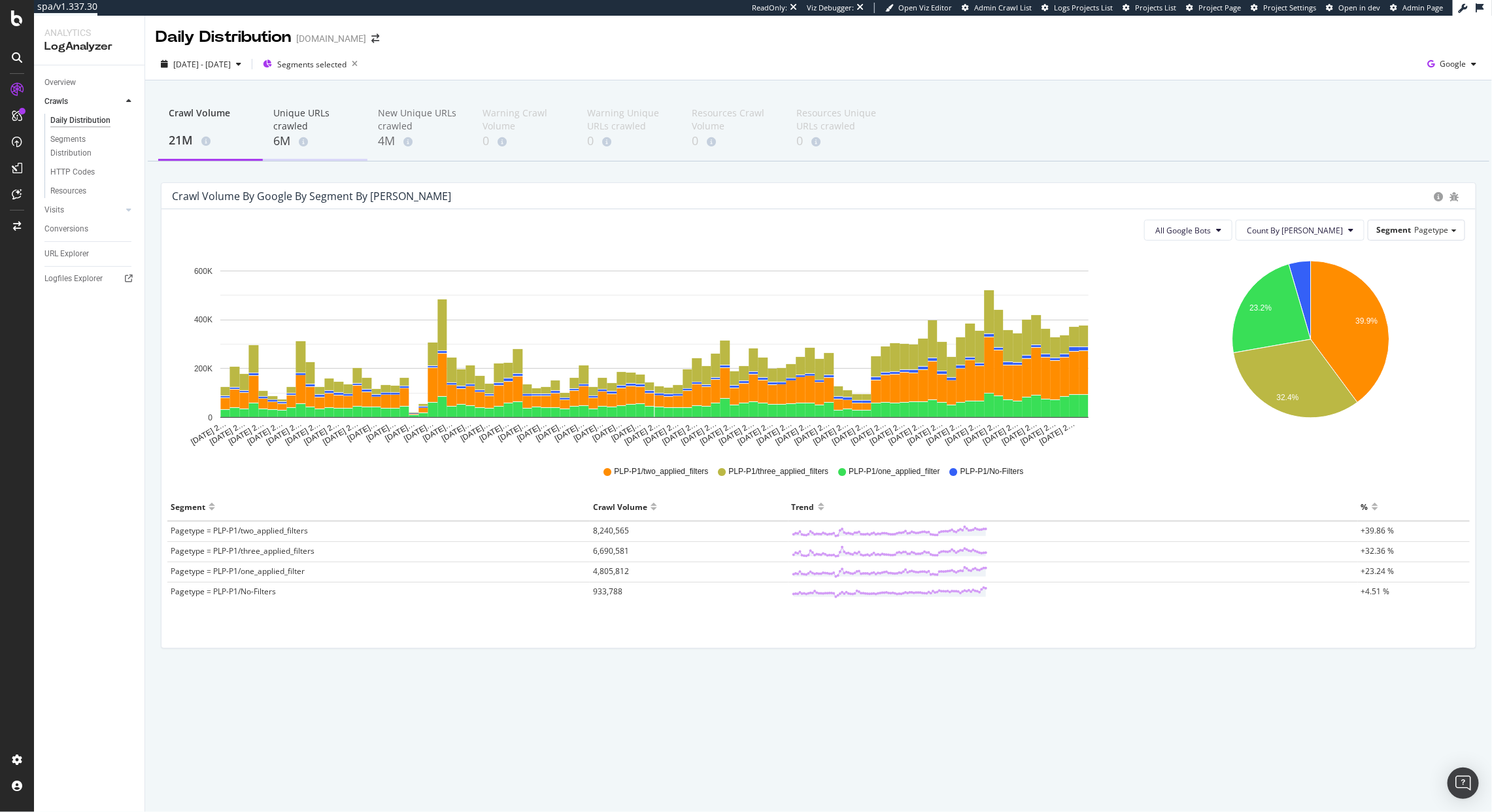
click at [291, 139] on div "6M" at bounding box center [315, 141] width 84 height 17
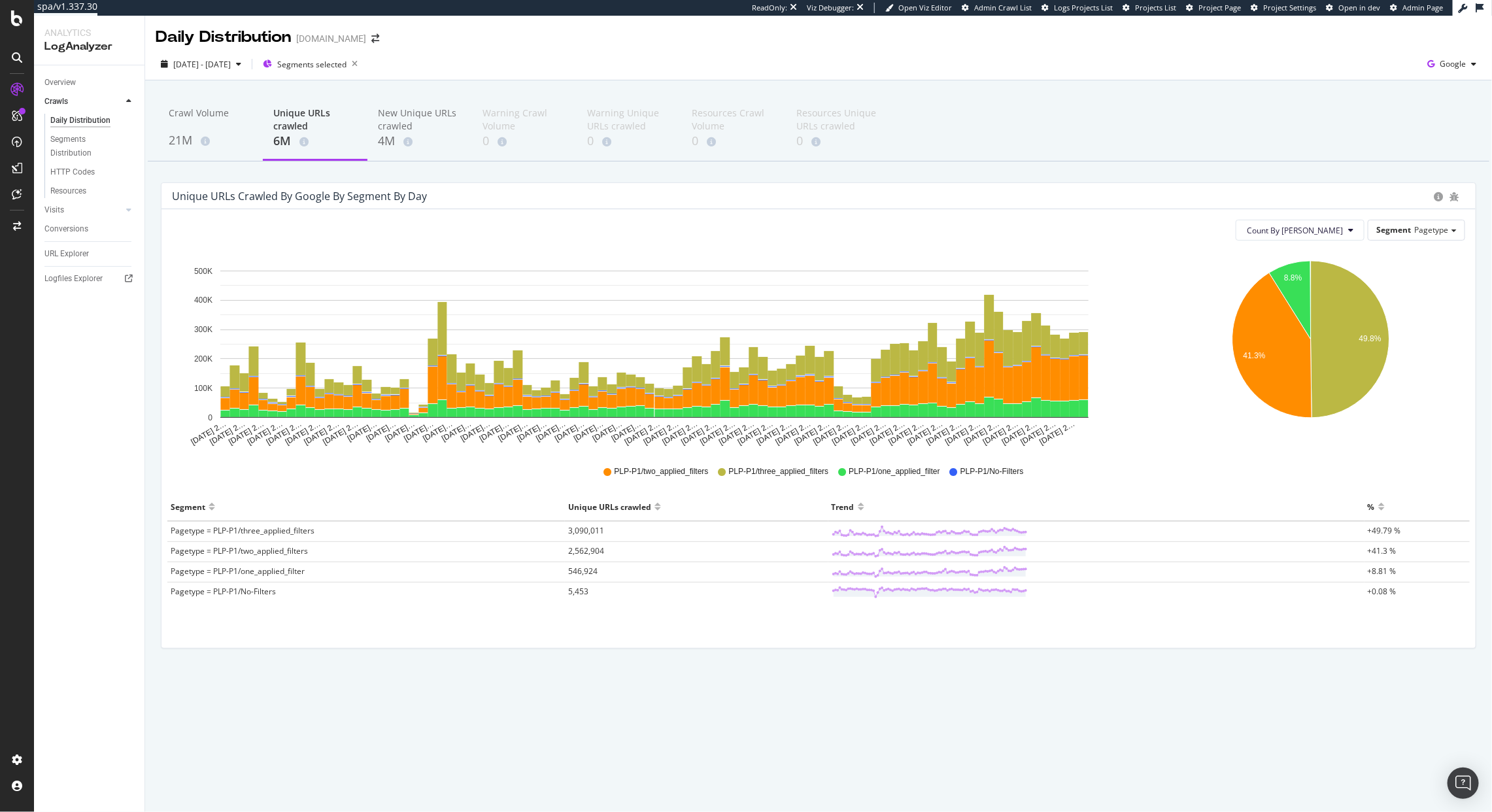
click at [1423, 244] on div "Count By Day Segment Pagetype Hold CMD (⌘) while clicking to filter the report.…" at bounding box center [819, 429] width 1314 height 439
click at [1343, 234] on span "Count By [PERSON_NAME]" at bounding box center [1295, 230] width 96 height 11
click at [1349, 276] on span "Cumulated (all codes)" at bounding box center [1344, 280] width 99 height 11
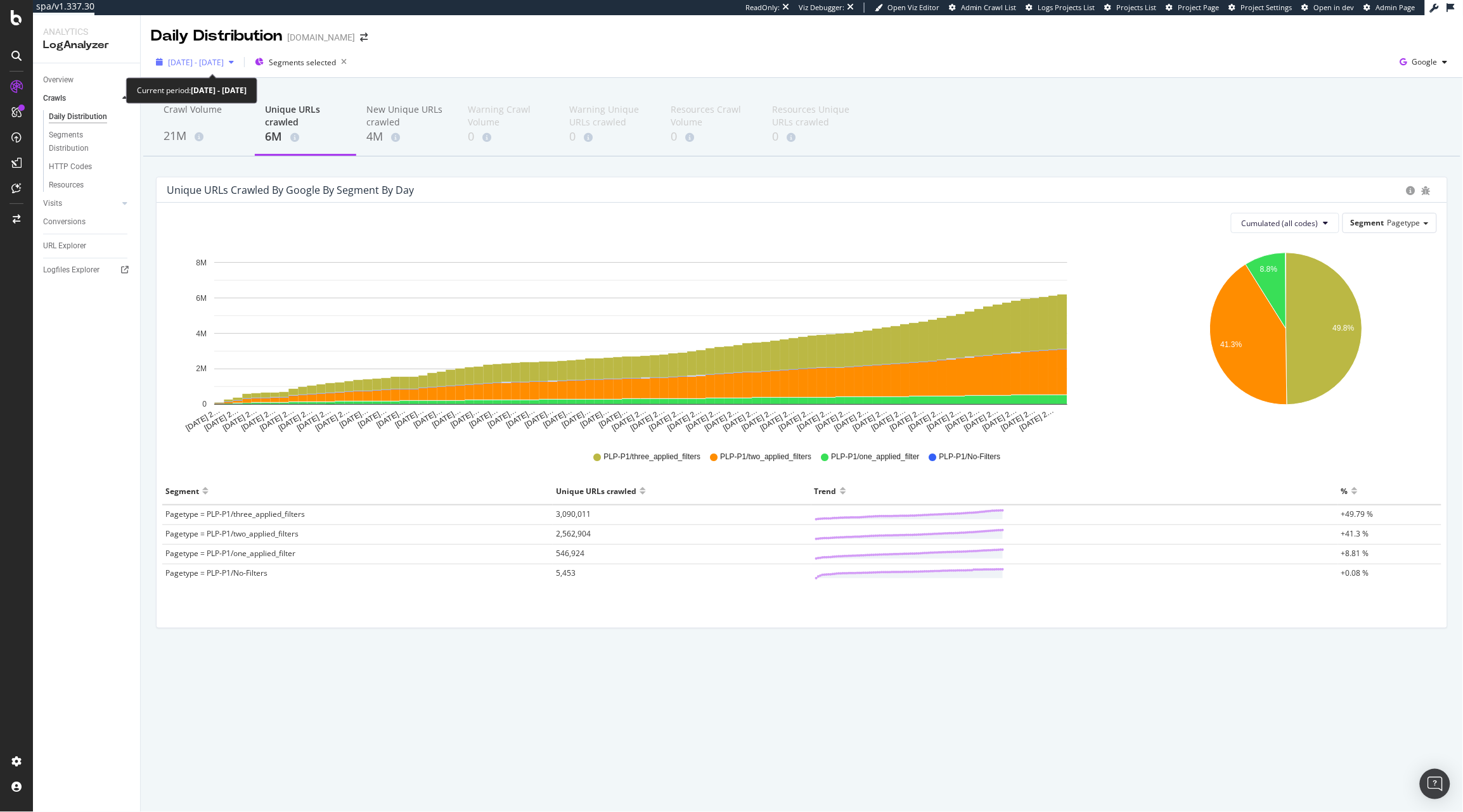
click at [178, 57] on span "[DATE] - [DATE]" at bounding box center [195, 62] width 56 height 10
click at [733, 193] on div "Unique URLs crawled by google by Segment by Day" at bounding box center [783, 189] width 1233 height 12
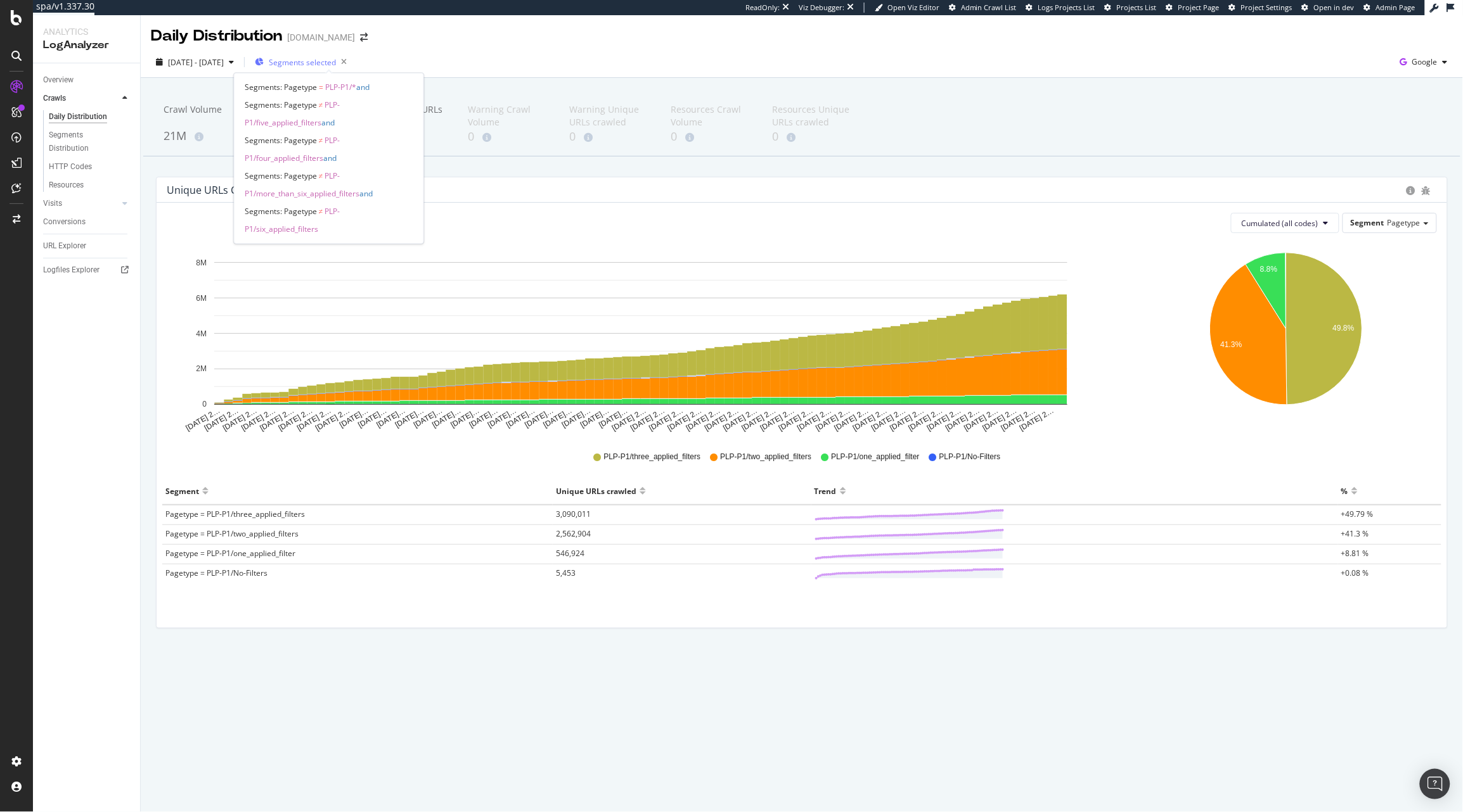
click at [336, 66] on span "Segments selected" at bounding box center [302, 62] width 67 height 10
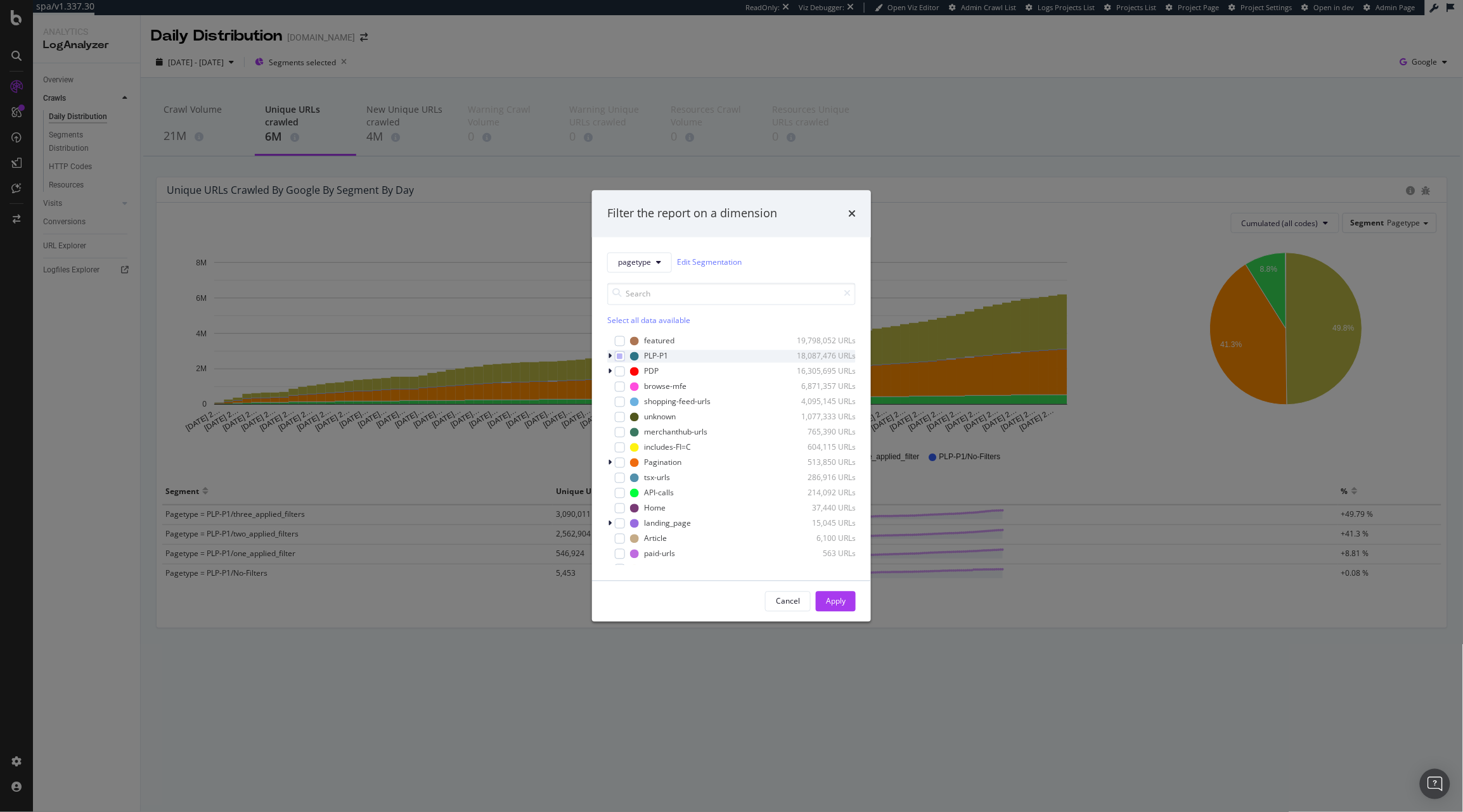
click at [609, 360] on div "modal" at bounding box center [611, 356] width 8 height 12
click at [1097, 644] on div "Filter the report on a dimension pagetype Edit Segmentation Select all data ava…" at bounding box center [732, 406] width 1463 height 812
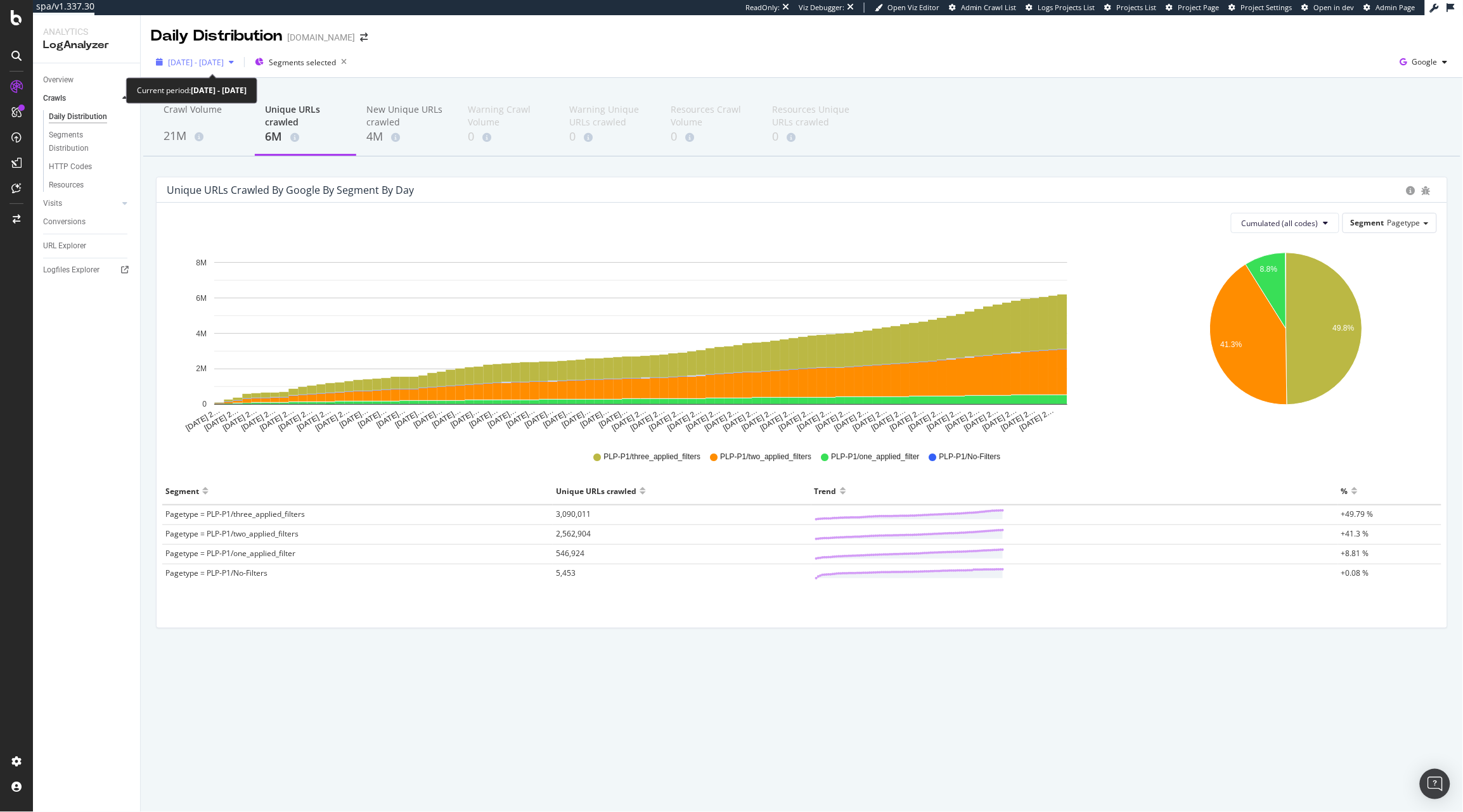
click at [184, 69] on div "[DATE] - [DATE]" at bounding box center [195, 62] width 88 height 19
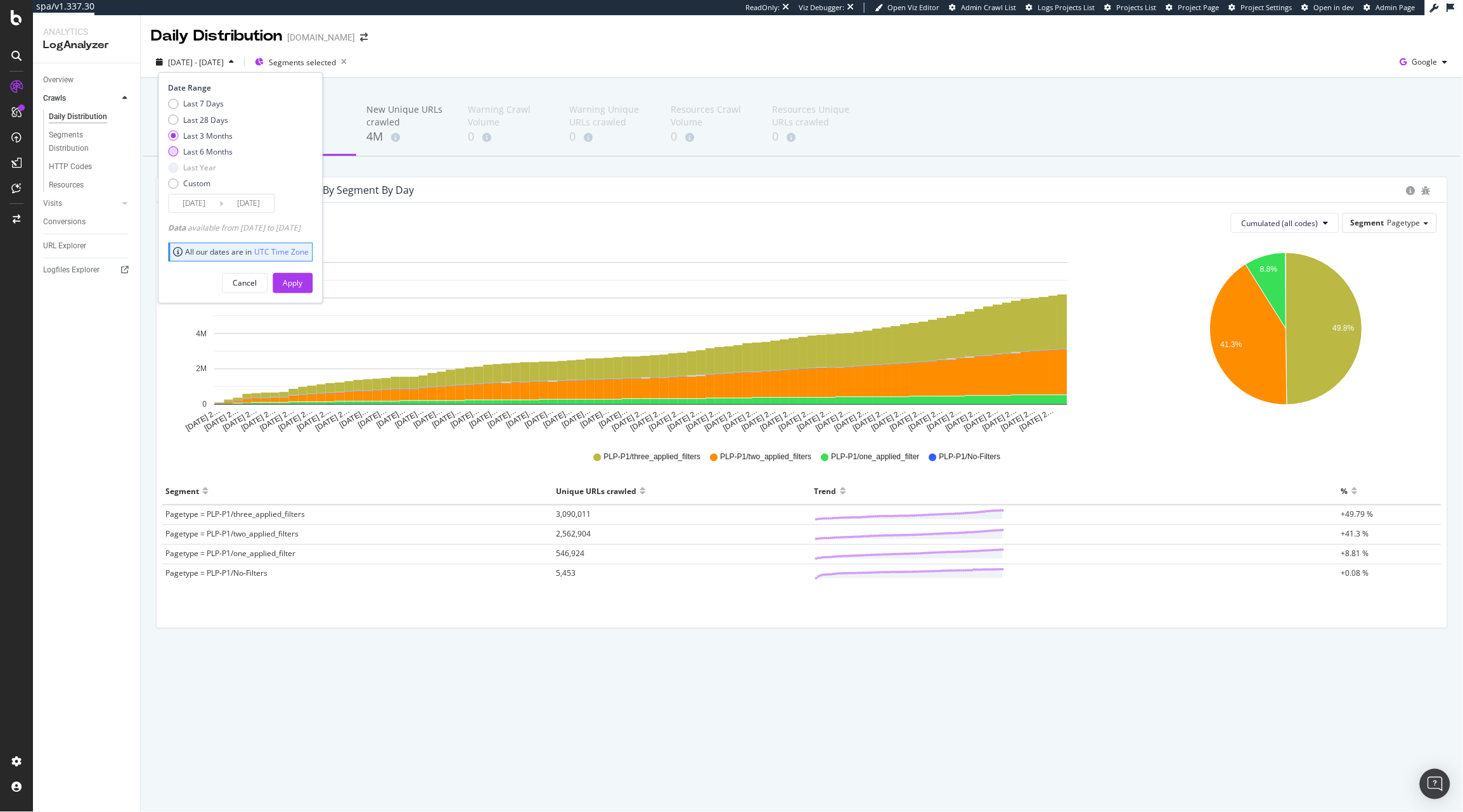
click at [198, 155] on div "Last 6 Months" at bounding box center [208, 151] width 50 height 10
type input "[DATE]"
click at [303, 281] on div "Apply" at bounding box center [293, 283] width 20 height 10
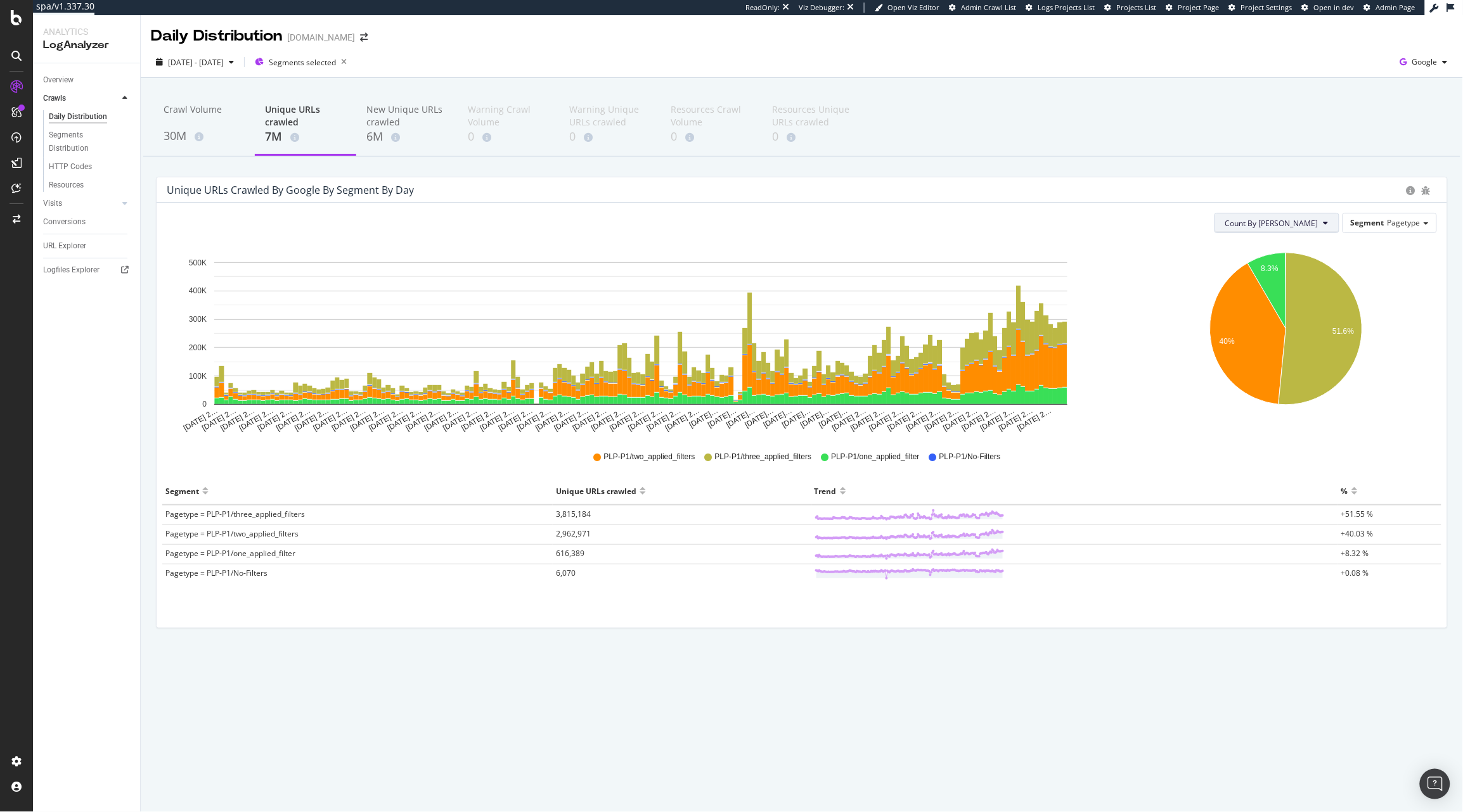
click at [1308, 223] on span "Count By [PERSON_NAME]" at bounding box center [1272, 223] width 93 height 10
click at [1292, 272] on span "Cumulated (all codes)" at bounding box center [1319, 272] width 96 height 11
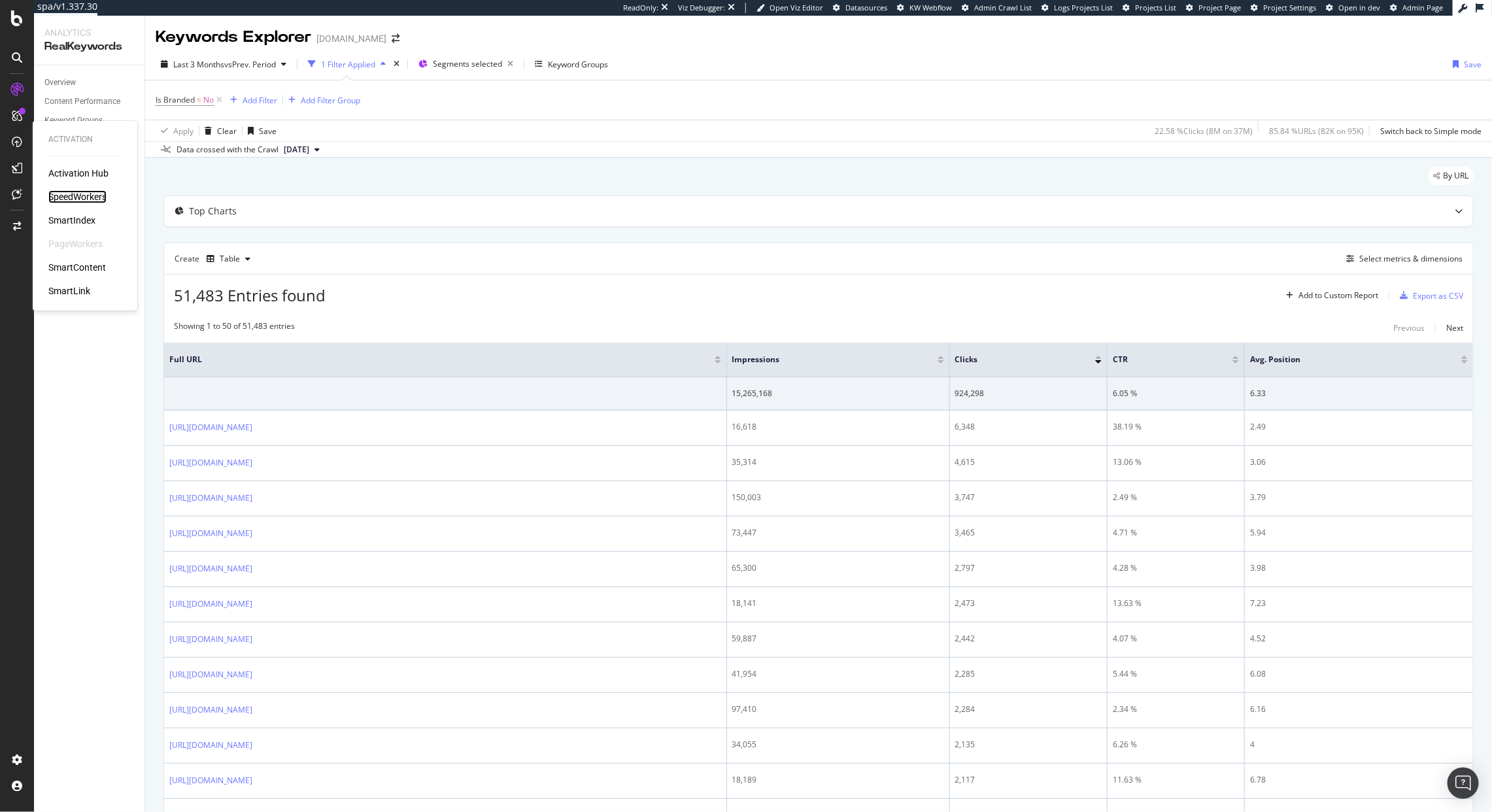
click at [80, 200] on div "SpeedWorkers" at bounding box center [77, 196] width 58 height 13
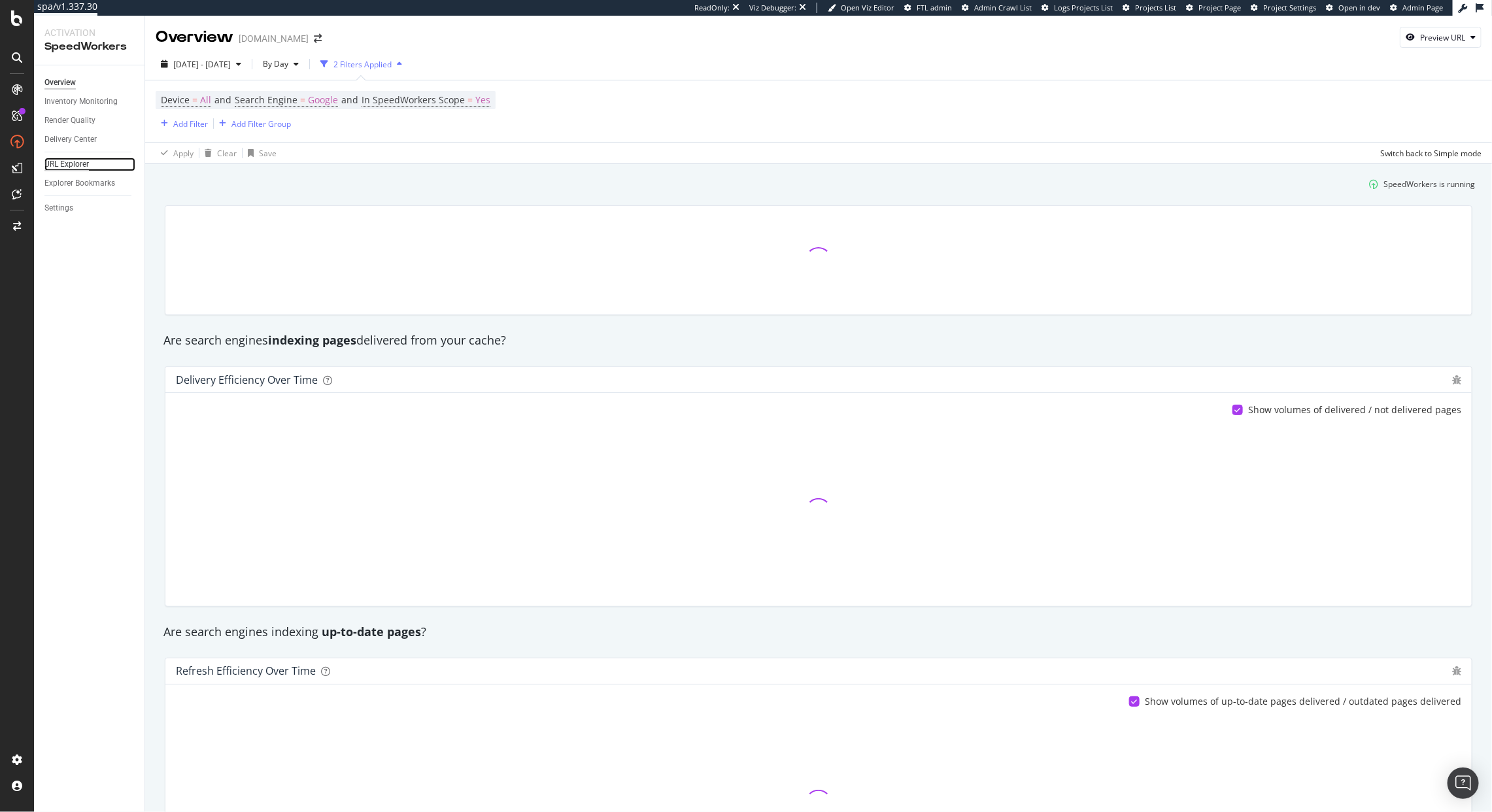
click at [85, 164] on div "URL Explorer" at bounding box center [67, 164] width 44 height 13
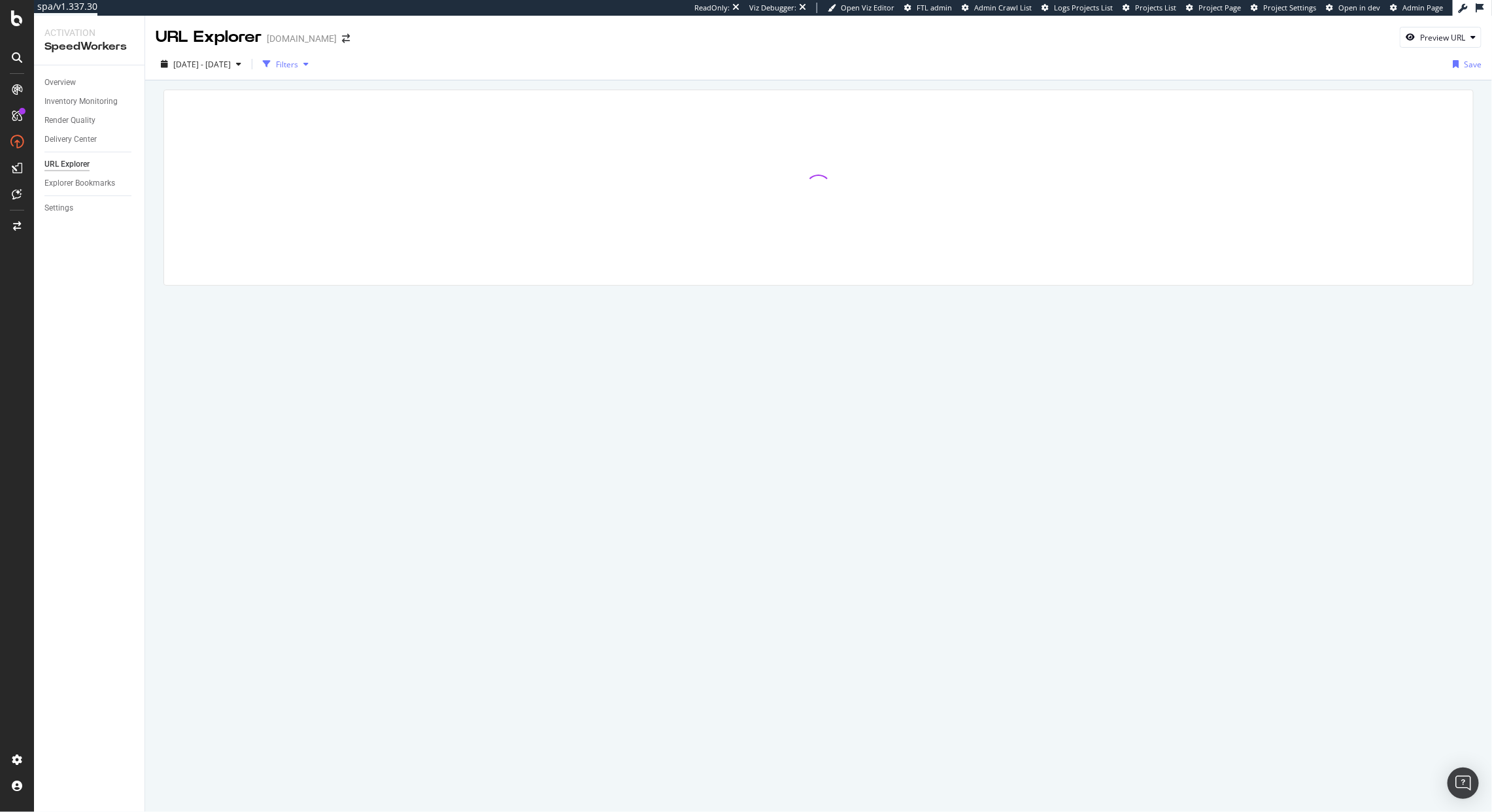
click at [298, 61] on div "Filters" at bounding box center [286, 64] width 22 height 11
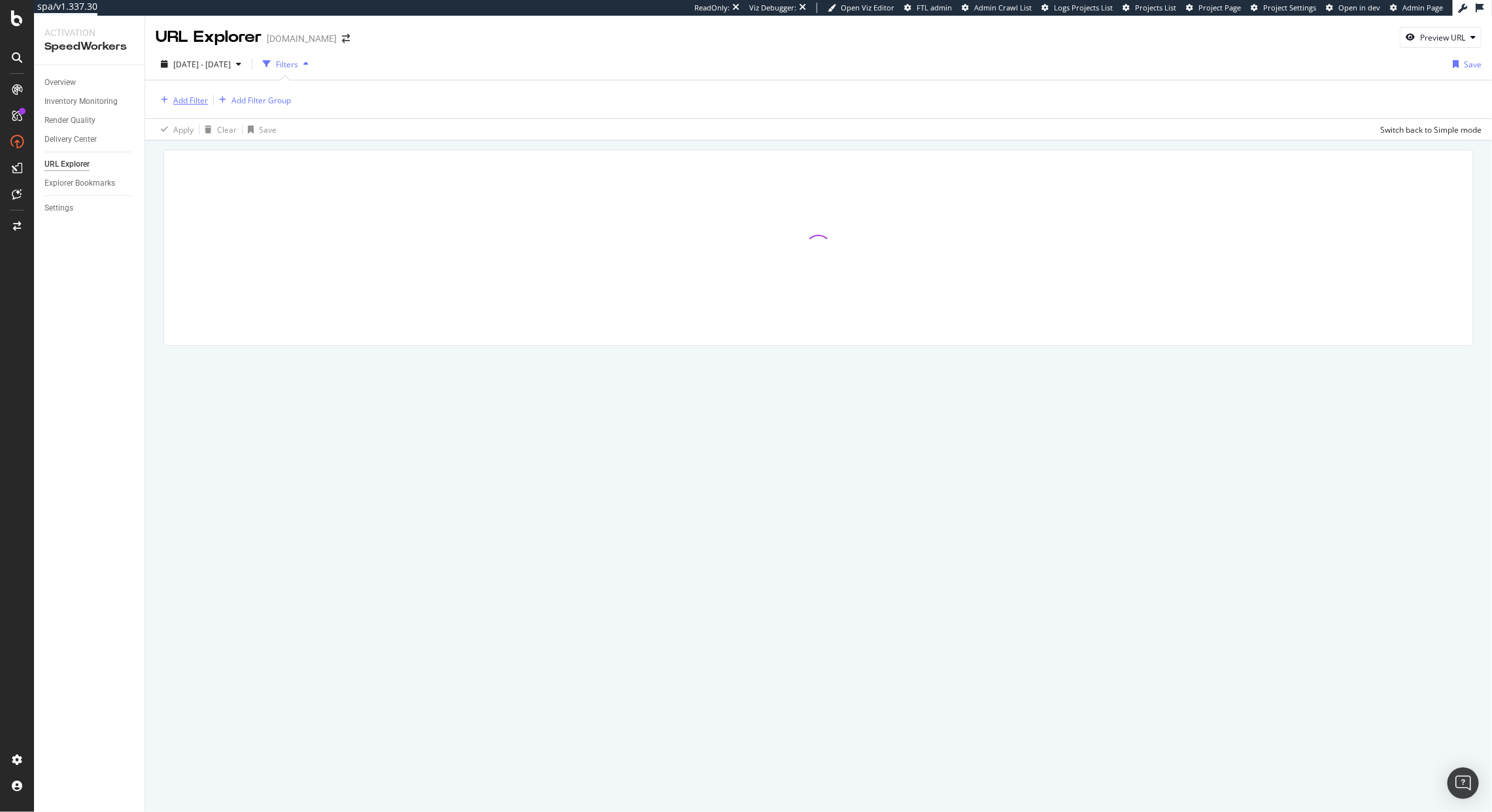
click at [189, 99] on div "Add Filter" at bounding box center [190, 100] width 34 height 11
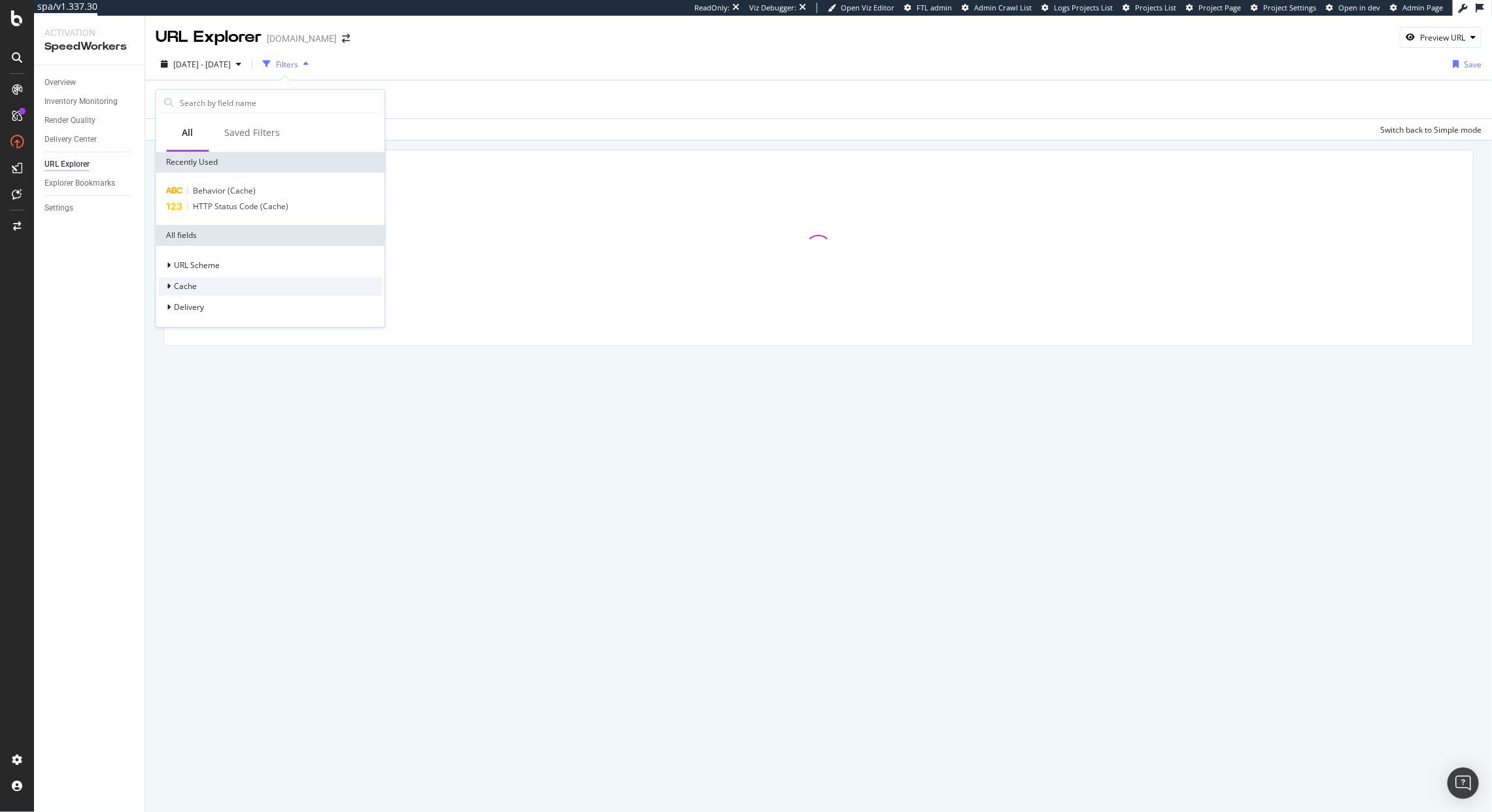
click at [175, 288] on span "Cache" at bounding box center [186, 286] width 23 height 11
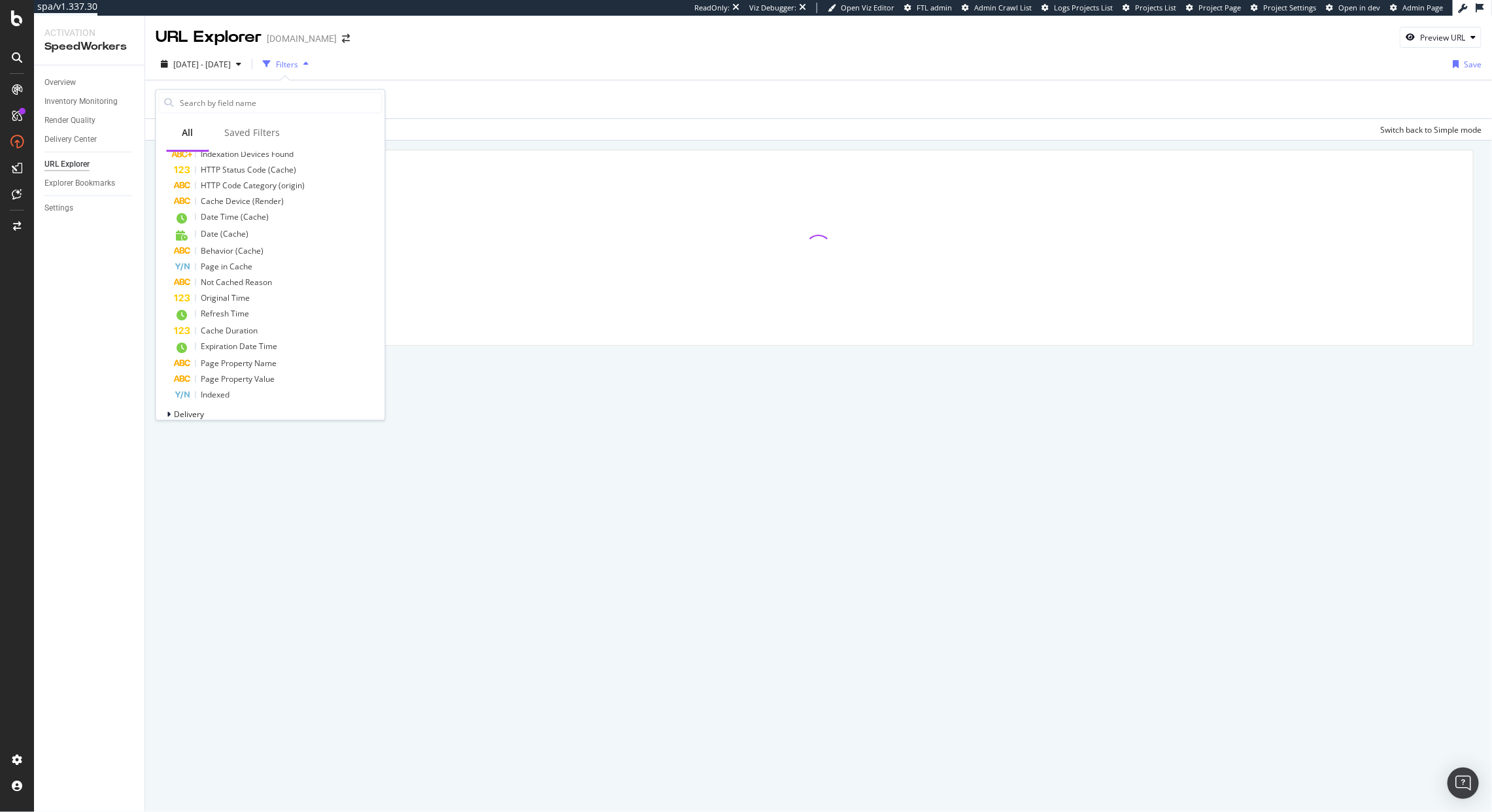
scroll to position [260, 0]
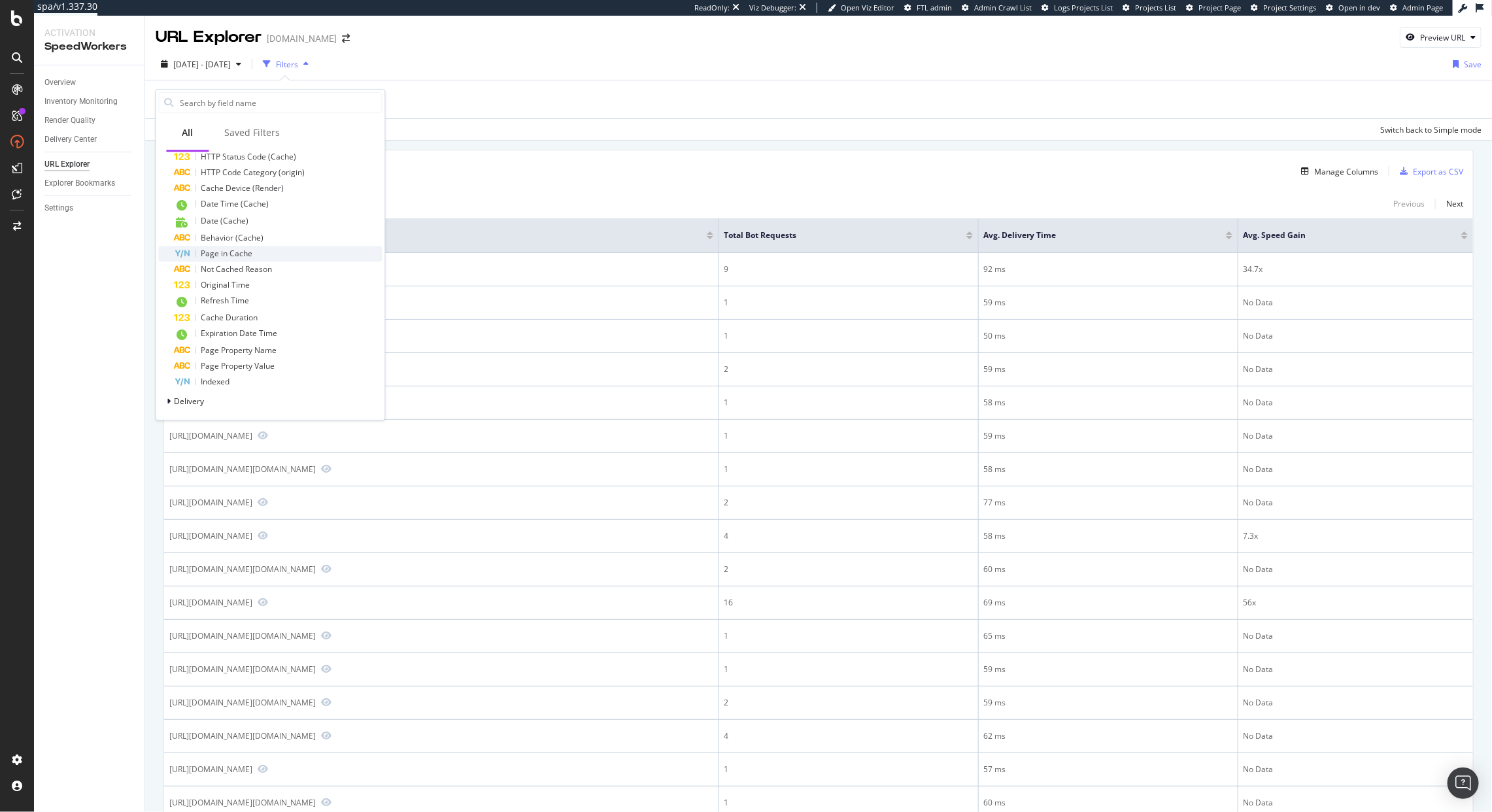
click at [241, 257] on div "Page in Cache" at bounding box center [227, 254] width 52 height 11
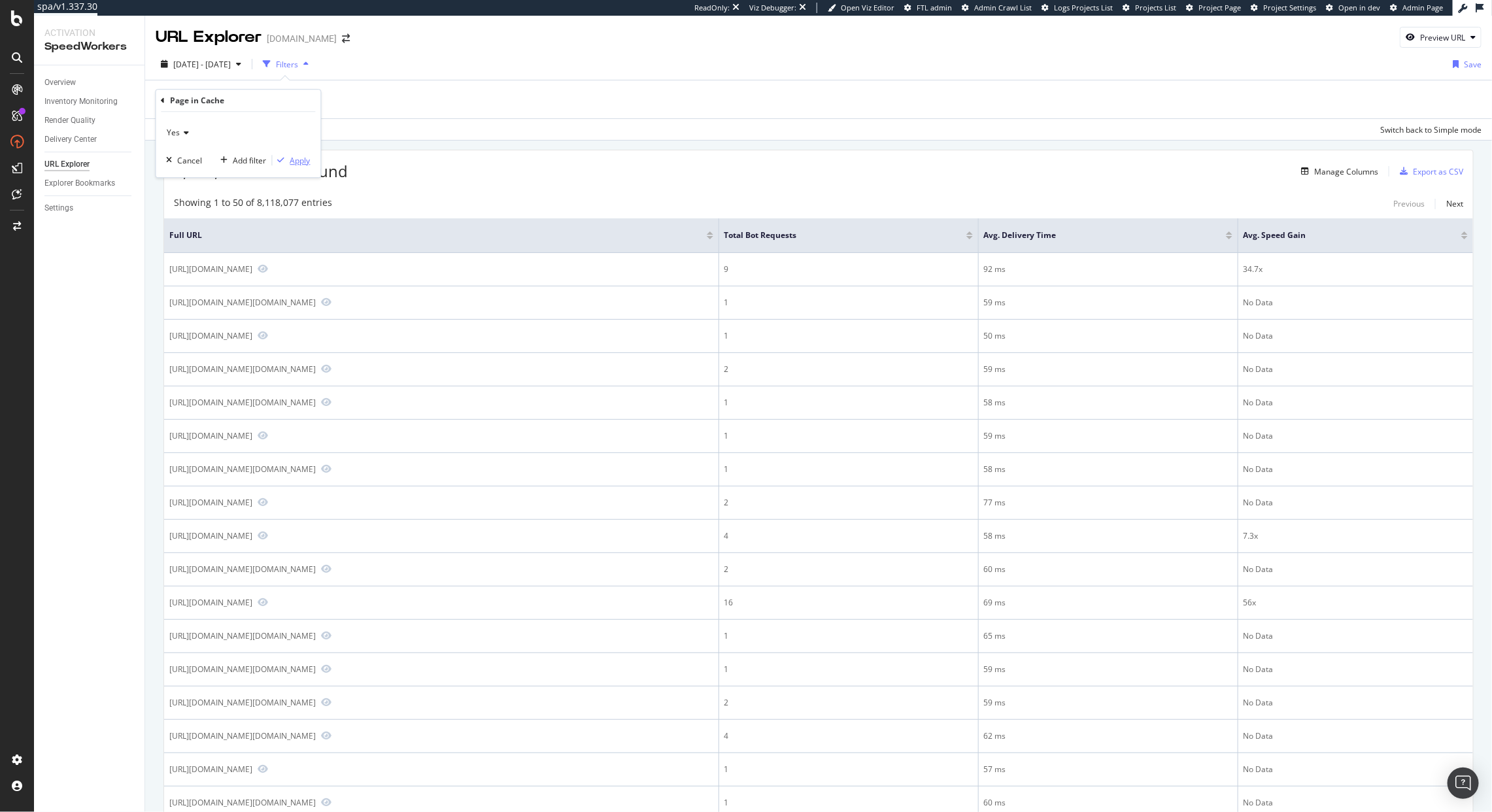
click at [288, 163] on div "button" at bounding box center [282, 160] width 18 height 8
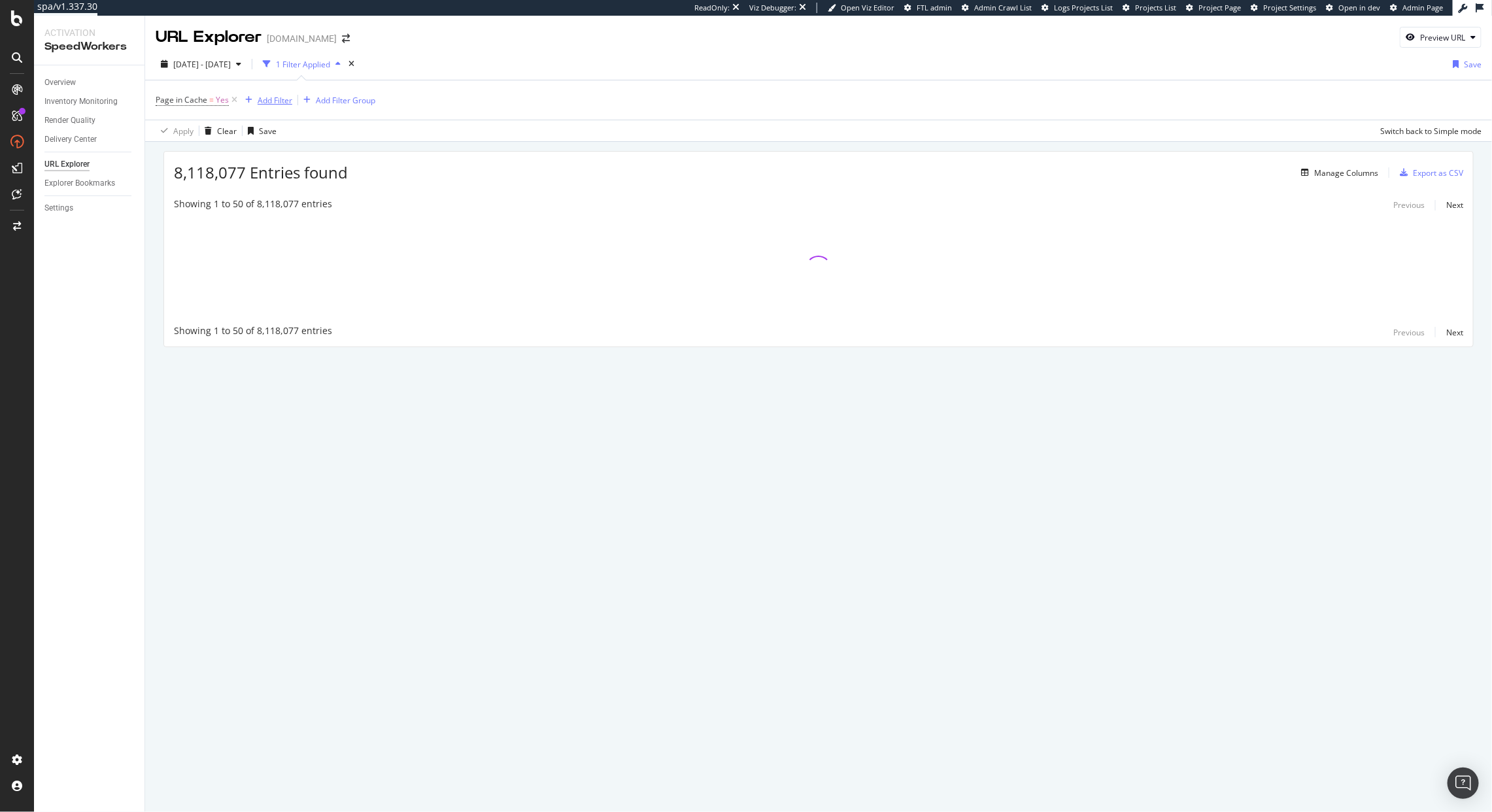
click at [251, 98] on div "button" at bounding box center [249, 100] width 18 height 8
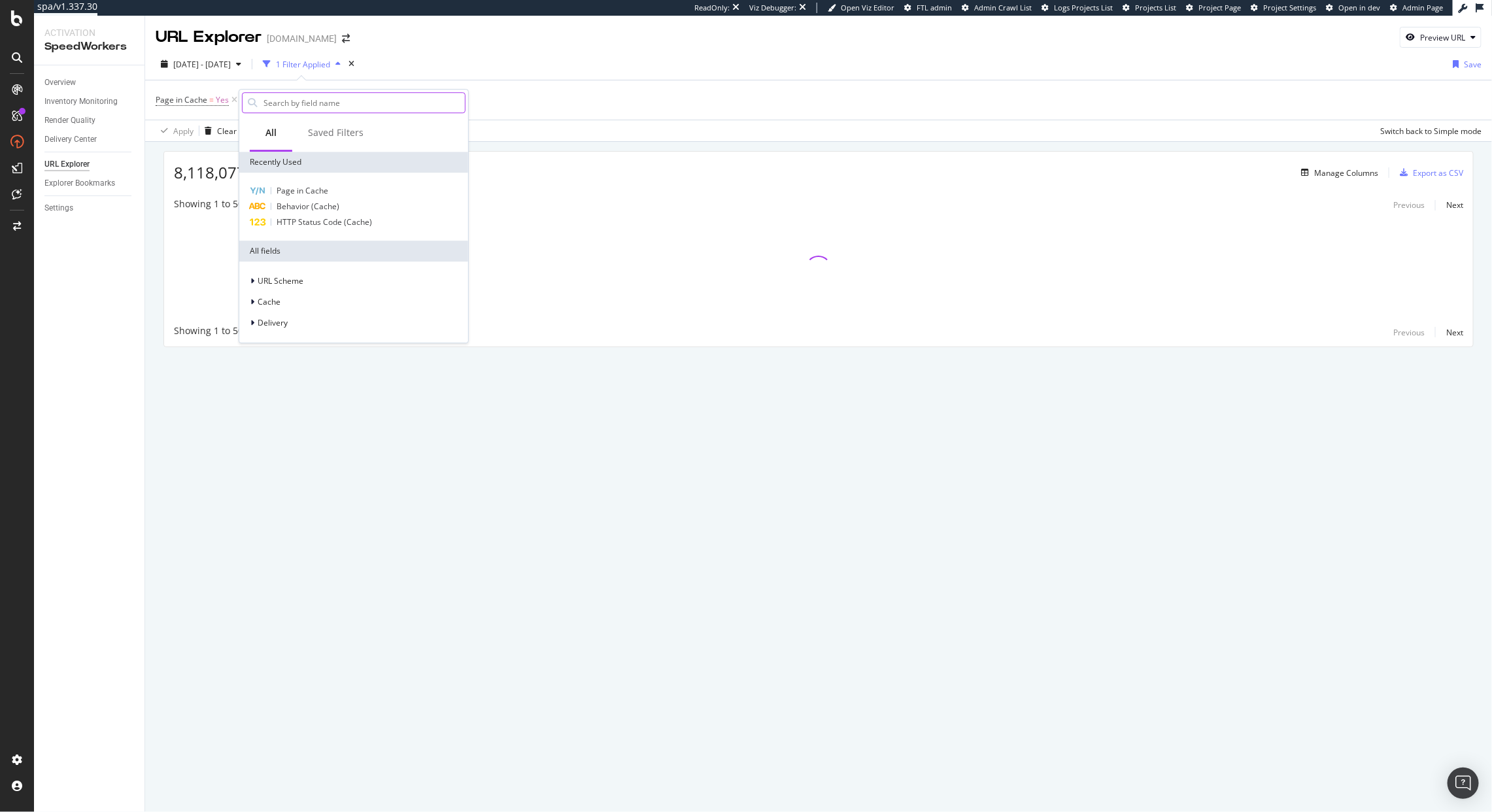
type input "e"
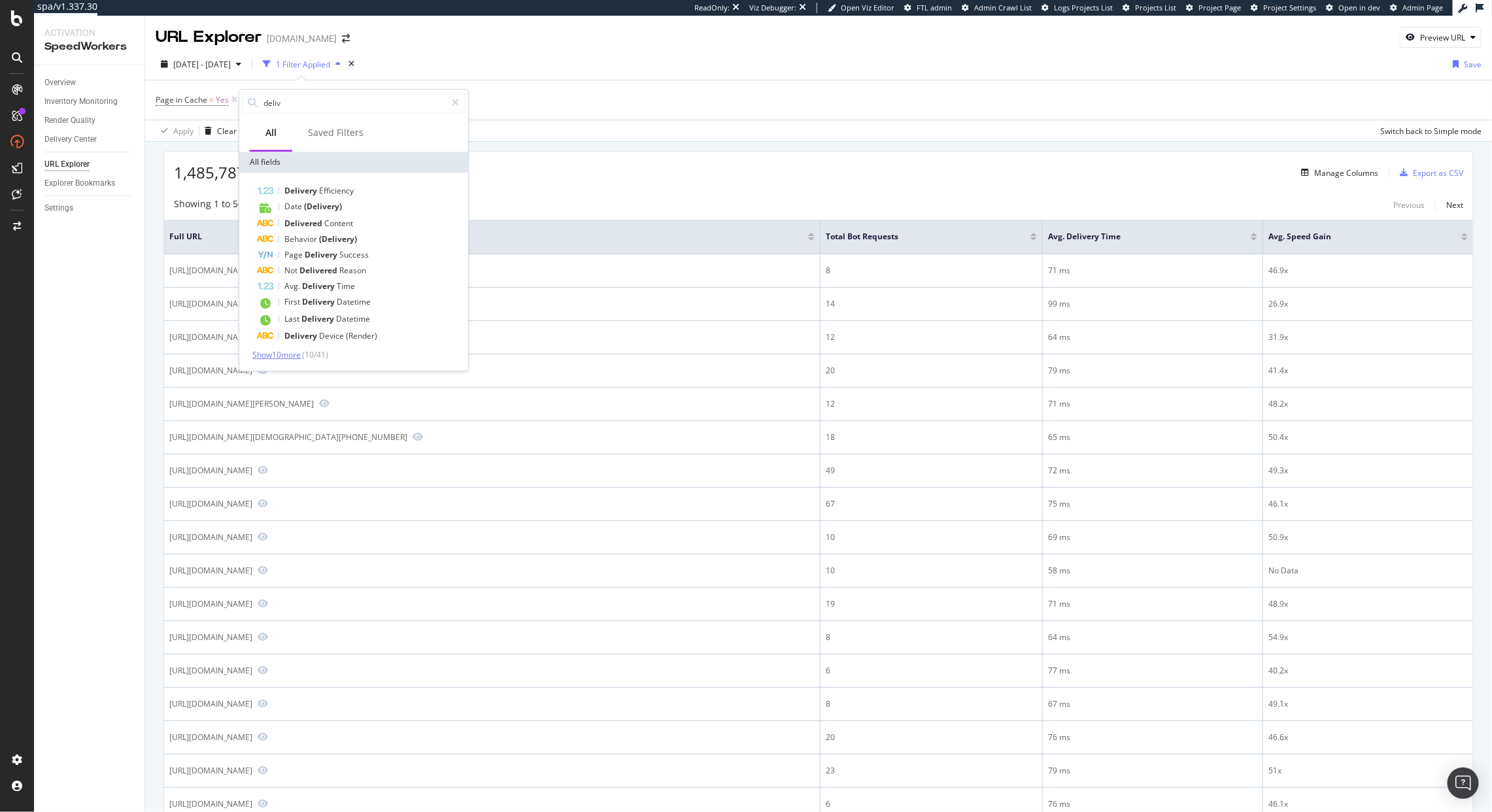
type input "deliv"
click at [283, 354] on span "Show 10 more" at bounding box center [277, 354] width 49 height 11
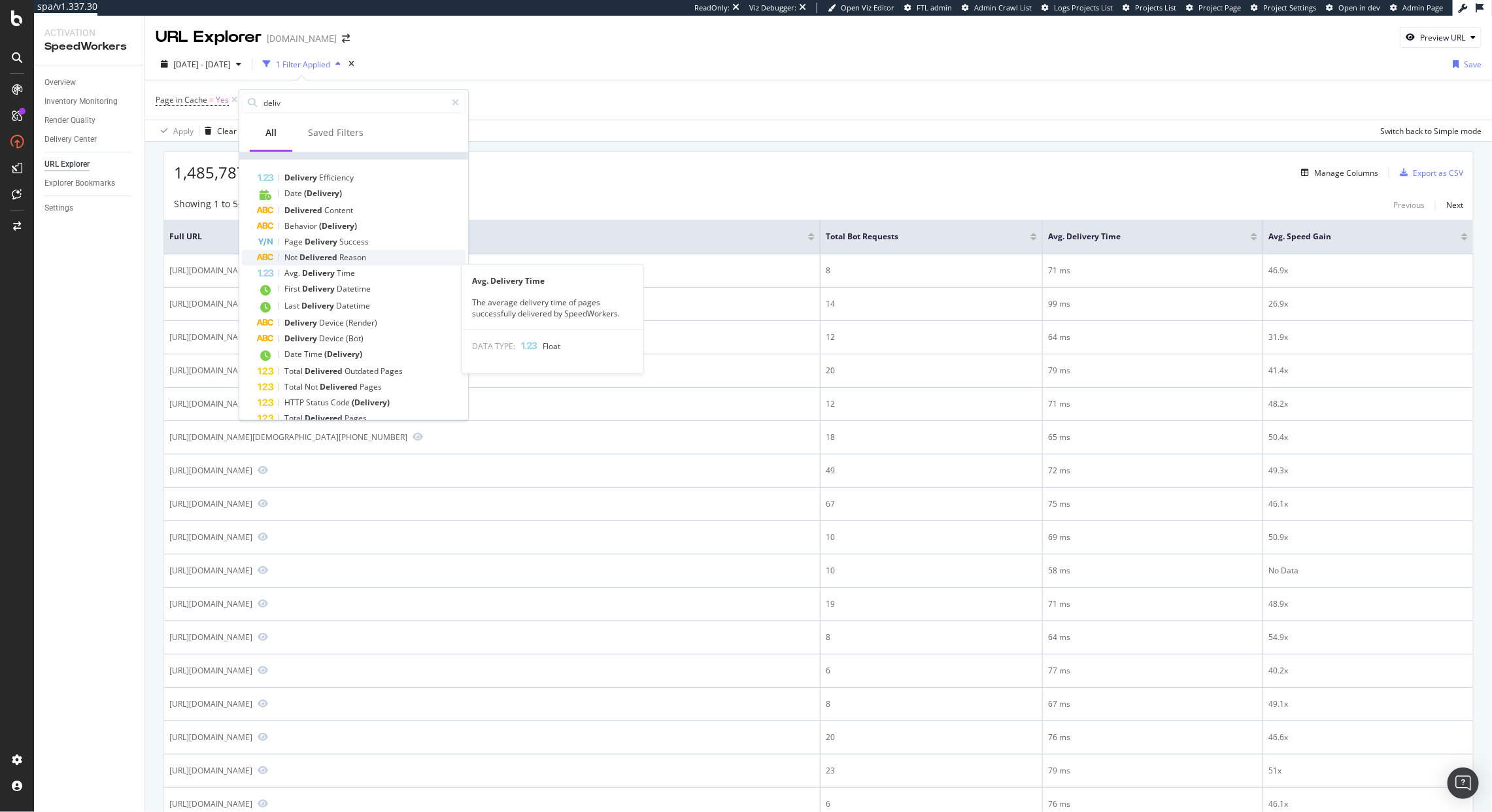
scroll to position [11, 0]
click at [507, 172] on div "1,485,787 Entries found Manage Columns Export as CSV" at bounding box center [819, 168] width 1309 height 32
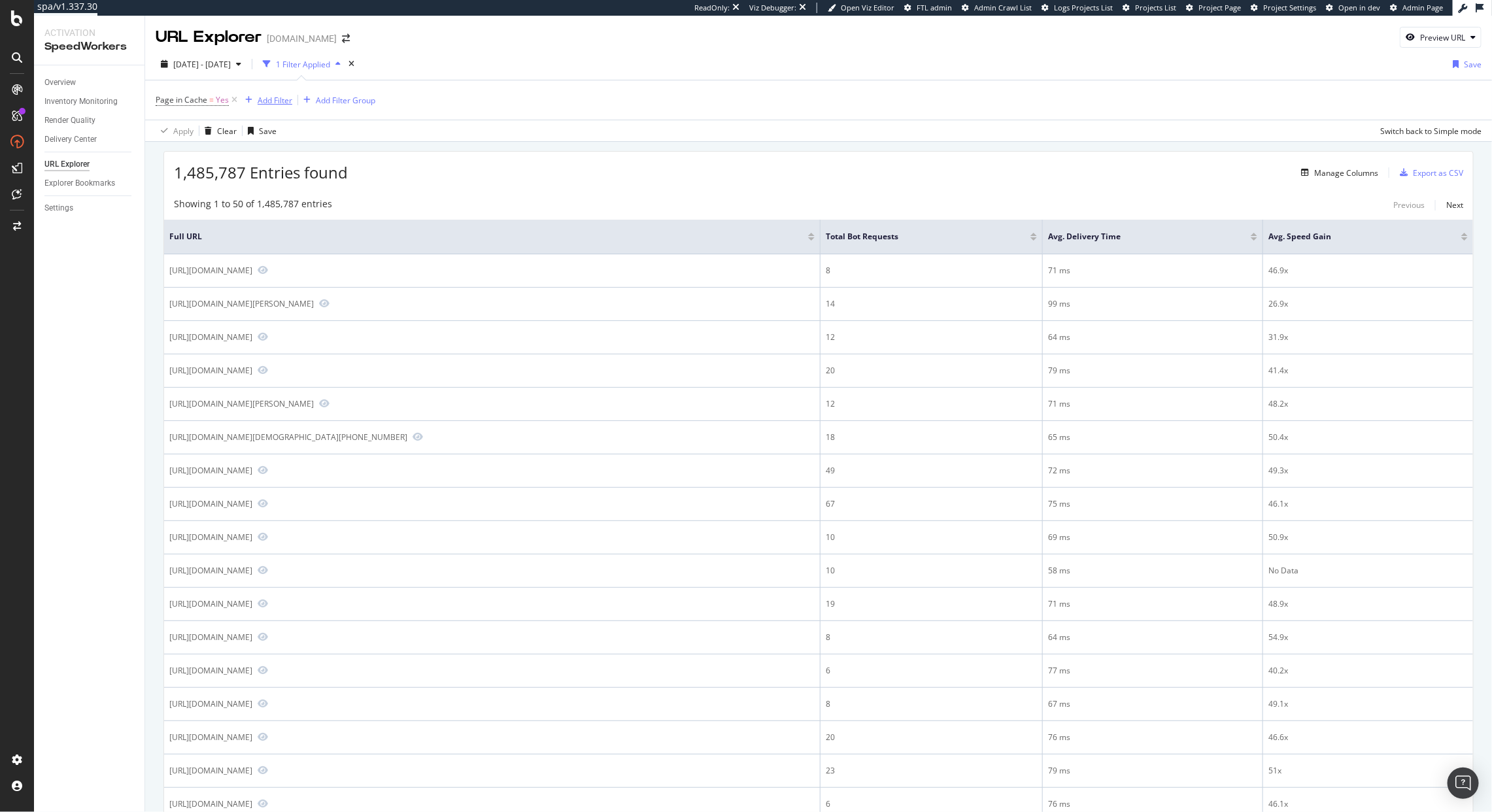
click at [276, 96] on div "Add Filter" at bounding box center [274, 100] width 34 height 11
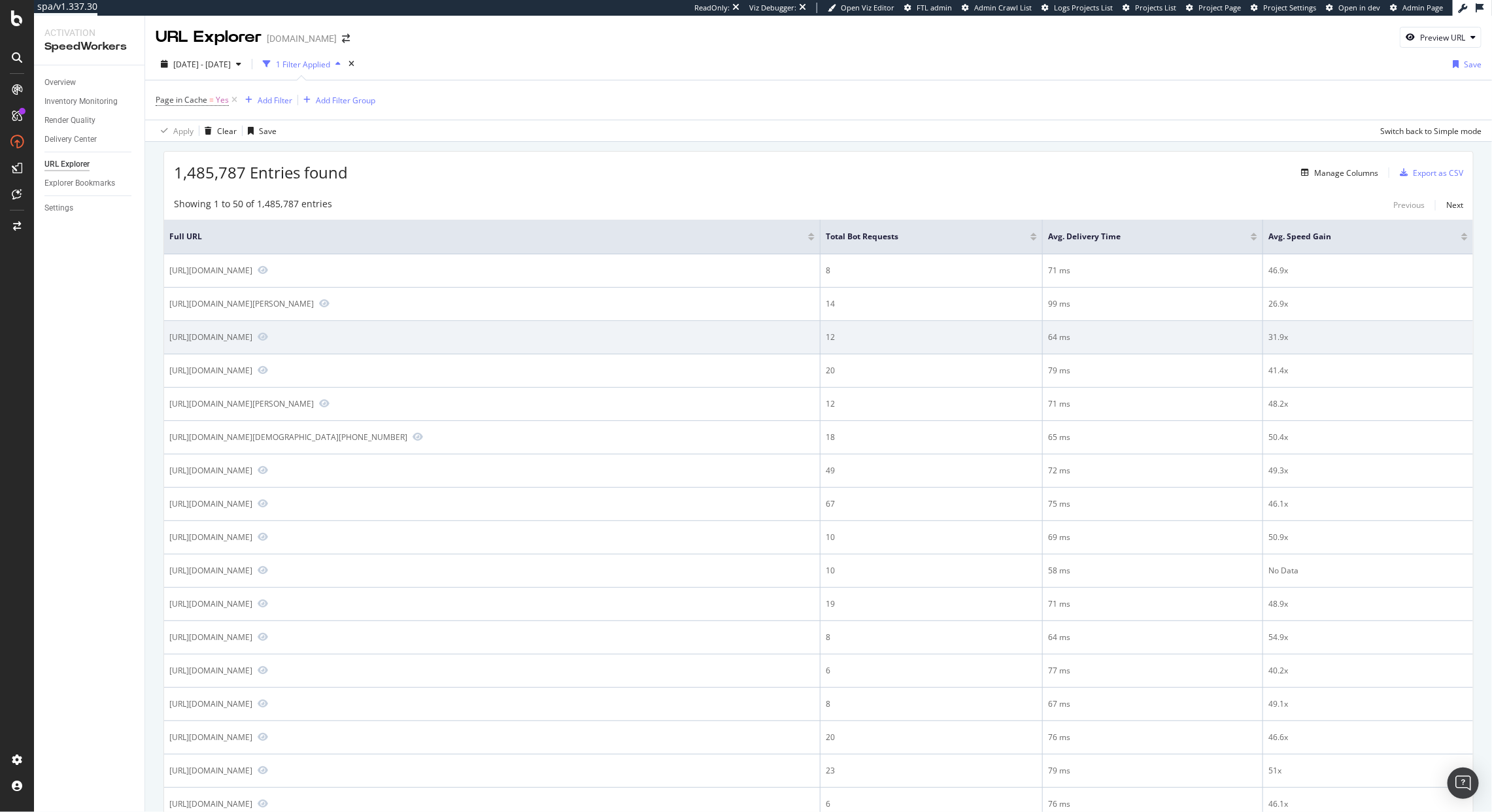
click at [590, 334] on div "https://www.diy.com/departments/bristan-round-basin-clicker-waste-slotted-black…" at bounding box center [492, 337] width 646 height 11
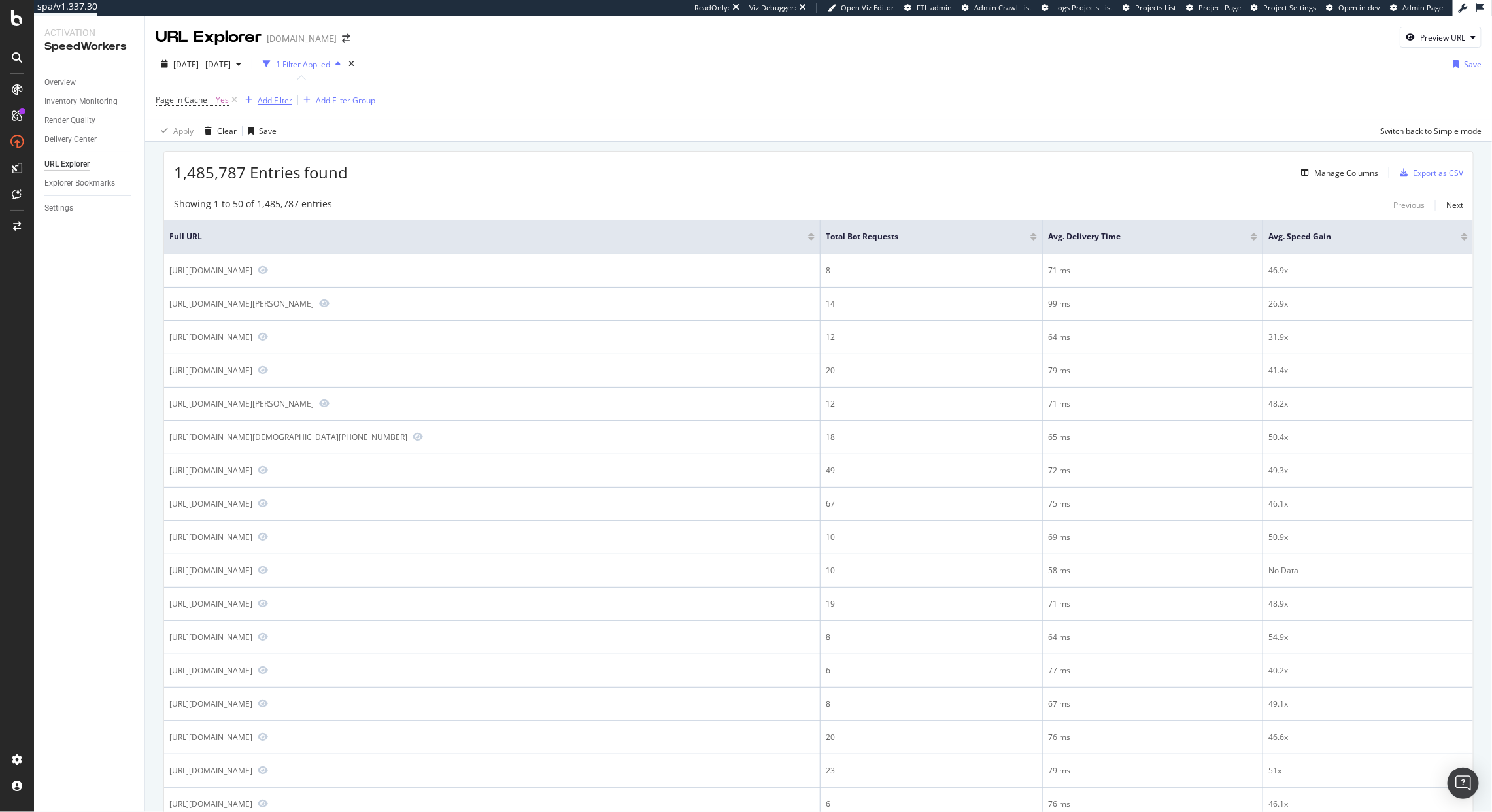
click at [259, 96] on div "Add Filter" at bounding box center [274, 100] width 34 height 11
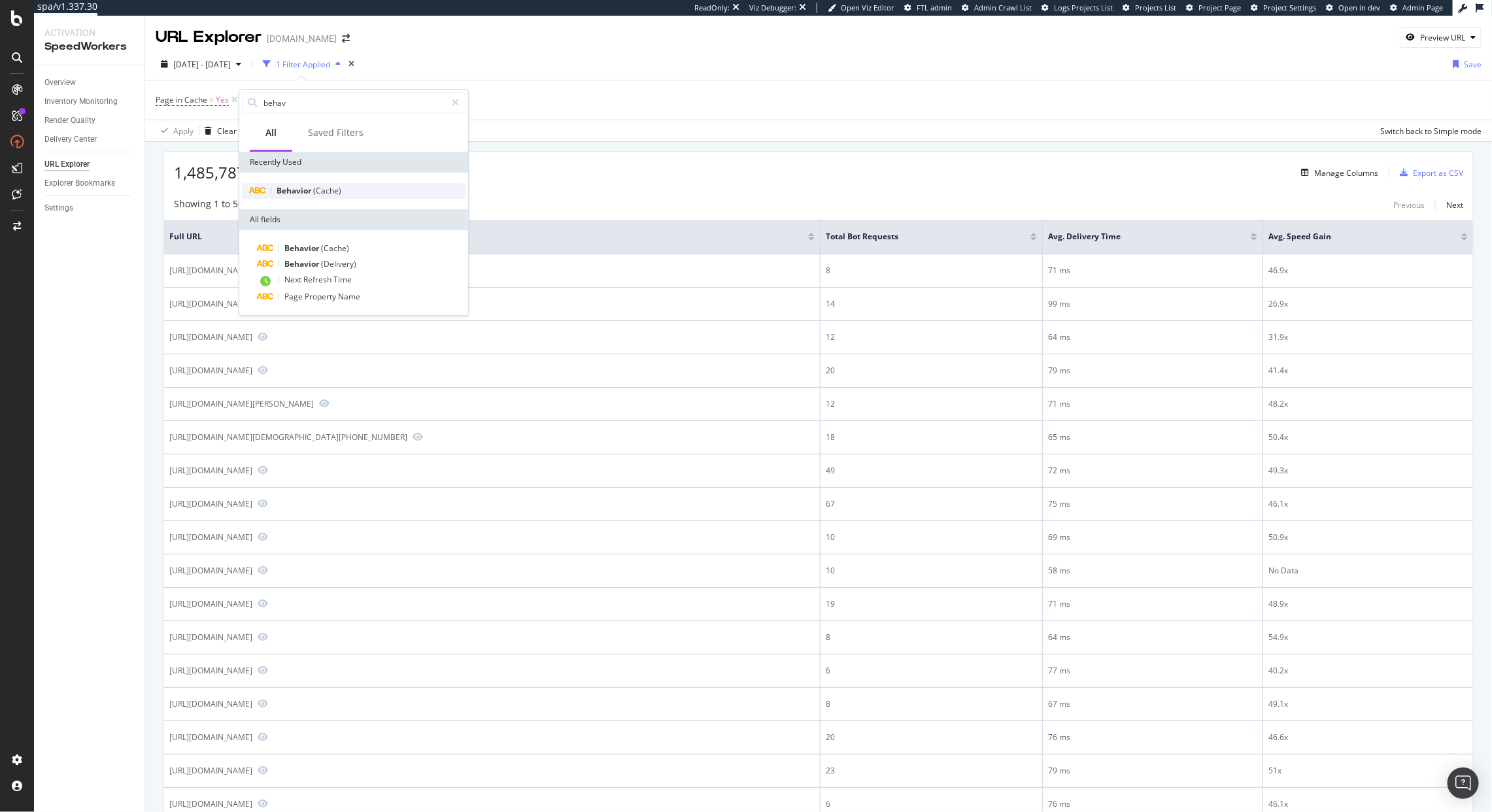
type input "behav"
click at [323, 194] on span "(Cache)" at bounding box center [328, 191] width 28 height 11
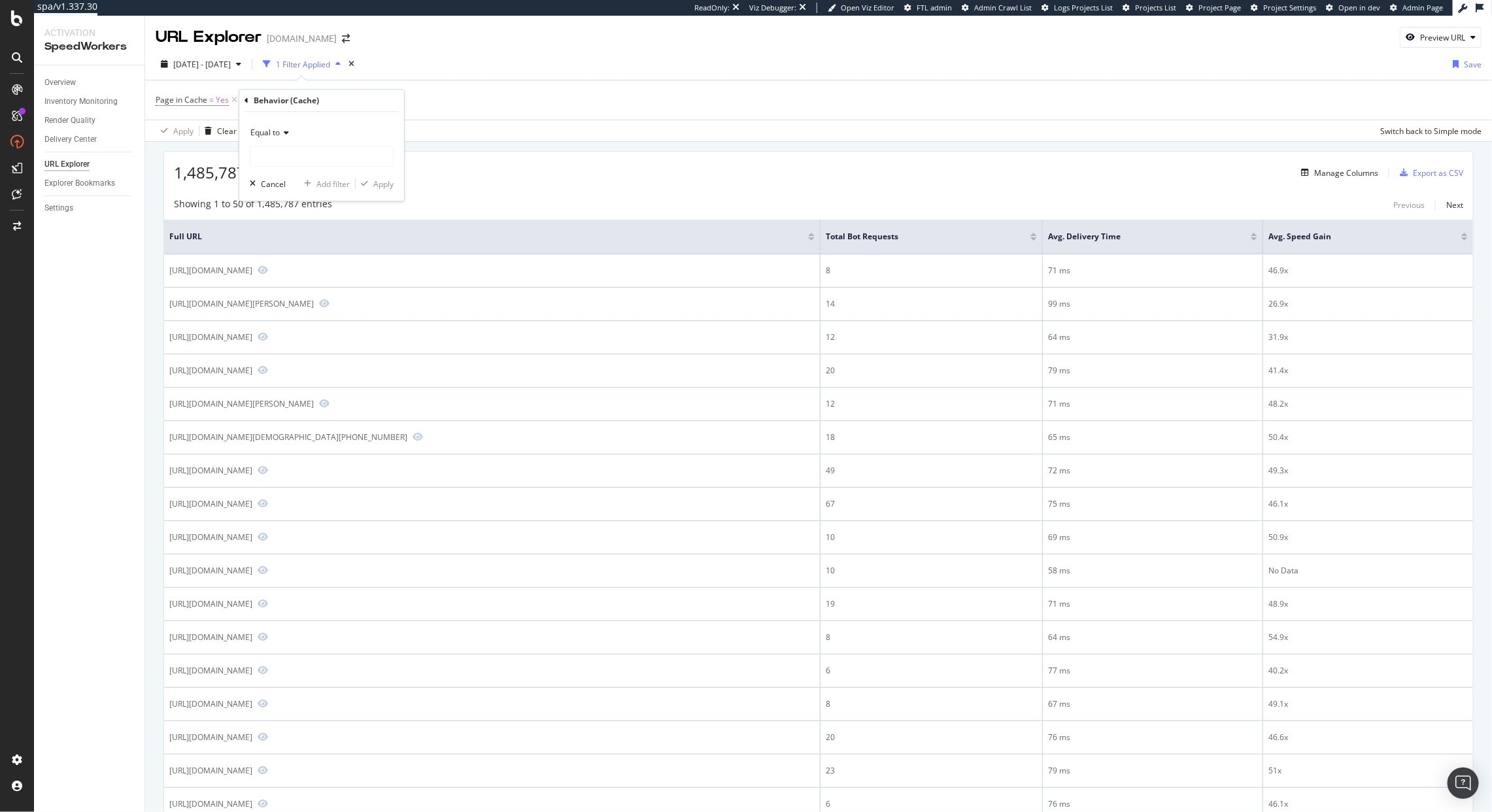
click at [288, 144] on div "Equal to" at bounding box center [321, 132] width 144 height 21
click at [348, 129] on div "Equal to" at bounding box center [321, 132] width 144 height 21
click at [344, 150] on input "text" at bounding box center [322, 156] width 143 height 21
click at [475, 181] on div "1,485,787 Entries found Manage Columns Export as CSV" at bounding box center [819, 168] width 1309 height 32
click at [369, 100] on div "missing value" at bounding box center [368, 100] width 50 height 11
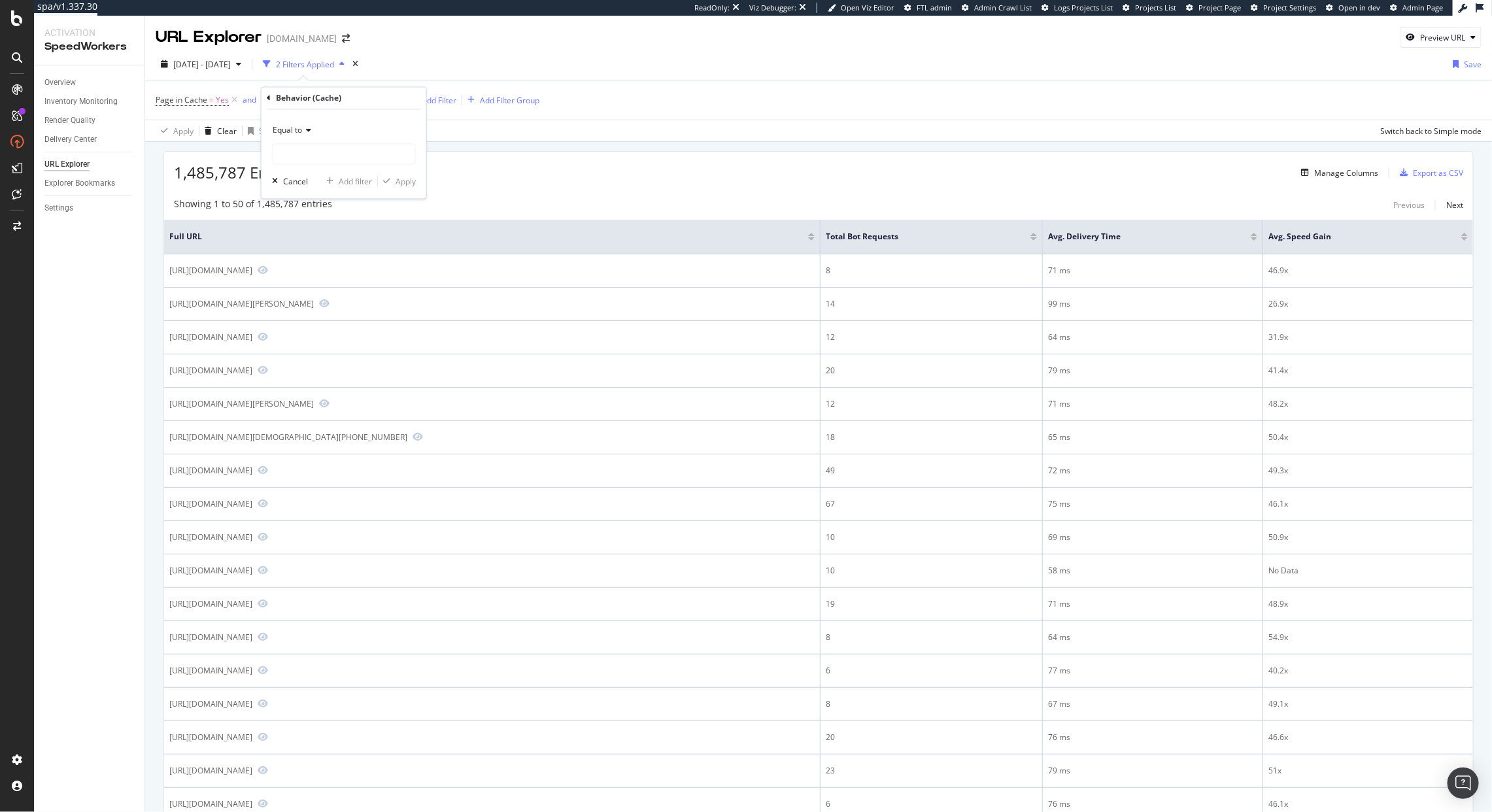
click at [394, 102] on icon at bounding box center [398, 100] width 11 height 13
click at [358, 98] on div "Add Filter Group" at bounding box center [346, 100] width 59 height 11
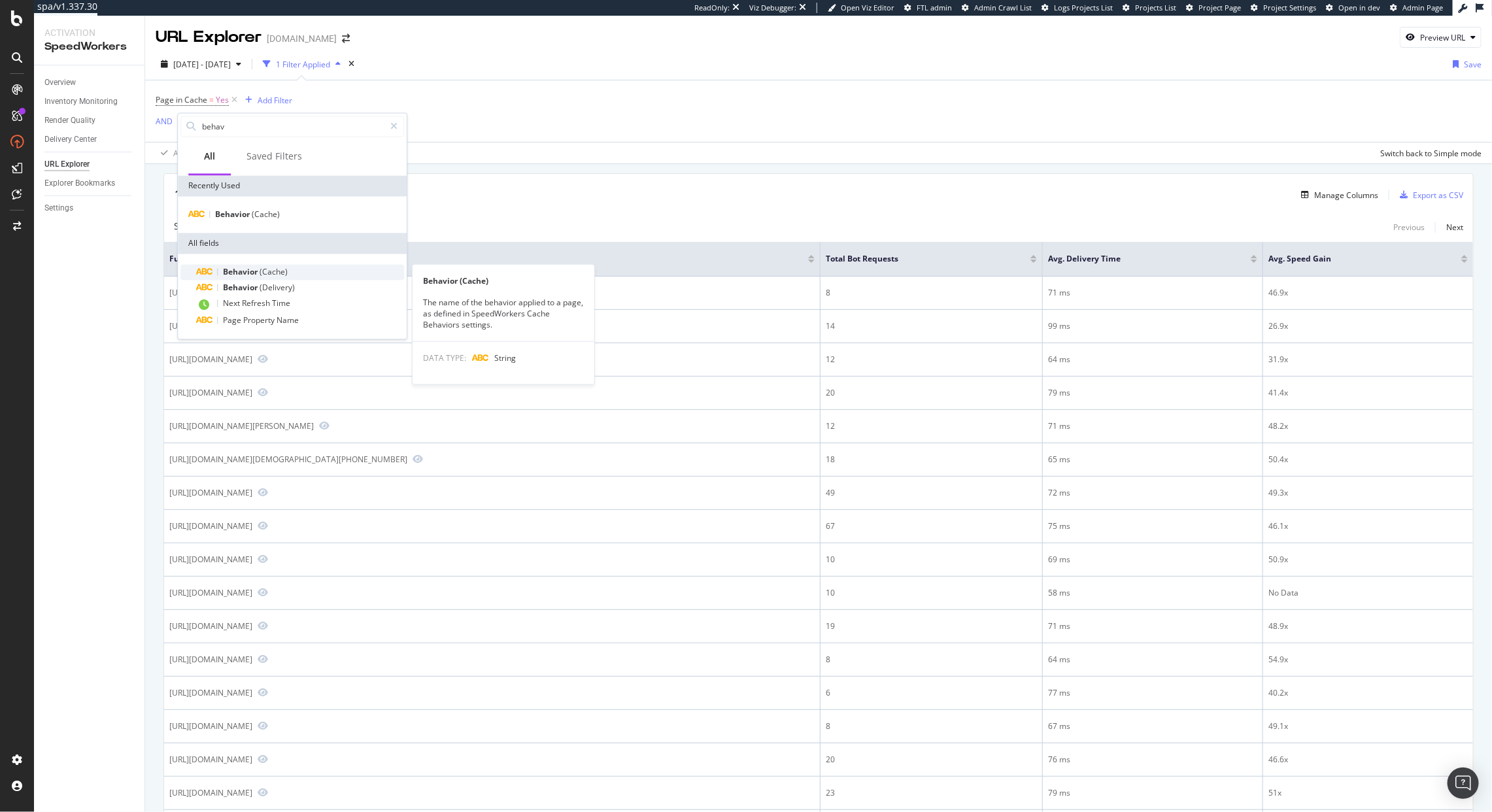
click at [269, 268] on span "(Cache)" at bounding box center [274, 272] width 28 height 11
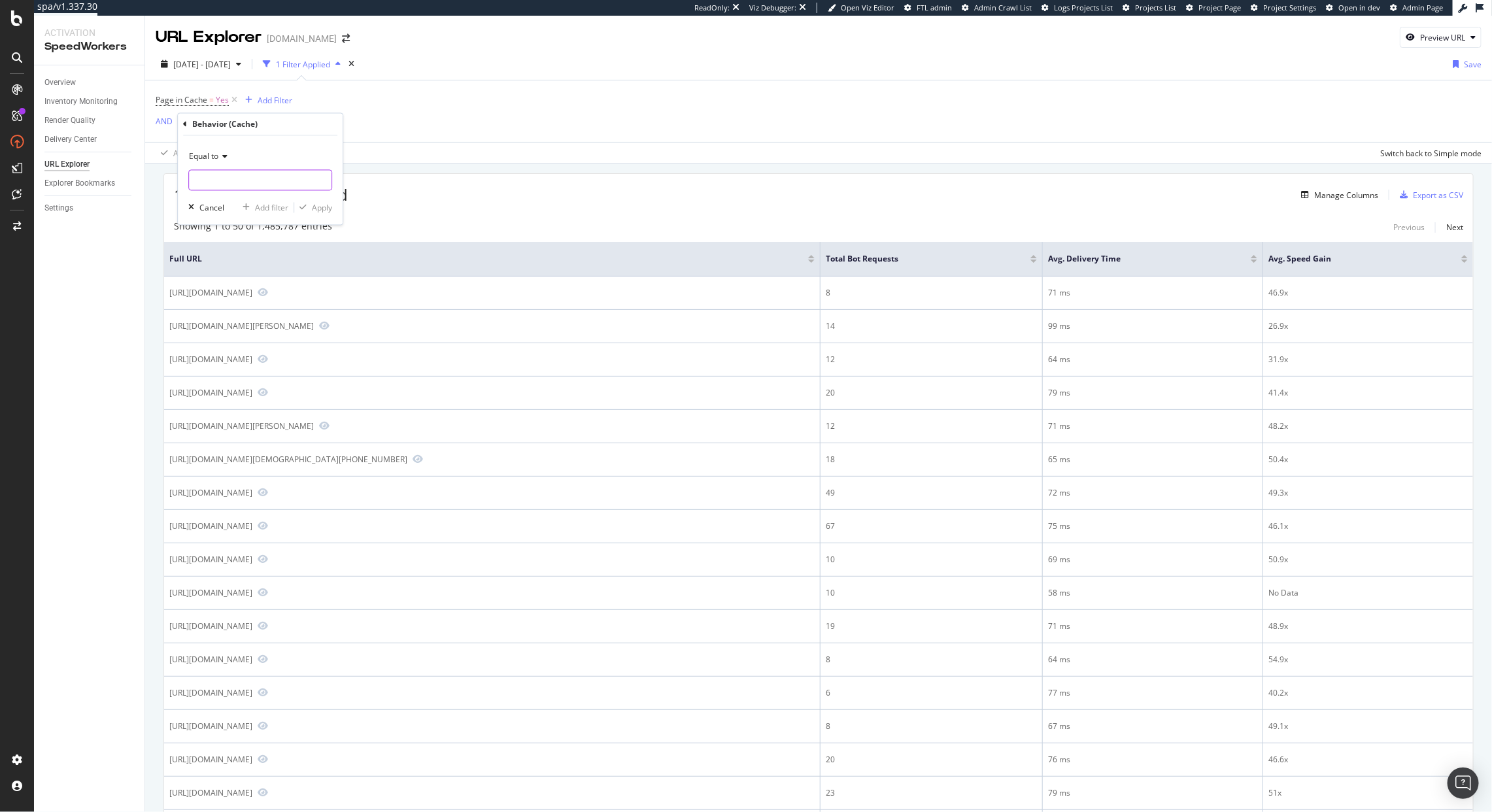
drag, startPoint x: 222, startPoint y: 166, endPoint x: 228, endPoint y: 172, distance: 8.5
click at [222, 168] on div "Equal to" at bounding box center [259, 168] width 144 height 44
click at [228, 177] on input "text" at bounding box center [260, 180] width 143 height 21
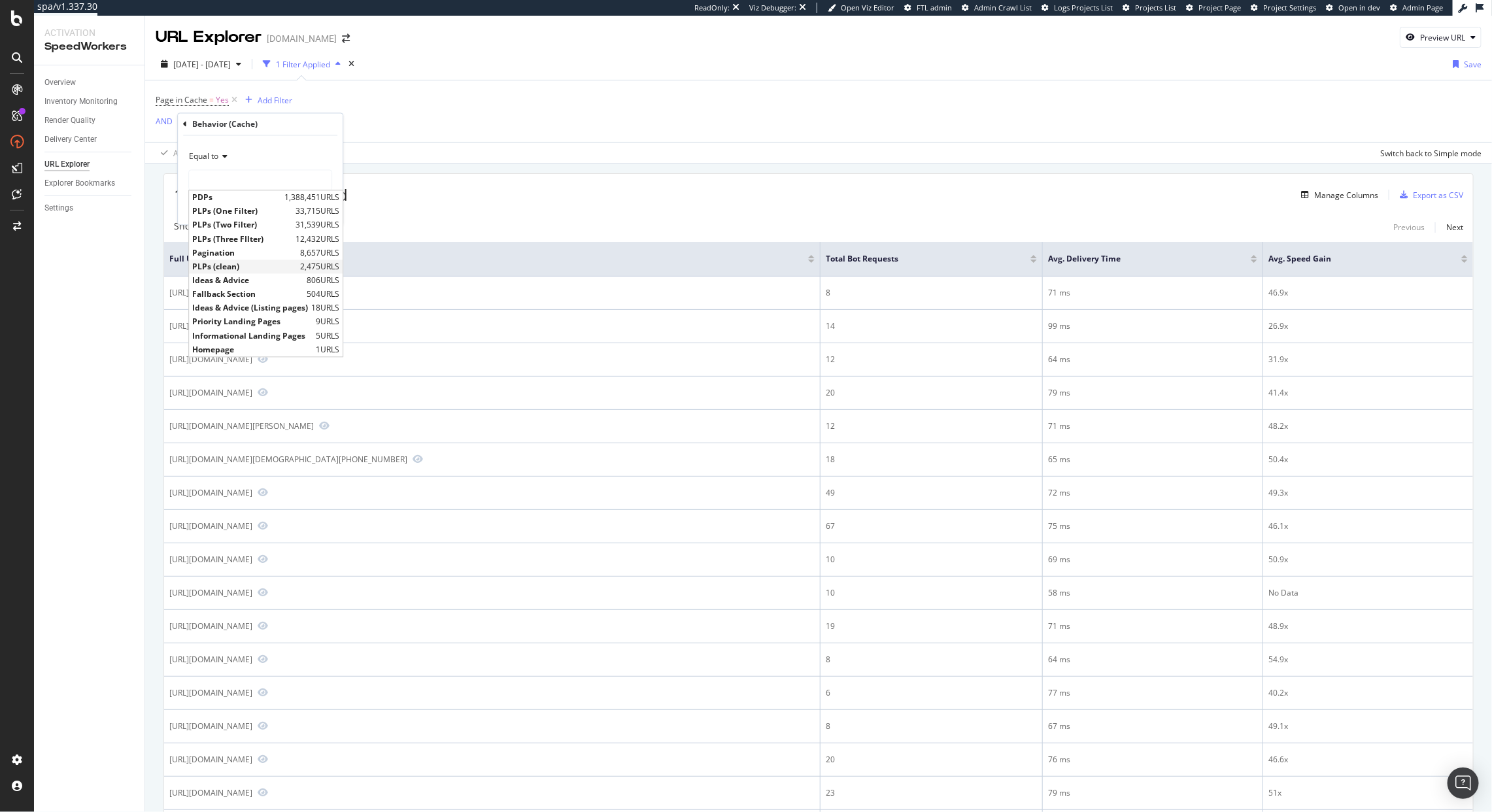
click at [270, 265] on span "PLPs (clean)" at bounding box center [244, 266] width 104 height 11
type input "PLPs (clean)"
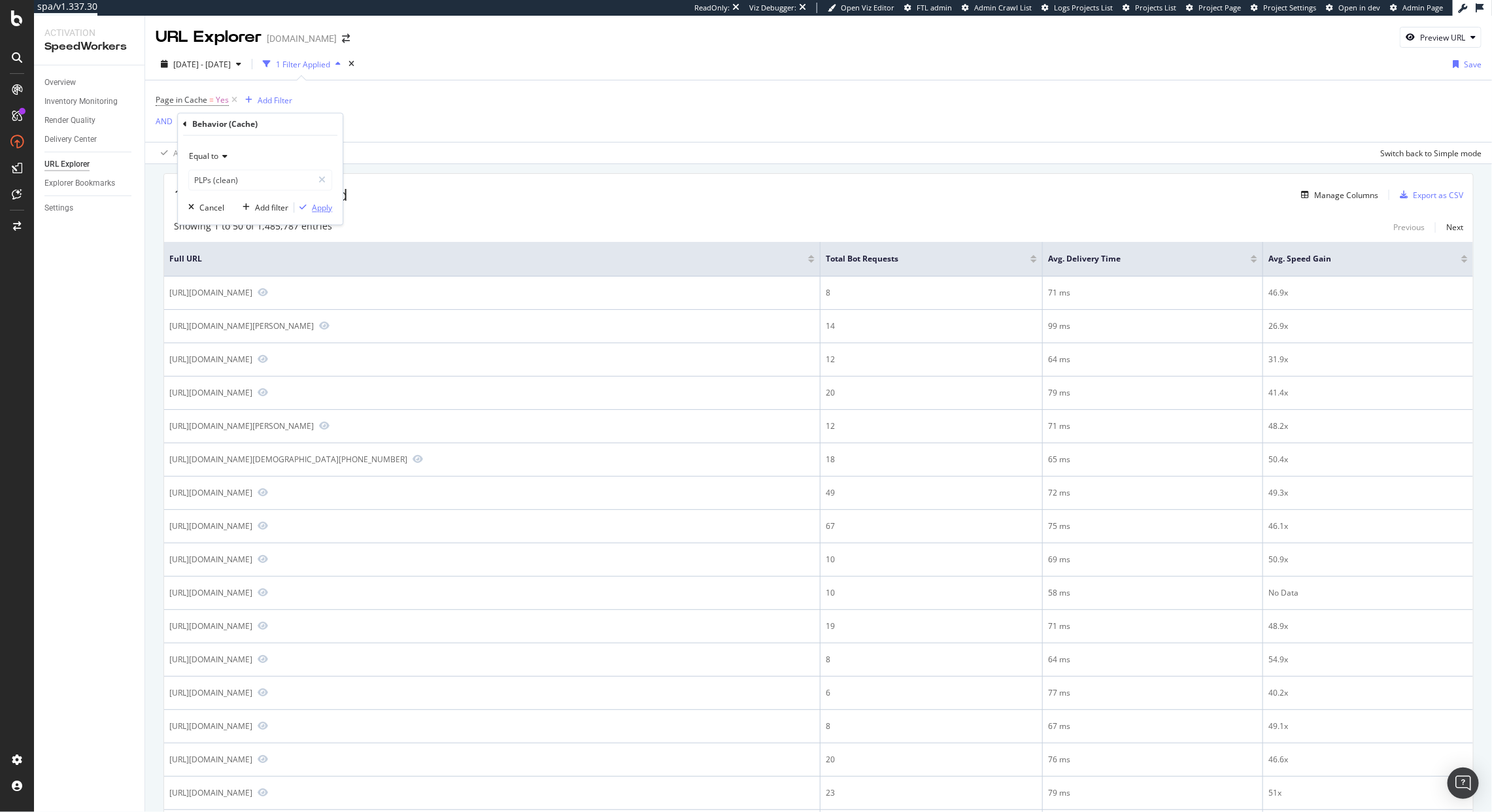
drag, startPoint x: 316, startPoint y: 205, endPoint x: 303, endPoint y: 202, distance: 13.3
click at [316, 205] on div "Apply" at bounding box center [322, 208] width 20 height 11
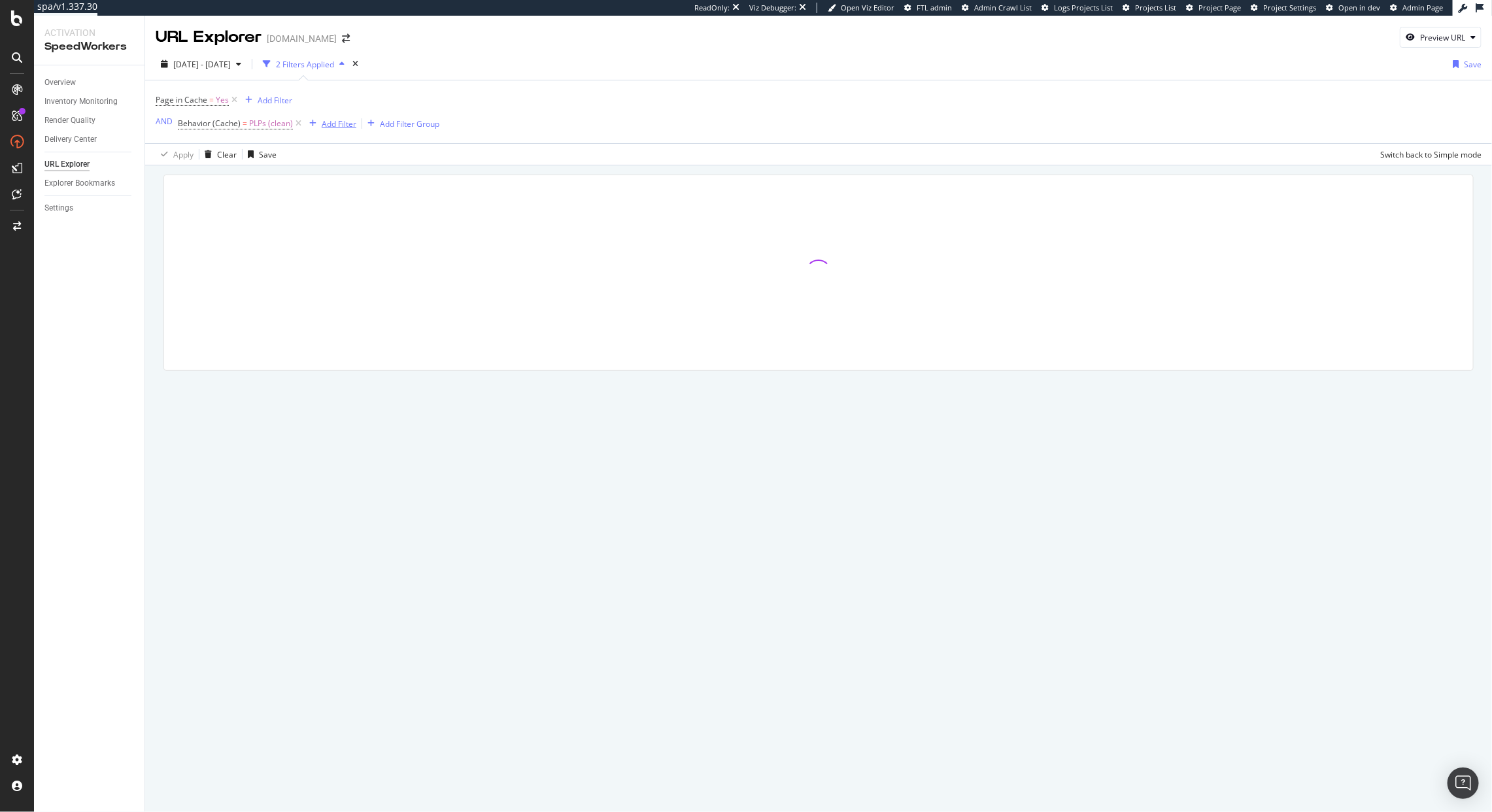
click at [326, 121] on div "Add Filter" at bounding box center [338, 124] width 34 height 11
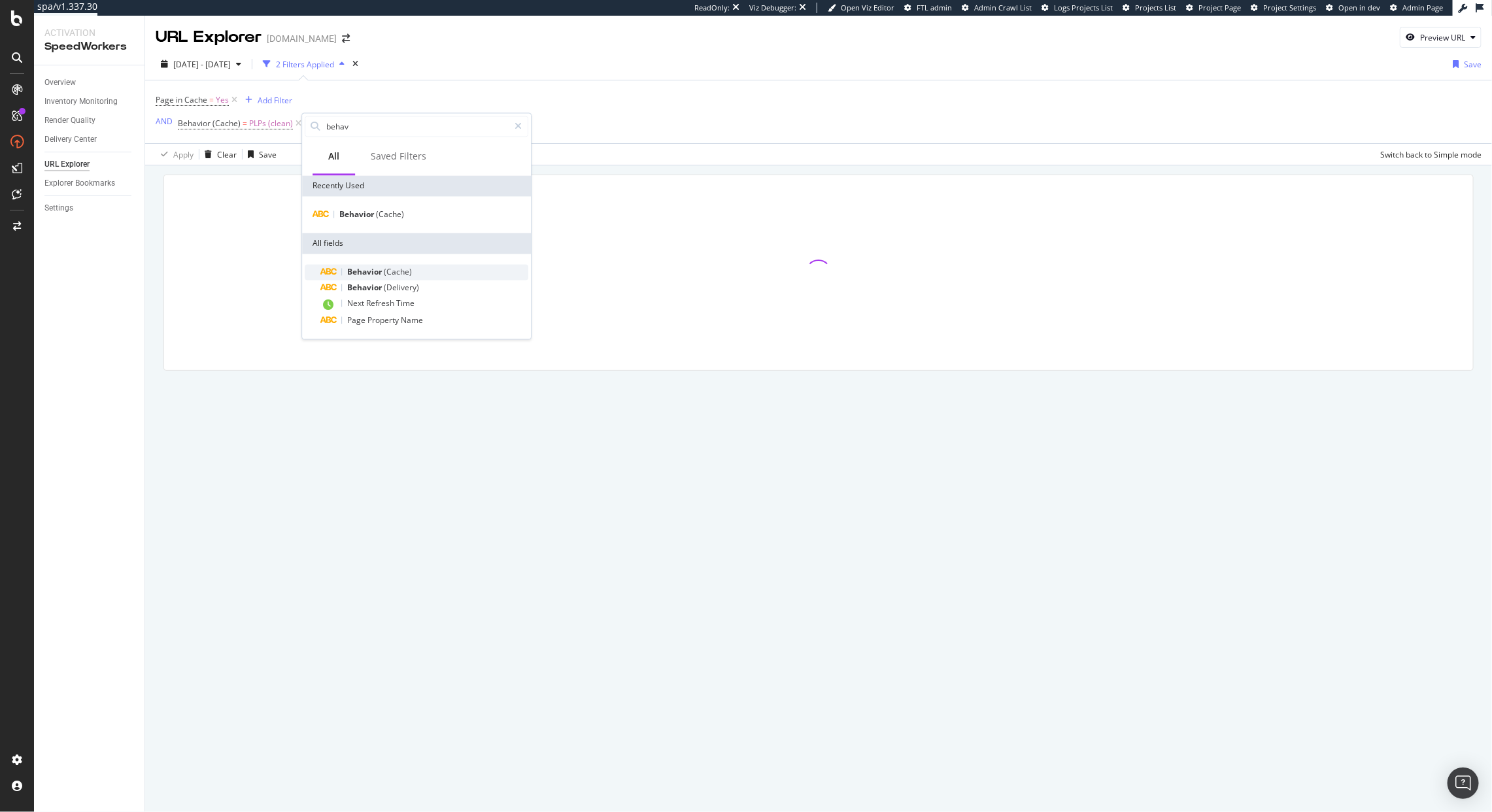
click at [384, 272] on span "(Cache)" at bounding box center [398, 272] width 28 height 11
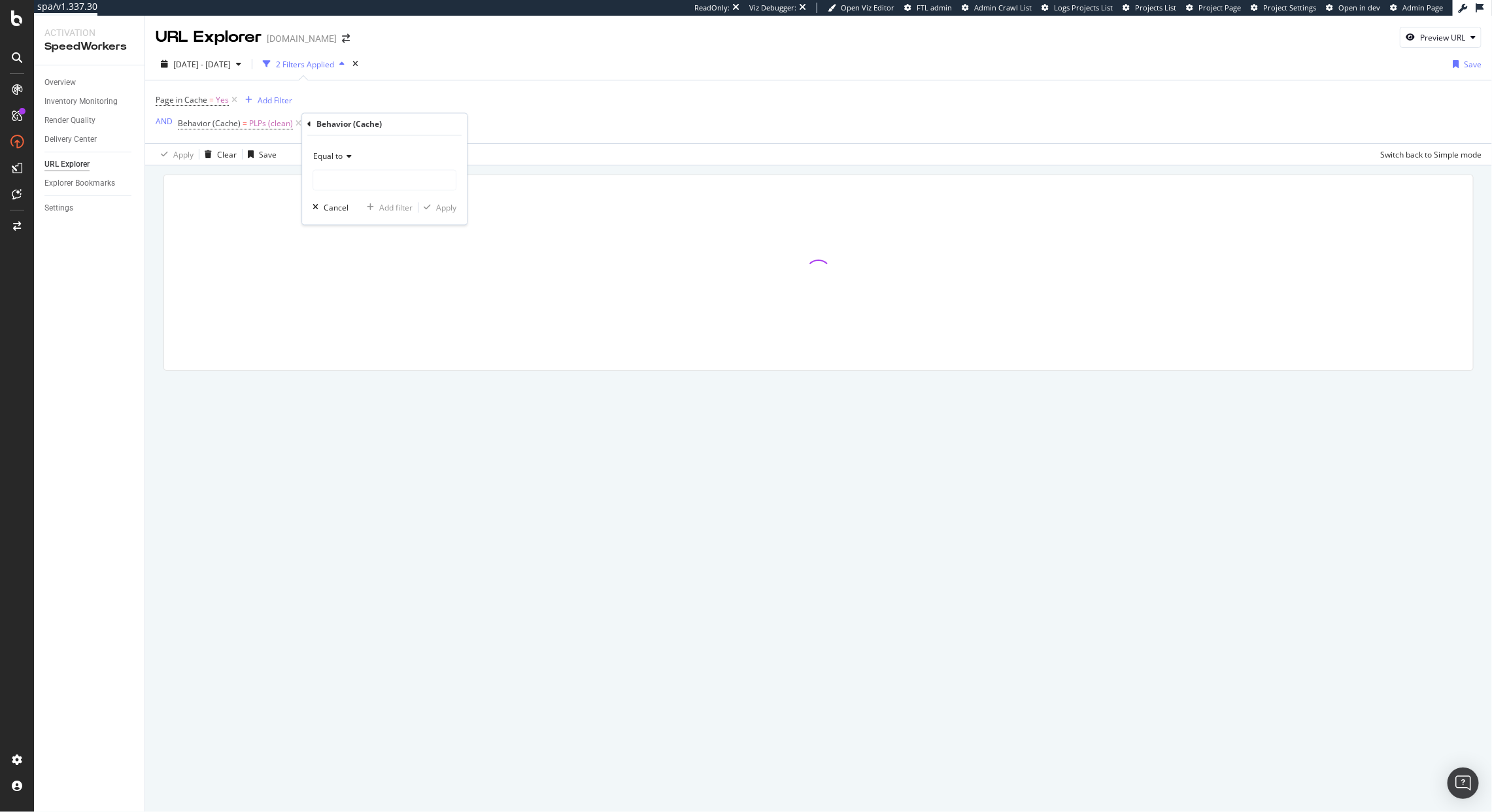
drag, startPoint x: 573, startPoint y: 206, endPoint x: 524, endPoint y: 189, distance: 51.9
click at [573, 206] on div at bounding box center [819, 272] width 1309 height 195
click at [414, 131] on span "Behavior (Cache) = missing value" at bounding box center [397, 123] width 143 height 18
click at [408, 125] on div "missing value" at bounding box center [433, 123] width 50 height 11
click at [371, 172] on input "text" at bounding box center [407, 177] width 143 height 21
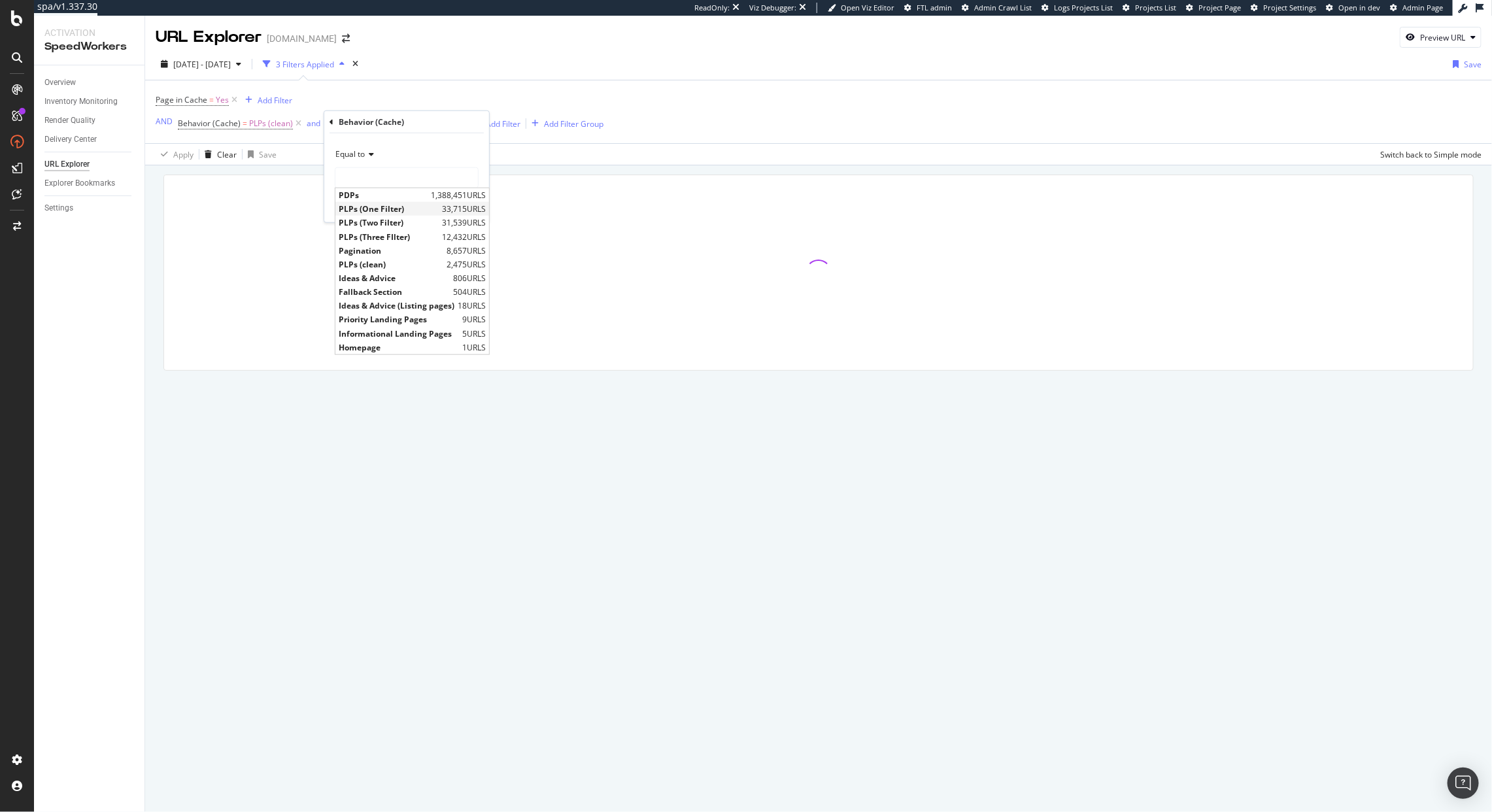
click at [404, 214] on span "PLPs (One Filter)" at bounding box center [389, 209] width 100 height 11
type input "PLPs (One Filter)"
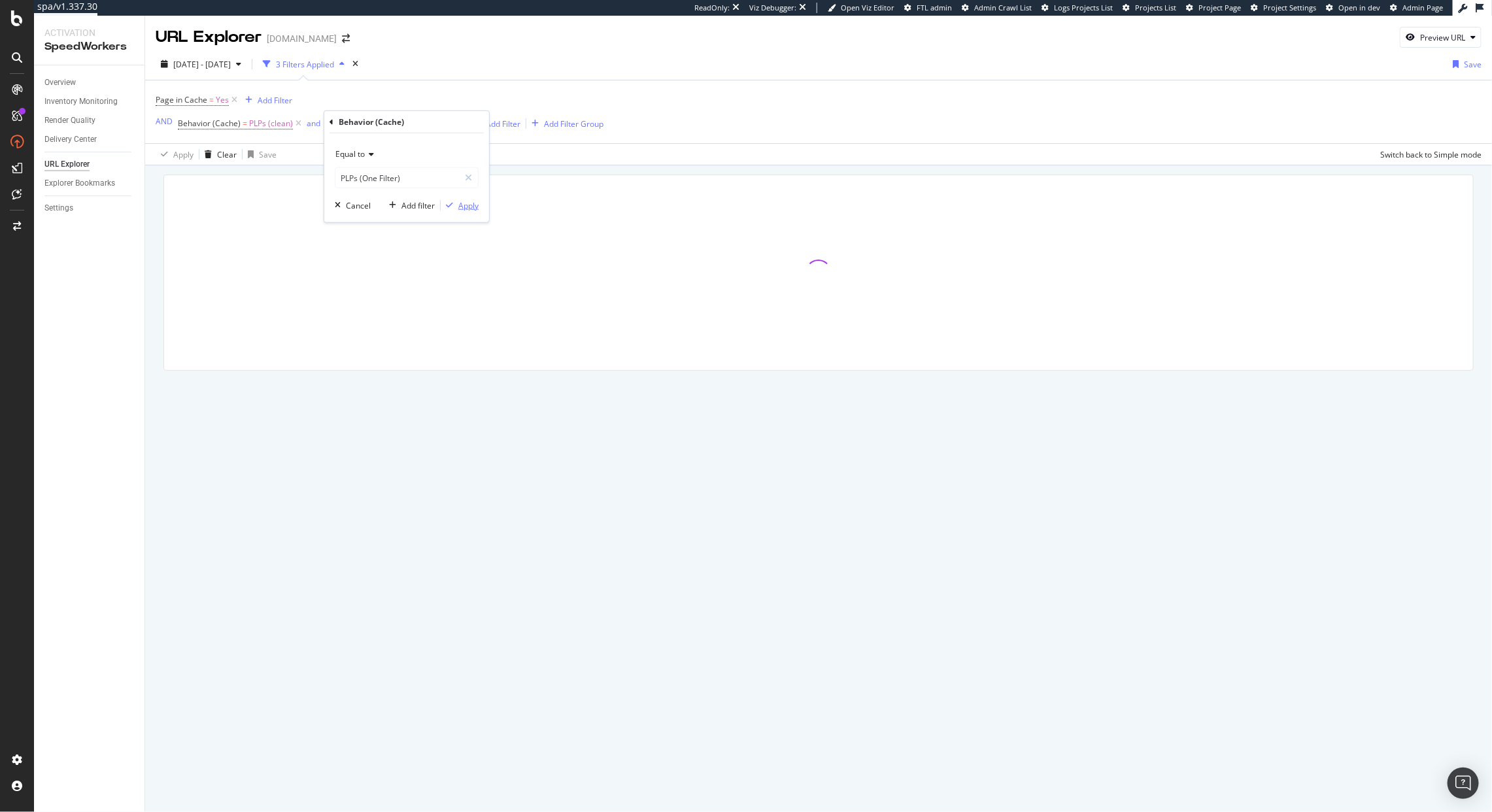
click at [462, 201] on div "Apply" at bounding box center [468, 205] width 20 height 11
click at [497, 127] on div "Add Filter" at bounding box center [502, 124] width 34 height 11
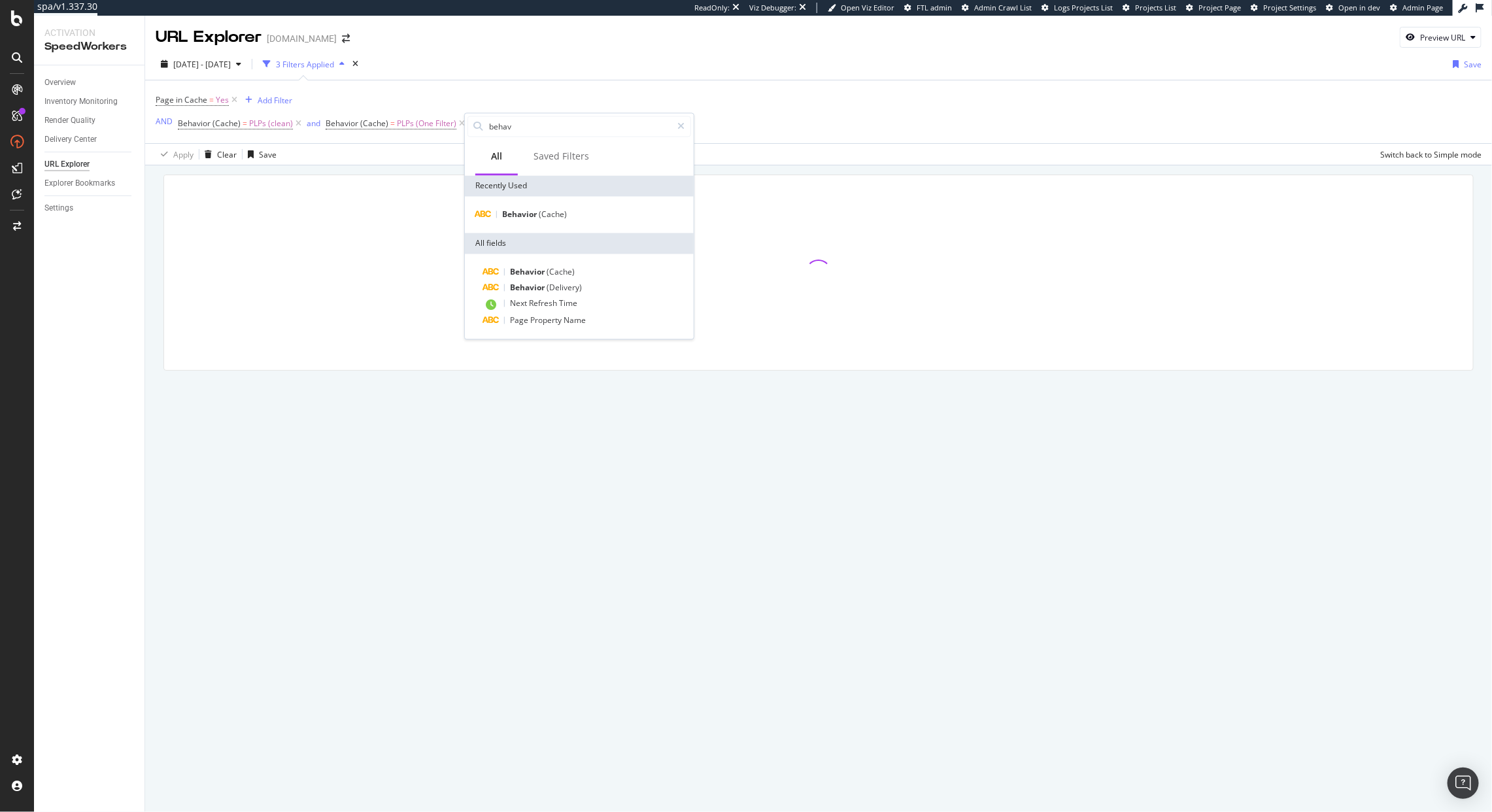
click at [541, 271] on span "Behavior" at bounding box center [528, 272] width 36 height 11
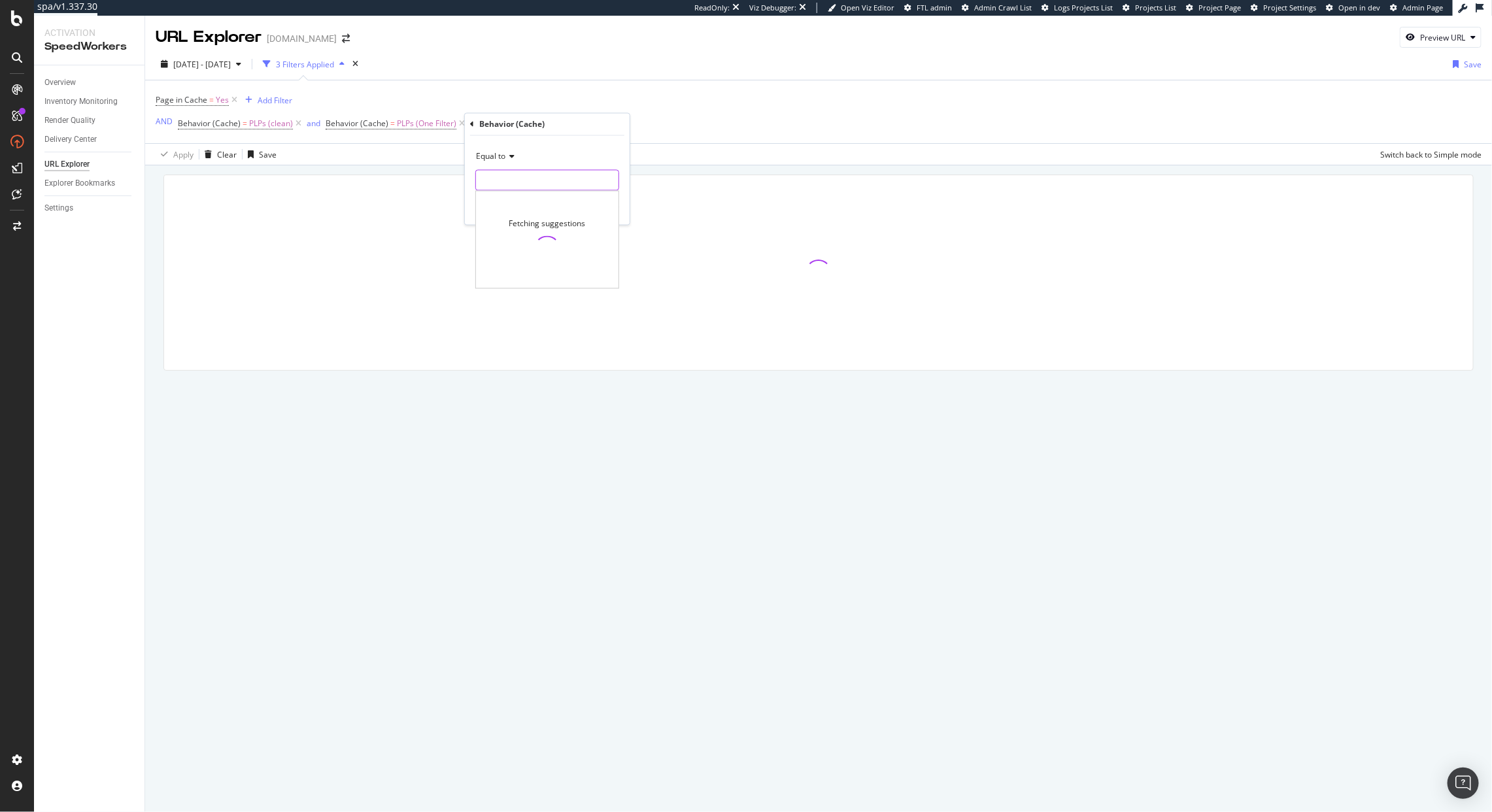
click at [528, 179] on input "text" at bounding box center [547, 180] width 143 height 21
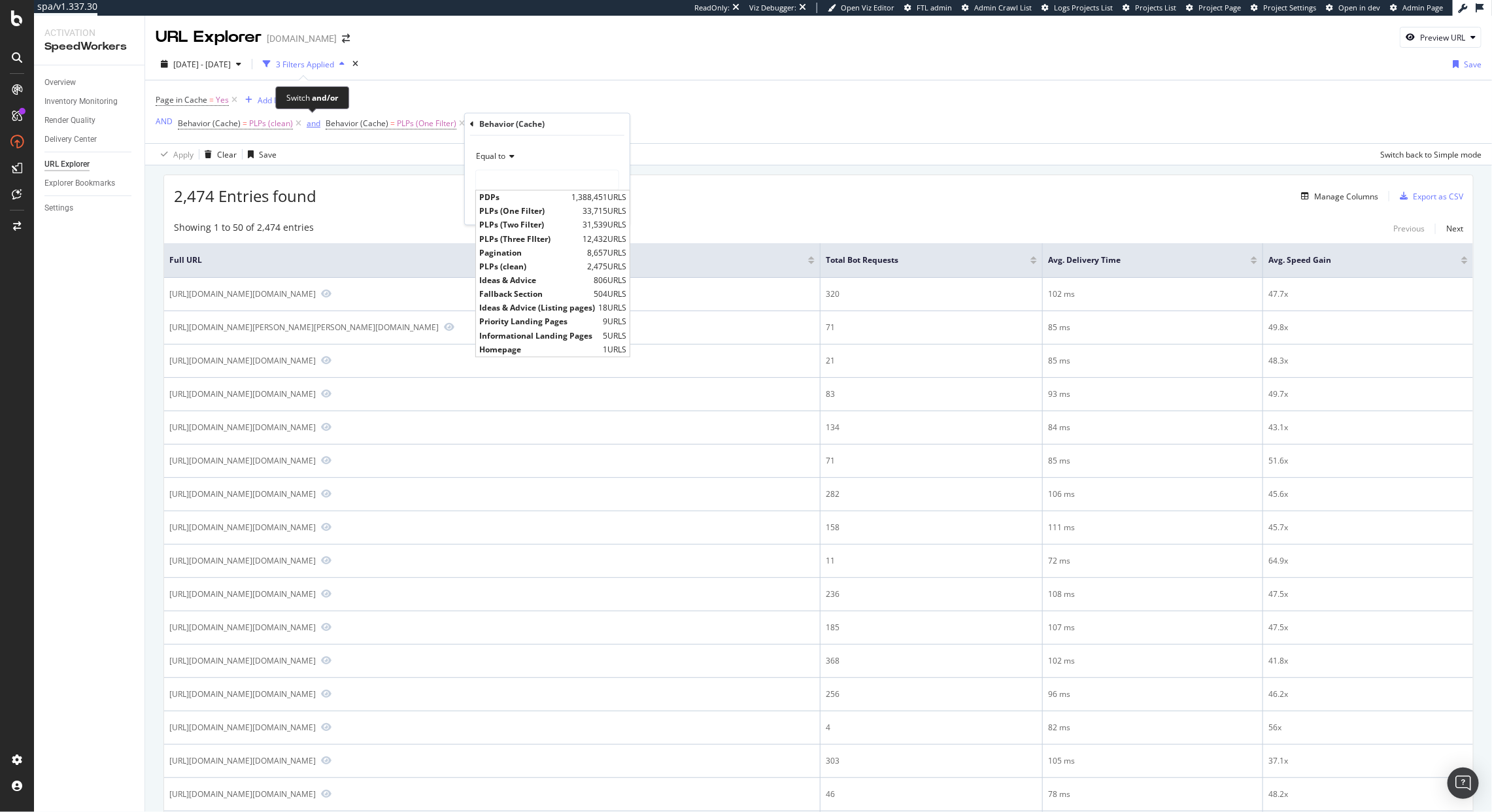
click at [315, 122] on div "and" at bounding box center [313, 123] width 13 height 11
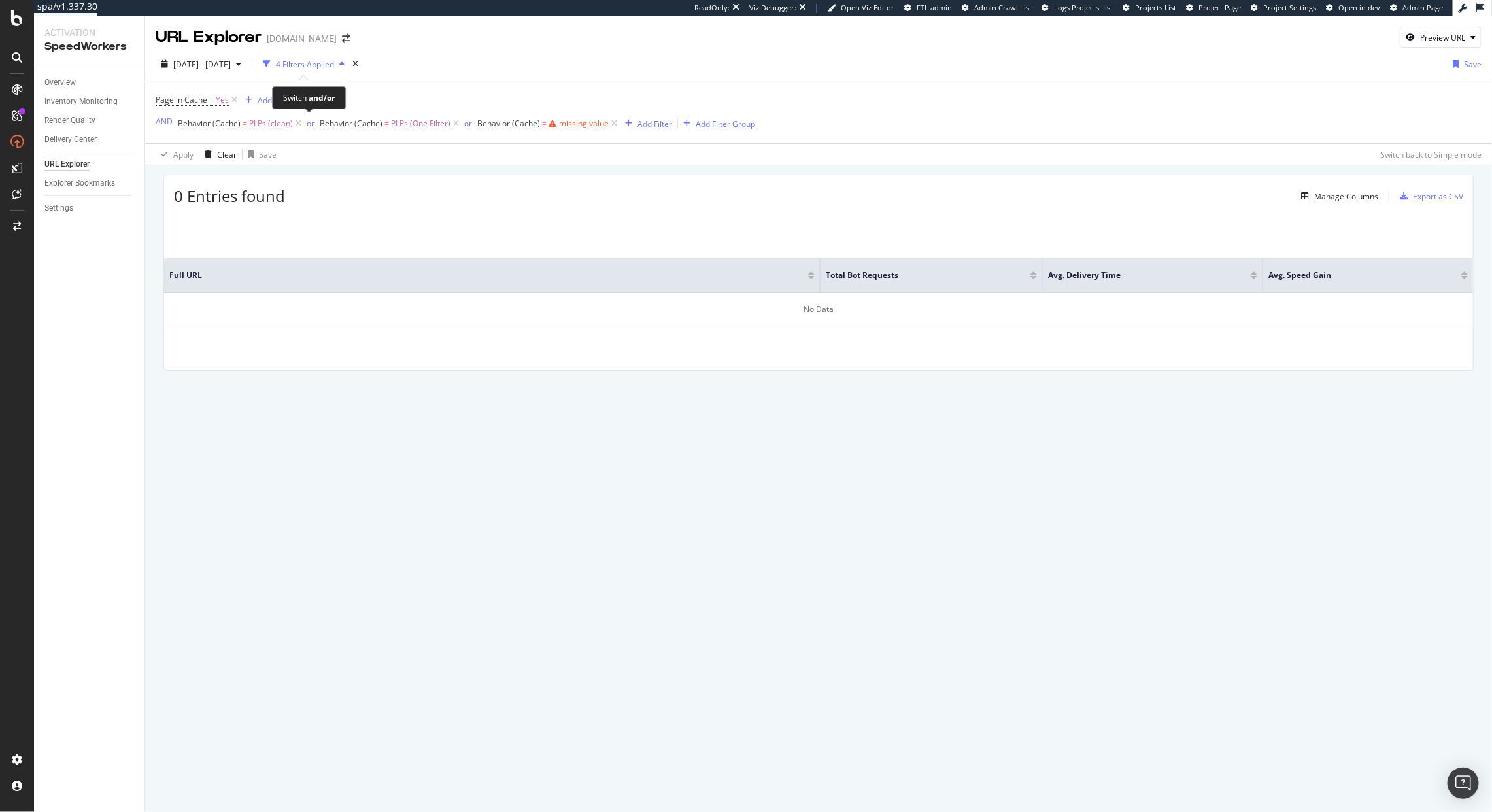
click at [307, 121] on div "or" at bounding box center [311, 123] width 8 height 11
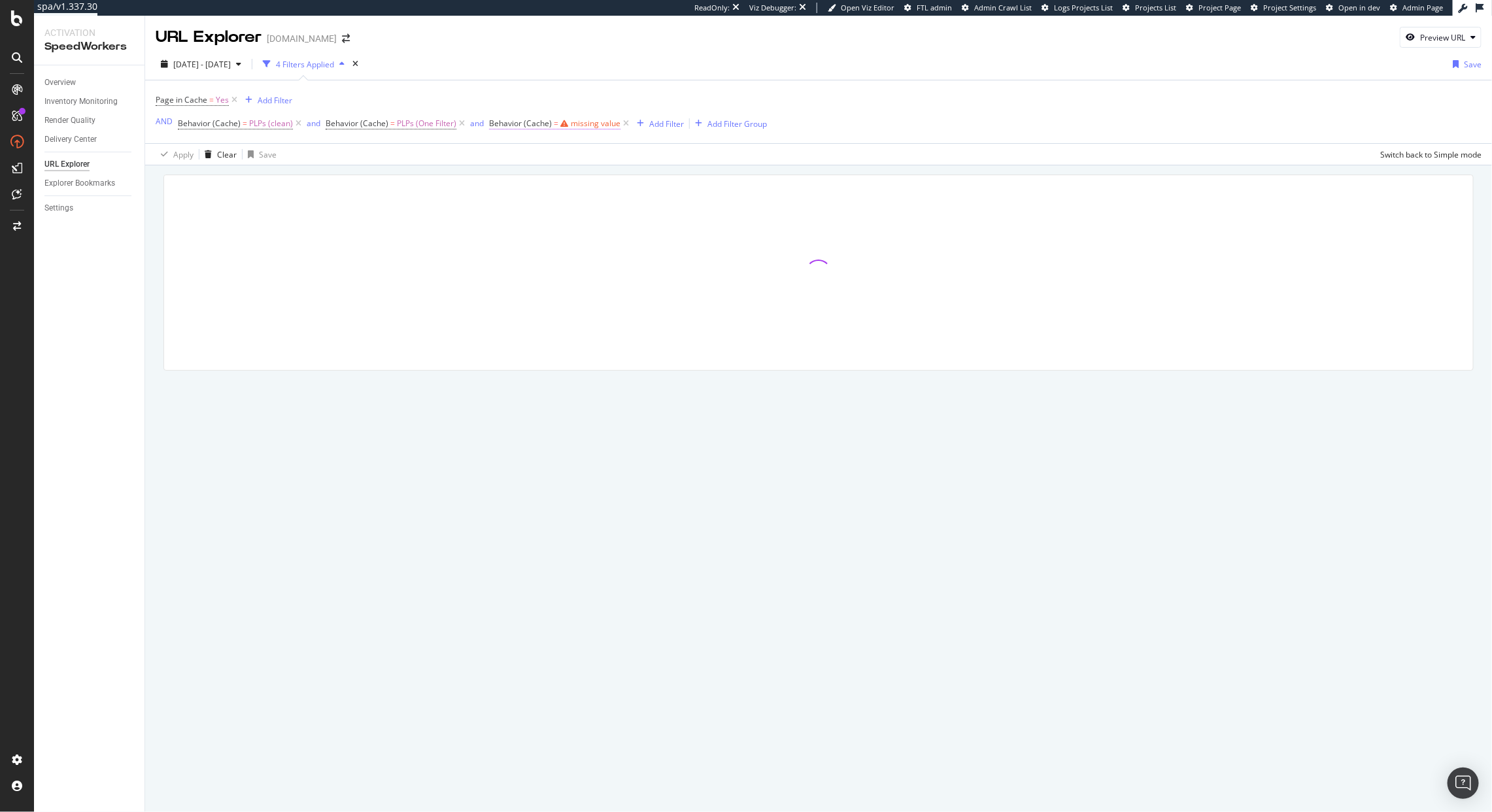
click at [576, 121] on div "missing value" at bounding box center [596, 123] width 50 height 11
click at [540, 182] on input "text" at bounding box center [569, 177] width 143 height 21
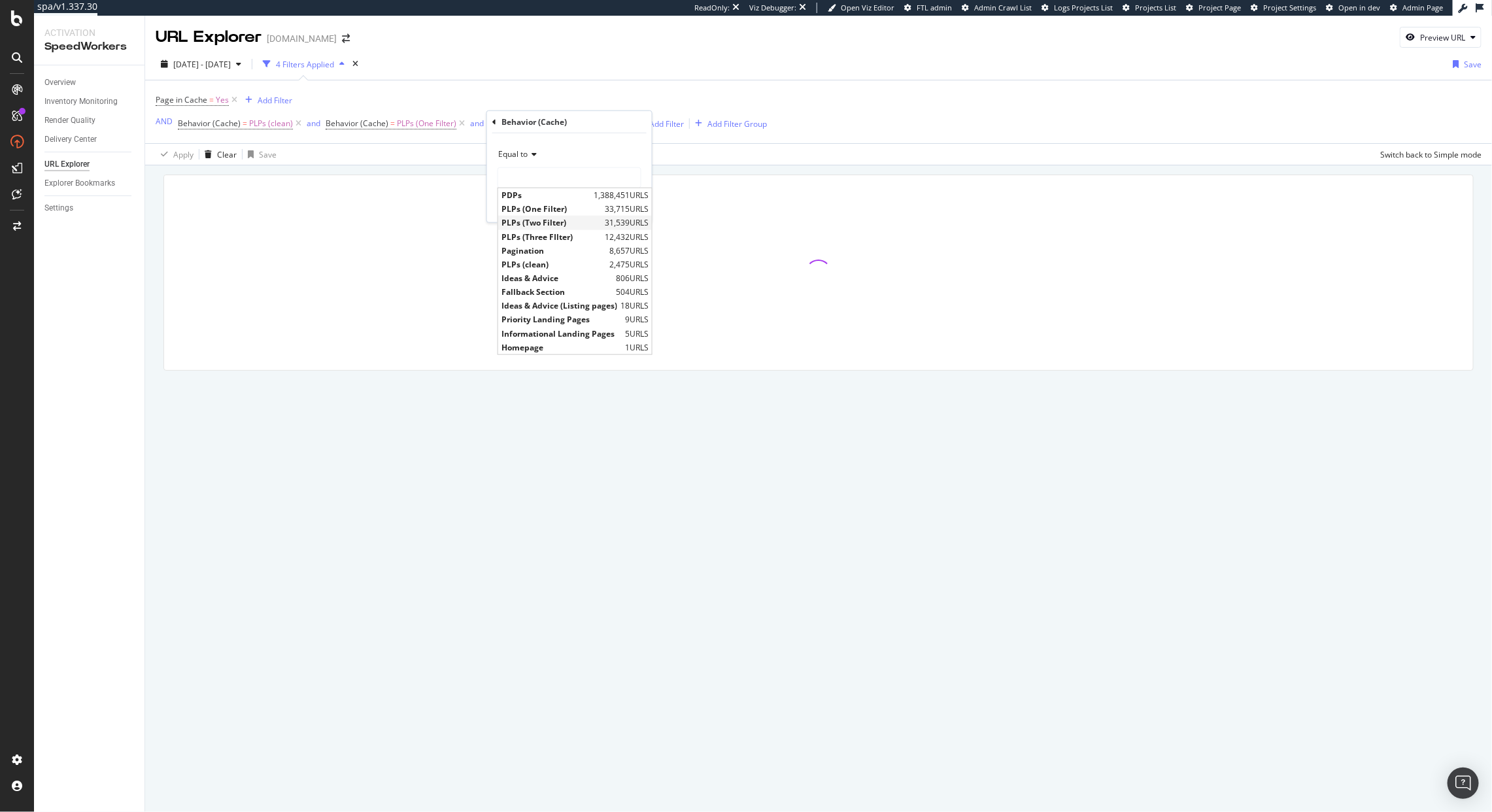
click at [559, 219] on span "PLPs (Two Filter)" at bounding box center [551, 222] width 100 height 11
type input "PLPs (Two Filter)"
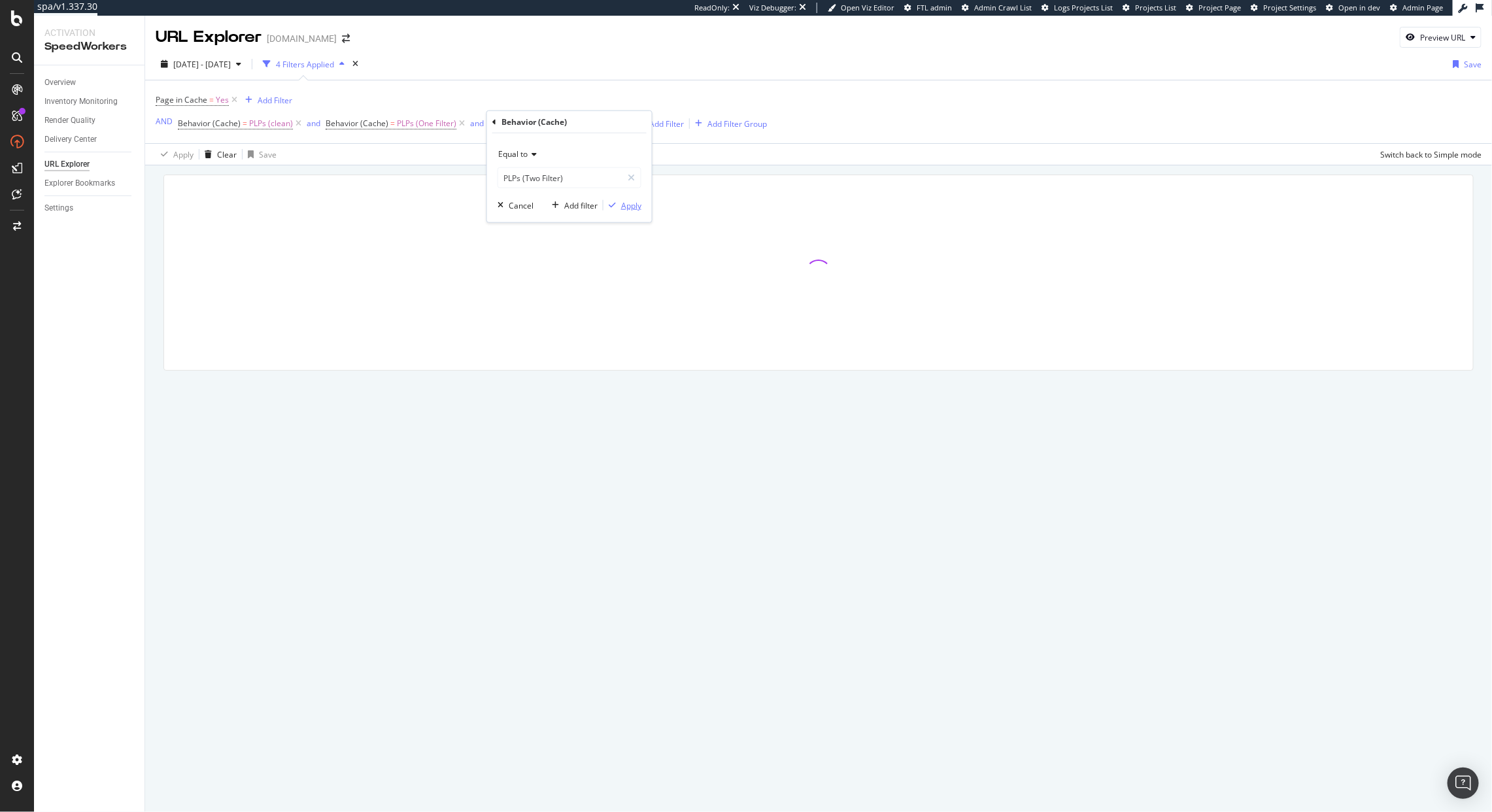
click at [619, 204] on div "button" at bounding box center [613, 206] width 18 height 8
click at [637, 120] on icon "button" at bounding box center [640, 124] width 7 height 8
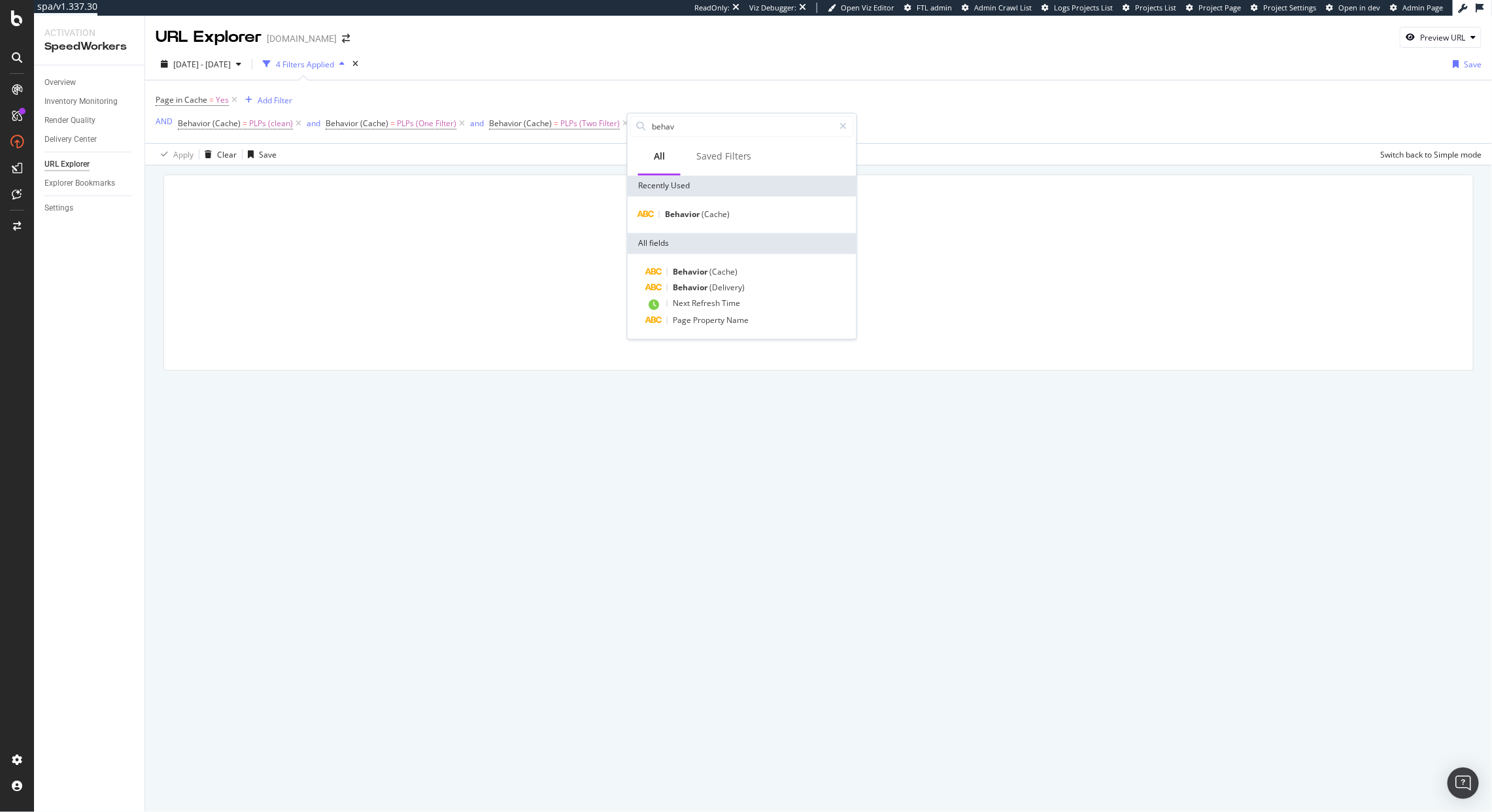
click at [690, 268] on span "Behavior" at bounding box center [691, 272] width 36 height 11
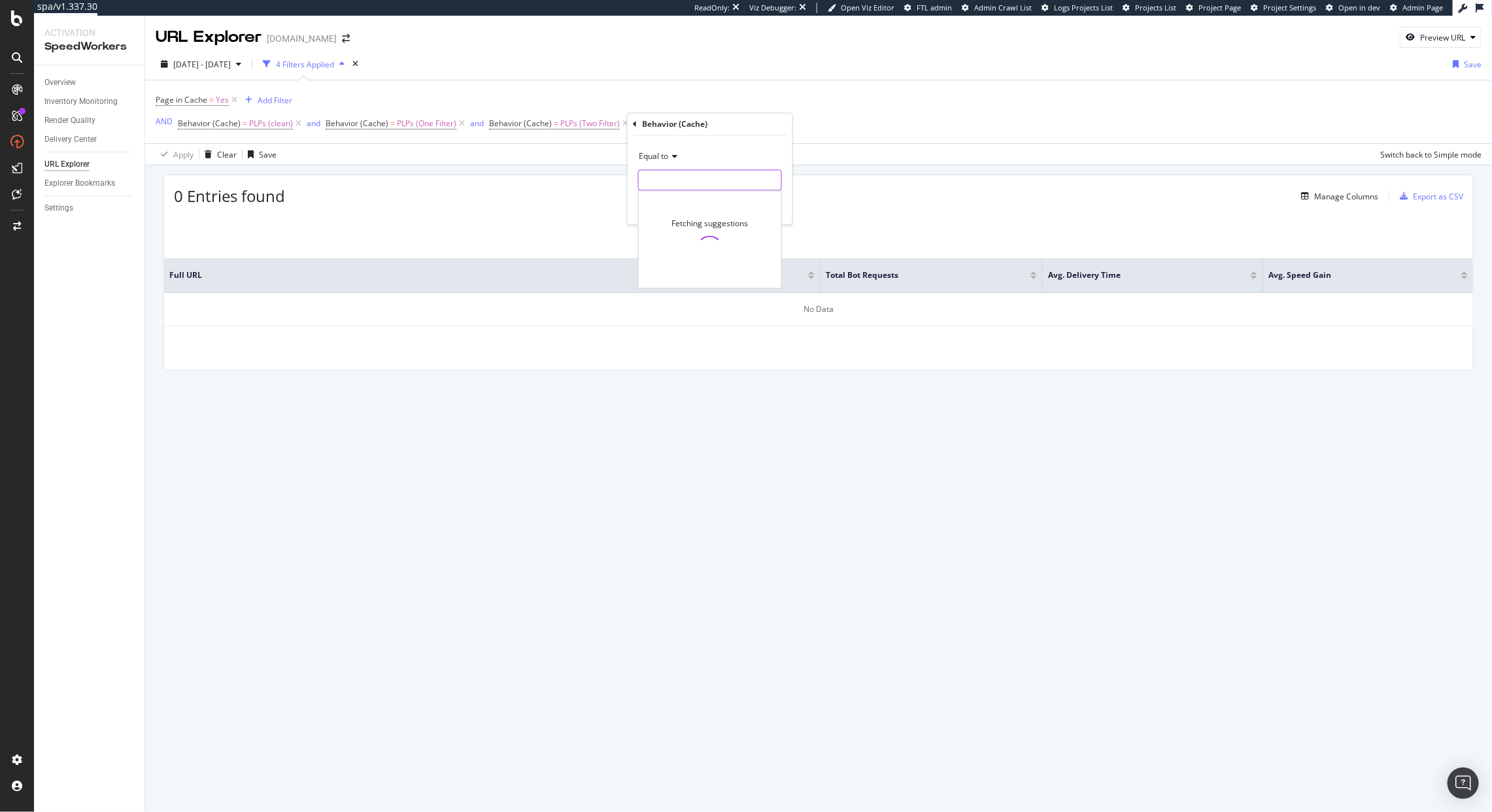
click at [689, 186] on input "text" at bounding box center [710, 180] width 143 height 21
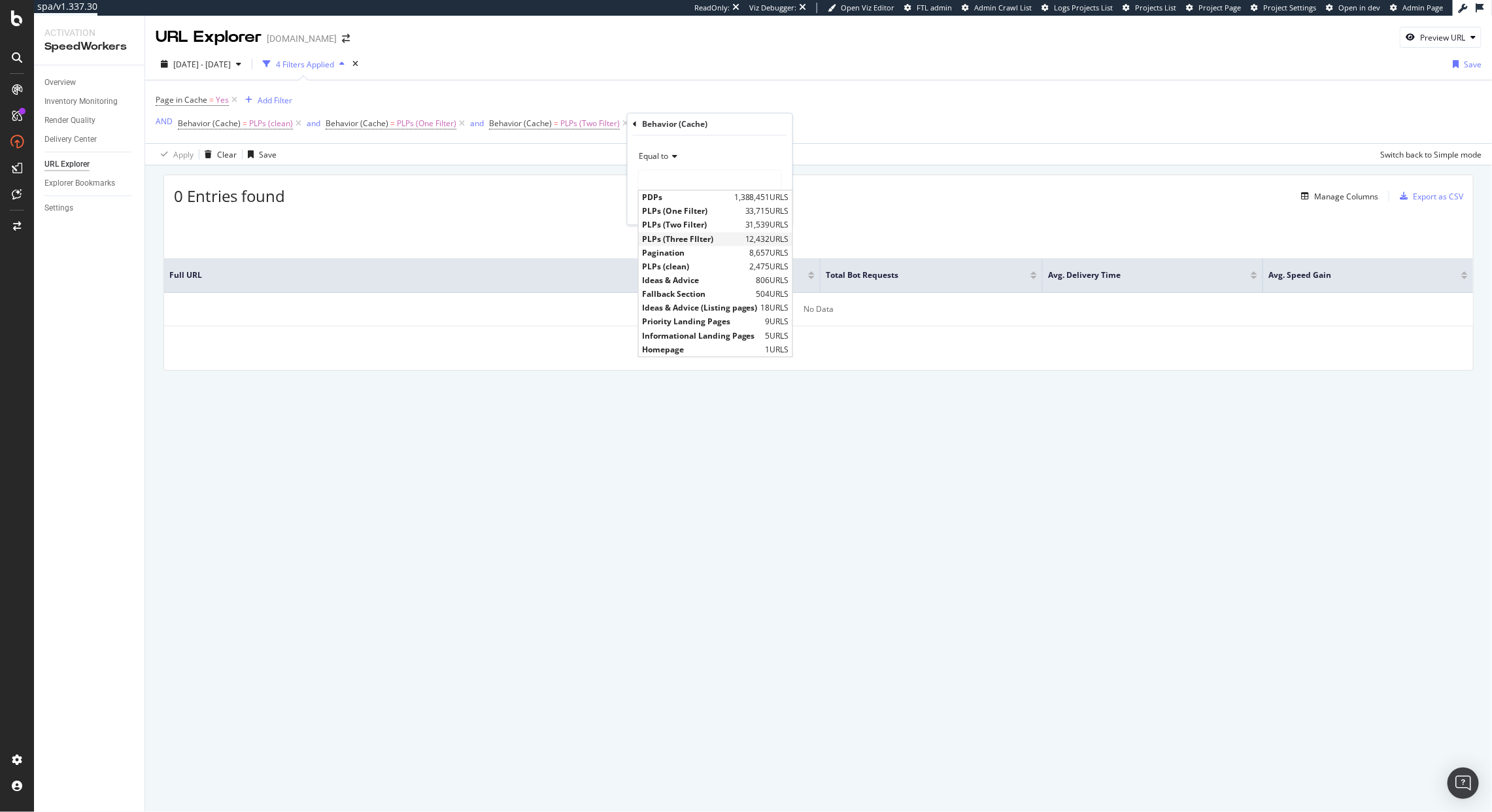
click at [679, 241] on span "PLPs (Three FIlter)" at bounding box center [692, 239] width 100 height 11
type input "PLPs (Three FIlter)"
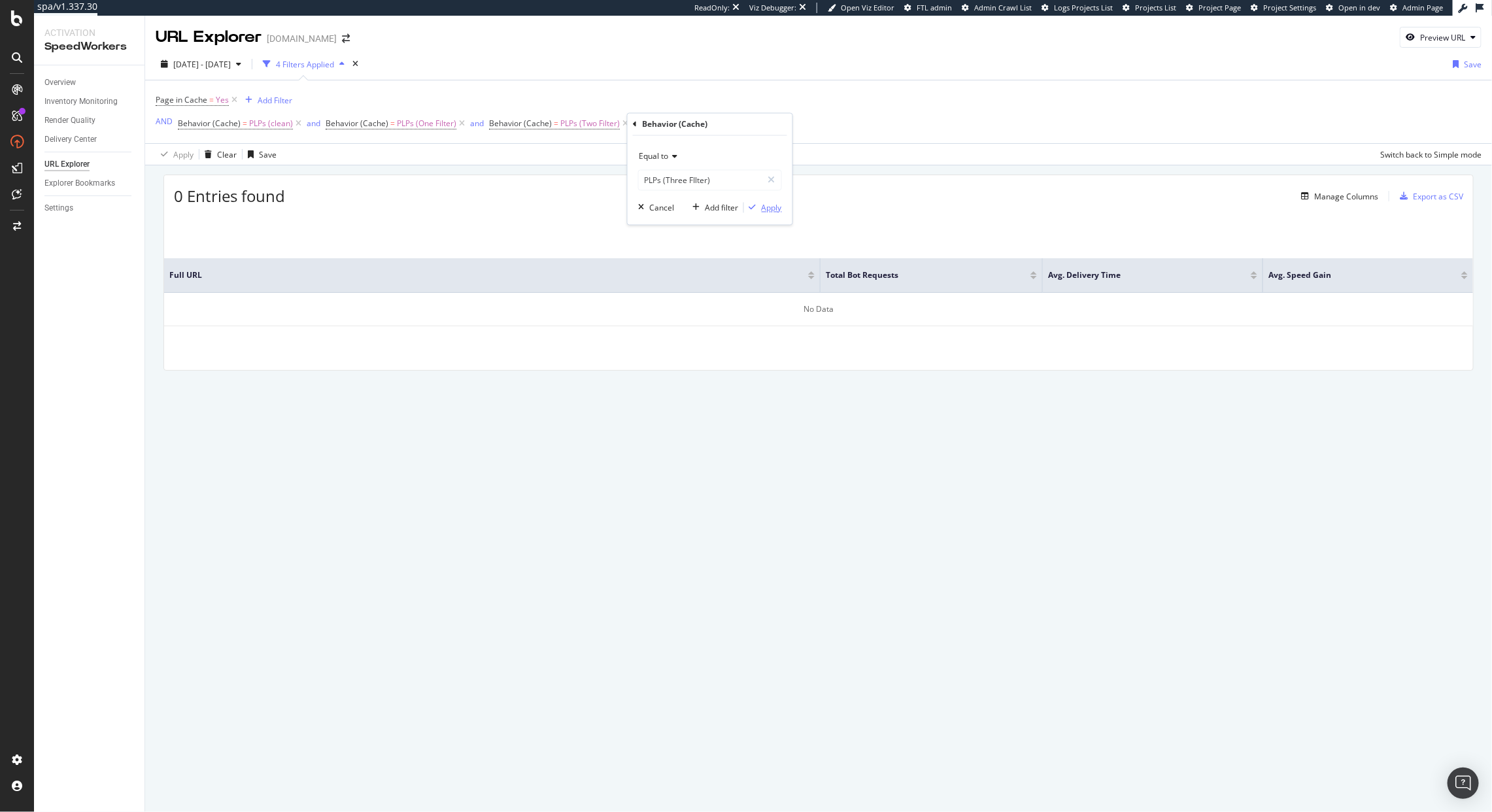
click at [772, 210] on div "Apply" at bounding box center [772, 208] width 20 height 11
click at [478, 125] on div "and" at bounding box center [477, 123] width 13 height 11
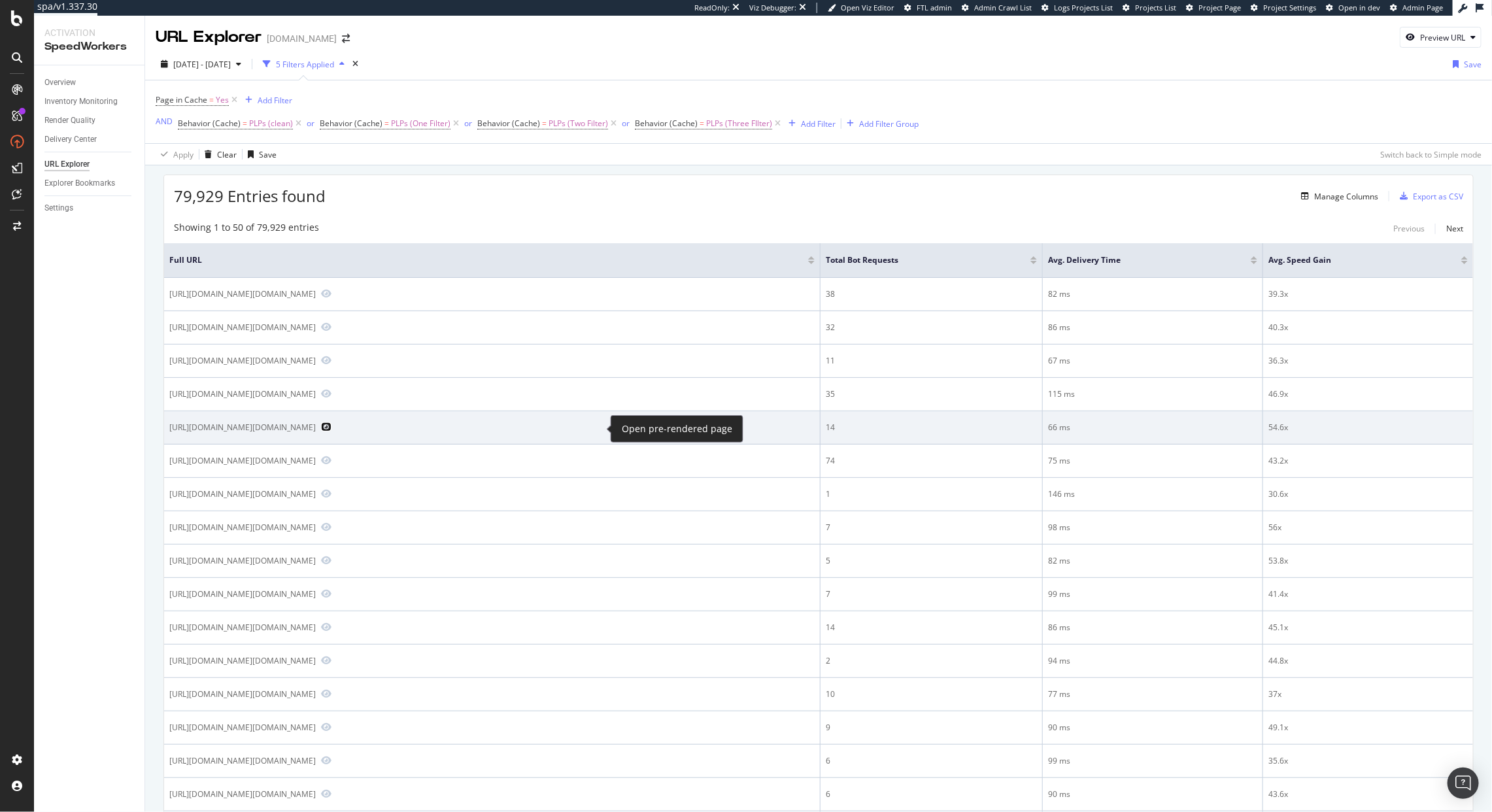
click at [332, 428] on icon "Preview https://www.diy.com/painting-decorating/wallpaper-wall-coverings/wallpa…" at bounding box center [326, 427] width 11 height 9
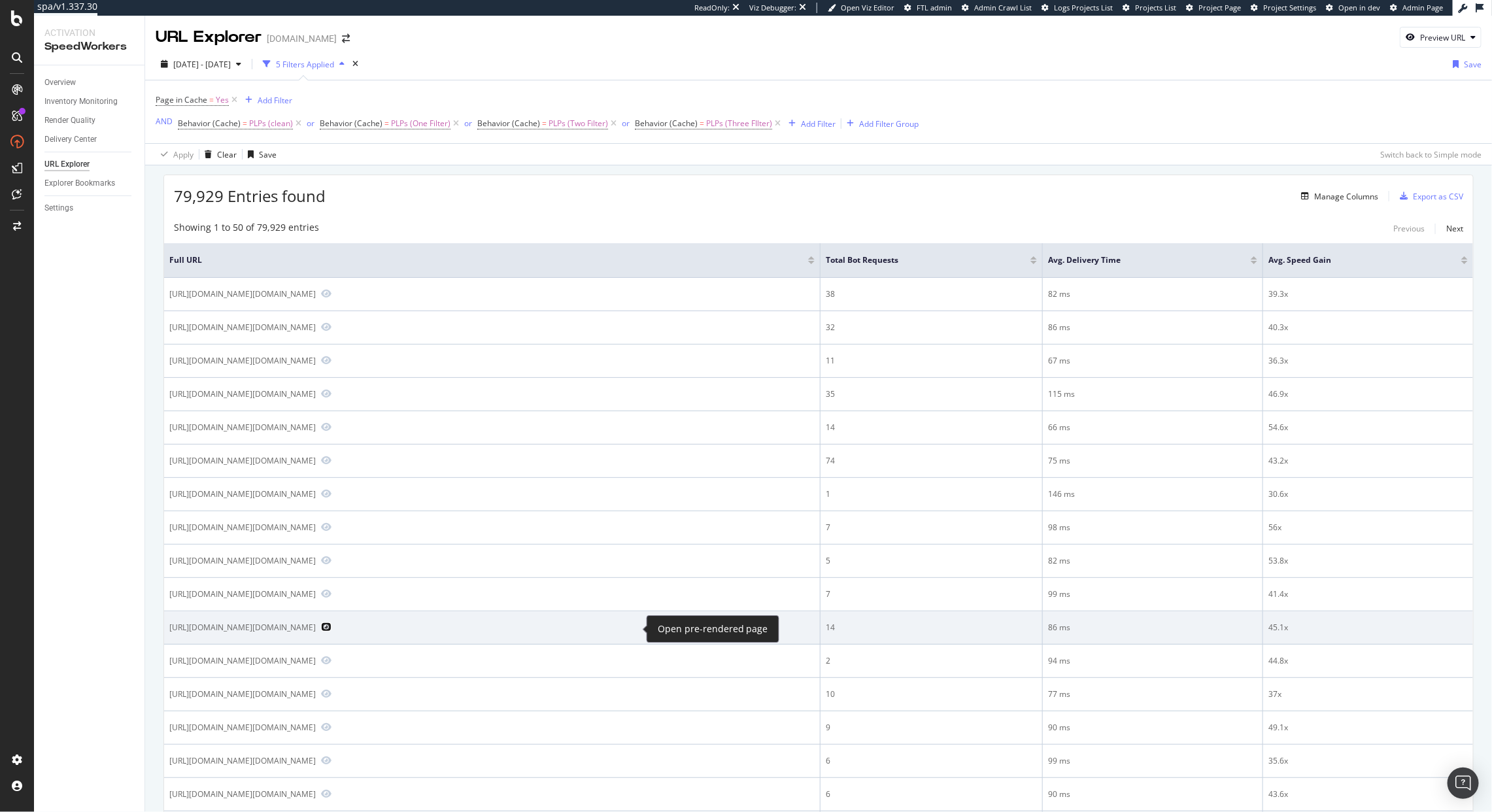
click at [332, 628] on icon "Preview https://www.diy.com/departments/home-furniture-storage/home-furnishings…" at bounding box center [326, 627] width 11 height 9
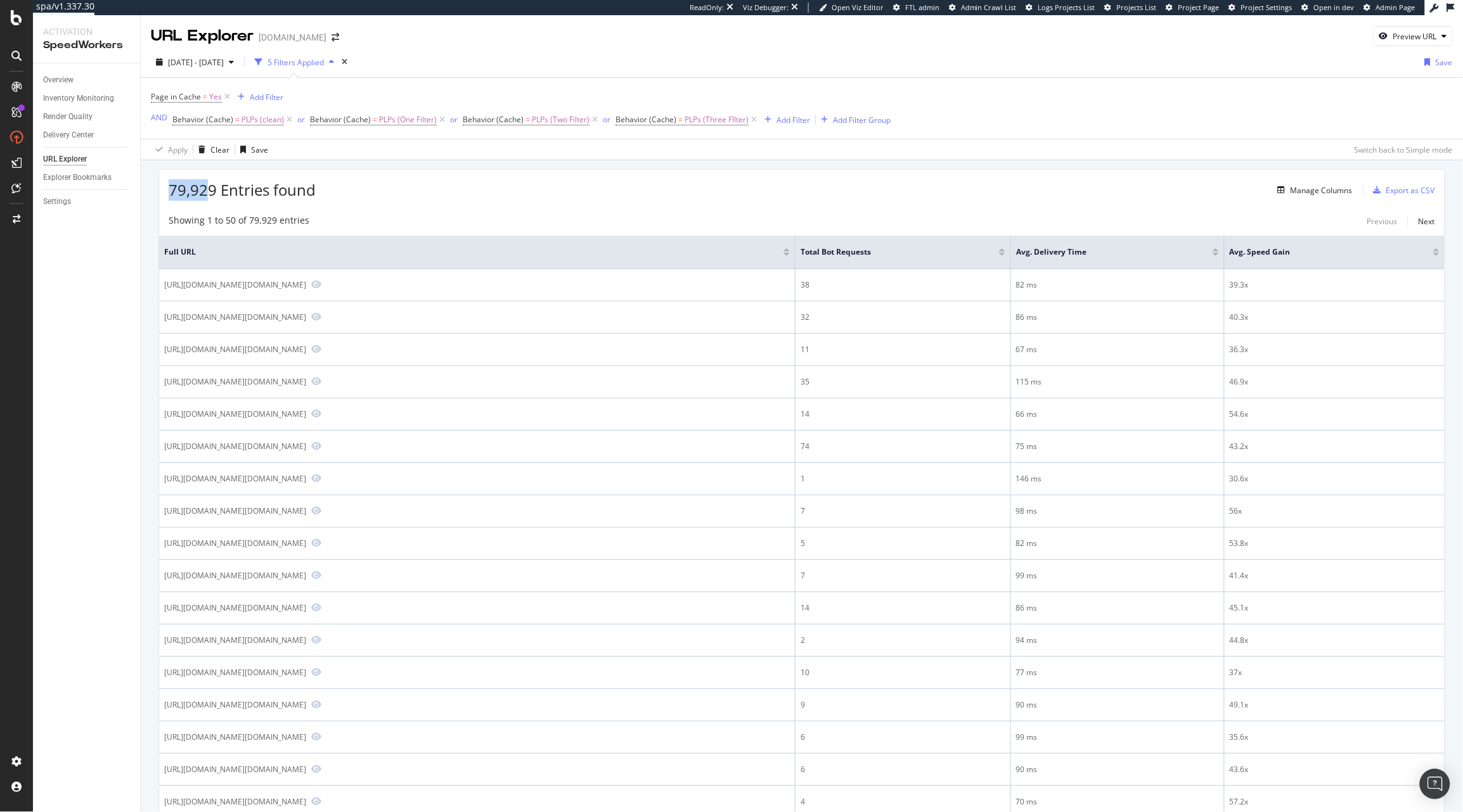
drag, startPoint x: 171, startPoint y: 186, endPoint x: 206, endPoint y: 191, distance: 35.4
click at [206, 191] on span "79,929 Entries found" at bounding box center [242, 190] width 147 height 21
click at [174, 197] on span "79,929 Entries found" at bounding box center [242, 190] width 147 height 21
drag, startPoint x: 159, startPoint y: 188, endPoint x: 216, endPoint y: 194, distance: 57.3
click at [216, 194] on div "79,929 Entries found Manage Columns Export as CSV" at bounding box center [802, 185] width 1285 height 31
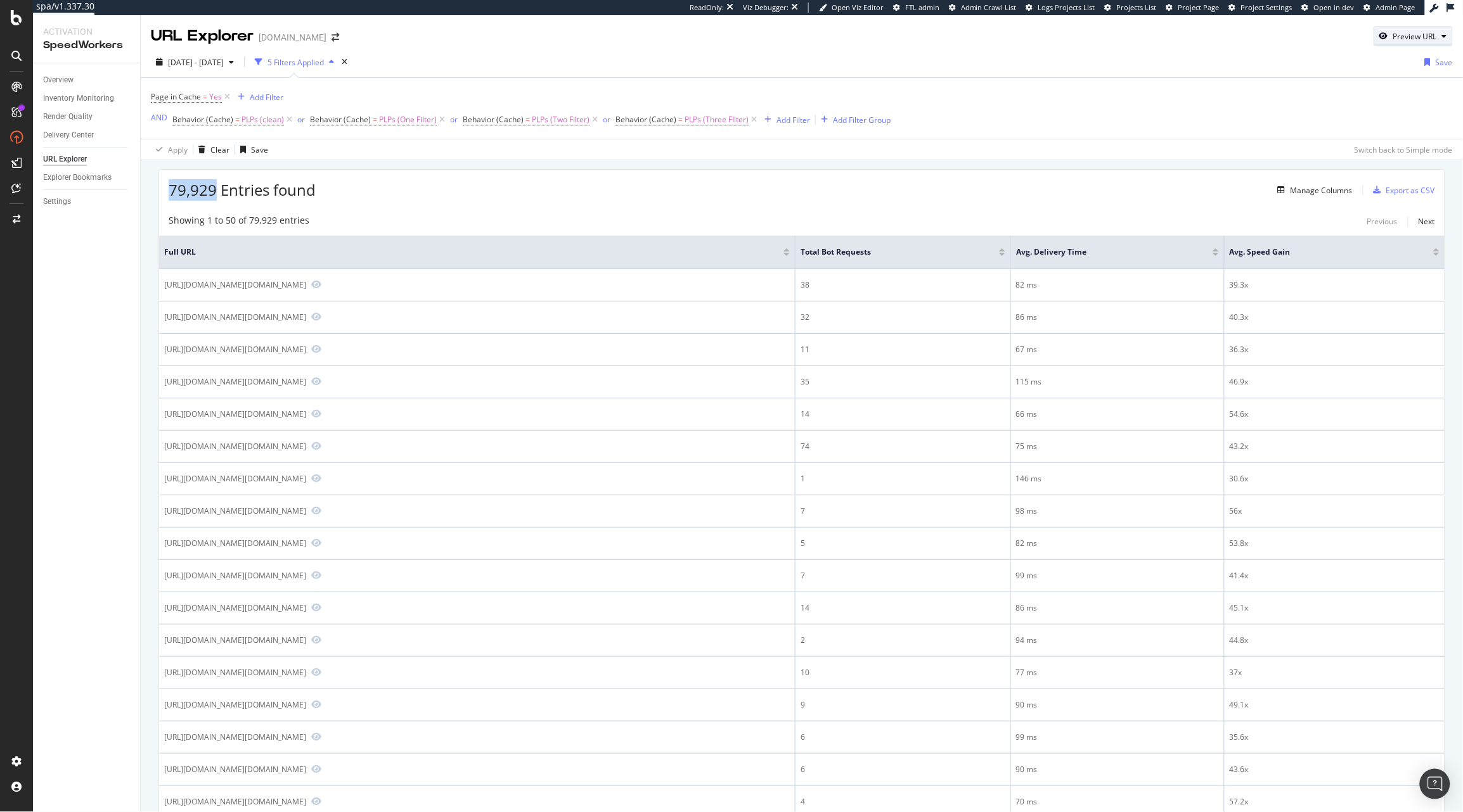
click at [1413, 35] on div "Preview URL" at bounding box center [1415, 37] width 44 height 10
click at [1347, 109] on div "Preview" at bounding box center [1362, 117] width 138 height 23
click at [1347, 96] on input "url" at bounding box center [1362, 95] width 138 height 22
paste input "https://www.diy.com/painting-decorating/wallpaper-wall-coverings/wallpaper.cat"
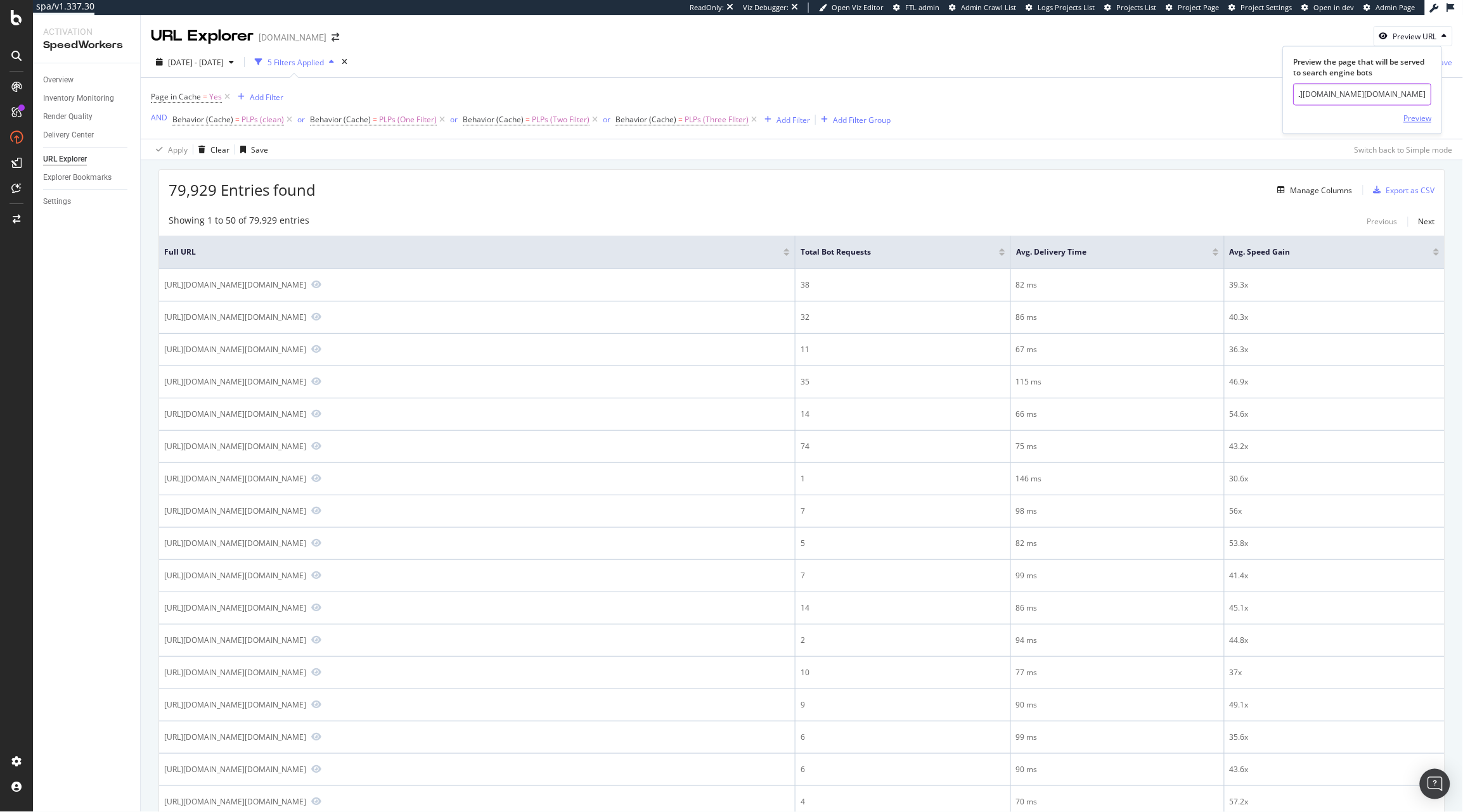
type input "https://www.diy.com/painting-decorating/wallpaper-wall-coverings/wallpaper.cat"
click at [1416, 116] on div "Preview" at bounding box center [1417, 118] width 28 height 10
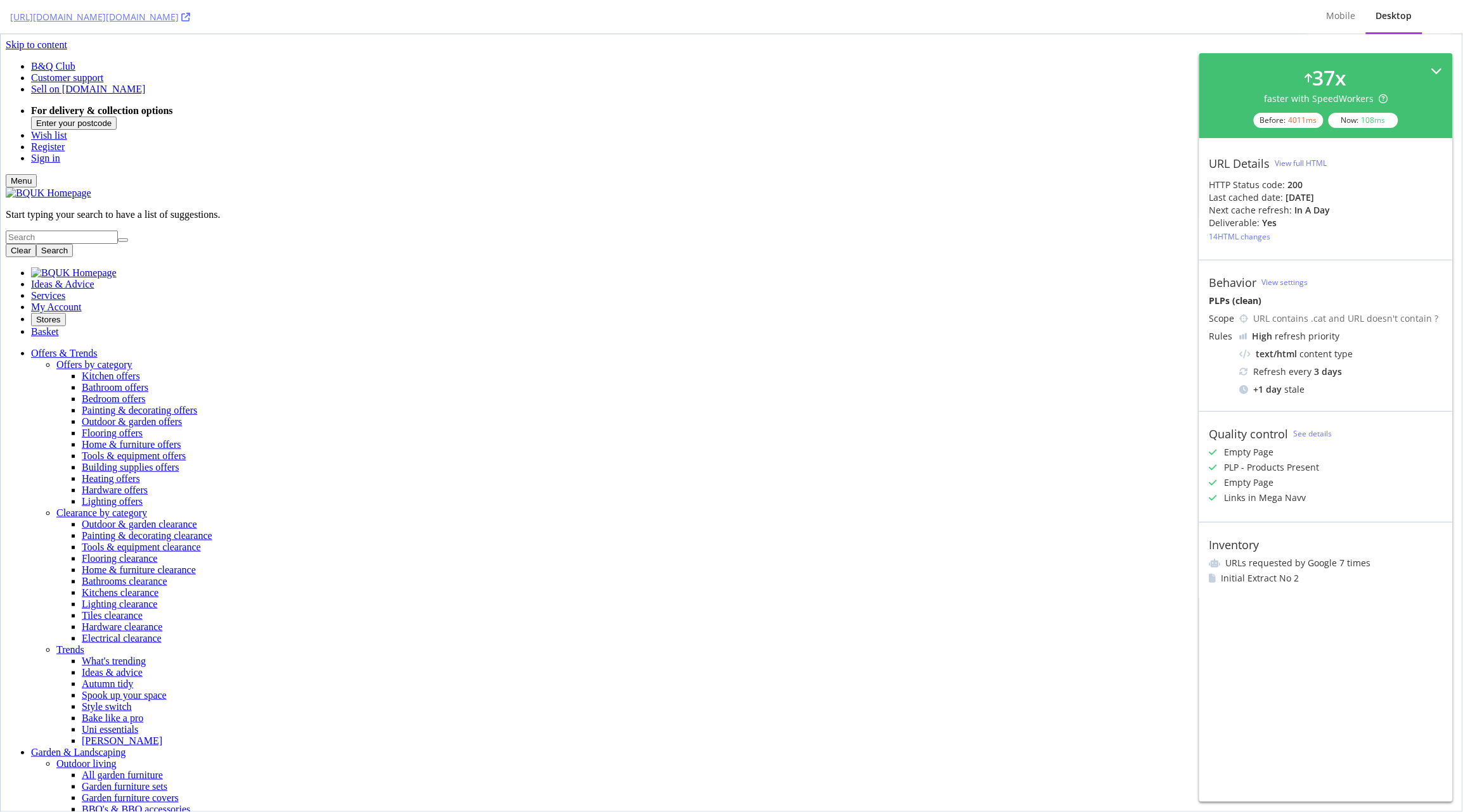
click at [1444, 73] on div "37 x faster with SpeedWorkers Before: 4011 ms Now: 108 ms" at bounding box center [1326, 96] width 253 height 85
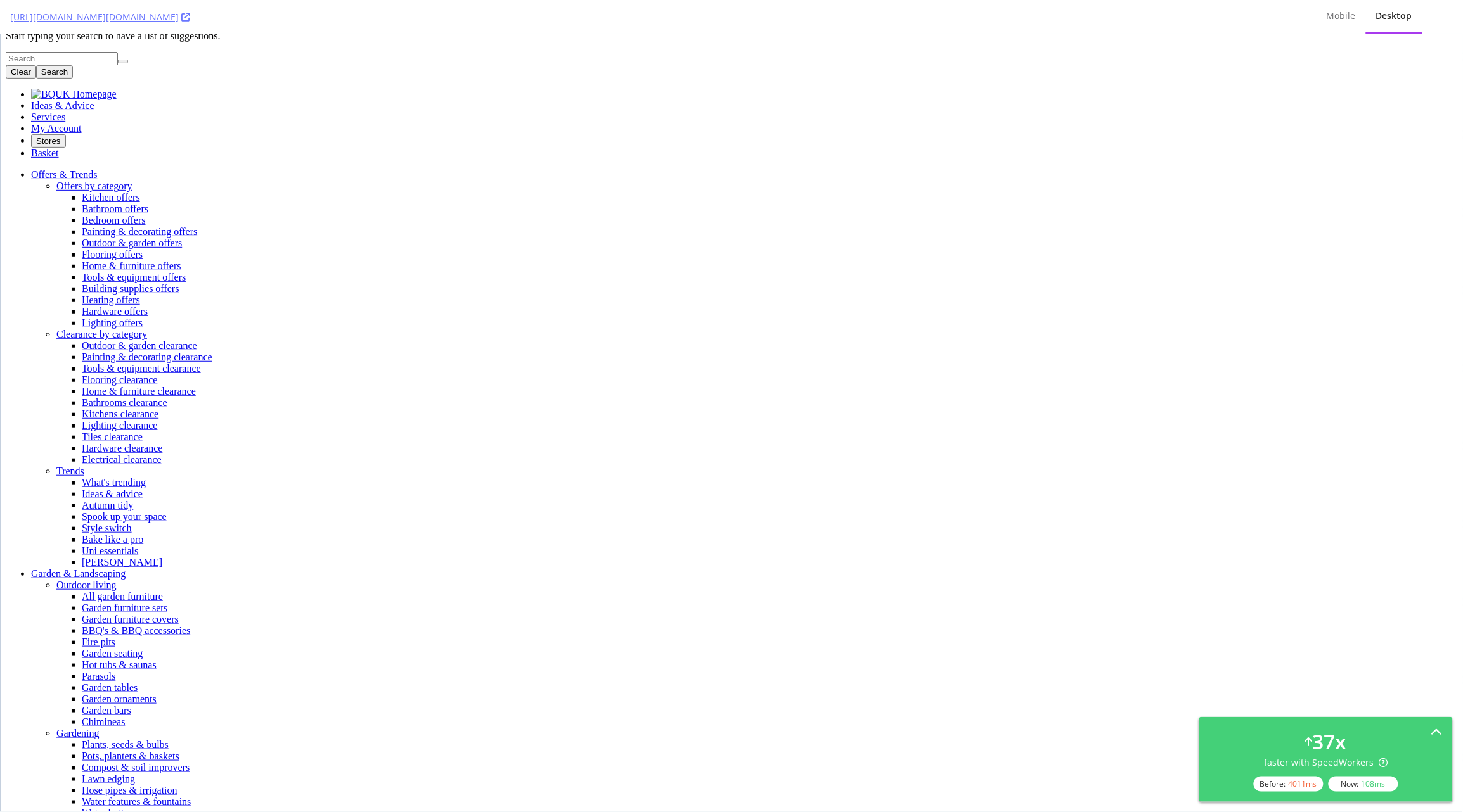
scroll to position [195, 0]
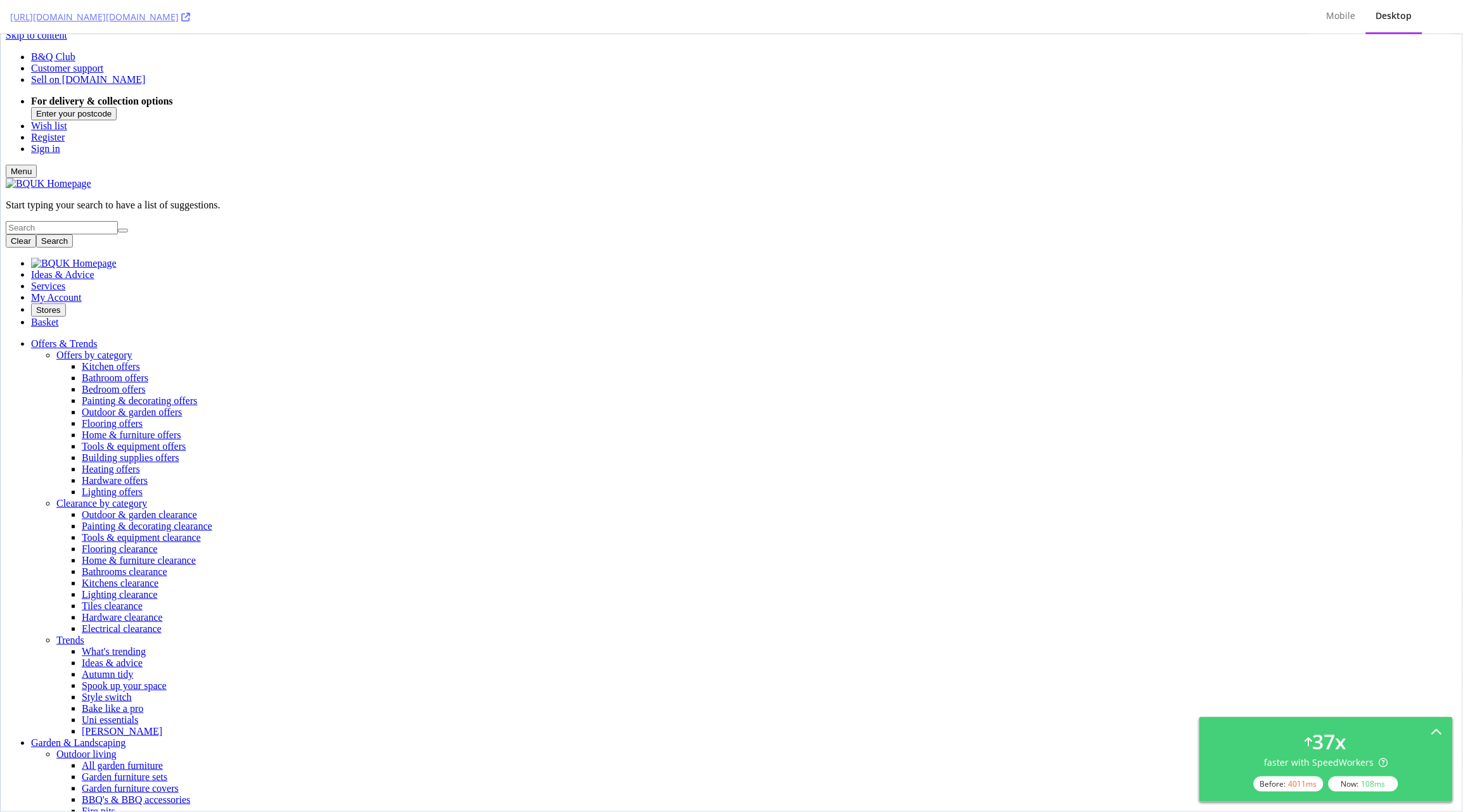
scroll to position [7, 0]
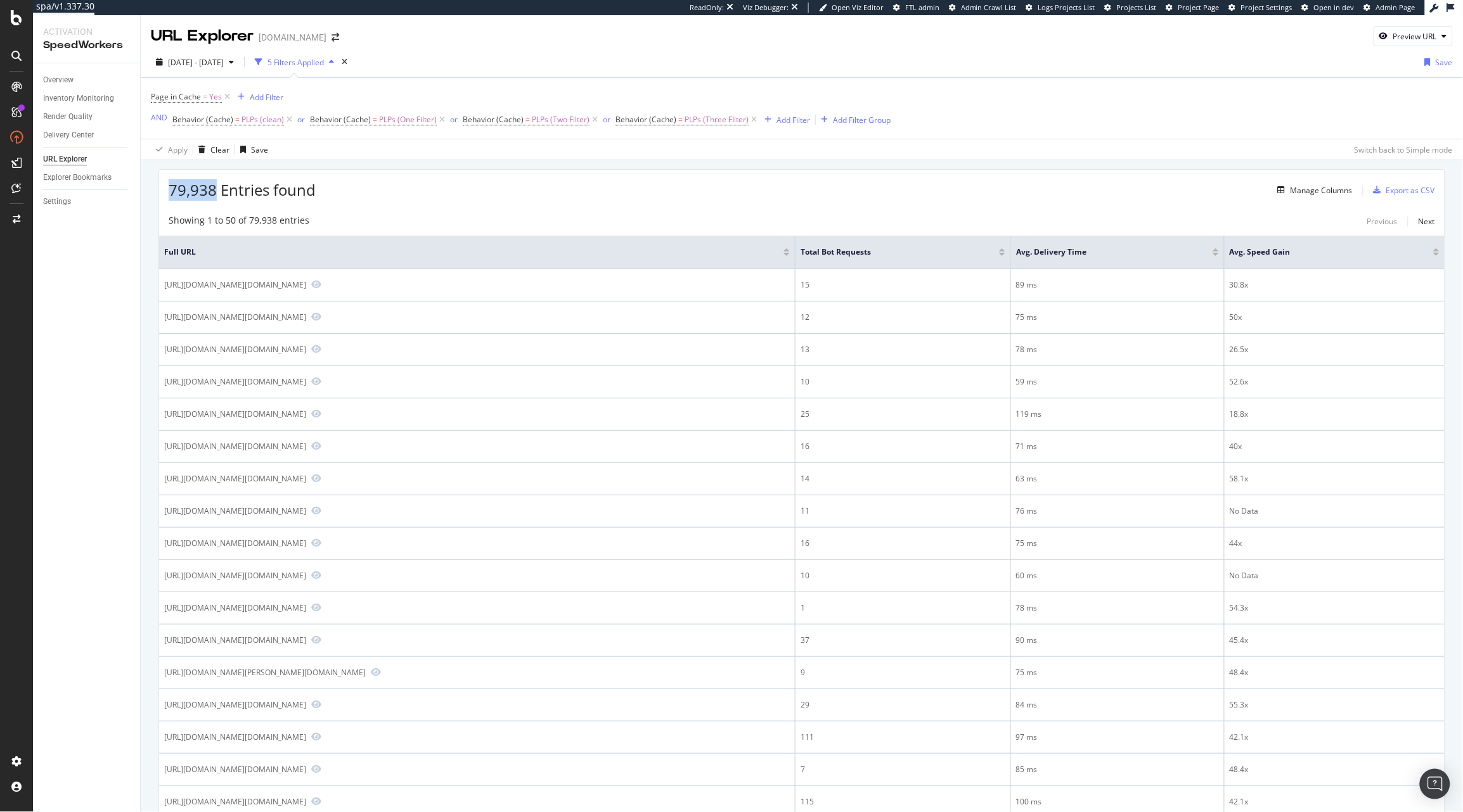
drag, startPoint x: 160, startPoint y: 189, endPoint x: 217, endPoint y: 193, distance: 57.1
click at [217, 193] on div "79,938 Entries found Manage Columns Export as CSV" at bounding box center [802, 185] width 1285 height 31
drag, startPoint x: 182, startPoint y: 193, endPoint x: 201, endPoint y: 196, distance: 19.2
click at [201, 196] on span "79,938 Entries found" at bounding box center [242, 190] width 147 height 21
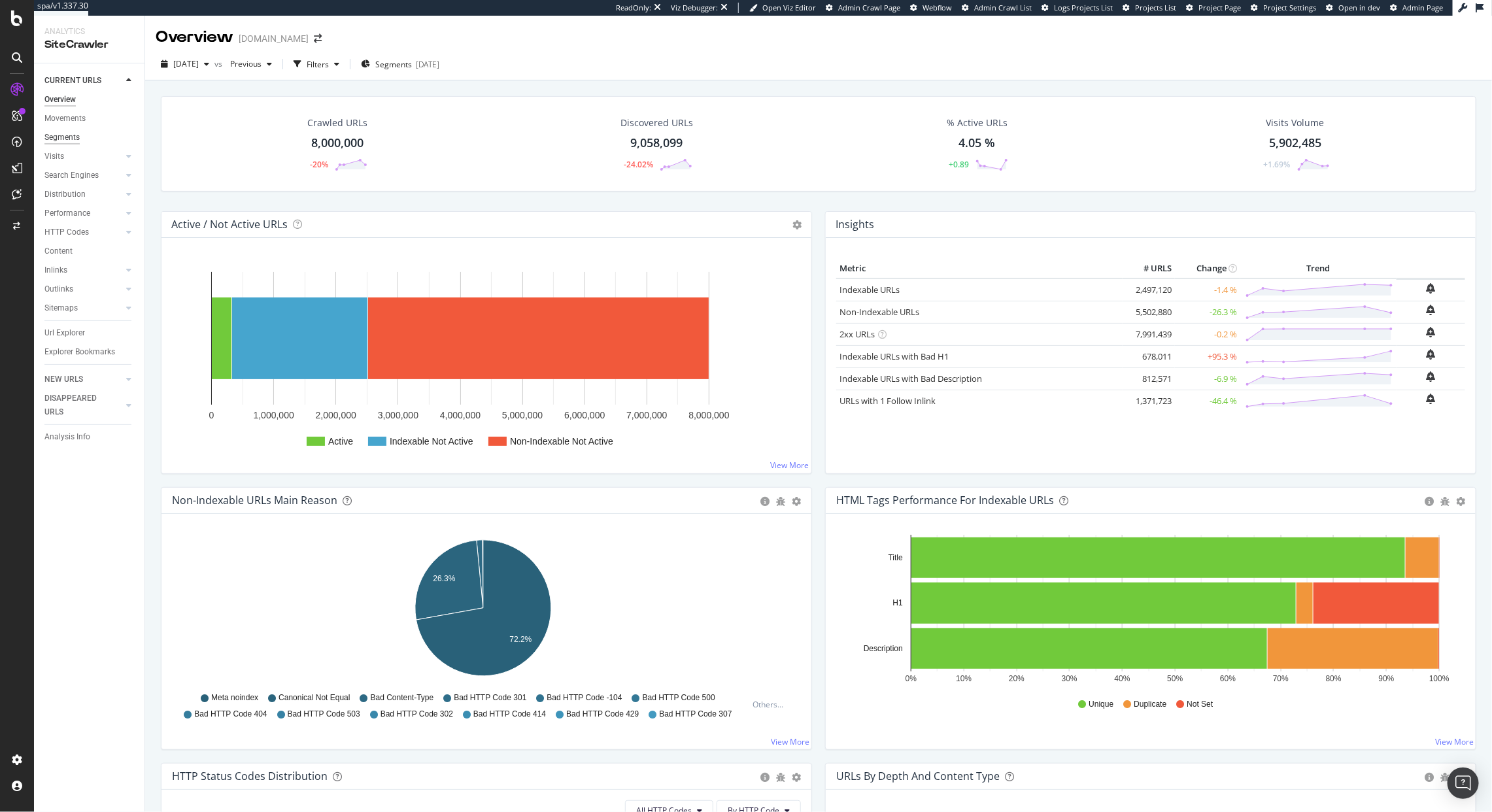
click at [75, 137] on div "Segments" at bounding box center [62, 137] width 35 height 13
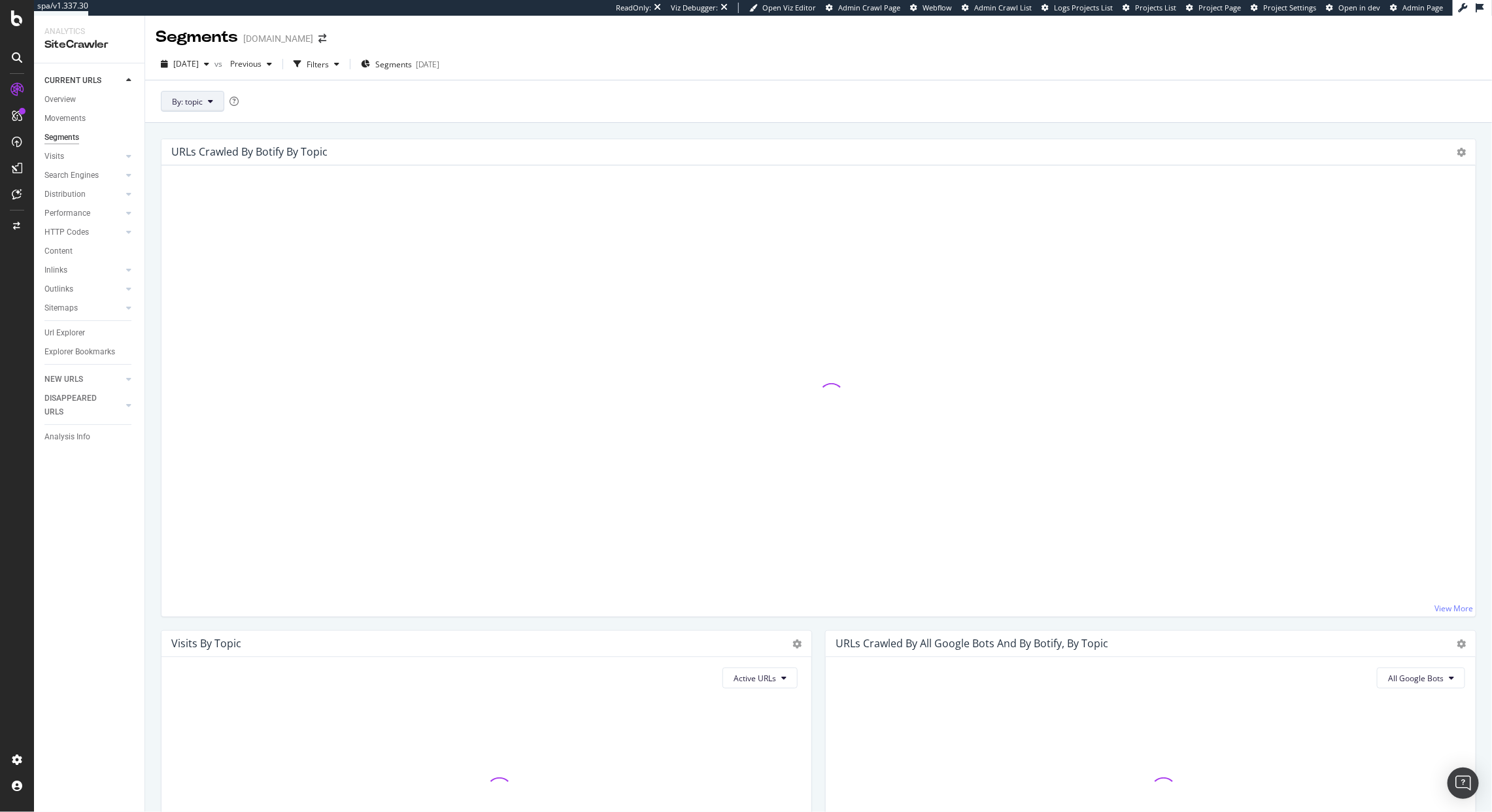
click at [197, 107] on button "By: topic" at bounding box center [193, 101] width 63 height 21
click at [212, 173] on span "pagetype" at bounding box center [243, 172] width 142 height 11
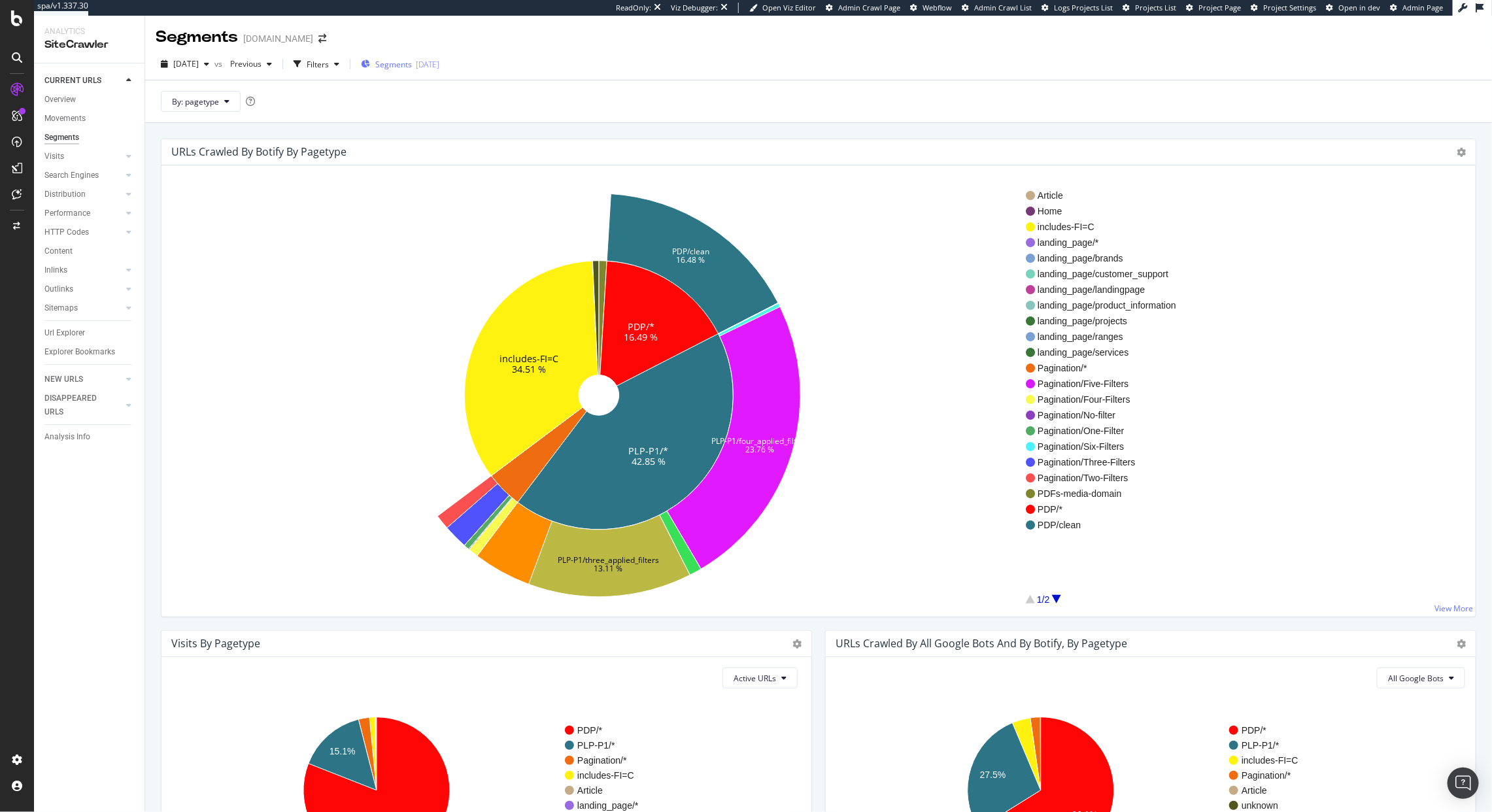
click at [412, 59] on span "Segments" at bounding box center [394, 64] width 36 height 11
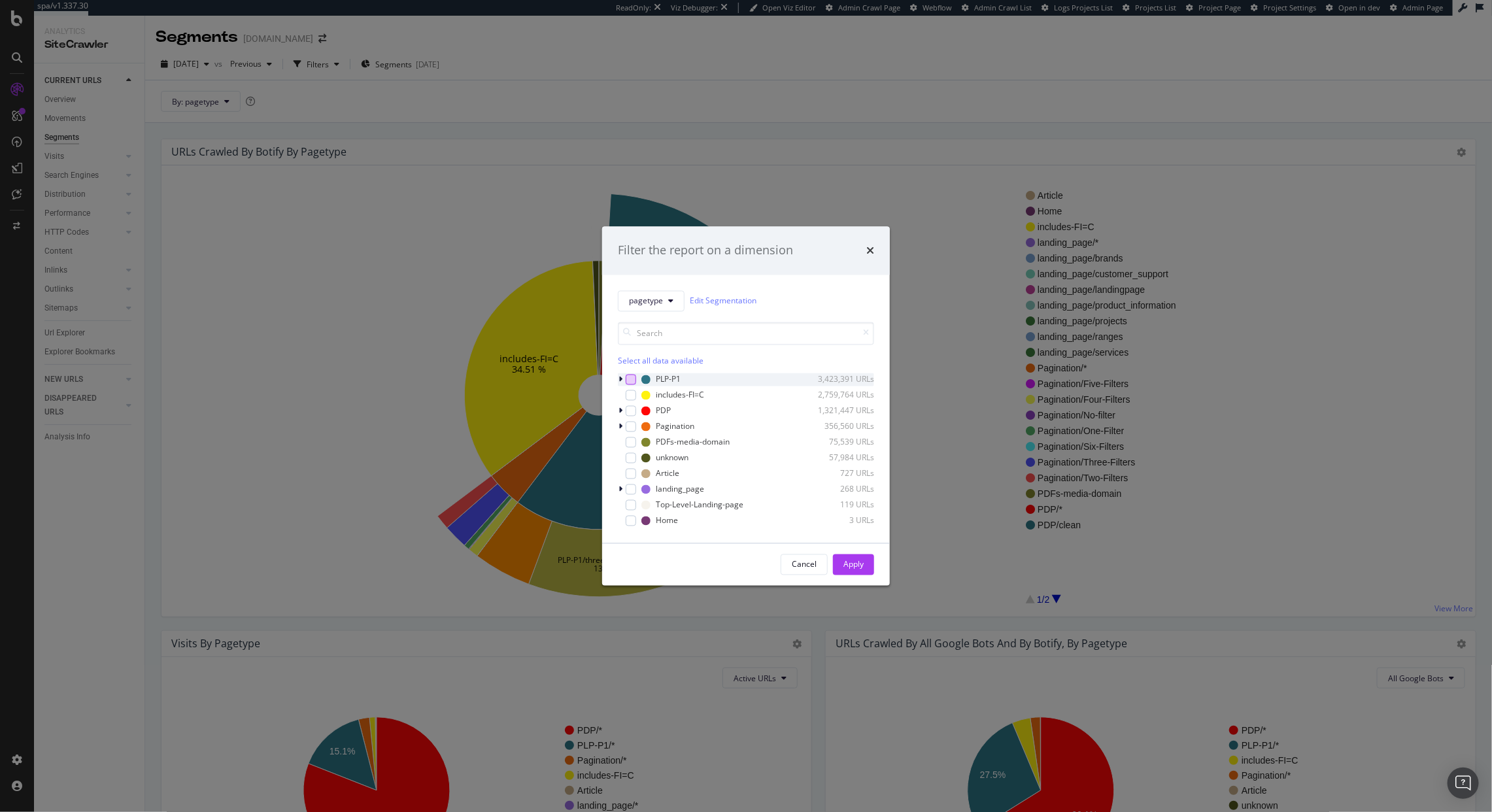
click at [626, 375] on div "modal" at bounding box center [631, 379] width 11 height 11
click at [616, 382] on div "pagetype Edit Segmentation Select all data available PLP-P1 3,423,391 URLs incl…" at bounding box center [746, 409] width 288 height 268
click at [619, 380] on icon "modal" at bounding box center [621, 379] width 4 height 8
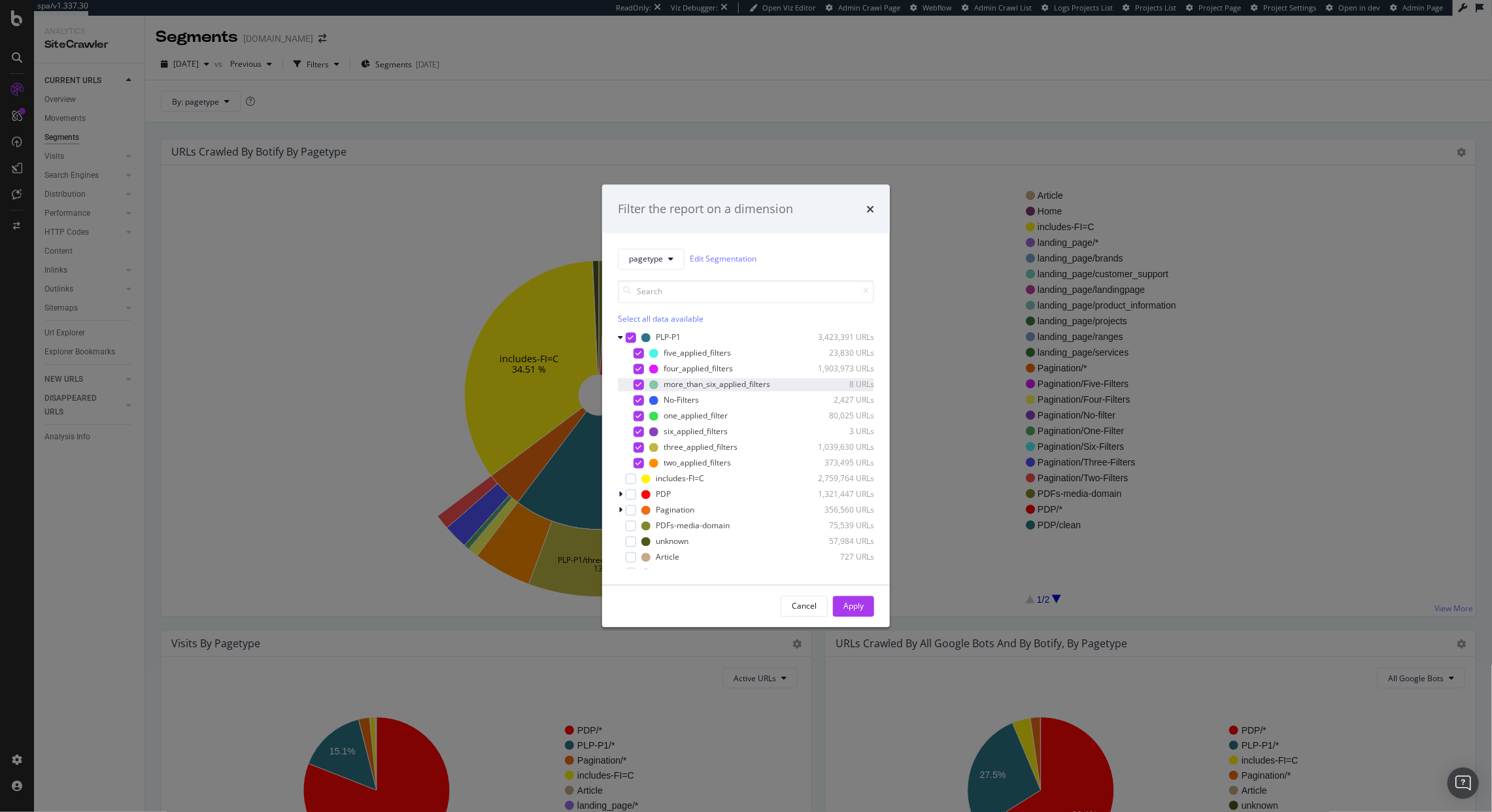
click at [640, 385] on icon "modal" at bounding box center [639, 385] width 6 height 7
click at [636, 354] on icon "modal" at bounding box center [639, 353] width 6 height 7
click at [645, 430] on div "six_applied_filters 3 URLs" at bounding box center [746, 431] width 256 height 13
click at [852, 599] on div "Apply" at bounding box center [854, 606] width 20 height 20
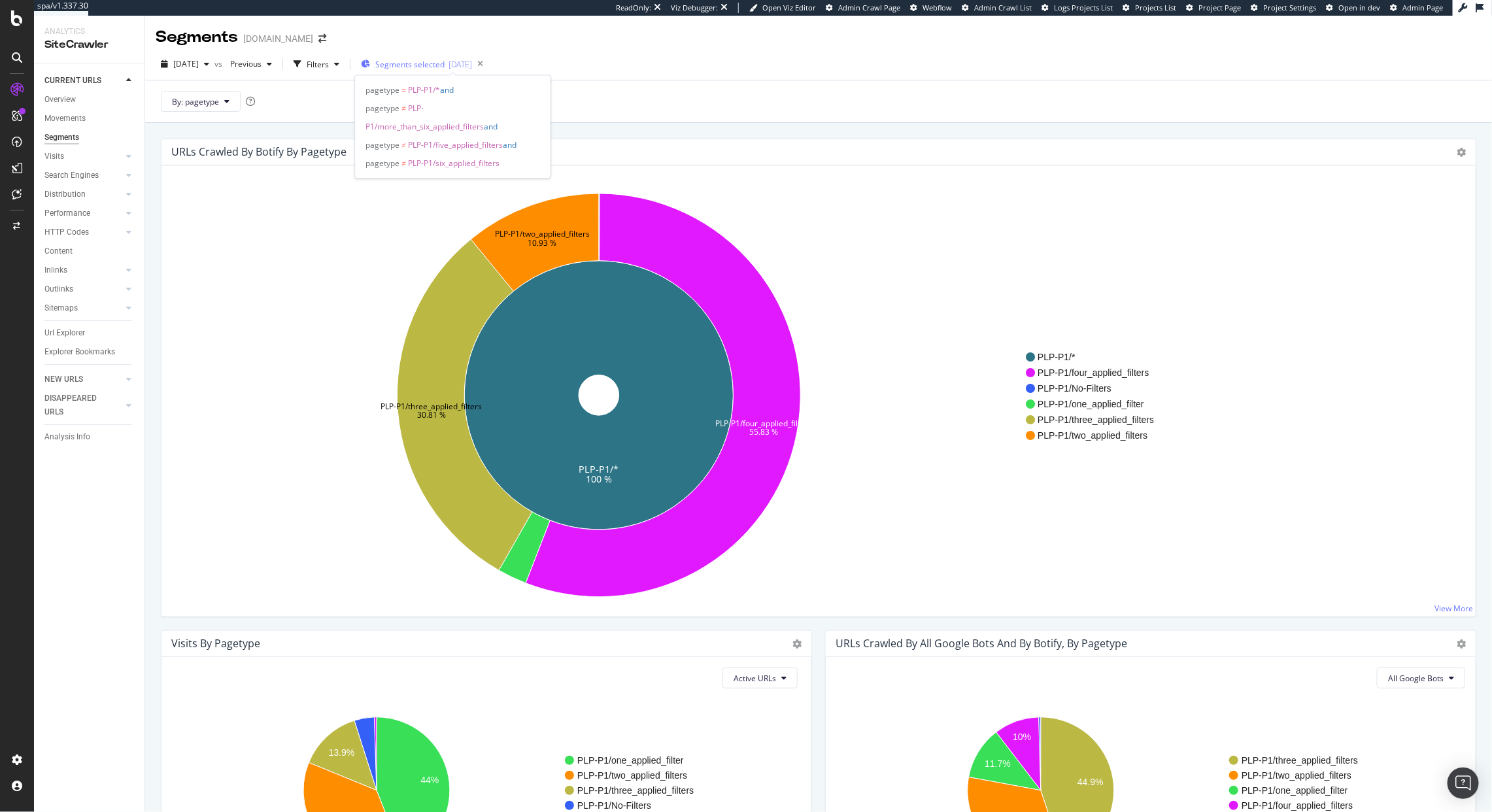
click at [425, 69] on span "Segments selected" at bounding box center [410, 64] width 69 height 11
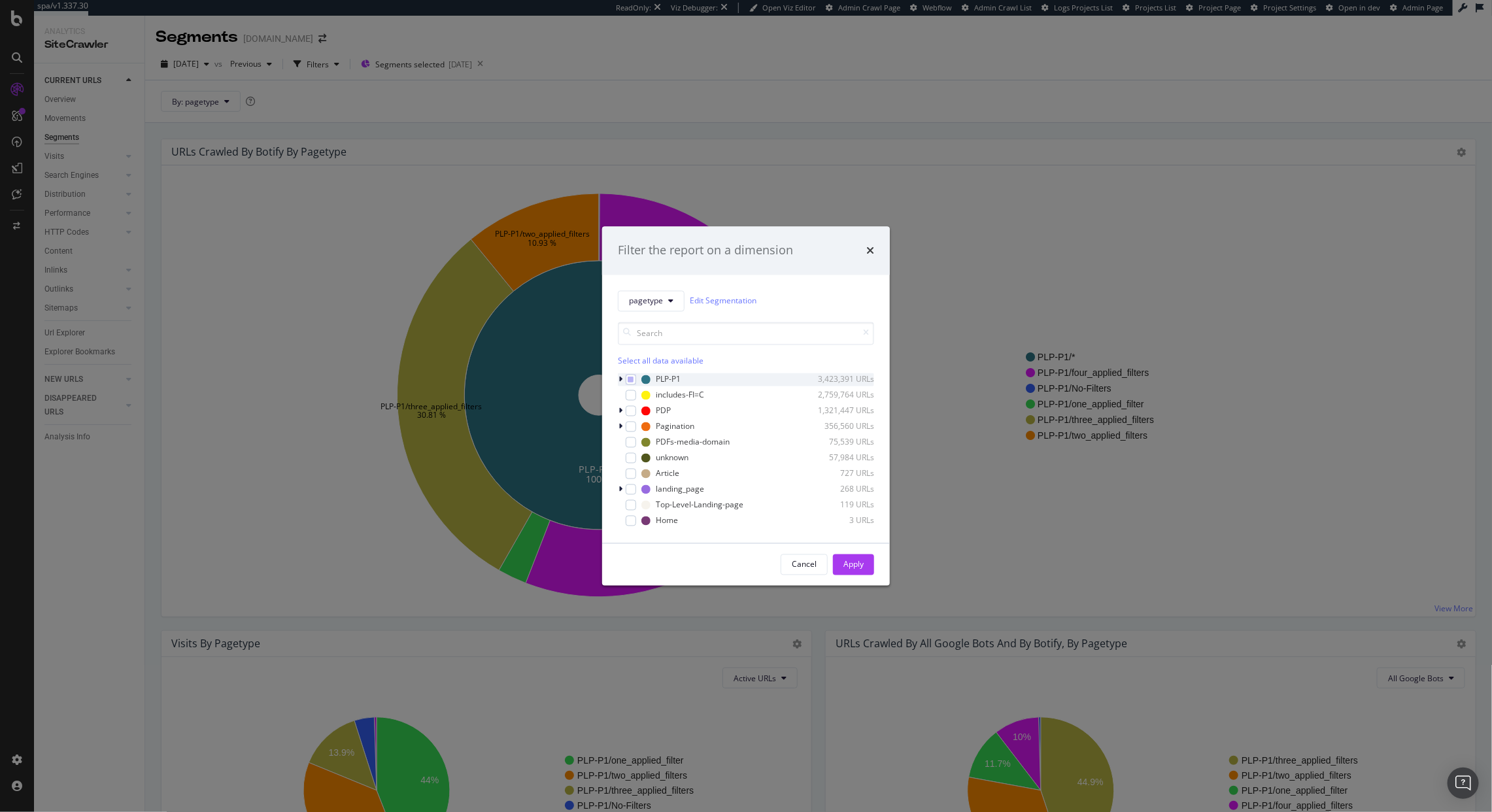
click at [620, 376] on icon "modal" at bounding box center [621, 379] width 4 height 8
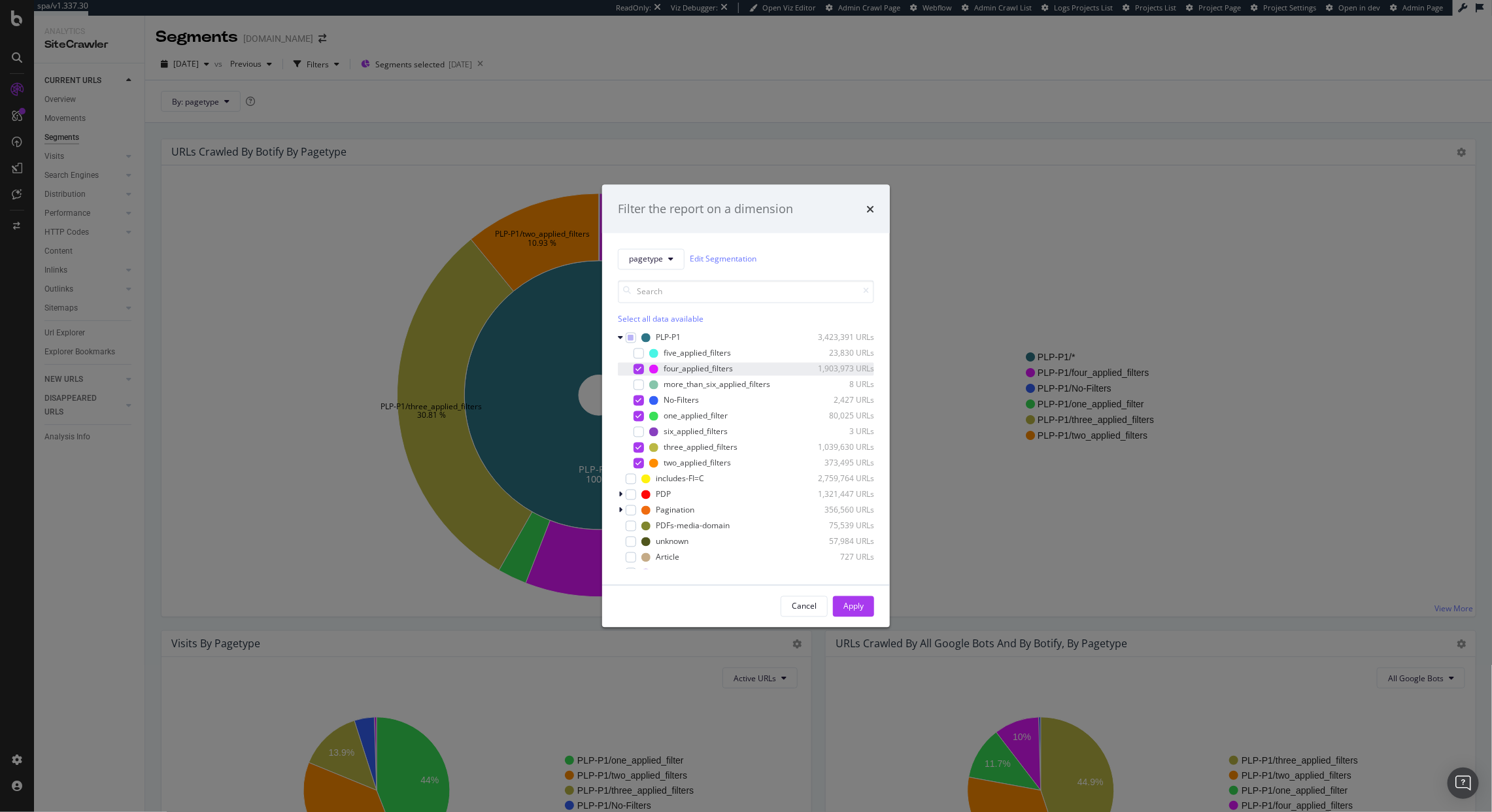
click at [635, 374] on div "modal" at bounding box center [639, 369] width 11 height 11
click at [842, 598] on button "Apply" at bounding box center [853, 606] width 41 height 21
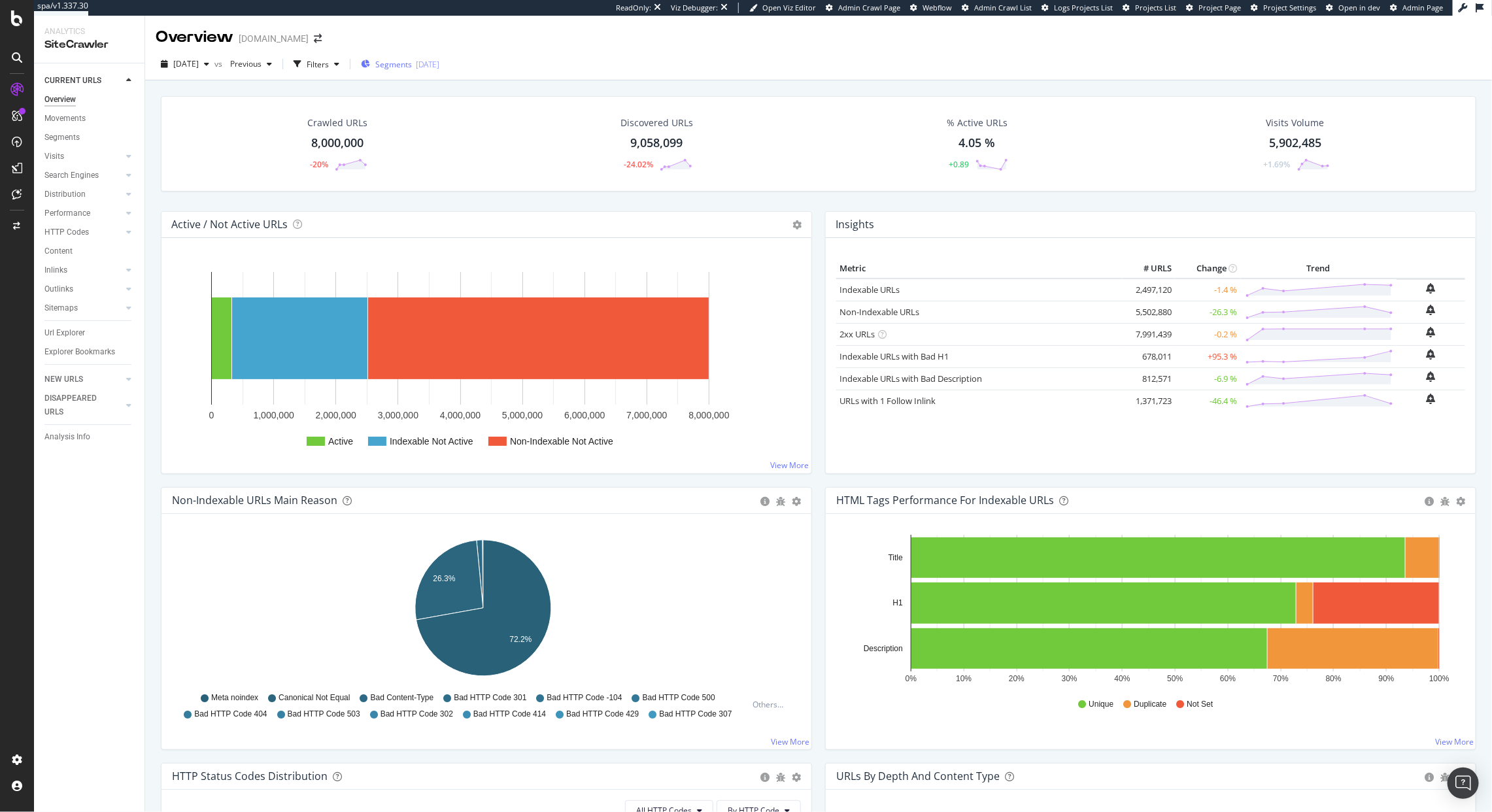
click at [410, 63] on span "Segments" at bounding box center [394, 64] width 36 height 11
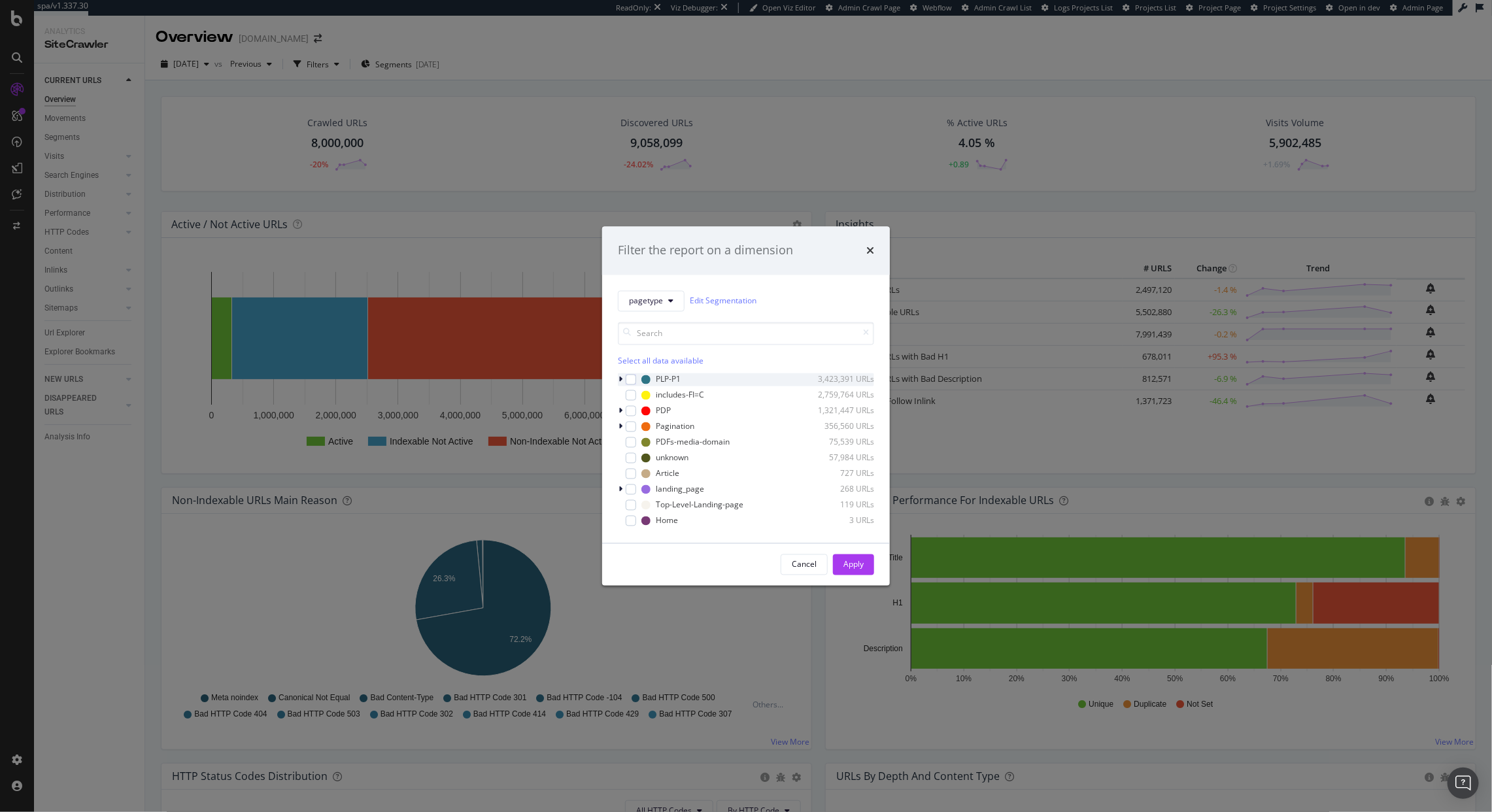
click at [625, 378] on div "modal" at bounding box center [622, 379] width 8 height 13
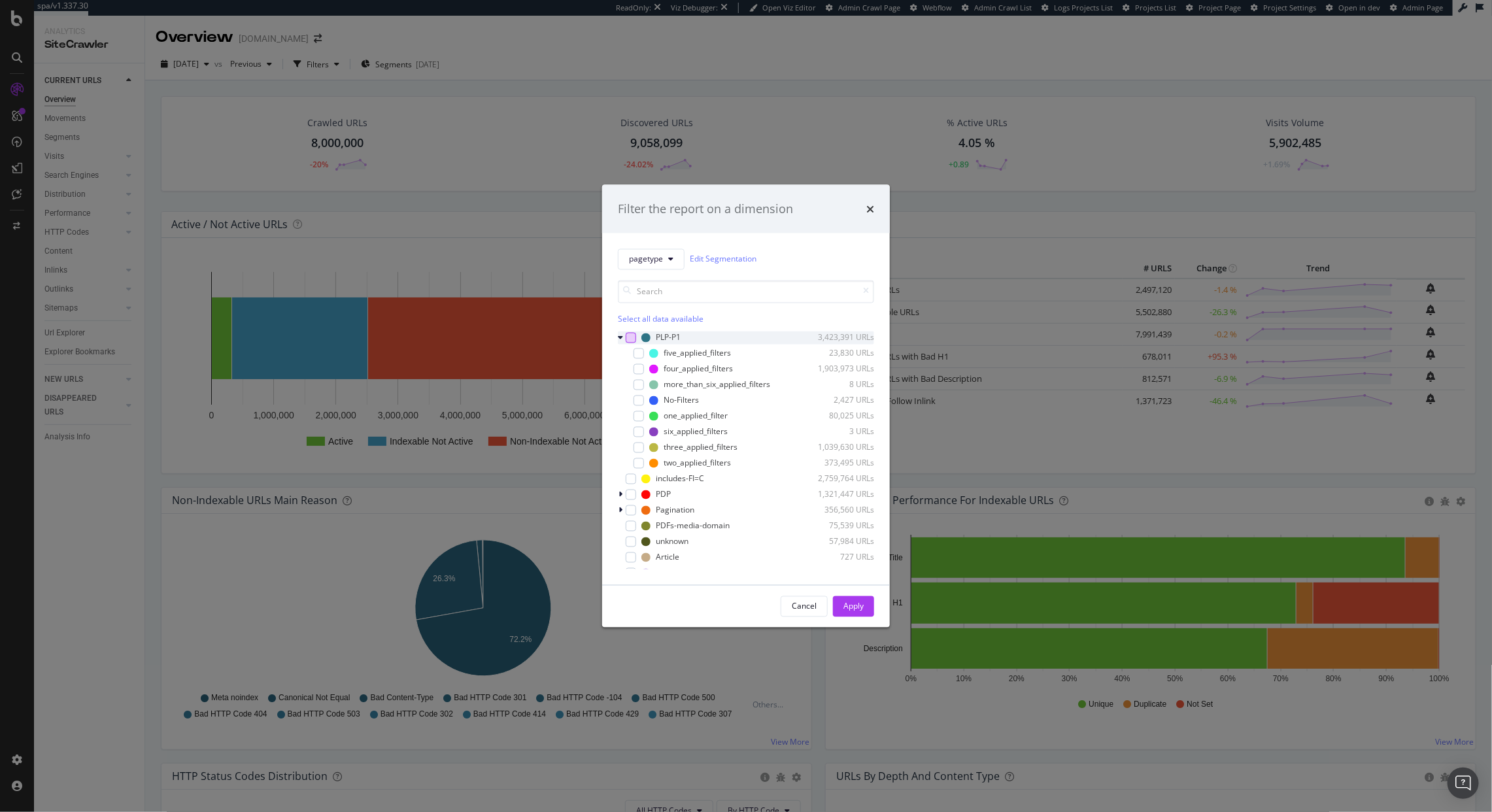
click at [632, 336] on div "modal" at bounding box center [631, 338] width 11 height 11
click at [641, 354] on icon "modal" at bounding box center [639, 353] width 6 height 7
click at [640, 364] on div "modal" at bounding box center [639, 369] width 11 height 11
click at [640, 377] on div "five_applied_filters 23,830 URLs four_applied_filters 1,903,973 URLs more_than_…" at bounding box center [746, 408] width 256 height 123
click at [638, 386] on icon "modal" at bounding box center [639, 385] width 6 height 7
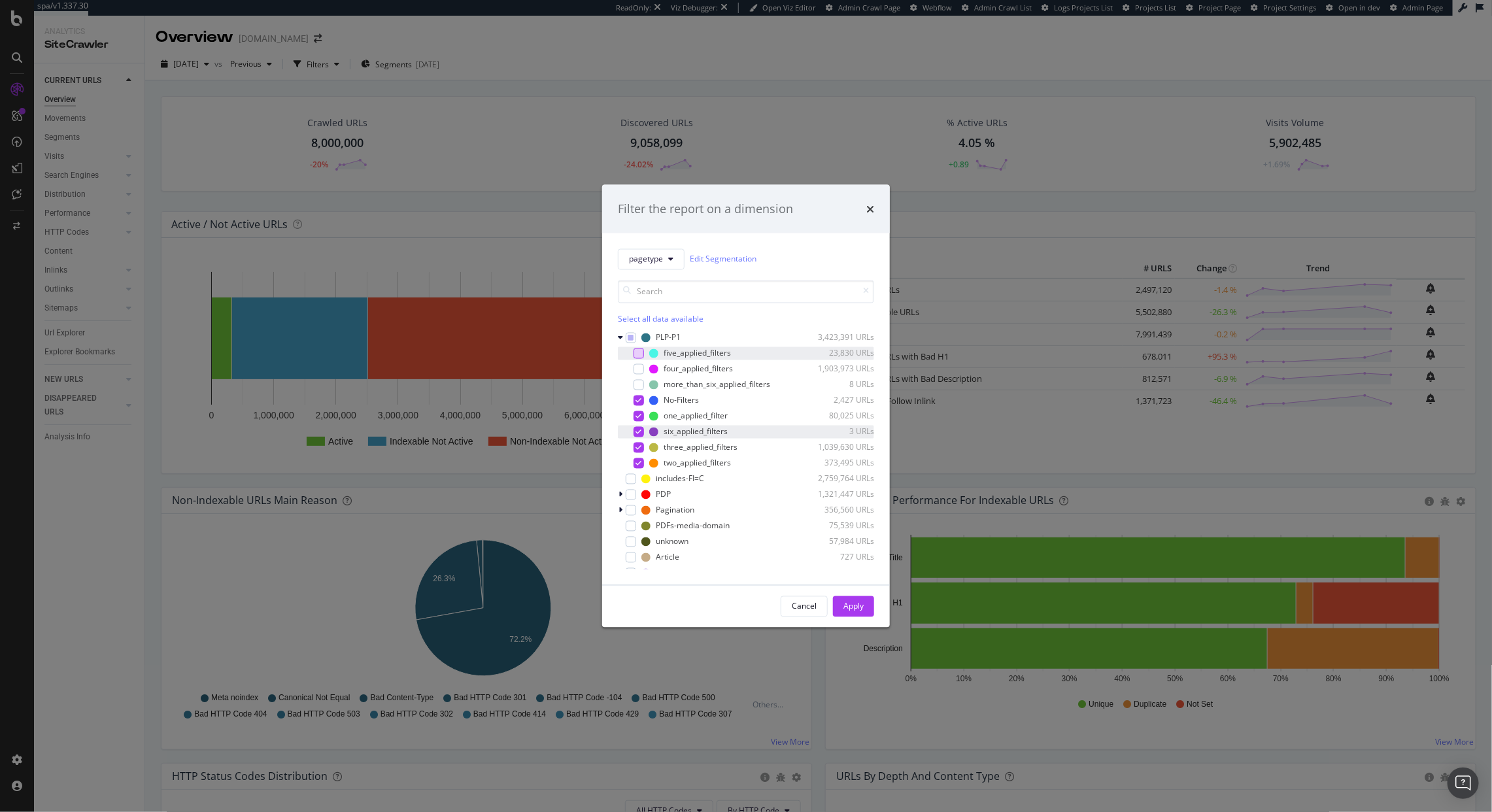
click at [643, 430] on div "modal" at bounding box center [639, 432] width 11 height 11
click at [850, 610] on div "Apply" at bounding box center [854, 606] width 20 height 11
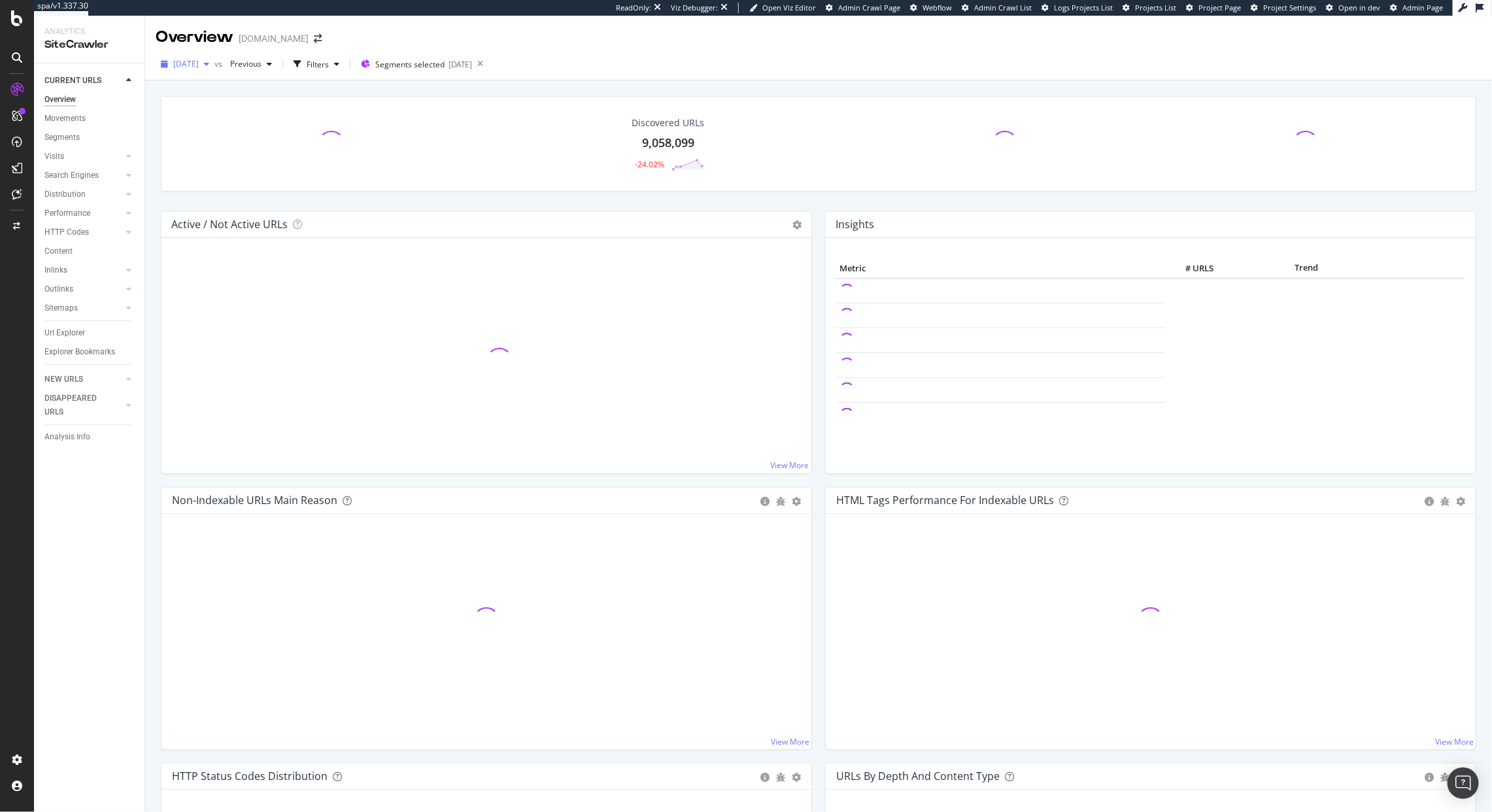
click at [199, 66] on span "[DATE]" at bounding box center [186, 63] width 26 height 11
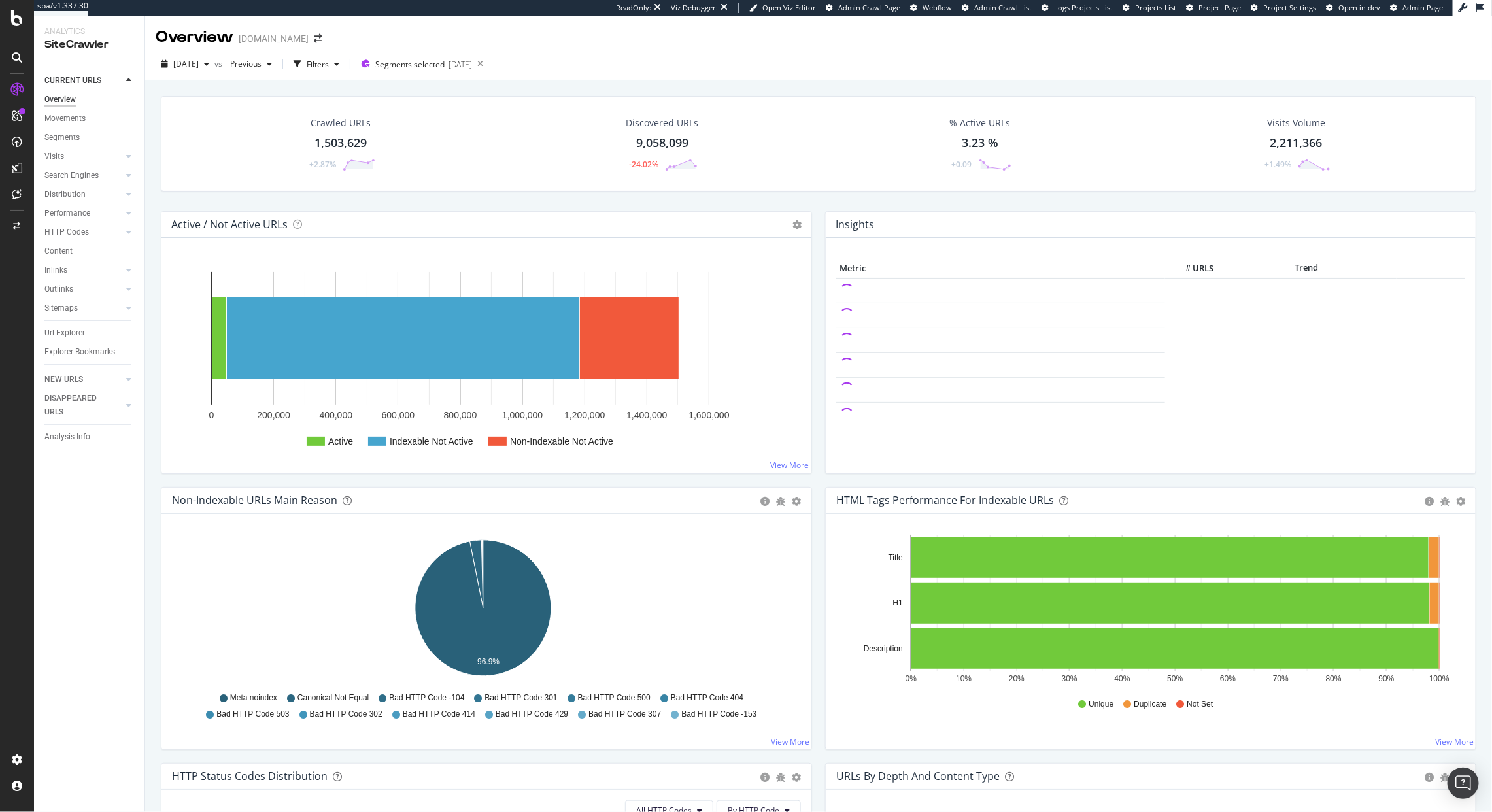
click at [478, 131] on div "Crawled URLs 1,503,629 +2.87%" at bounding box center [341, 144] width 319 height 68
click at [489, 65] on icon at bounding box center [480, 64] width 16 height 18
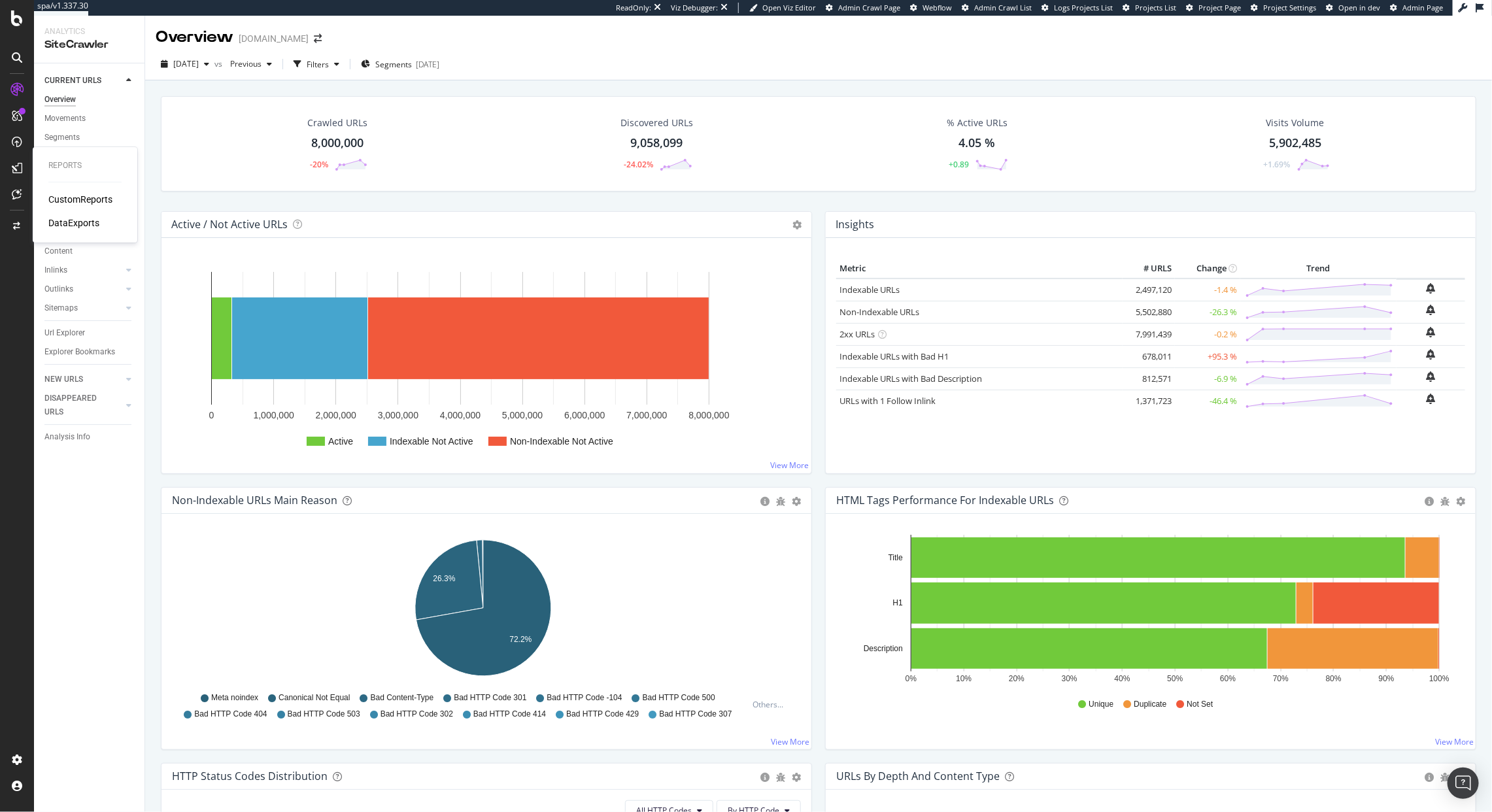
click at [56, 196] on div "CustomReports" at bounding box center [80, 199] width 64 height 13
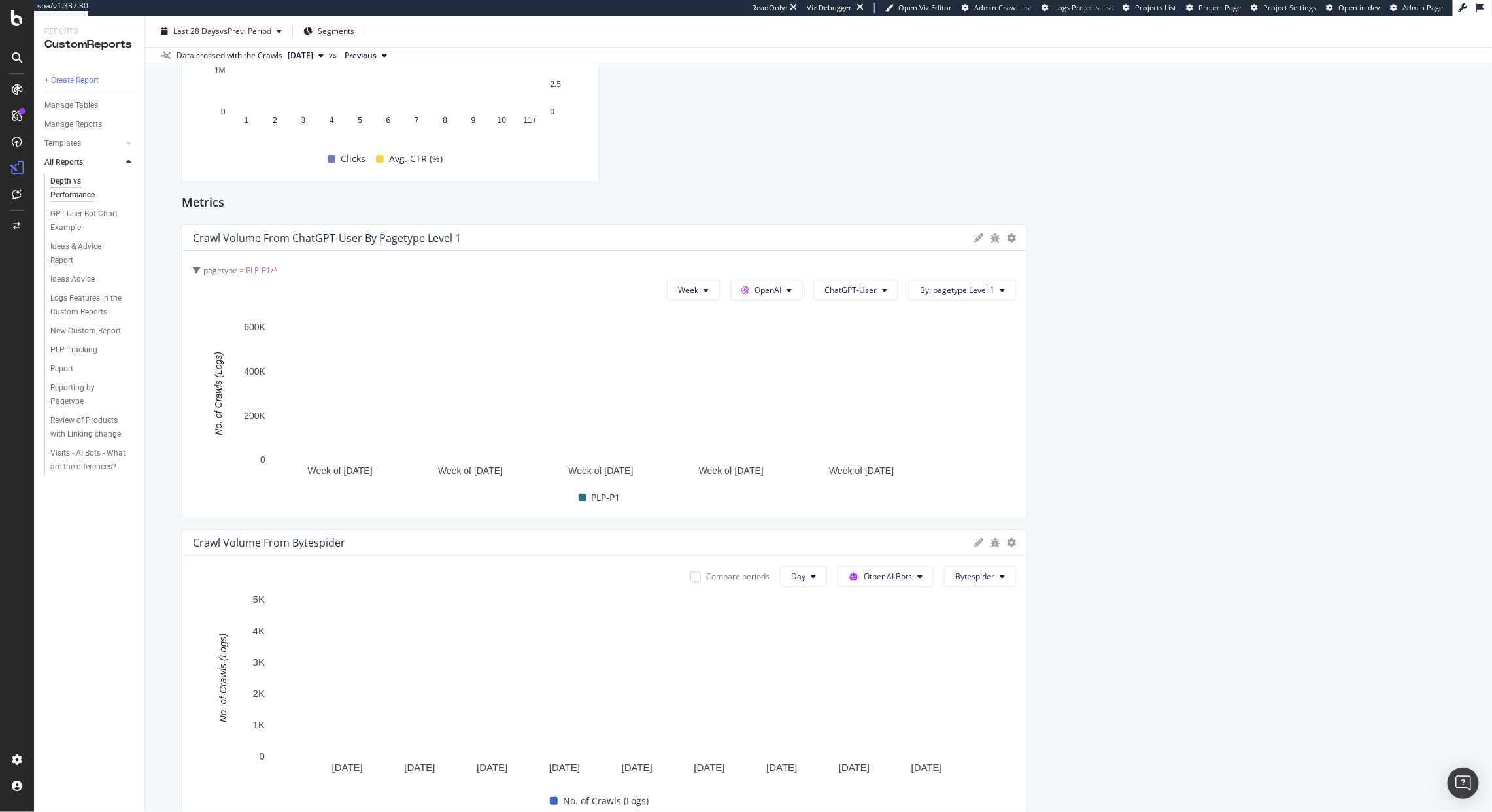
scroll to position [670, 0]
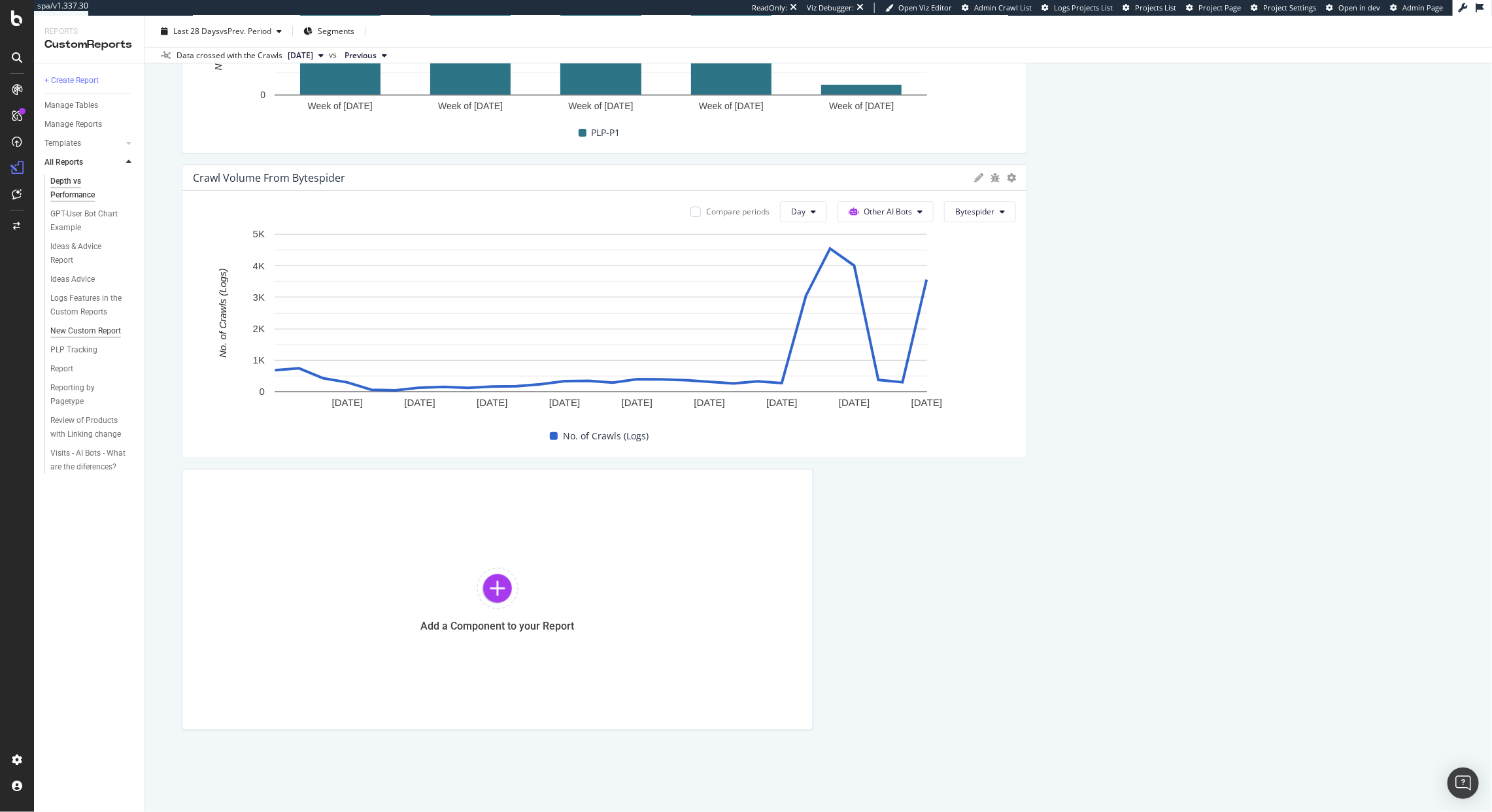
click at [88, 327] on div "New Custom Report" at bounding box center [86, 331] width 71 height 13
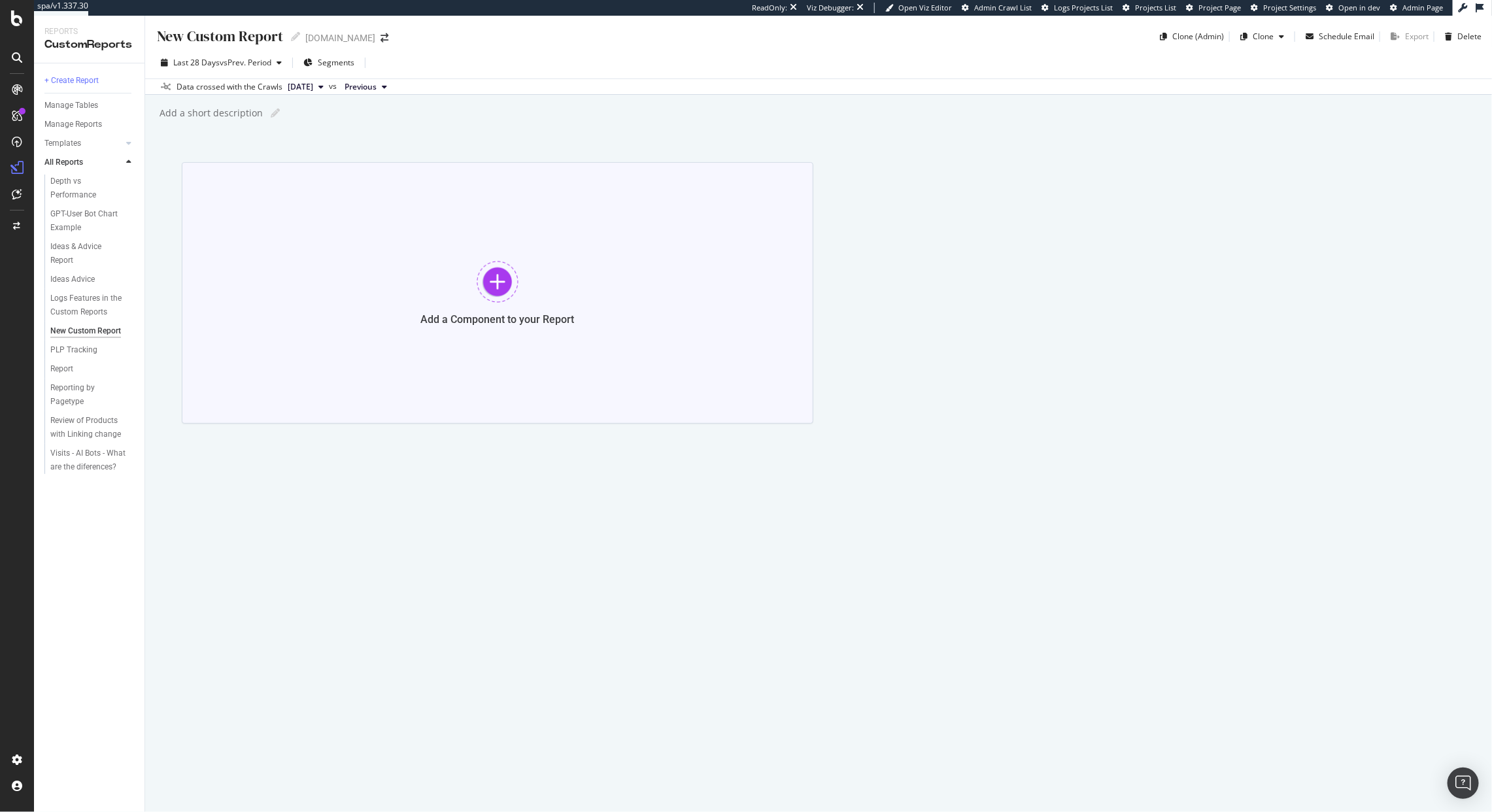
click at [496, 271] on div at bounding box center [497, 282] width 42 height 42
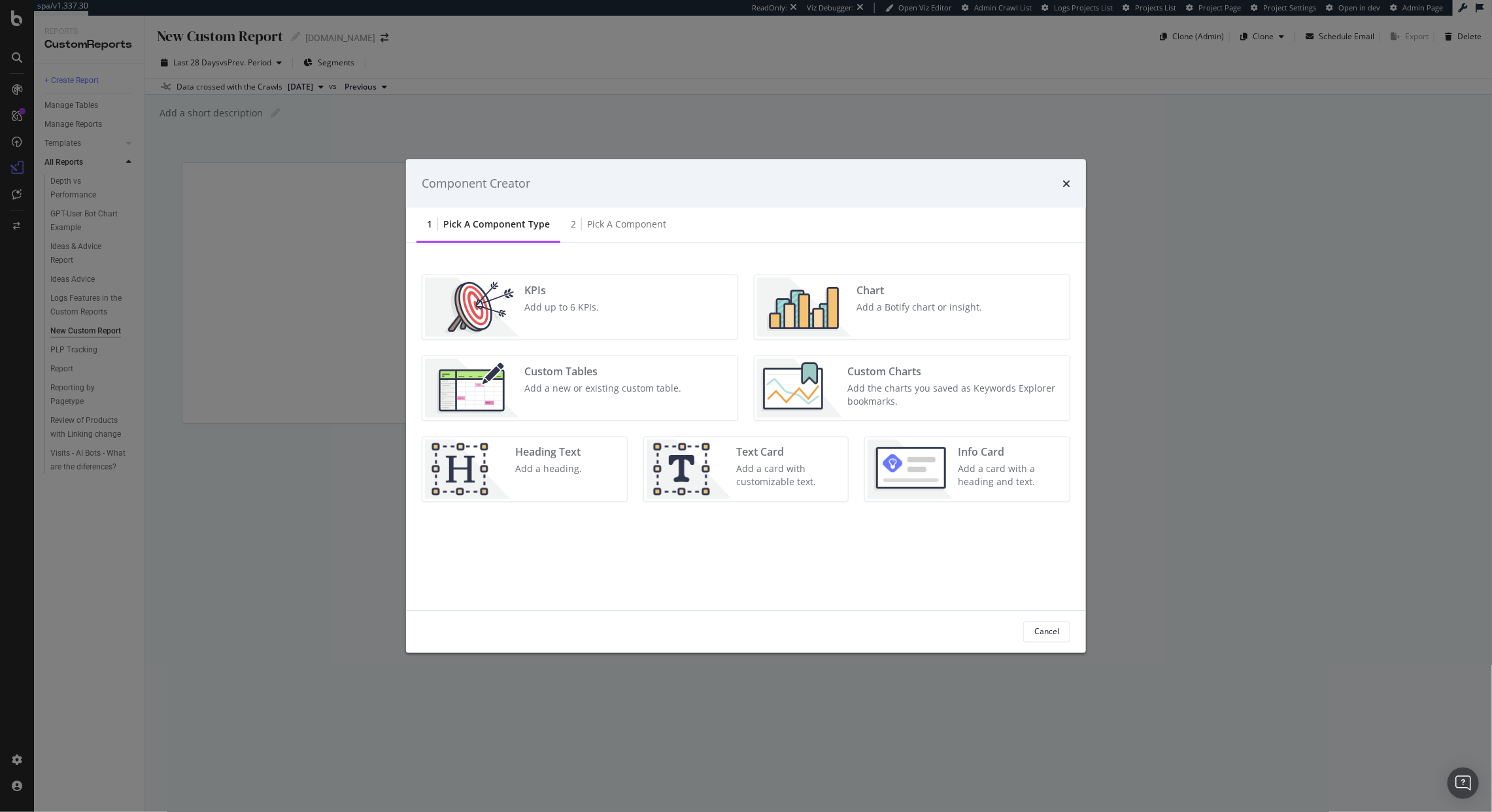
click at [630, 386] on div "Add a new or existing custom table." at bounding box center [602, 387] width 157 height 13
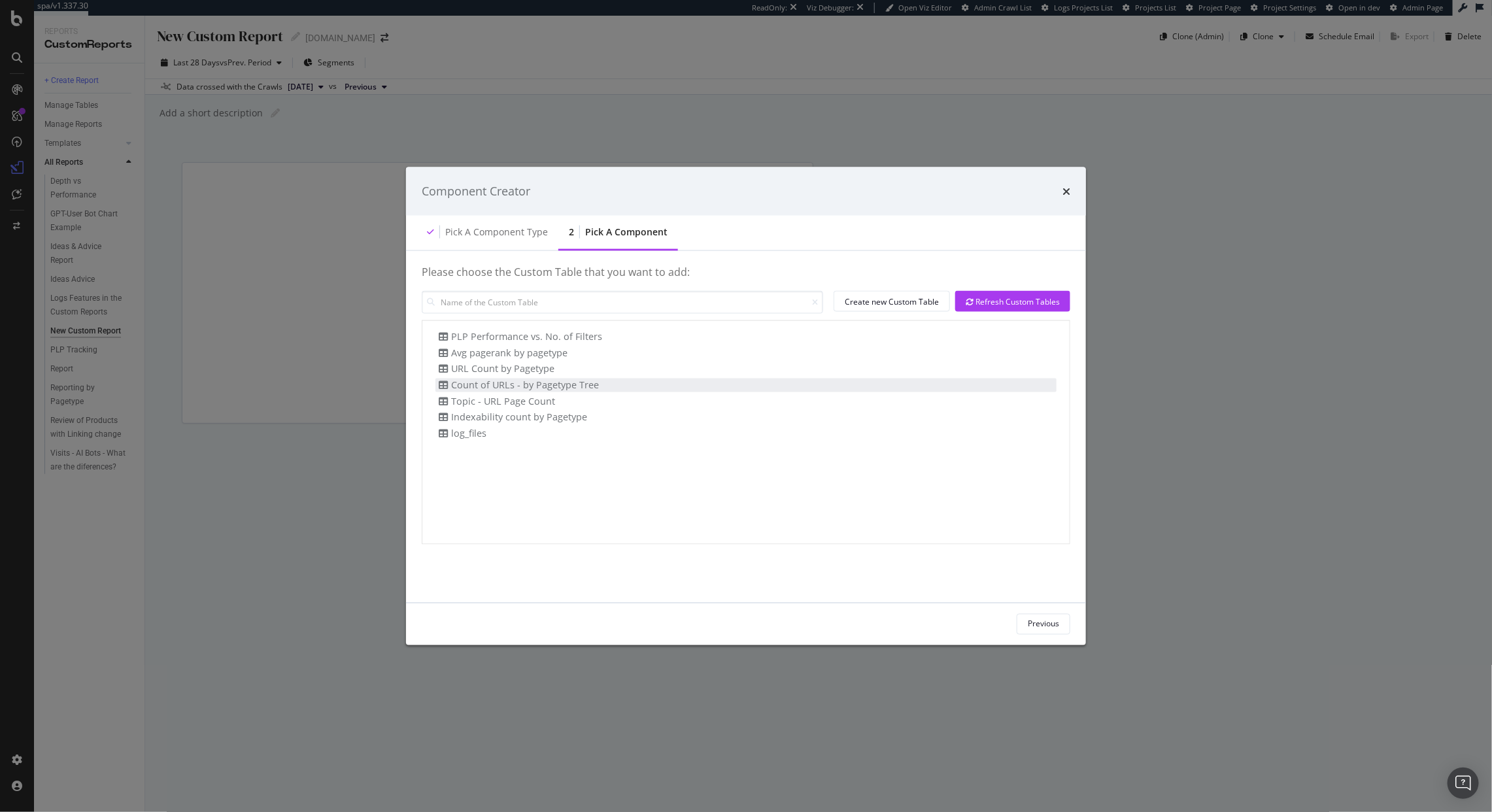
click at [544, 391] on div "Count of URLs - by Pagetype Tree" at bounding box center [517, 385] width 164 height 13
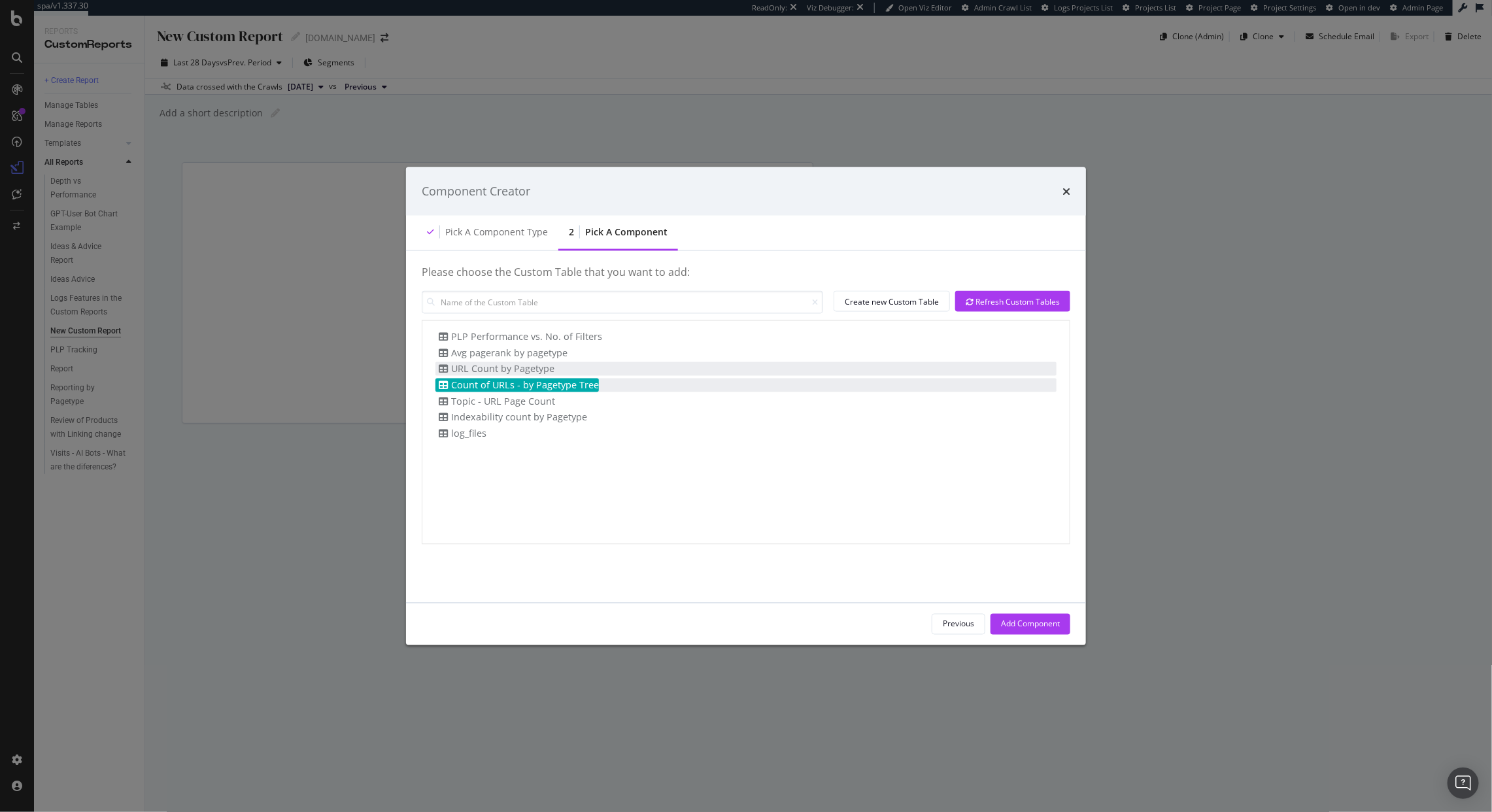
click at [539, 369] on div "URL Count by Pagetype" at bounding box center [495, 369] width 119 height 13
click at [1043, 613] on button "Add Component" at bounding box center [1030, 623] width 80 height 21
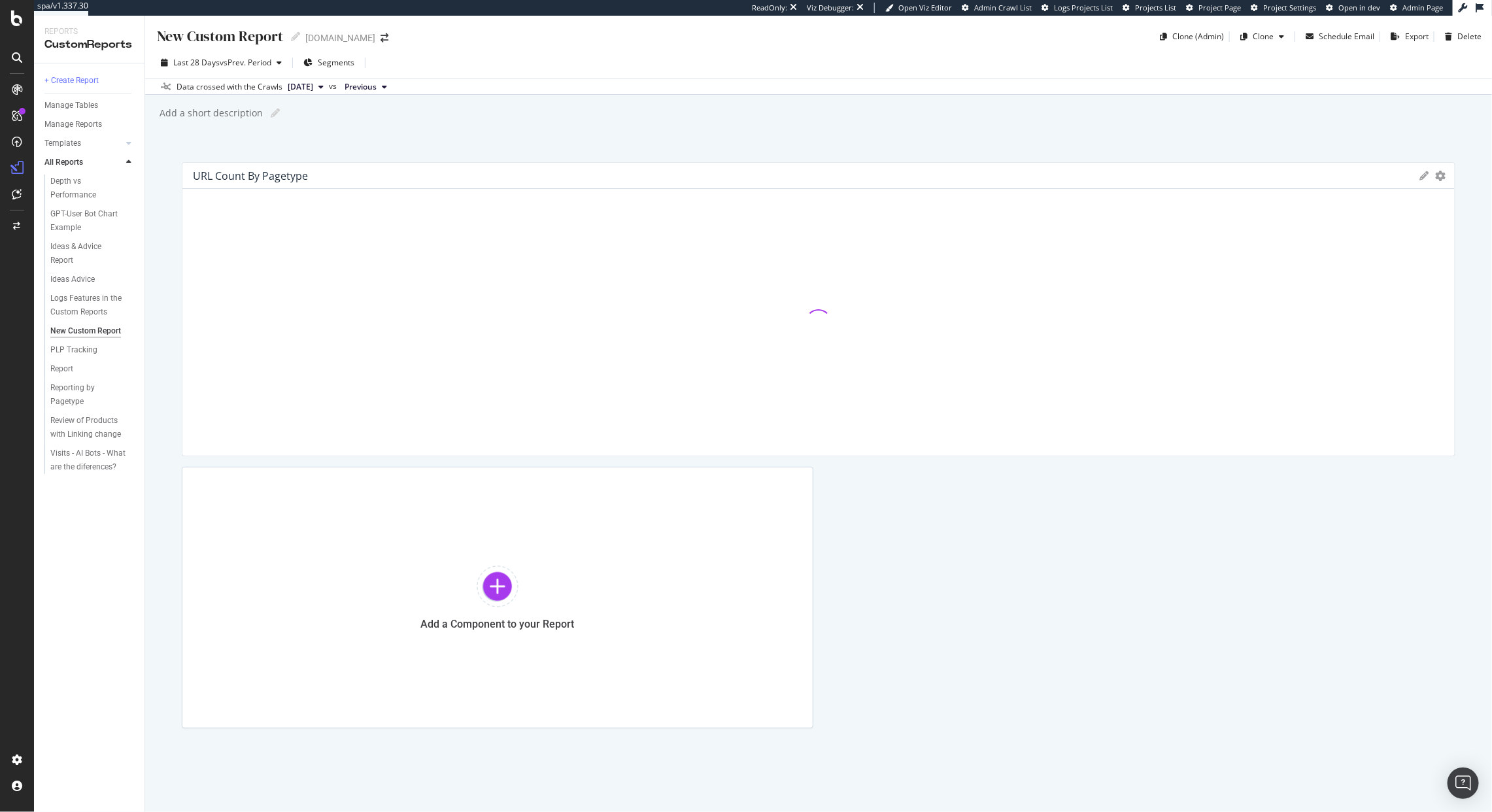
drag, startPoint x: 809, startPoint y: 449, endPoint x: 1459, endPoint y: 439, distance: 650.1
click at [1459, 439] on div "New Custom Report New Custom Report www.diy.com Clone (Admin) Clone Schedule Em…" at bounding box center [818, 414] width 1347 height 797
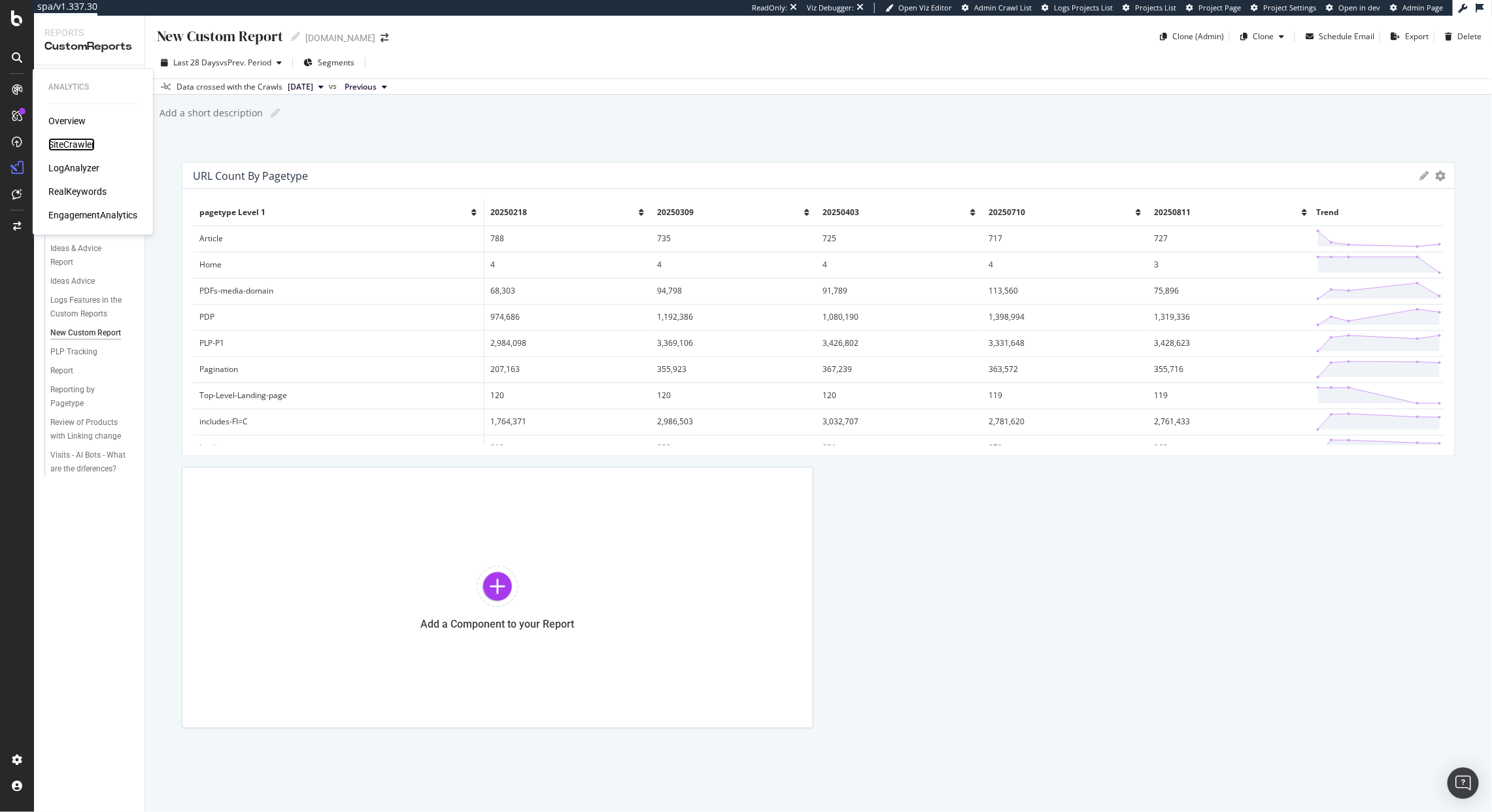
click at [66, 138] on div "SiteCrawler" at bounding box center [71, 144] width 46 height 13
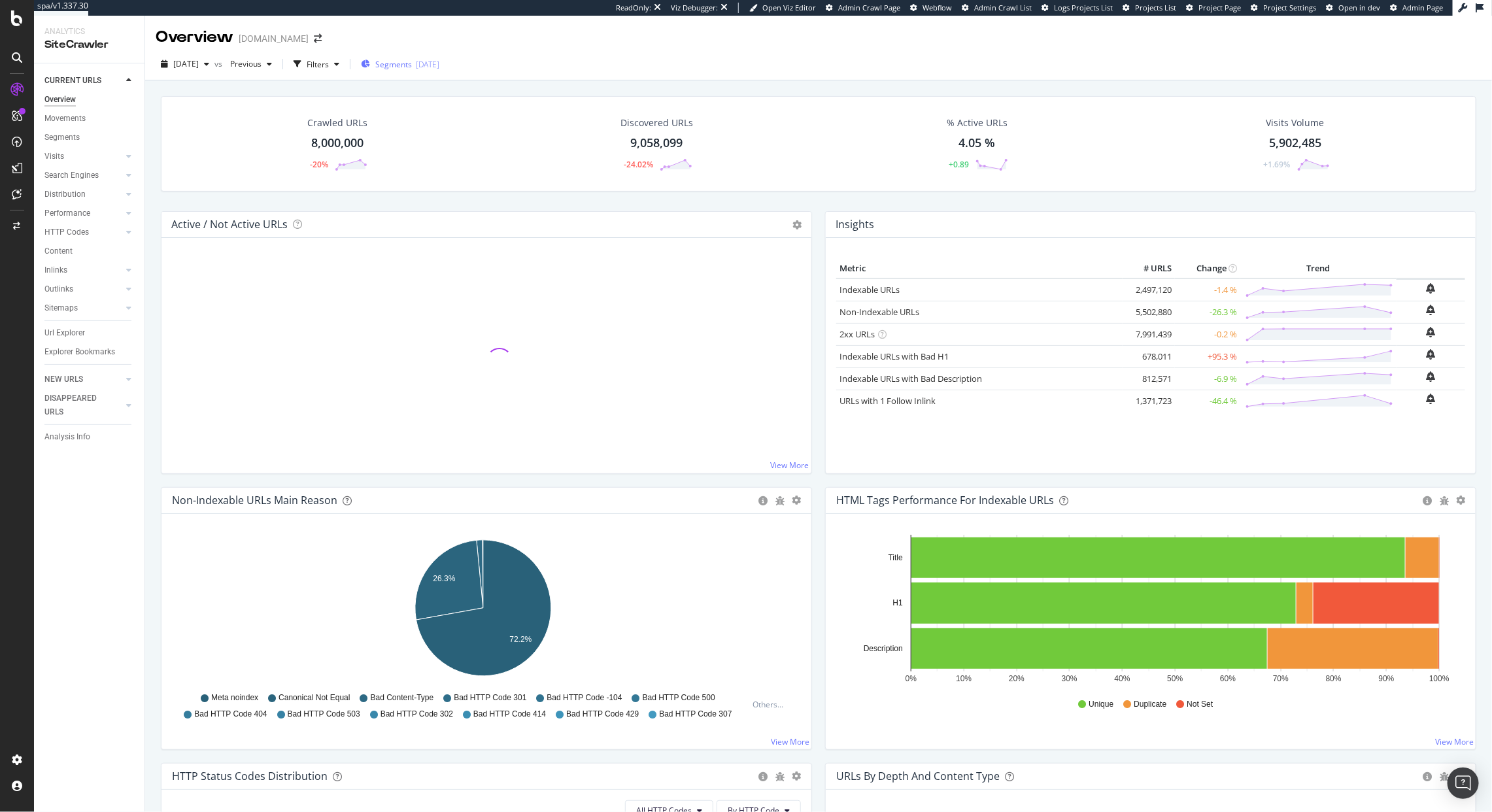
click at [412, 63] on span "Segments" at bounding box center [394, 64] width 36 height 11
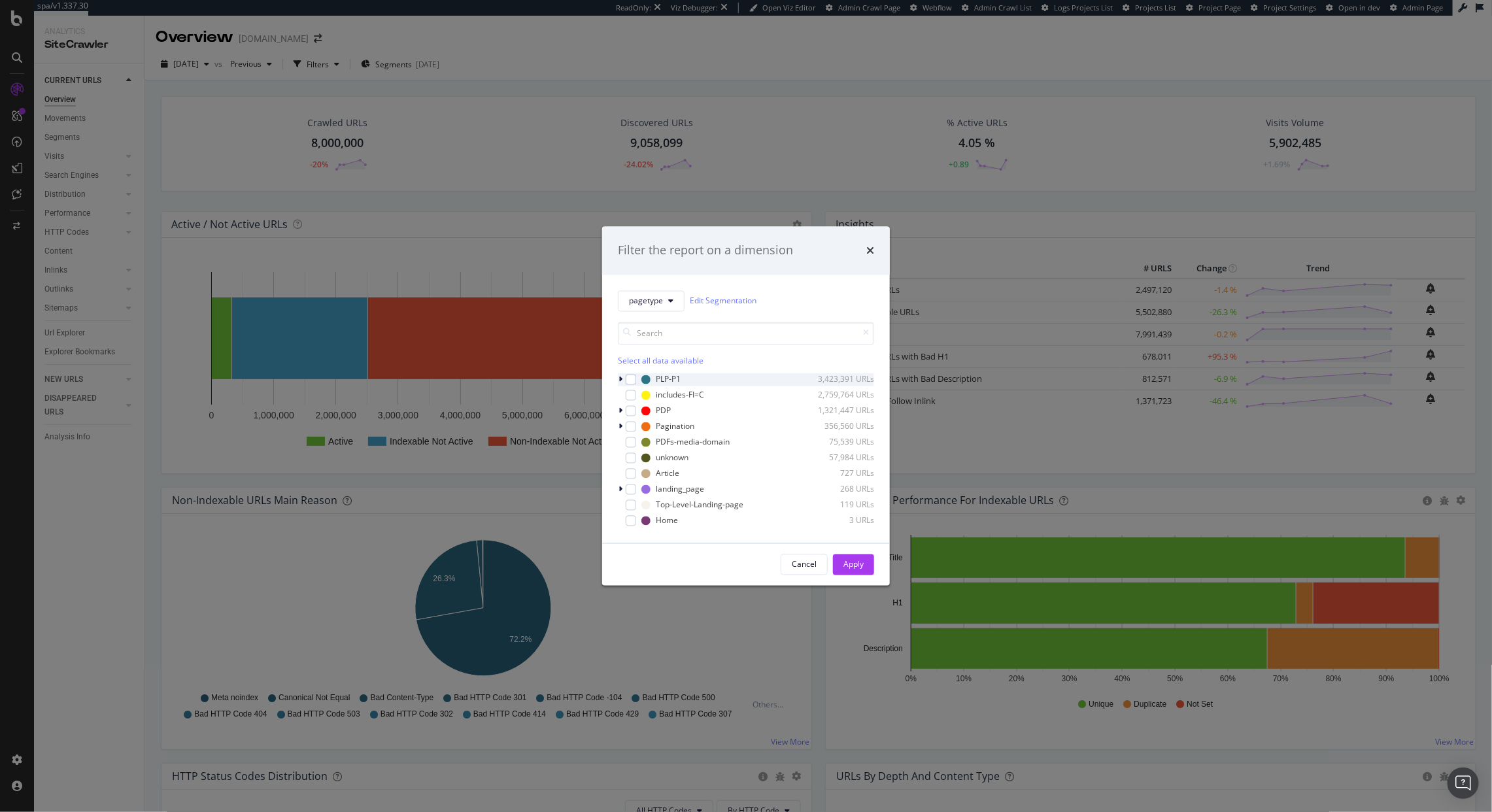
click at [618, 385] on div "modal" at bounding box center [622, 379] width 8 height 13
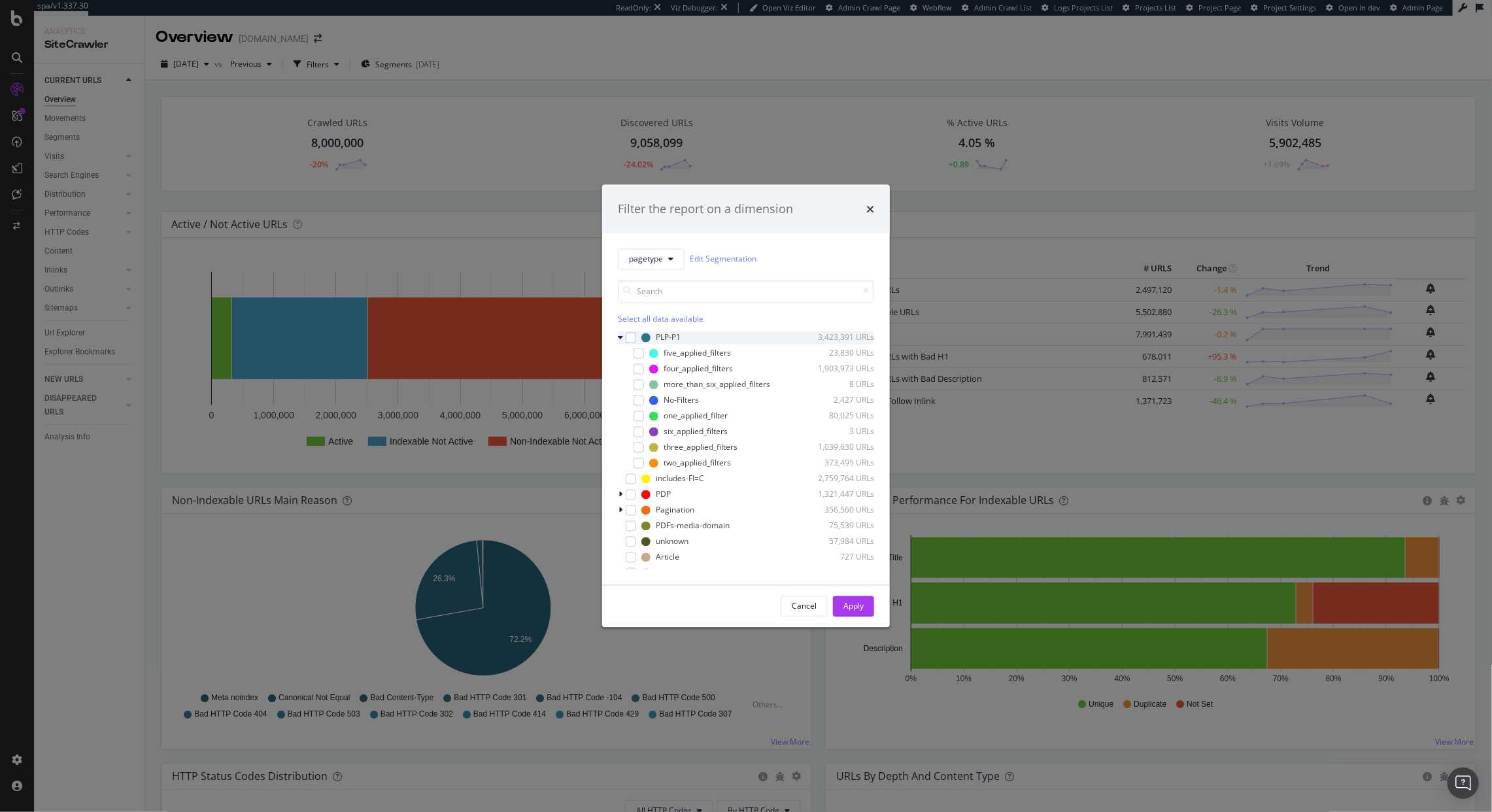
click at [637, 342] on div "PLP-P1 3,423,391 URLs" at bounding box center [746, 337] width 256 height 13
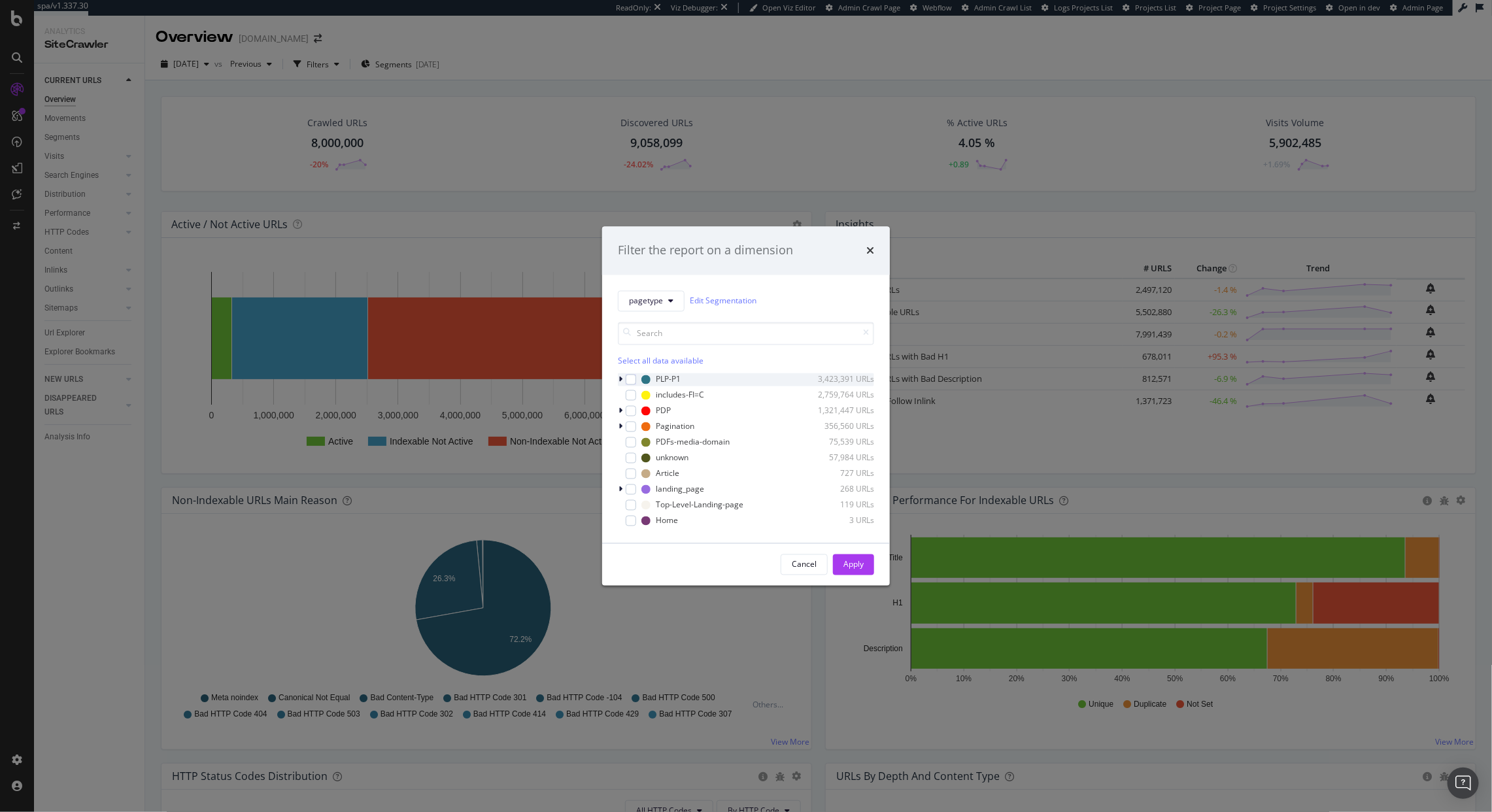
click at [621, 380] on icon "modal" at bounding box center [621, 379] width 4 height 8
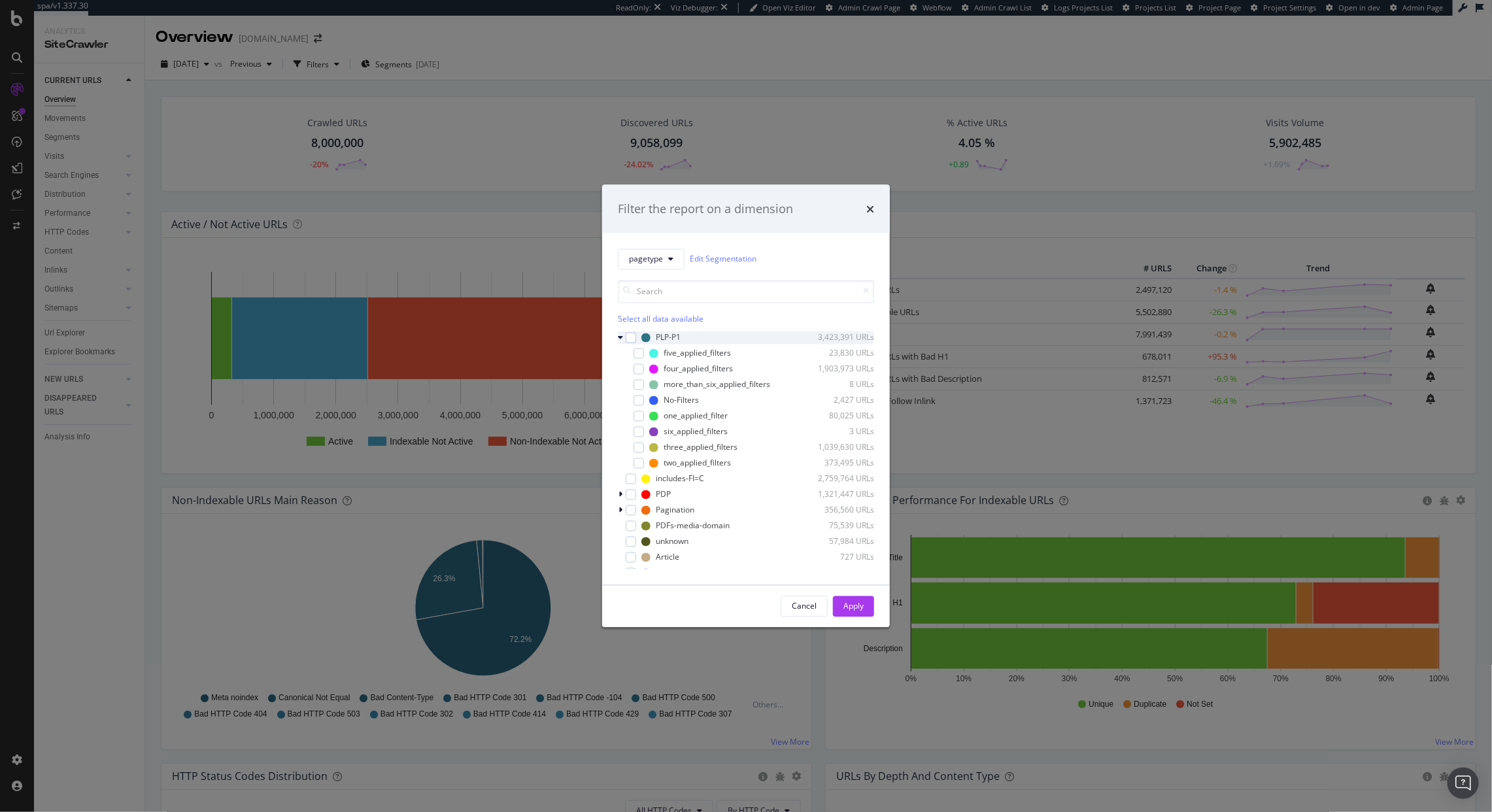
click at [640, 342] on div "PLP-P1 3,423,391 URLs" at bounding box center [746, 337] width 256 height 13
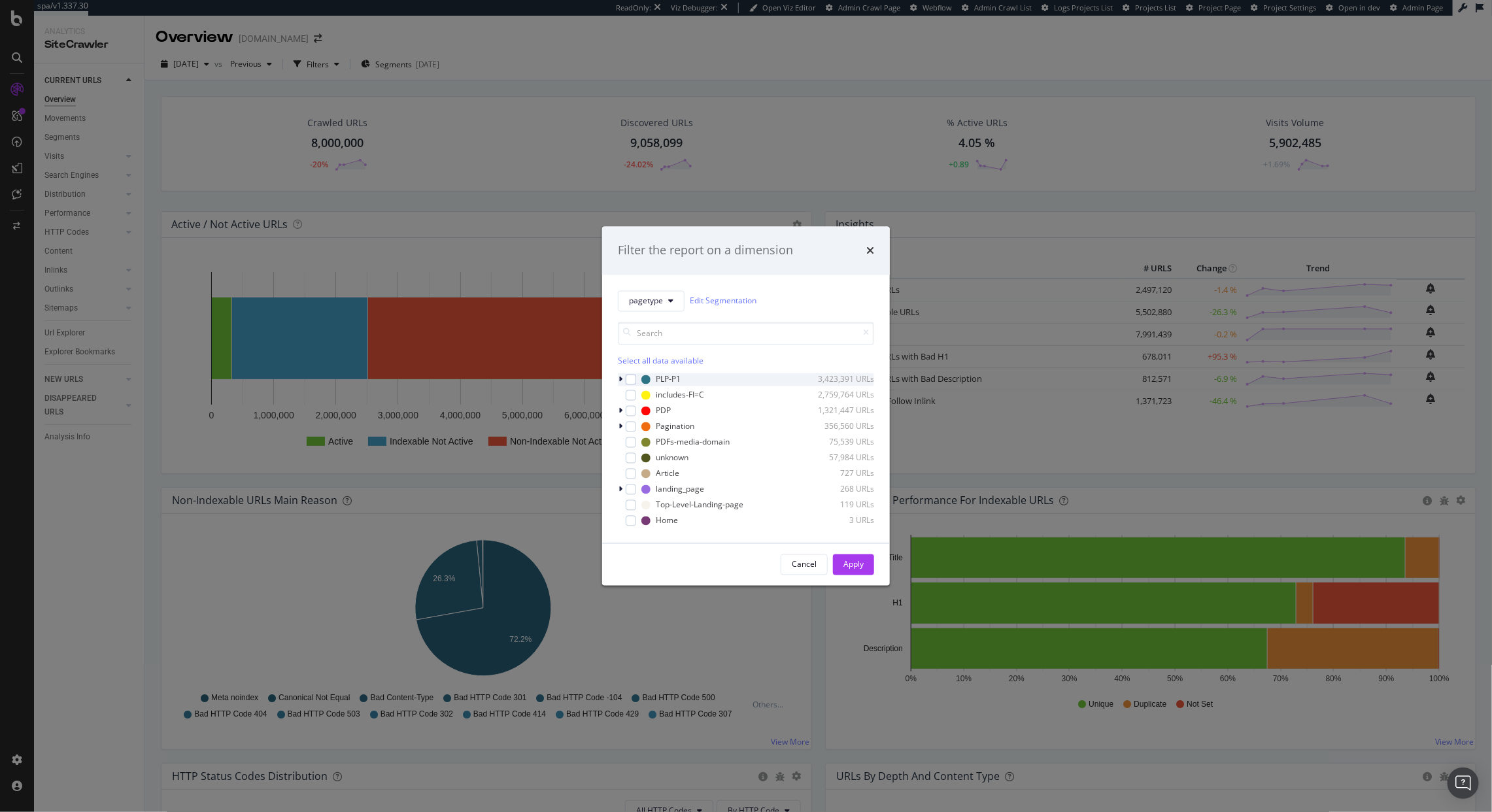
click at [618, 384] on div "modal" at bounding box center [622, 379] width 8 height 13
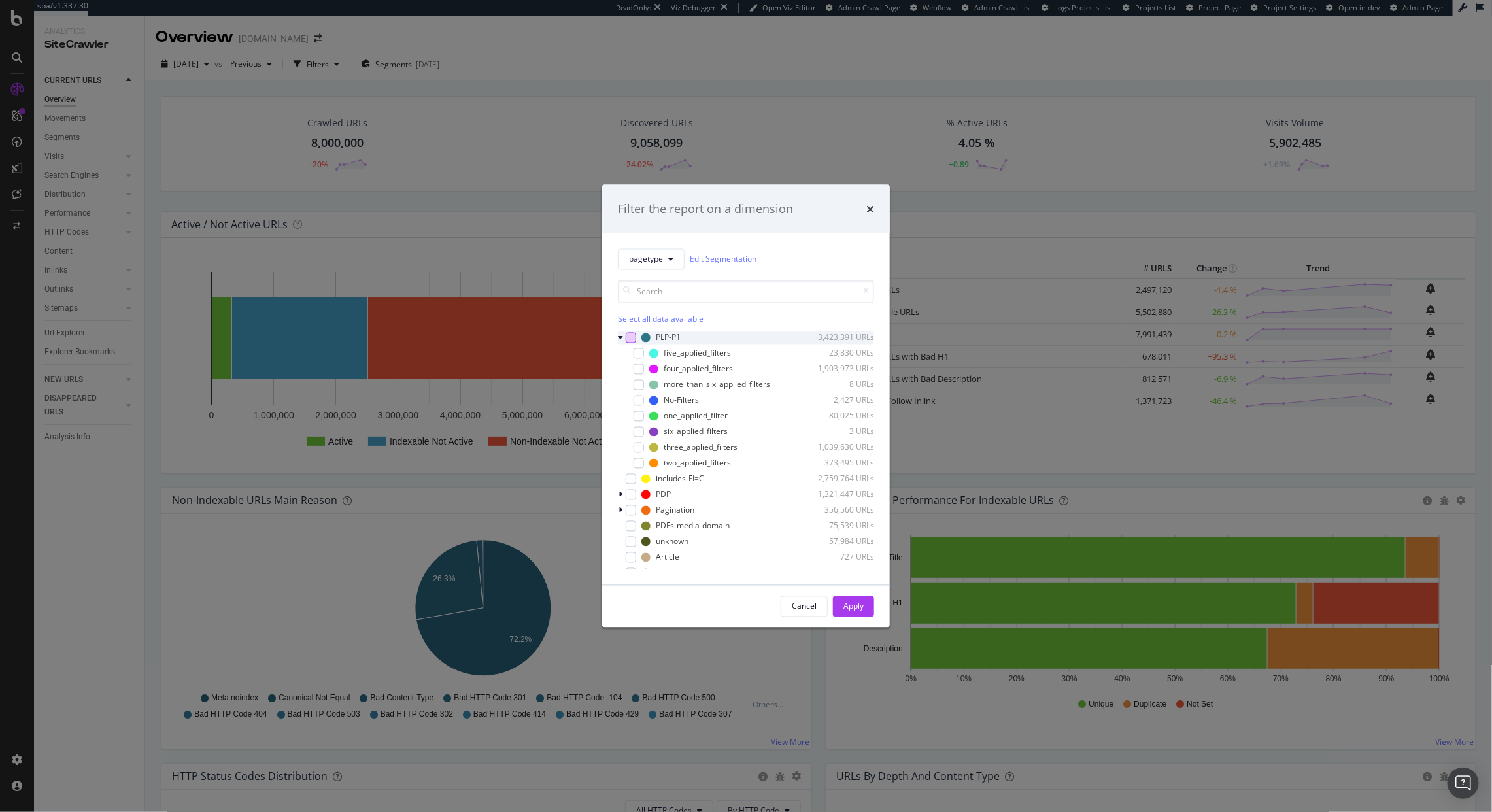
click at [629, 336] on div "modal" at bounding box center [631, 338] width 11 height 11
click at [638, 351] on icon "modal" at bounding box center [639, 353] width 6 height 7
click at [636, 370] on icon "modal" at bounding box center [639, 369] width 6 height 7
click at [638, 385] on icon "modal" at bounding box center [639, 385] width 6 height 7
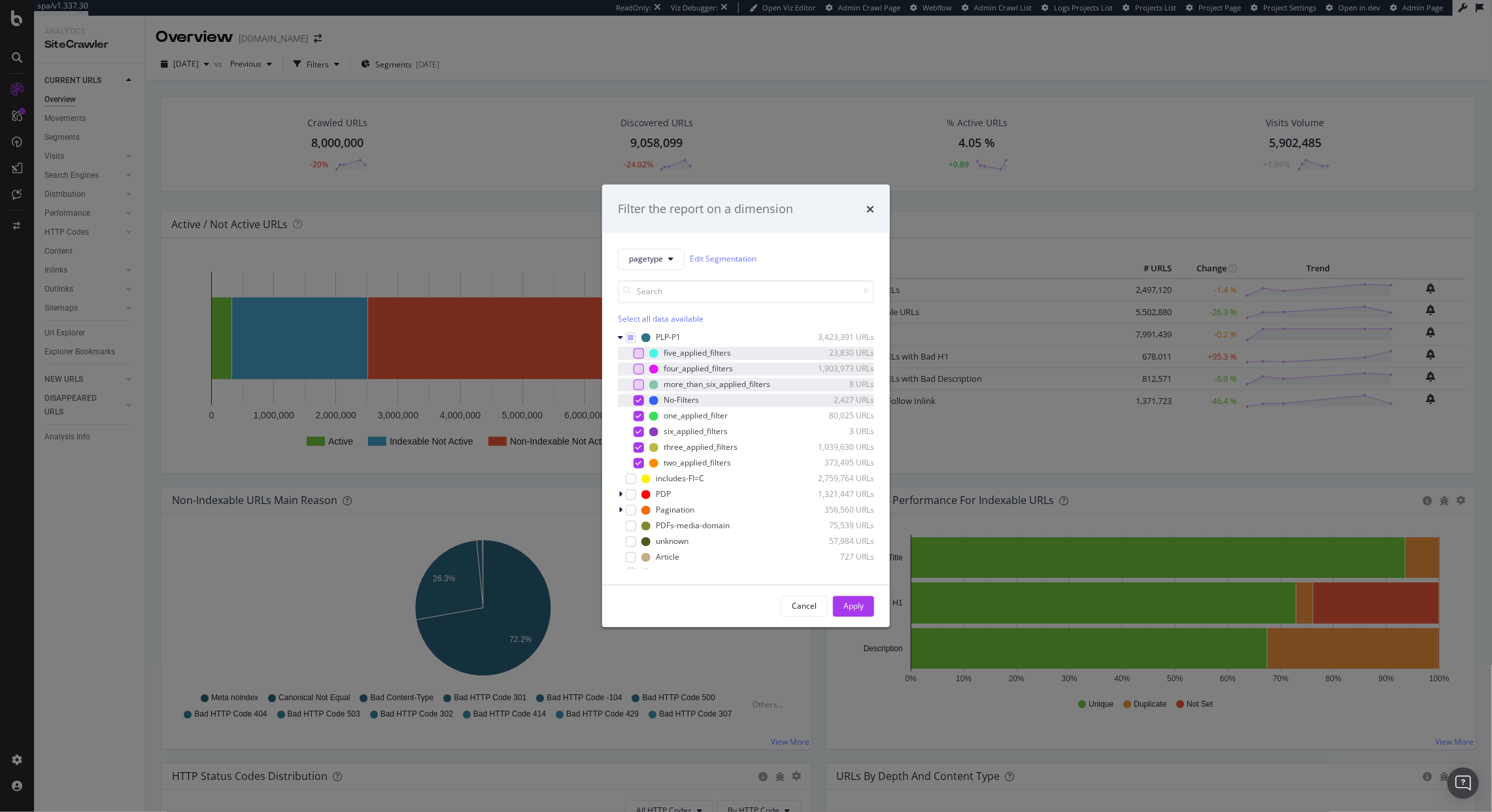
click at [640, 404] on icon "modal" at bounding box center [639, 400] width 6 height 7
click at [642, 398] on div "modal" at bounding box center [639, 400] width 11 height 11
click at [642, 418] on div "modal" at bounding box center [639, 416] width 11 height 11
click at [641, 428] on div "modal" at bounding box center [639, 432] width 11 height 11
click at [642, 414] on div "modal" at bounding box center [639, 416] width 11 height 11
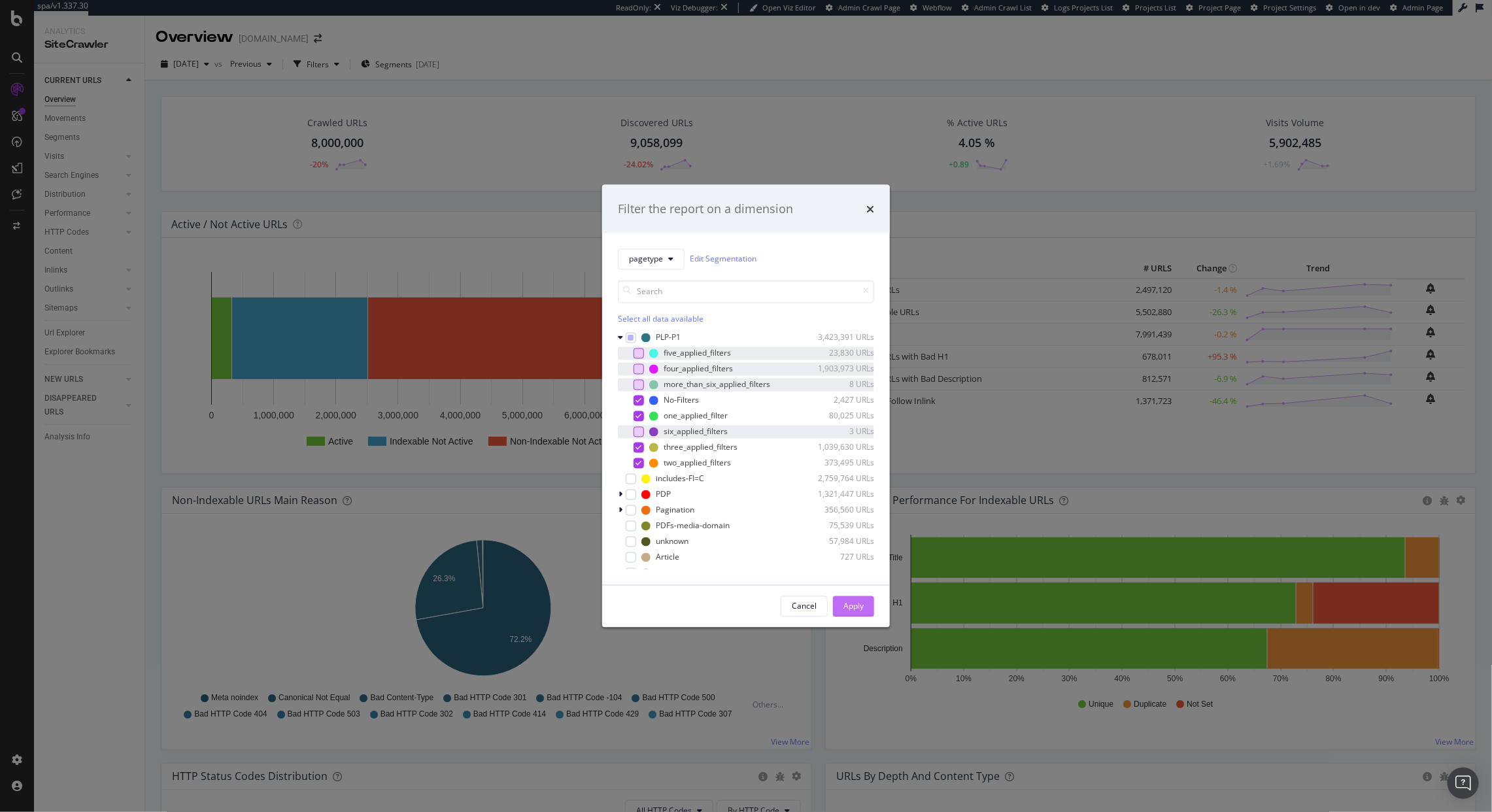
click at [864, 606] on div "Apply" at bounding box center [854, 606] width 20 height 11
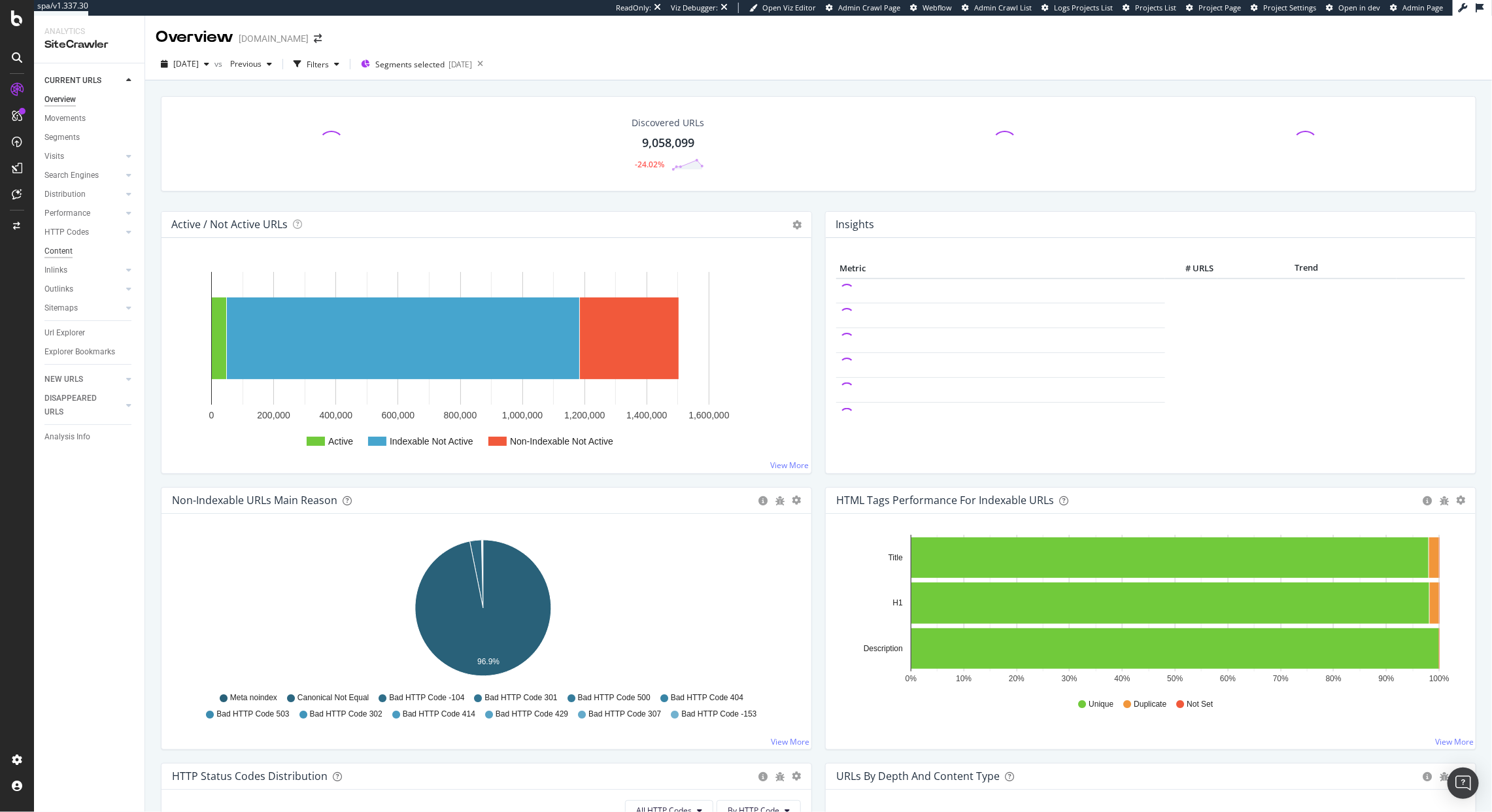
click at [53, 253] on div "Content" at bounding box center [59, 251] width 28 height 13
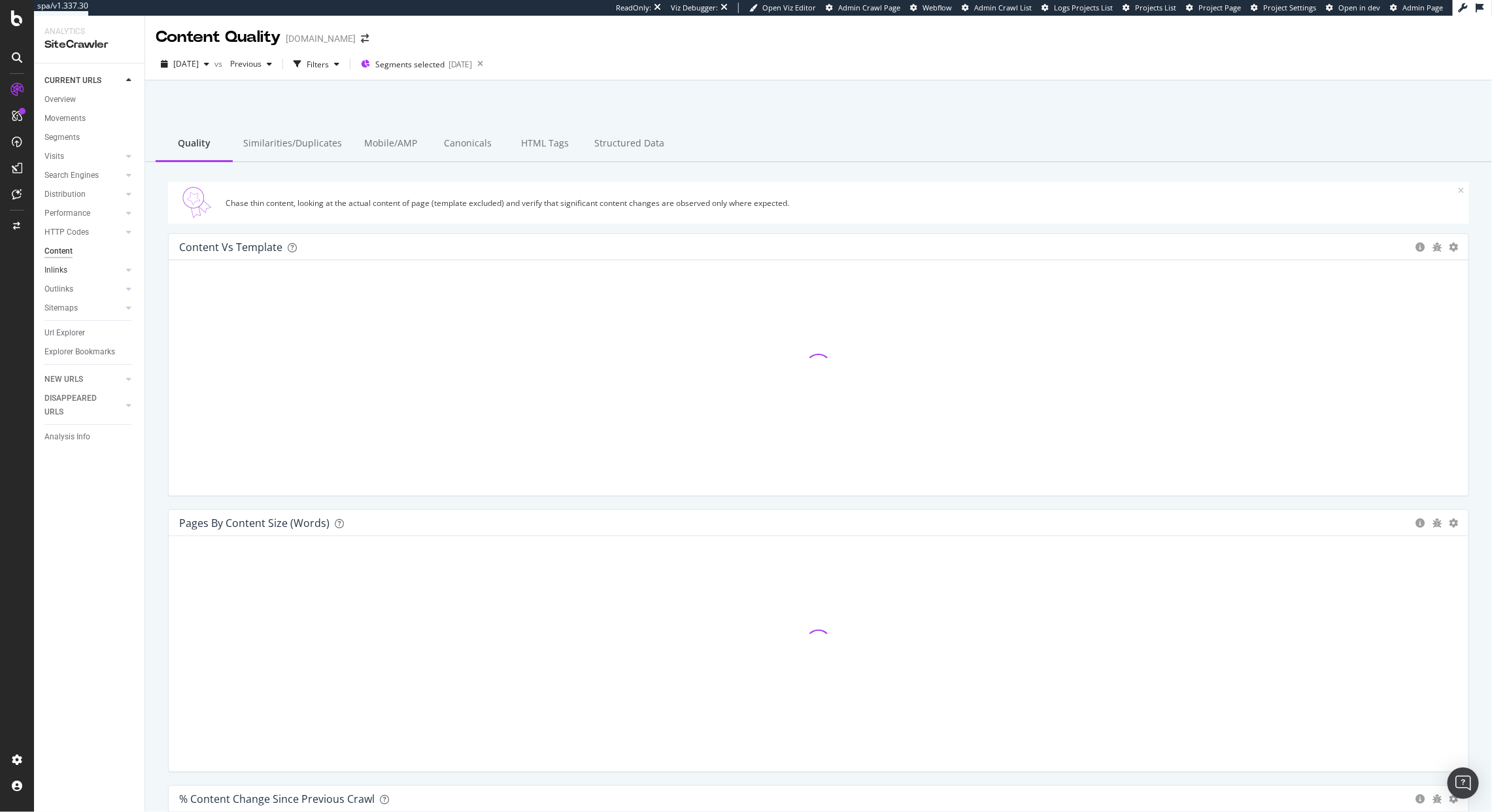
click at [82, 271] on link "Inlinks" at bounding box center [83, 270] width 77 height 13
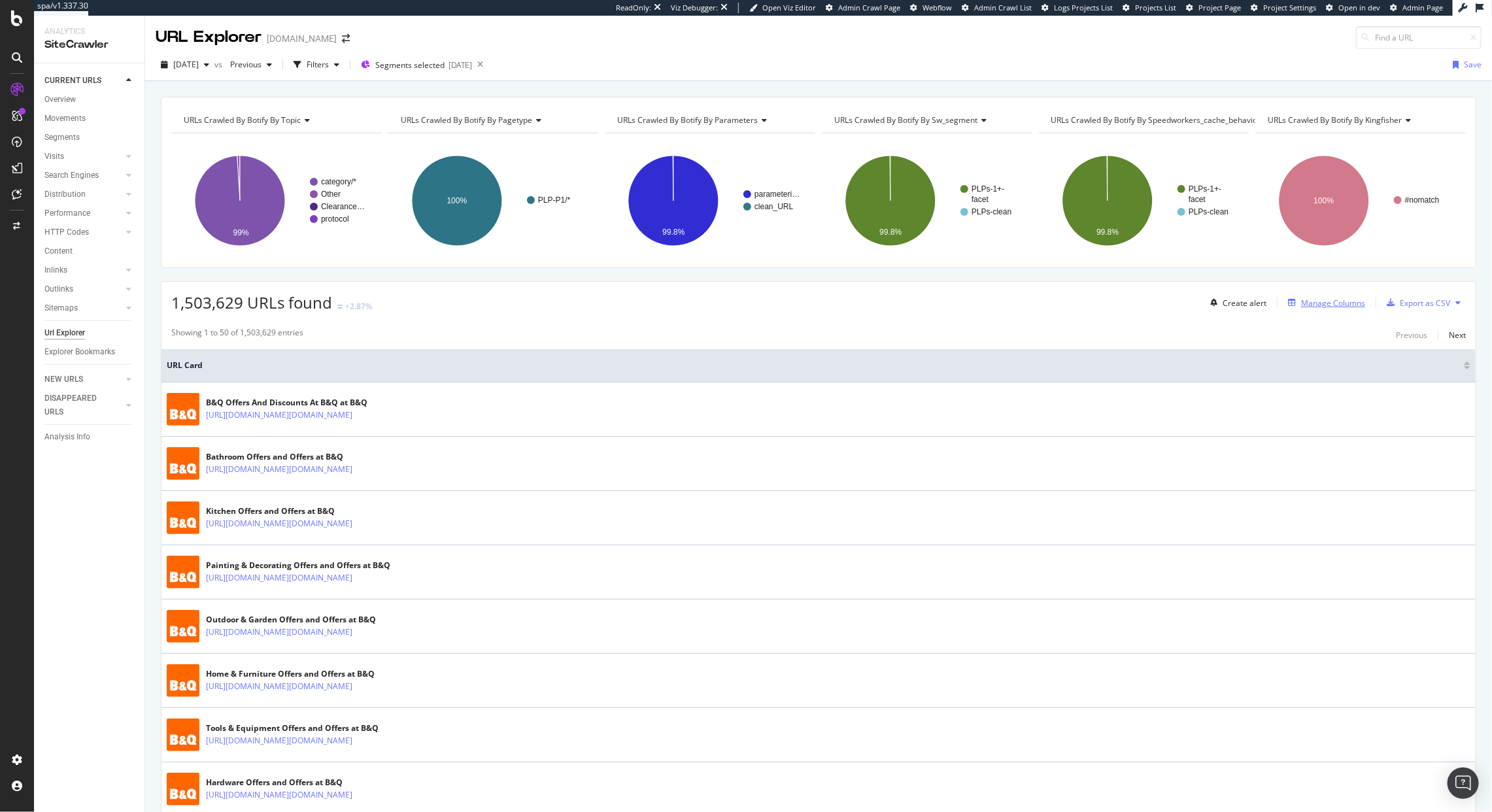
click at [1288, 311] on button "Manage Columns" at bounding box center [1324, 303] width 82 height 15
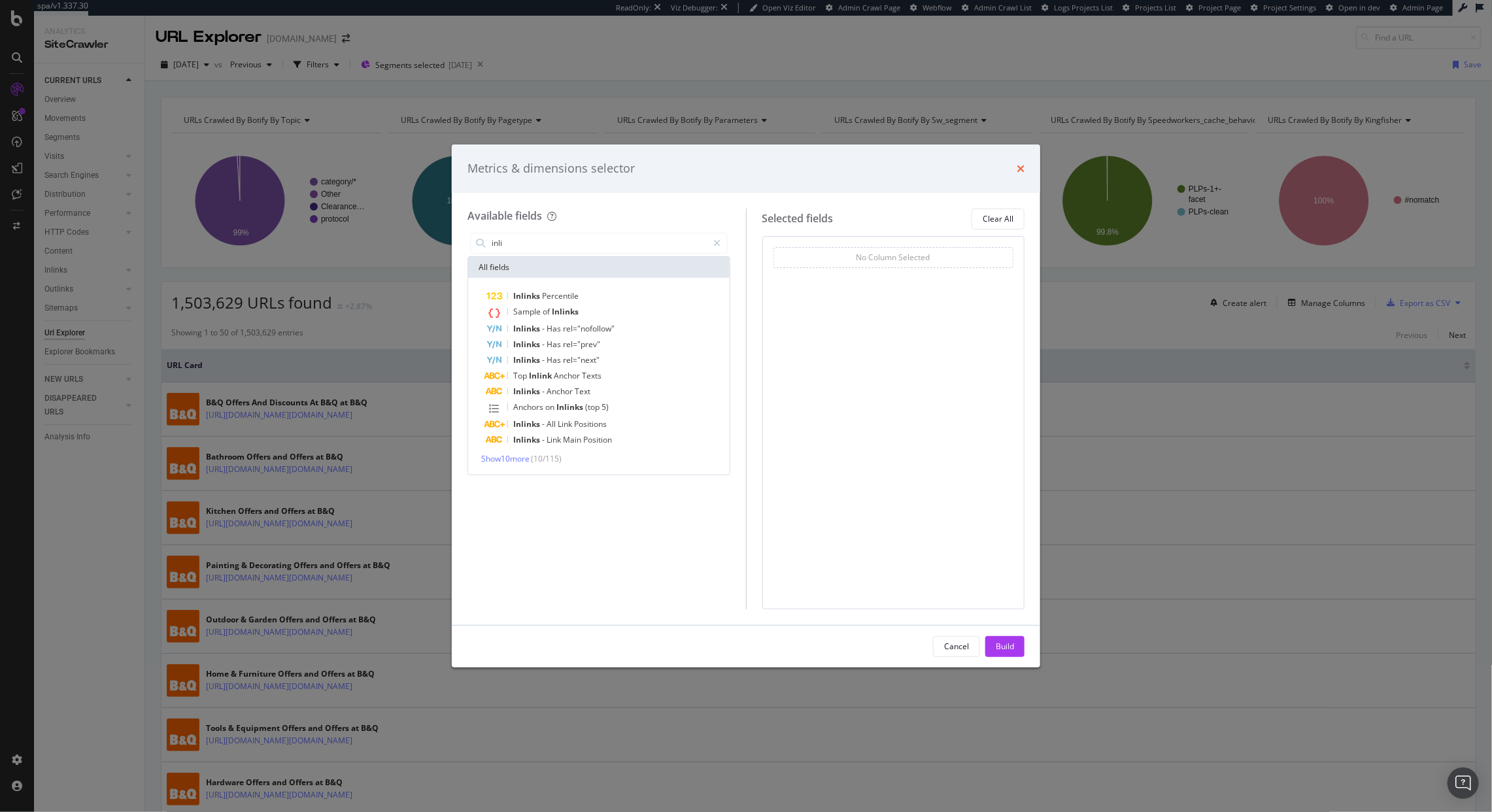
type input "inli"
click at [1020, 169] on icon "times" at bounding box center [1021, 169] width 8 height 11
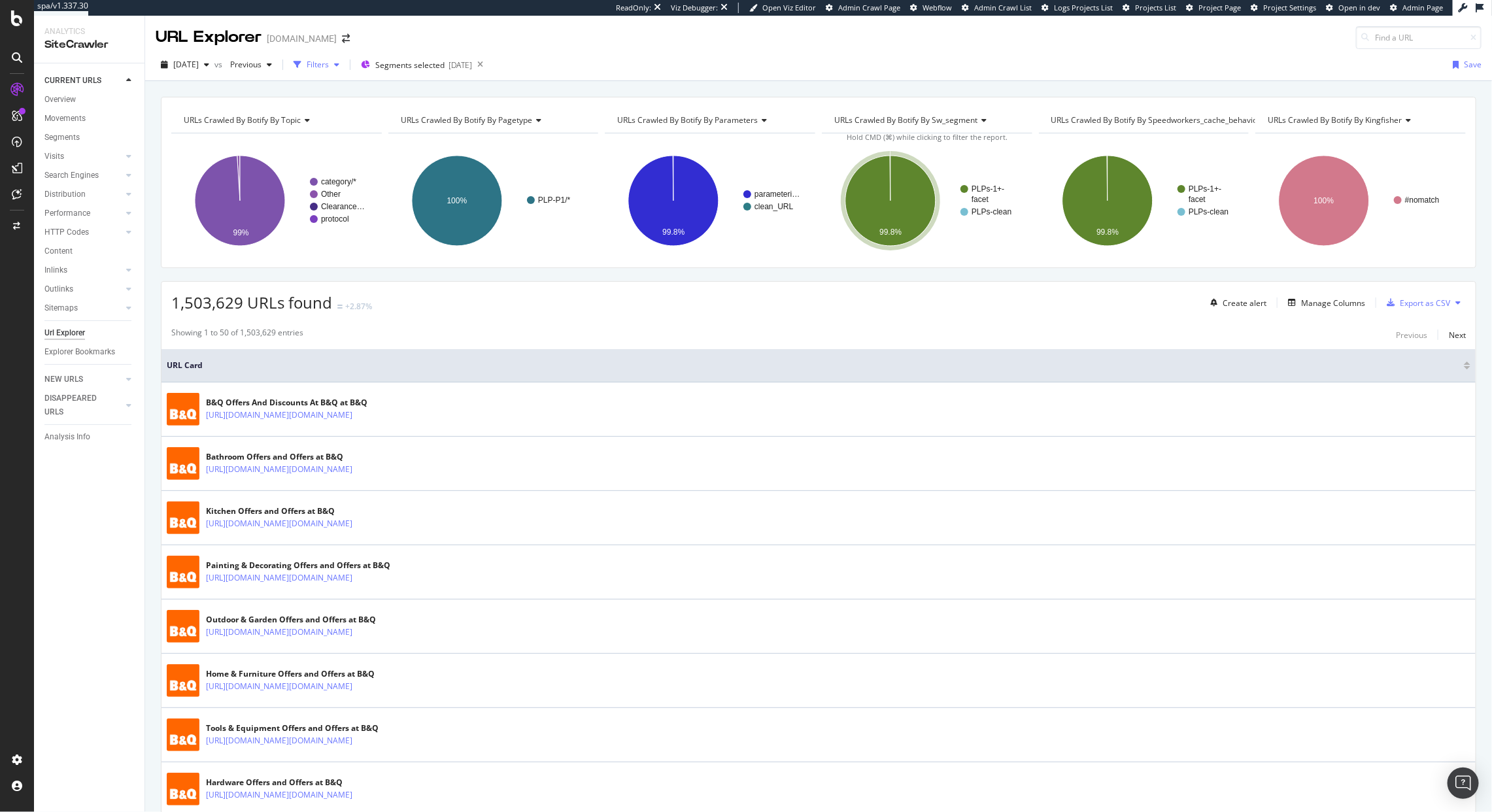
click at [307, 70] on div "button" at bounding box center [297, 64] width 18 height 18
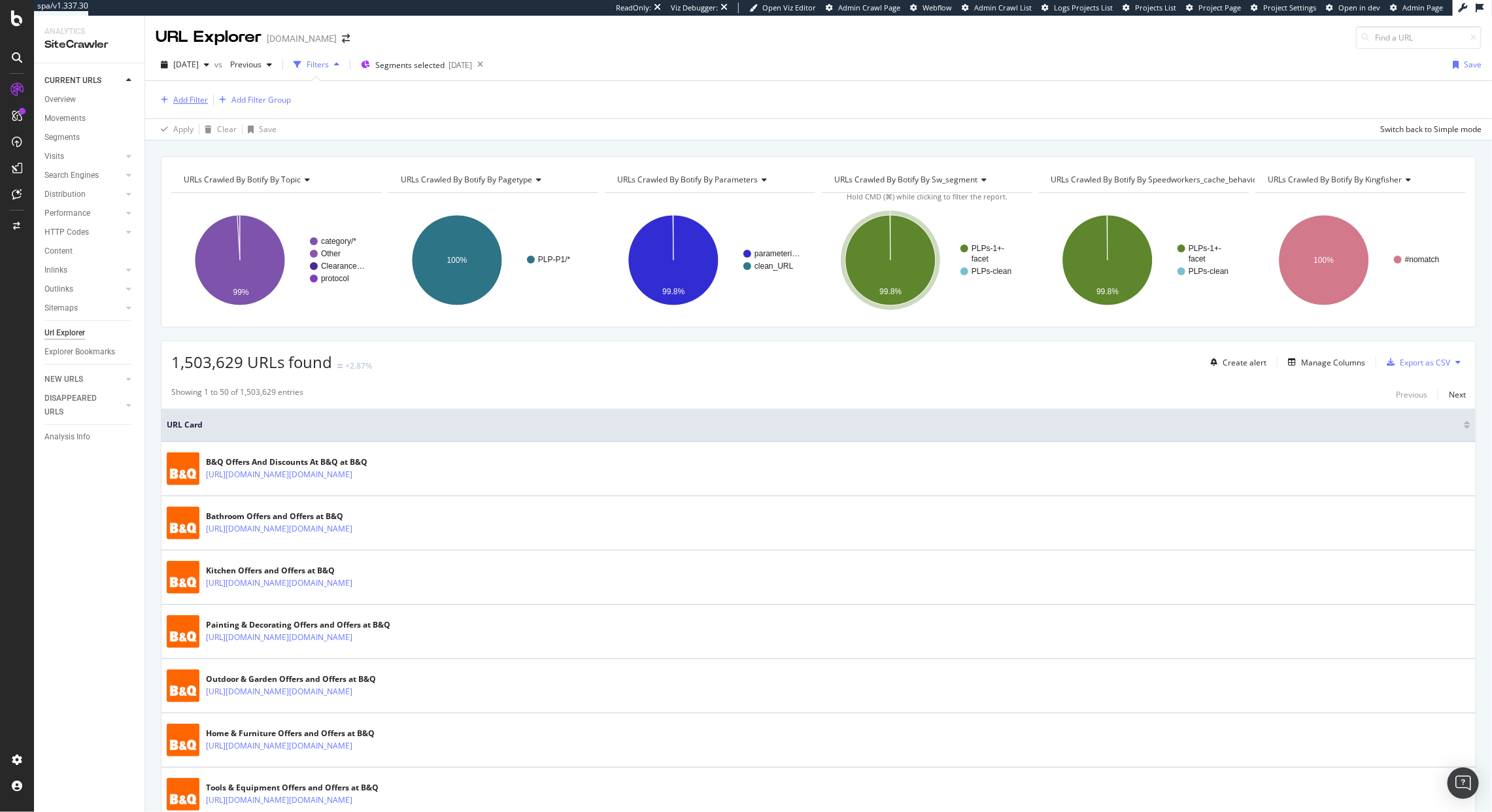
click at [173, 98] on div "Add Filter" at bounding box center [190, 100] width 34 height 11
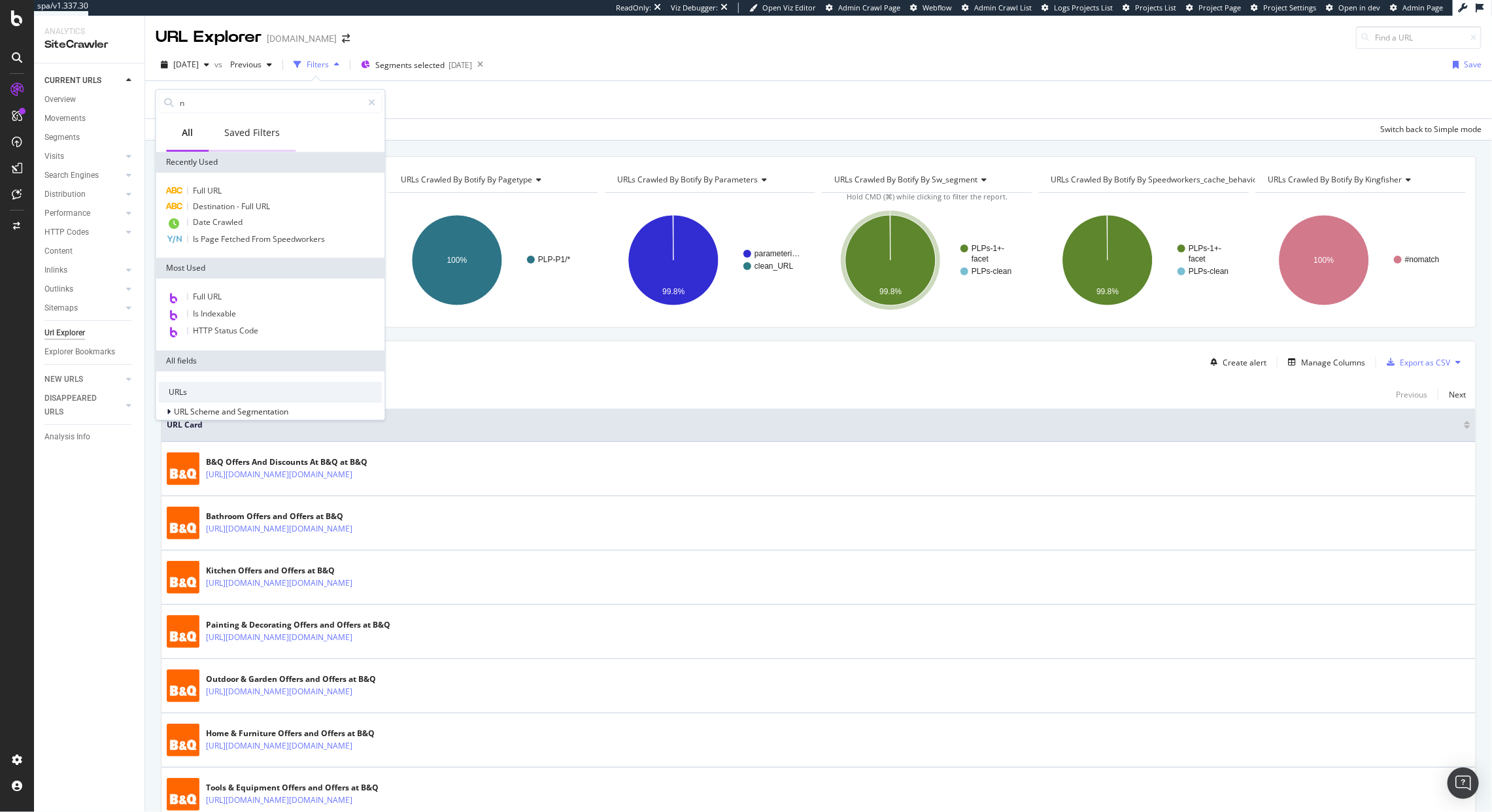
type input "no"
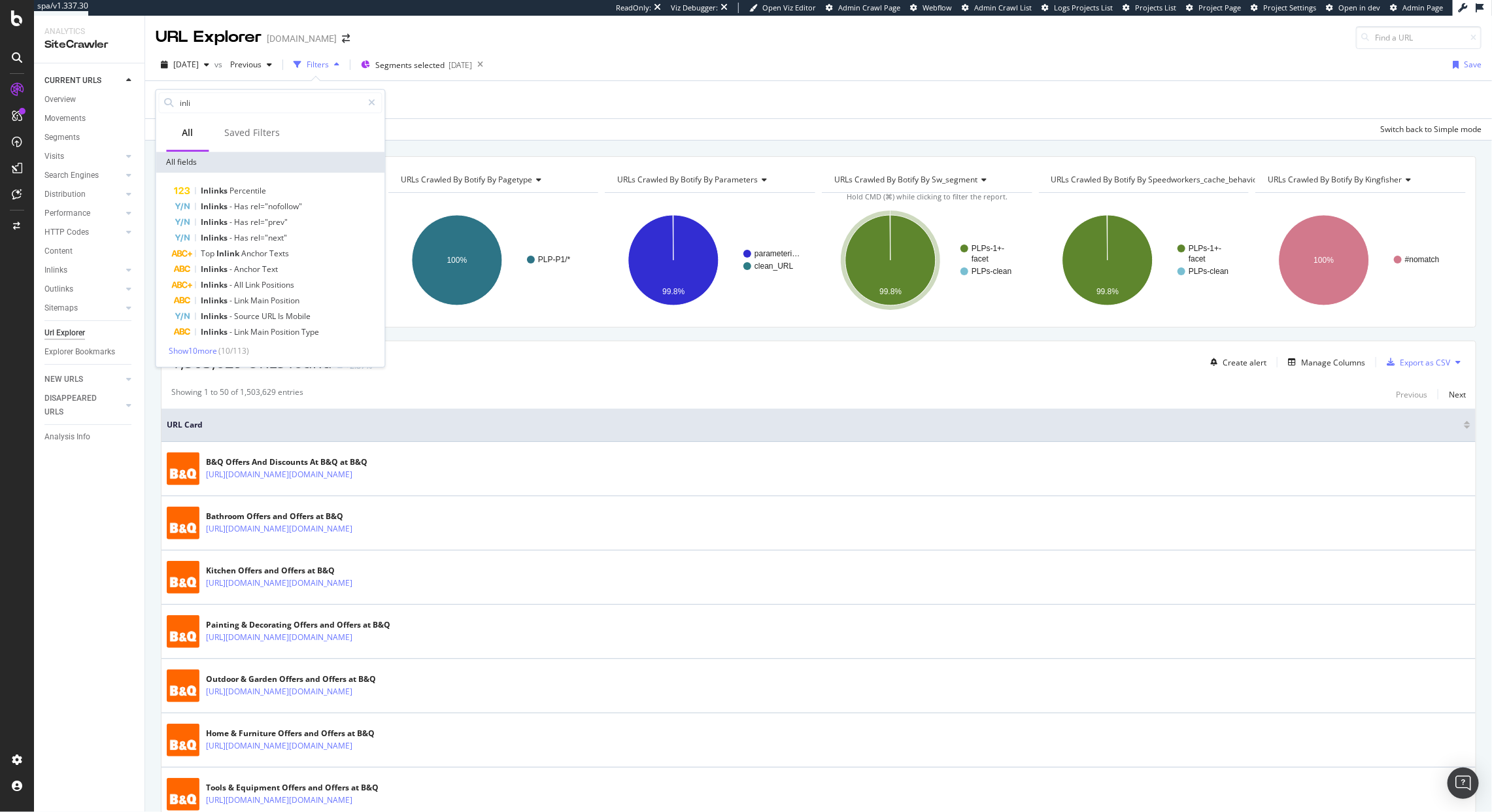
type input "inli"
click at [204, 356] on div "Show 10 more ( 10 / 113 )" at bounding box center [271, 350] width 224 height 11
click at [201, 351] on span "Show 10 more" at bounding box center [193, 350] width 49 height 11
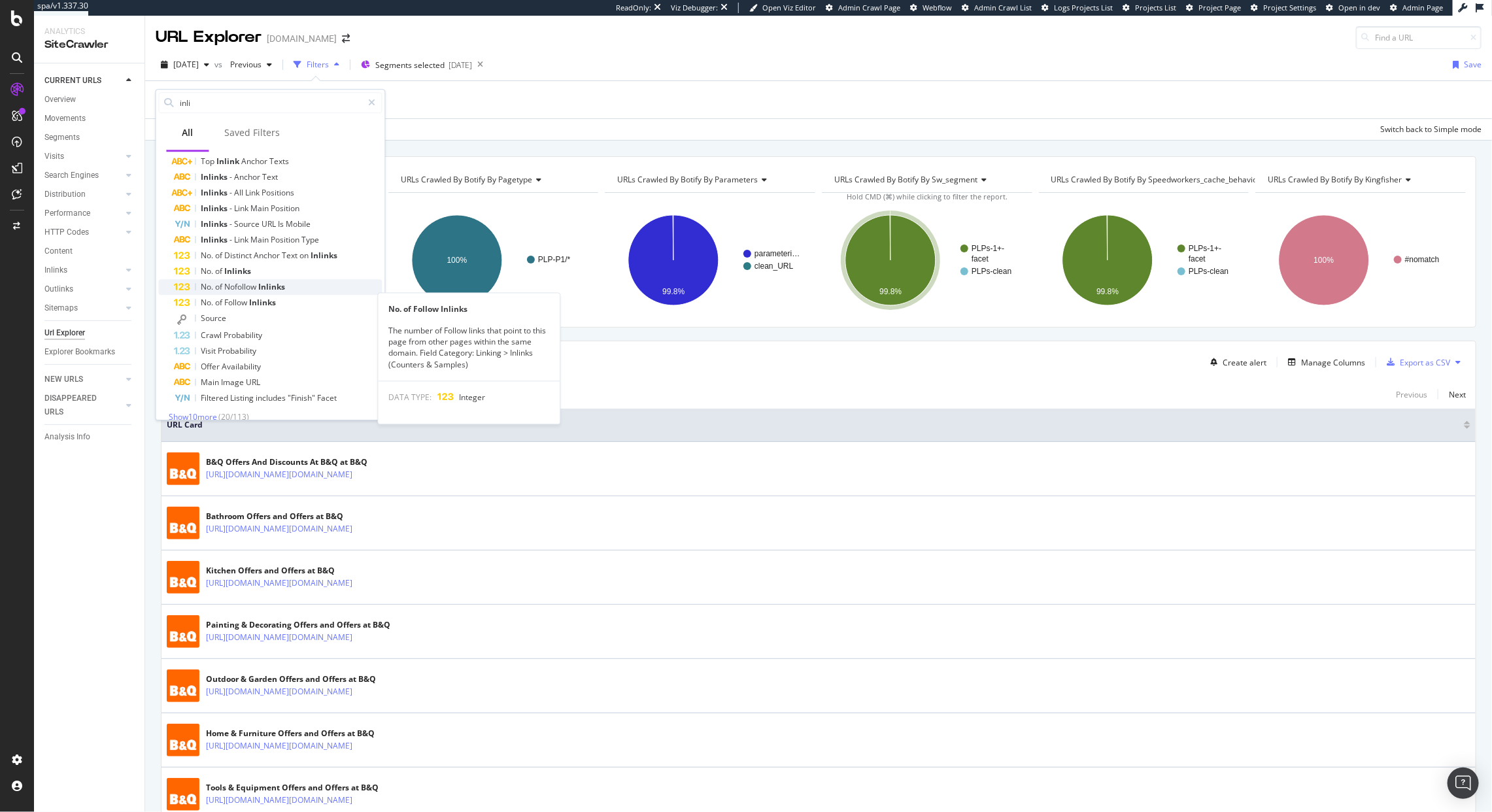
scroll to position [94, 0]
click at [257, 278] on div "No. of Nofollow Inlinks" at bounding box center [278, 285] width 208 height 15
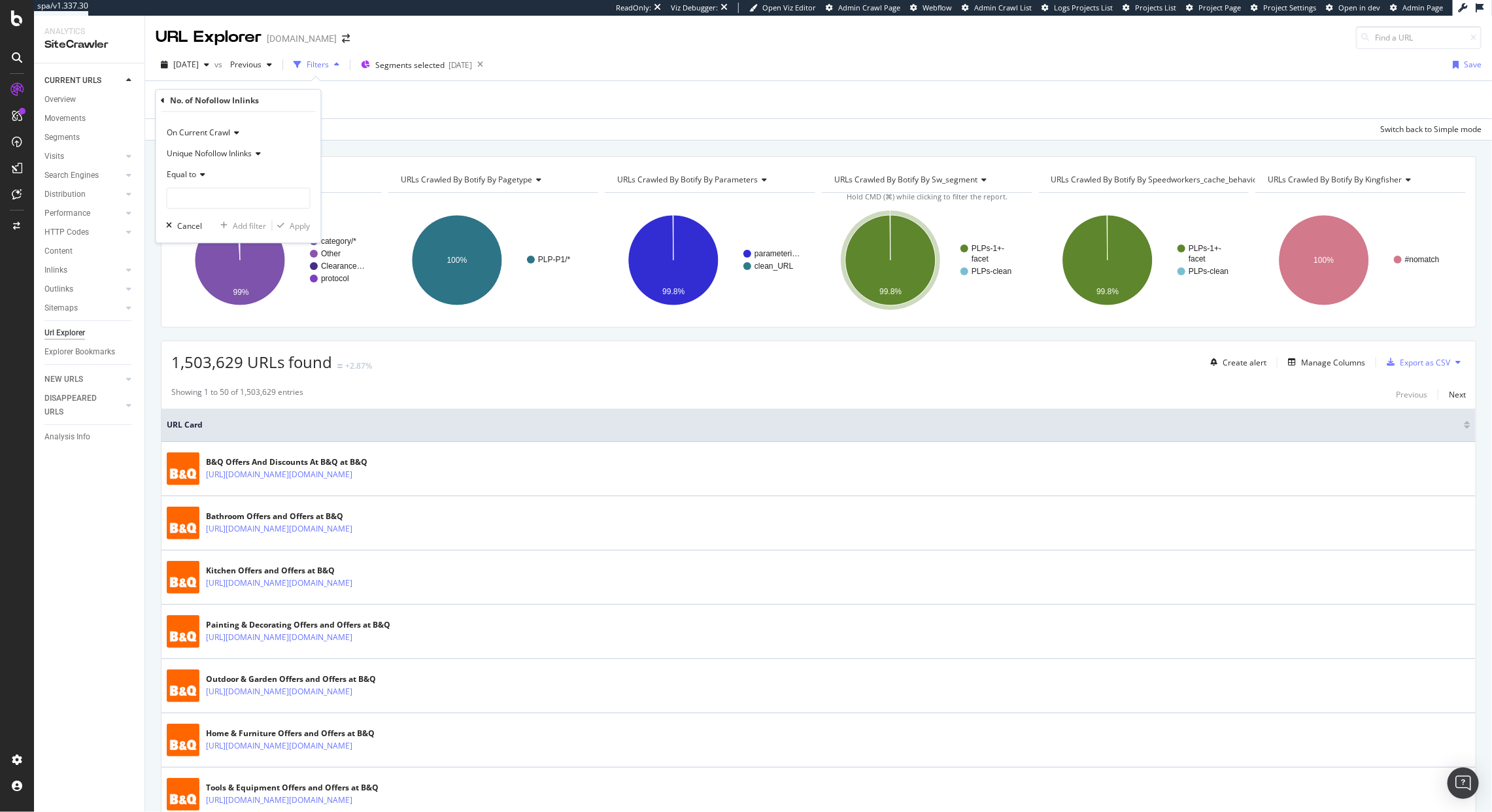
click at [163, 101] on div "No. of Nofollow Inlinks" at bounding box center [239, 100] width 154 height 22
click at [162, 98] on icon at bounding box center [164, 101] width 4 height 8
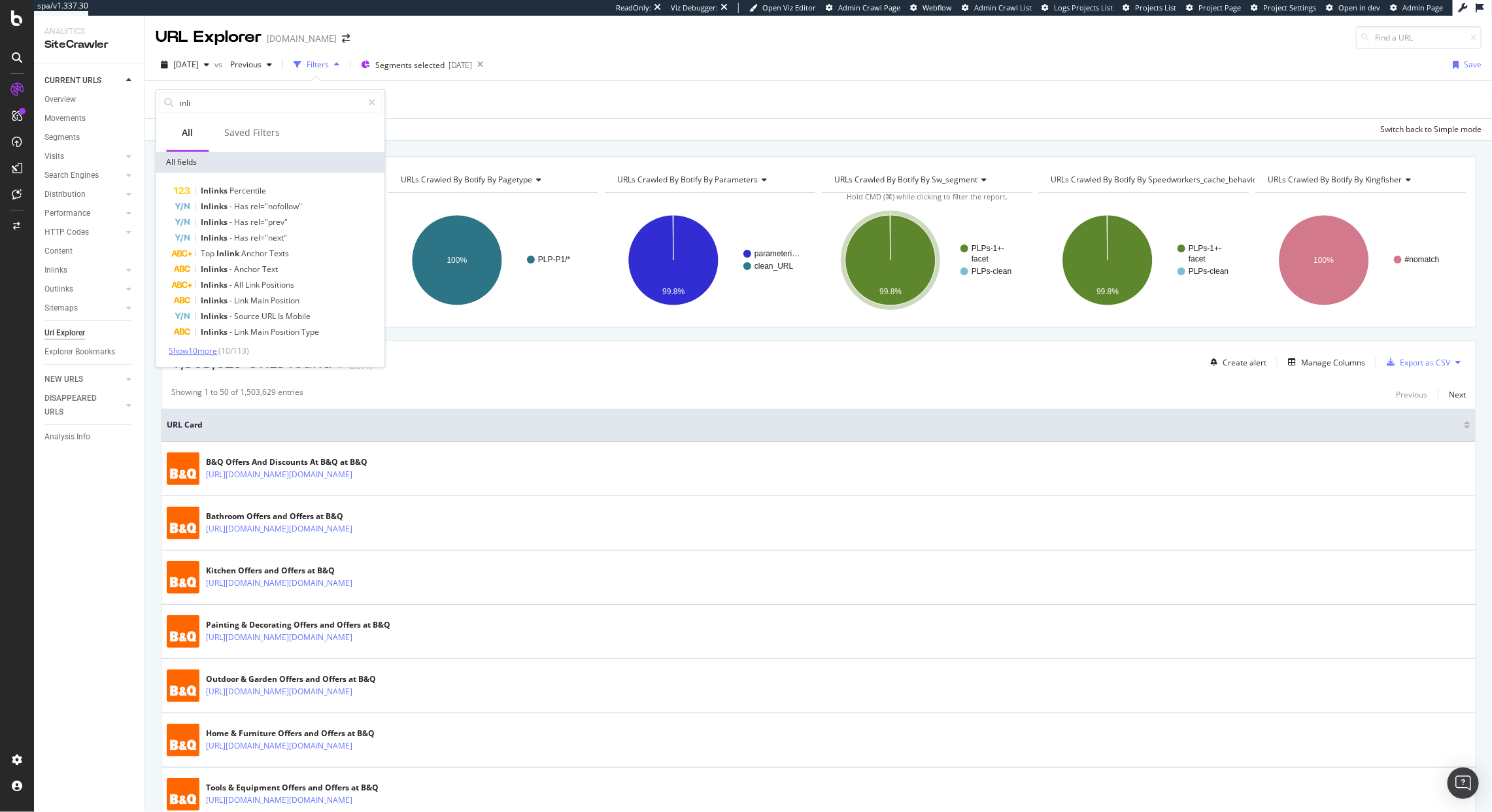
click at [195, 349] on span "Show 10 more" at bounding box center [193, 350] width 49 height 11
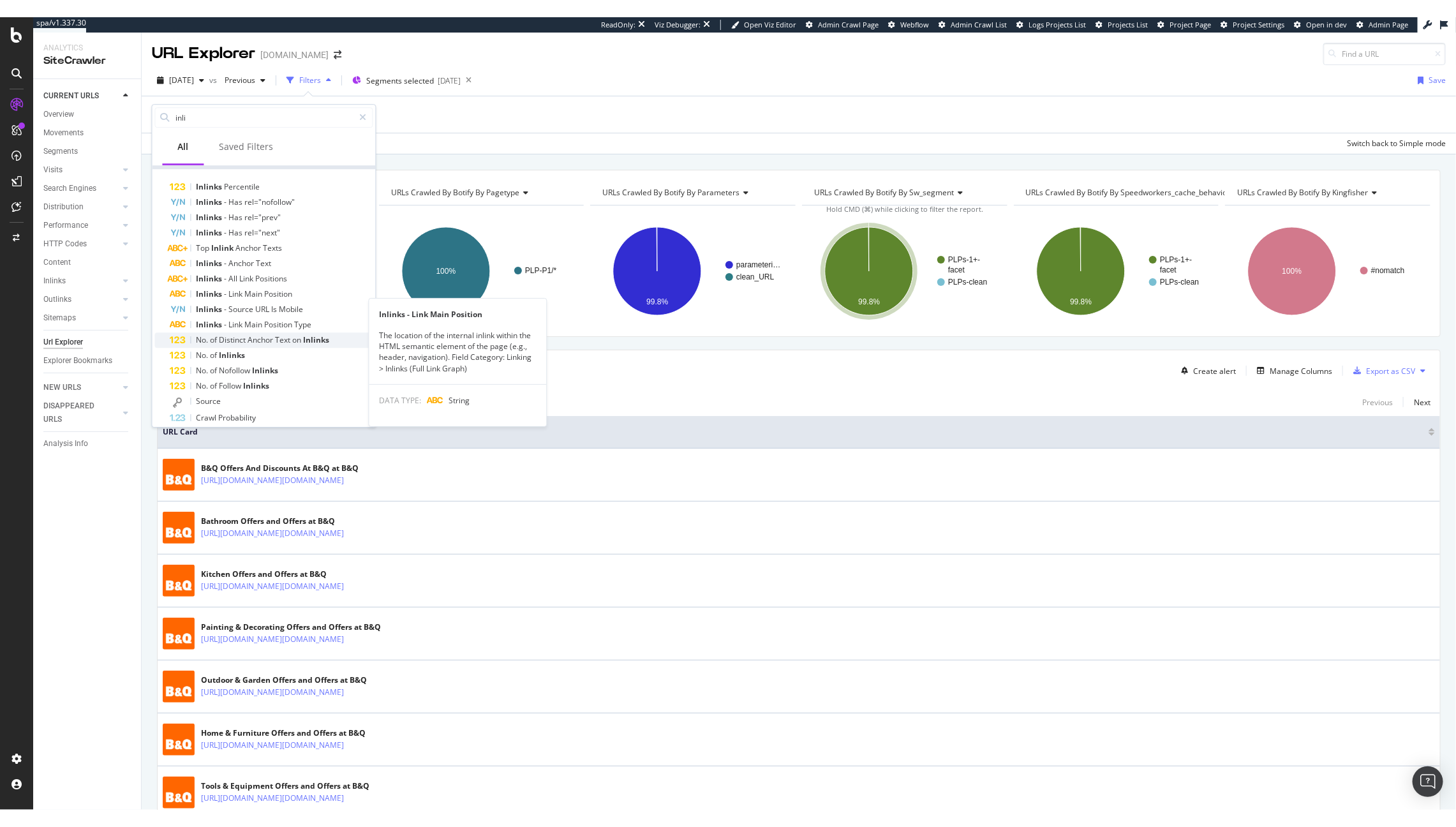
scroll to position [18, 0]
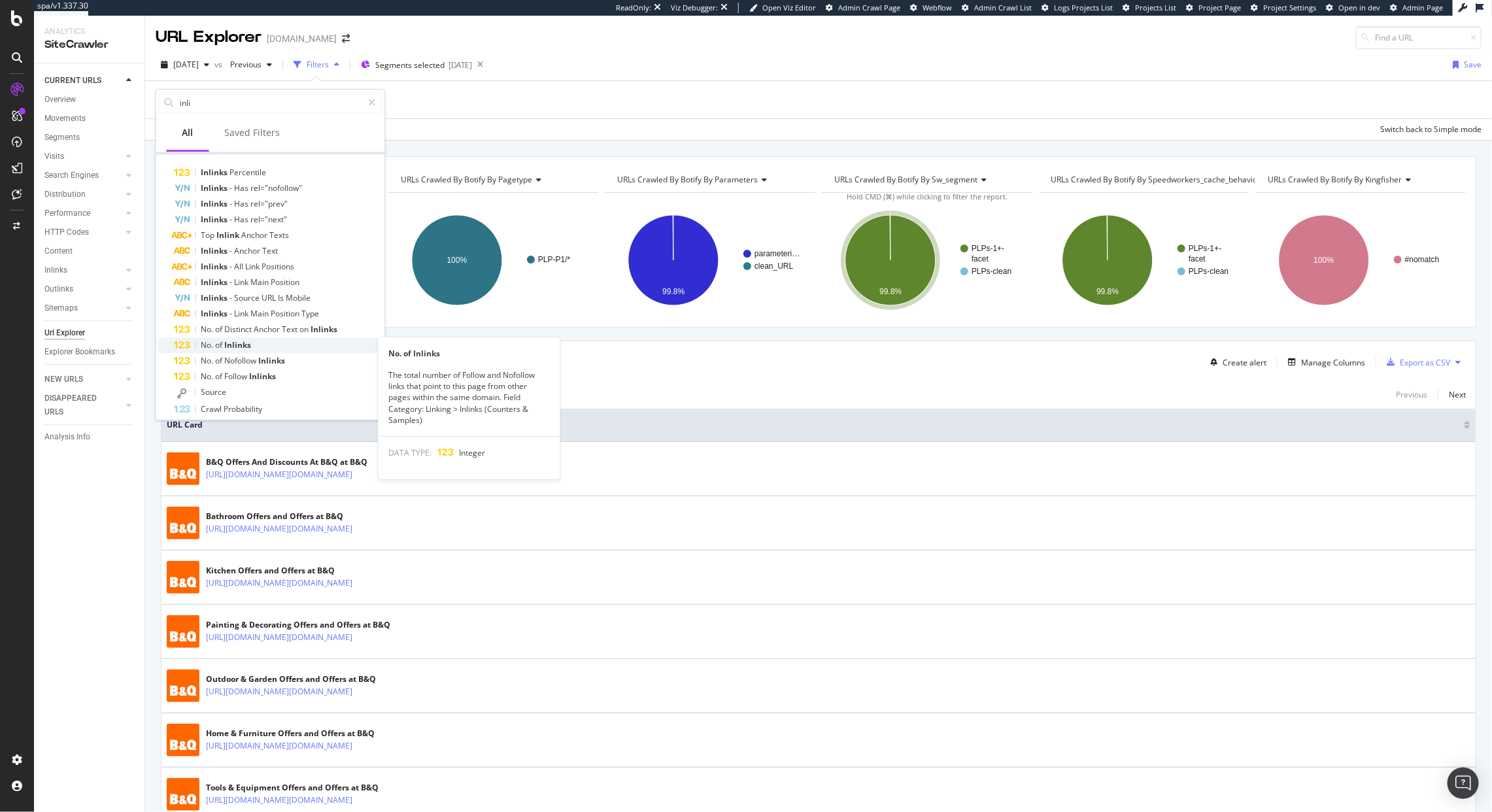
click at [259, 341] on div "No. of Inlinks" at bounding box center [278, 345] width 208 height 15
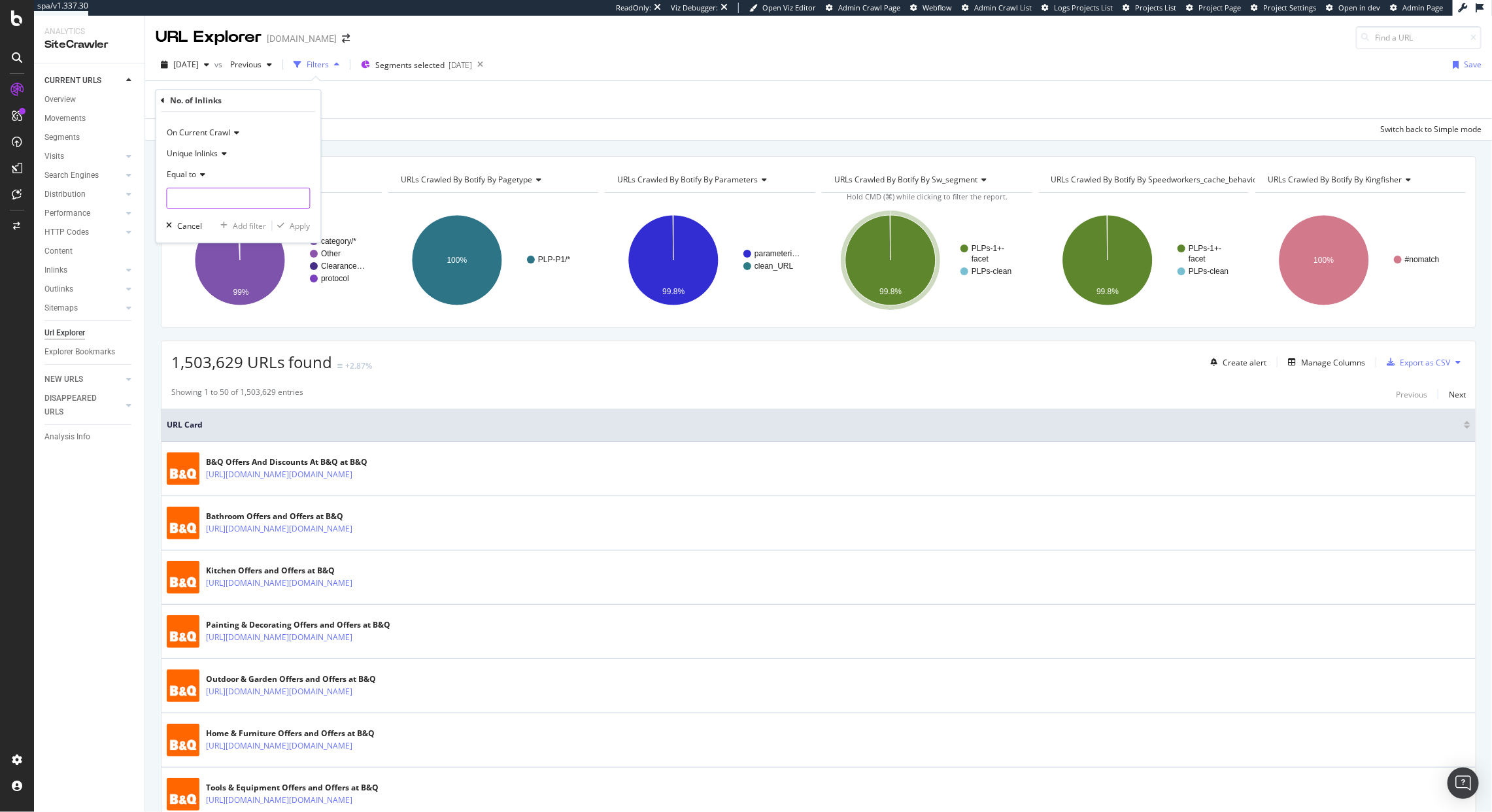
click at [217, 193] on input "number" at bounding box center [238, 197] width 144 height 21
type input "1"
click at [297, 224] on div "Apply" at bounding box center [301, 226] width 20 height 11
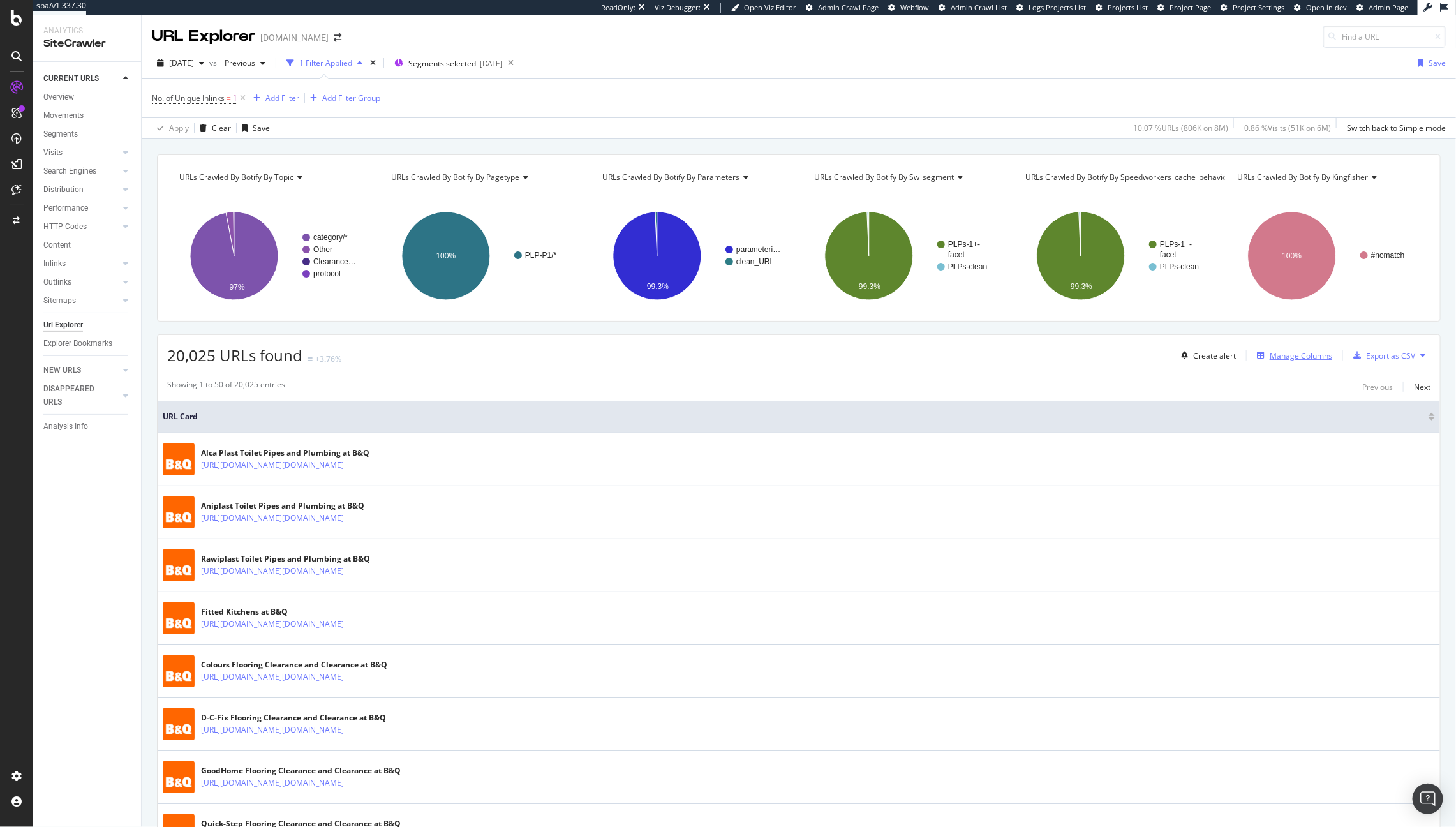
click at [1270, 354] on div "Manage Columns" at bounding box center [1301, 356] width 62 height 11
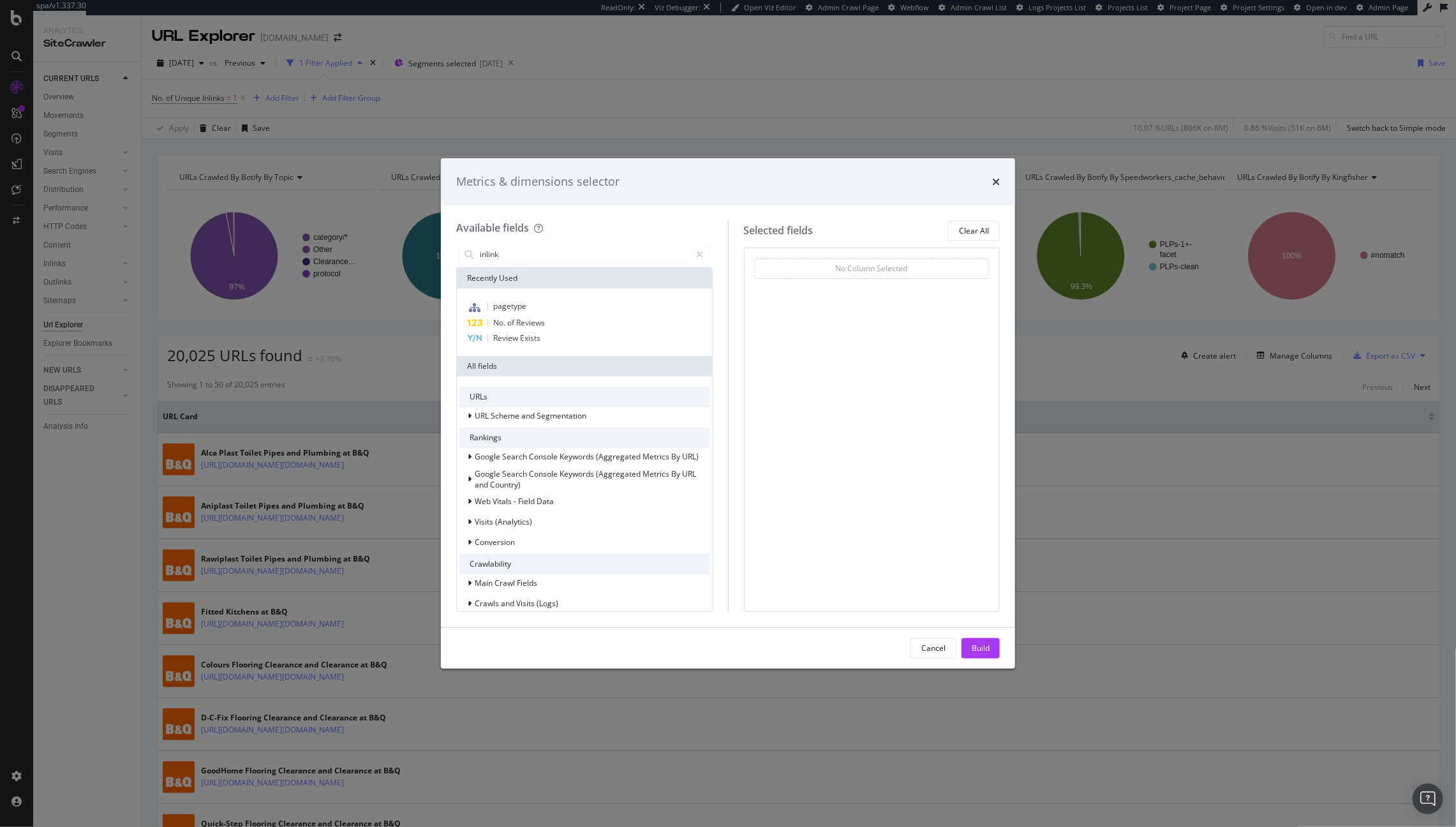
type input "inlinks"
click at [546, 238] on div "Available fields Recently Used pagetype No. of Reviews Review Exists All fields…" at bounding box center [592, 416] width 272 height 391
click at [543, 254] on input "modal" at bounding box center [594, 254] width 231 height 19
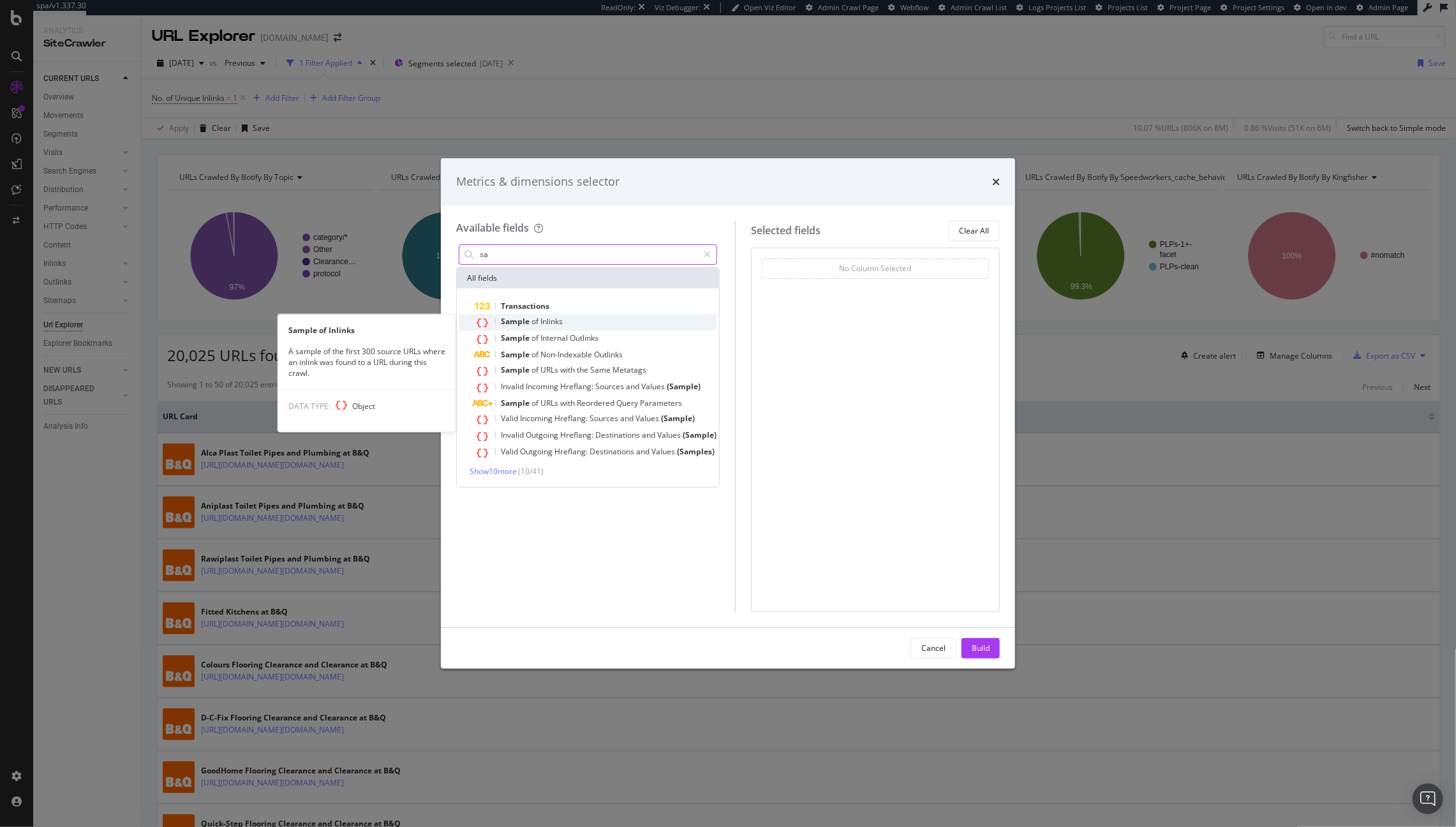
type input "sa"
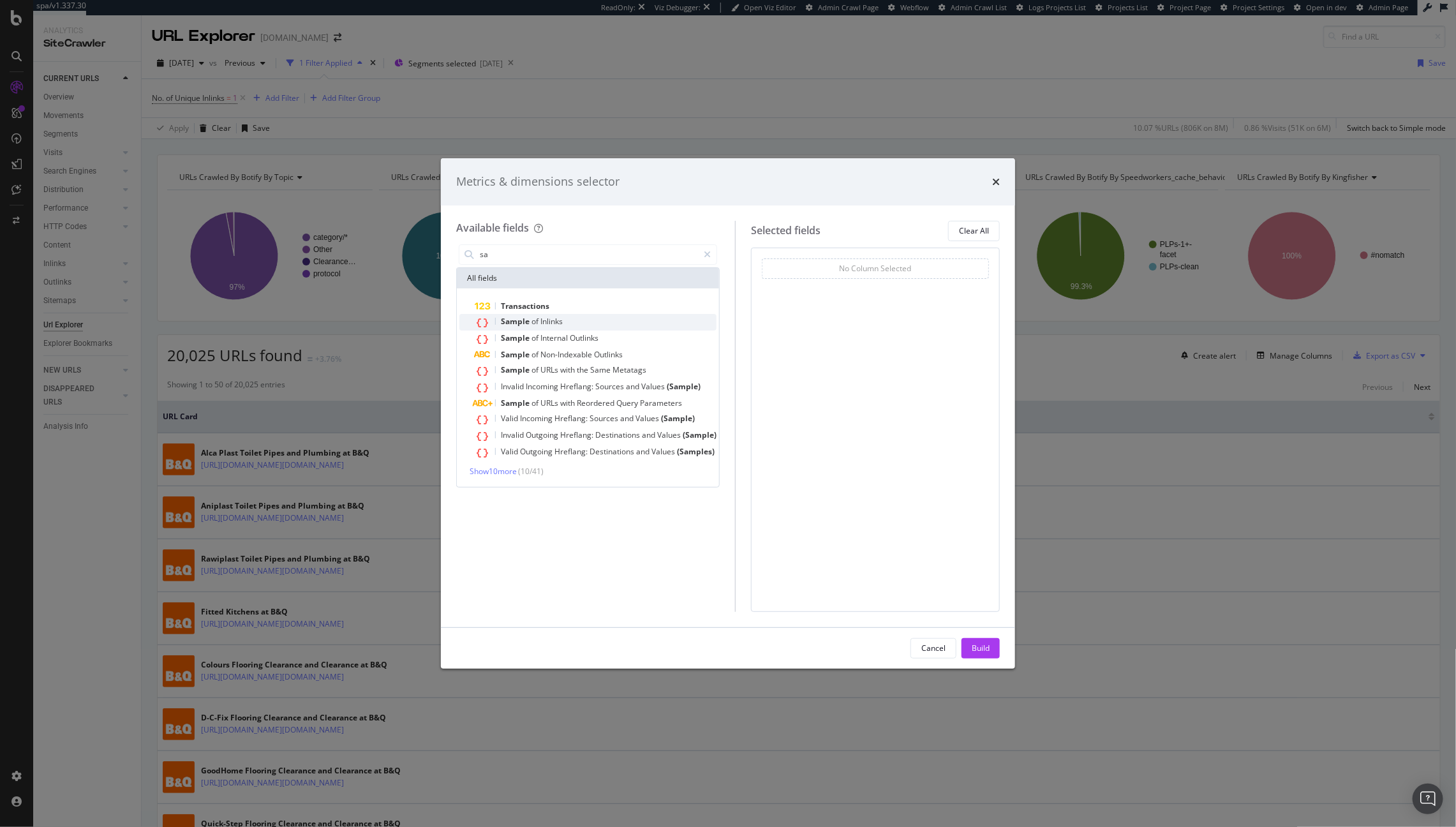
click at [565, 318] on div "Sample of Inlinks" at bounding box center [596, 321] width 242 height 16
click at [996, 651] on button "Build" at bounding box center [981, 648] width 38 height 20
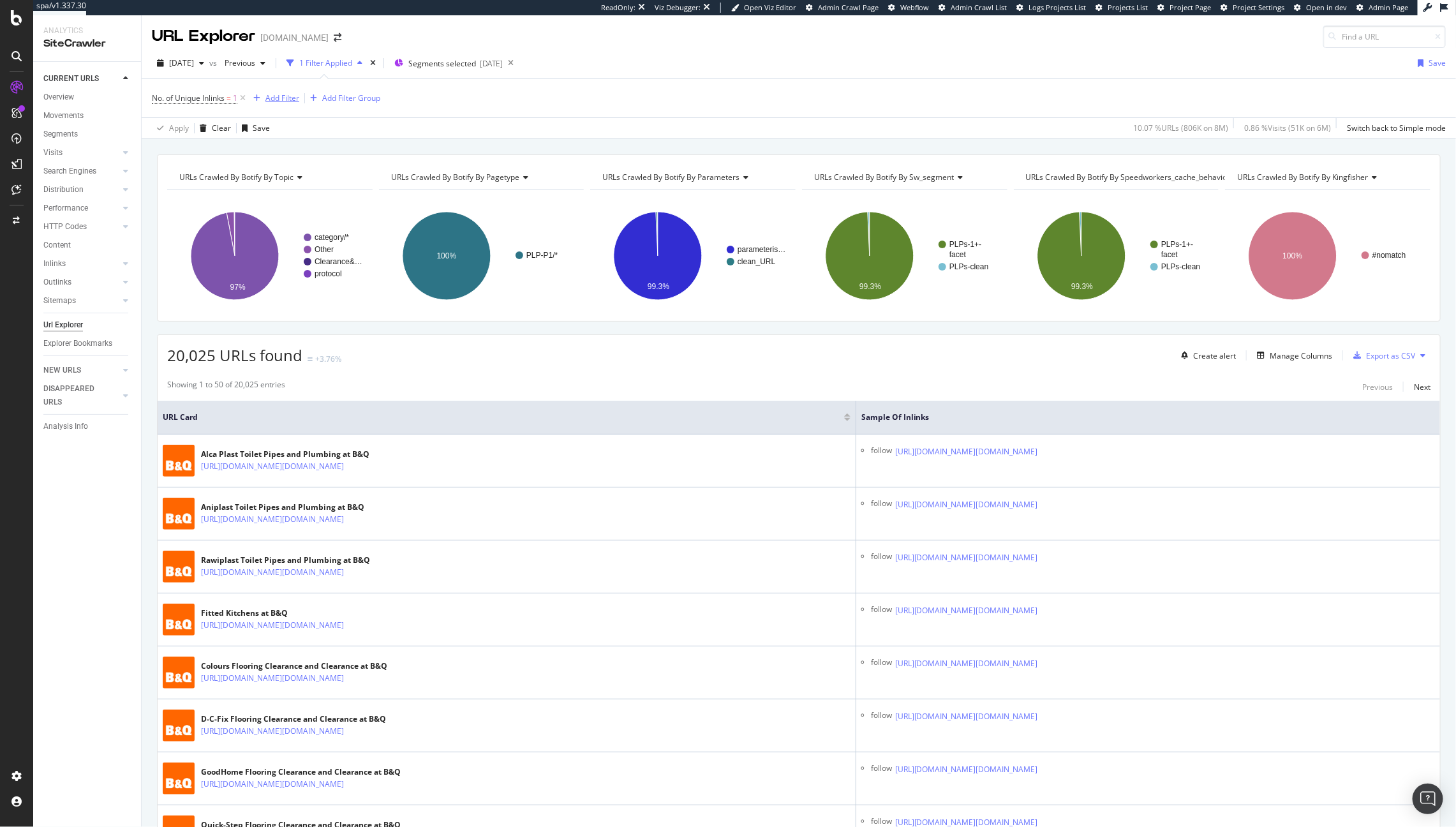
click at [281, 97] on div "Add Filter" at bounding box center [282, 98] width 34 height 11
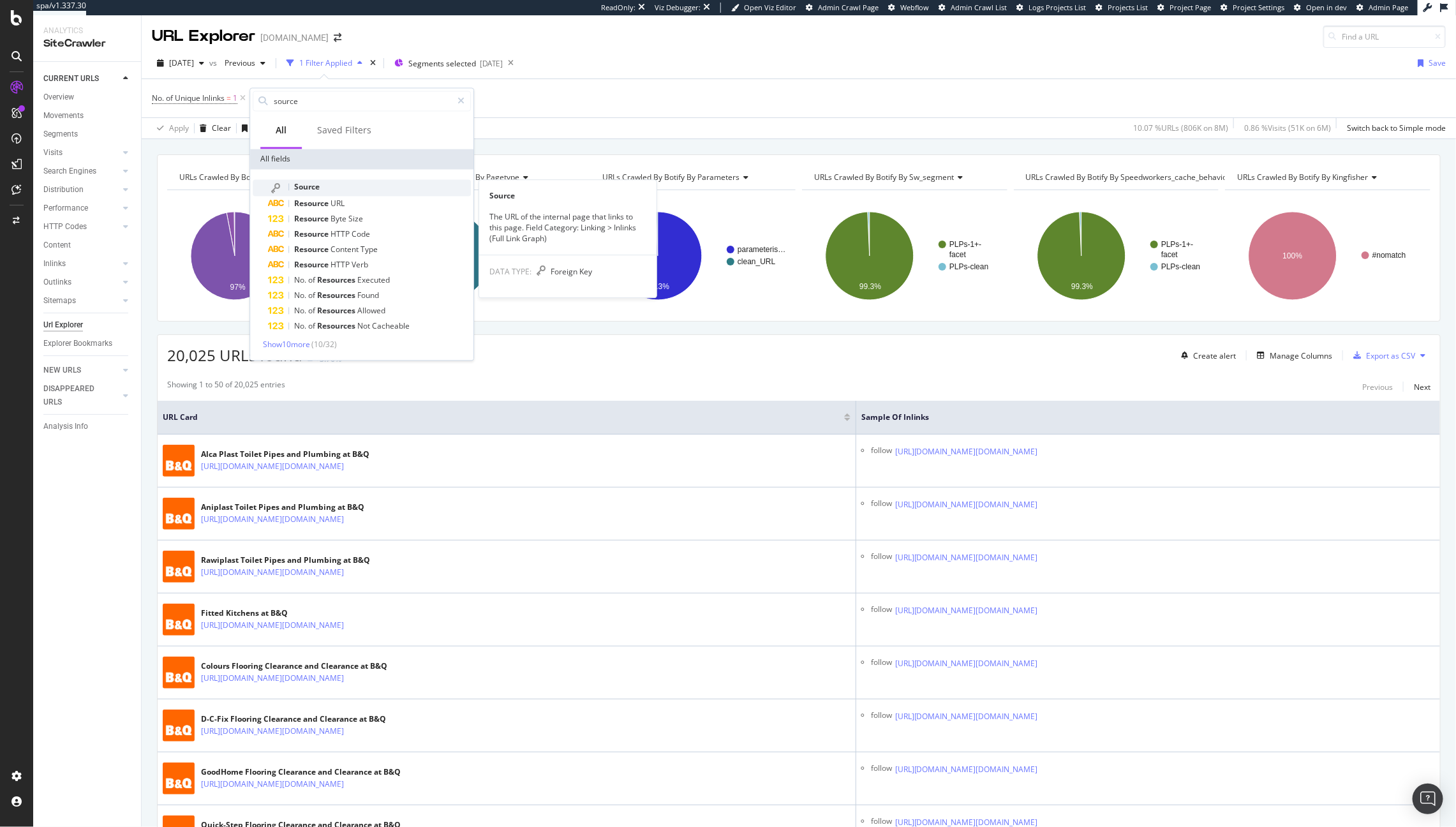
type input "source"
click at [314, 187] on span "Source" at bounding box center [306, 187] width 26 height 11
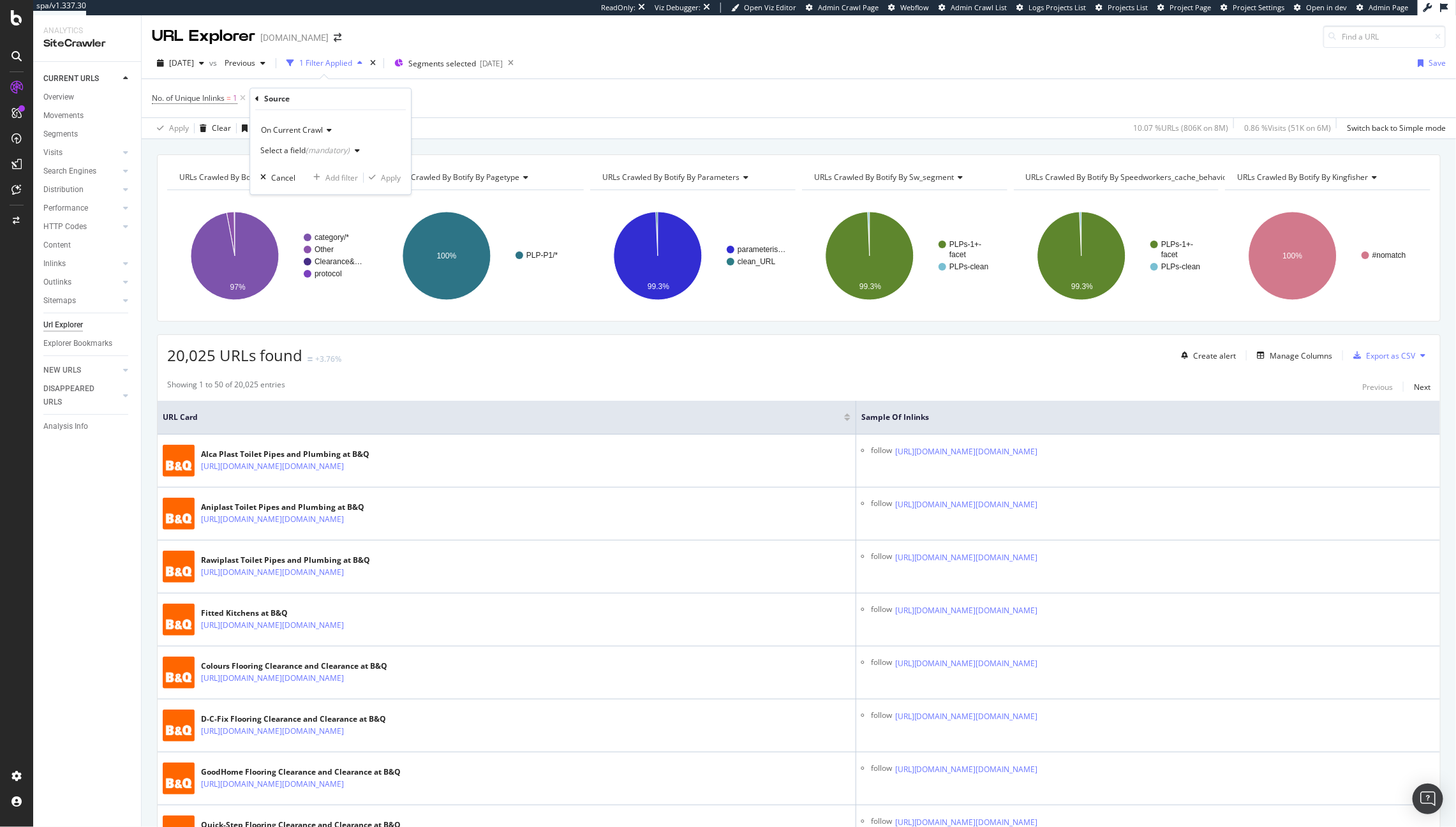
click at [297, 149] on div "Select a field (mandatory)" at bounding box center [305, 151] width 89 height 8
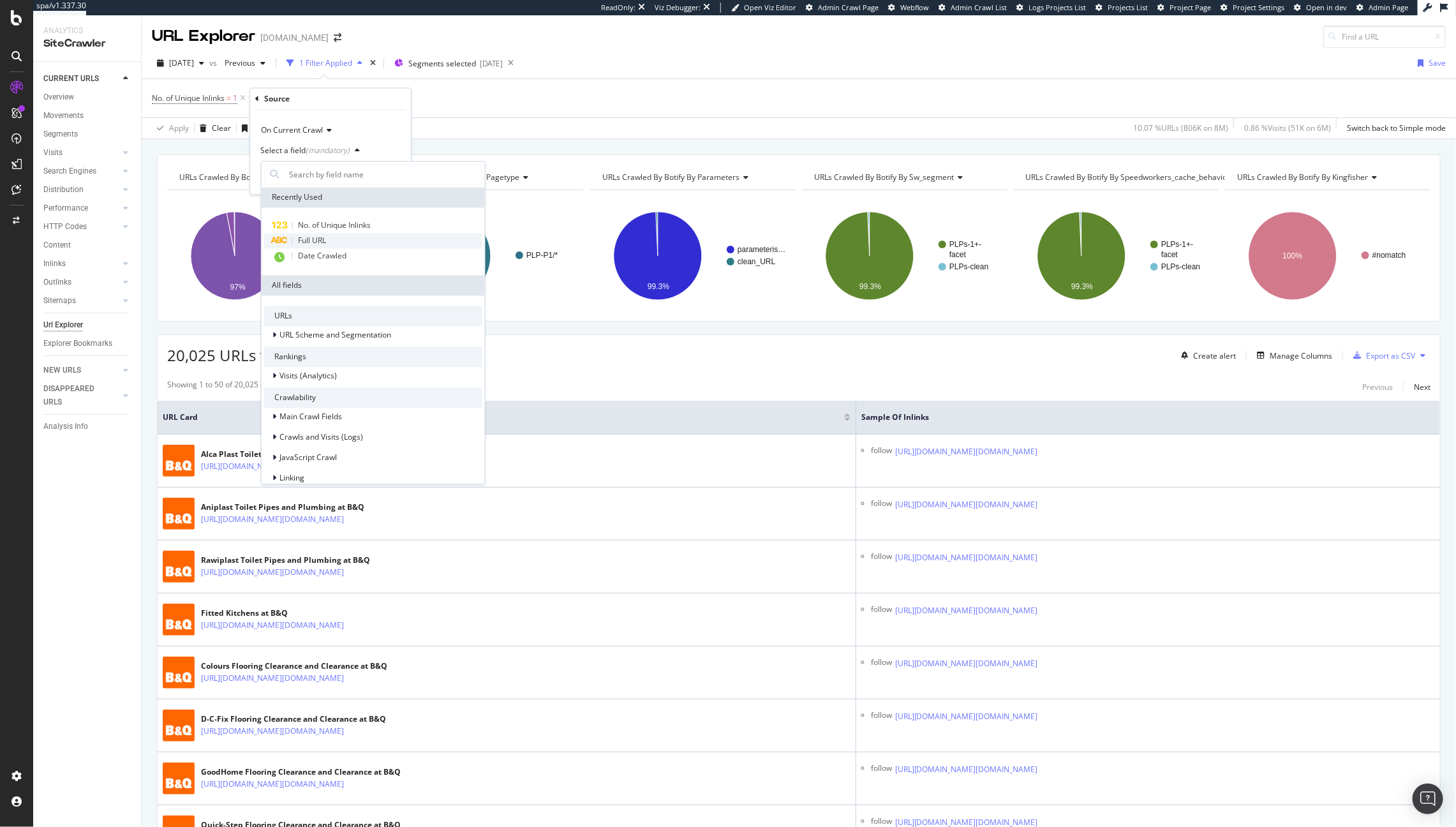
click at [312, 243] on span "Full URL" at bounding box center [312, 241] width 28 height 11
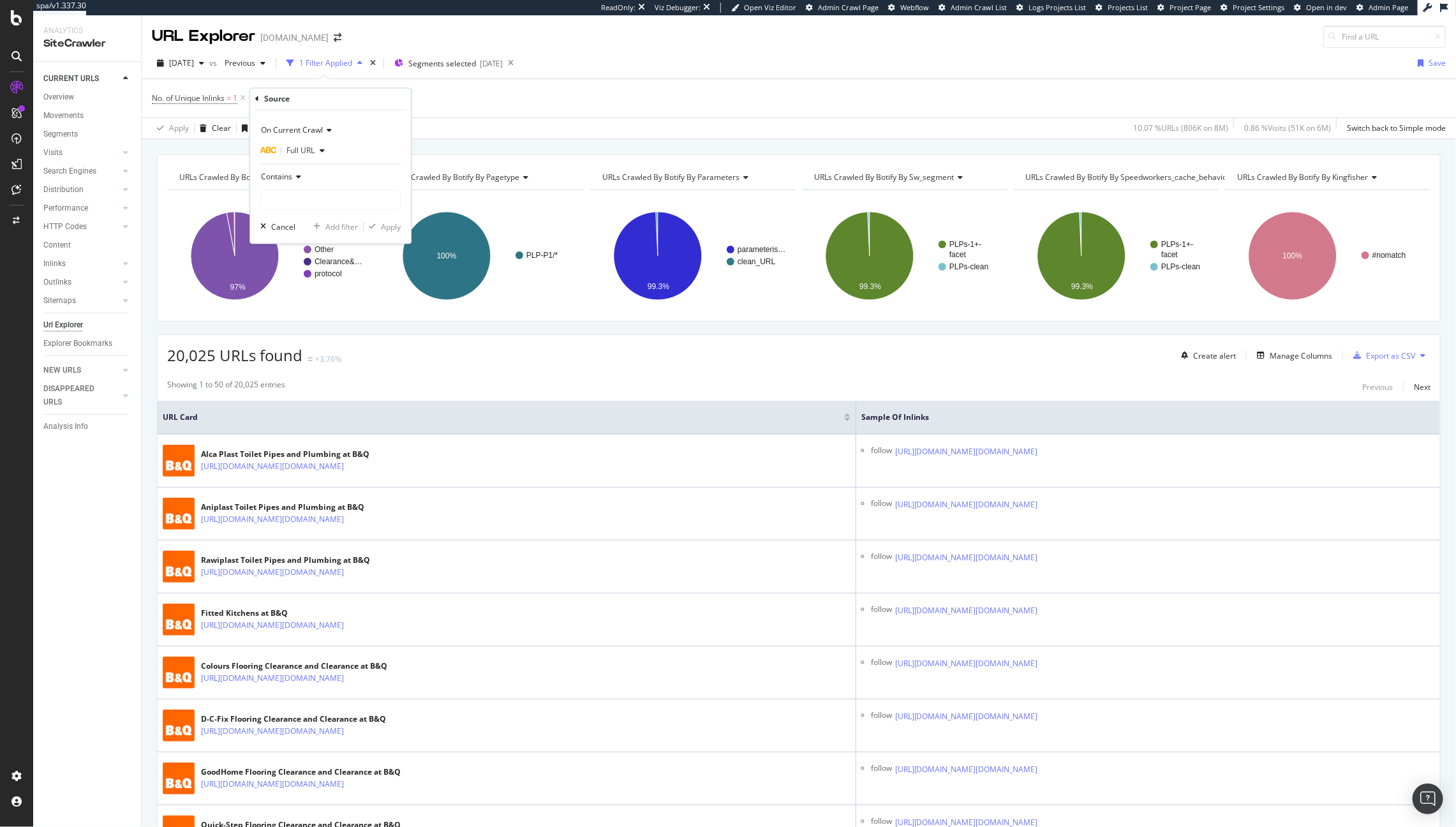
click at [292, 214] on div "On Current Crawl Full URL Contains Cancel Add filter Apply" at bounding box center [330, 177] width 161 height 133
click at [290, 206] on input "text" at bounding box center [331, 200] width 139 height 20
type input "fi=c"
click at [377, 230] on div "button" at bounding box center [372, 227] width 17 height 8
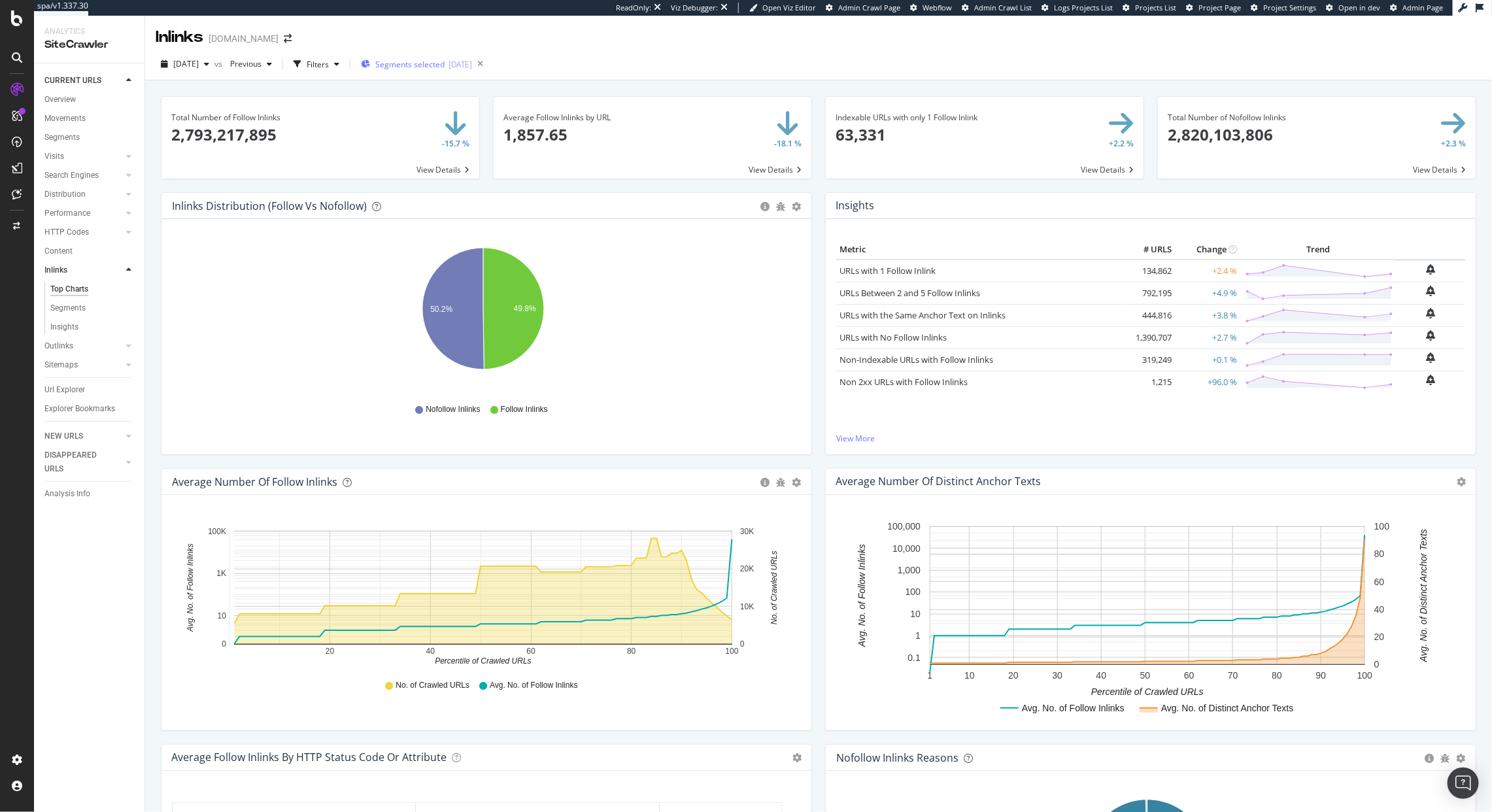
click at [445, 71] on div "Segments selected 2025-08-12" at bounding box center [416, 64] width 111 height 20
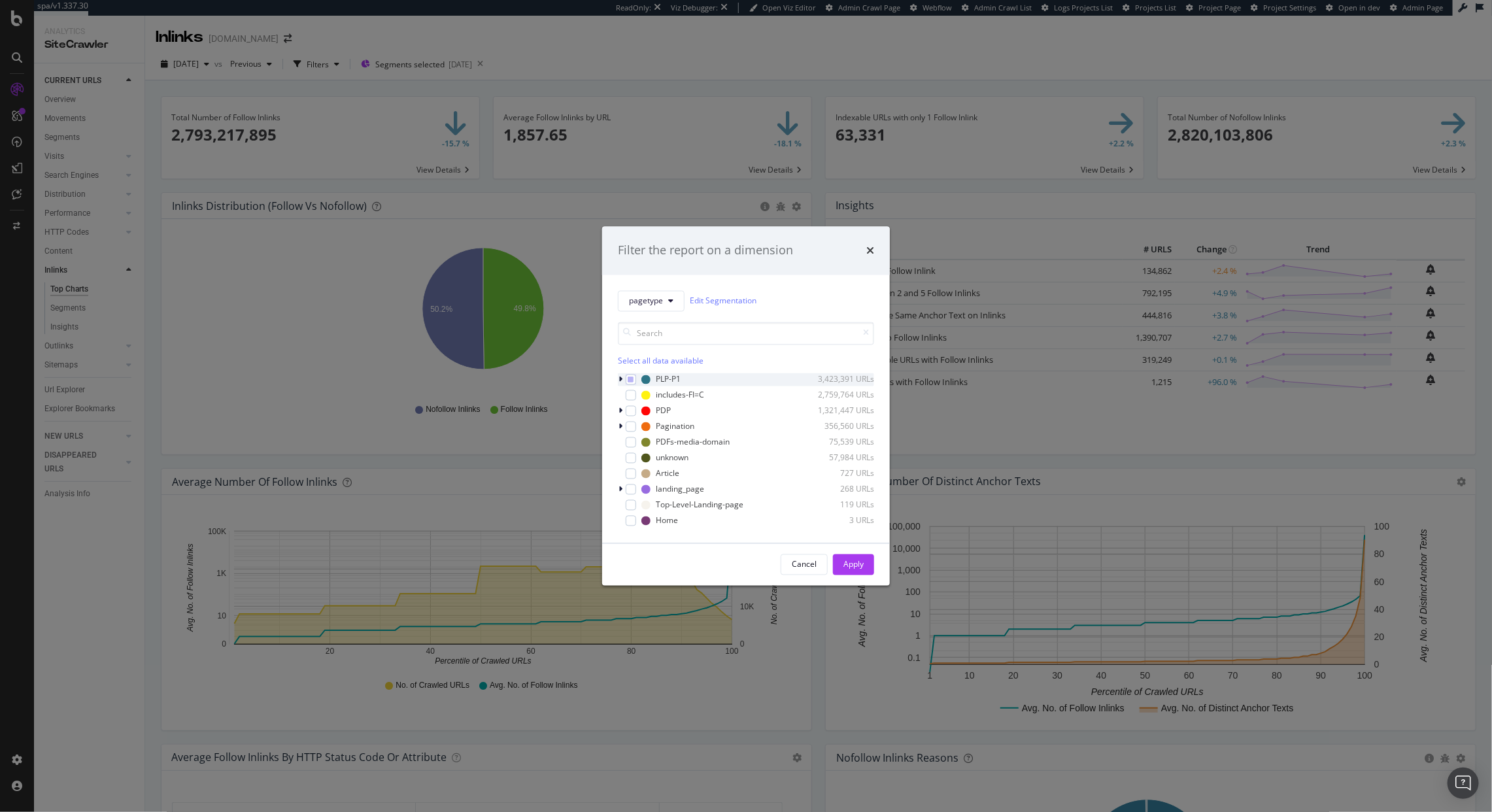
click at [623, 379] on div "modal" at bounding box center [622, 379] width 8 height 13
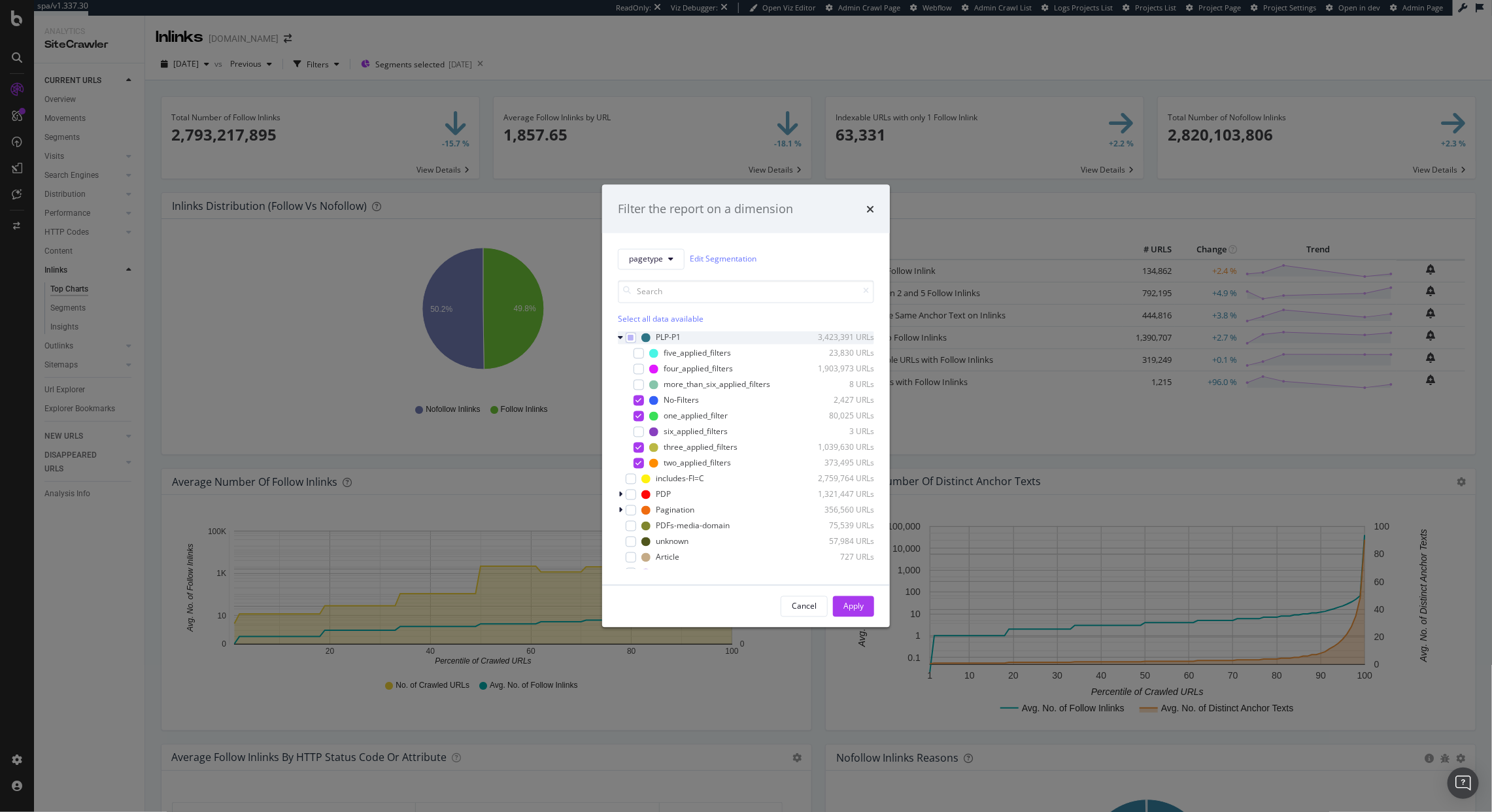
click at [620, 339] on icon "modal" at bounding box center [621, 338] width 5 height 8
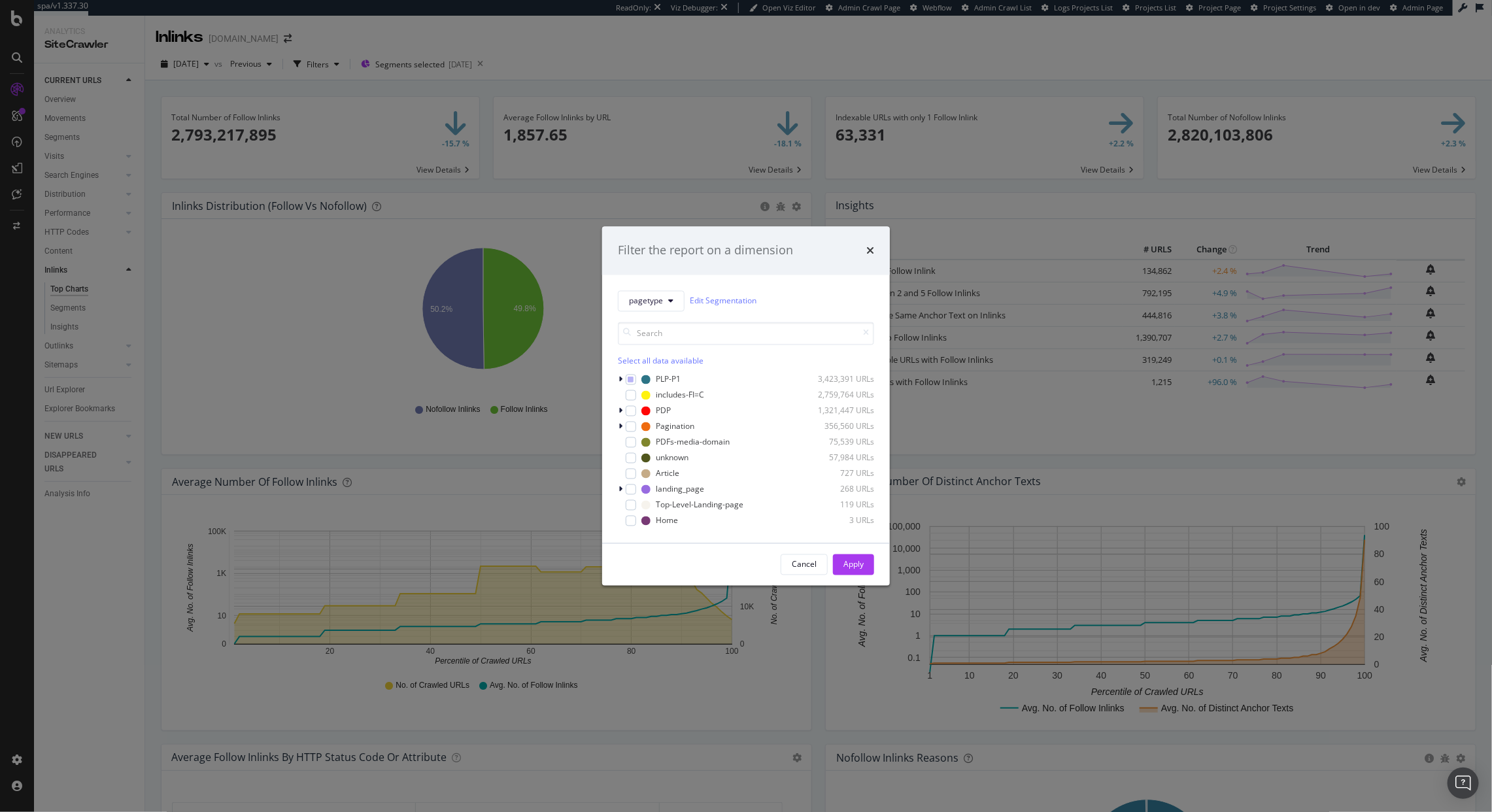
click at [352, 363] on div "Filter the report on a dimension pagetype Edit Segmentation Select all data ava…" at bounding box center [746, 406] width 1492 height 812
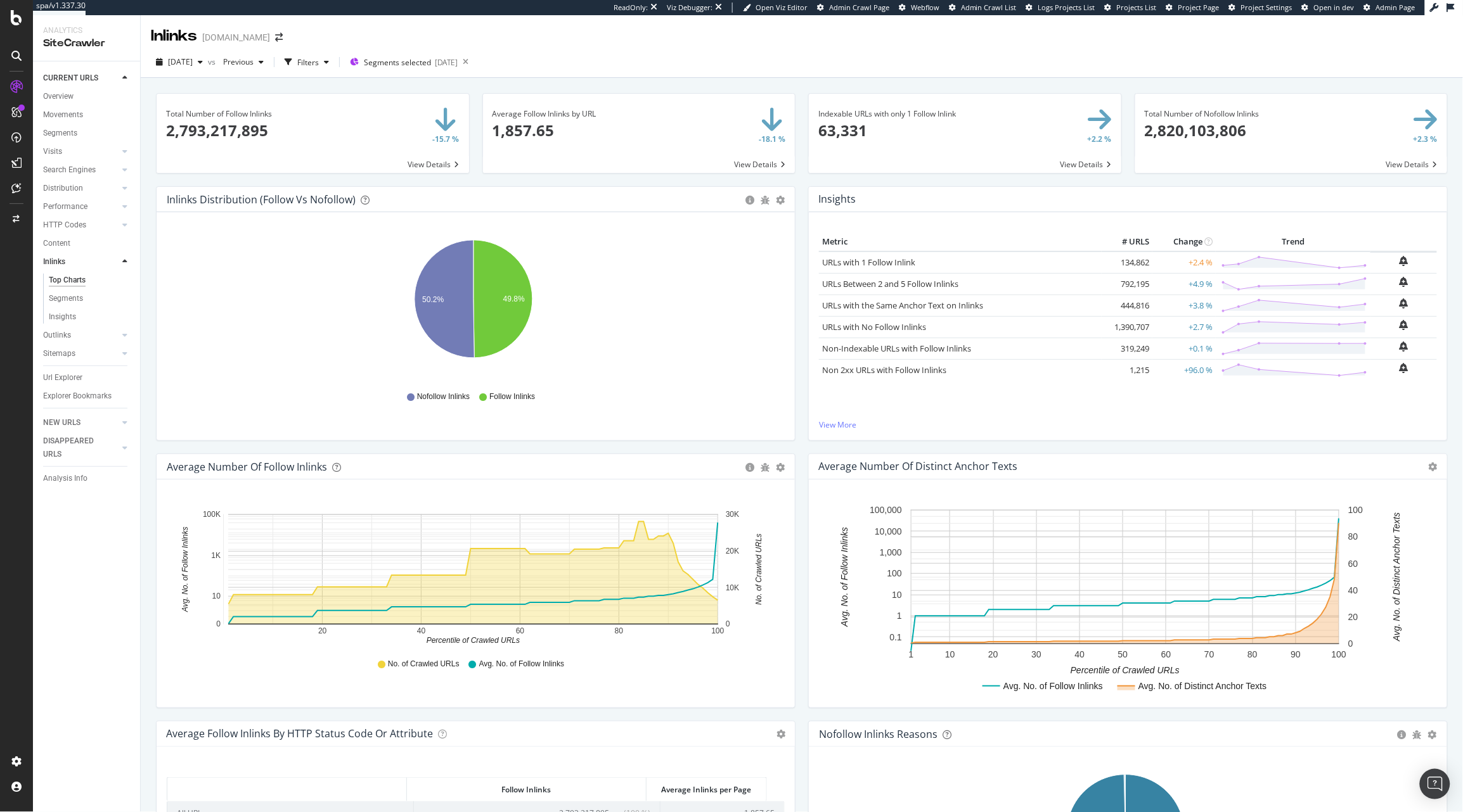
click at [617, 57] on div "2025 Aug. 11th vs Previous Filters Segments selected 2025-08-12" at bounding box center [801, 65] width 1322 height 25
click at [58, 101] on div "Overview" at bounding box center [58, 97] width 31 height 13
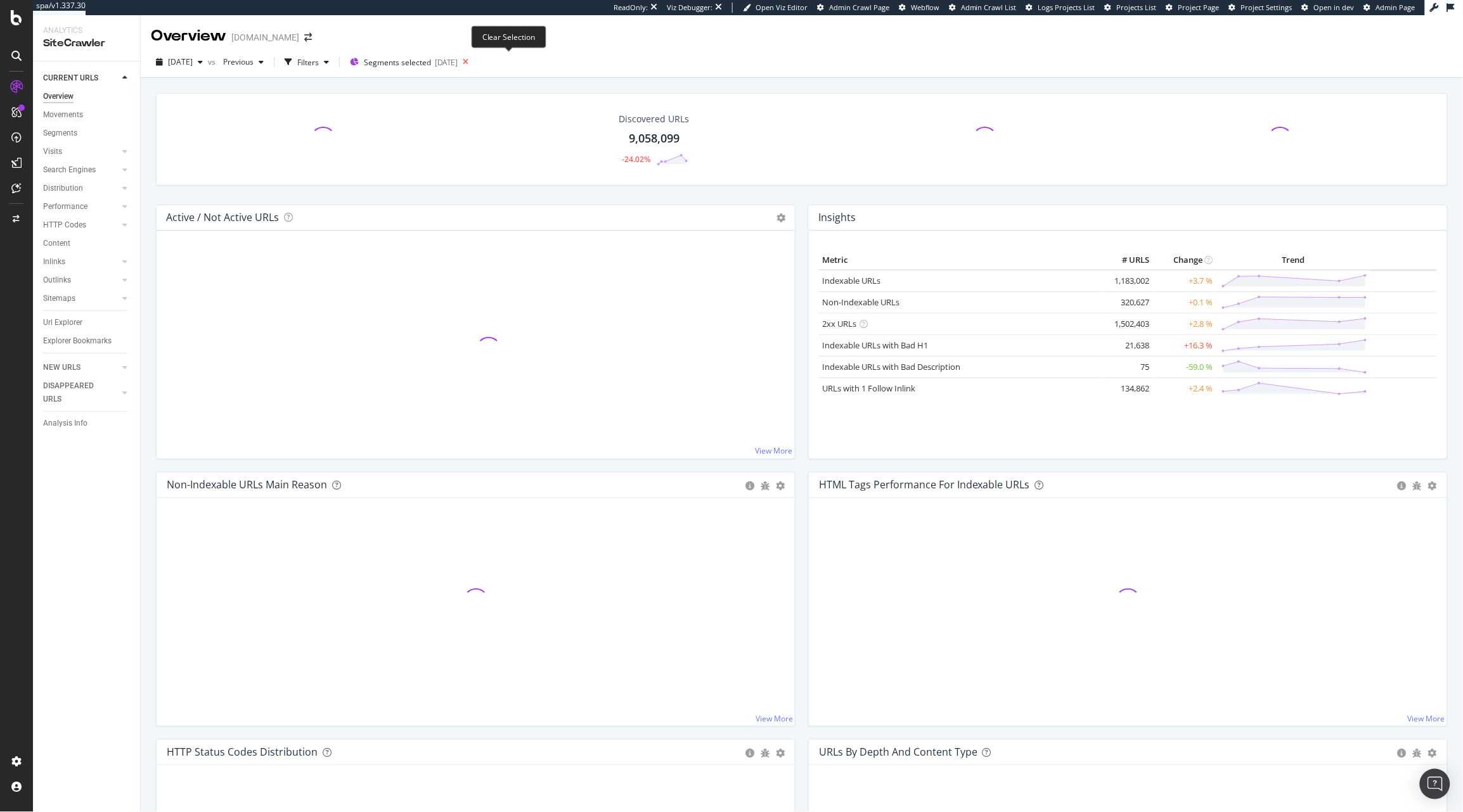
click at [474, 62] on icon at bounding box center [466, 62] width 16 height 18
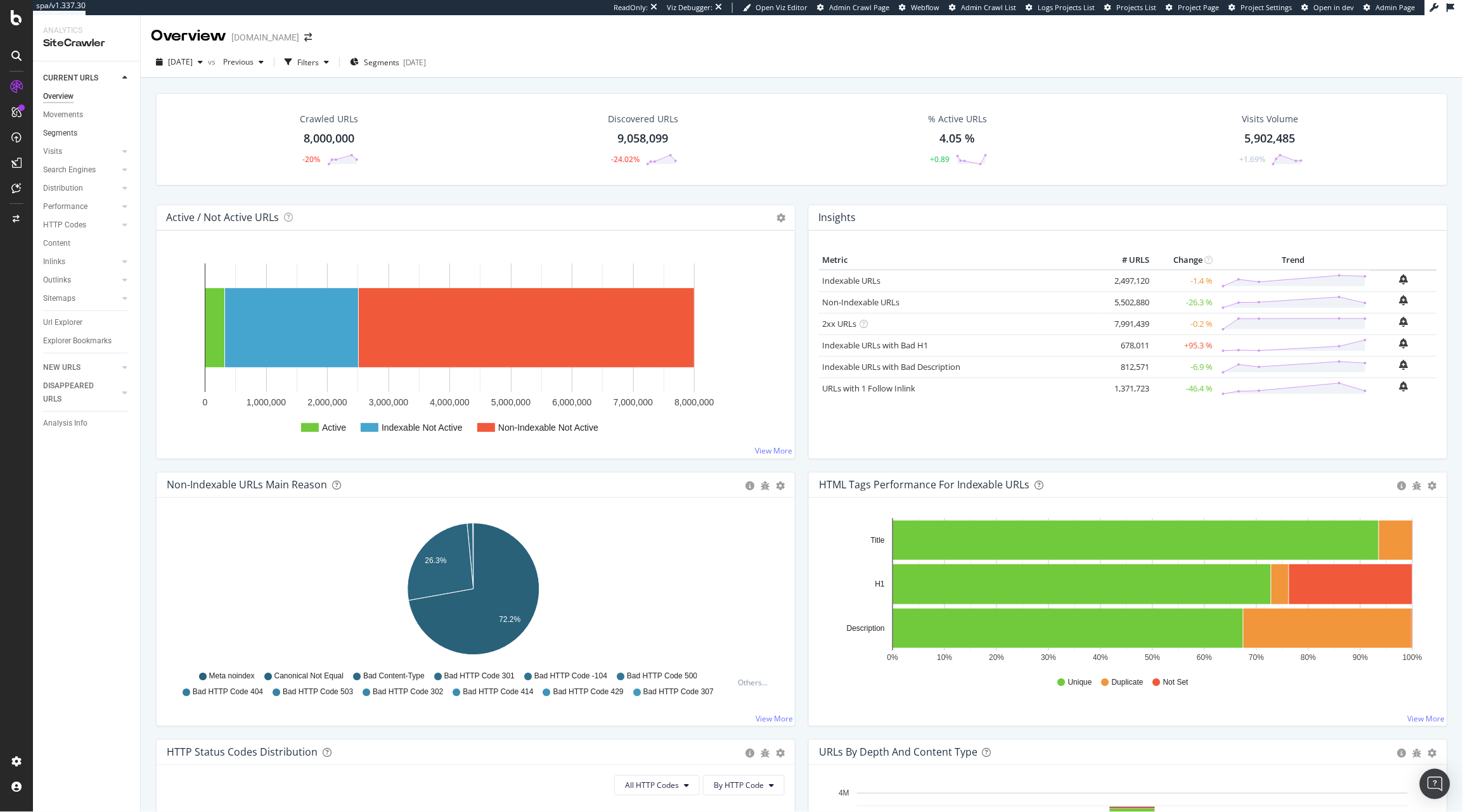
click at [80, 133] on link "Segments" at bounding box center [87, 133] width 88 height 13
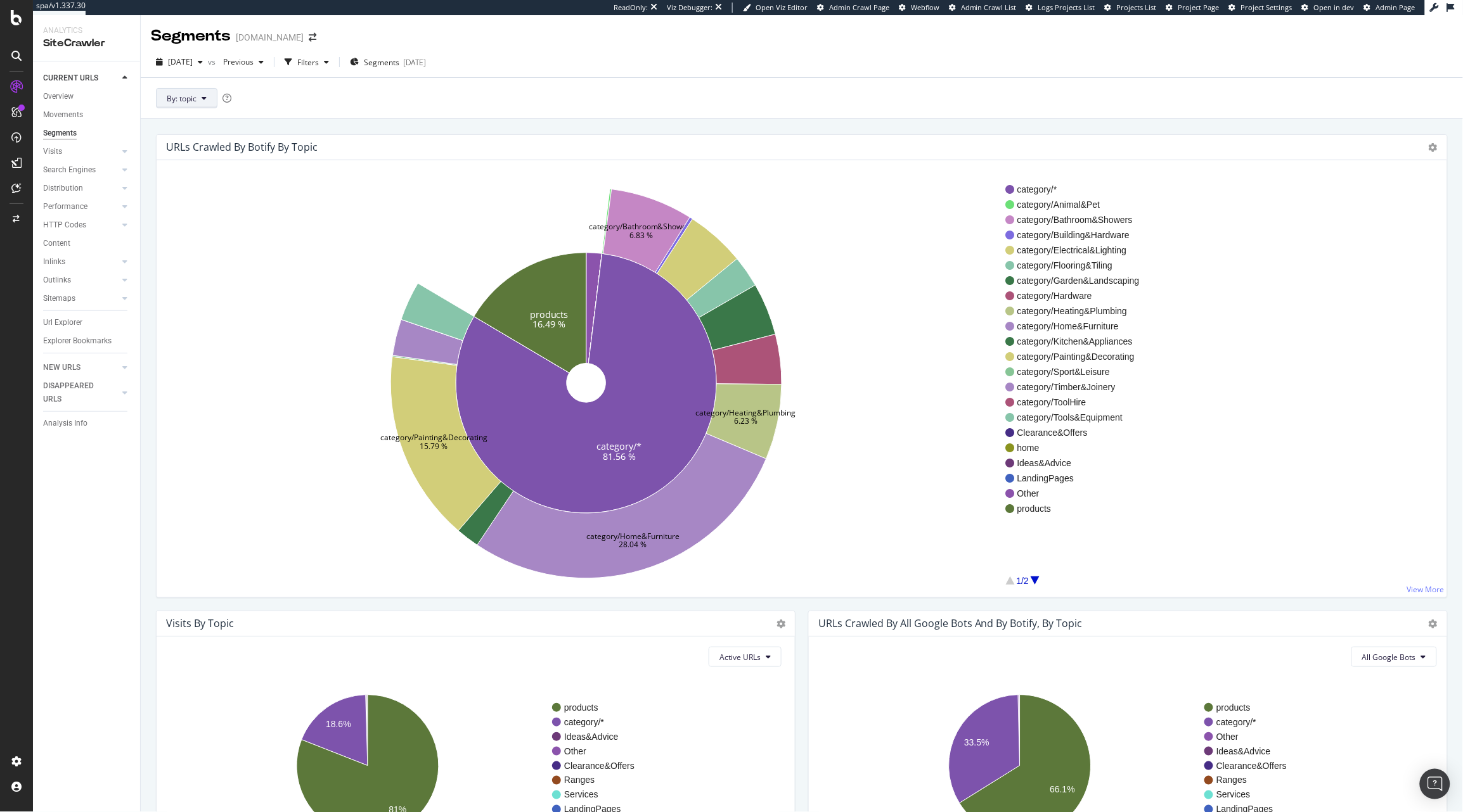
click at [210, 94] on button "By: topic" at bounding box center [187, 98] width 61 height 20
click at [199, 159] on div "pagetype" at bounding box center [235, 167] width 157 height 18
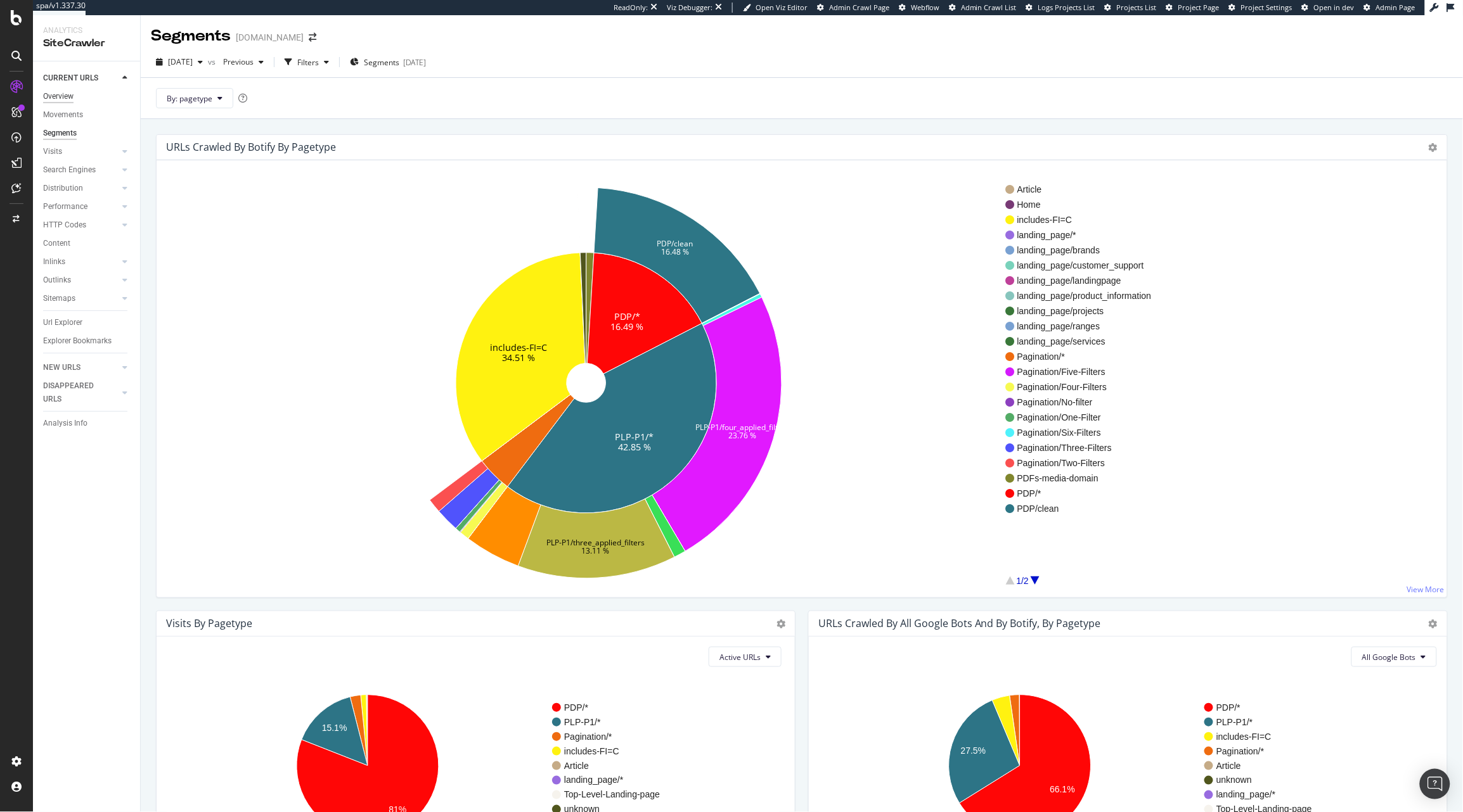
click at [64, 97] on div "Overview" at bounding box center [58, 97] width 31 height 13
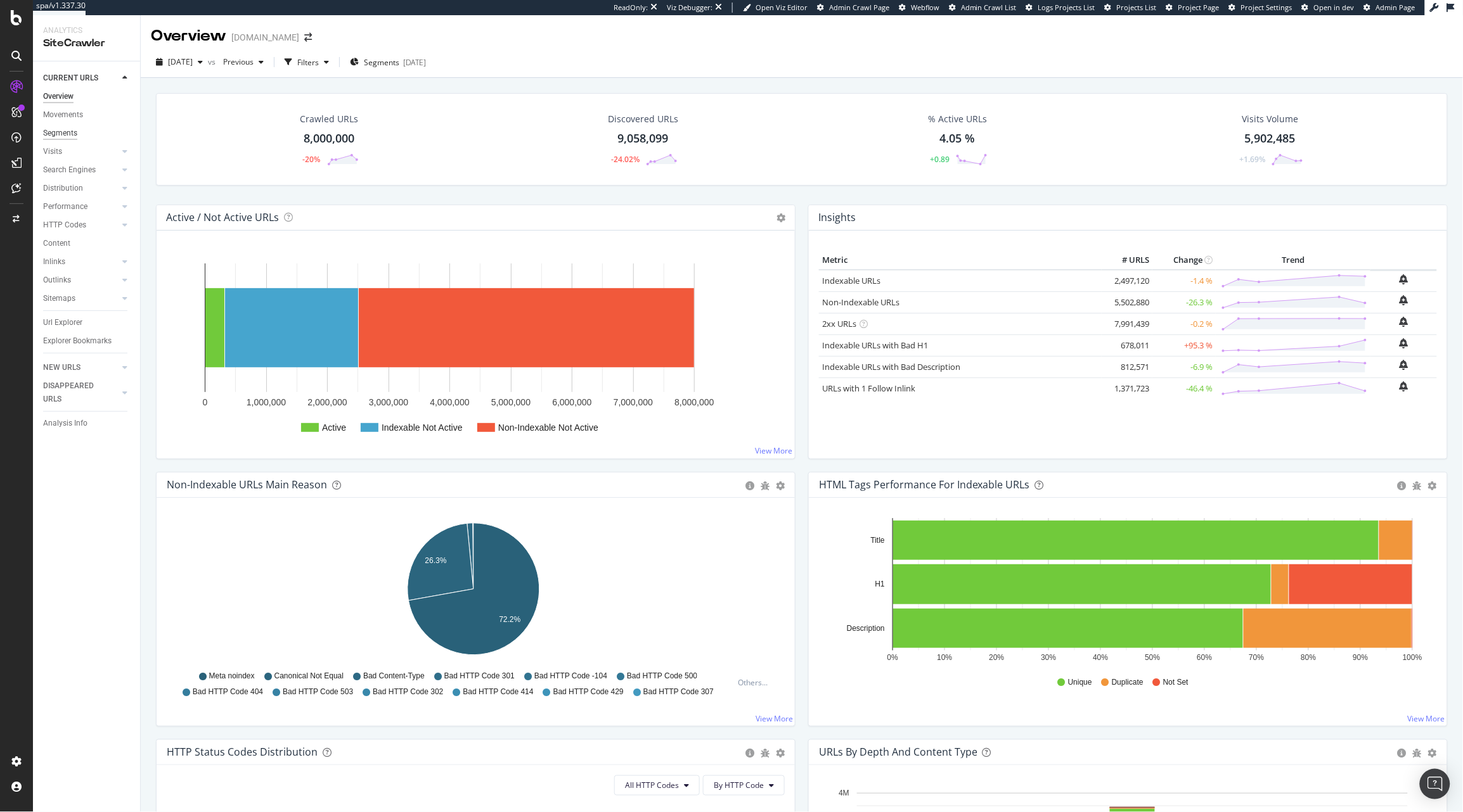
click at [69, 129] on div "Segments" at bounding box center [60, 133] width 34 height 13
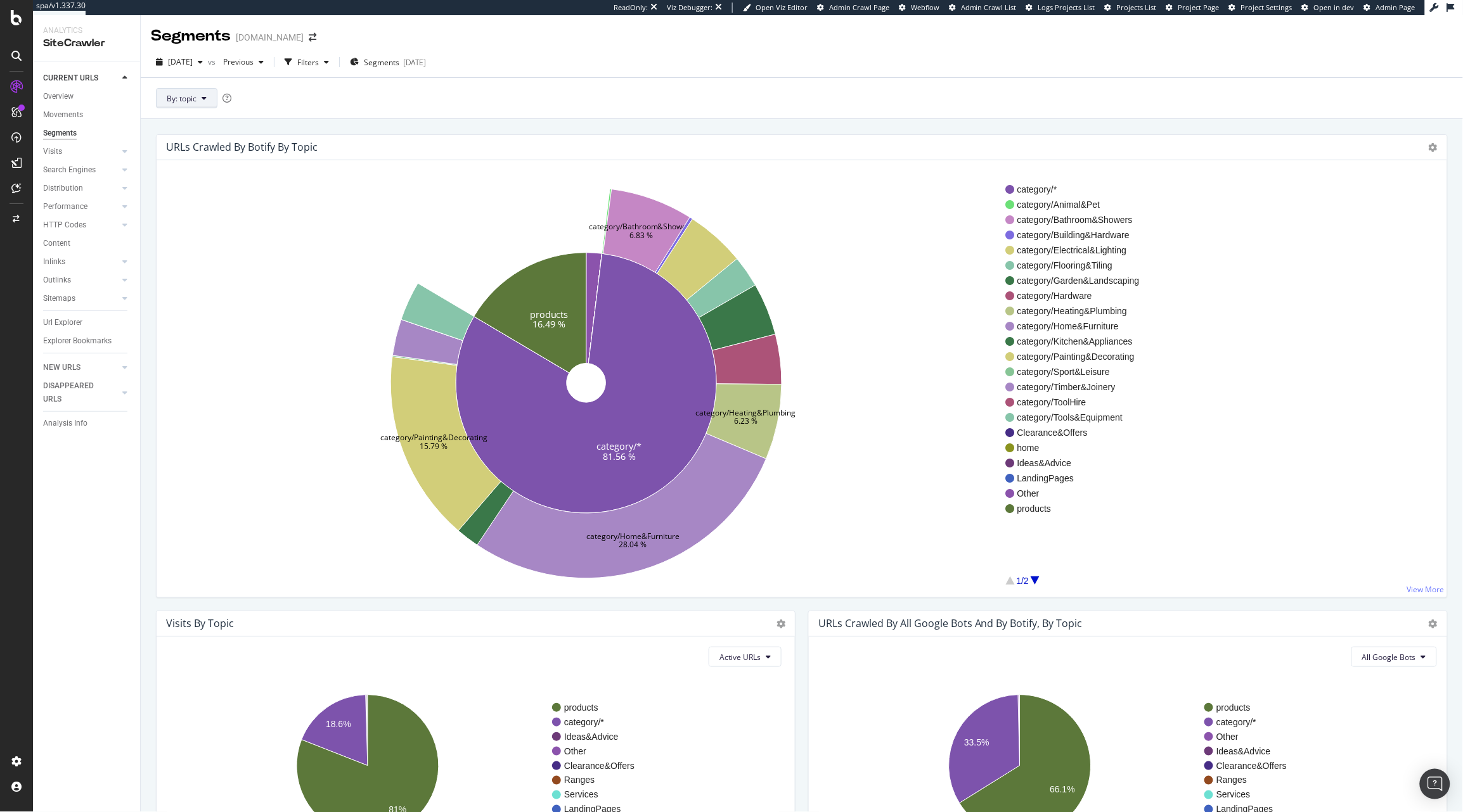
click at [188, 106] on button "By: topic" at bounding box center [187, 98] width 61 height 20
click at [212, 172] on span "pagetype" at bounding box center [235, 166] width 137 height 11
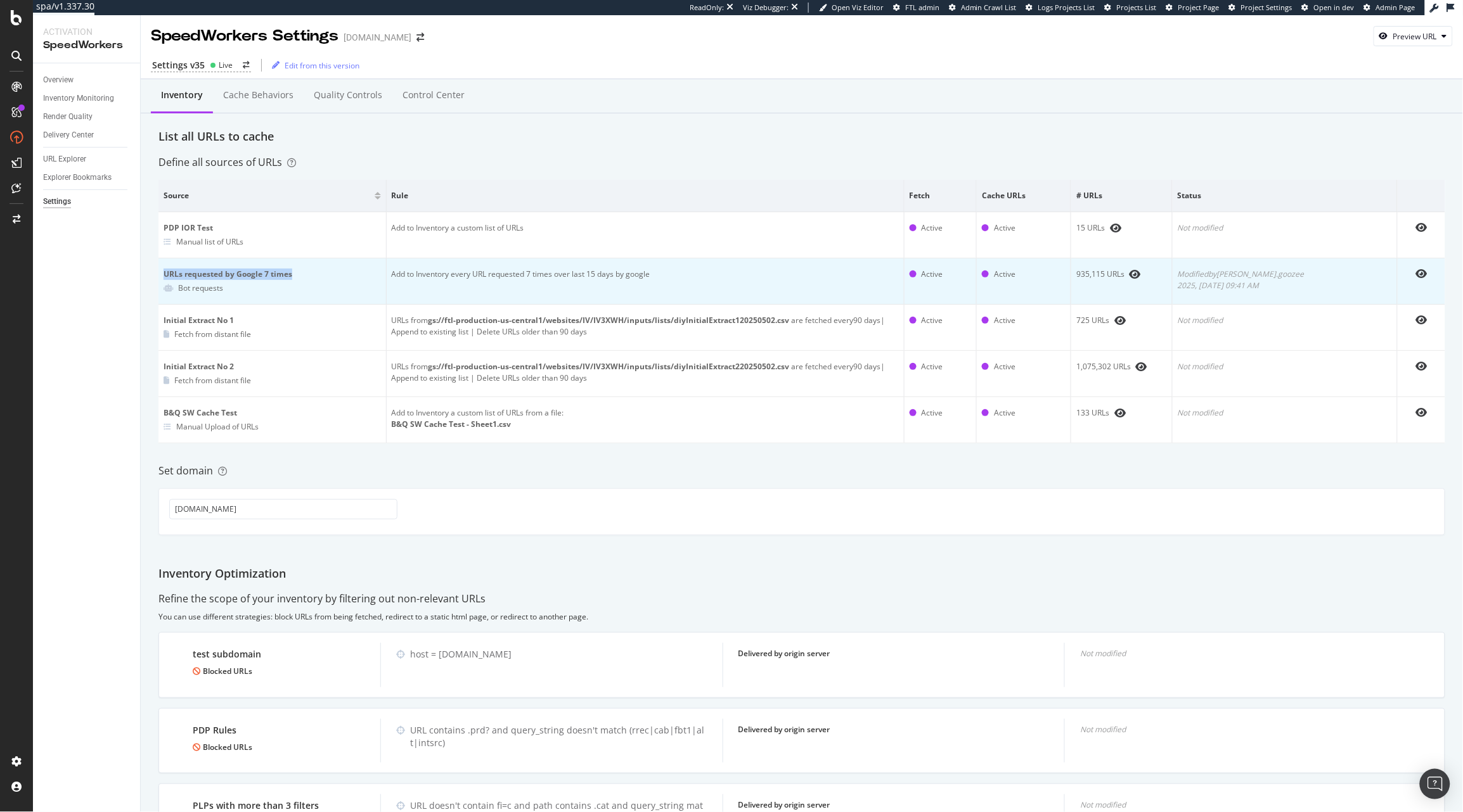
drag, startPoint x: 162, startPoint y: 277, endPoint x: 298, endPoint y: 272, distance: 136.1
click at [298, 272] on td "URLs requested by Google 7 times Bot requests" at bounding box center [272, 281] width 228 height 46
click at [224, 275] on div "URLs requested by Google 7 times" at bounding box center [272, 273] width 217 height 11
drag, startPoint x: 233, startPoint y: 279, endPoint x: 295, endPoint y: 274, distance: 62.2
click at [295, 274] on div "URLs requested by Google 7 times" at bounding box center [272, 273] width 217 height 11
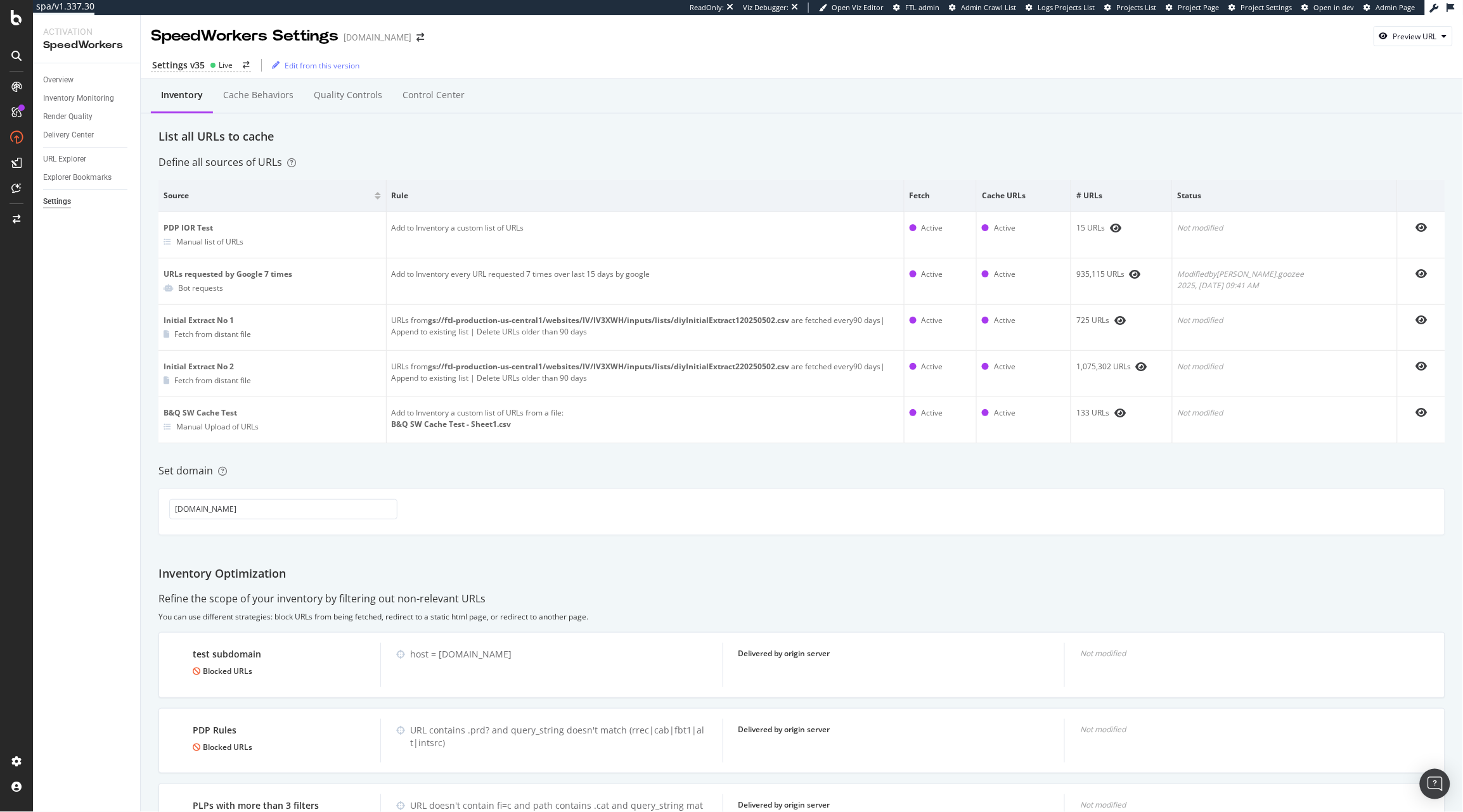
click at [545, 147] on div "Inventory Cache behaviors Quality Controls Control Center List all URLs to cach…" at bounding box center [801, 652] width 1322 height 1146
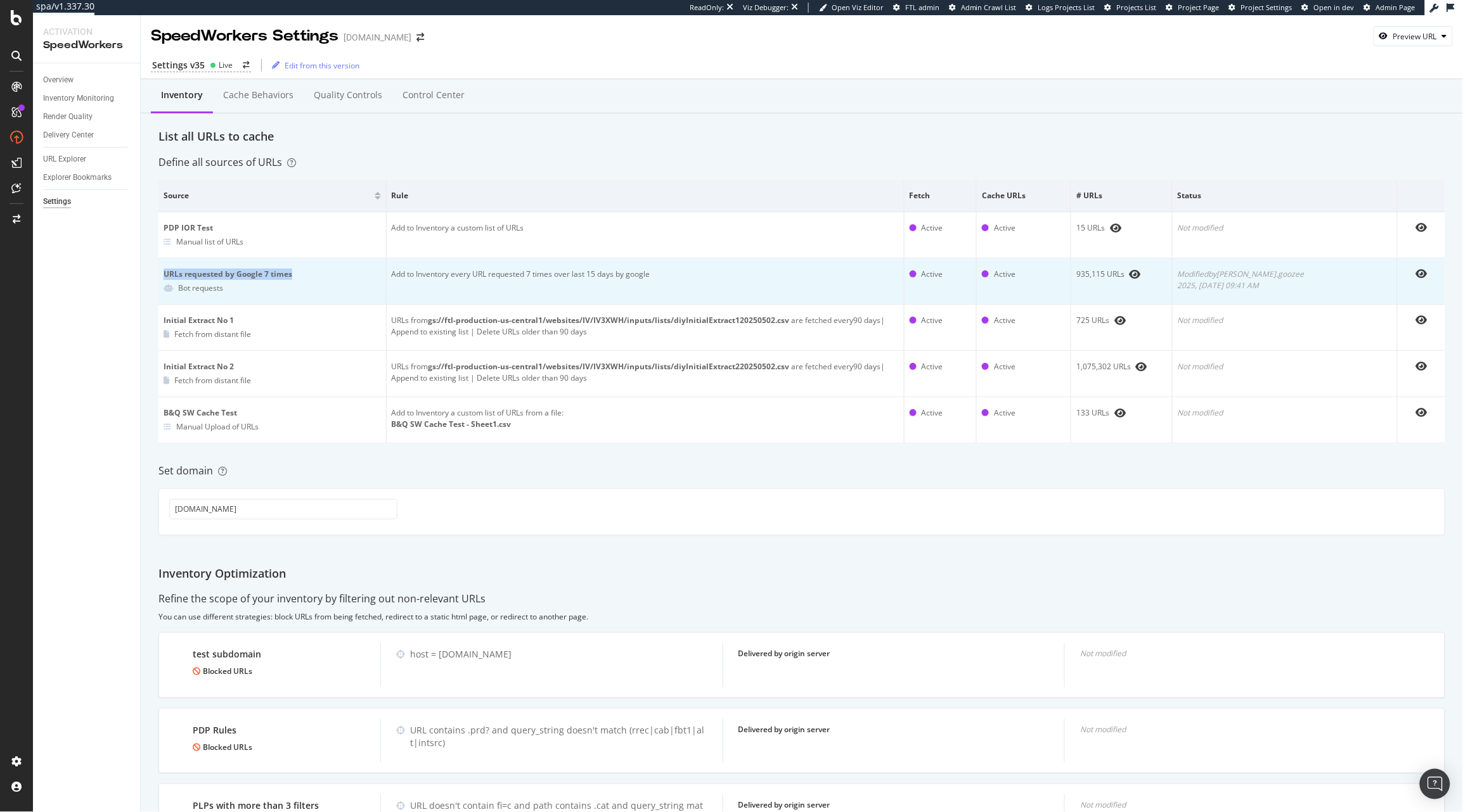
drag, startPoint x: 161, startPoint y: 274, endPoint x: 312, endPoint y: 274, distance: 151.0
click at [312, 274] on td "URLs requested by Google 7 times Bot requests" at bounding box center [272, 281] width 228 height 46
click at [267, 279] on div "URLs requested by Google 7 times" at bounding box center [272, 273] width 217 height 11
click at [263, 274] on div "URLs requested by Google 7 times" at bounding box center [272, 273] width 217 height 11
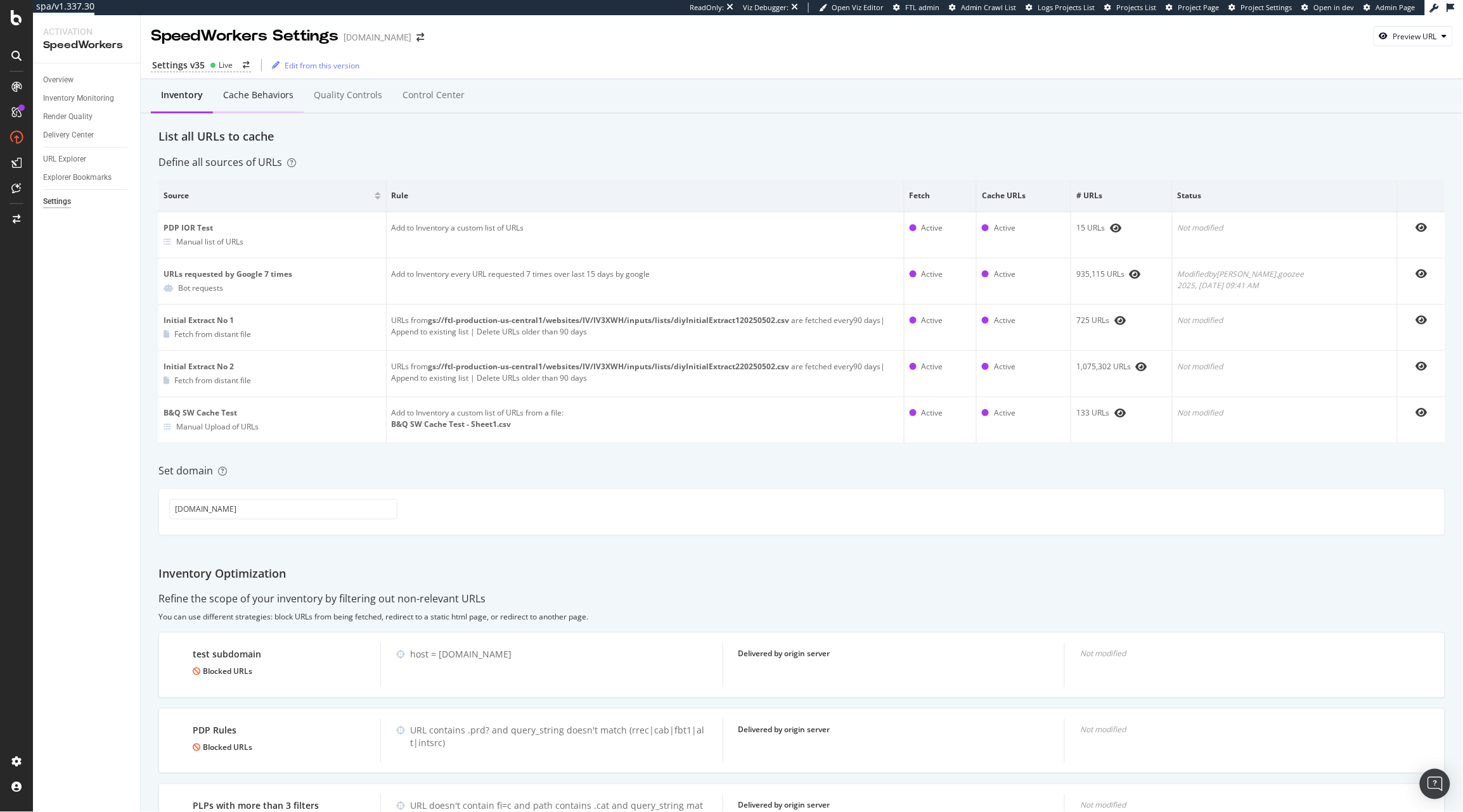
click at [235, 91] on div "Cache behaviors" at bounding box center [259, 95] width 71 height 12
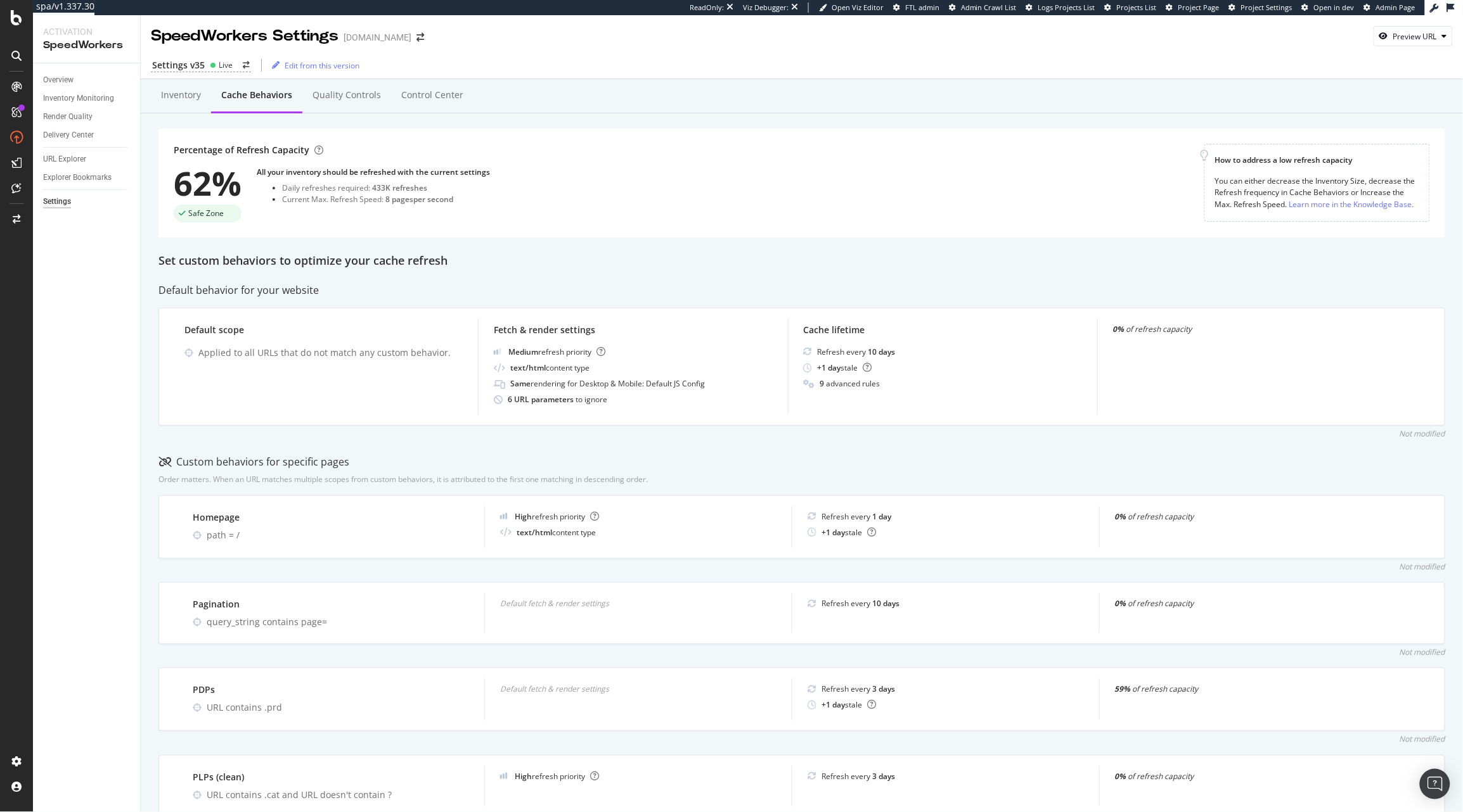
drag, startPoint x: 182, startPoint y: 212, endPoint x: 231, endPoint y: 222, distance: 50.0
click at [231, 222] on div "Safe Zone" at bounding box center [208, 213] width 68 height 18
drag, startPoint x: 380, startPoint y: 199, endPoint x: 494, endPoint y: 210, distance: 114.5
click at [494, 210] on div "Percentage of Refresh Capacity 62% Safe Zone All your inventory should be refre…" at bounding box center [689, 183] width 1031 height 78
click at [174, 108] on div "Inventory" at bounding box center [181, 95] width 60 height 35
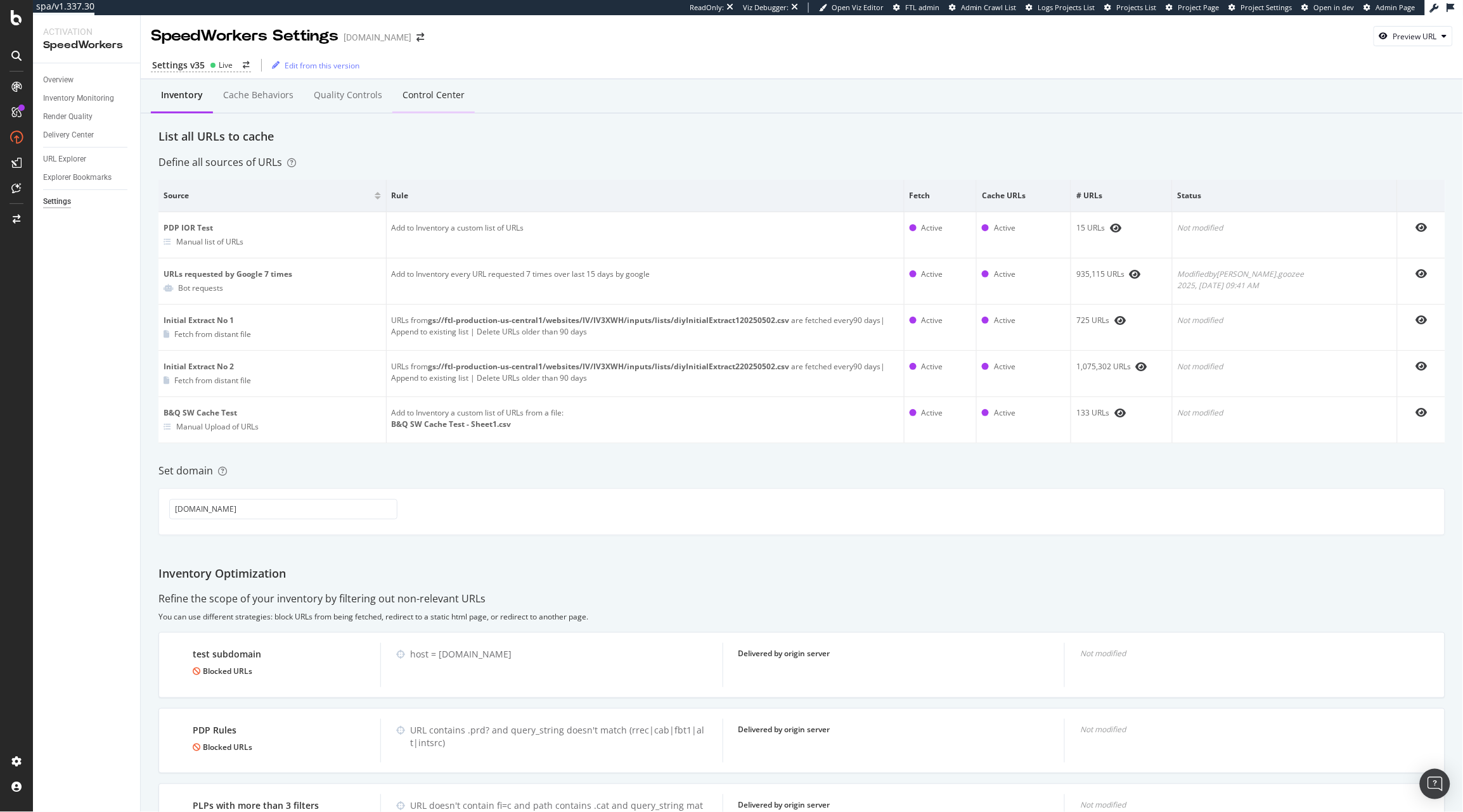
click at [442, 103] on div "Control Center" at bounding box center [434, 95] width 82 height 35
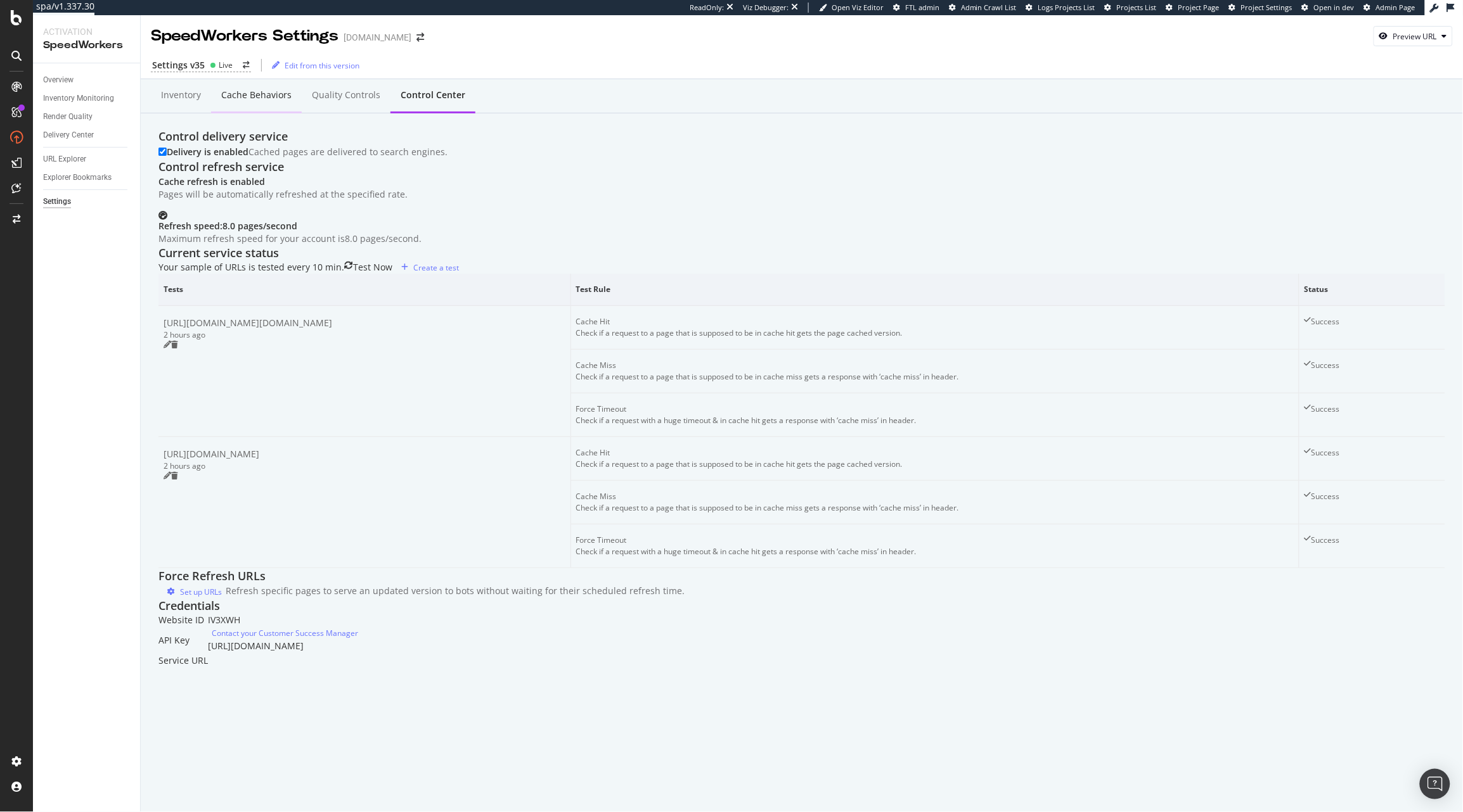
click at [259, 94] on div "Cache behaviors" at bounding box center [257, 95] width 71 height 12
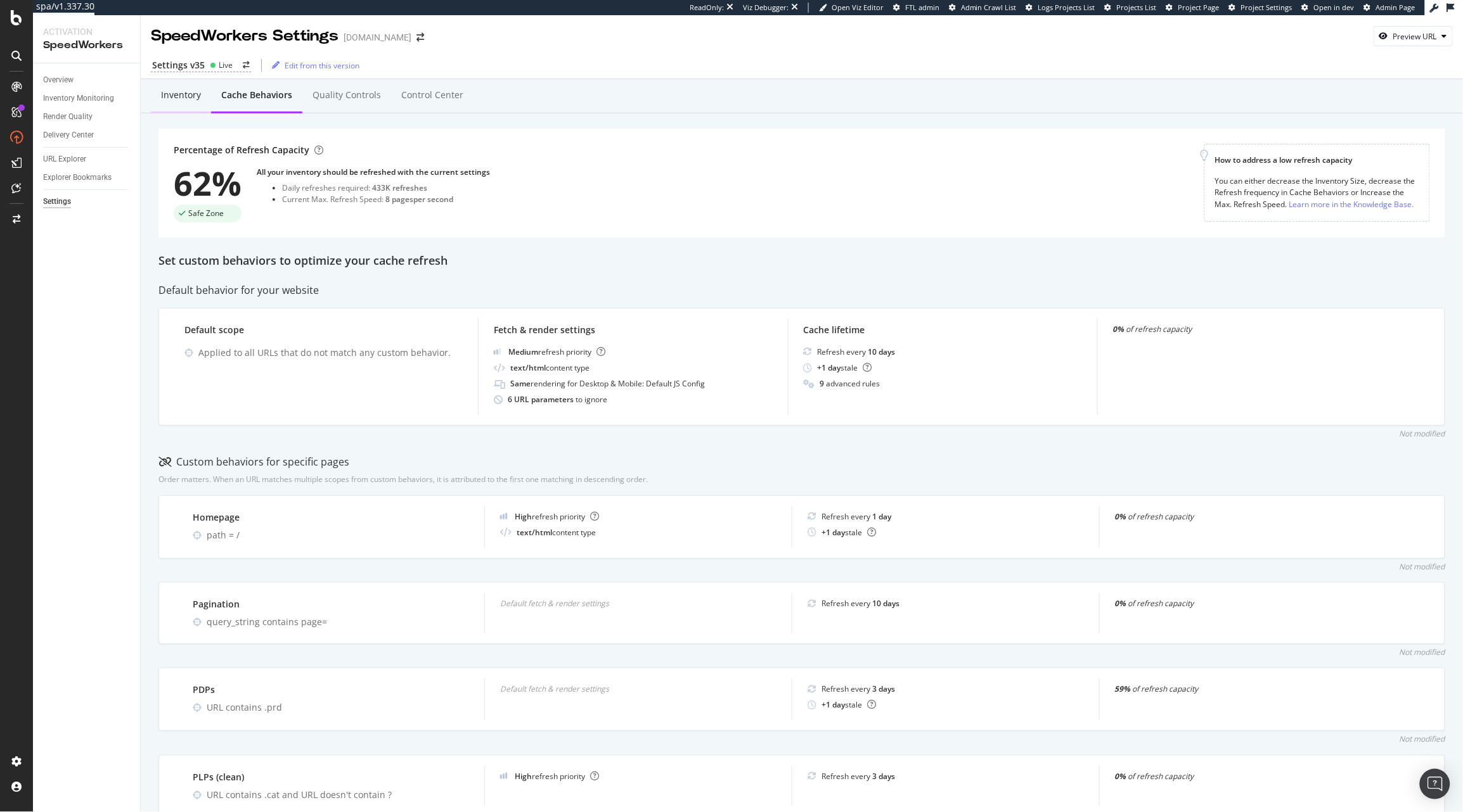
click at [202, 86] on div "Inventory" at bounding box center [181, 95] width 60 height 35
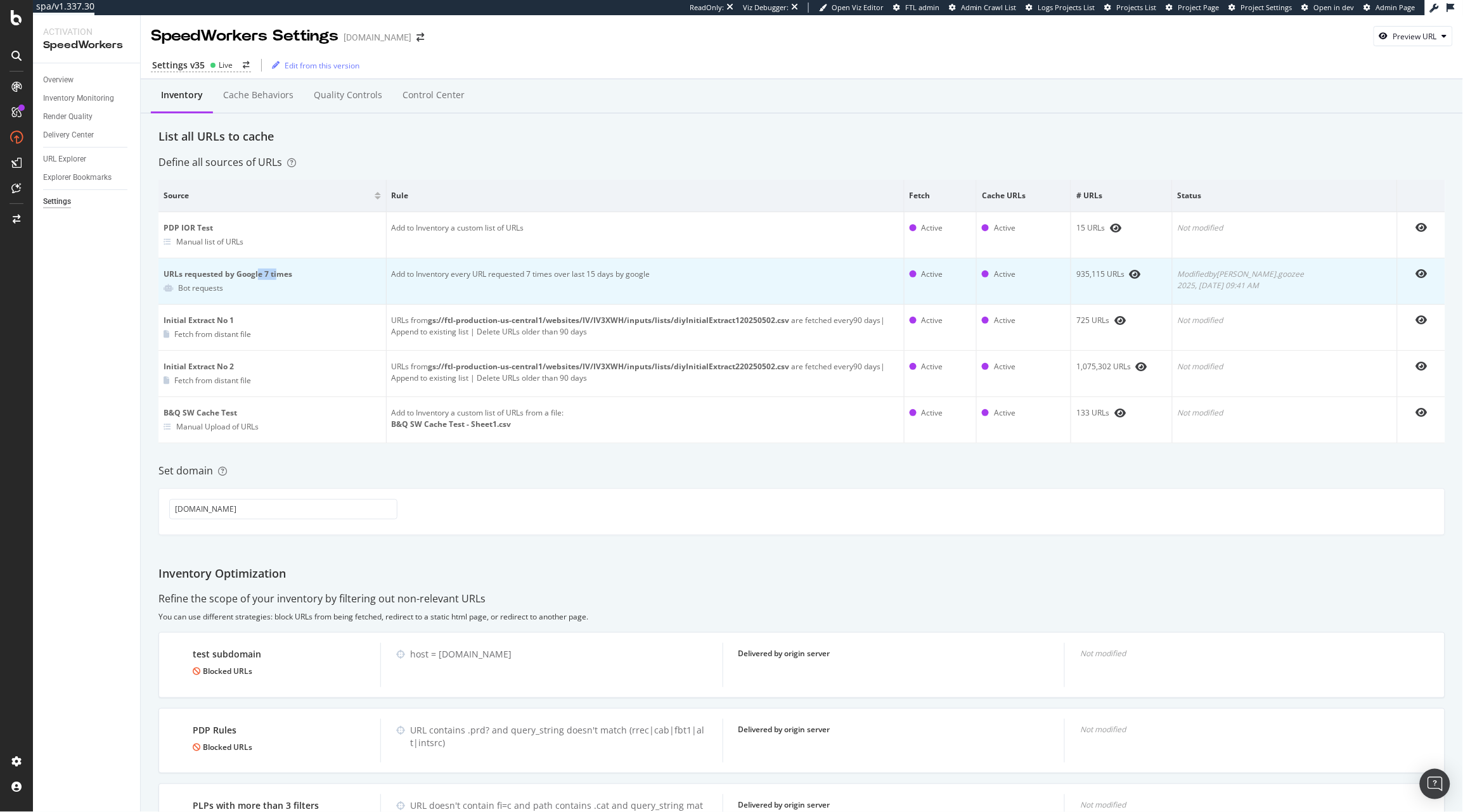
drag, startPoint x: 258, startPoint y: 273, endPoint x: 275, endPoint y: 275, distance: 17.1
click at [275, 275] on div "URLs requested by Google 7 times" at bounding box center [272, 273] width 217 height 11
drag, startPoint x: 268, startPoint y: 273, endPoint x: 246, endPoint y: 276, distance: 22.2
click at [267, 273] on div "URLs requested by Google 7 times" at bounding box center [272, 273] width 217 height 11
drag, startPoint x: 240, startPoint y: 277, endPoint x: 270, endPoint y: 276, distance: 30.0
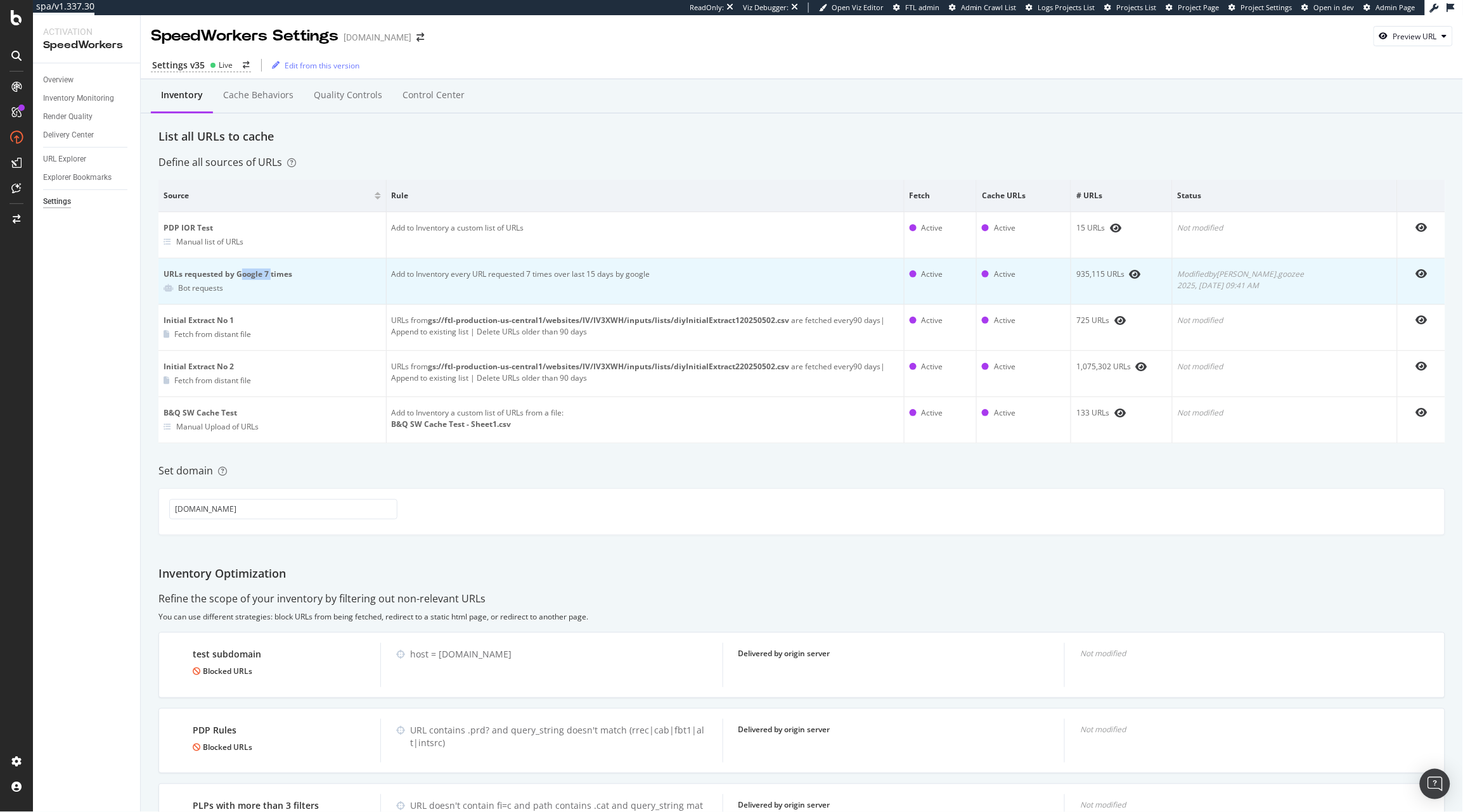
click at [270, 276] on div "URLs requested by Google 7 times" at bounding box center [272, 273] width 217 height 11
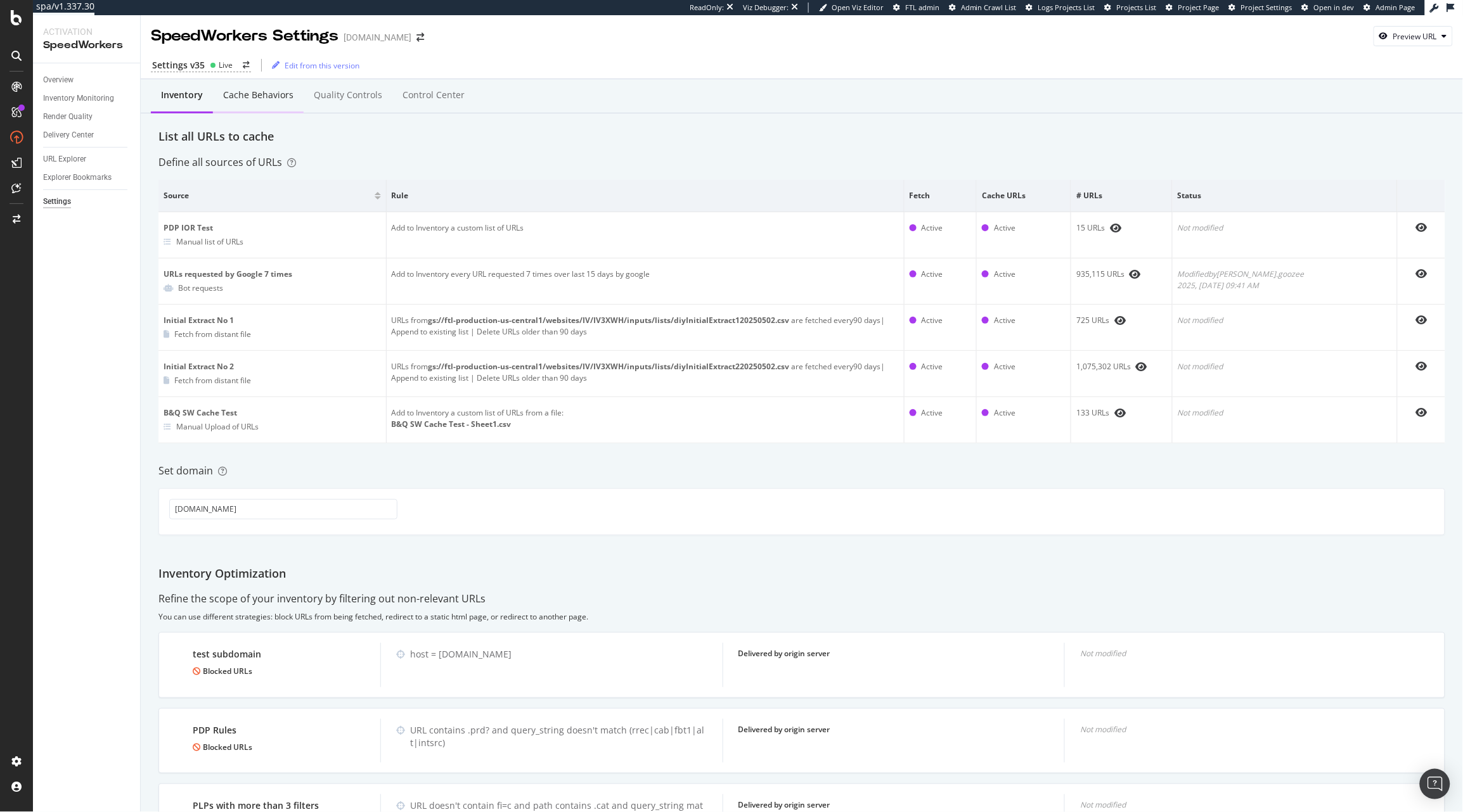
click at [268, 99] on div "Cache behaviors" at bounding box center [259, 95] width 71 height 12
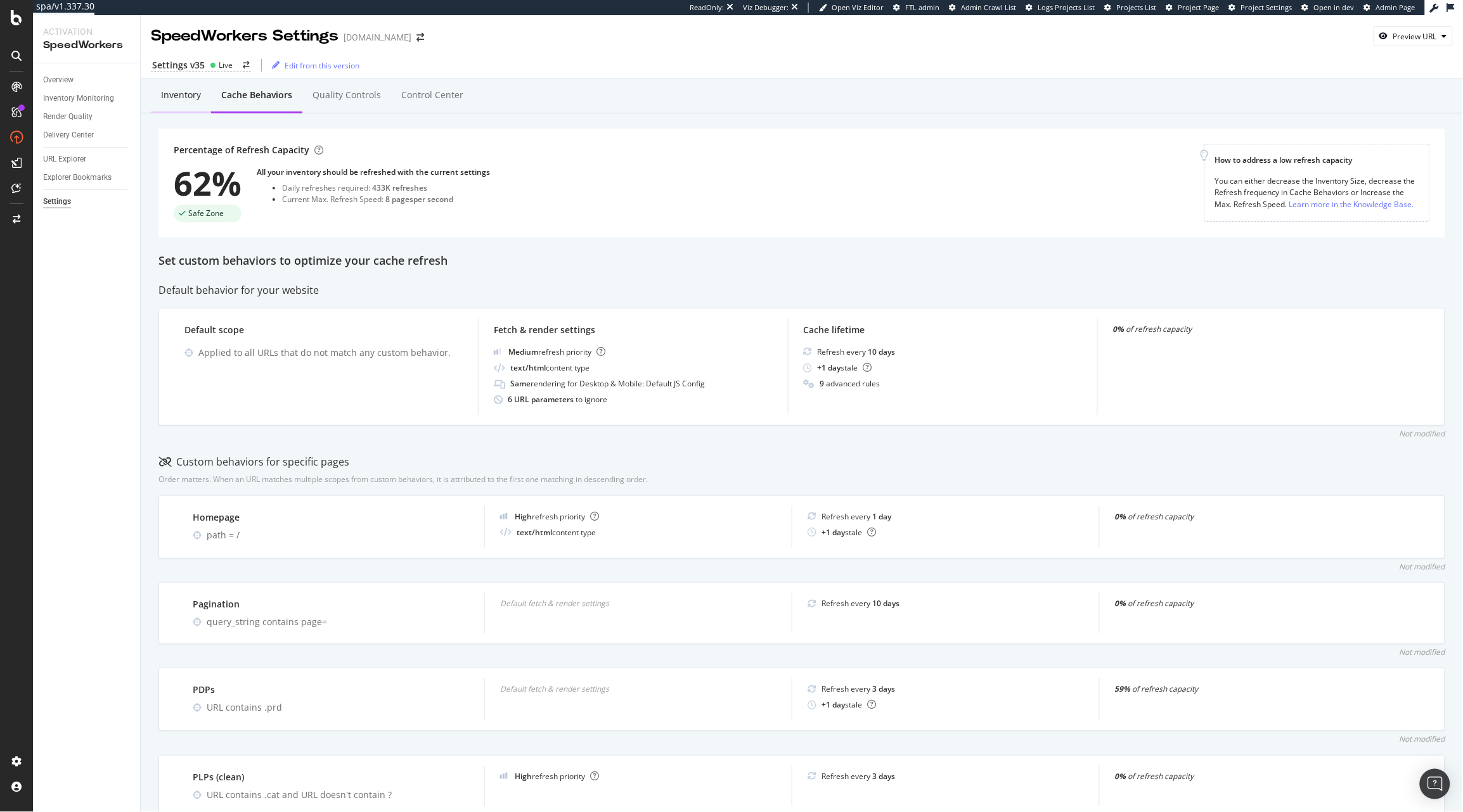
click at [201, 98] on div "Inventory" at bounding box center [181, 95] width 60 height 35
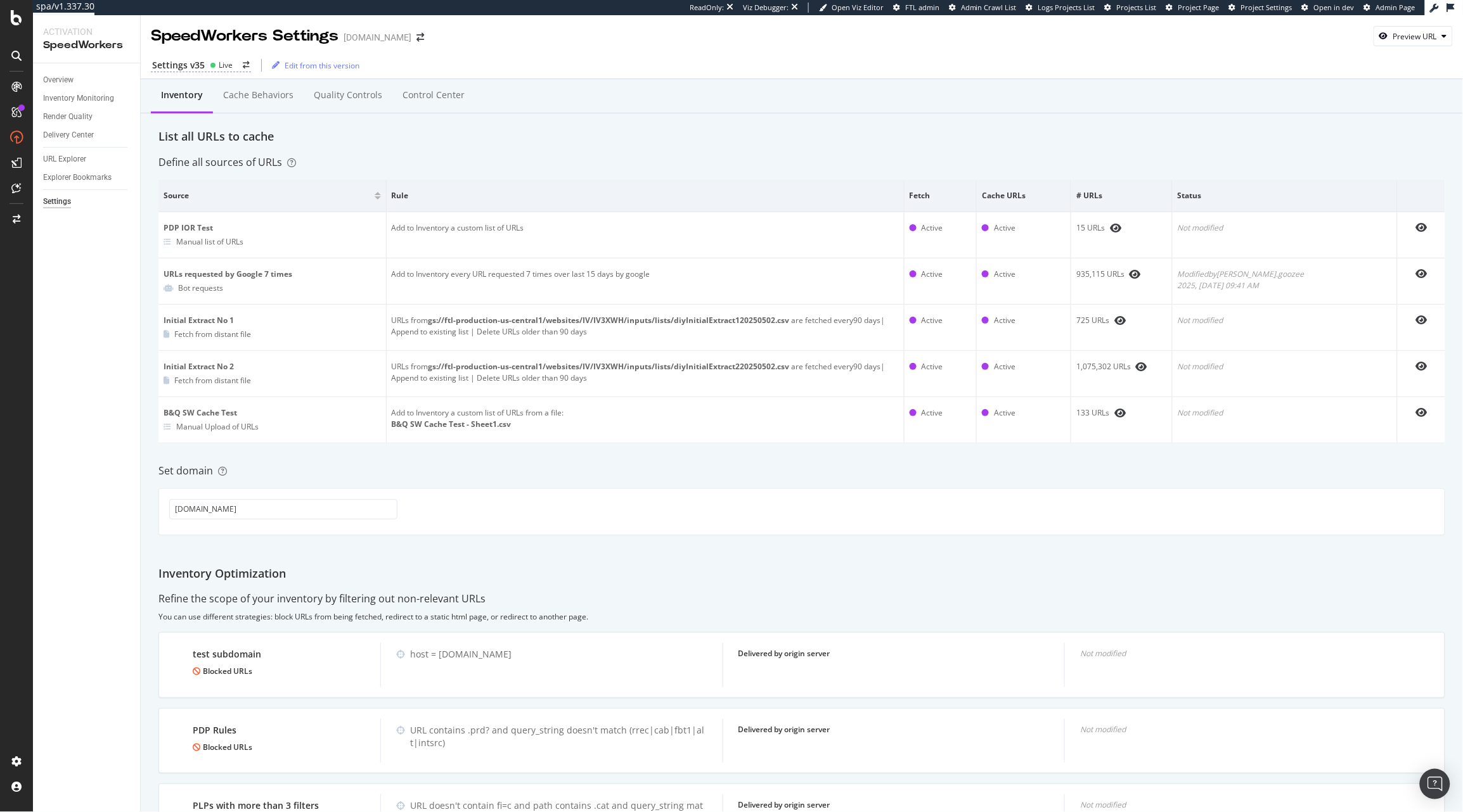
click at [563, 178] on div "Inventory Cache behaviors Quality Controls Control Center List all URLs to cach…" at bounding box center [801, 652] width 1322 height 1146
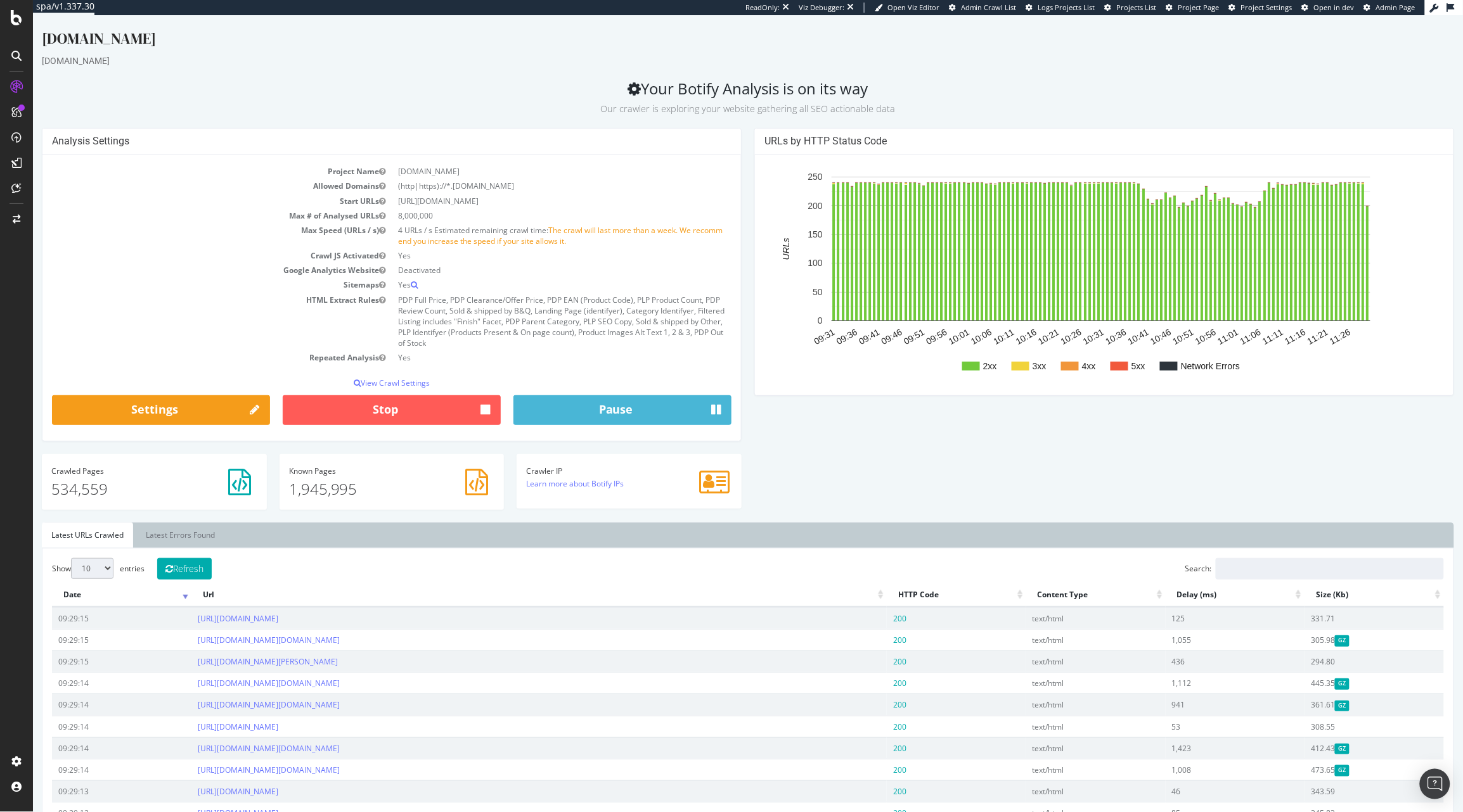
drag, startPoint x: 398, startPoint y: 234, endPoint x: 518, endPoint y: 235, distance: 120.0
click at [518, 235] on td "4 URLs / s Estimated remaining crawl time: The crawl will last more than a week…" at bounding box center [561, 236] width 340 height 25
click at [465, 119] on div "[DOMAIN_NAME] [DOMAIN_NAME] Your Botify Analysis is on its way Our crawler is e…" at bounding box center [747, 728] width 1430 height 1401
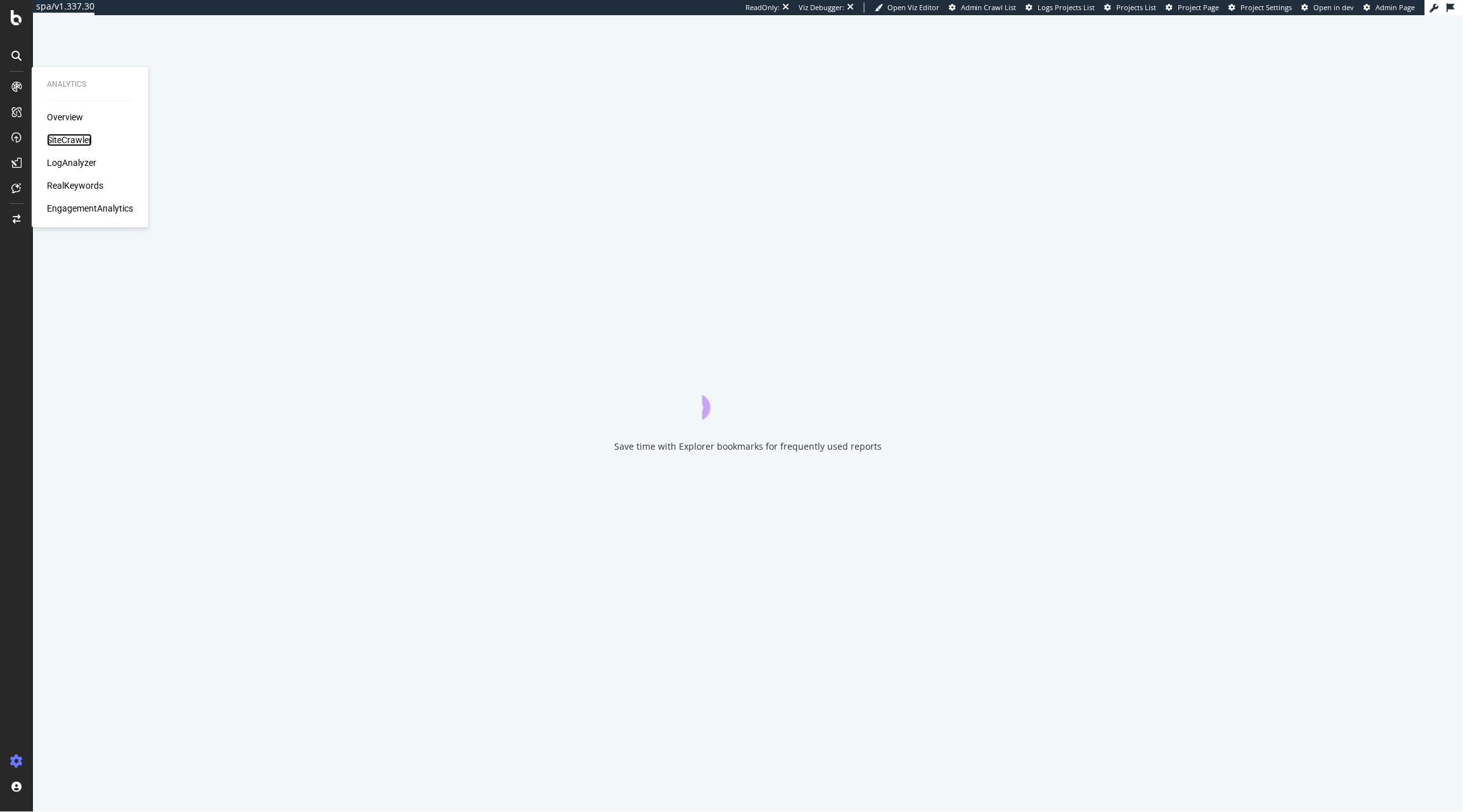
click at [67, 138] on div "SiteCrawler" at bounding box center [69, 140] width 45 height 12
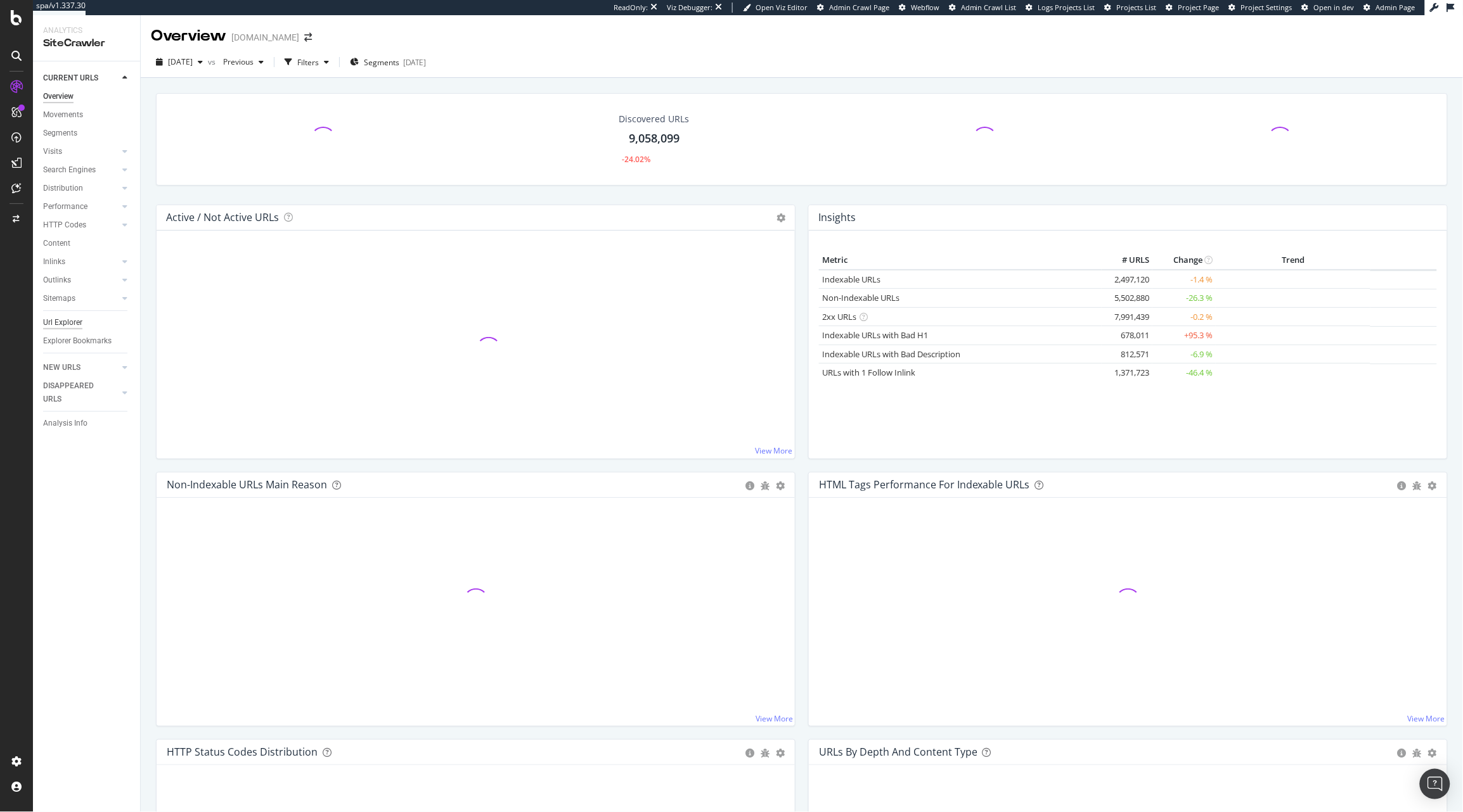
click at [59, 324] on div "Url Explorer" at bounding box center [63, 322] width 39 height 13
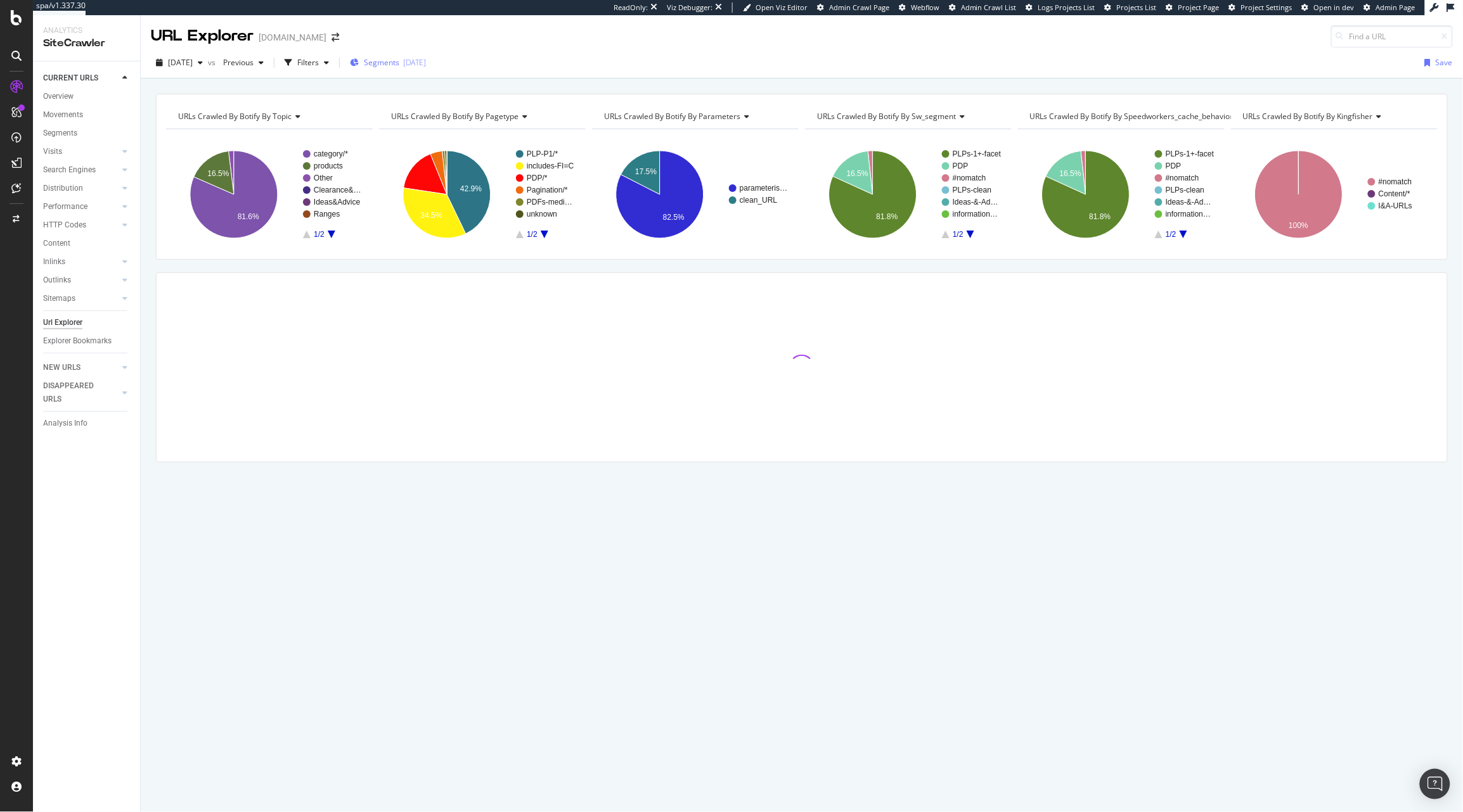
click at [399, 62] on span "Segments" at bounding box center [381, 62] width 35 height 10
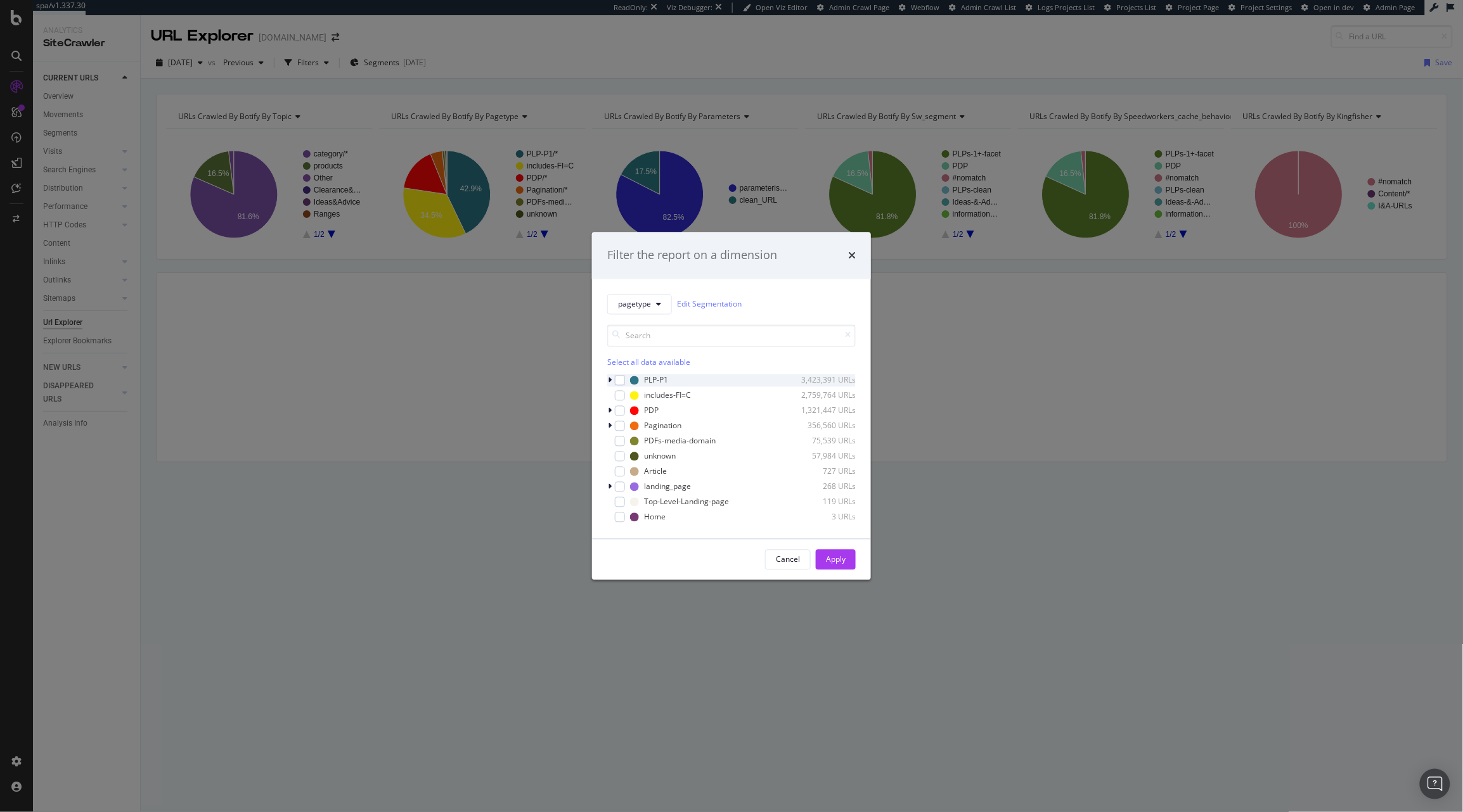
click at [611, 383] on icon "modal" at bounding box center [610, 380] width 4 height 8
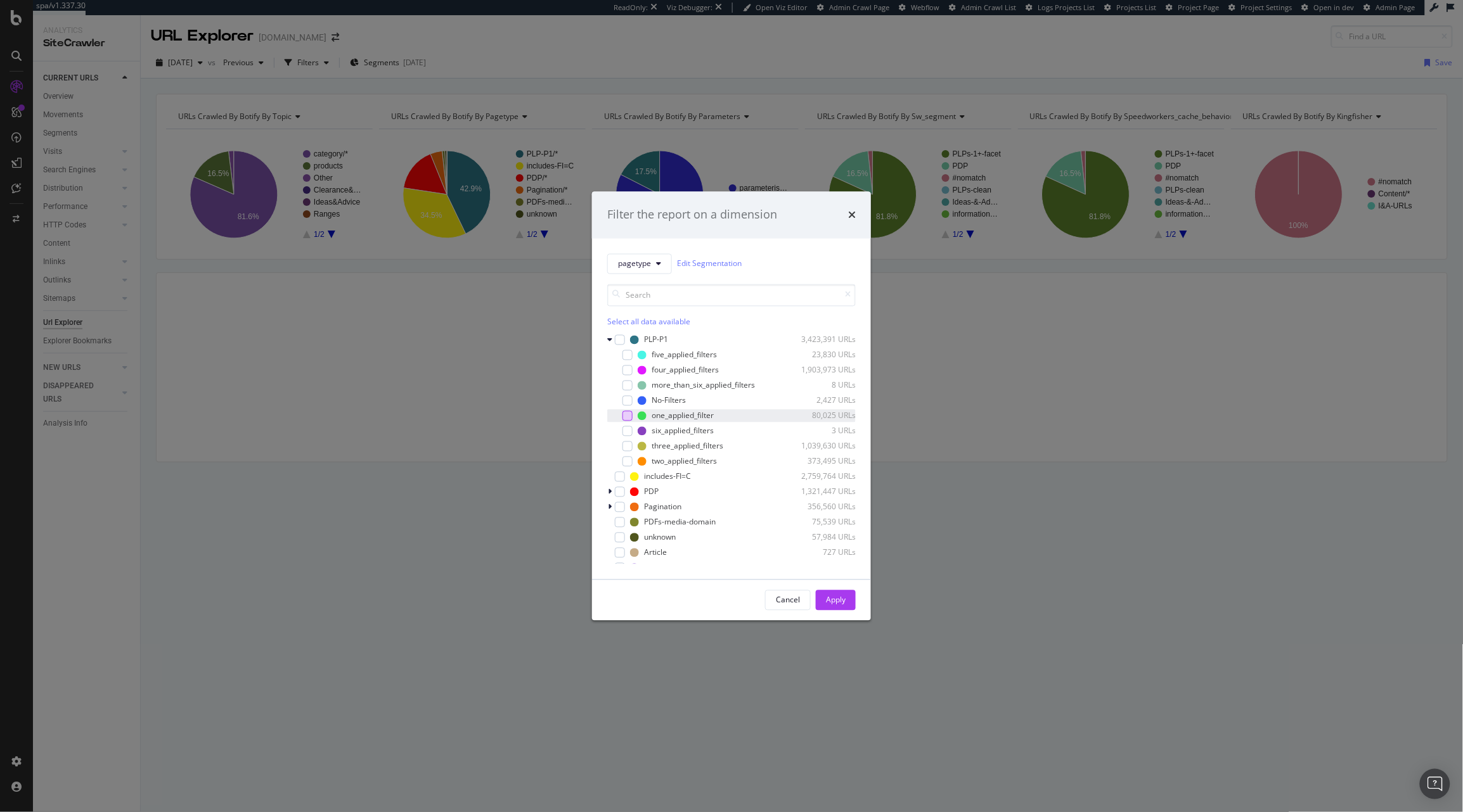
click at [627, 416] on div "modal" at bounding box center [628, 416] width 10 height 10
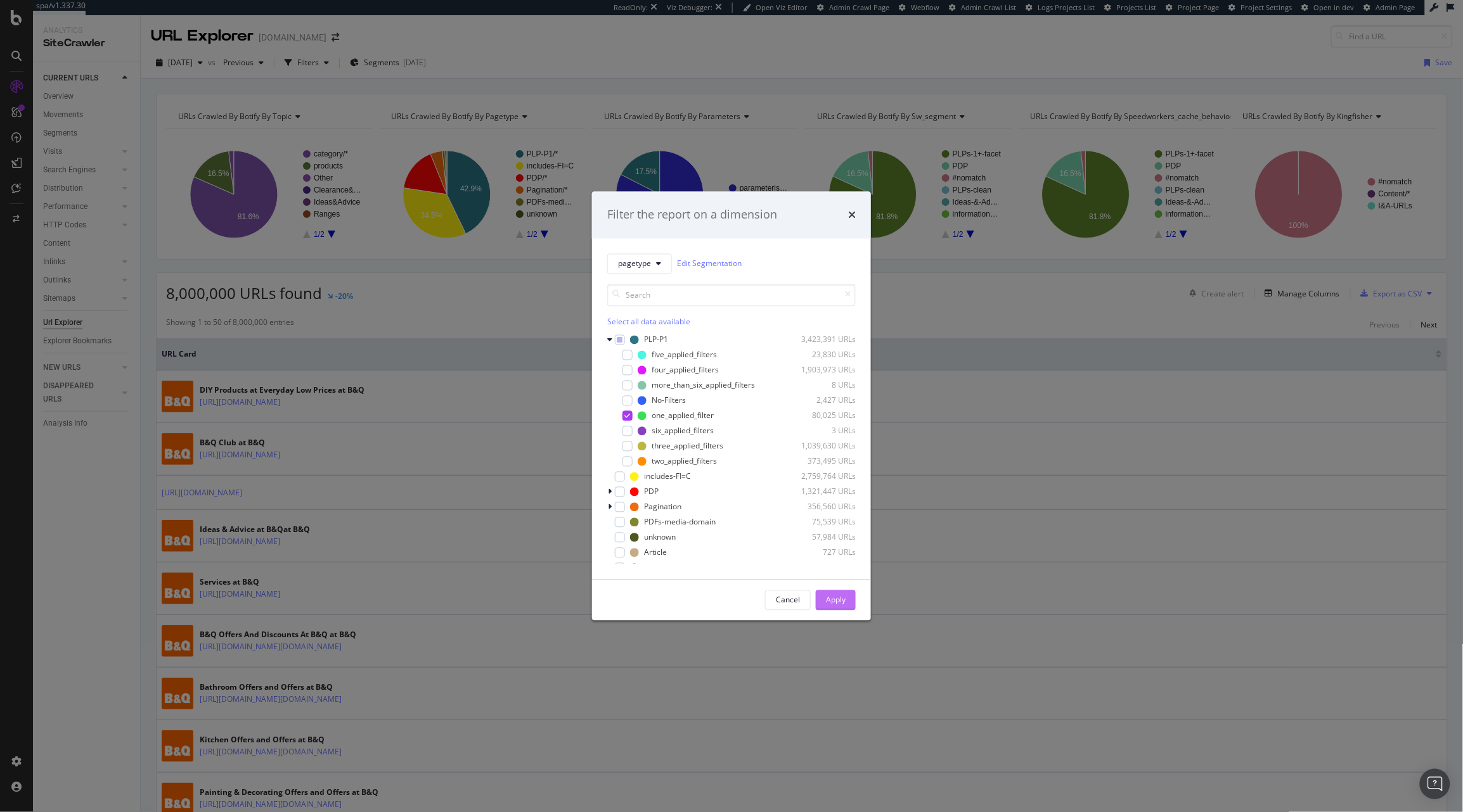
click at [838, 601] on div "Apply" at bounding box center [835, 600] width 20 height 10
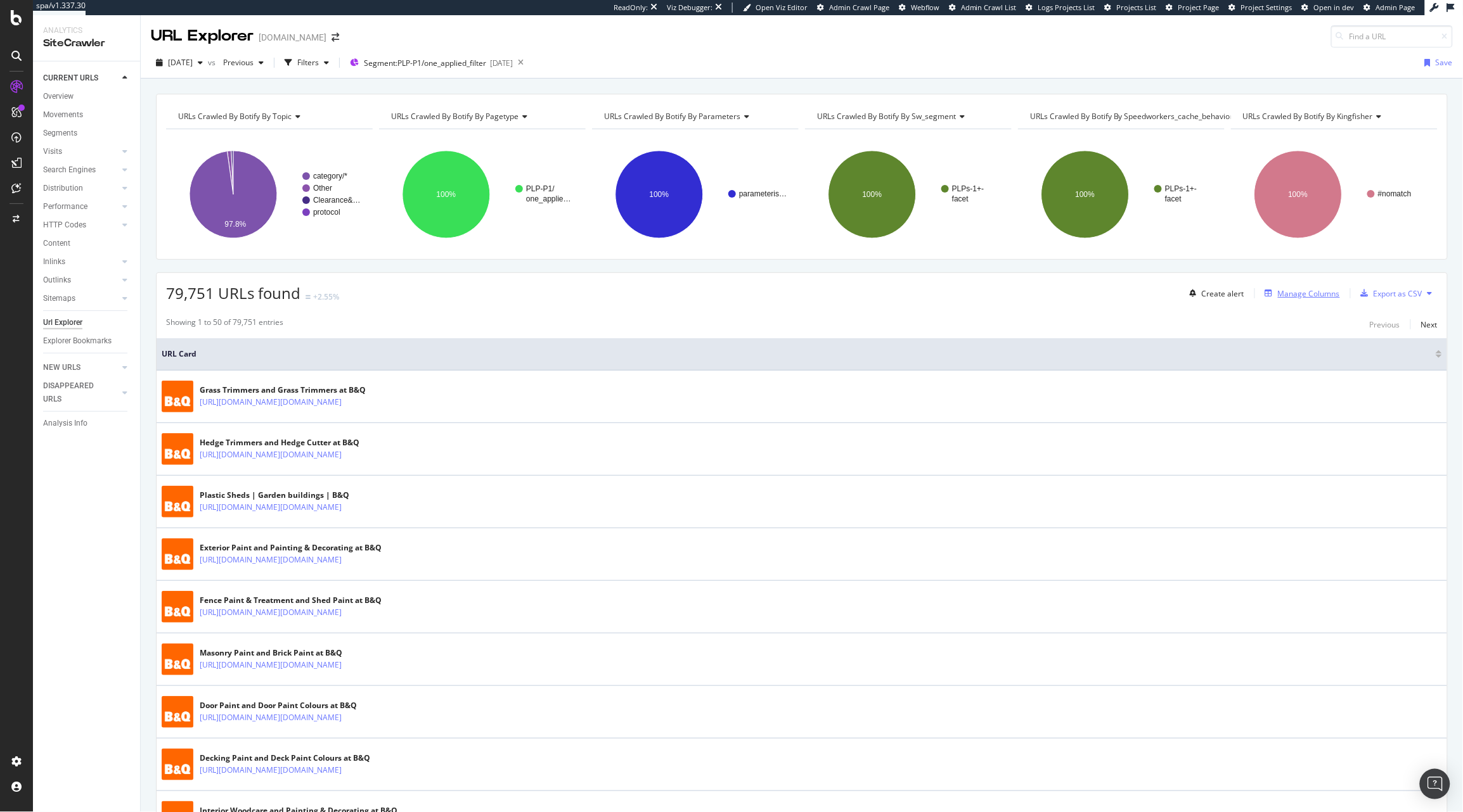
click at [1290, 300] on div "Manage Columns" at bounding box center [1300, 293] width 80 height 14
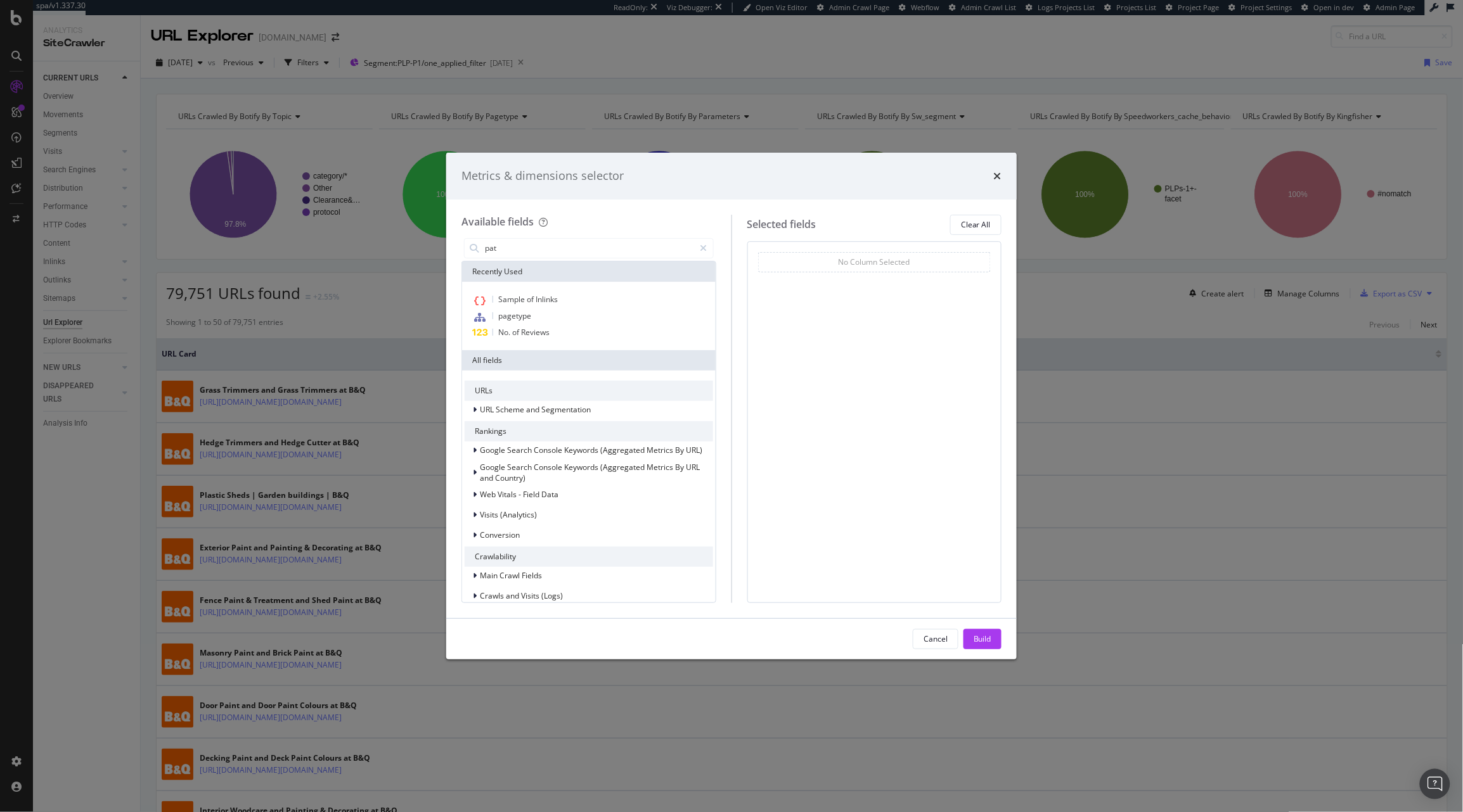
type input "path"
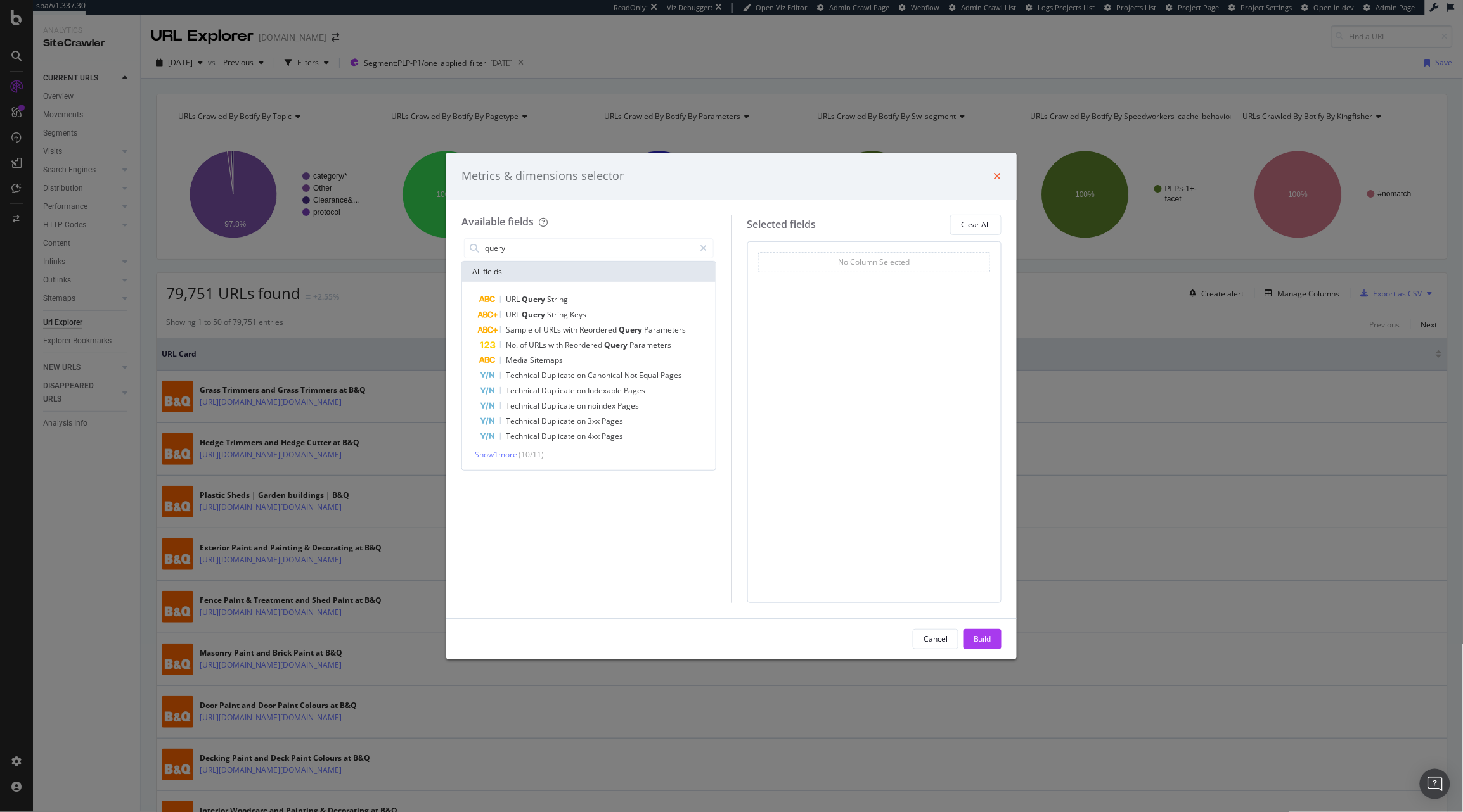
type input "query"
click icon "times"
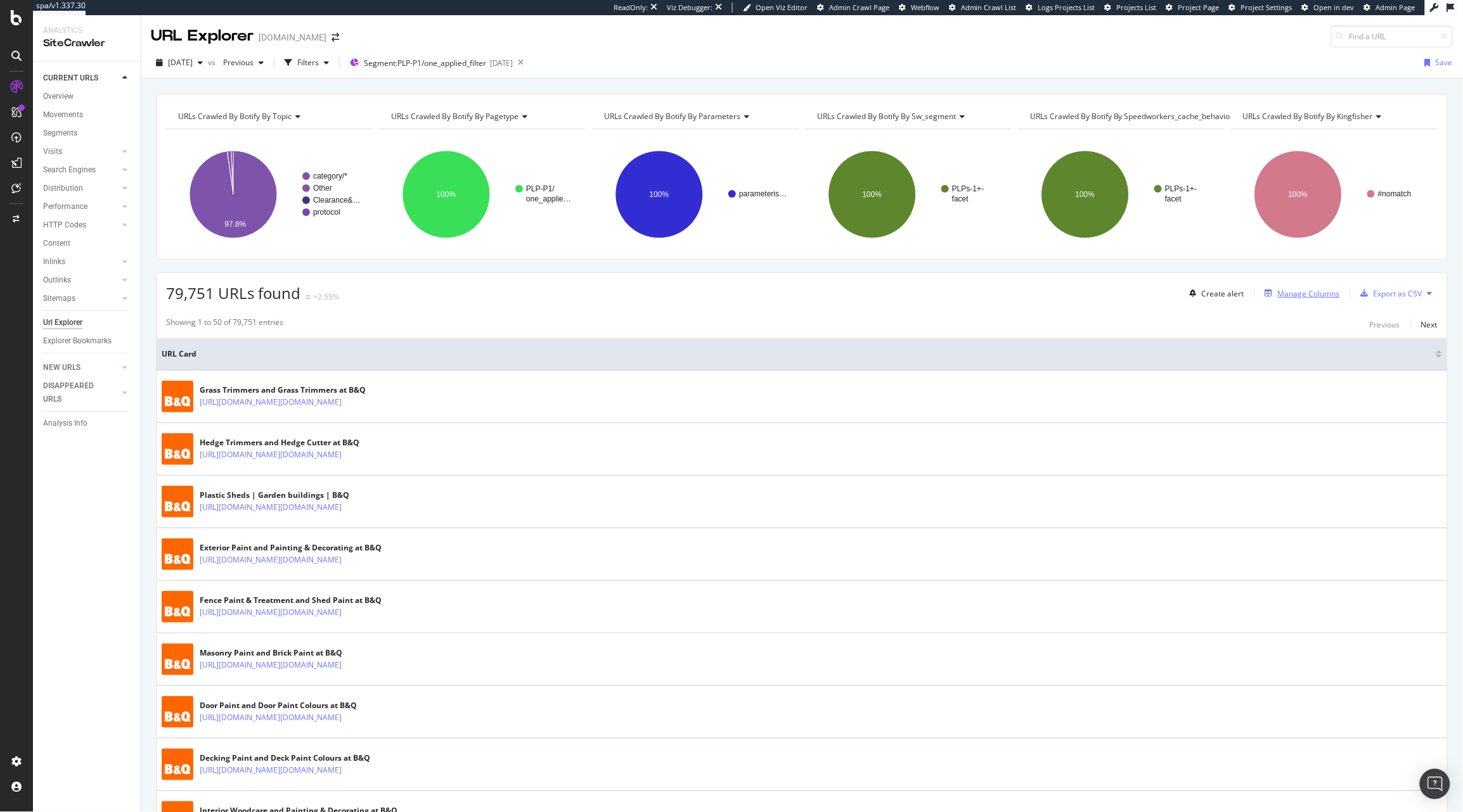
click div "Manage Columns"
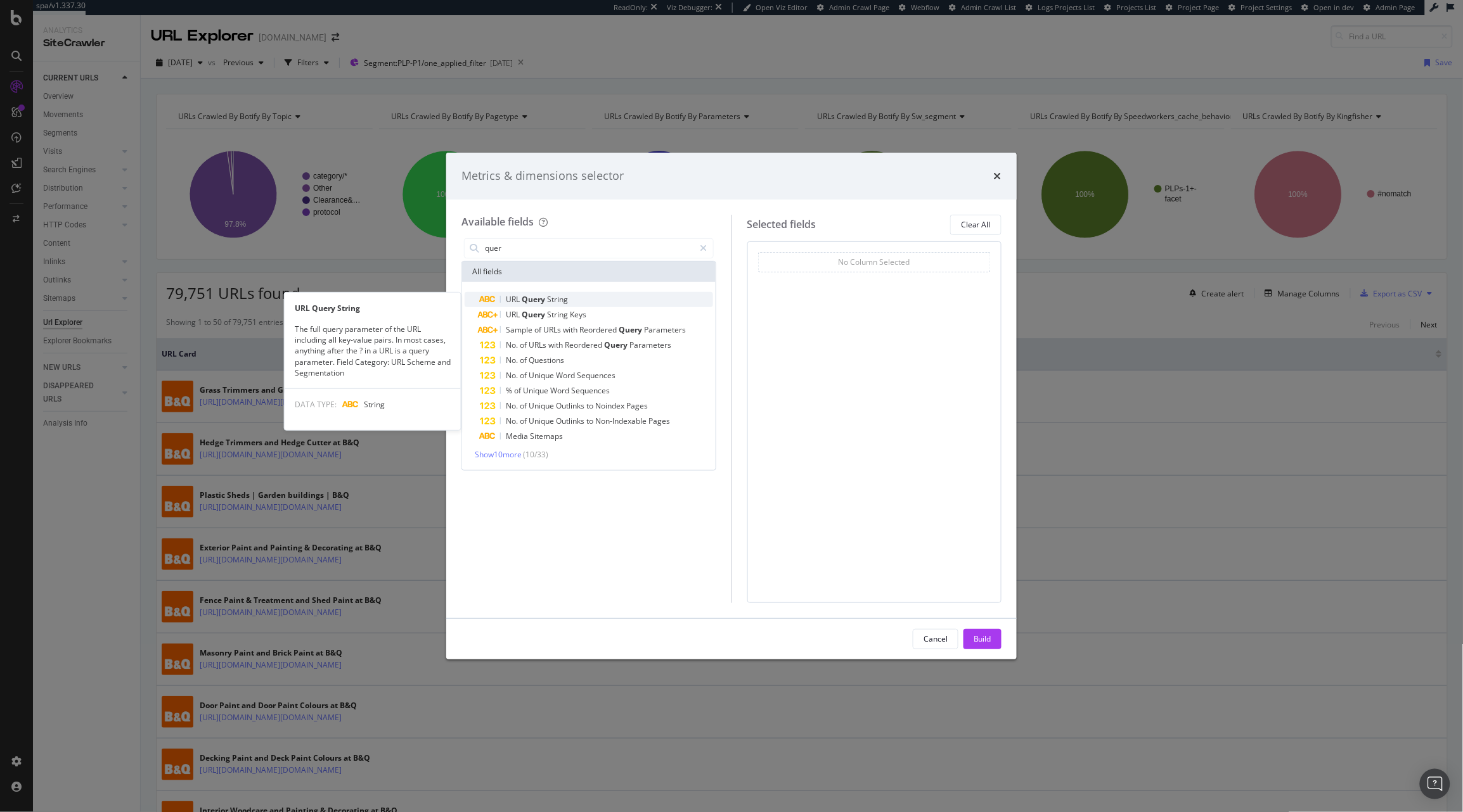
type input "quer"
click span "String"
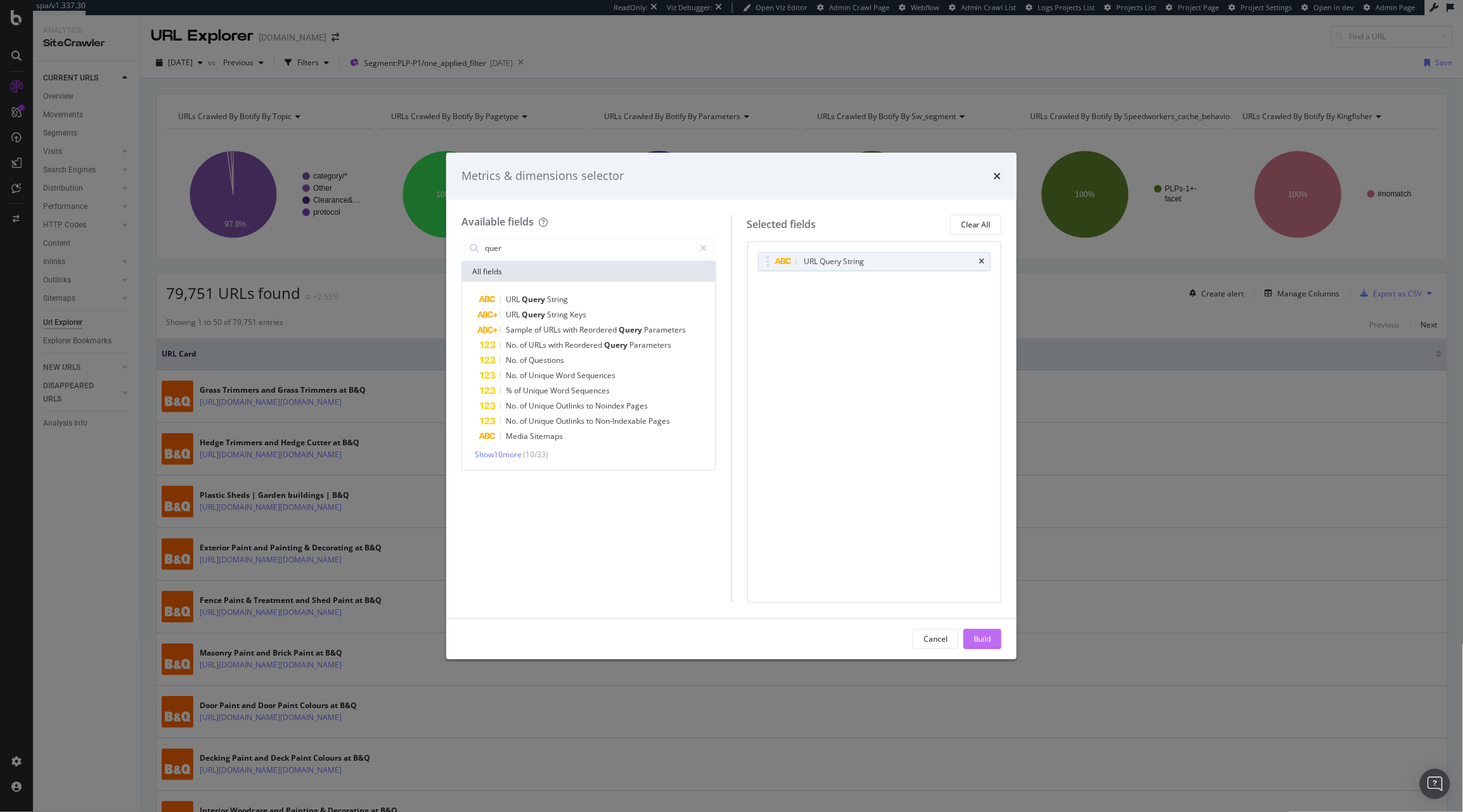
click div "Build"
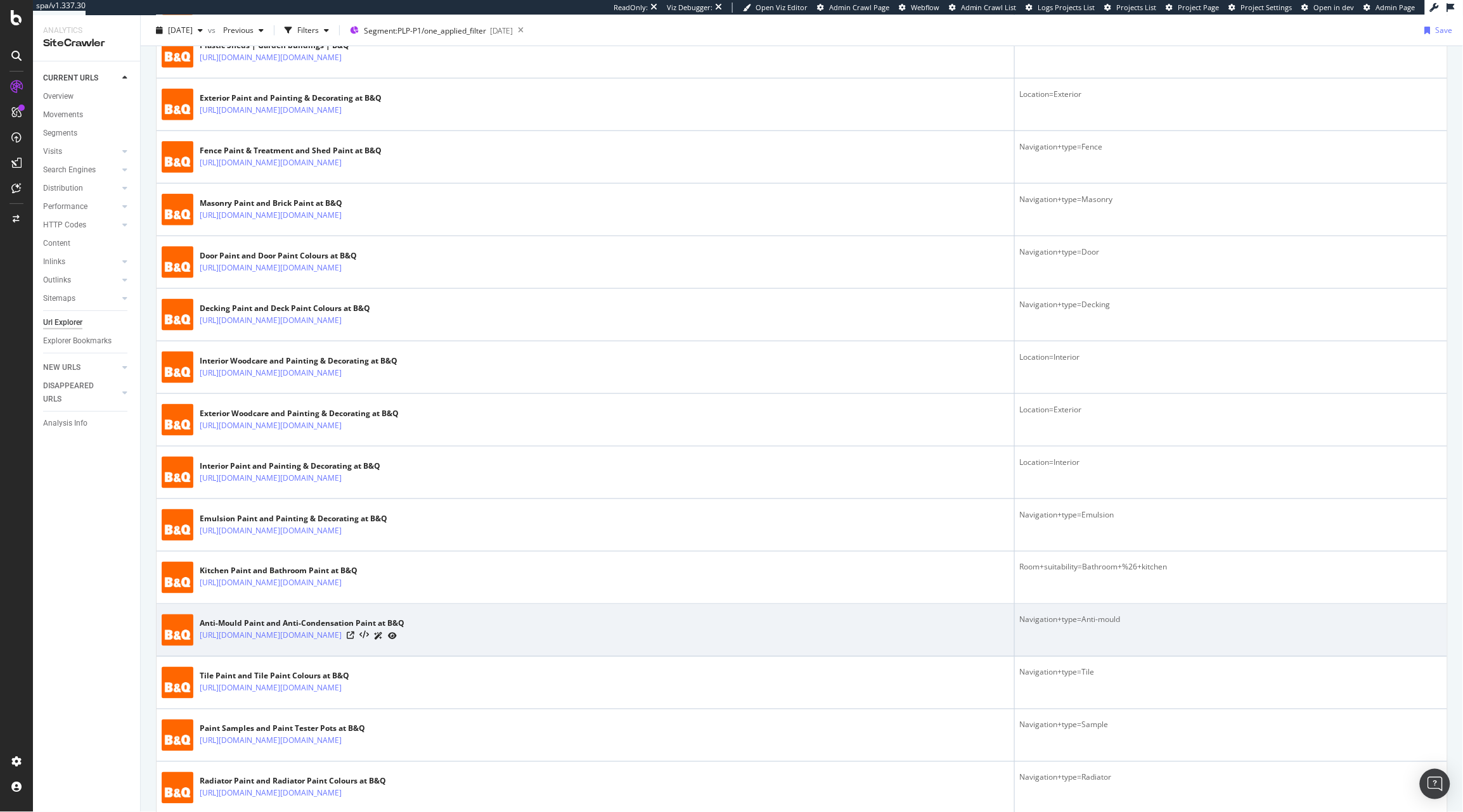
scroll to position [454, 0]
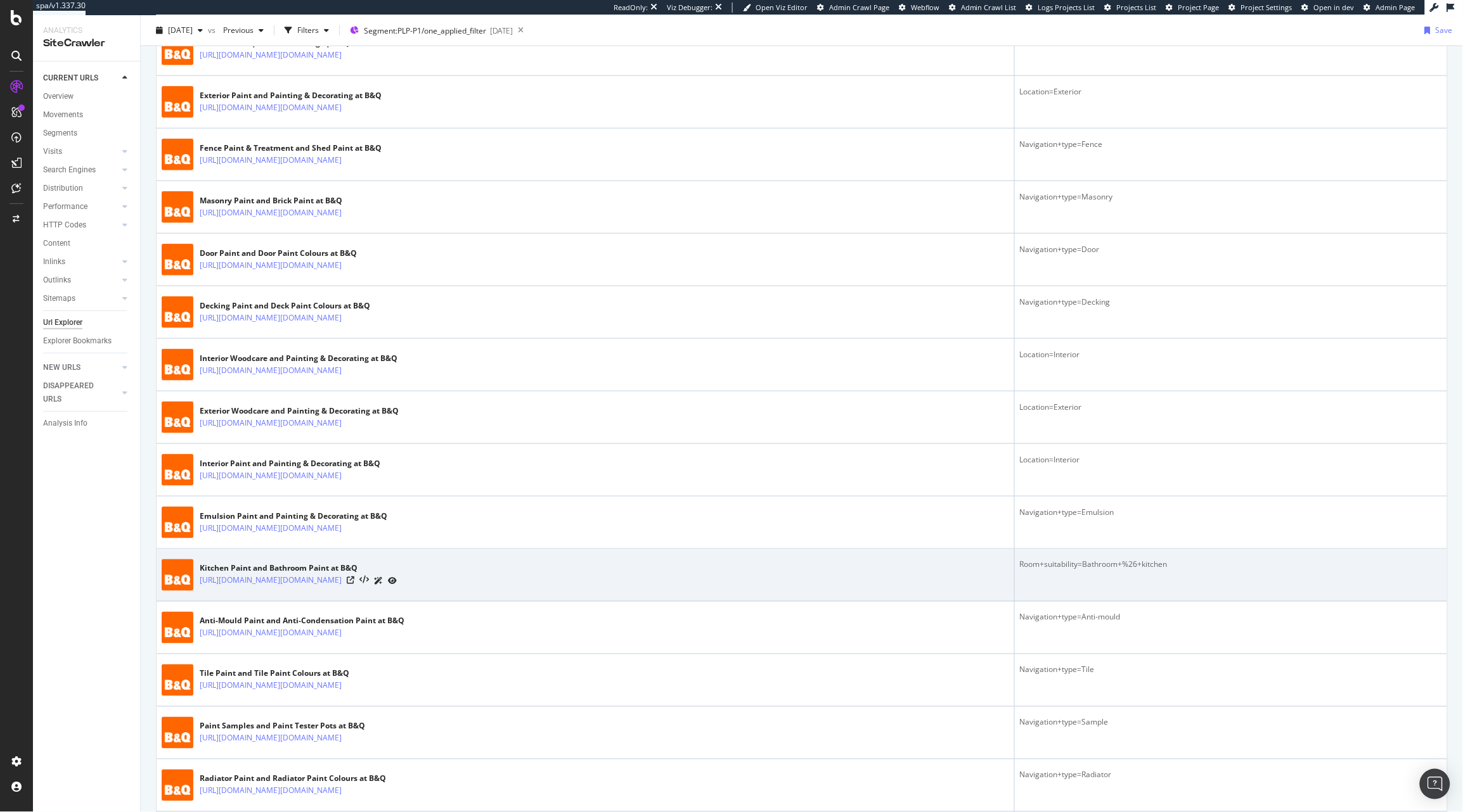
click div
click icon
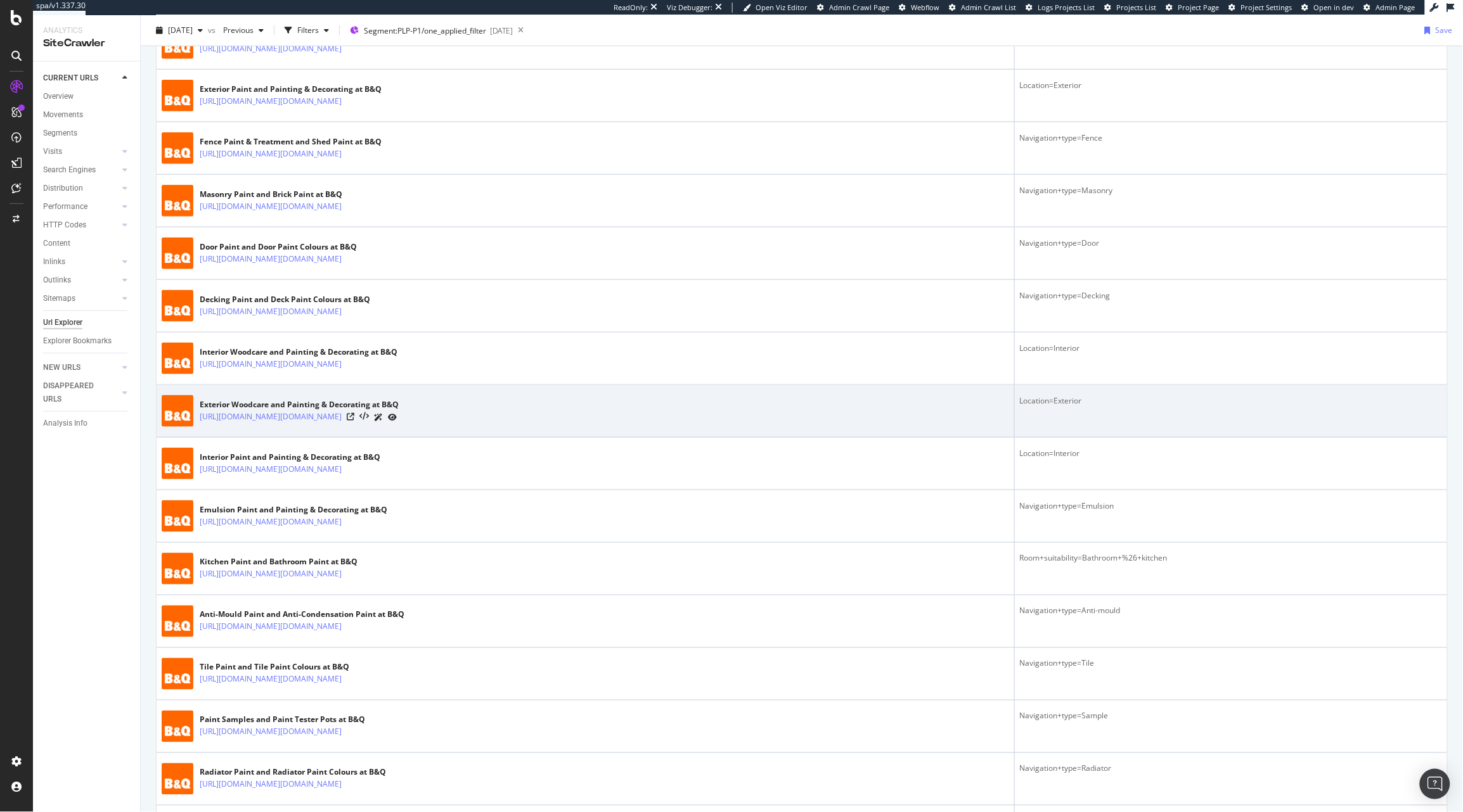
scroll to position [464, 0]
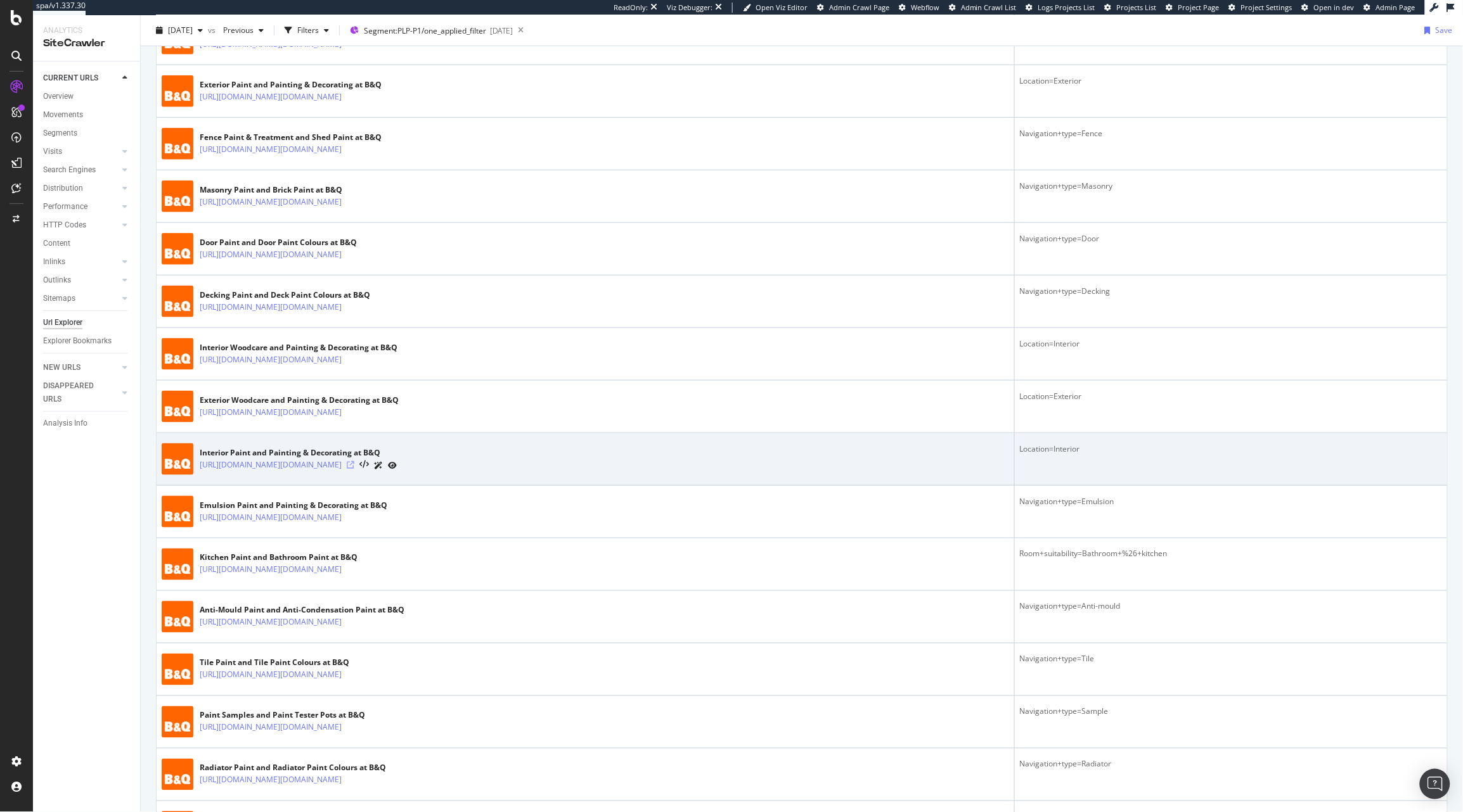
click icon
